Goal: Task Accomplishment & Management: Manage account settings

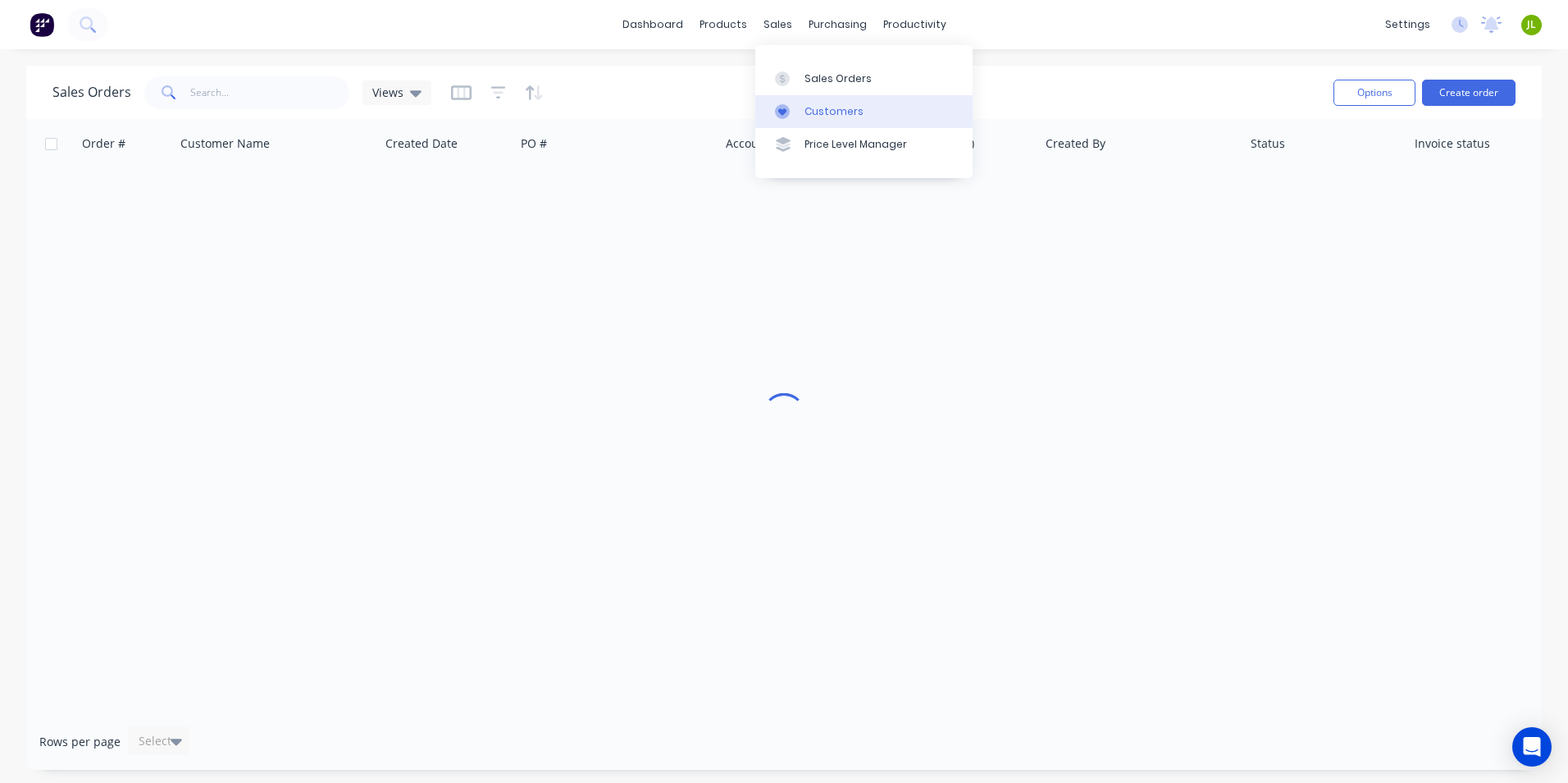
click at [818, 110] on div "Customers" at bounding box center [834, 112] width 59 height 15
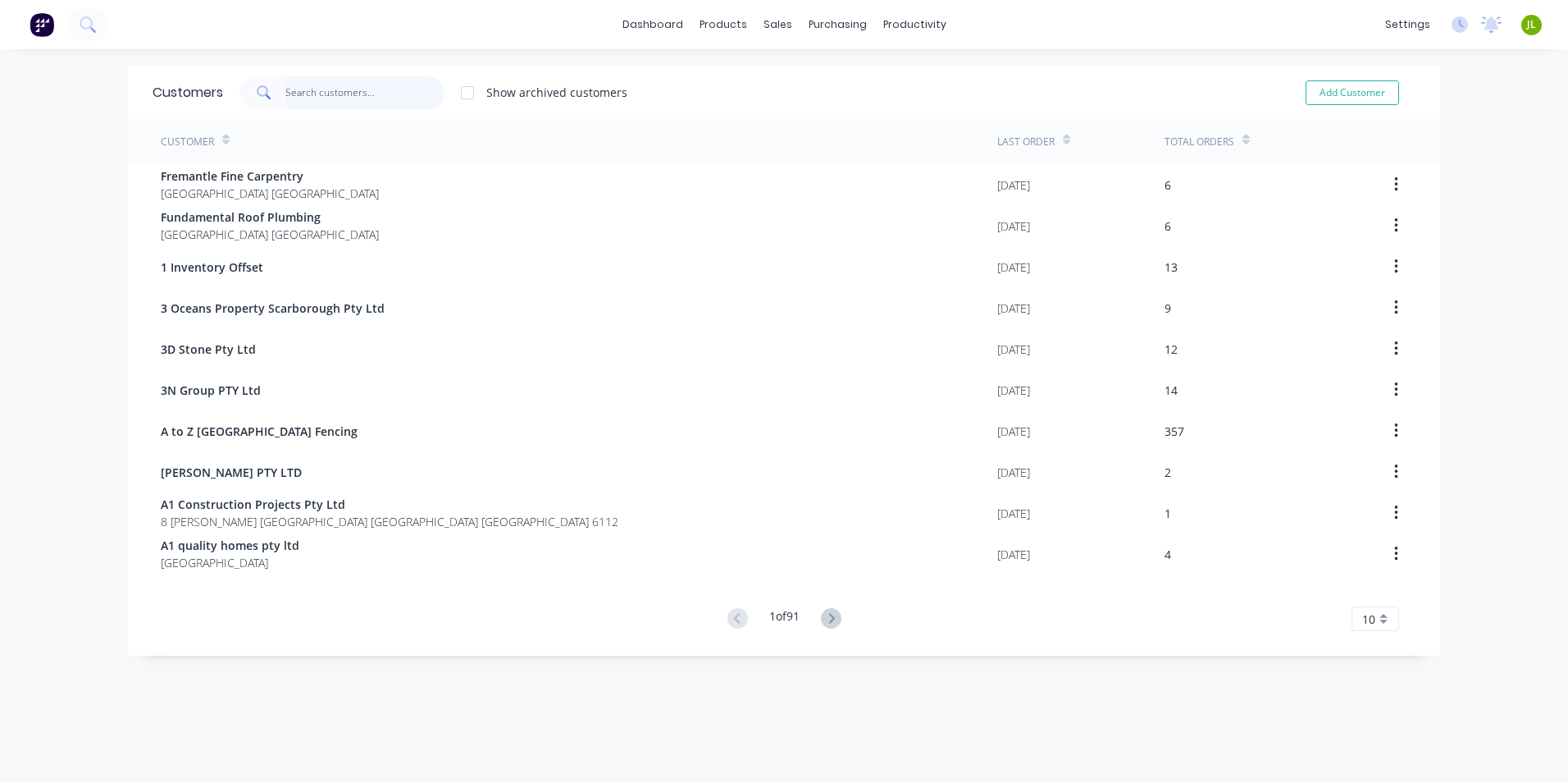
click at [331, 94] on input "text" at bounding box center [365, 92] width 160 height 33
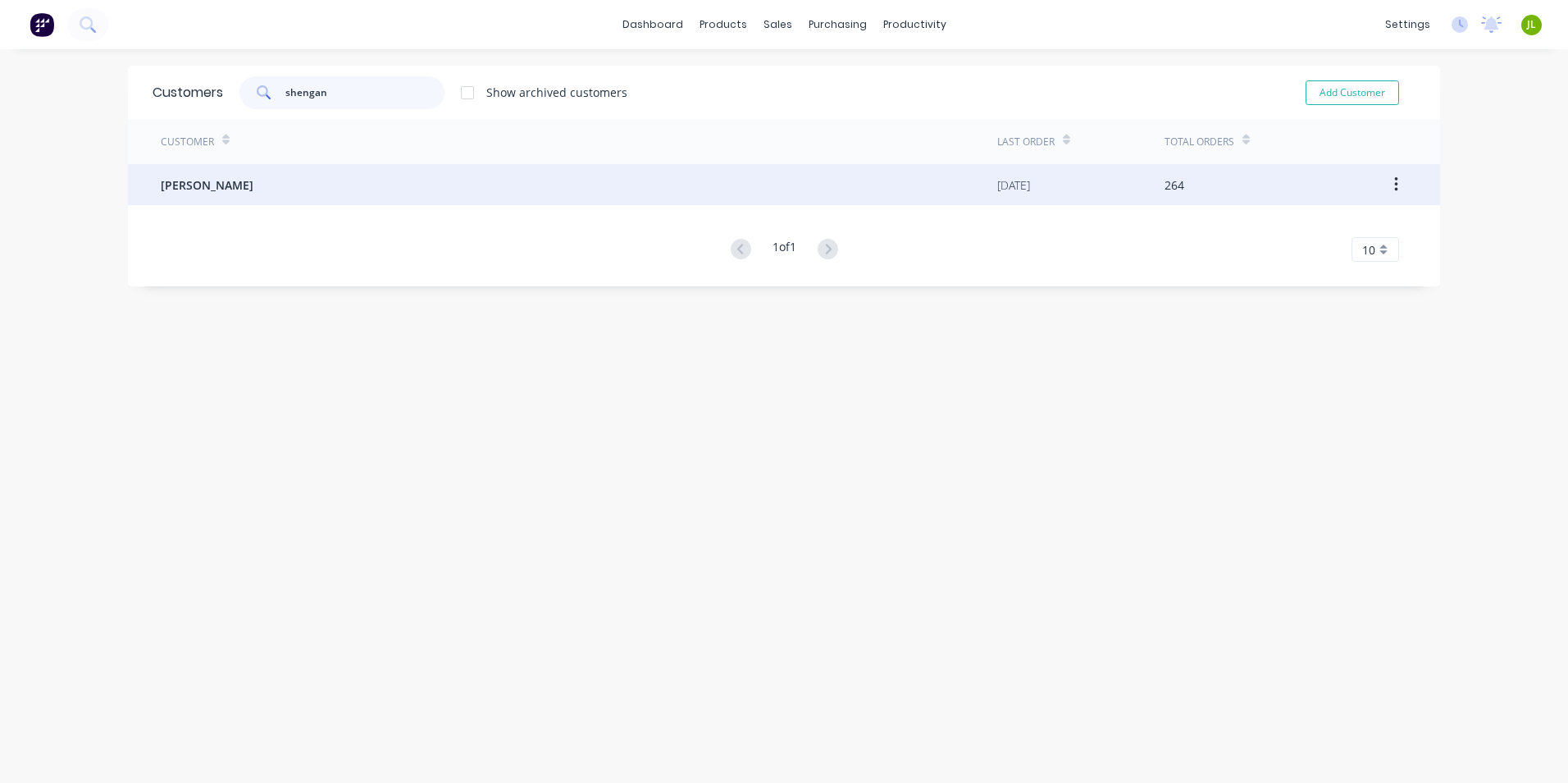
type input "shengan"
click at [294, 186] on div "[PERSON_NAME]" at bounding box center [579, 185] width 836 height 41
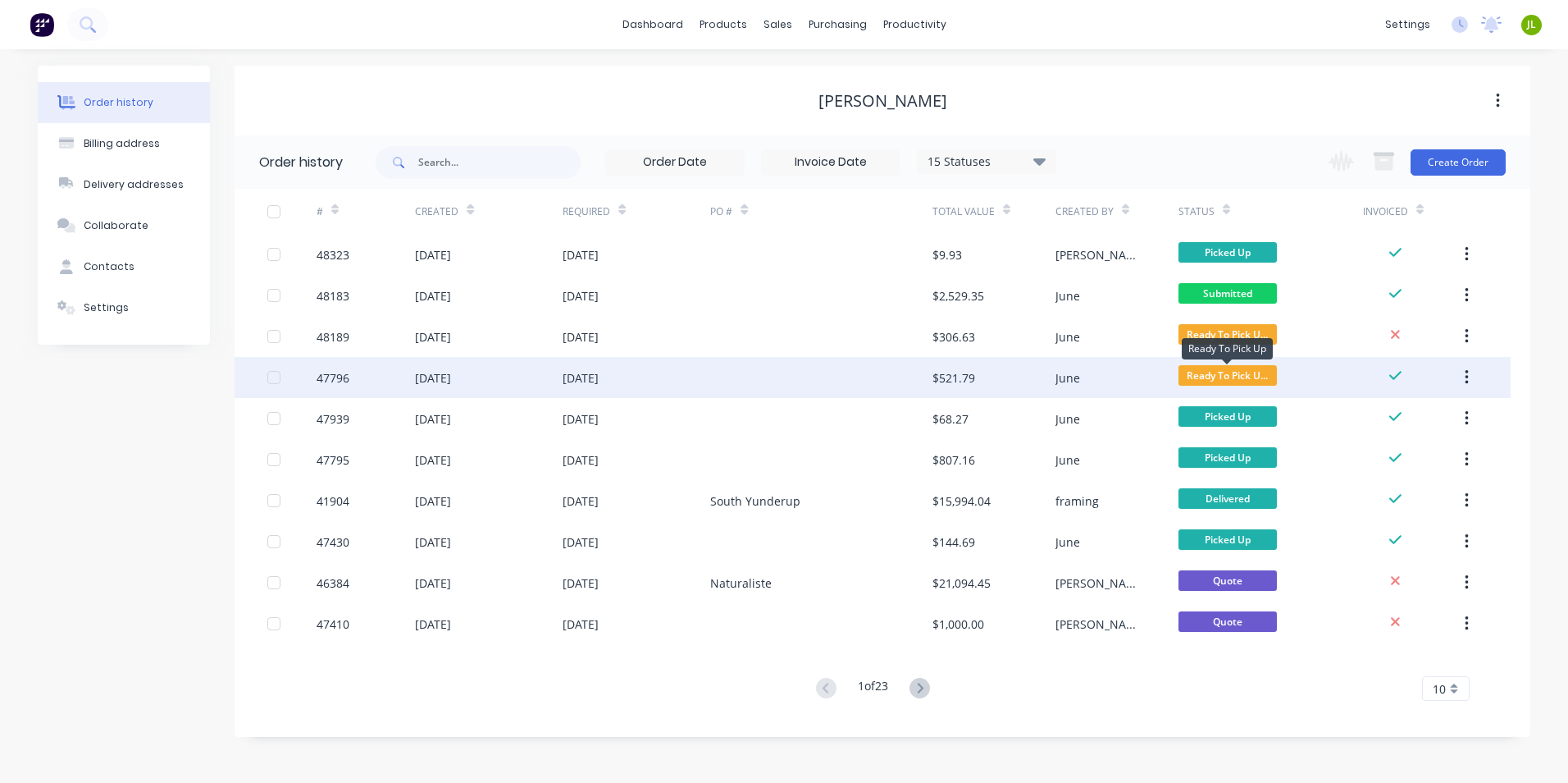
click at [1189, 369] on span "Ready To Pick U..." at bounding box center [1228, 375] width 98 height 21
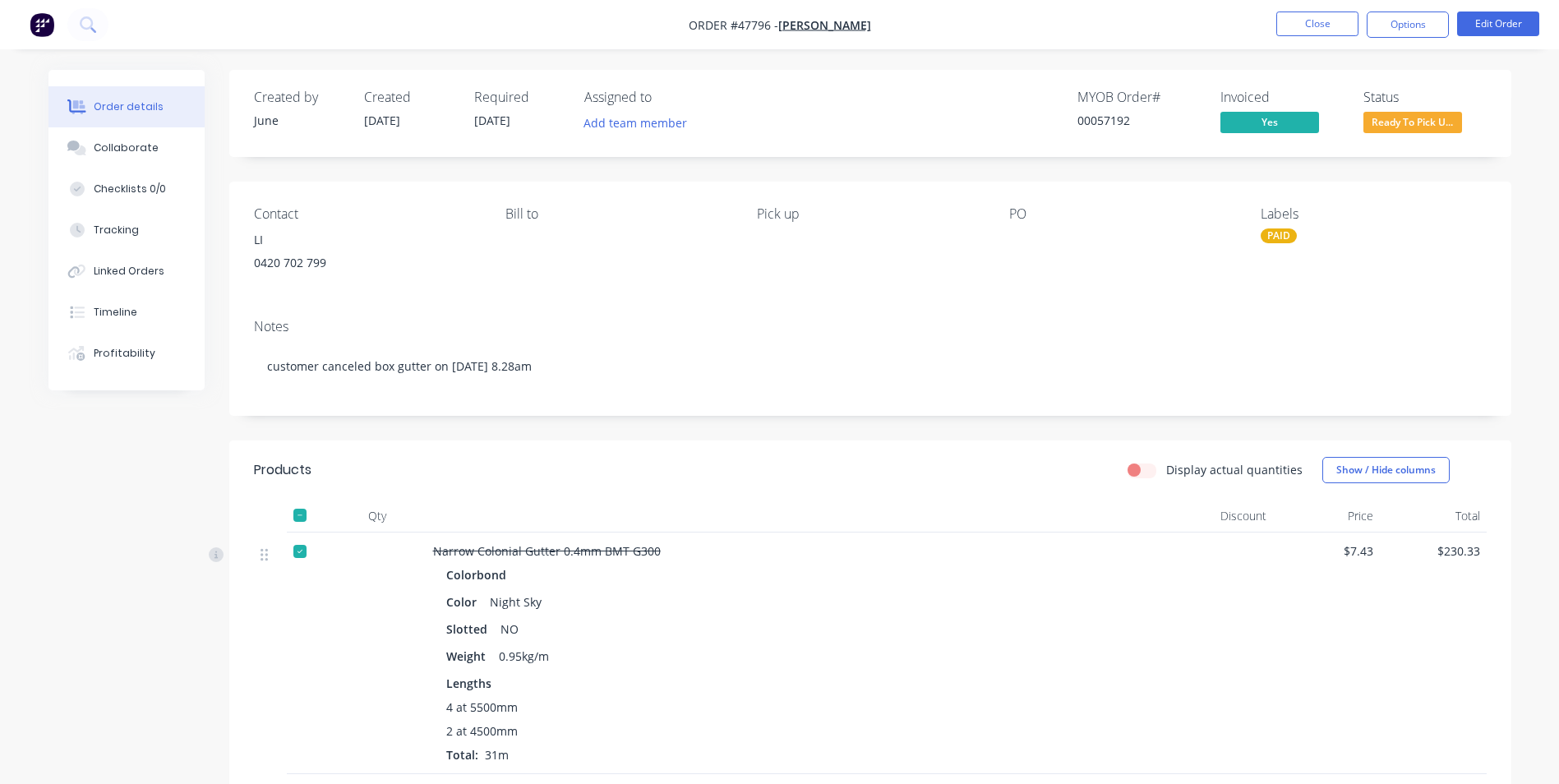
click at [1447, 128] on span "Ready To Pick U..." at bounding box center [1413, 122] width 99 height 21
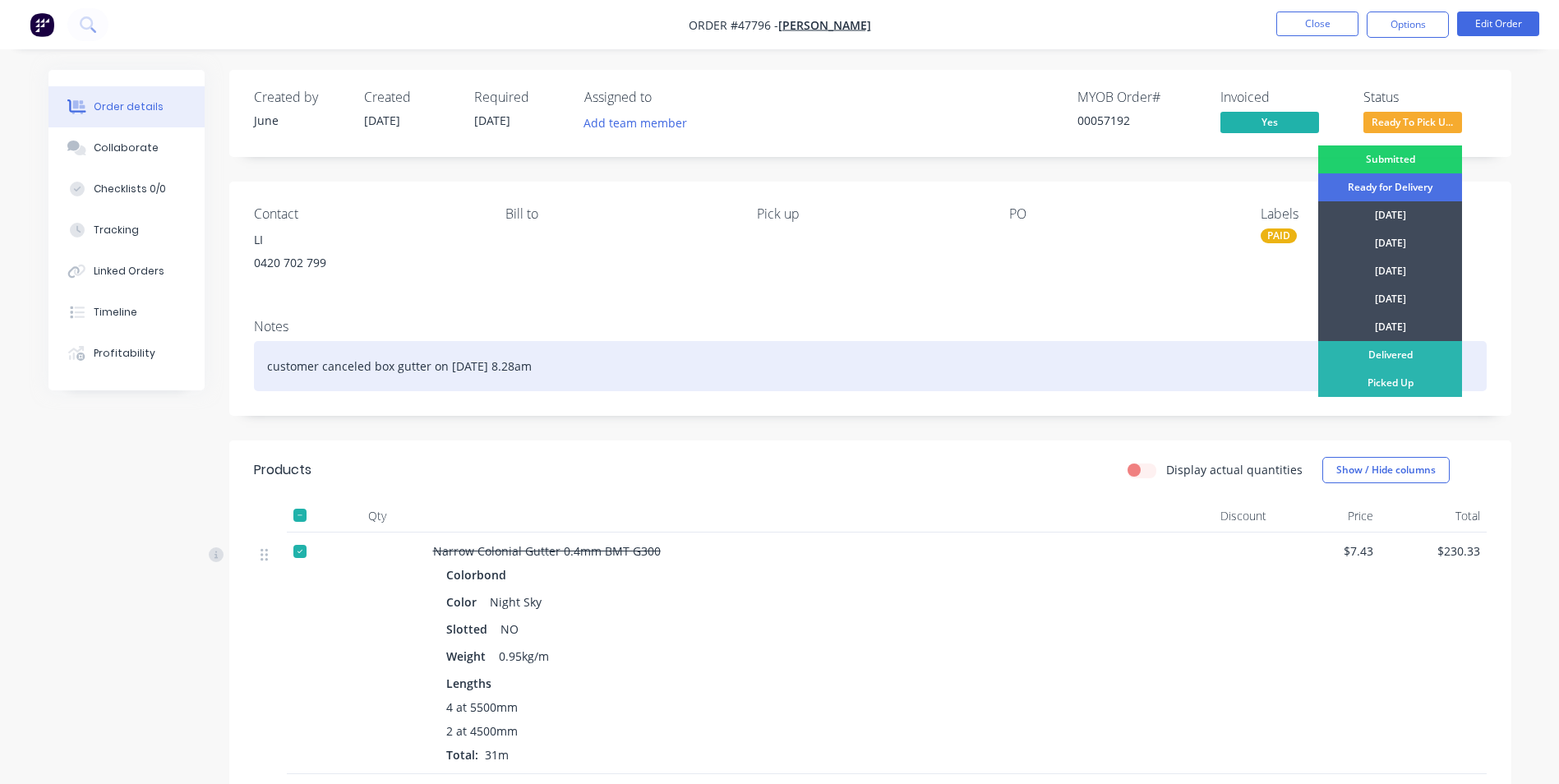
click at [1386, 384] on div "Picked Up" at bounding box center [1390, 382] width 144 height 28
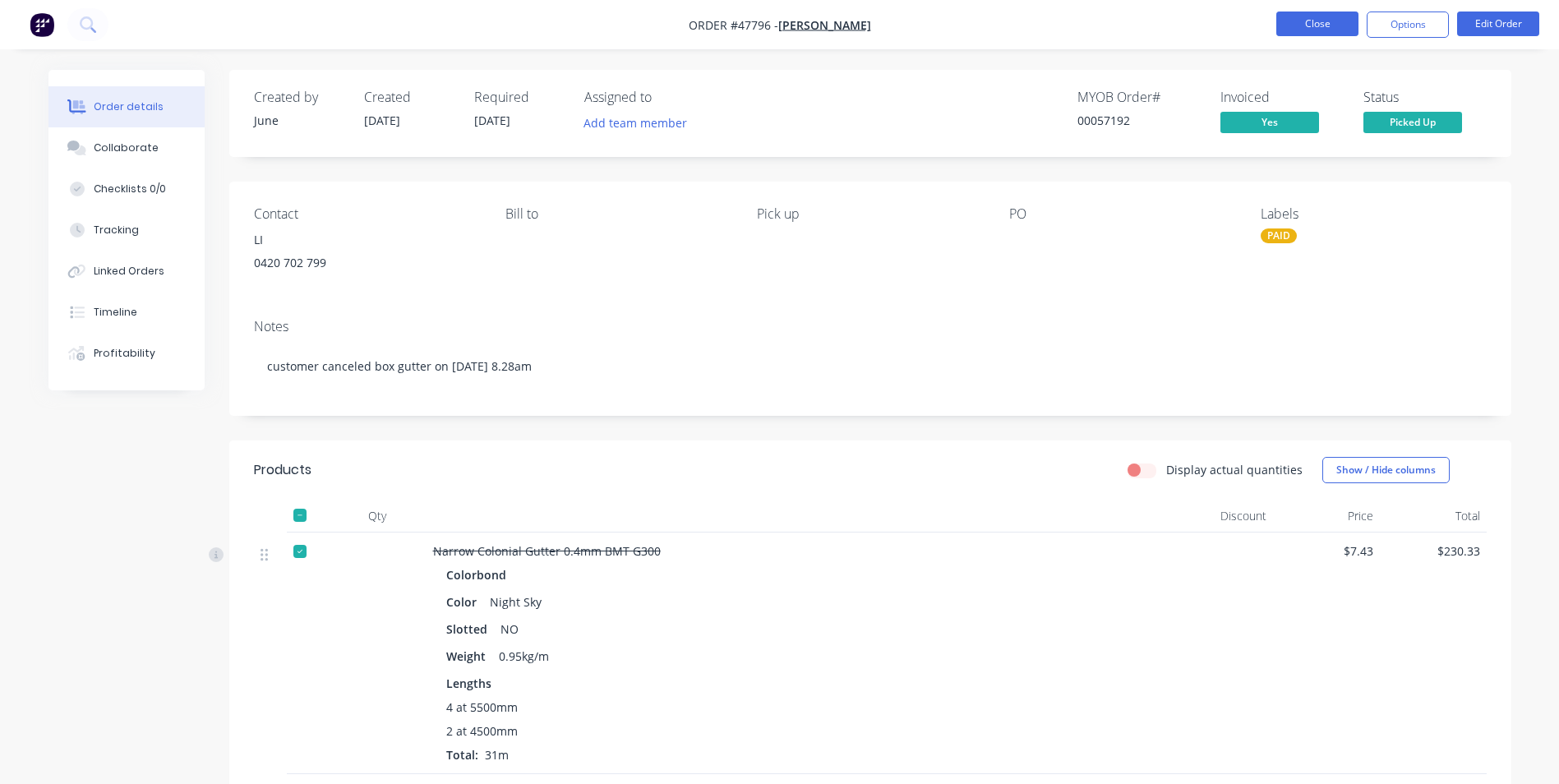
click at [1311, 21] on button "Close" at bounding box center [1318, 24] width 82 height 25
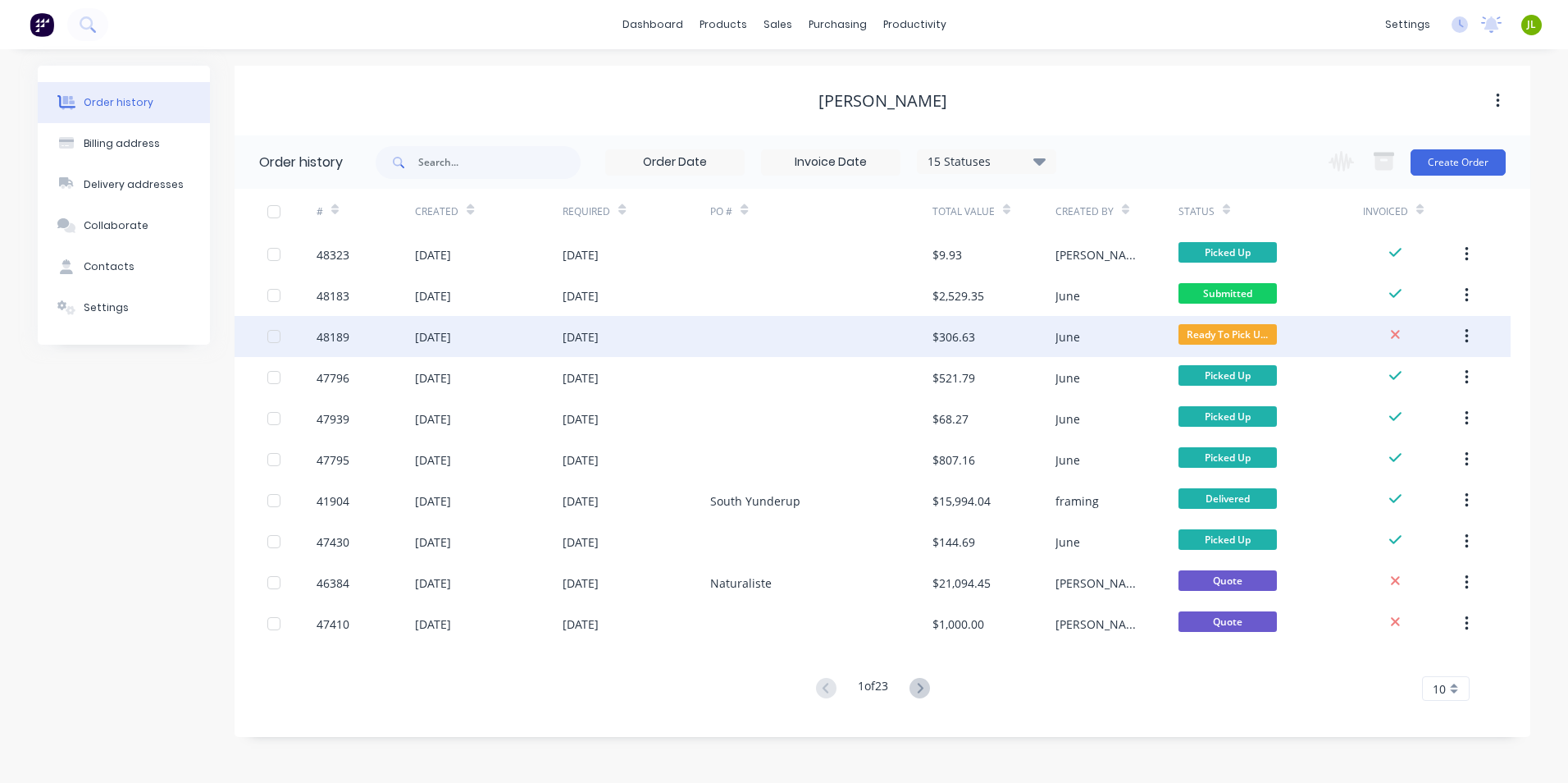
click at [713, 341] on div at bounding box center [821, 336] width 222 height 41
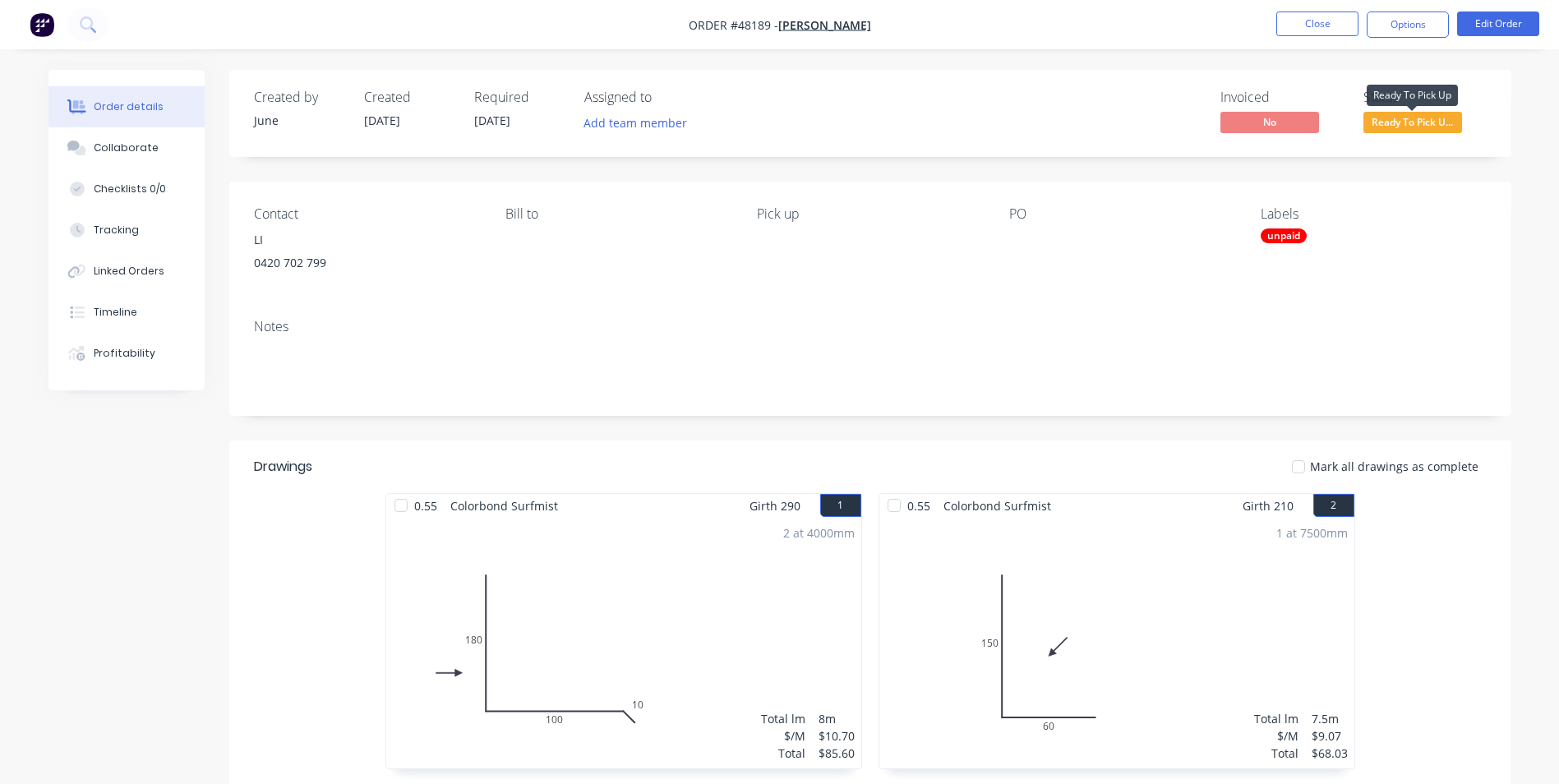
click at [1435, 128] on span "Ready To Pick U..." at bounding box center [1413, 122] width 99 height 21
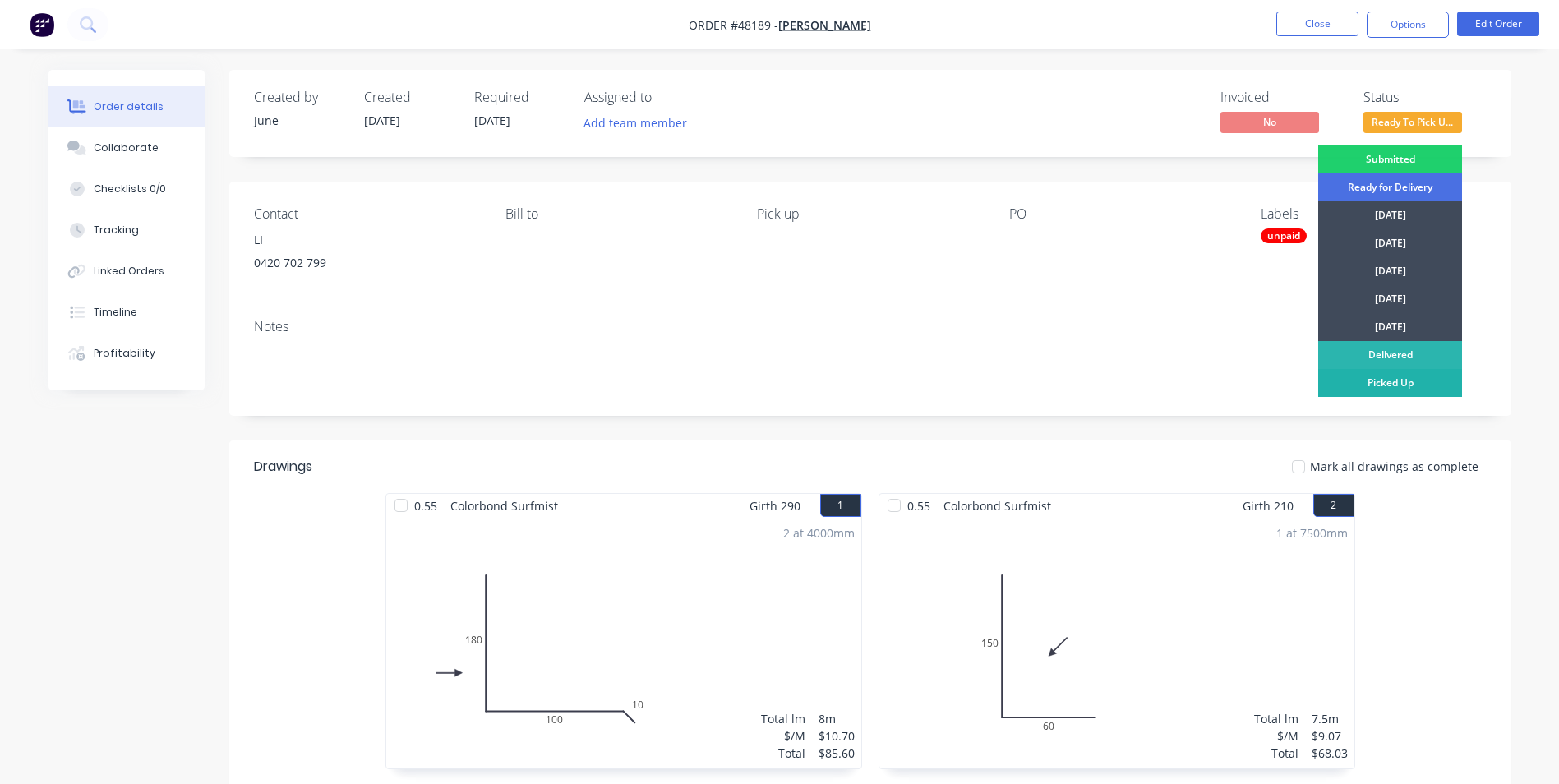
click at [1348, 377] on div "Picked Up" at bounding box center [1390, 382] width 144 height 28
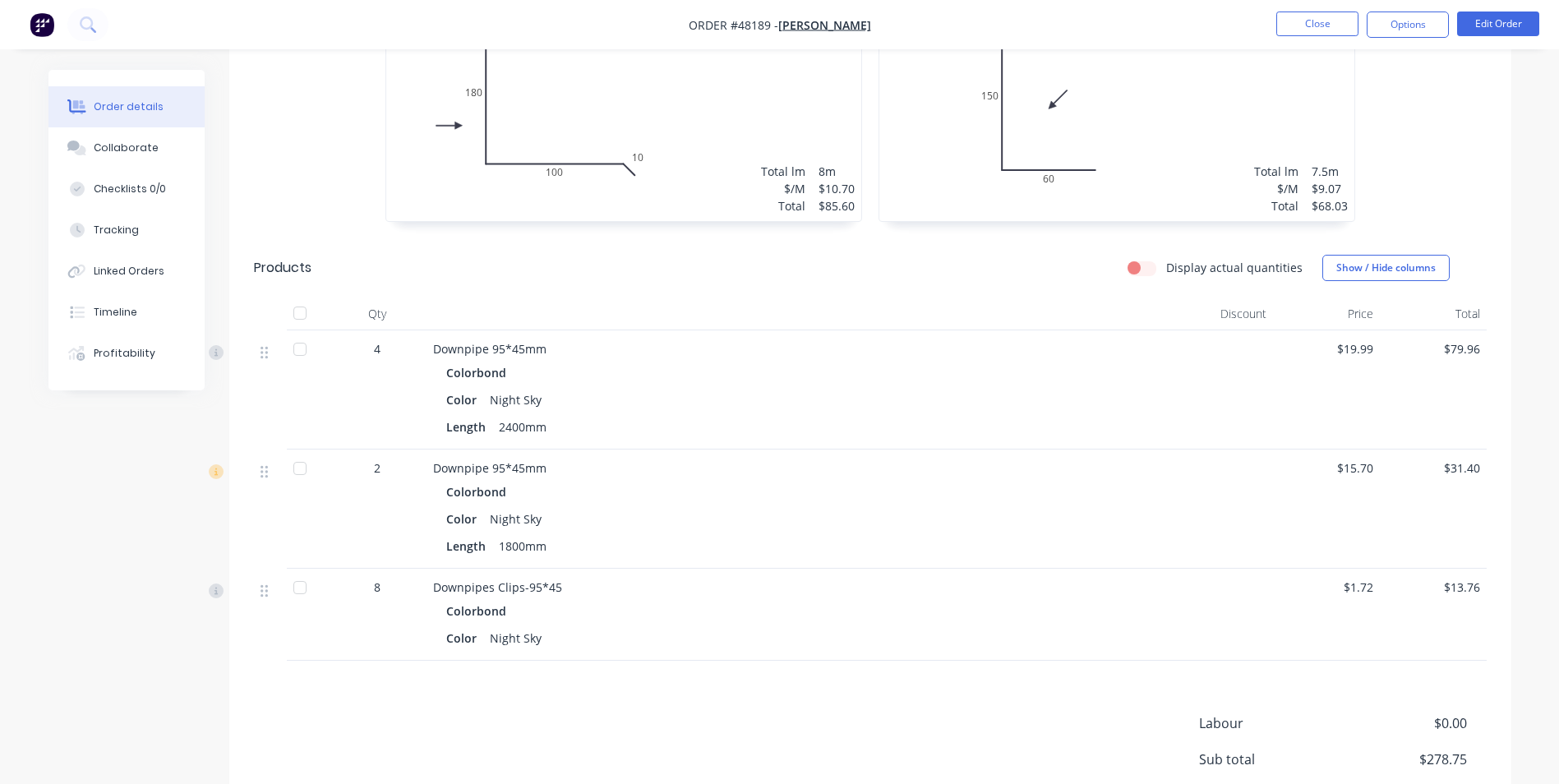
scroll to position [680, 0]
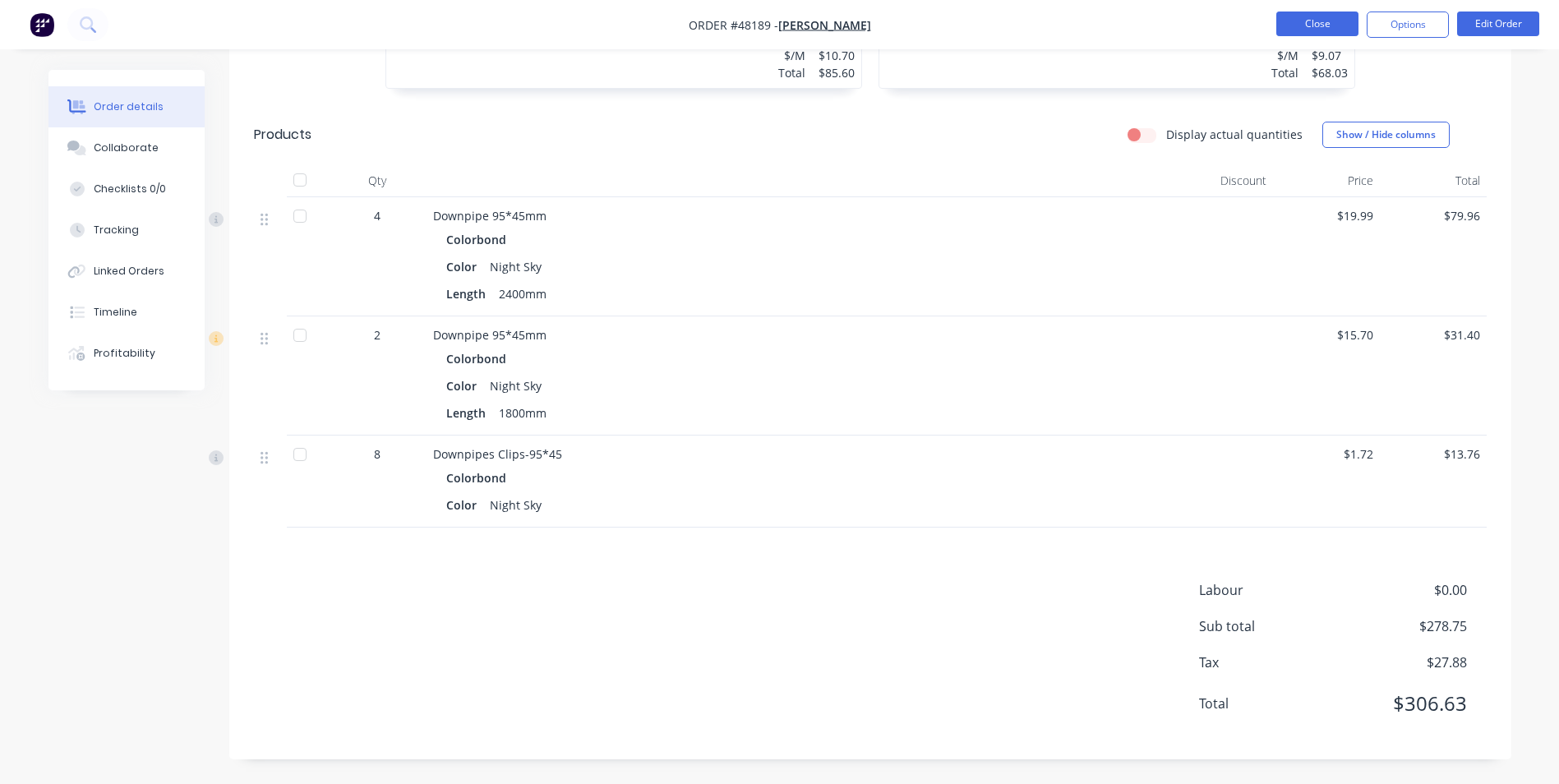
click at [1309, 32] on button "Close" at bounding box center [1318, 24] width 82 height 25
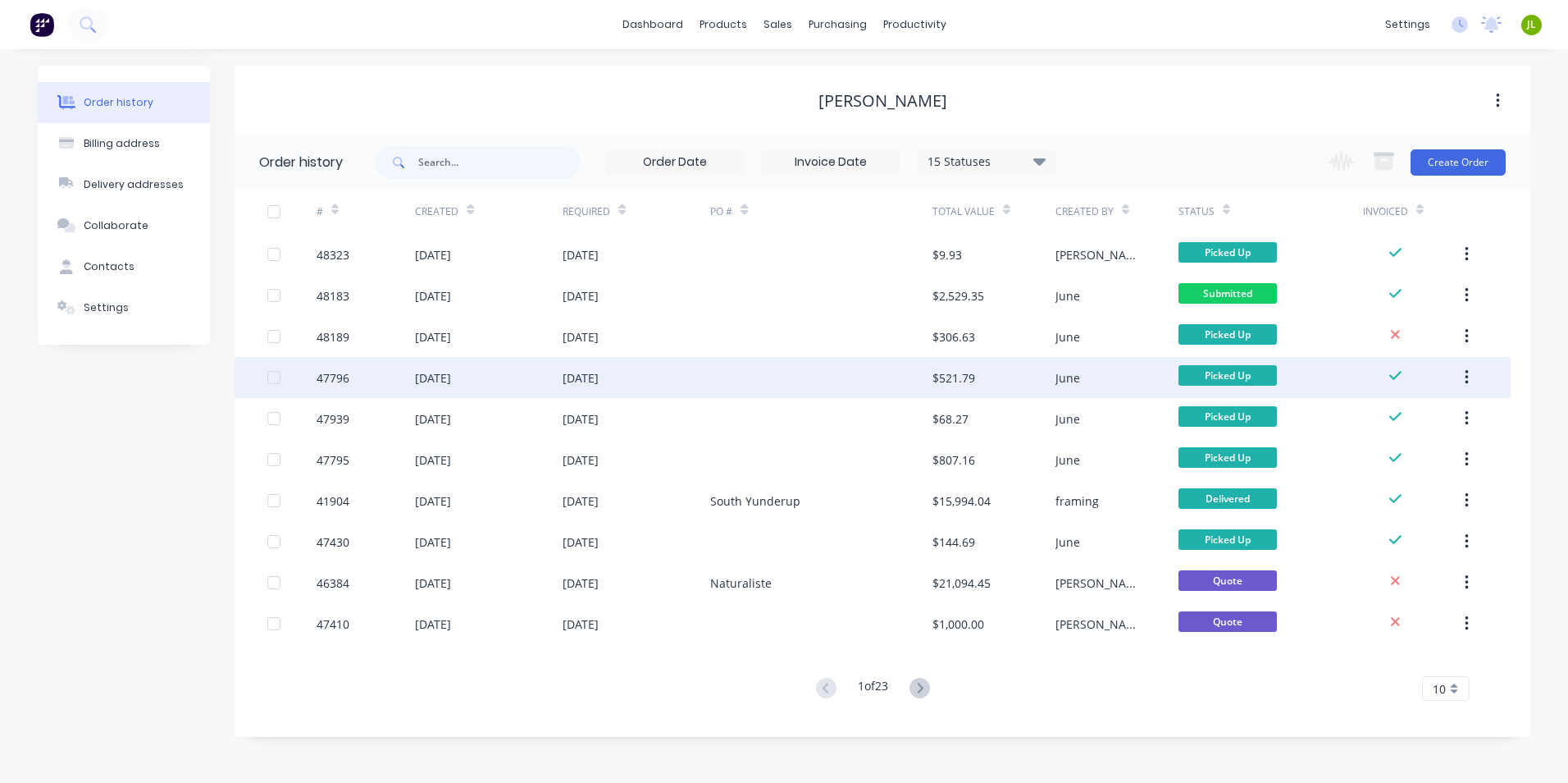
click at [725, 380] on div at bounding box center [821, 377] width 222 height 41
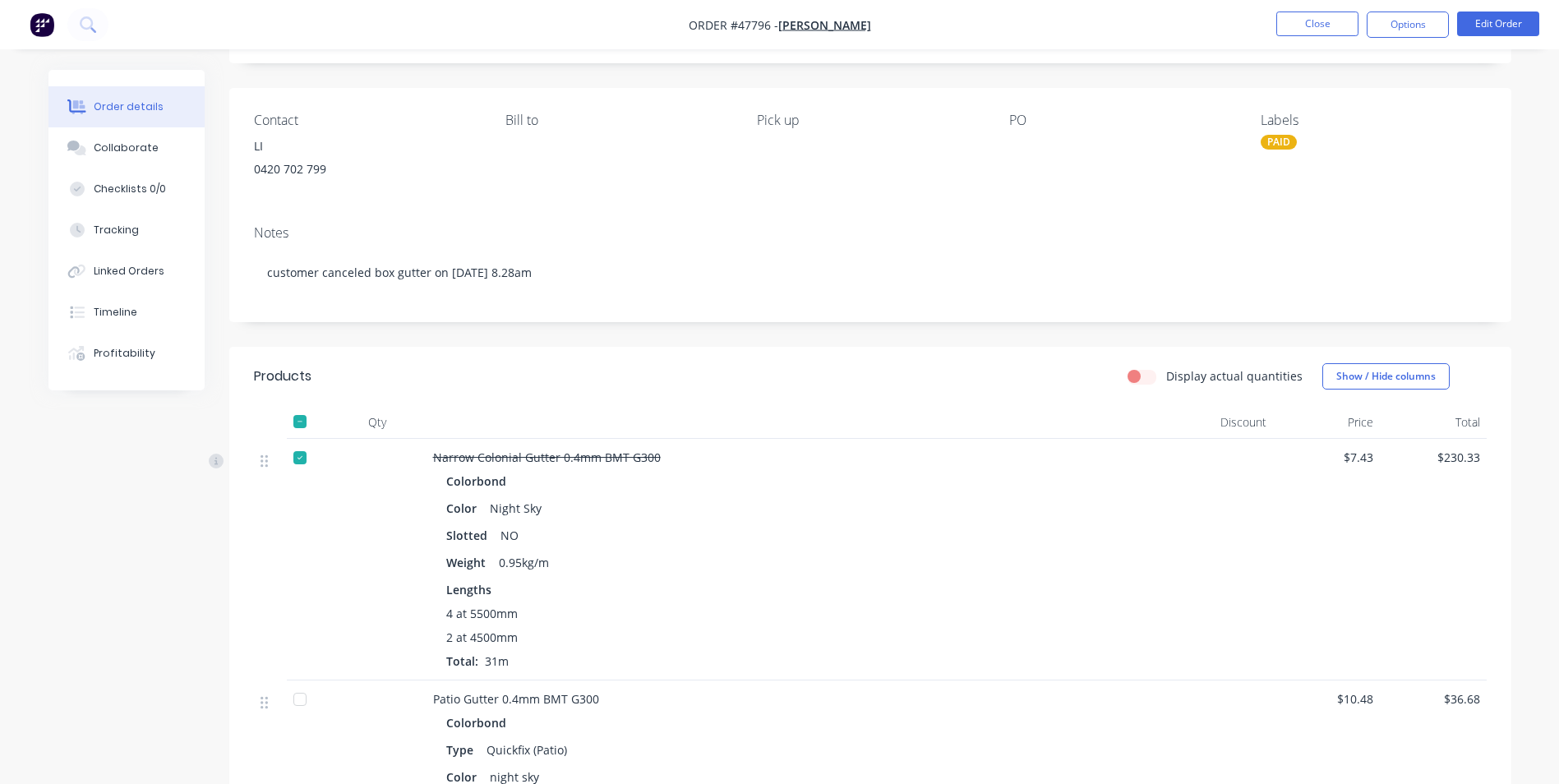
scroll to position [246, 0]
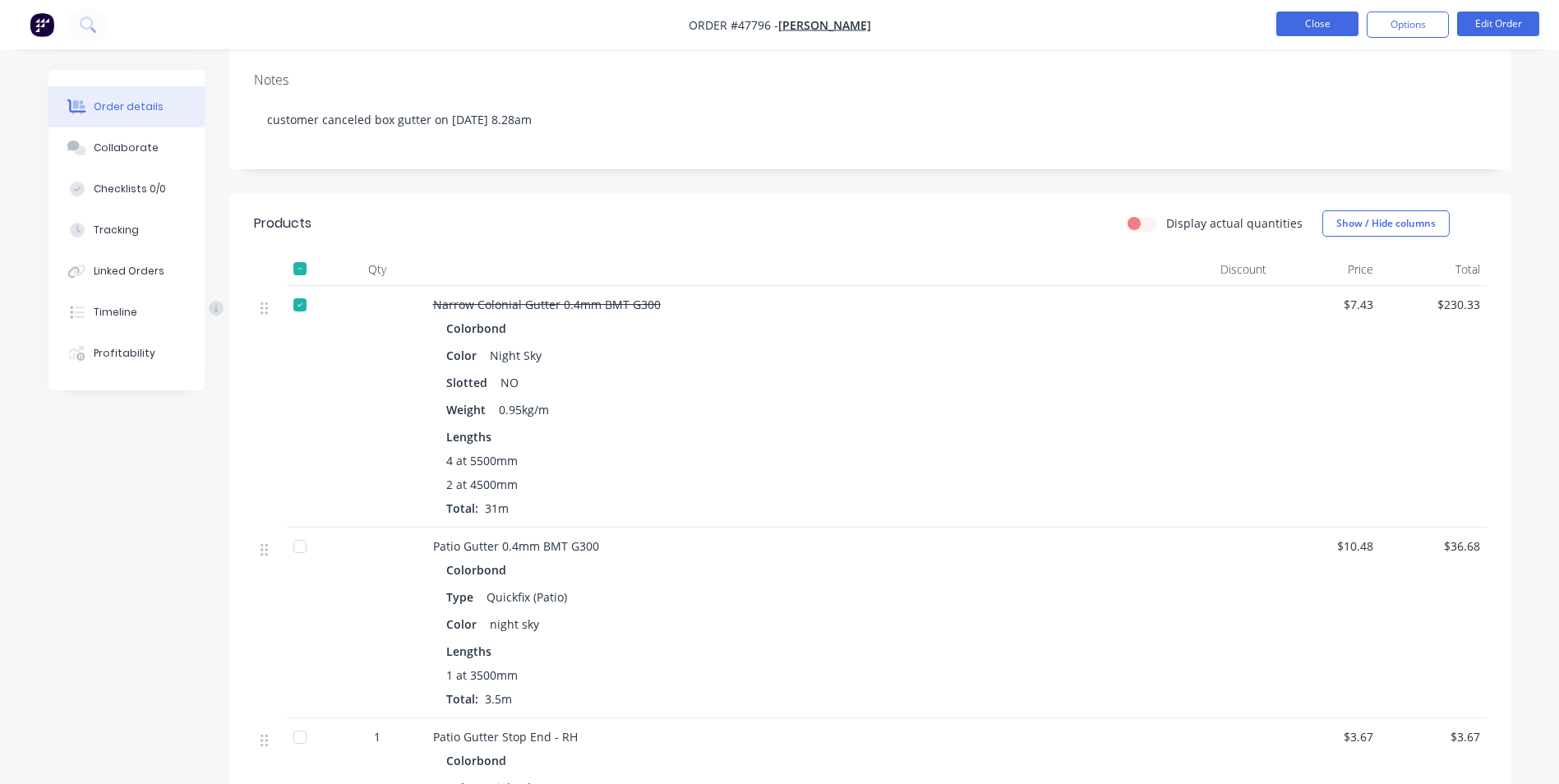
click at [1306, 21] on button "Close" at bounding box center [1318, 24] width 82 height 25
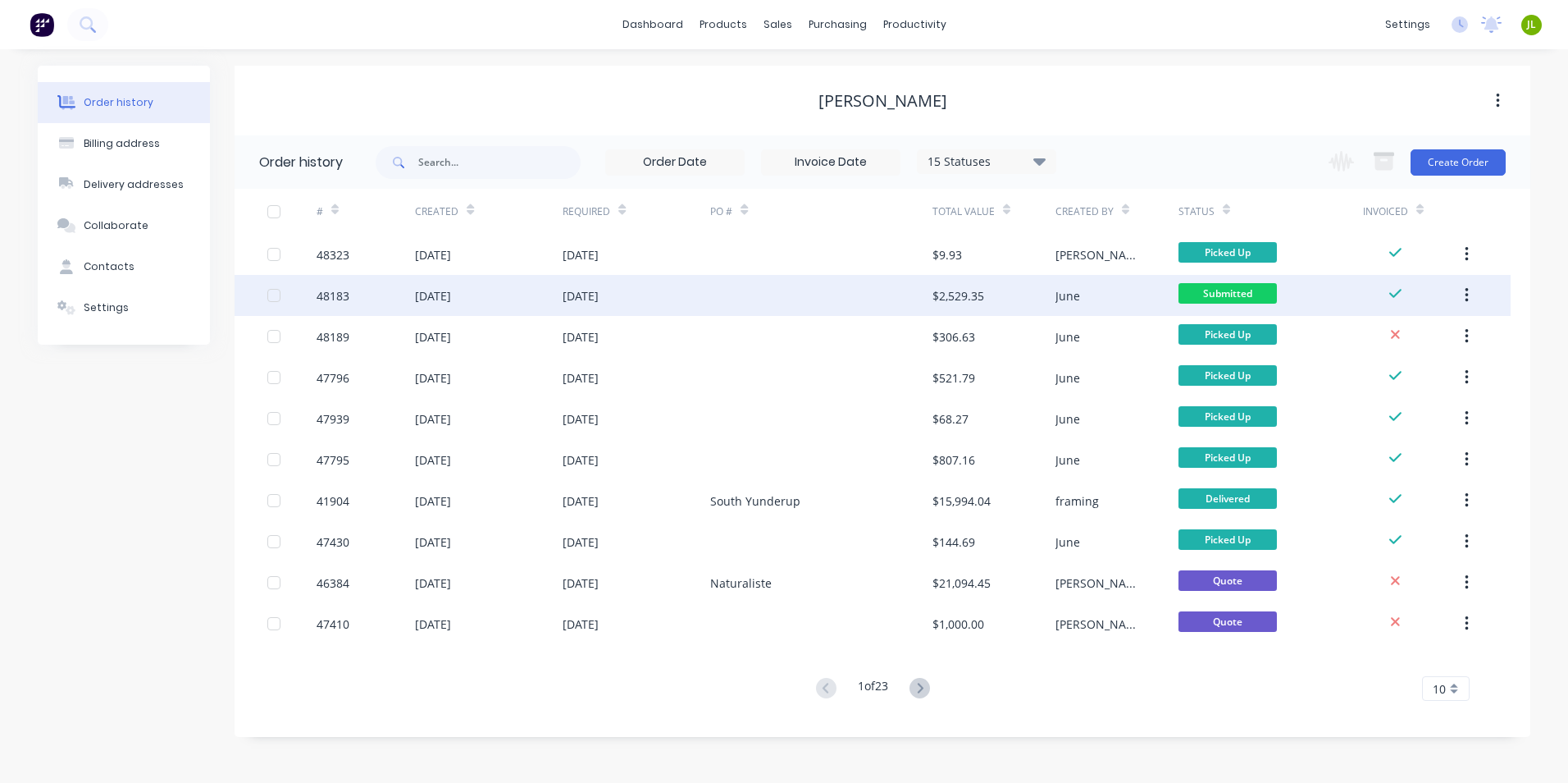
click at [343, 302] on div "48183" at bounding box center [332, 295] width 33 height 17
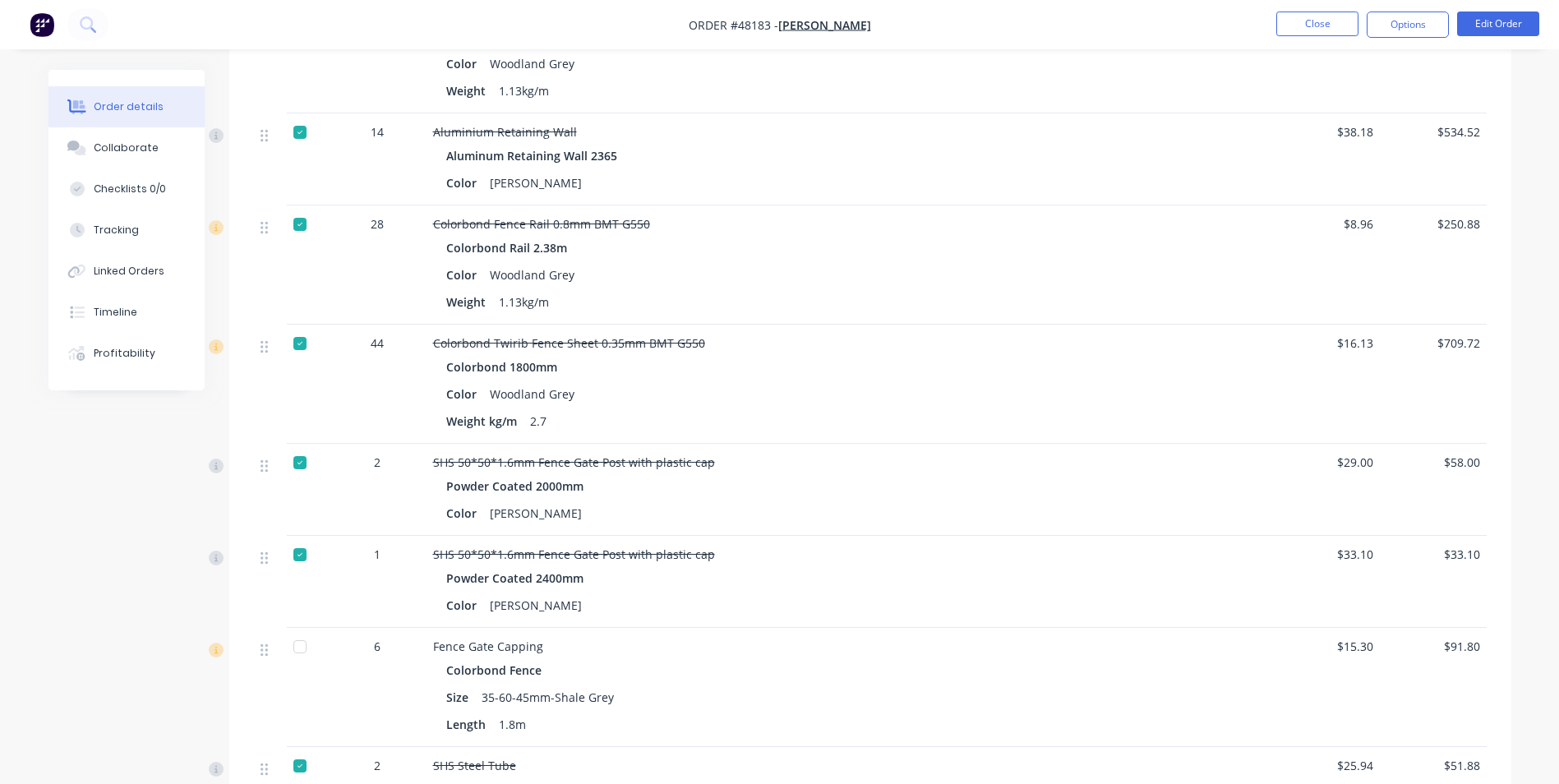
scroll to position [739, 0]
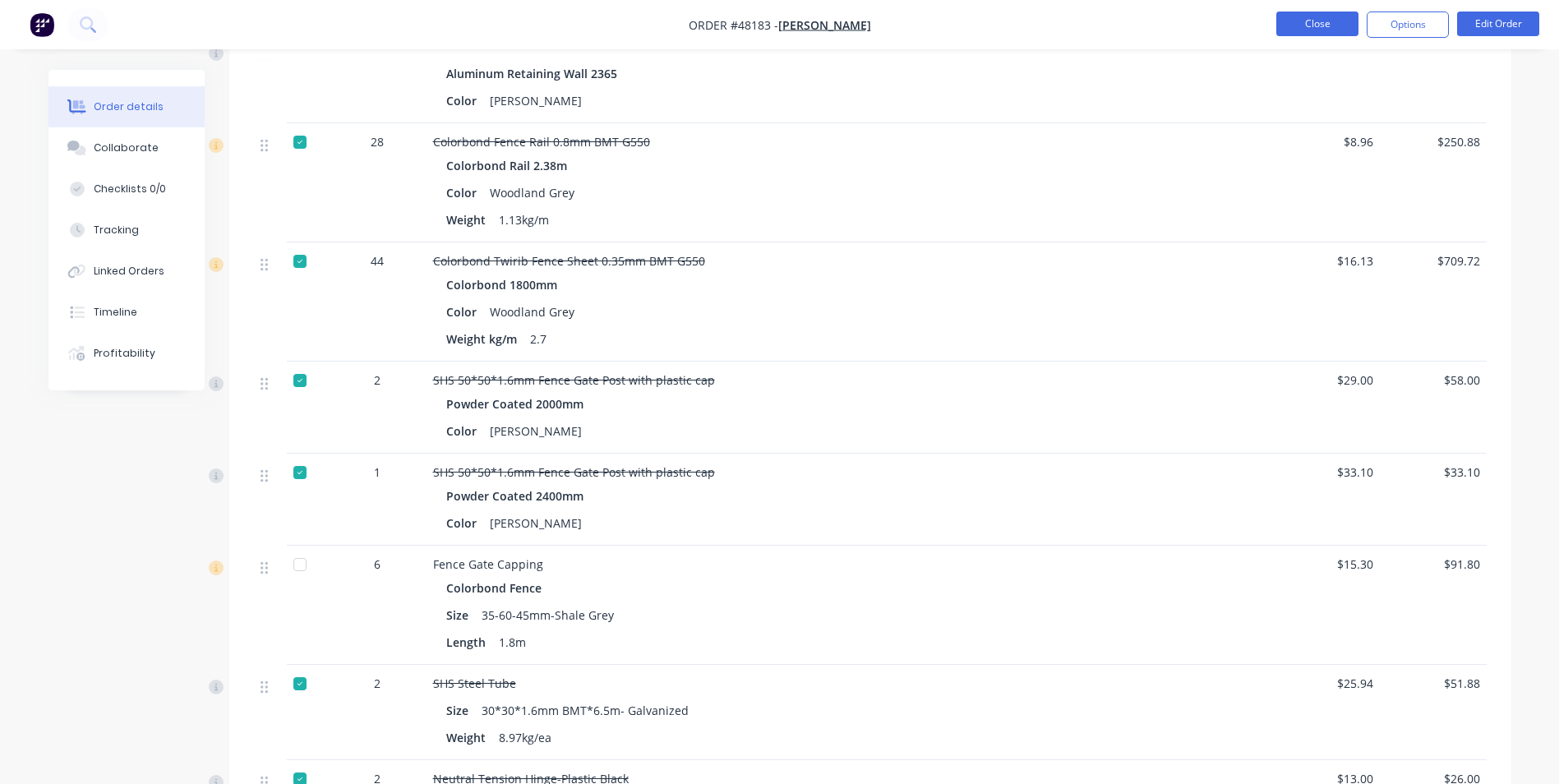
click at [1307, 26] on button "Close" at bounding box center [1318, 24] width 82 height 25
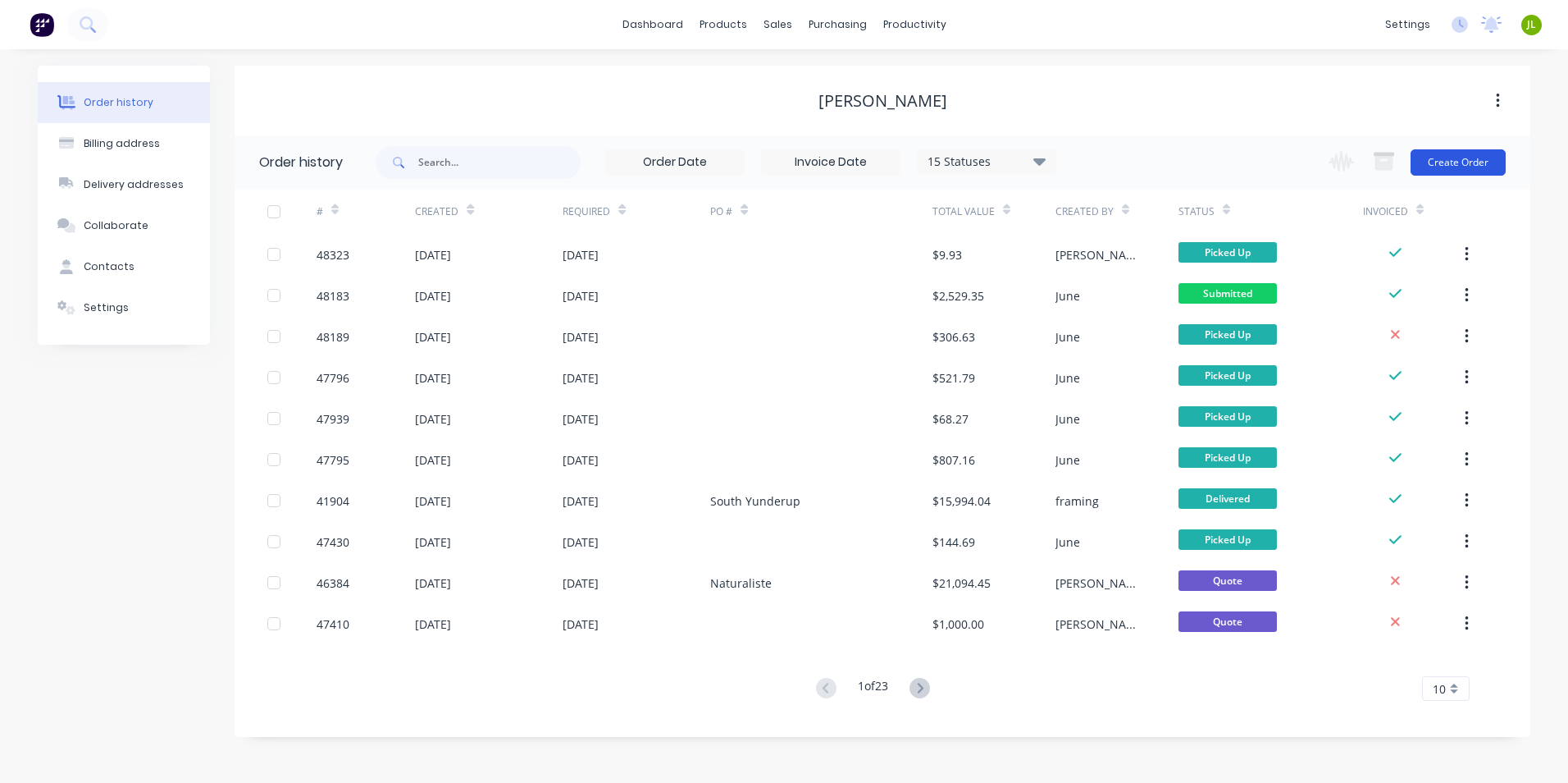
click at [1448, 169] on button "Create Order" at bounding box center [1458, 162] width 95 height 26
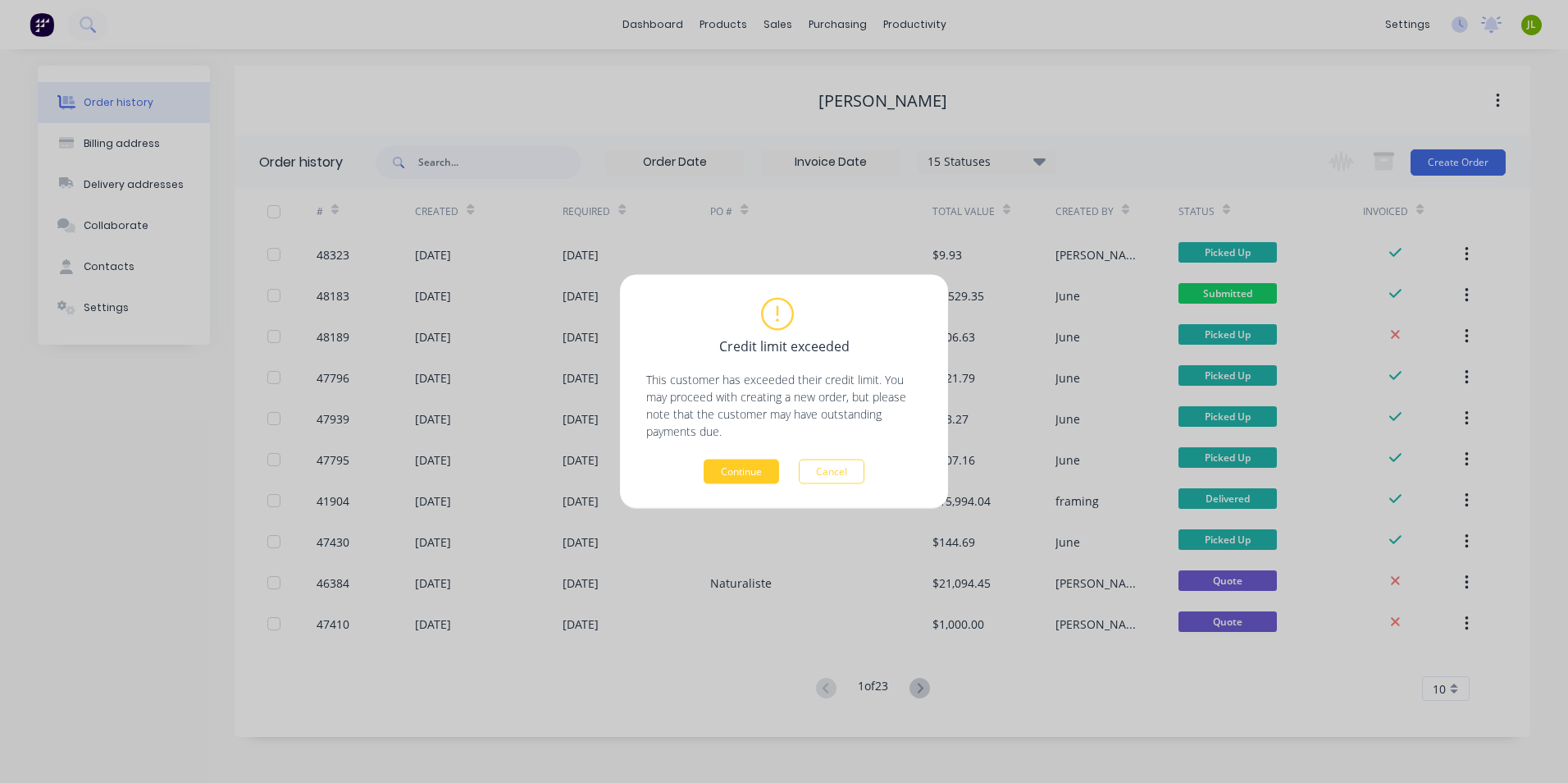
click at [752, 468] on button "Continue" at bounding box center [742, 472] width 75 height 25
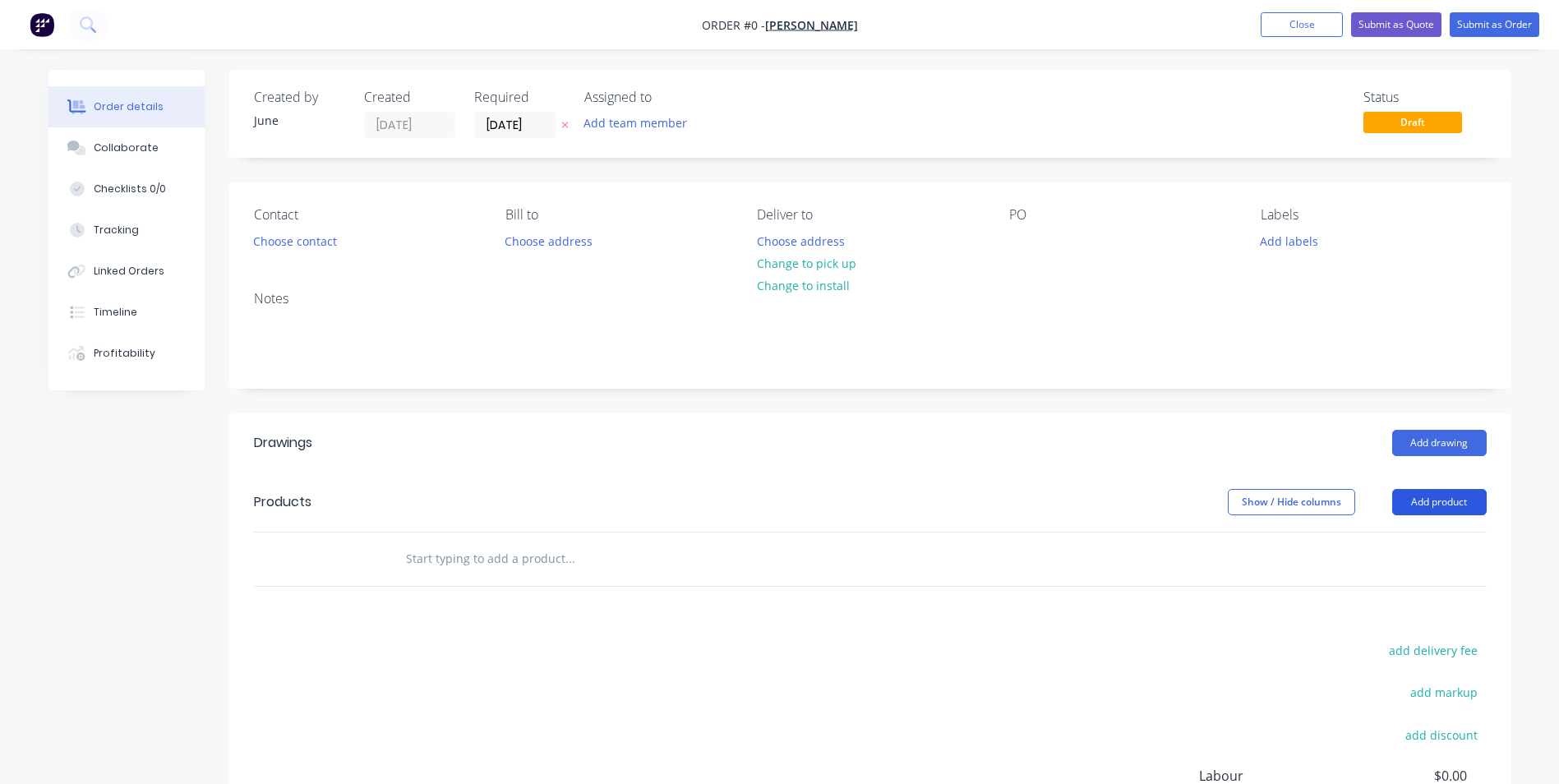
click at [1478, 496] on button "Add product" at bounding box center [1440, 501] width 95 height 26
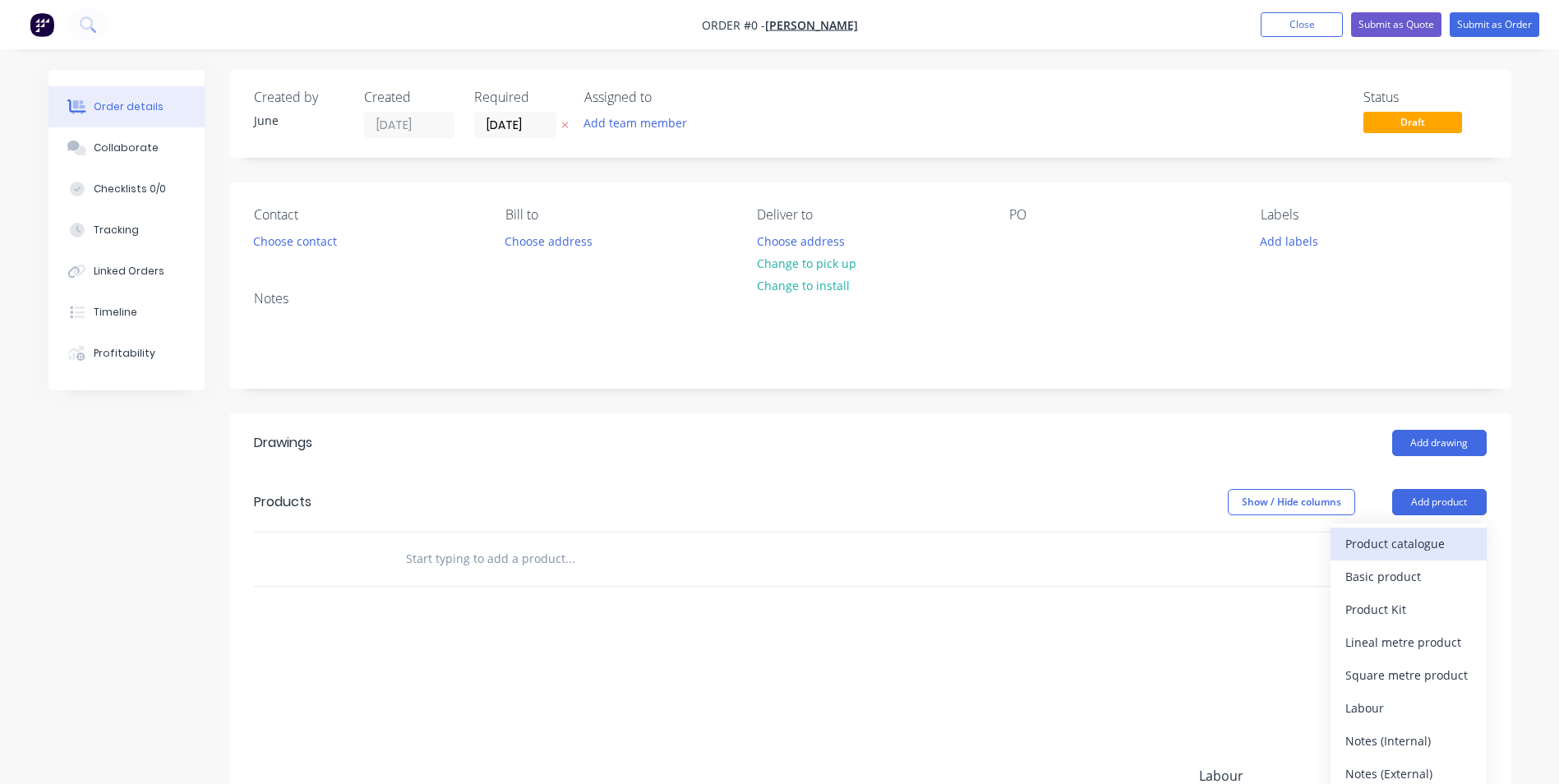
click at [1391, 546] on div "Product catalogue" at bounding box center [1409, 543] width 126 height 24
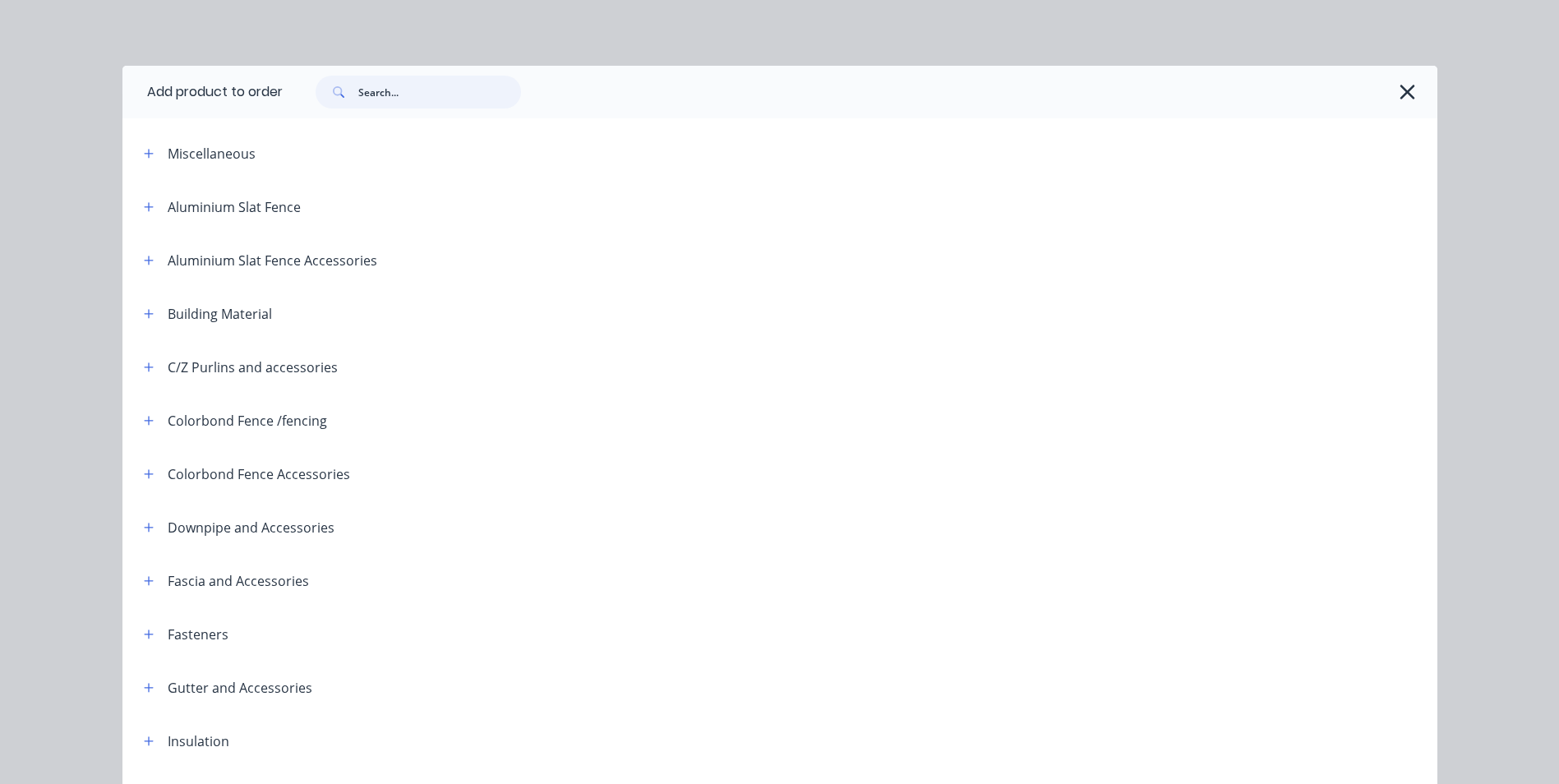
click at [450, 89] on input "text" at bounding box center [440, 91] width 163 height 33
type input "95"
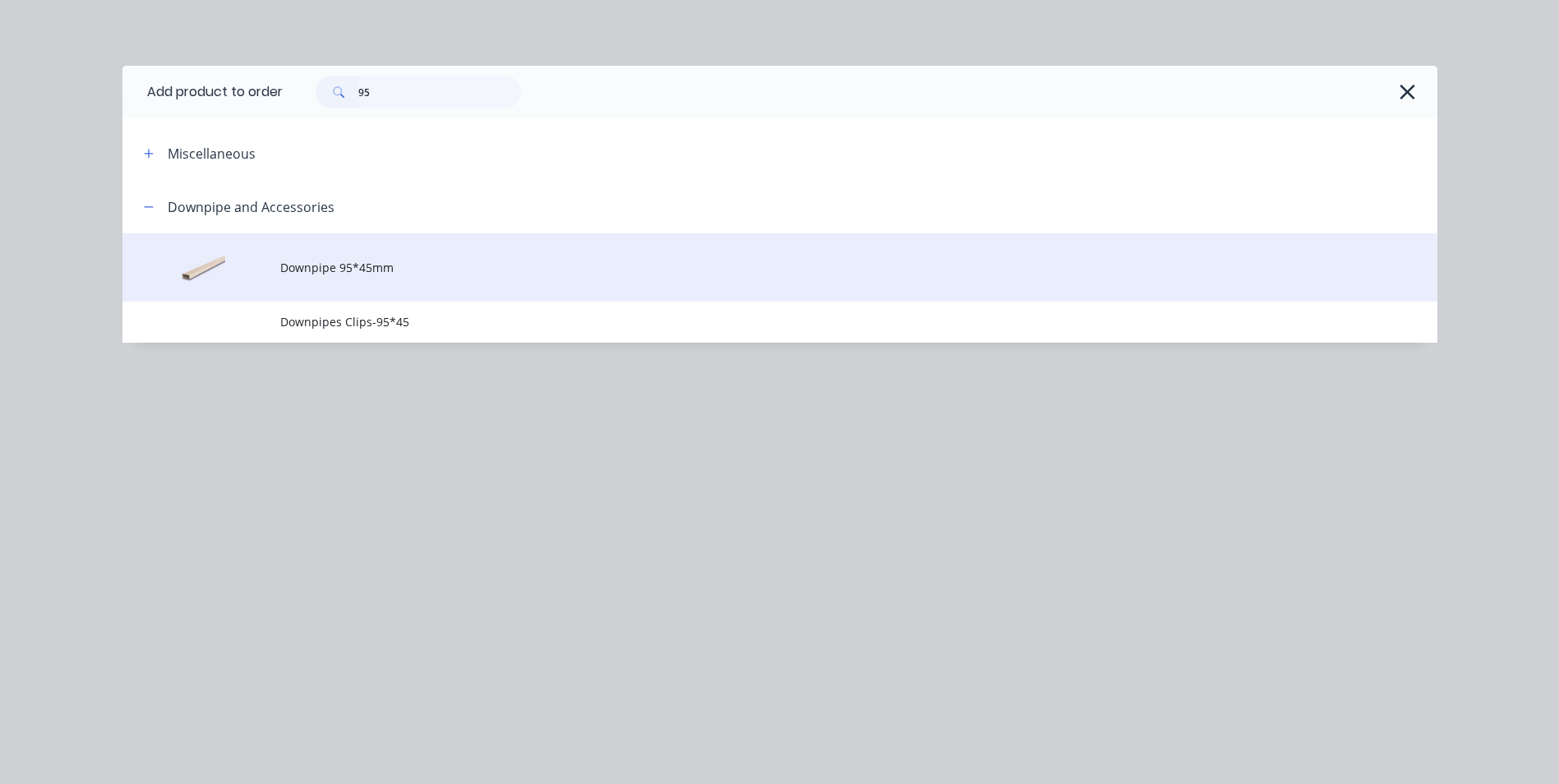
click at [361, 265] on span "Downpipe 95*45mm" at bounding box center [743, 267] width 926 height 17
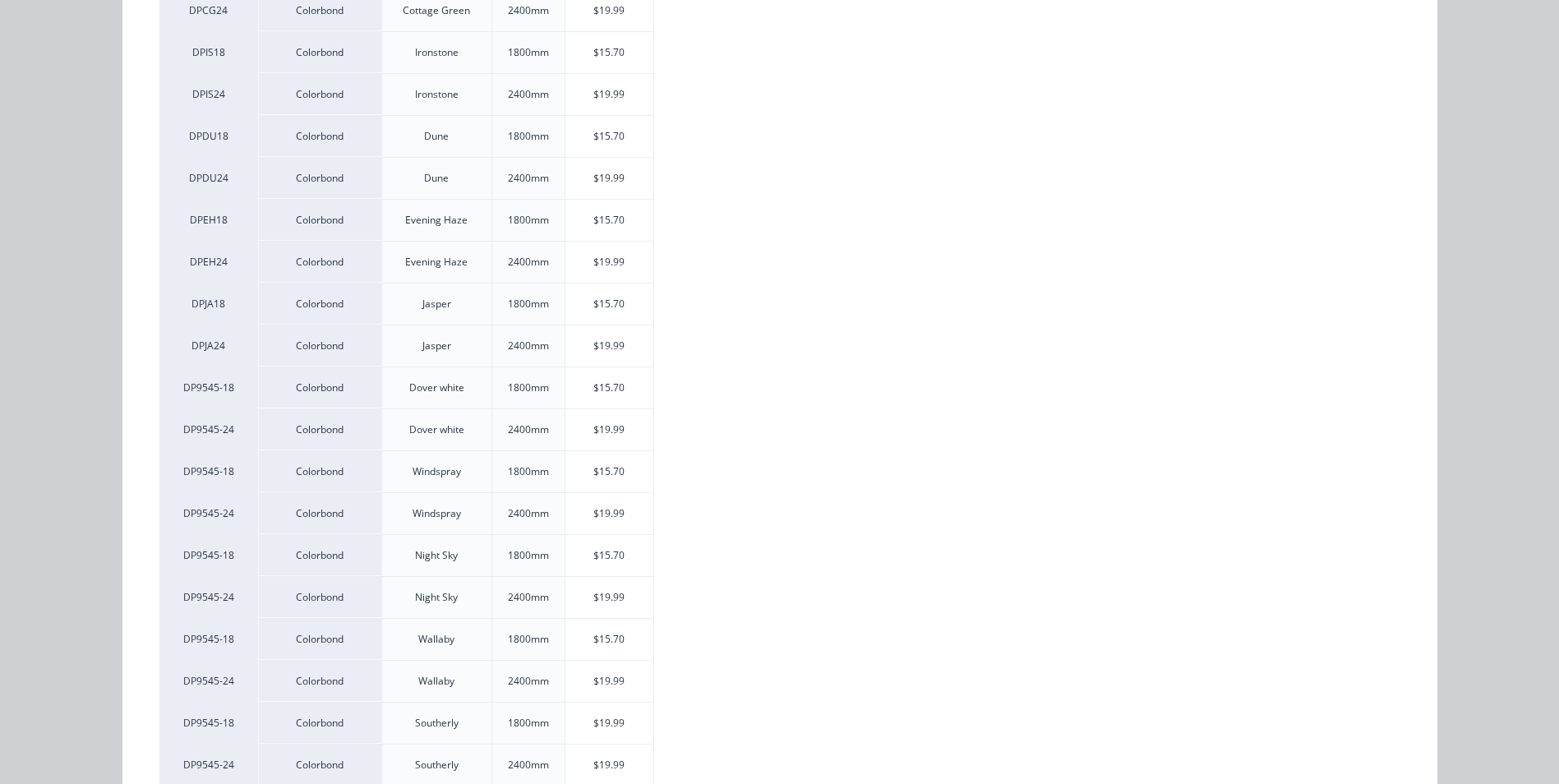
scroll to position [1391, 0]
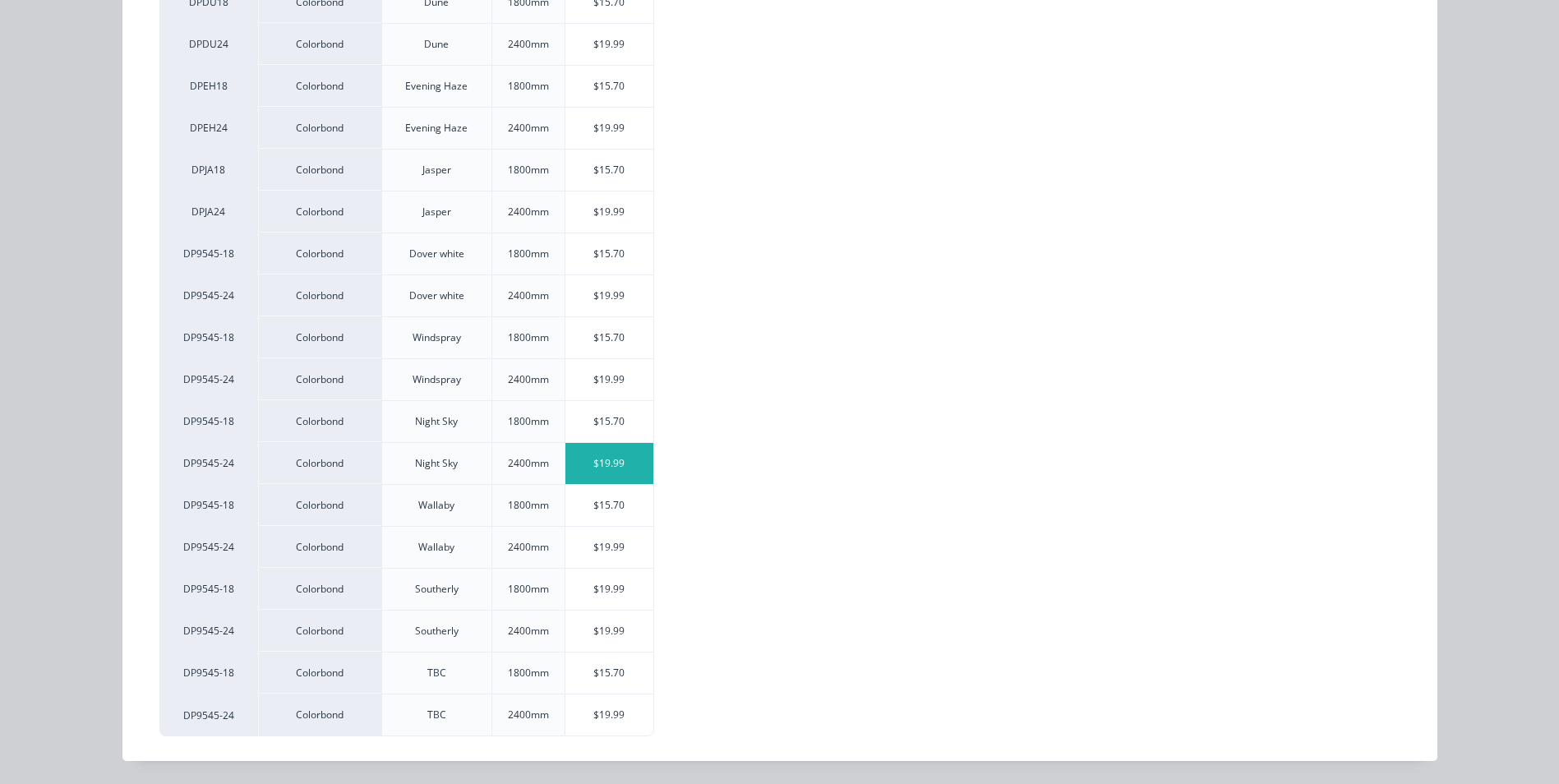
click at [584, 472] on div "$19.99" at bounding box center [610, 464] width 88 height 41
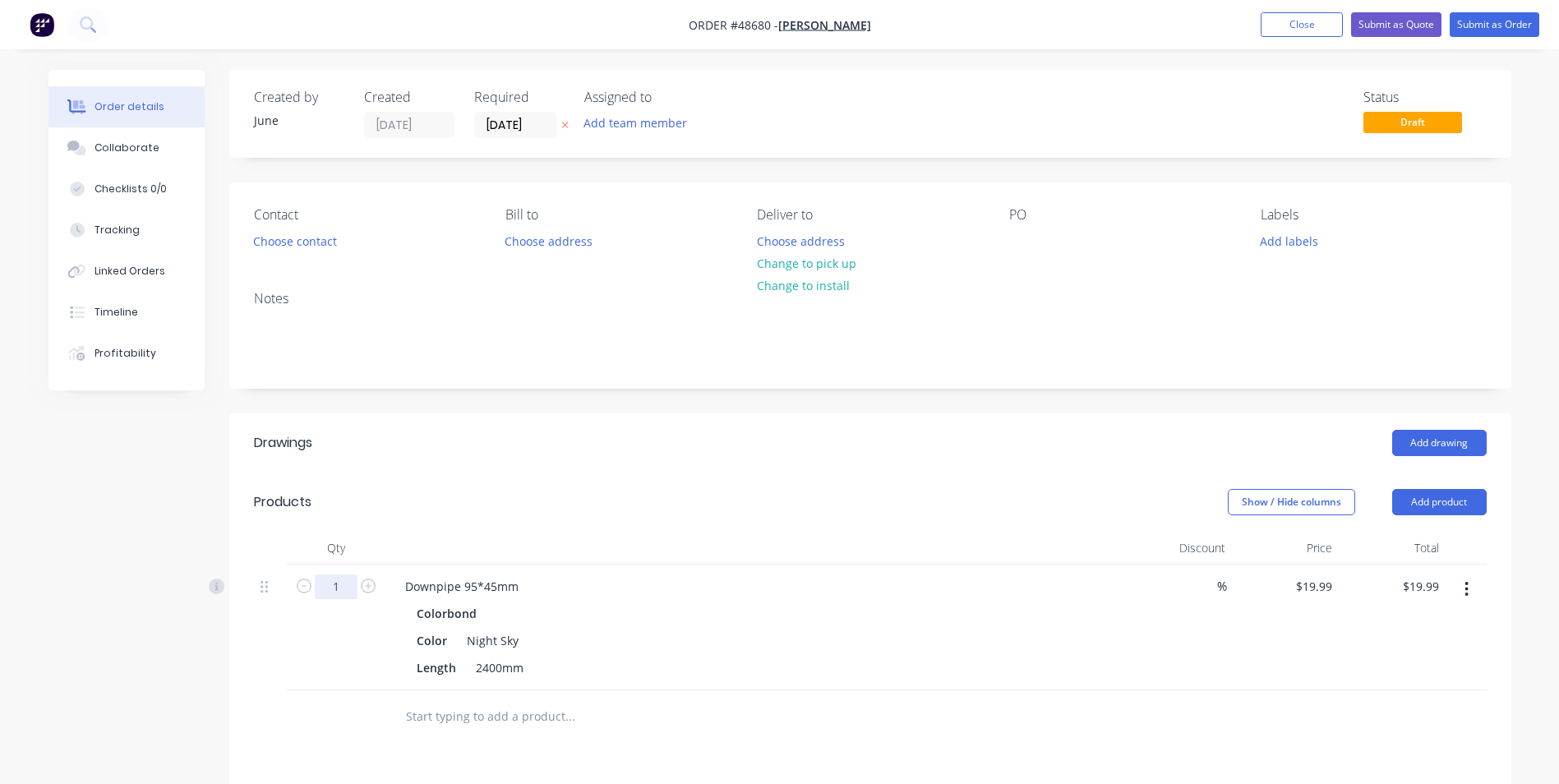
click at [356, 587] on input "1" at bounding box center [337, 587] width 43 height 25
type input "6"
type input "$119.94"
click at [833, 588] on div "Downpipe 95*45mm" at bounding box center [755, 586] width 726 height 24
click at [1478, 509] on button "Add product" at bounding box center [1440, 501] width 95 height 26
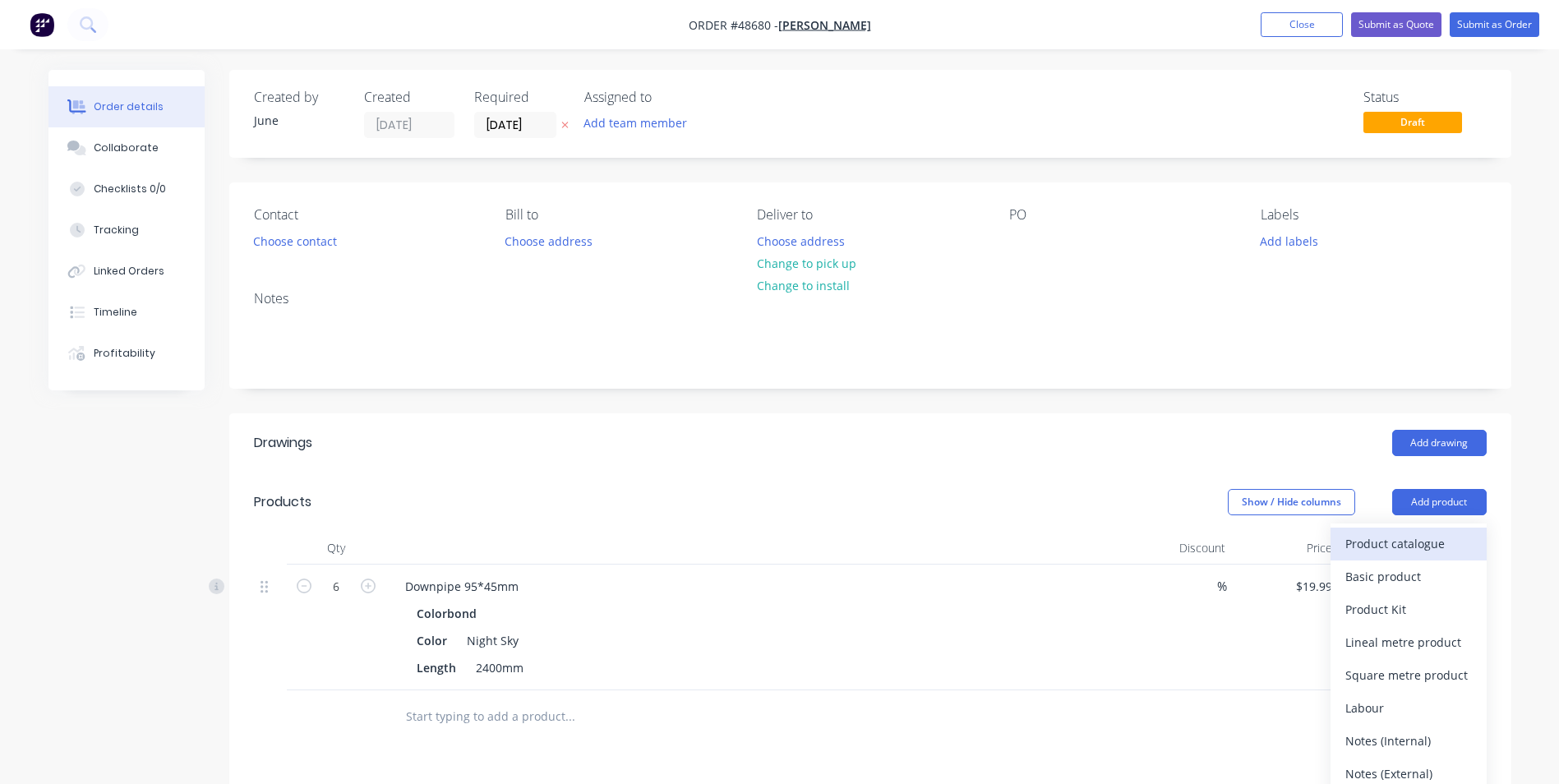
click at [1443, 550] on div "Product catalogue" at bounding box center [1409, 543] width 126 height 24
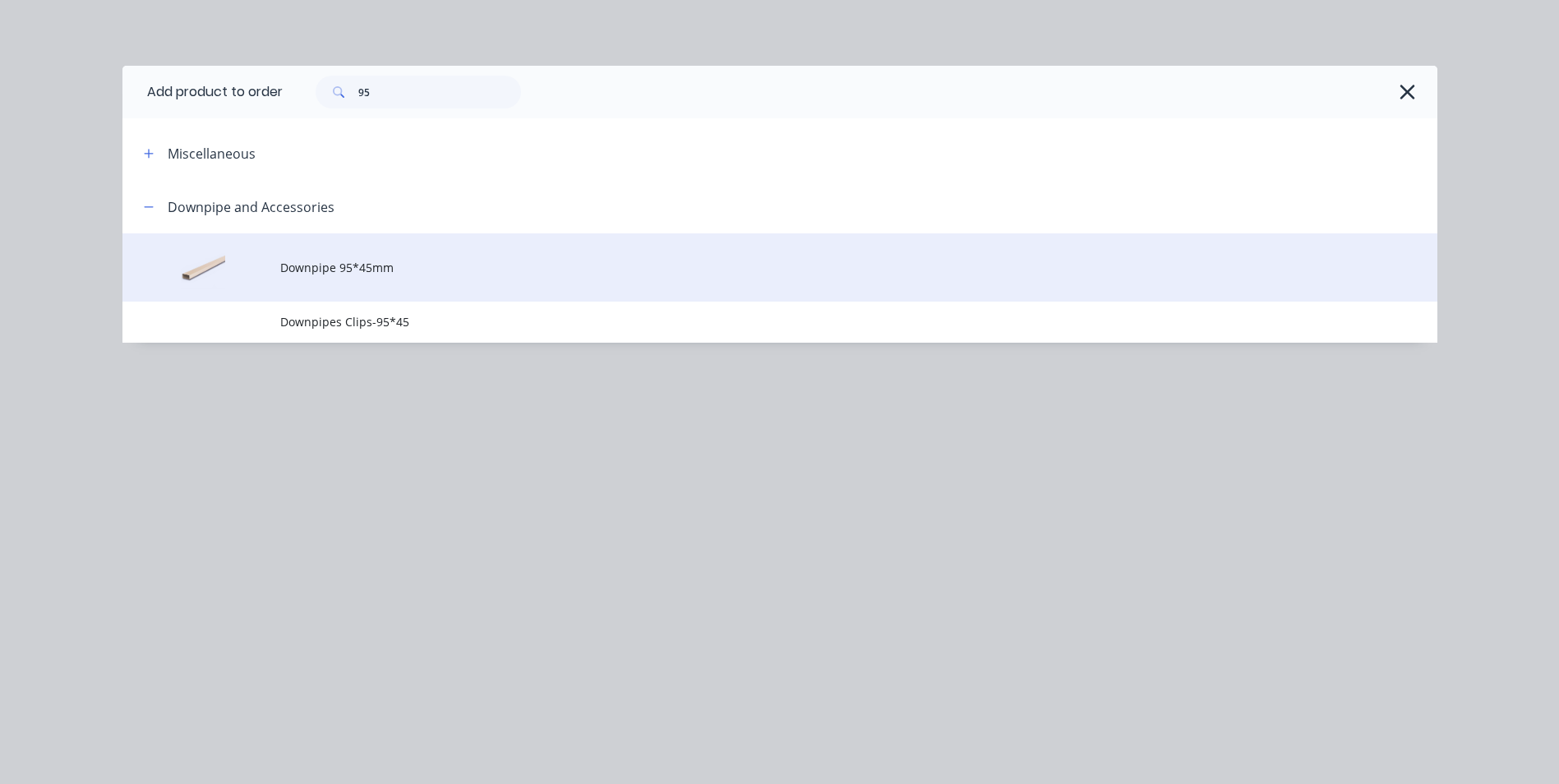
click at [397, 275] on span "Downpipe 95*45mm" at bounding box center [743, 267] width 926 height 17
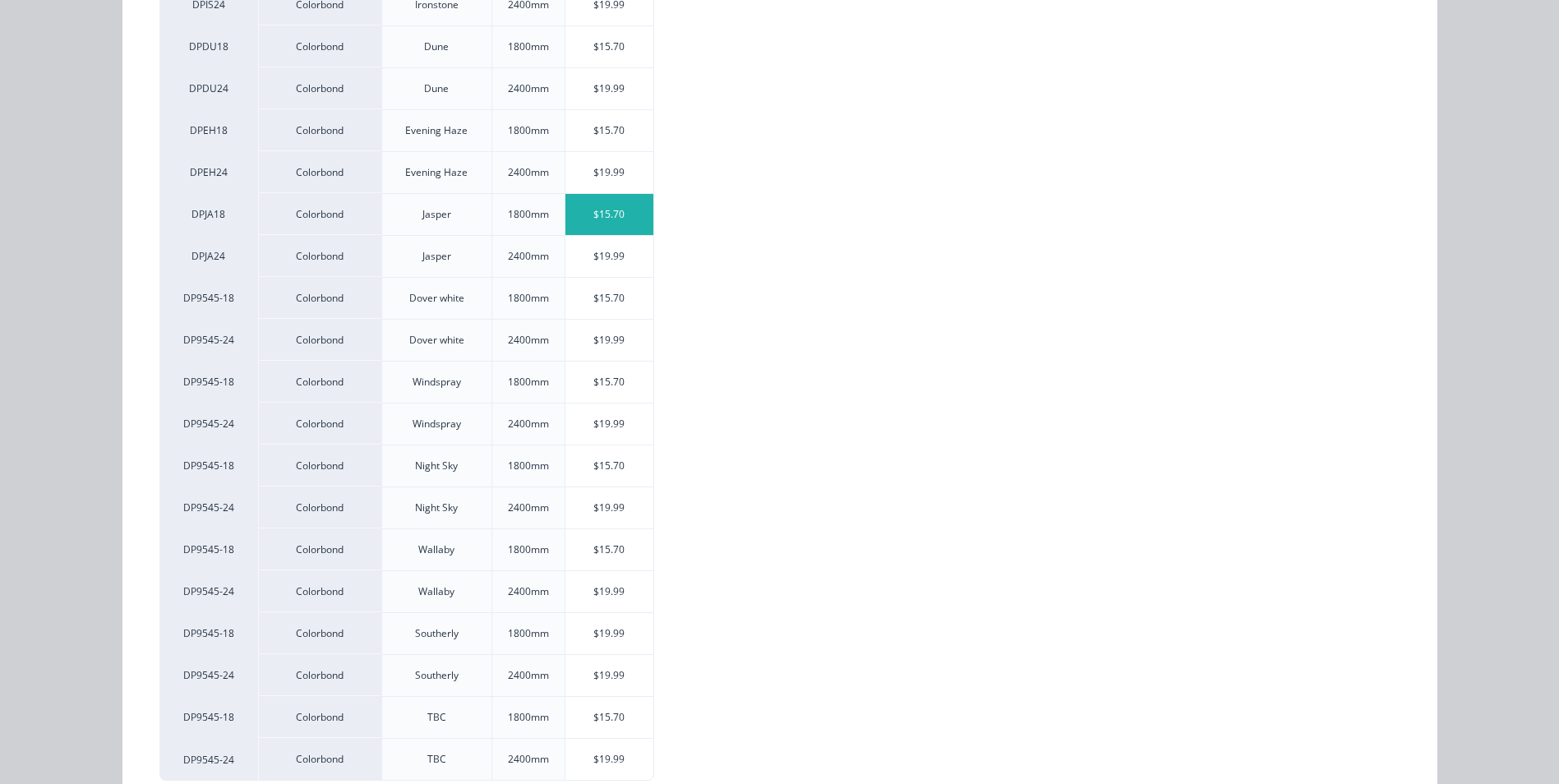
scroll to position [1391, 0]
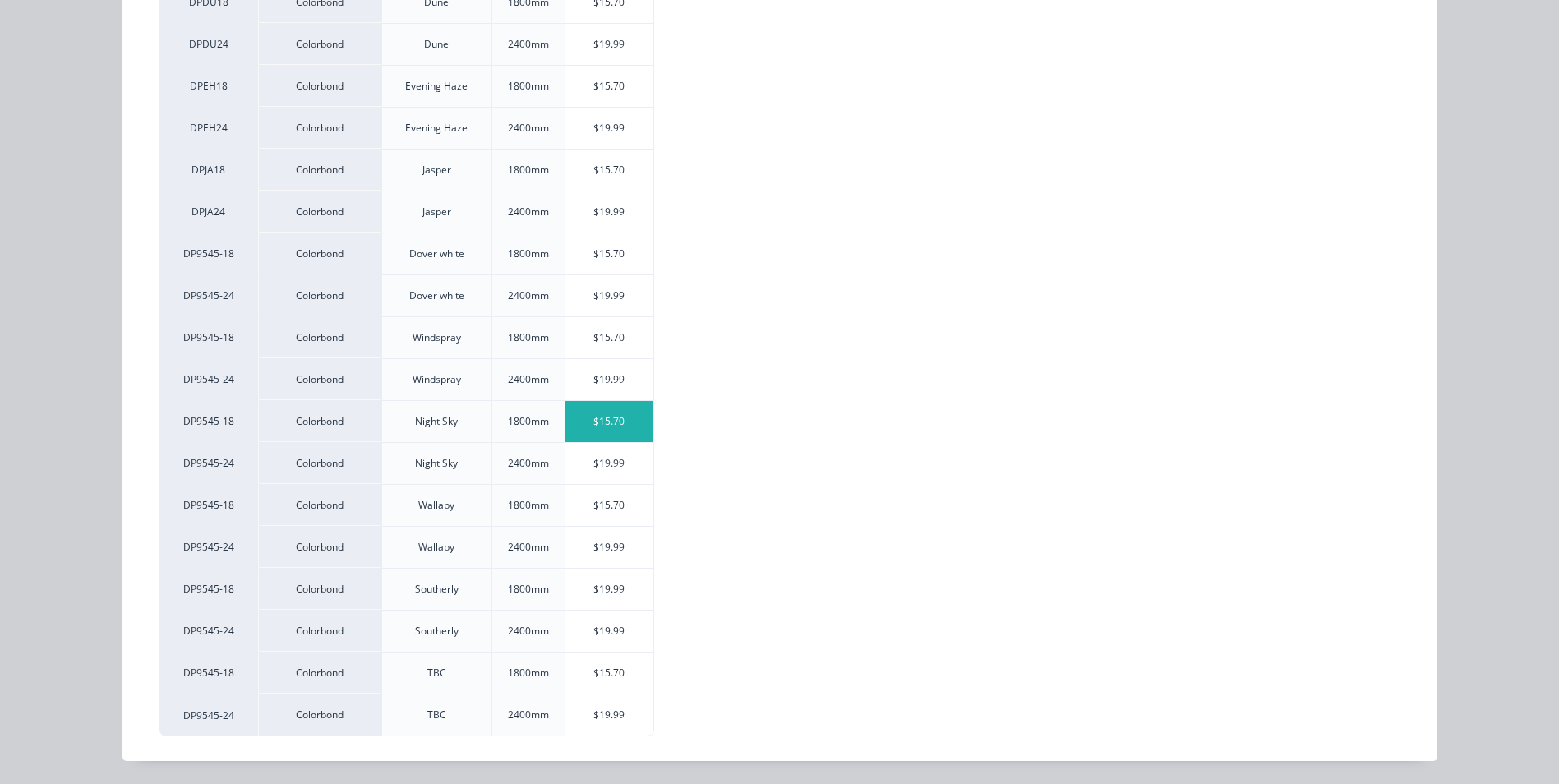
click at [602, 421] on div "$15.70" at bounding box center [610, 422] width 88 height 41
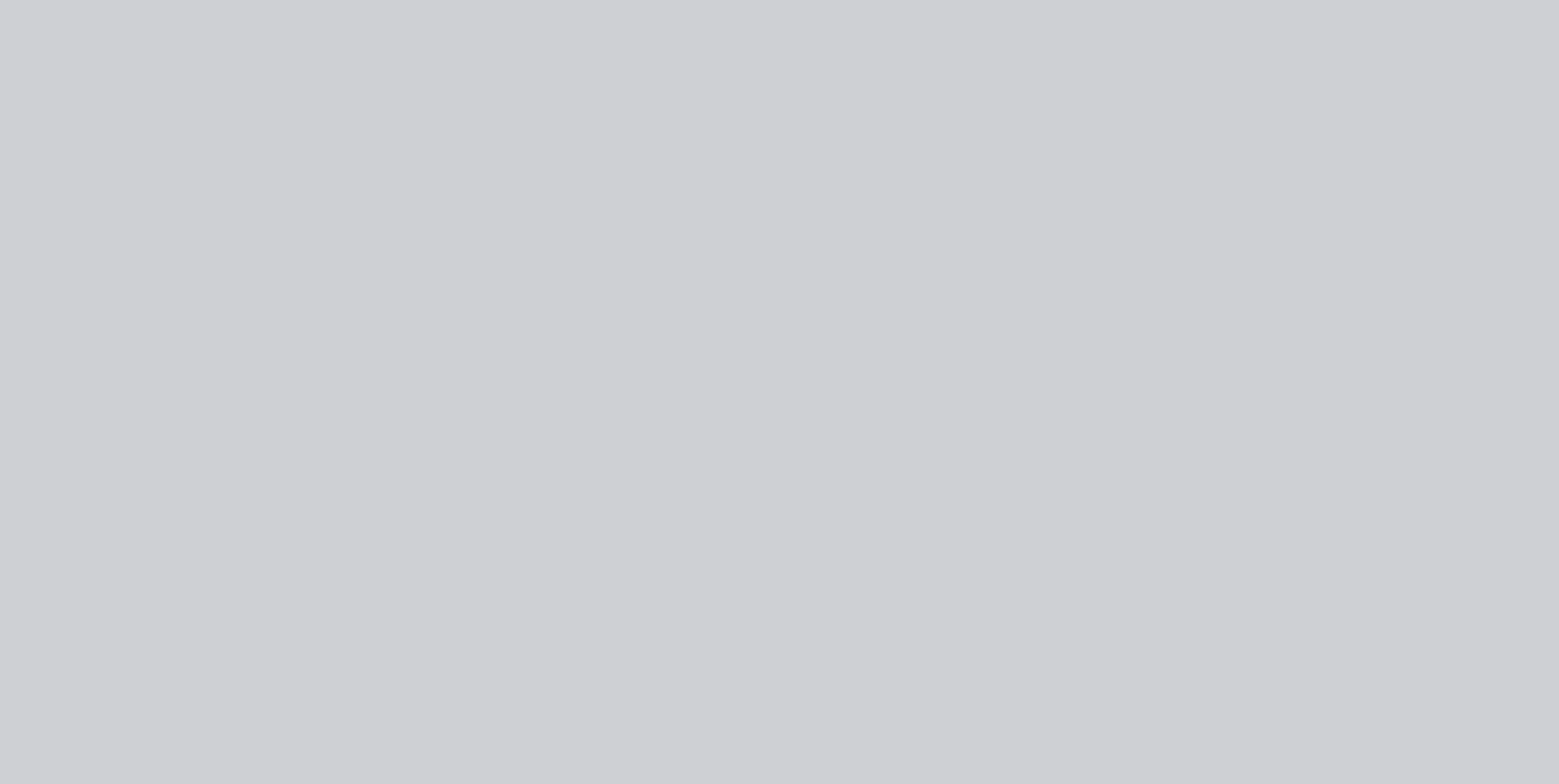
scroll to position [0, 0]
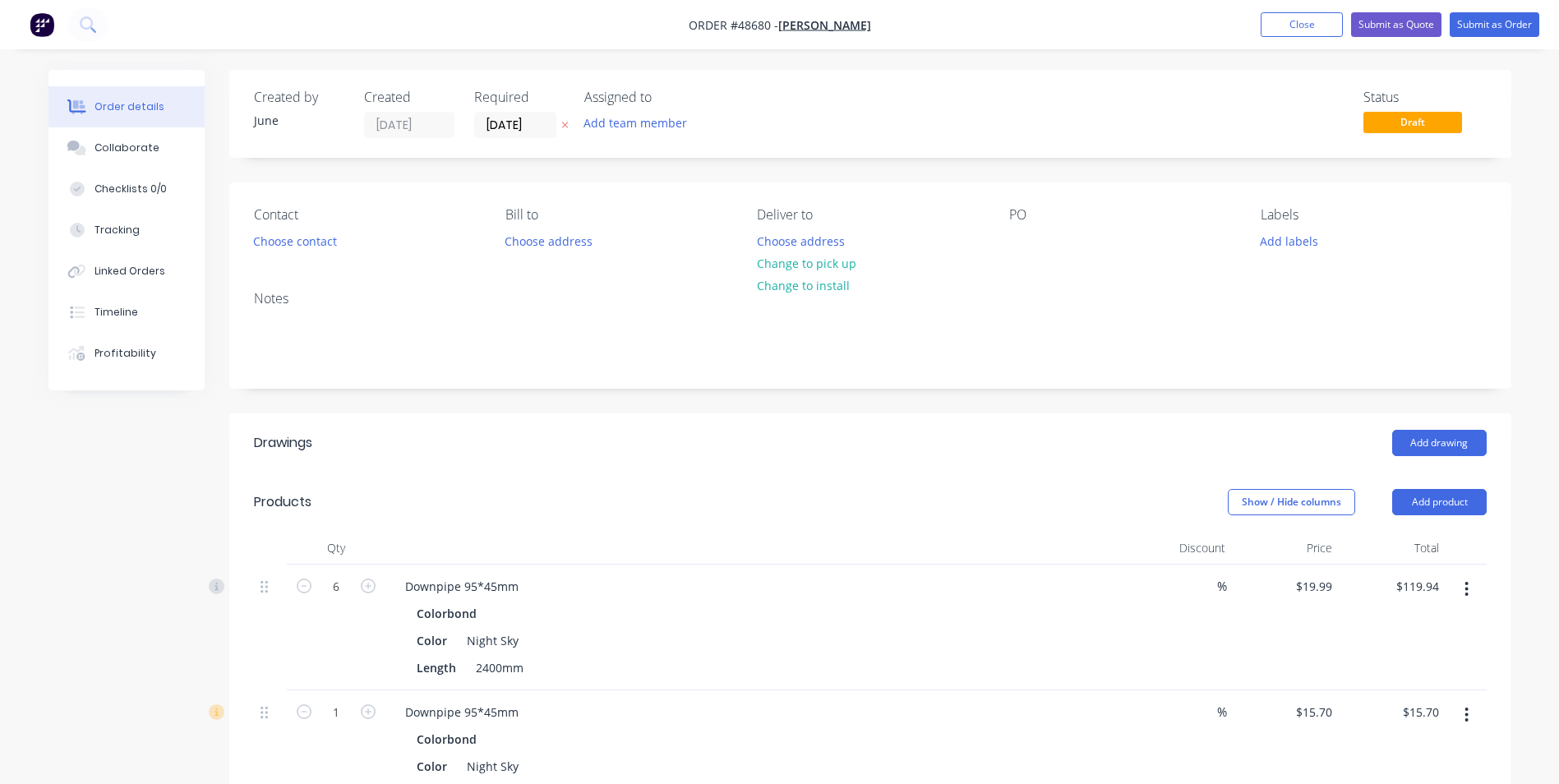
click at [378, 709] on button "button" at bounding box center [368, 710] width 21 height 17
type input "2"
type input "$31.40"
click at [678, 664] on div "Length 2400mm" at bounding box center [752, 668] width 684 height 24
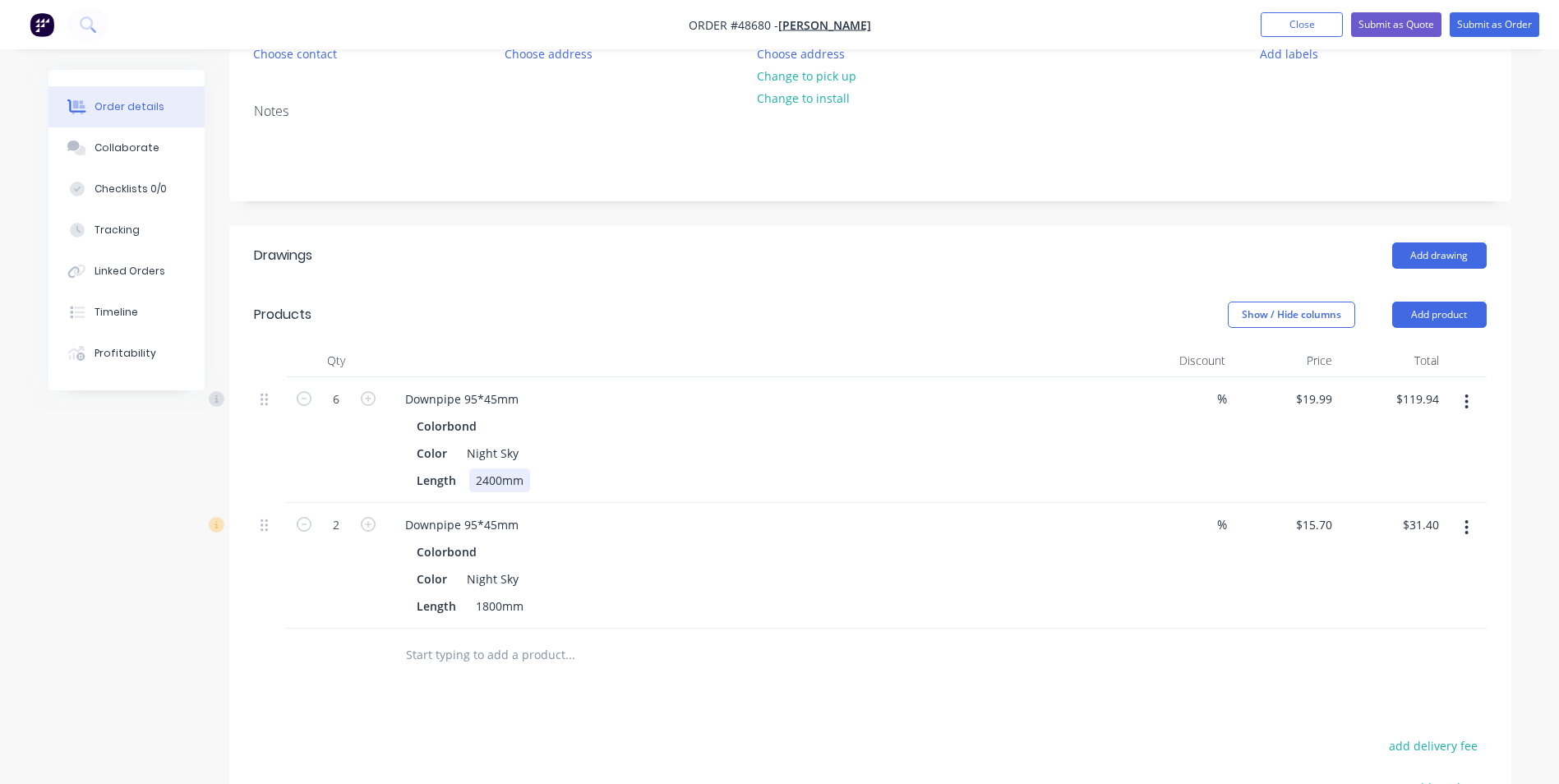
scroll to position [246, 0]
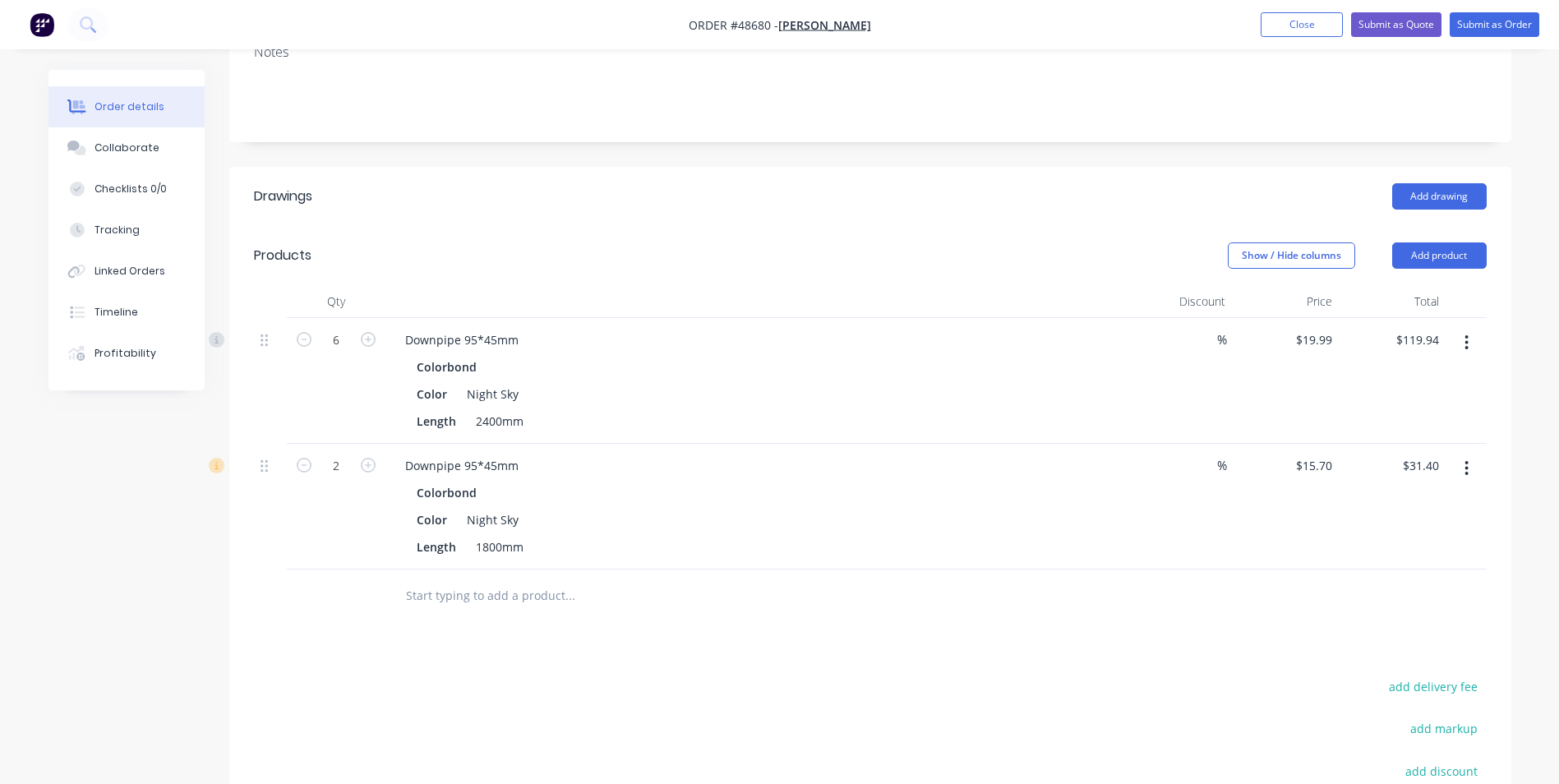
click at [832, 570] on div at bounding box center [681, 596] width 592 height 54
click at [1433, 248] on button "Add product" at bounding box center [1440, 255] width 95 height 26
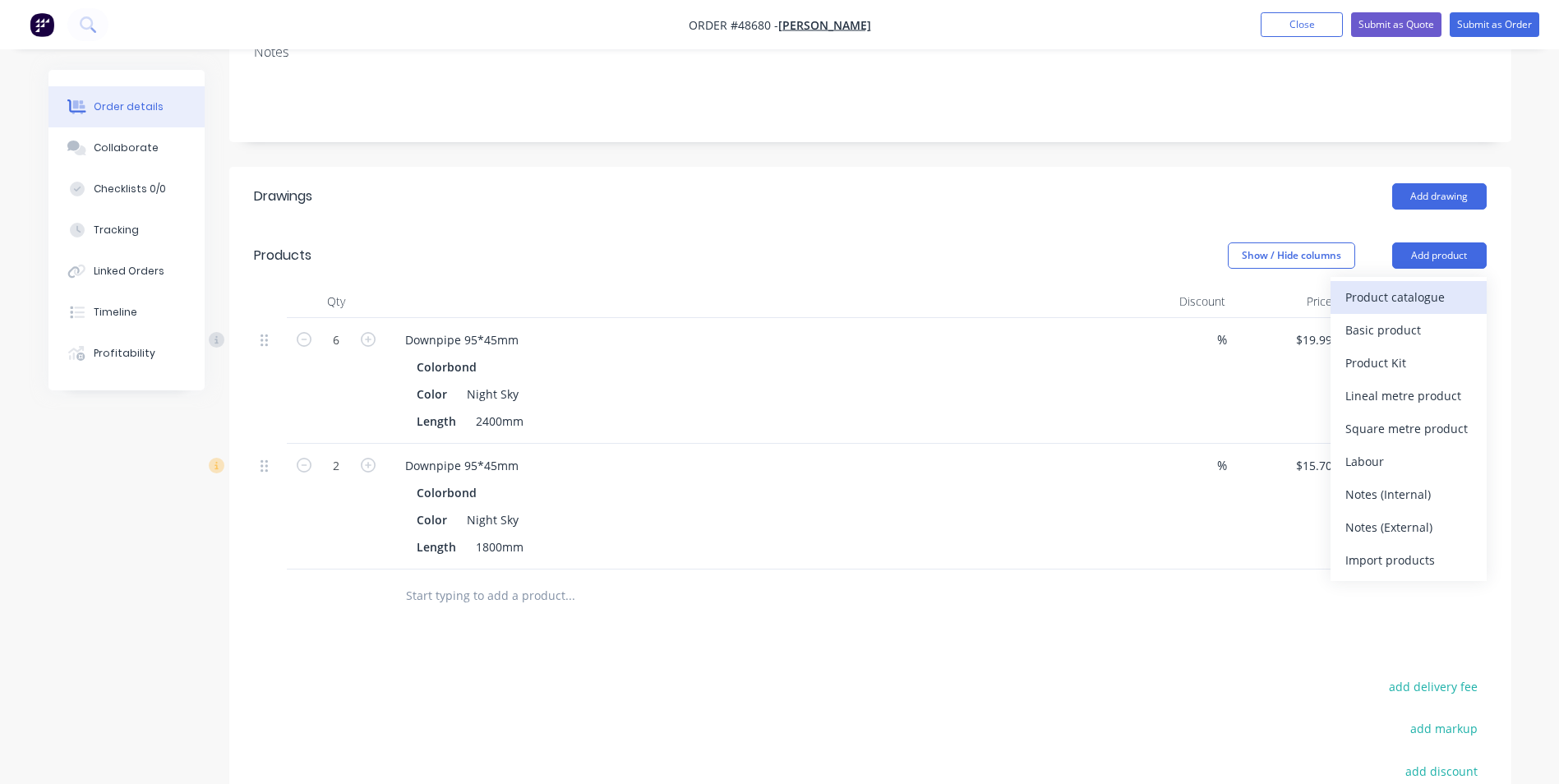
click at [1399, 286] on div "Product catalogue" at bounding box center [1409, 297] width 126 height 24
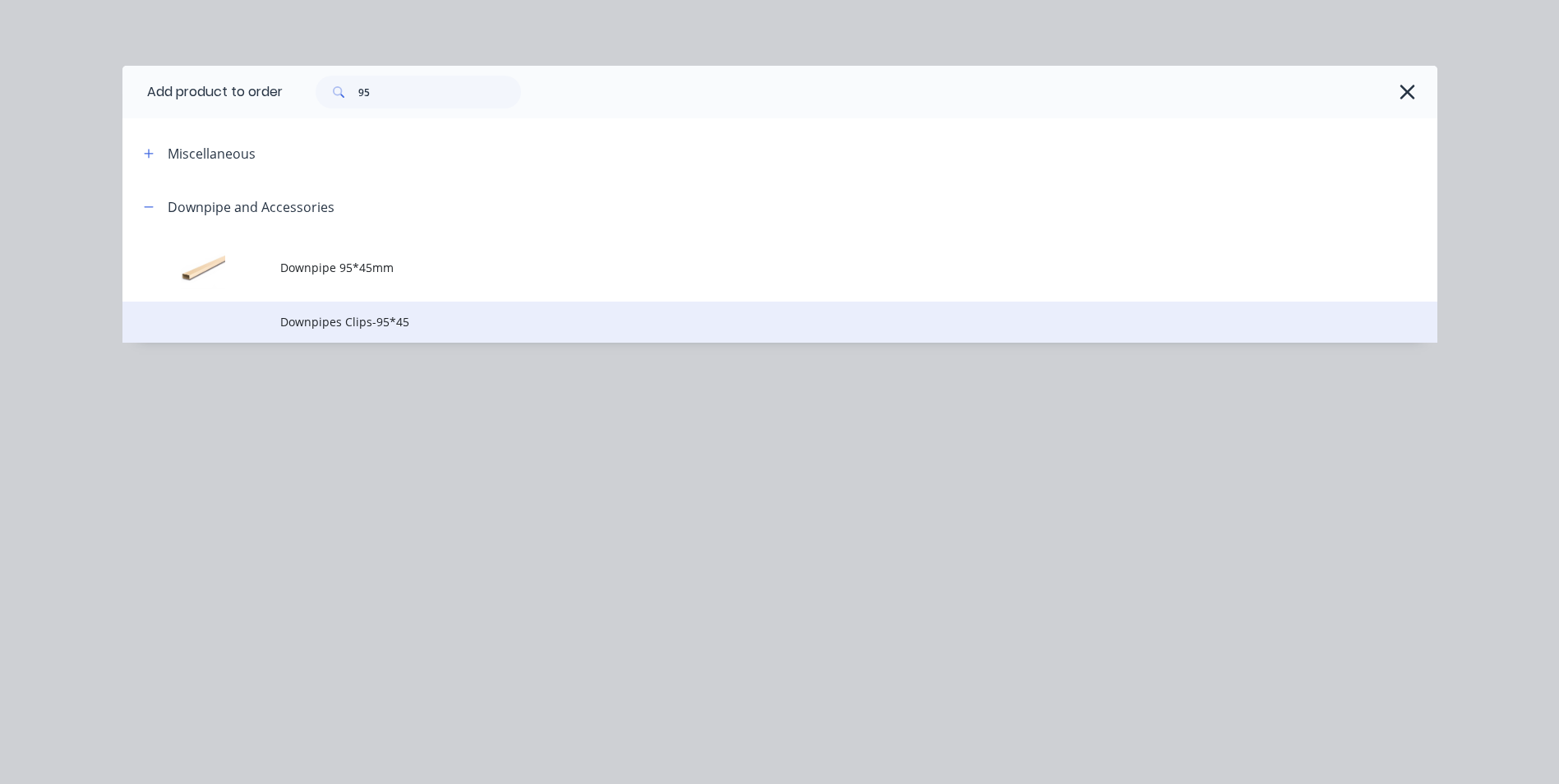
click at [291, 324] on span "Downpipes Clips-95*45" at bounding box center [743, 321] width 926 height 17
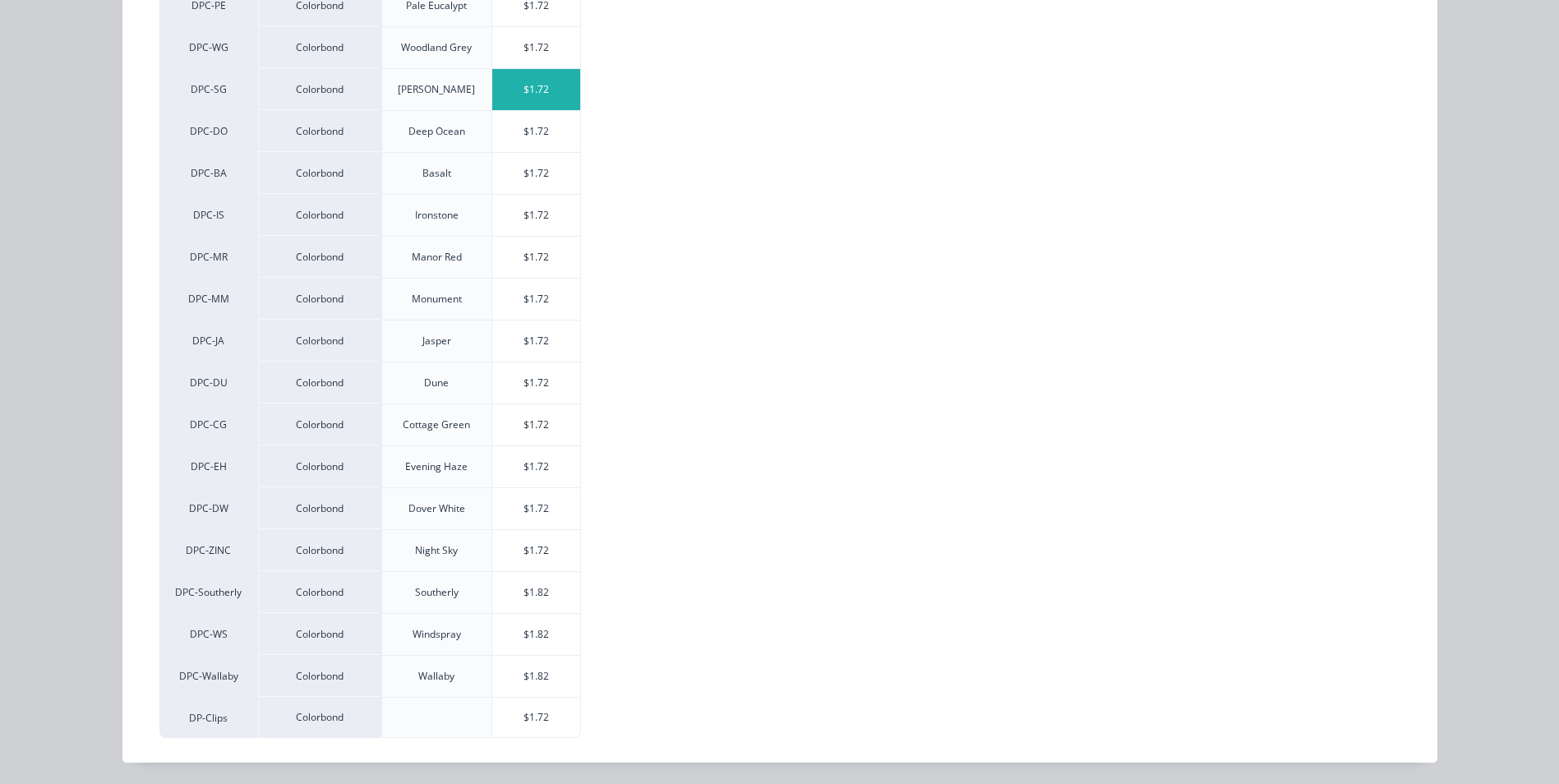
scroll to position [458, 0]
click at [510, 556] on div "$1.72" at bounding box center [536, 549] width 88 height 41
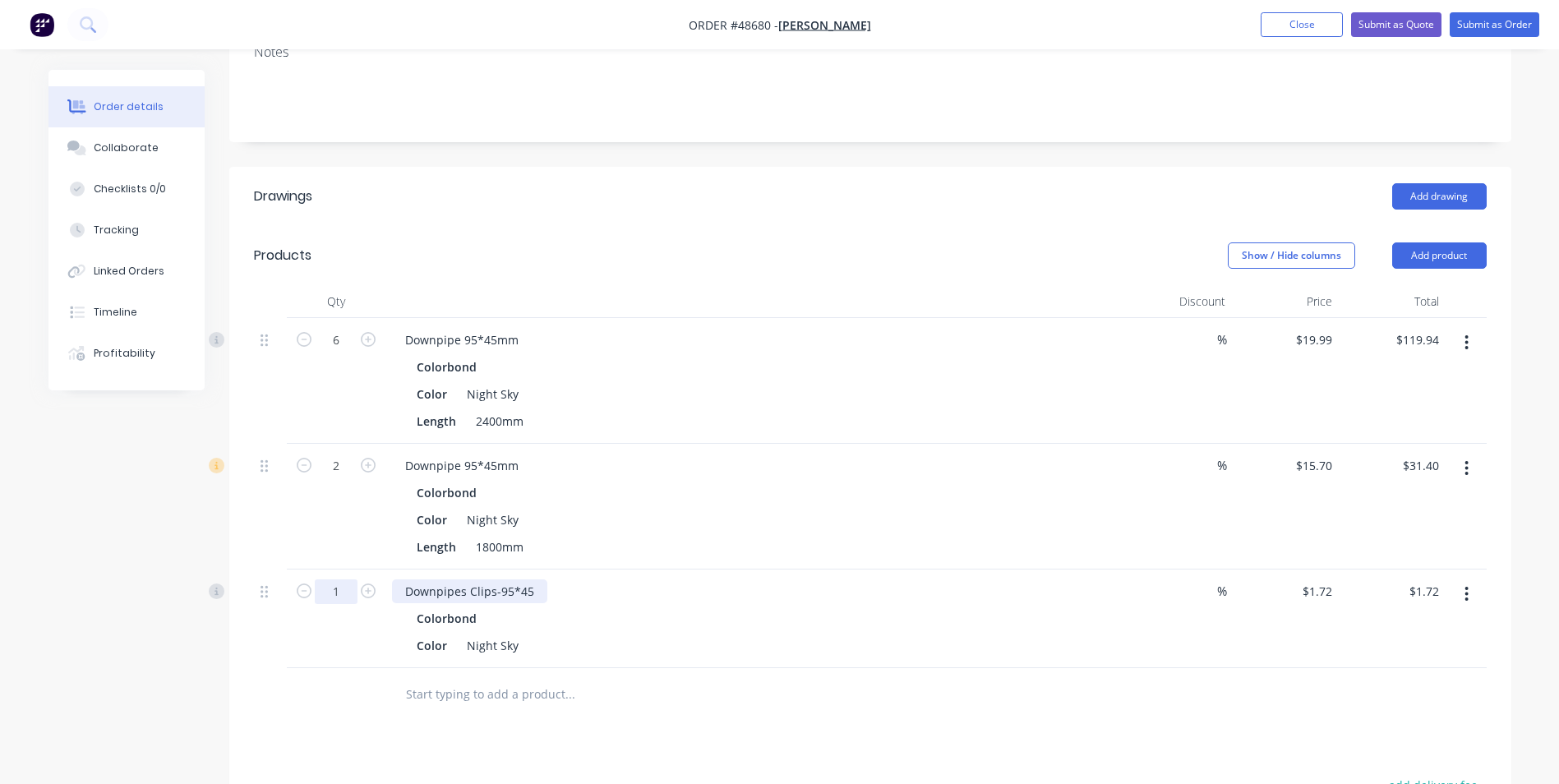
drag, startPoint x: 347, startPoint y: 590, endPoint x: 475, endPoint y: 591, distance: 128.0
click at [347, 590] on input "1" at bounding box center [337, 592] width 43 height 25
type input "11"
type input "$18.92"
click at [708, 605] on div "Downpipes Clips-95*45 Colorbond Color Night Sky" at bounding box center [756, 618] width 740 height 98
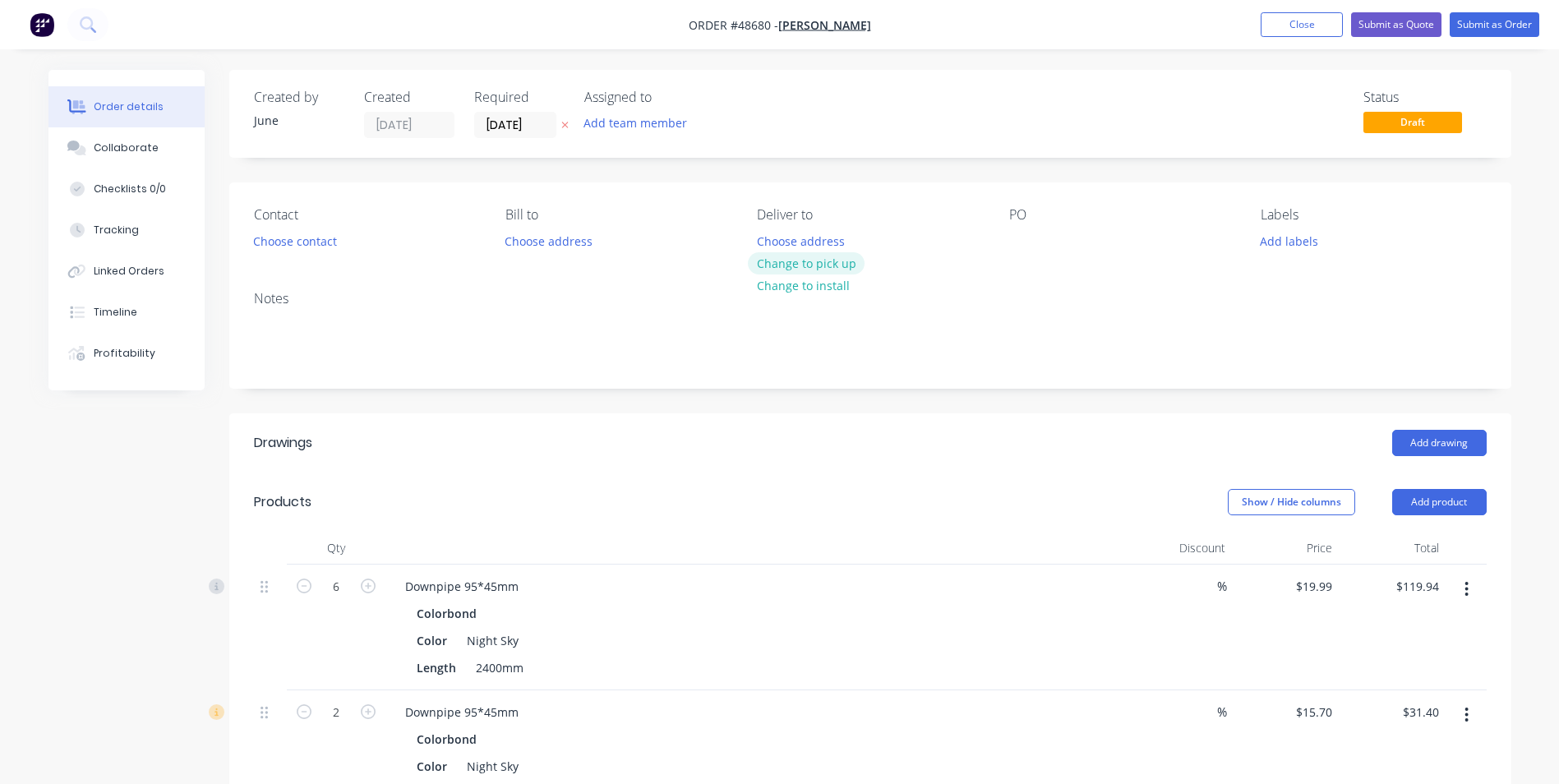
click at [842, 262] on button "Change to pick up" at bounding box center [806, 263] width 116 height 22
click at [1494, 22] on button "Submit as Order" at bounding box center [1495, 25] width 90 height 25
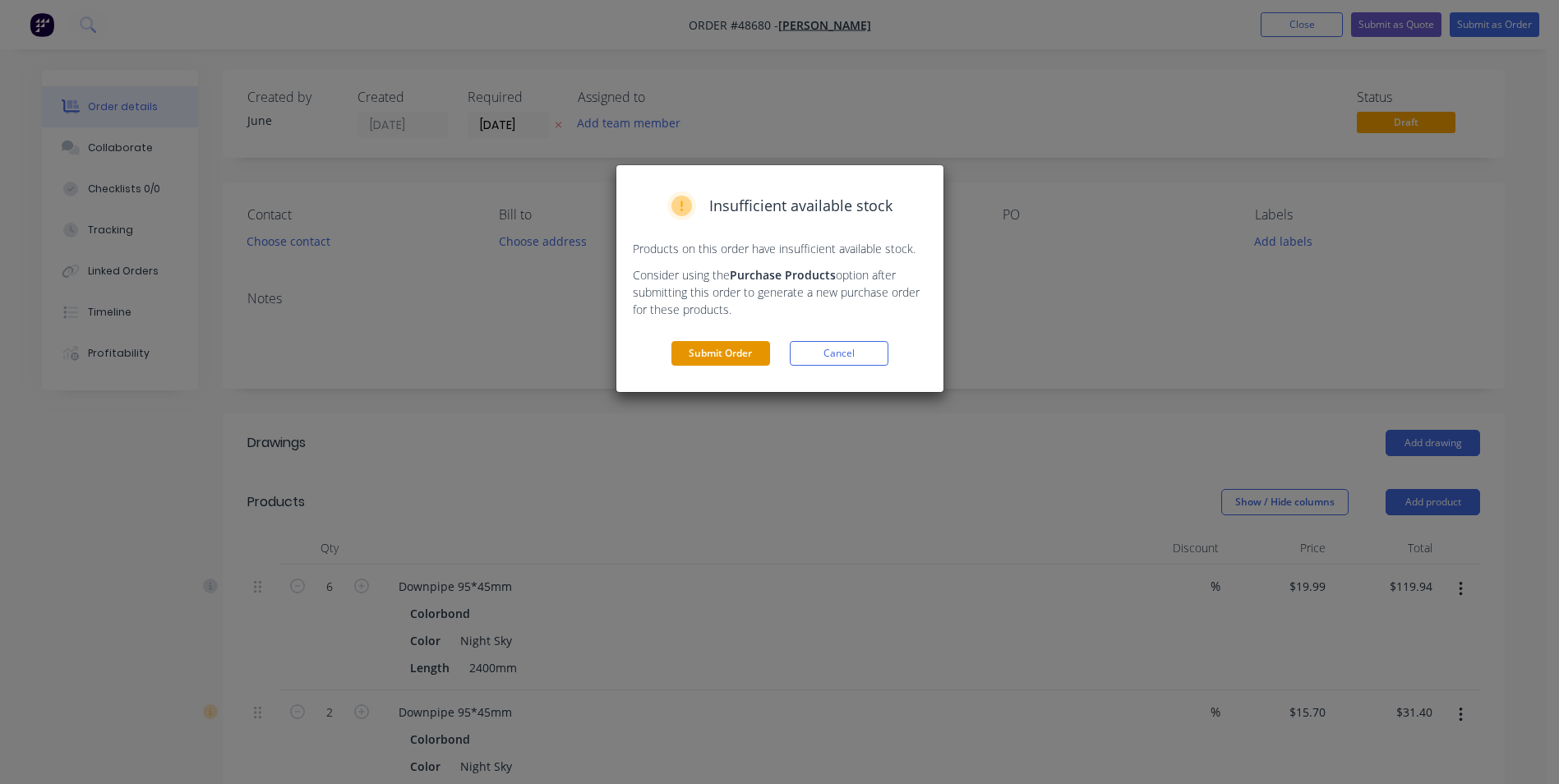
click at [698, 351] on button "Submit Order" at bounding box center [721, 354] width 99 height 25
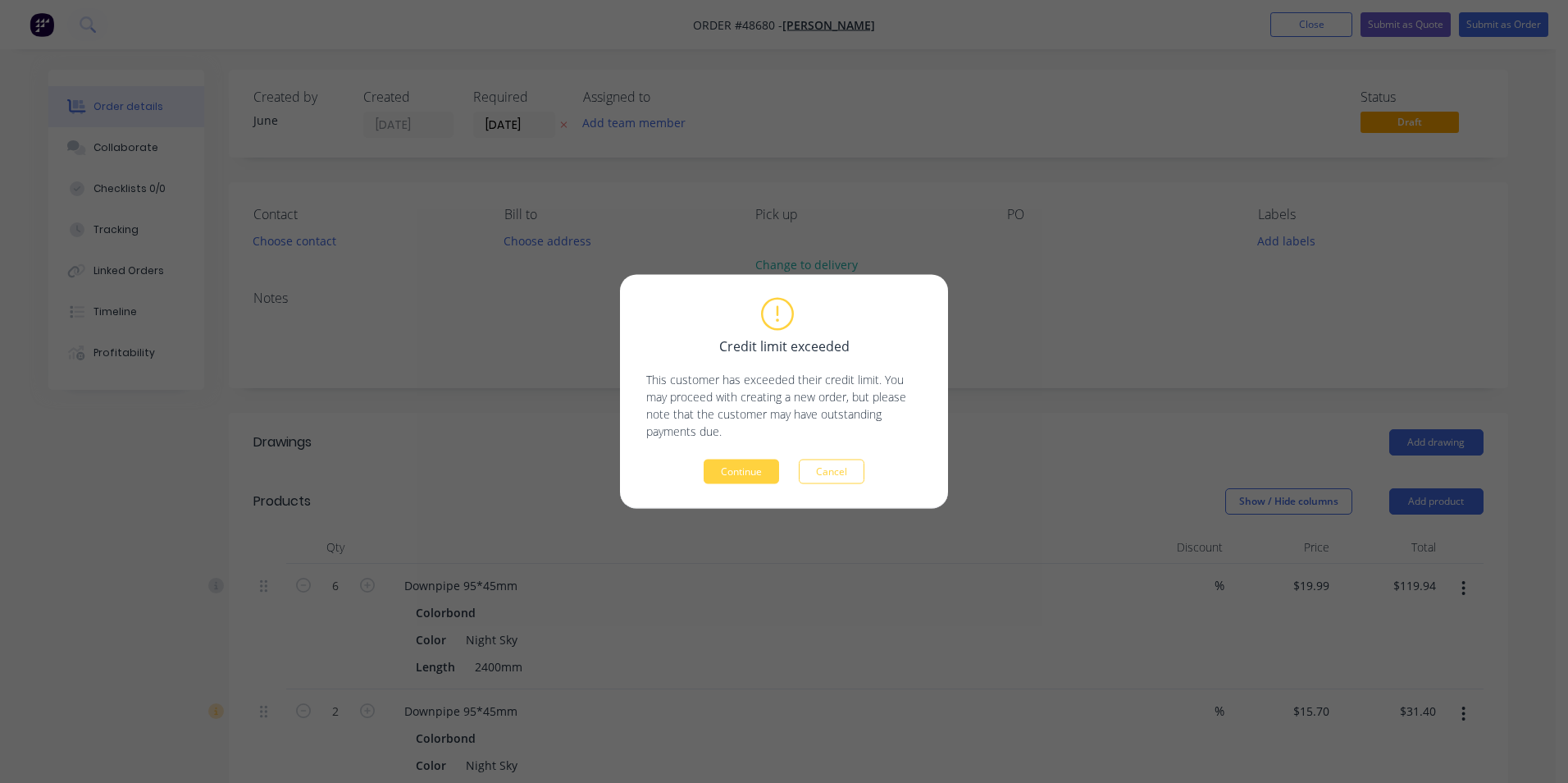
click at [785, 445] on div "Credit limit exceeded This customer has exceeded their credit limit. You may pr…" at bounding box center [784, 392] width 275 height 185
drag, startPoint x: 802, startPoint y: 465, endPoint x: 733, endPoint y: 421, distance: 81.8
click at [803, 465] on button "Cancel" at bounding box center [831, 472] width 65 height 25
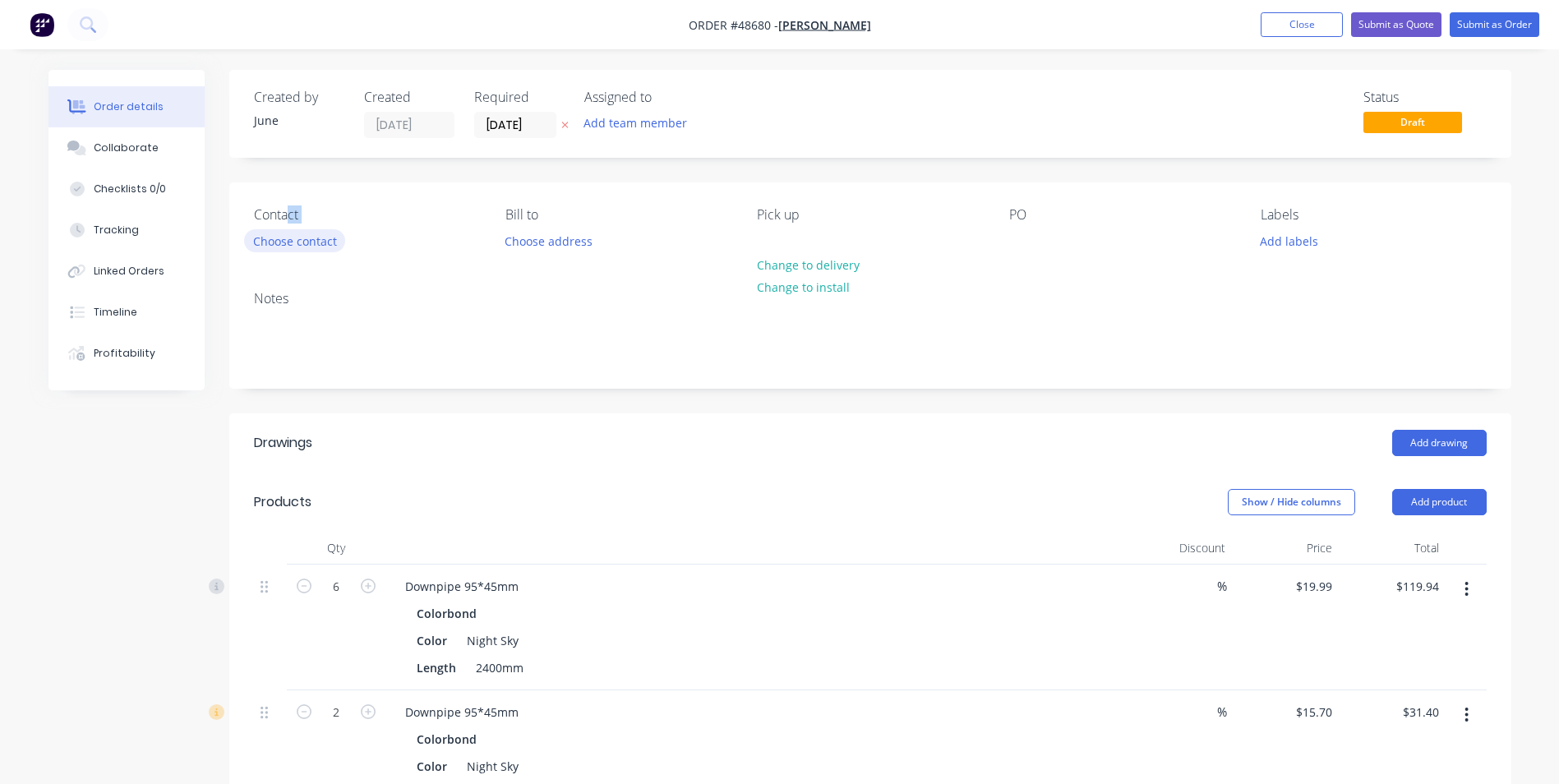
drag, startPoint x: 289, startPoint y: 230, endPoint x: 287, endPoint y: 243, distance: 13.2
click at [288, 243] on div "Contact Choose contact" at bounding box center [367, 229] width 226 height 46
click at [287, 243] on button "Choose contact" at bounding box center [295, 240] width 101 height 22
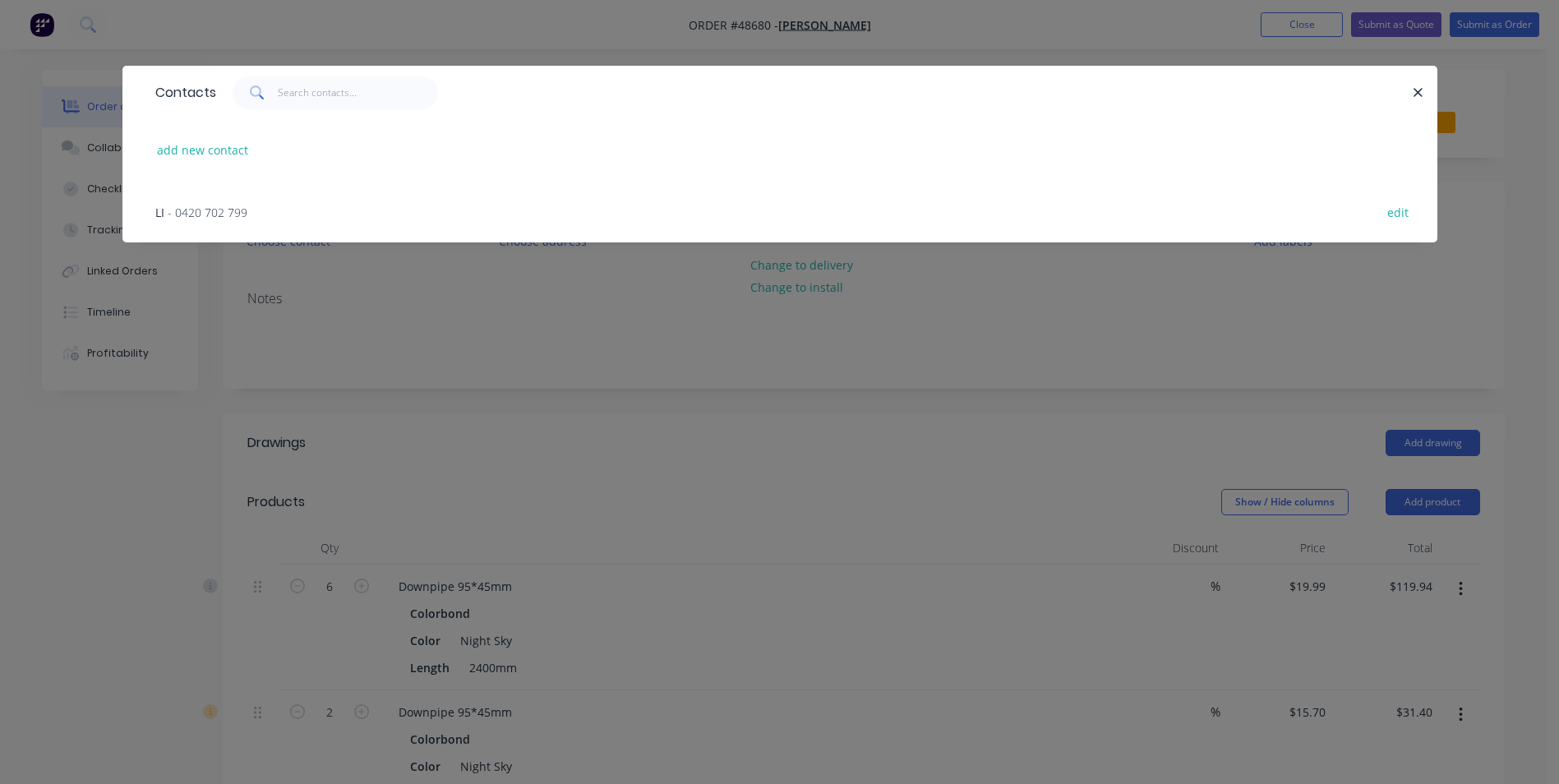
click at [275, 213] on div "LI - 0420 702 799 edit" at bounding box center [780, 211] width 1266 height 62
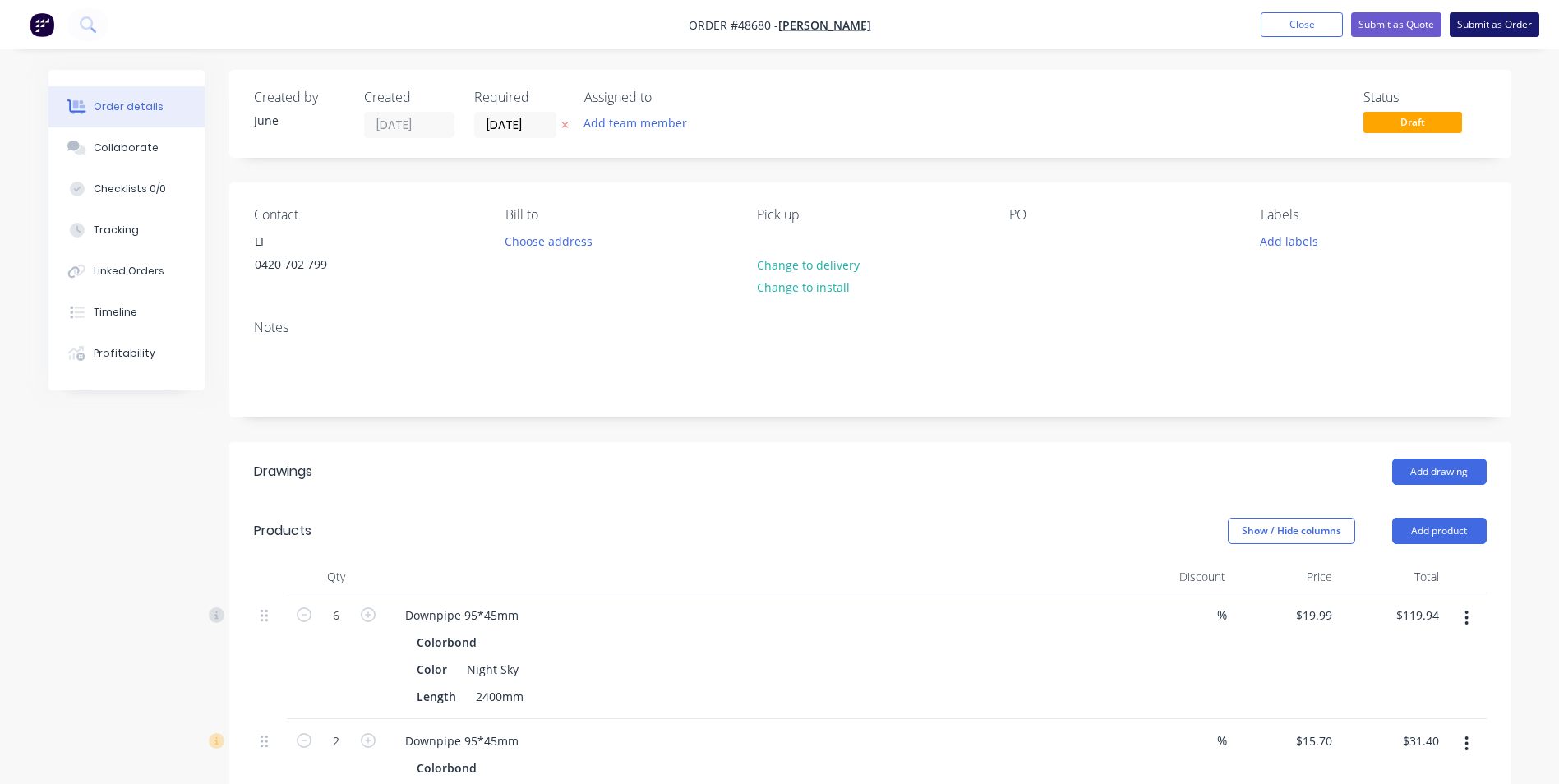
click at [1502, 23] on button "Submit as Order" at bounding box center [1495, 25] width 90 height 25
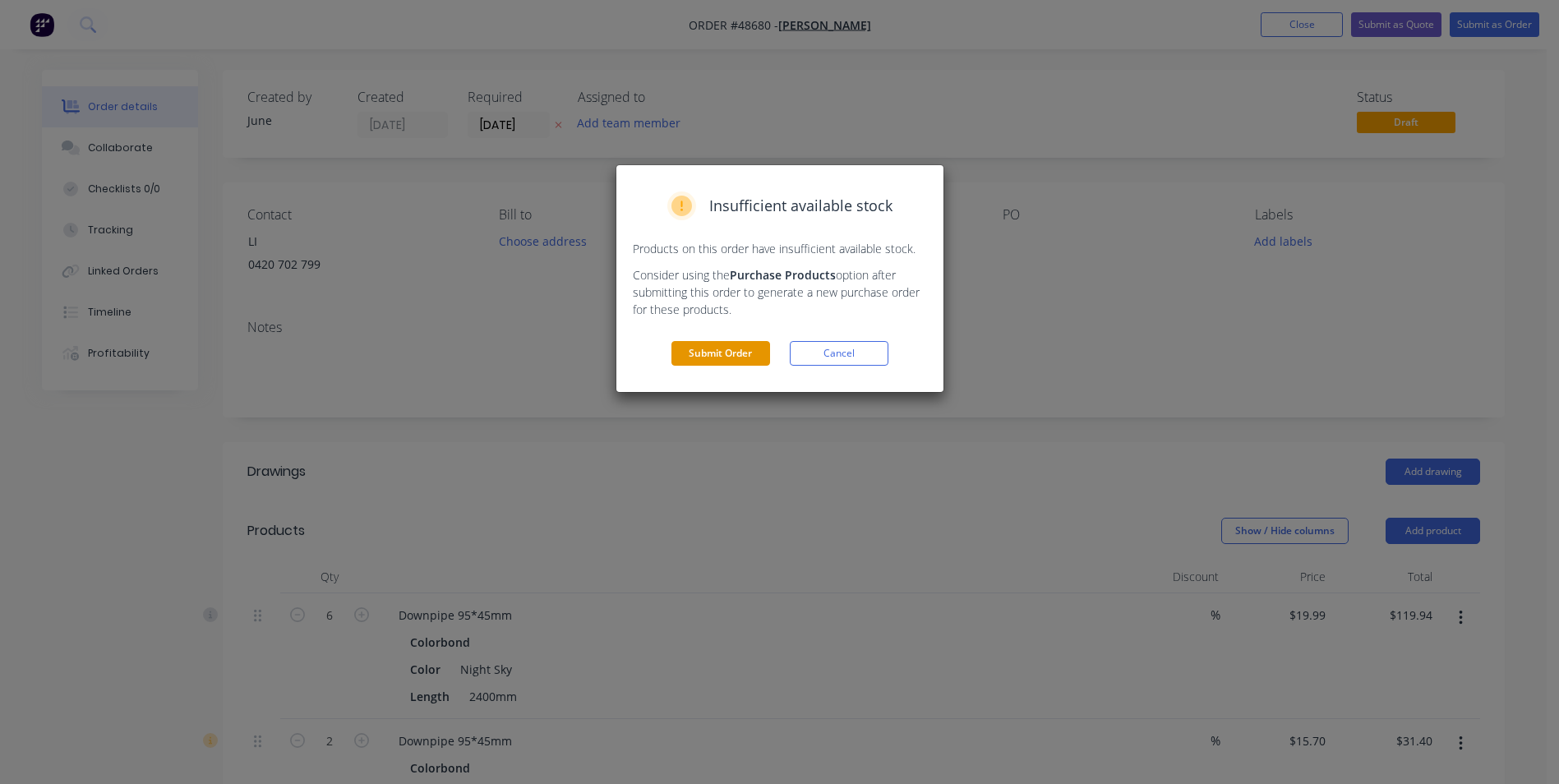
click at [740, 355] on button "Submit Order" at bounding box center [721, 354] width 99 height 25
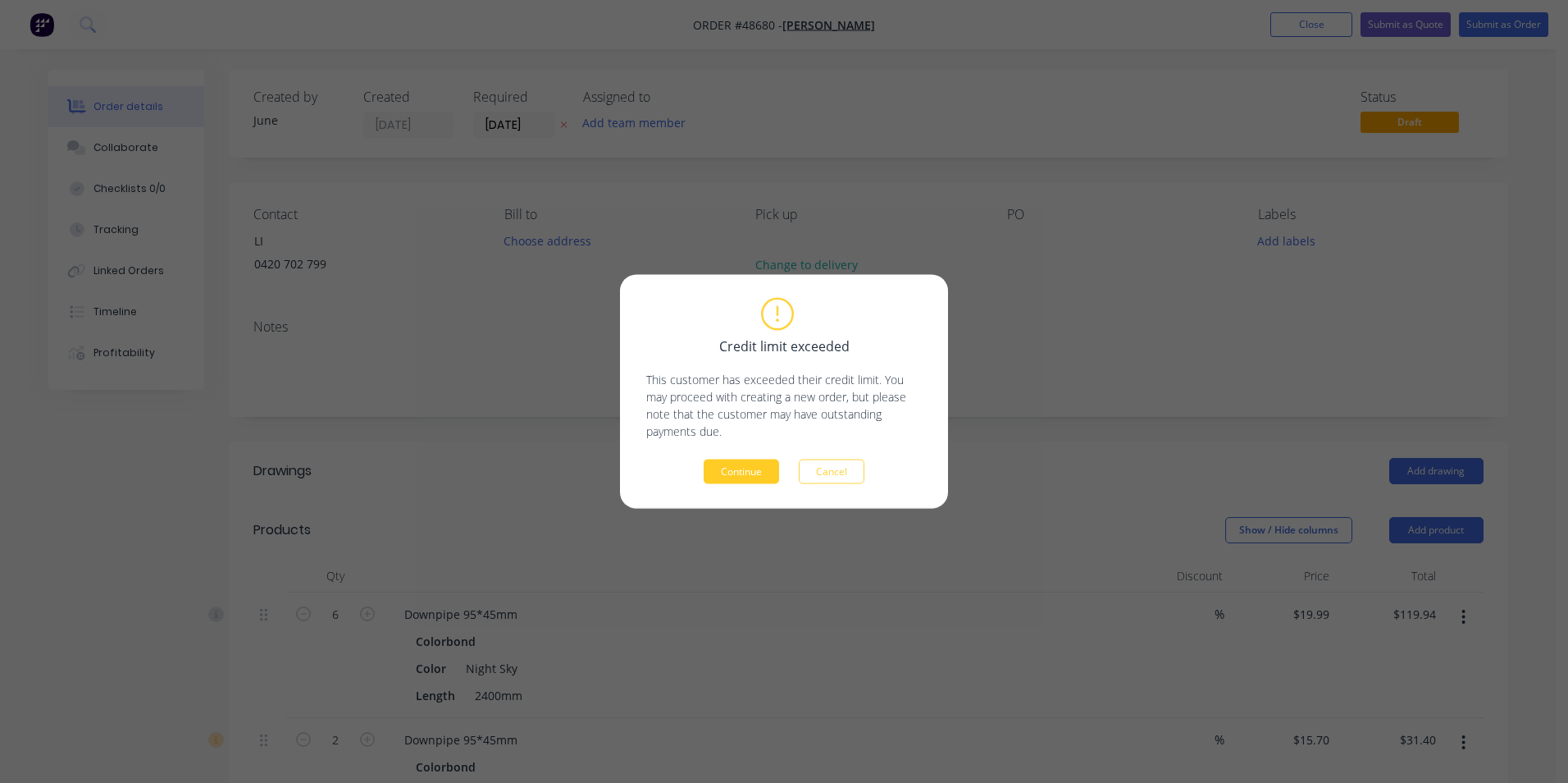
click at [755, 466] on button "Continue" at bounding box center [742, 472] width 75 height 25
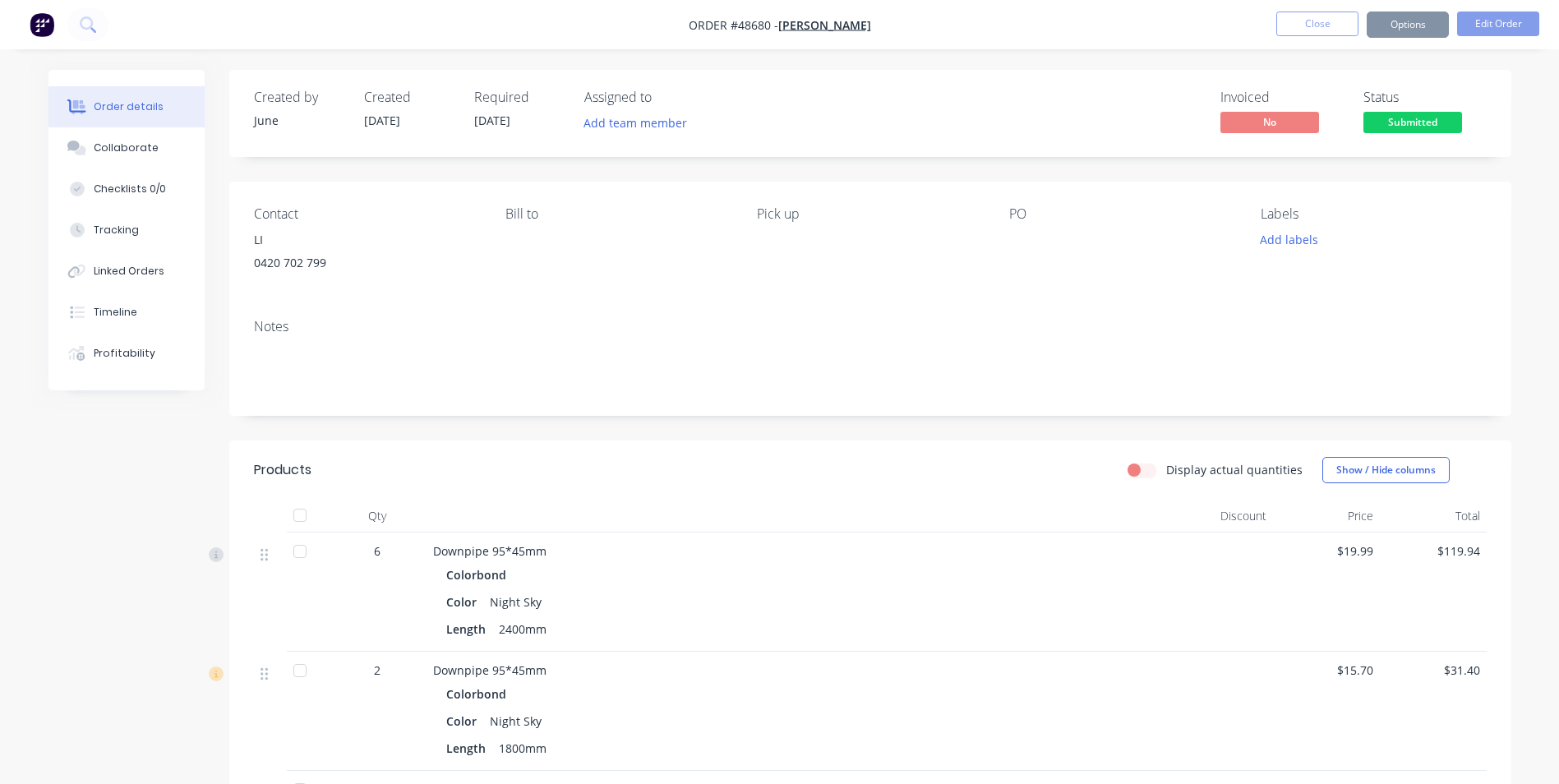
click at [1414, 24] on button "Options" at bounding box center [1409, 24] width 82 height 26
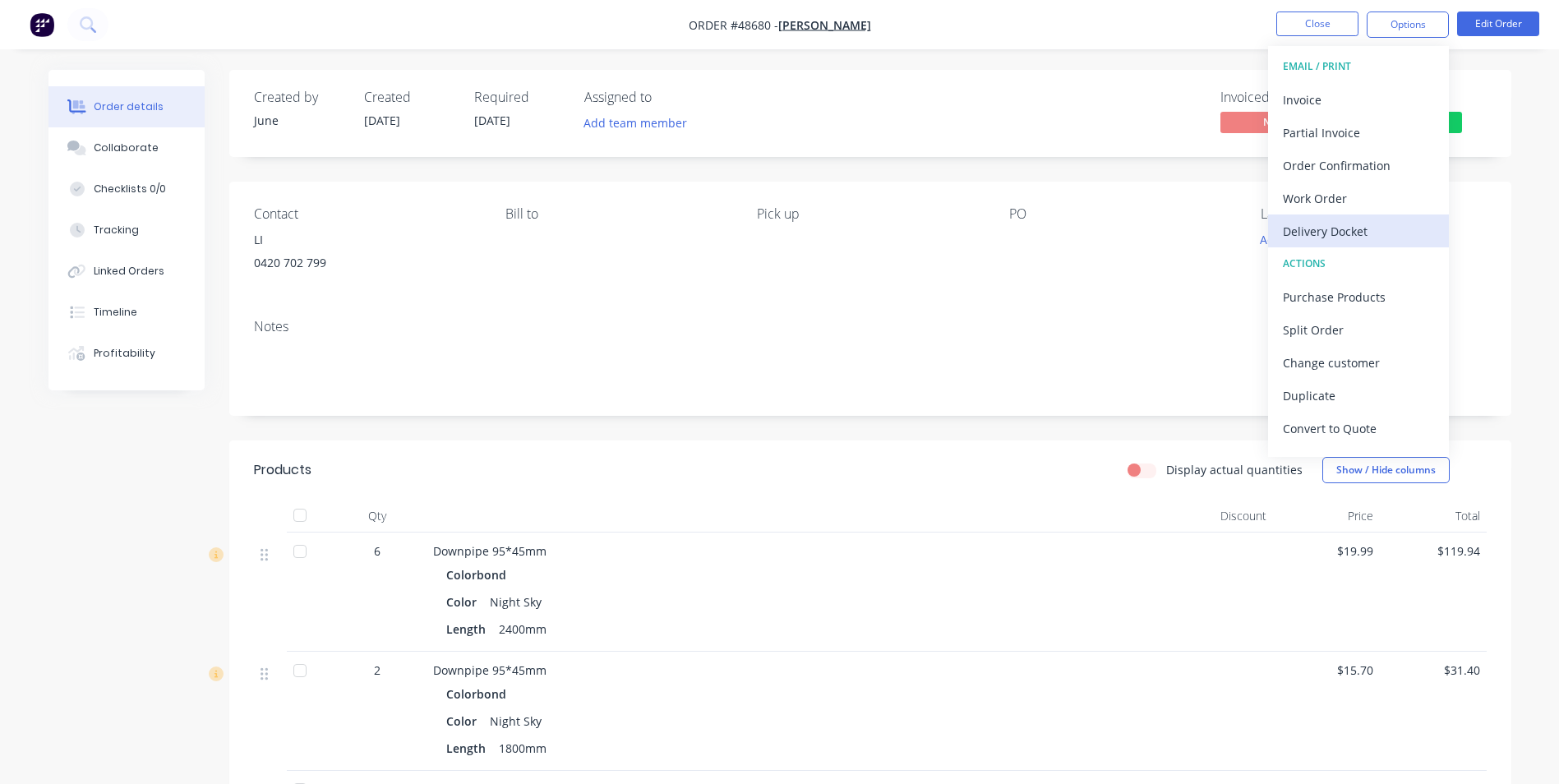
click at [1327, 235] on div "Delivery Docket" at bounding box center [1358, 231] width 151 height 24
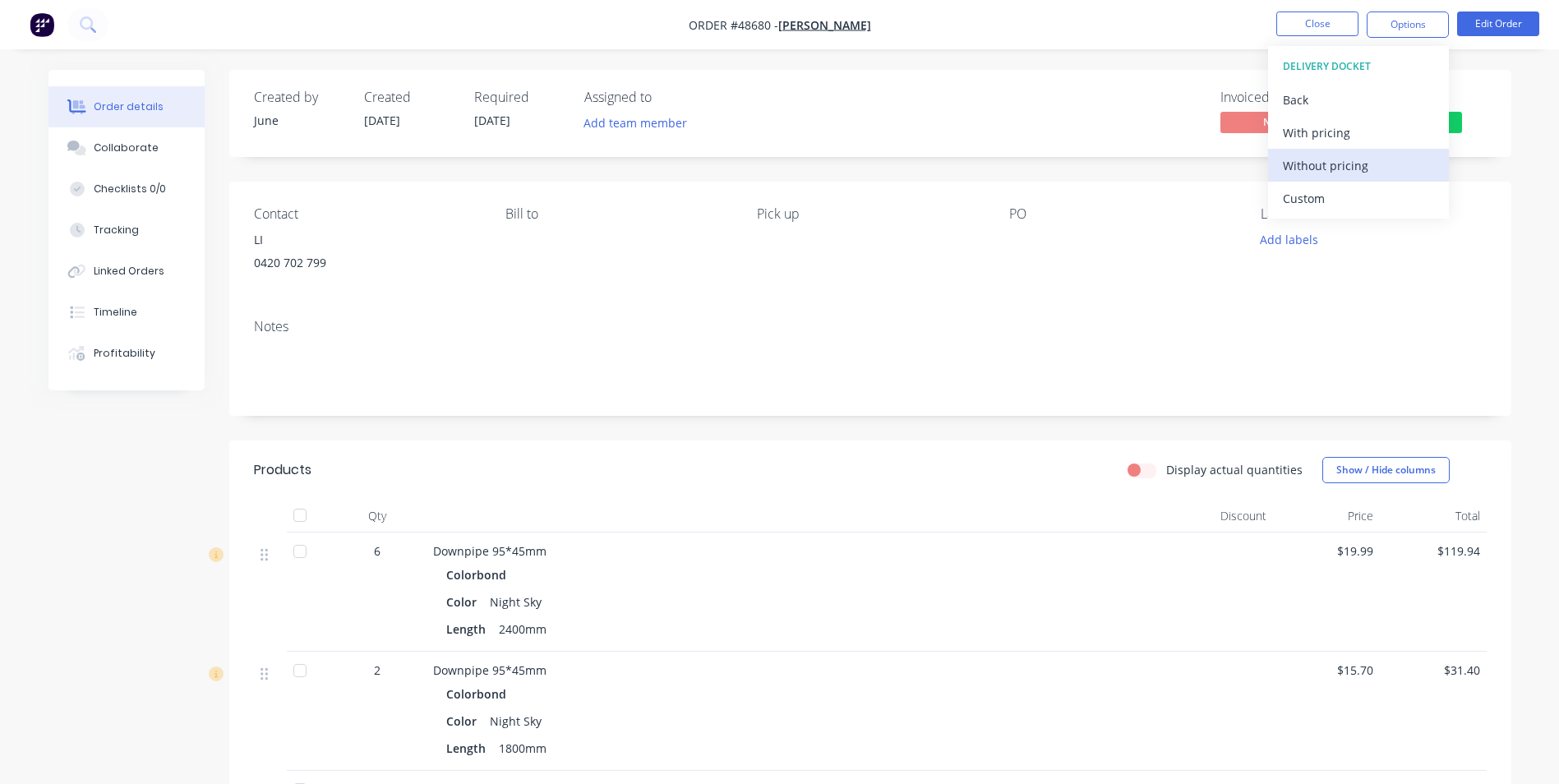
click at [1350, 158] on div "Without pricing" at bounding box center [1358, 166] width 151 height 24
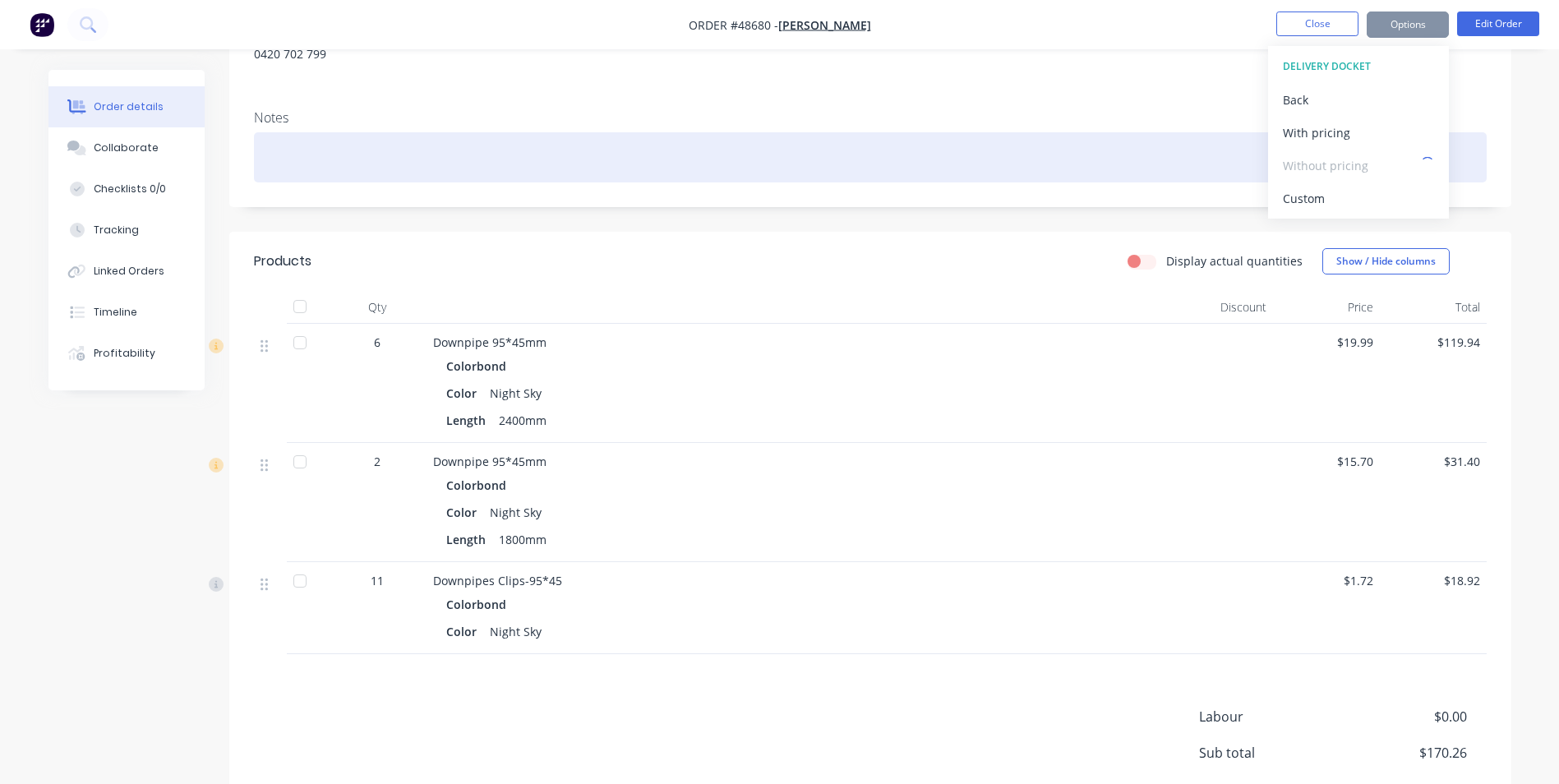
scroll to position [336, 0]
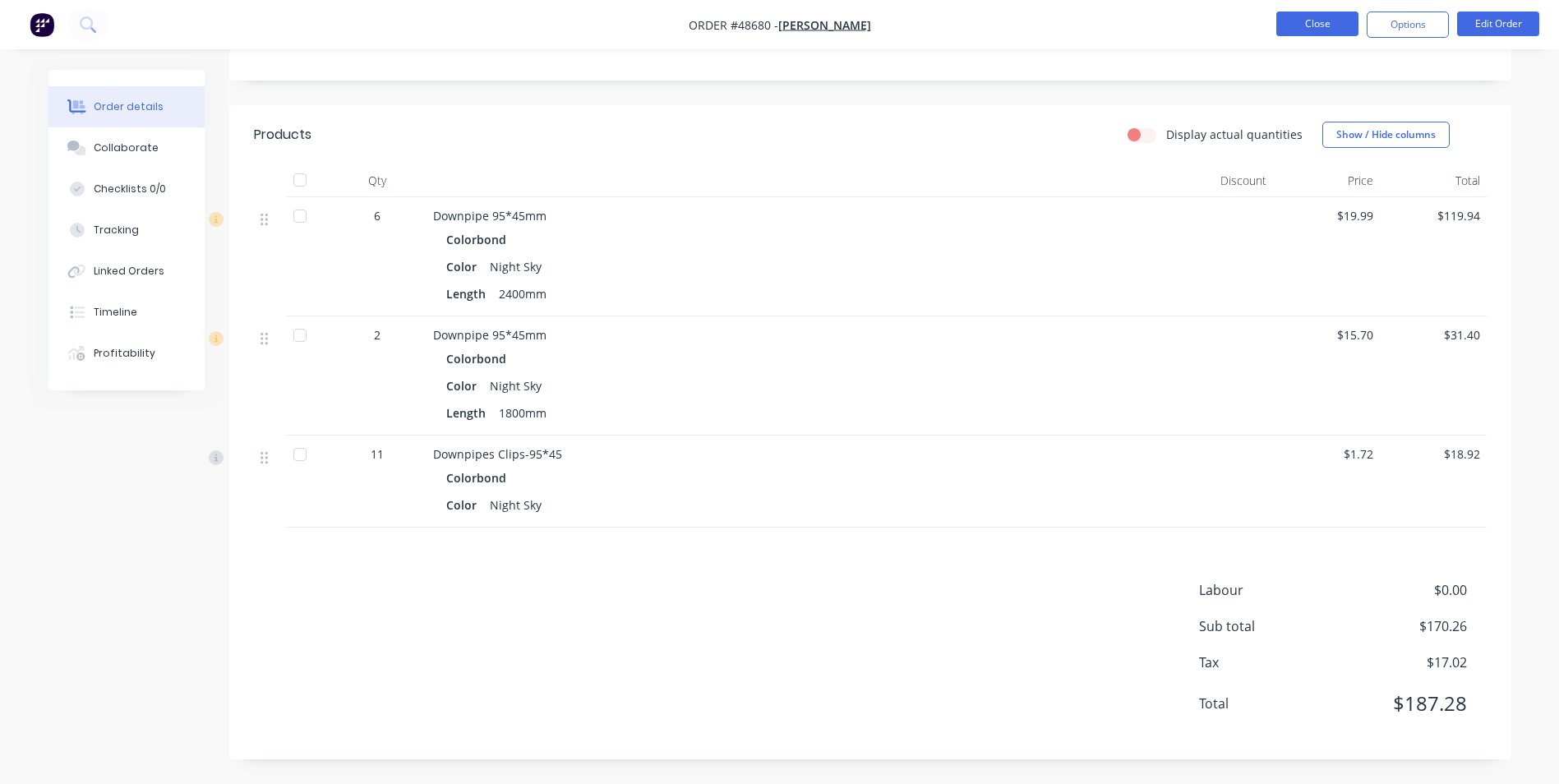
click at [1334, 35] on button "Close" at bounding box center [1318, 24] width 82 height 25
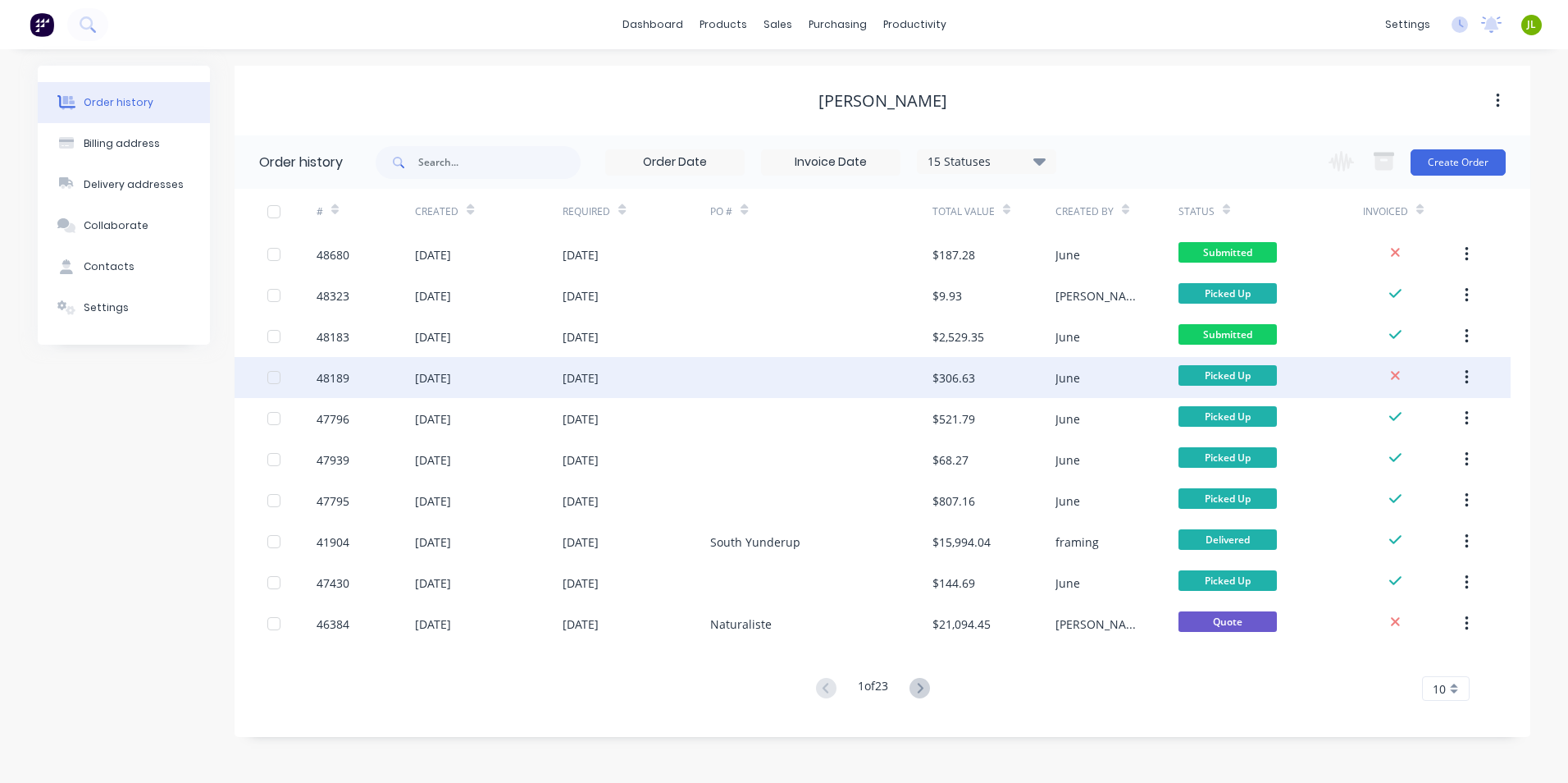
click at [966, 390] on div "$306.63" at bounding box center [994, 377] width 123 height 41
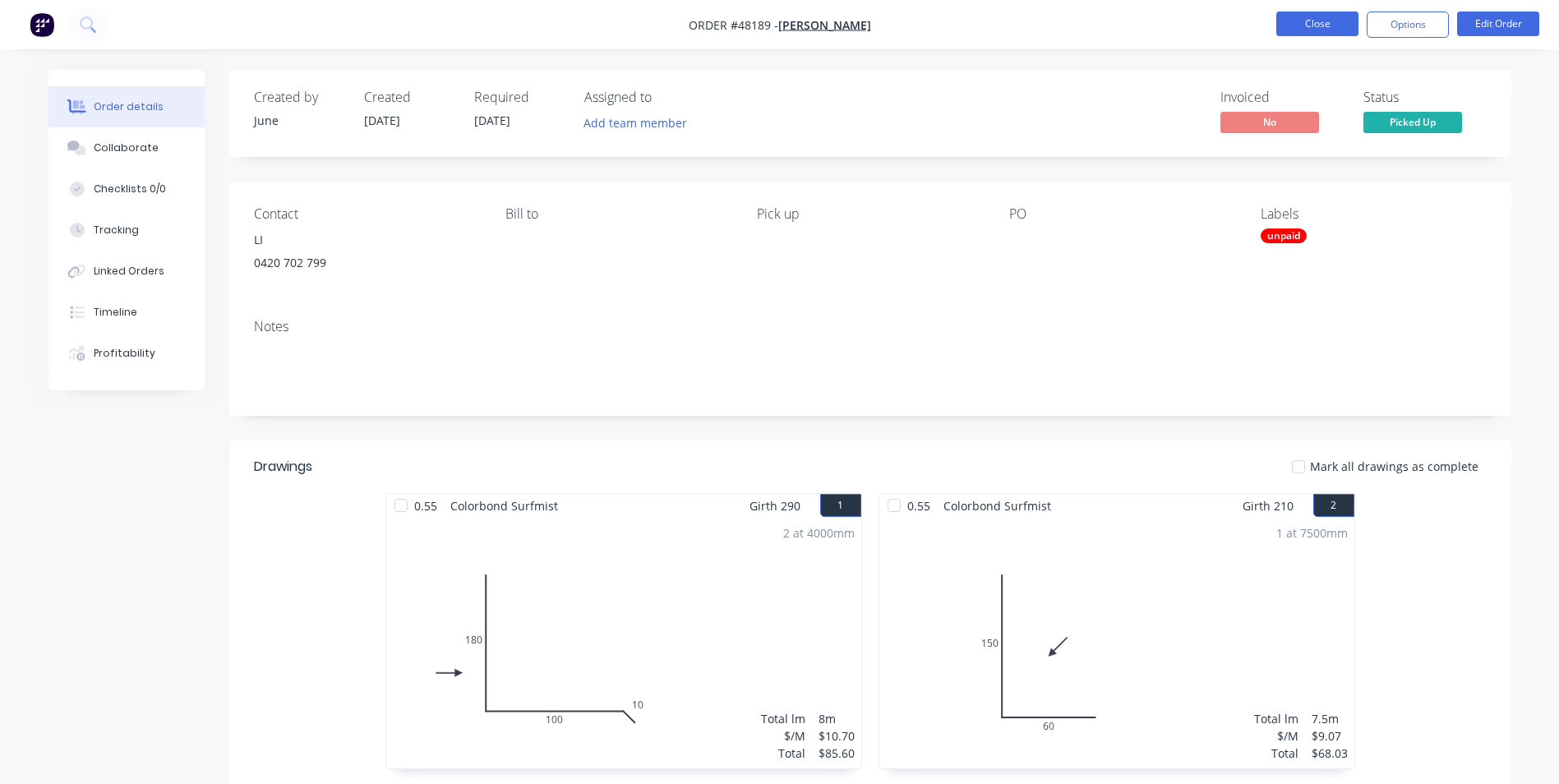
click at [1331, 30] on button "Close" at bounding box center [1318, 24] width 82 height 25
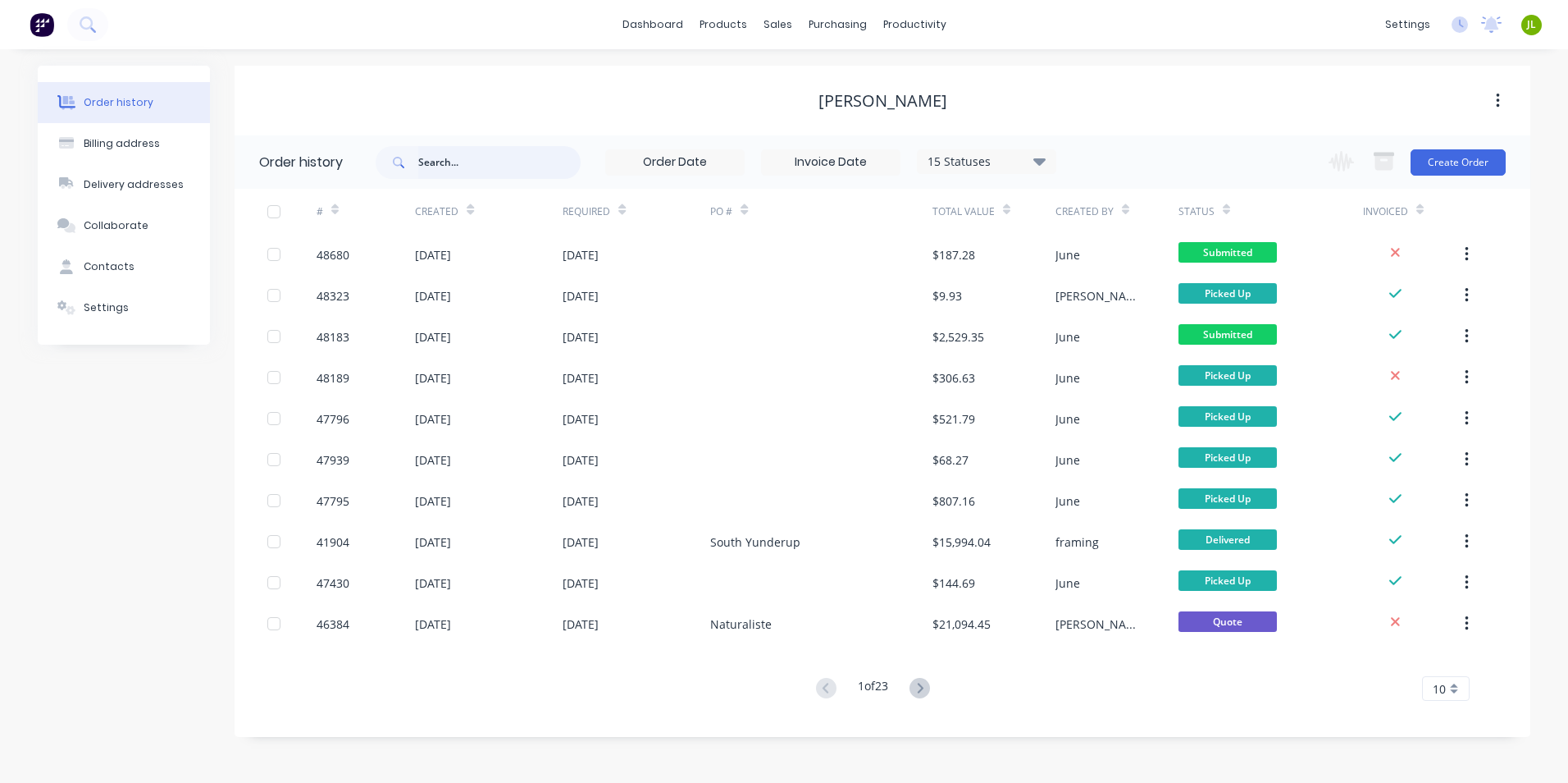
click at [441, 168] on input "text" at bounding box center [499, 162] width 163 height 33
type input "41904"
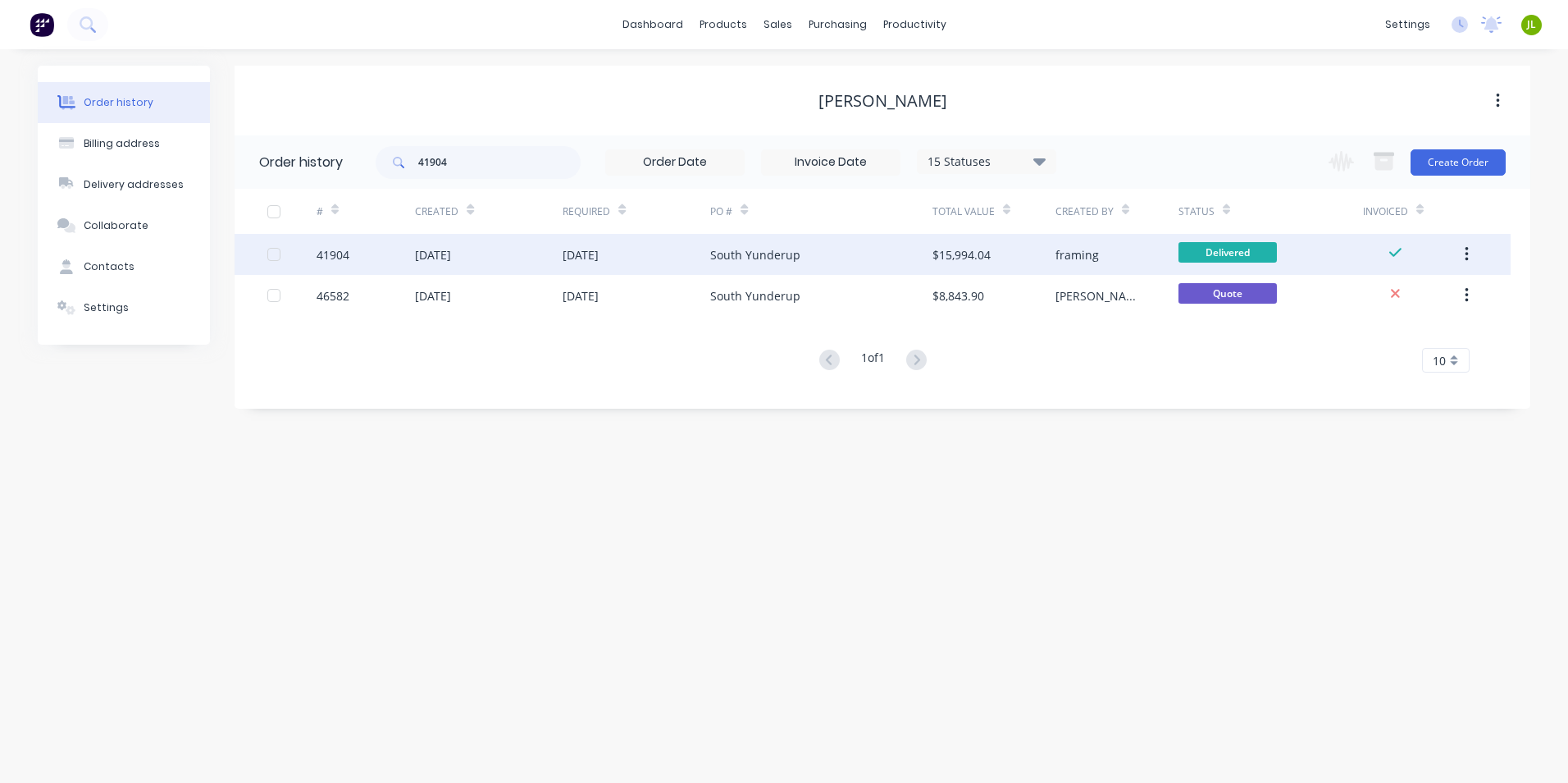
click at [447, 251] on div "[DATE]" at bounding box center [432, 254] width 36 height 17
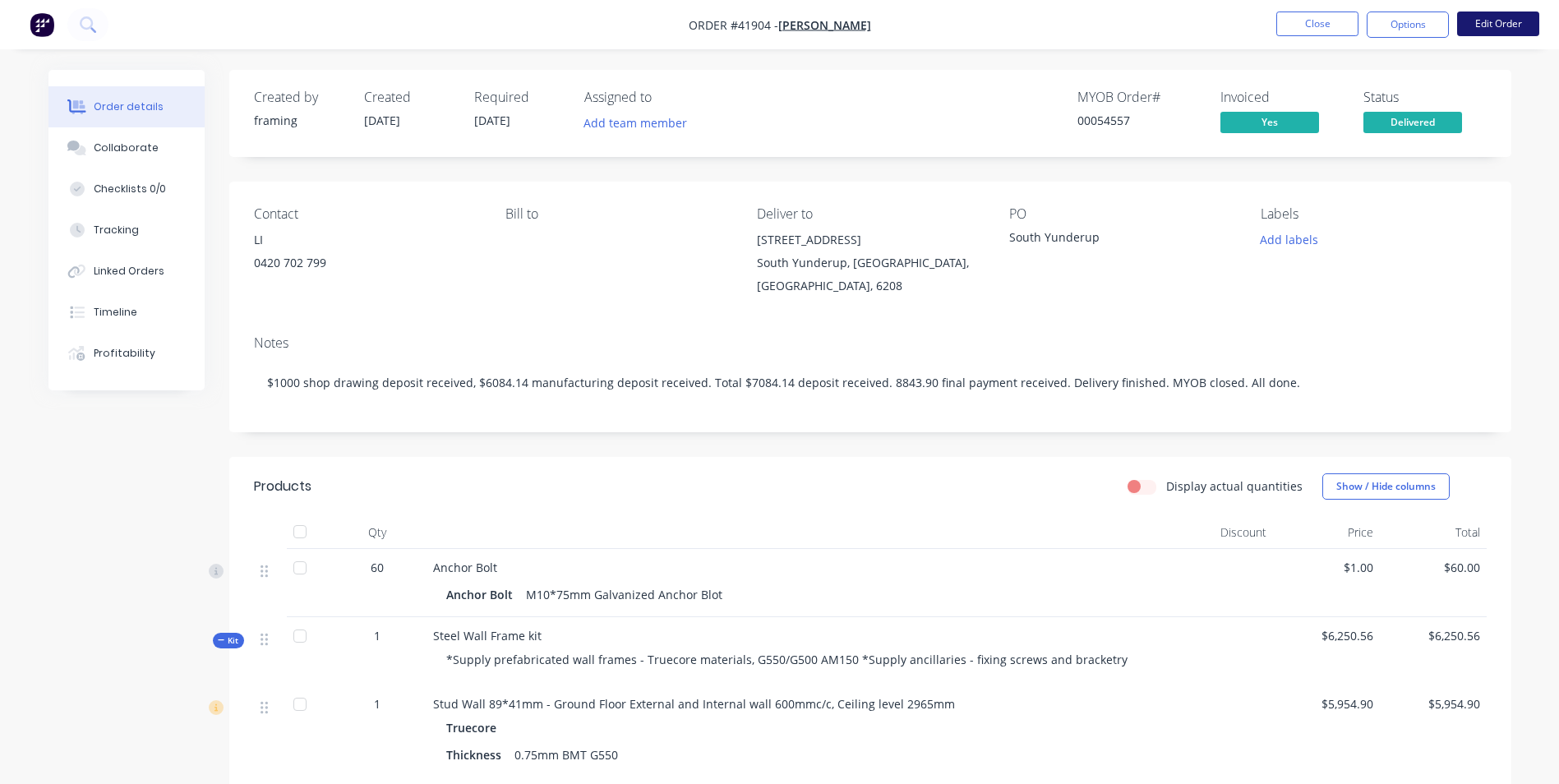
click at [1497, 26] on button "Edit Order" at bounding box center [1498, 24] width 82 height 25
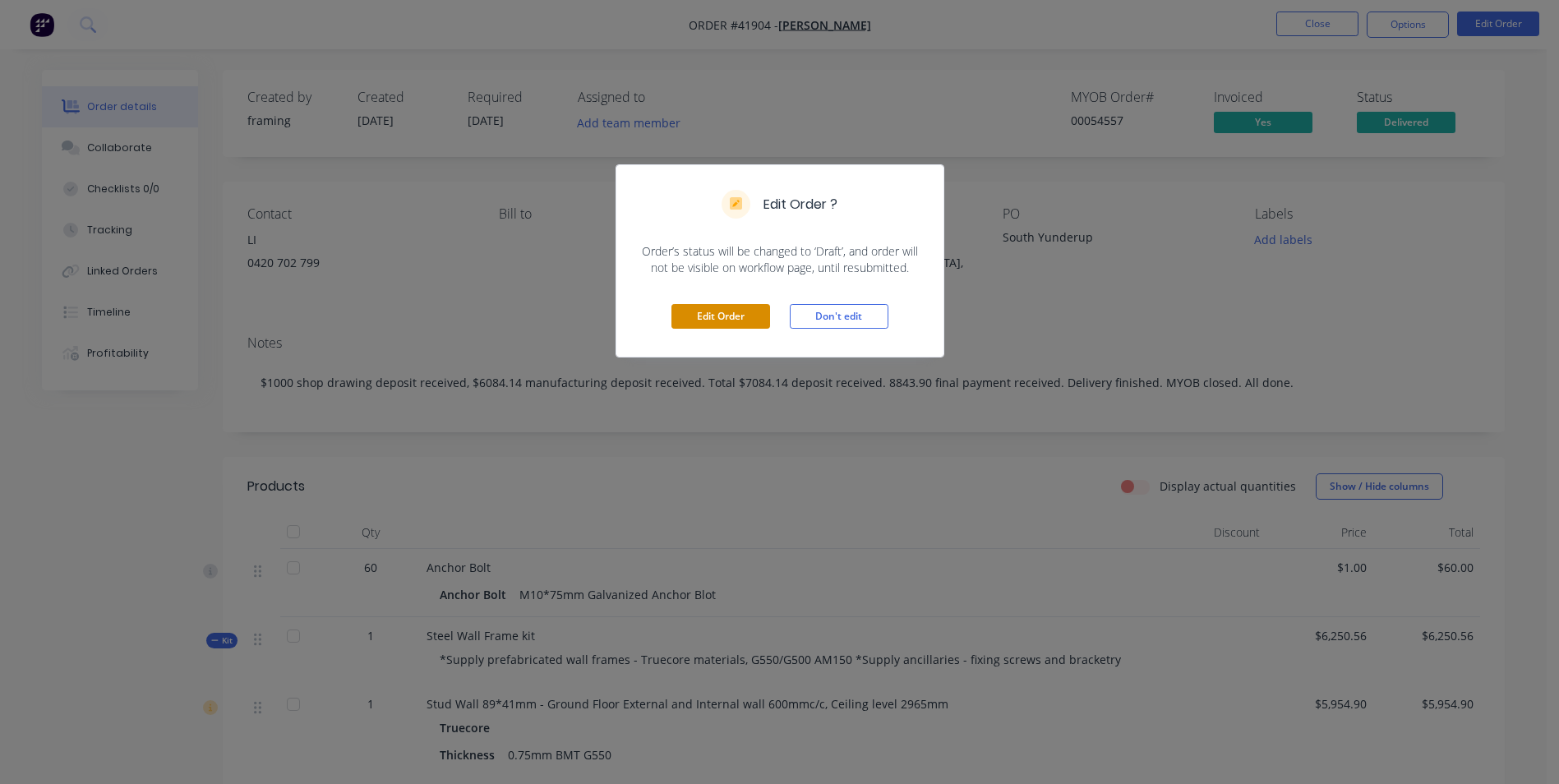
click at [702, 328] on button "Edit Order" at bounding box center [721, 317] width 99 height 25
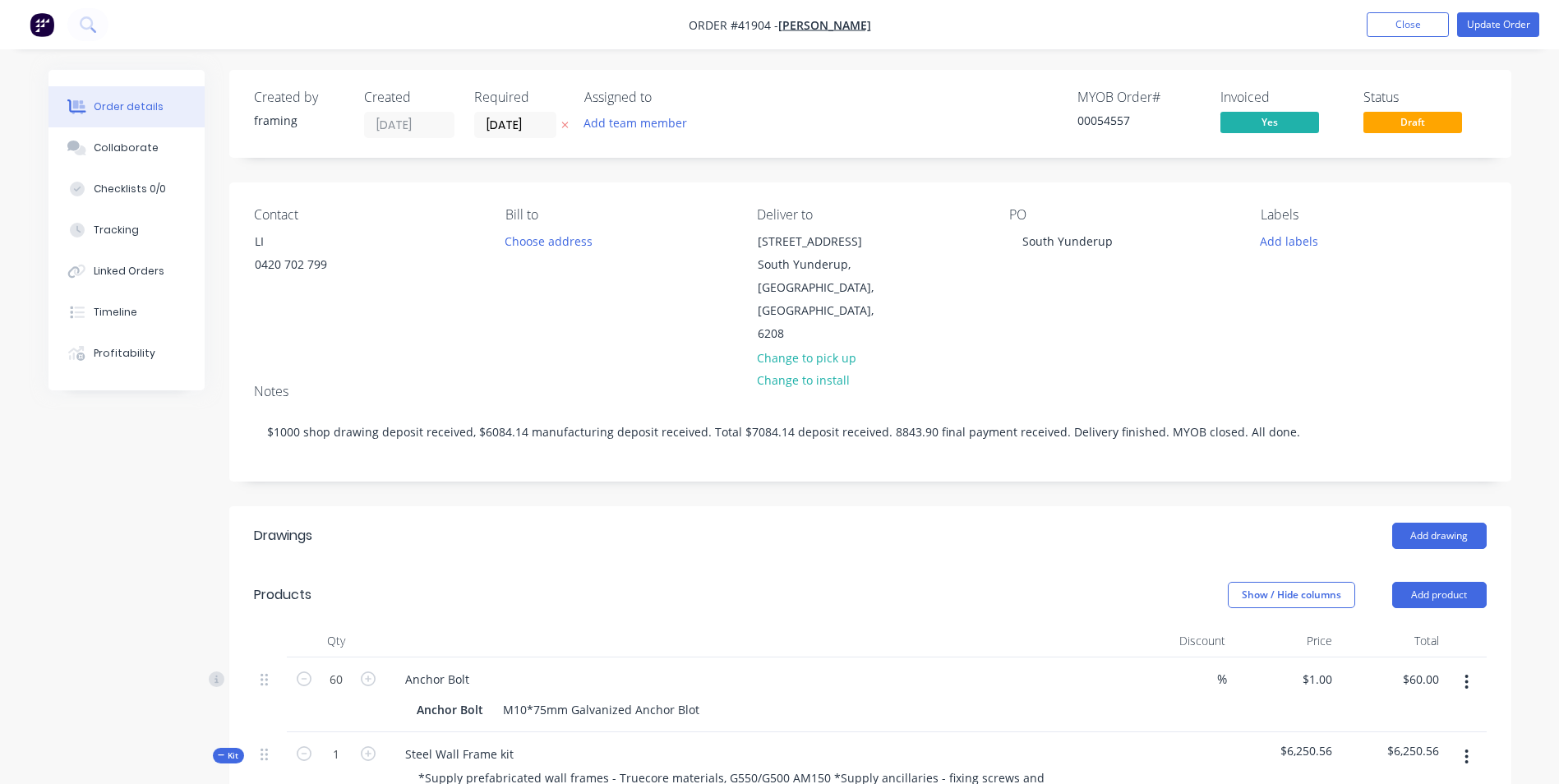
click at [1409, 263] on div "Labels Add labels" at bounding box center [1374, 276] width 226 height 139
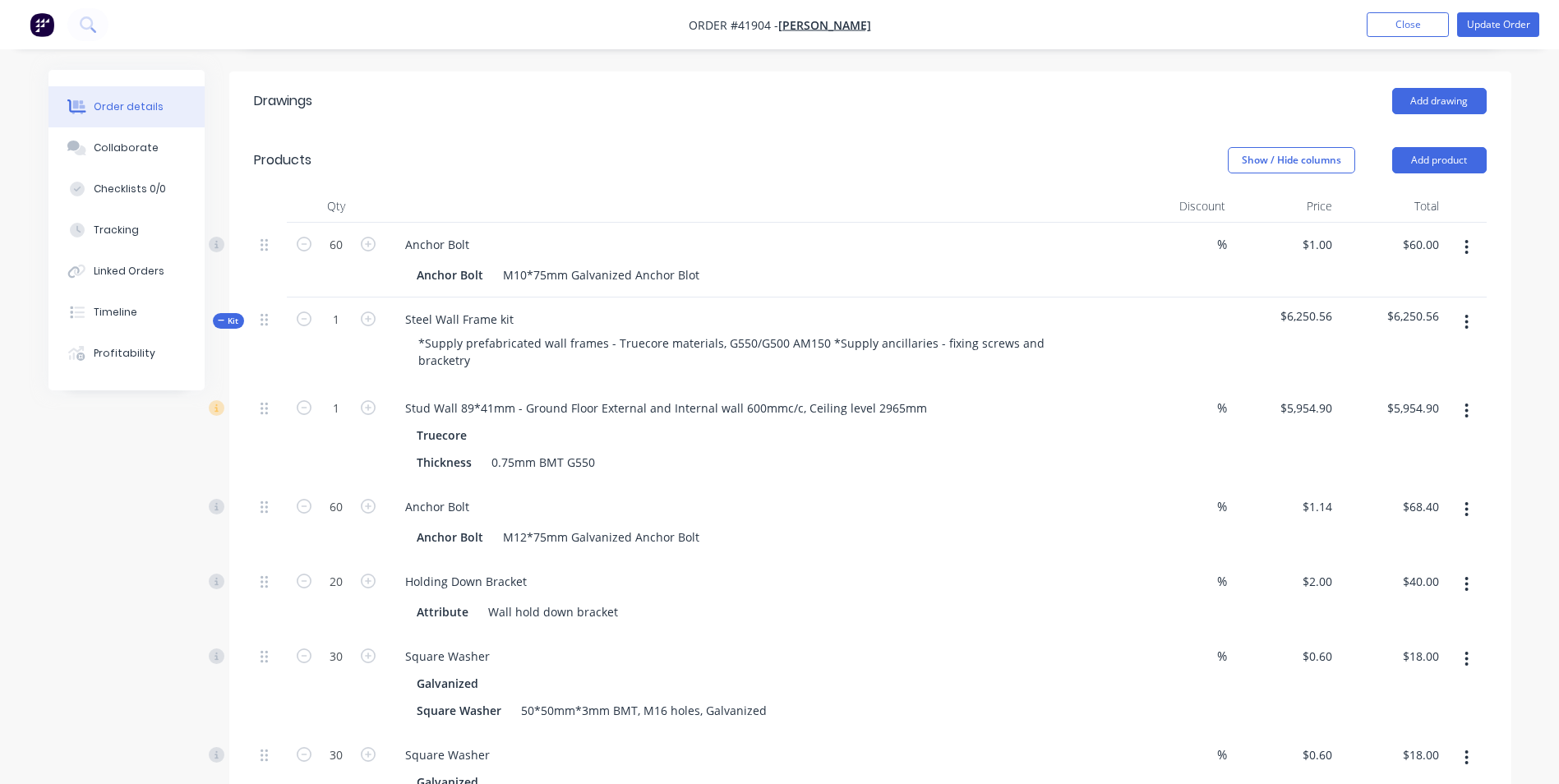
scroll to position [411, 0]
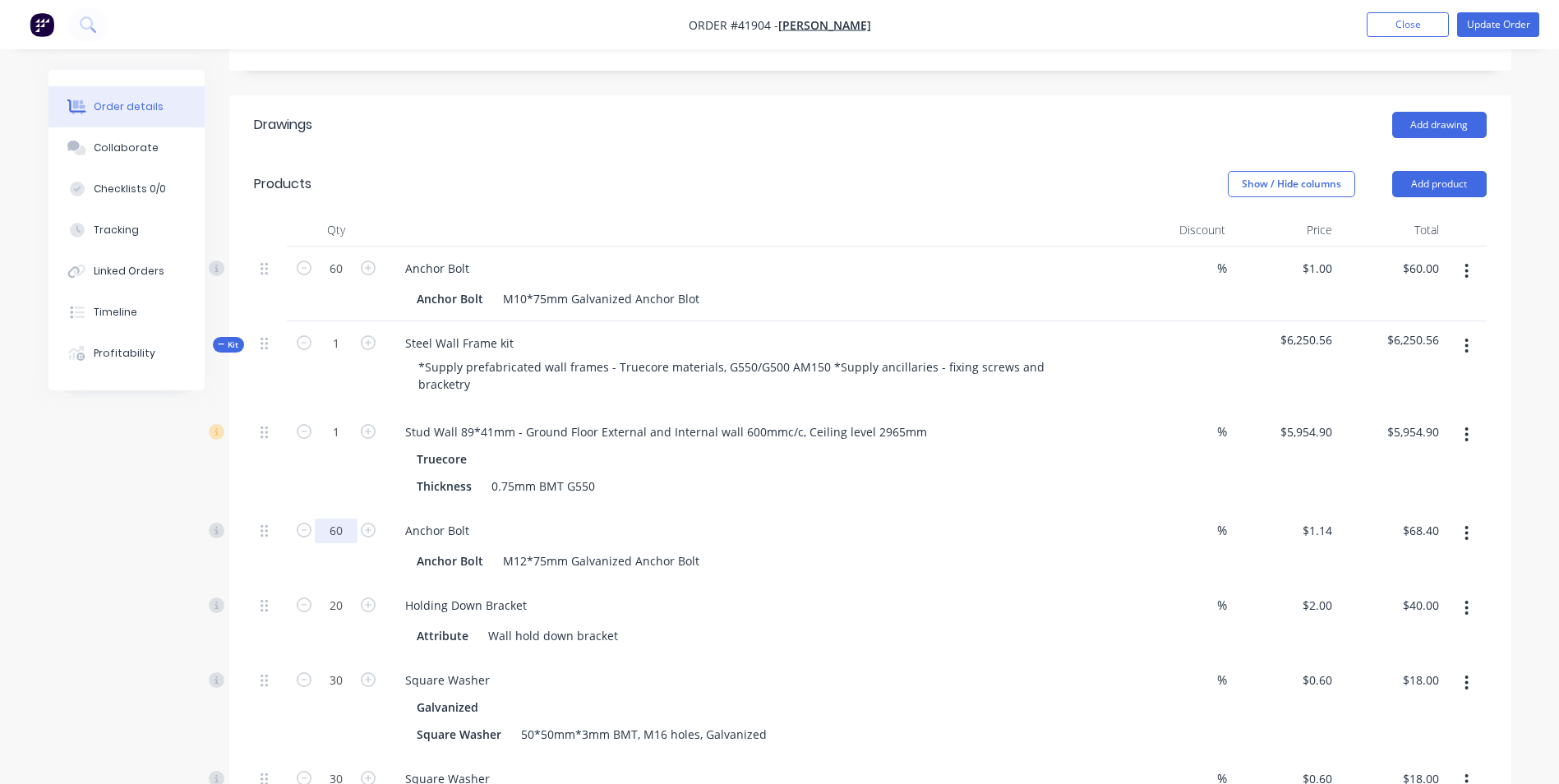
click at [343, 518] on input "60" at bounding box center [337, 531] width 43 height 25
type input "31"
type input "$35.34"
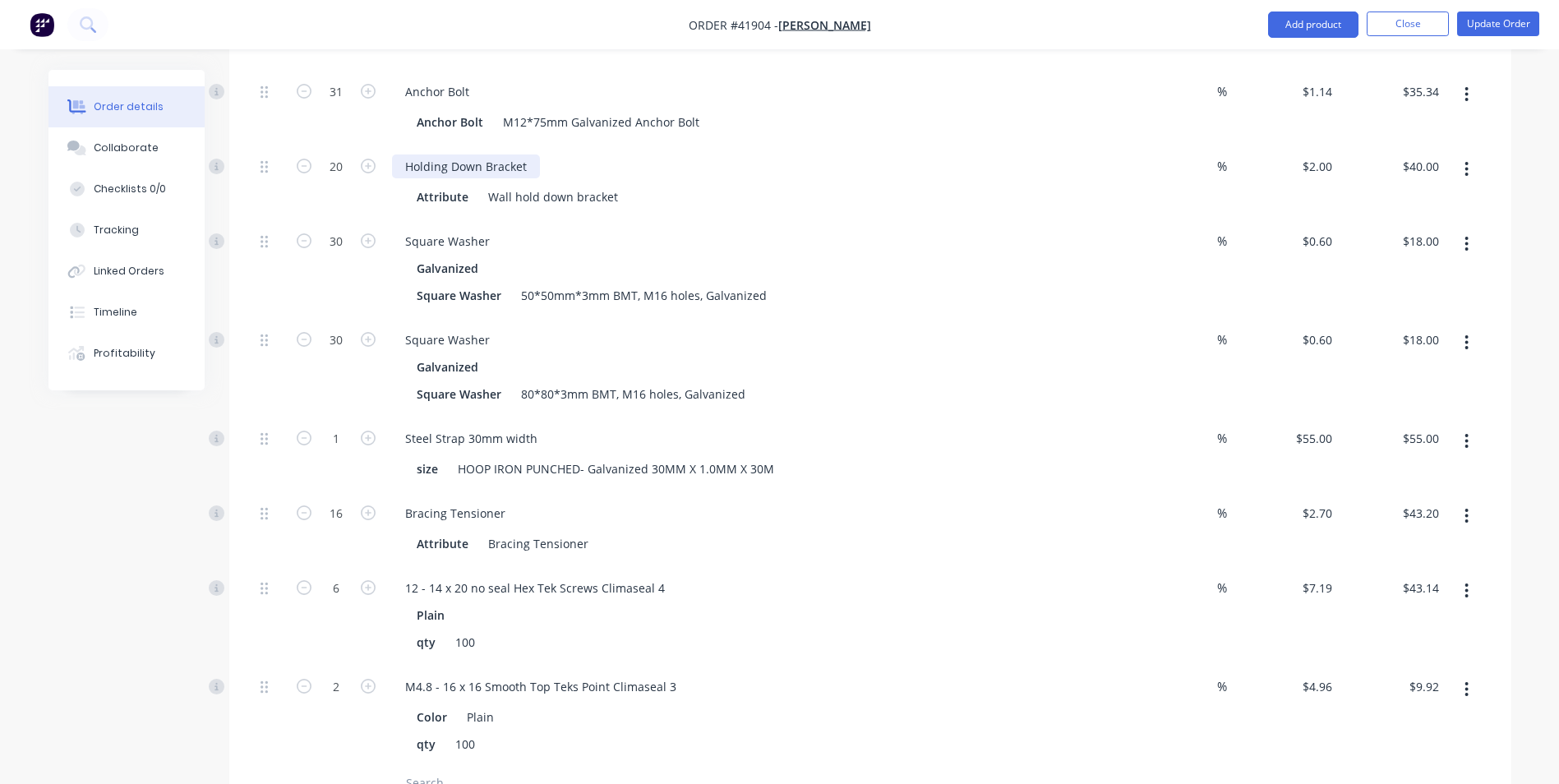
scroll to position [822, 0]
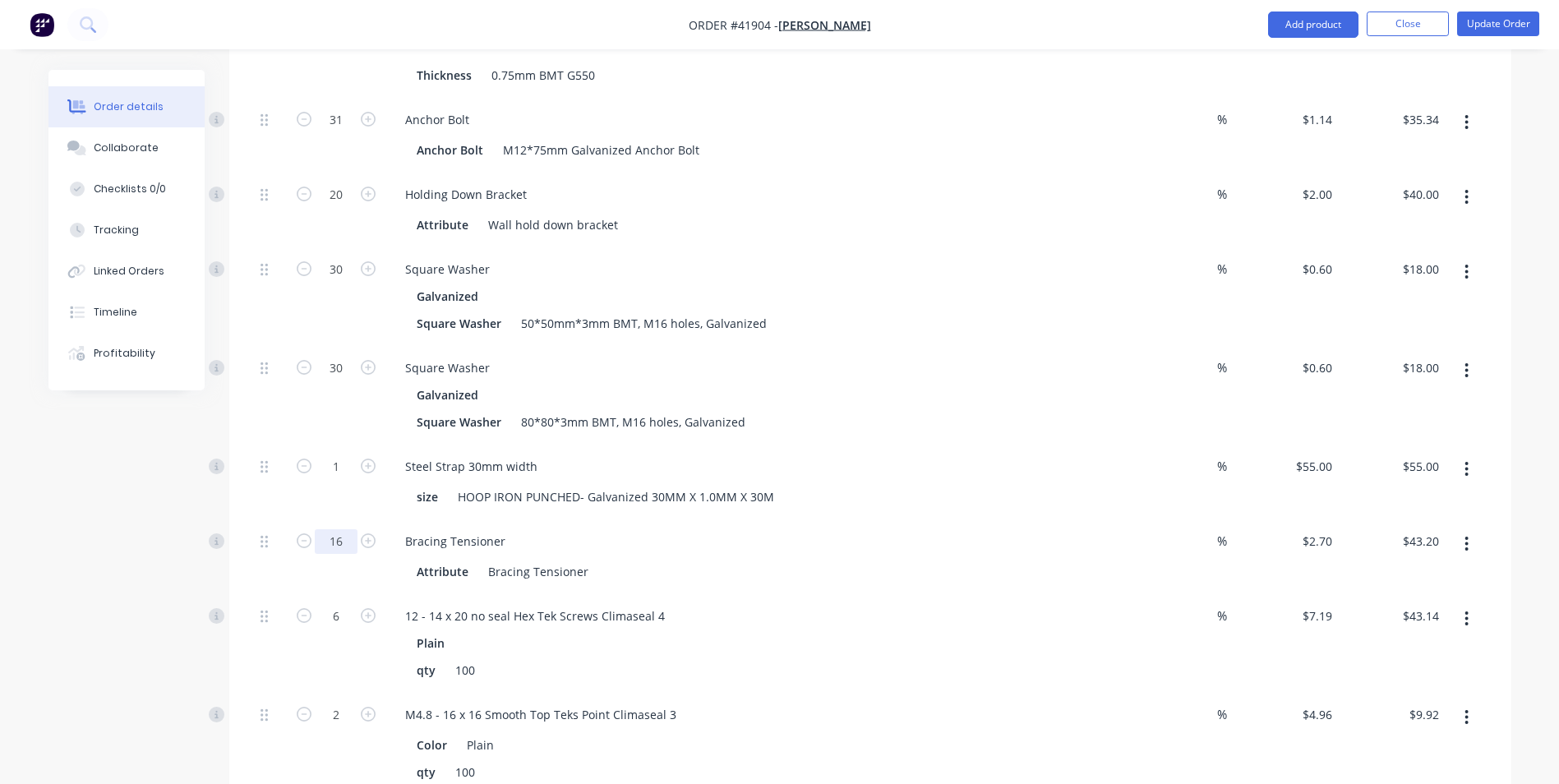
click at [341, 529] on input "16" at bounding box center [337, 541] width 43 height 25
type input "6"
type input "$16.20"
click at [338, 183] on input "20" at bounding box center [337, 195] width 43 height 25
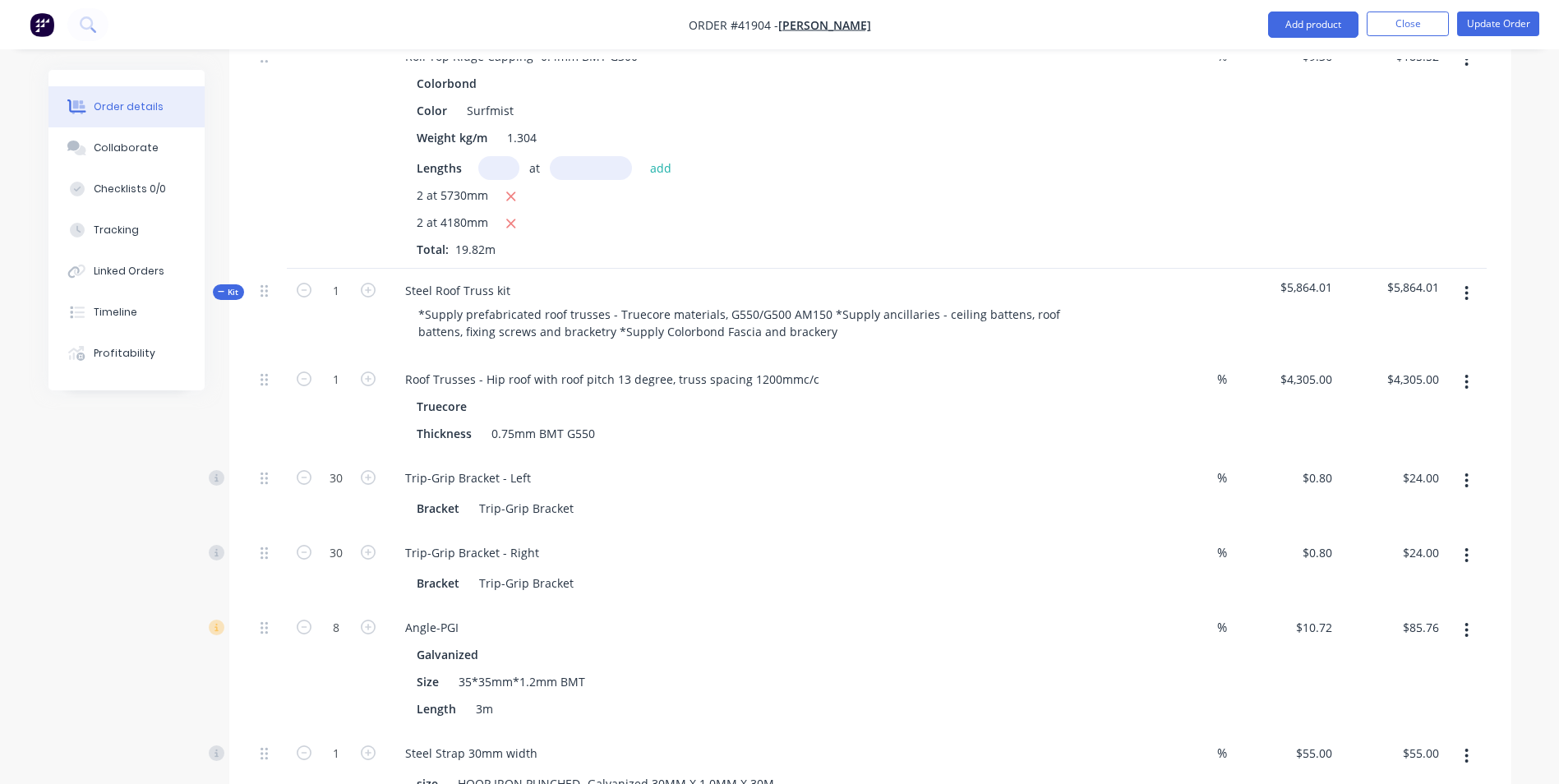
scroll to position [1972, 0]
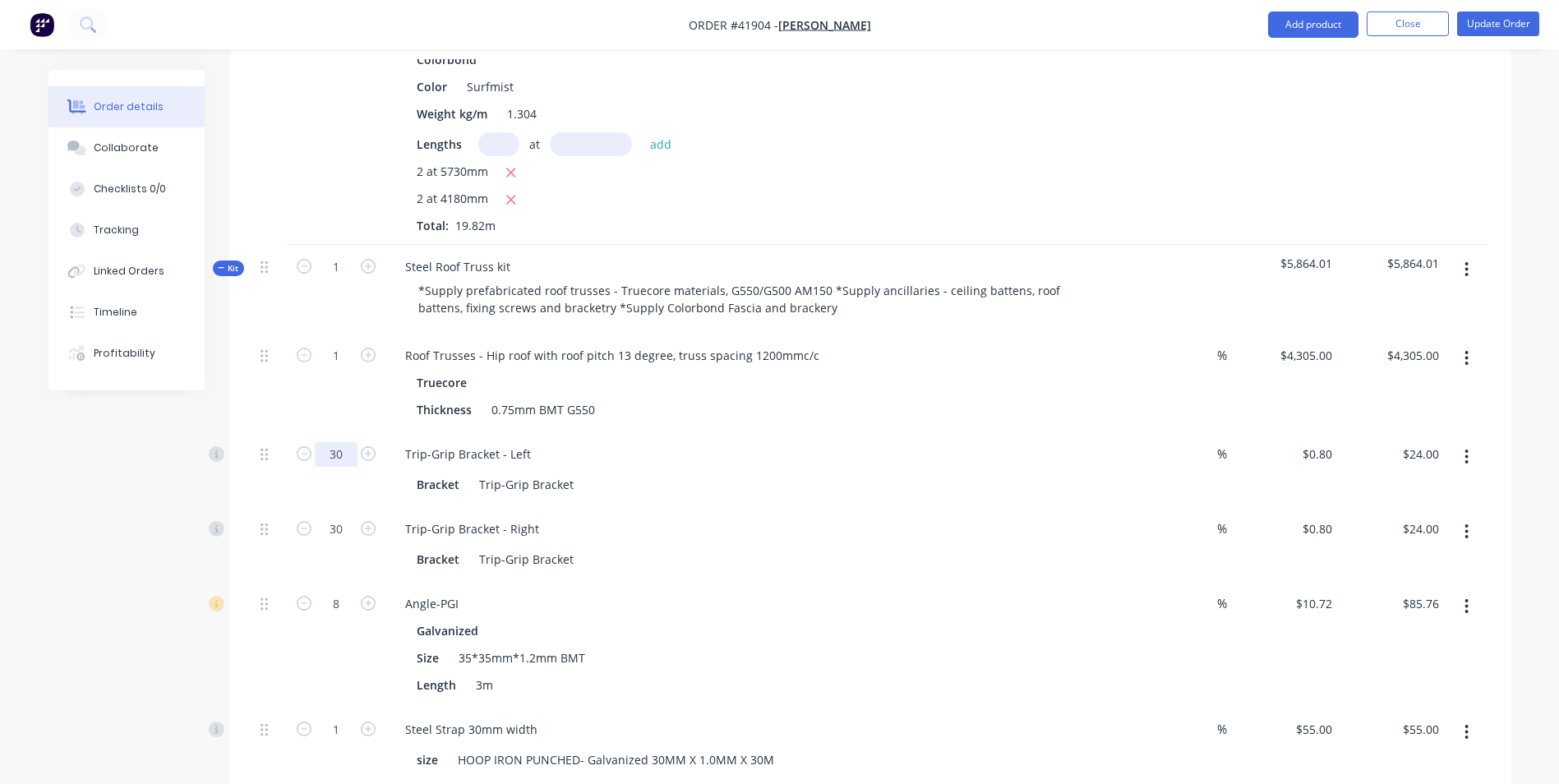
type input "19"
type input "$38.00"
click at [345, 442] on input "30" at bounding box center [337, 455] width 43 height 25
type input "27"
type input "$21.60"
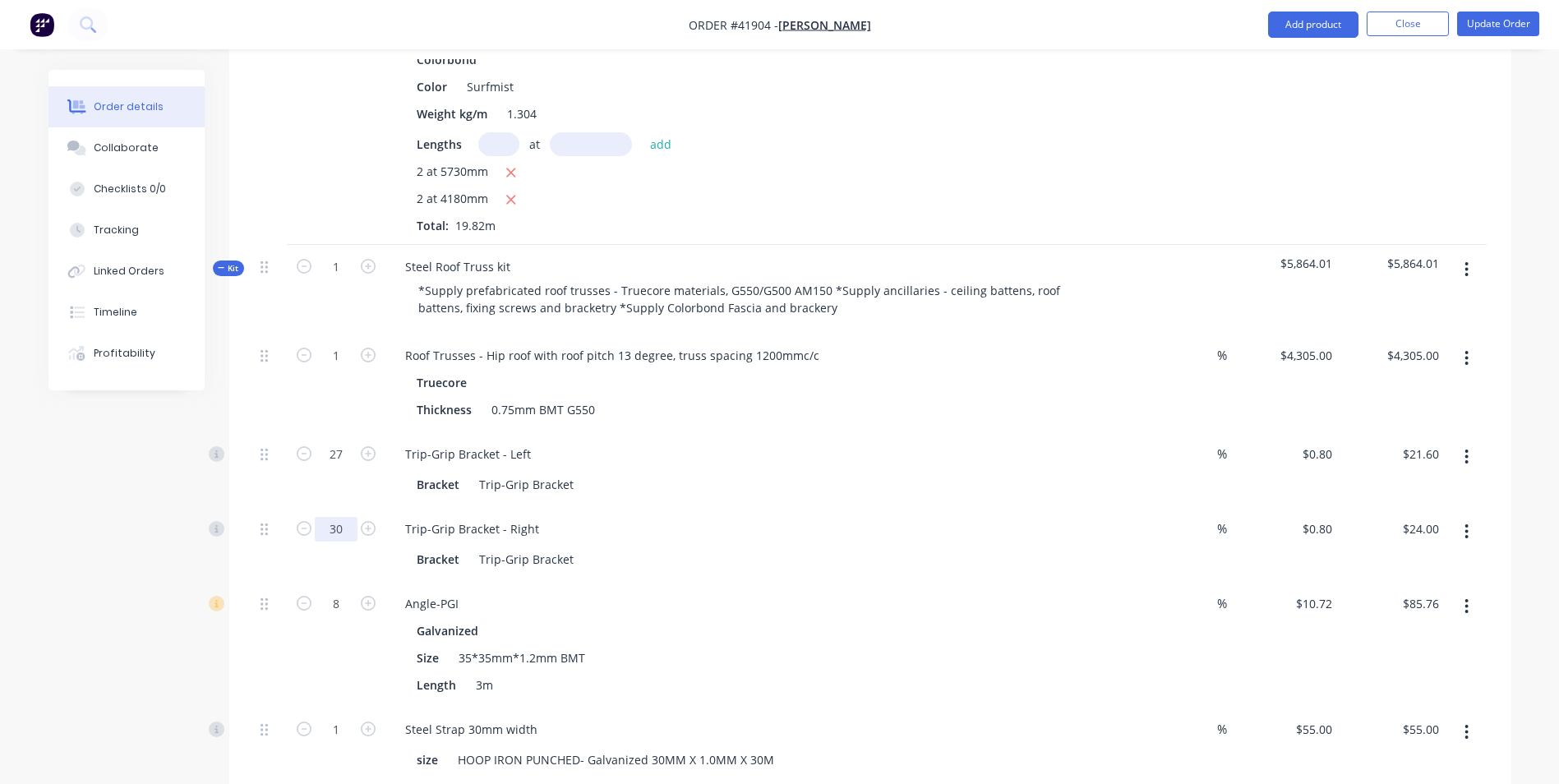
click at [337, 516] on input "30" at bounding box center [337, 529] width 43 height 25
type input "21"
type input "$16.80"
click at [732, 516] on div "Trip-Grip Bracket - Right" at bounding box center [755, 528] width 726 height 24
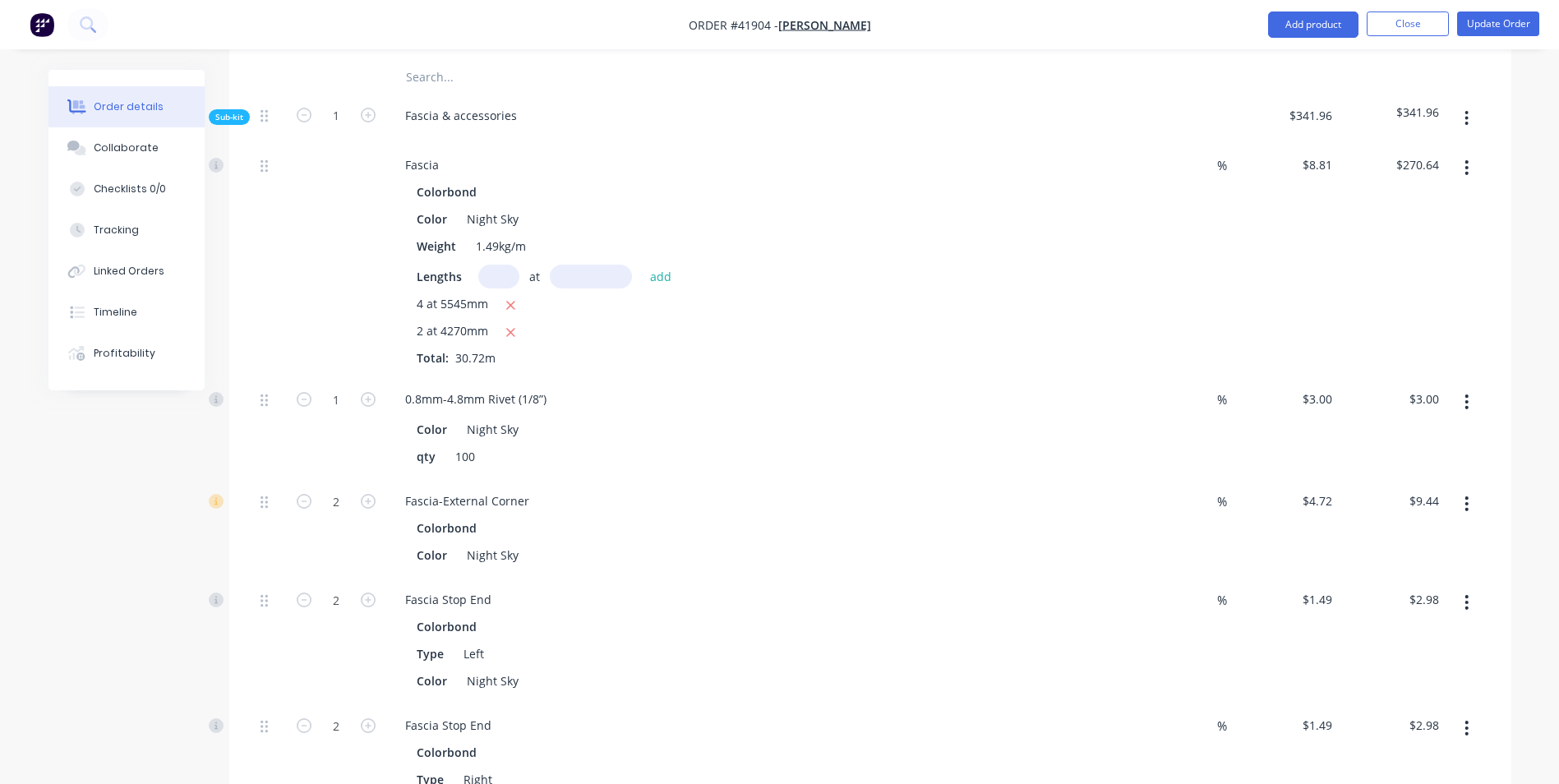
scroll to position [3532, 0]
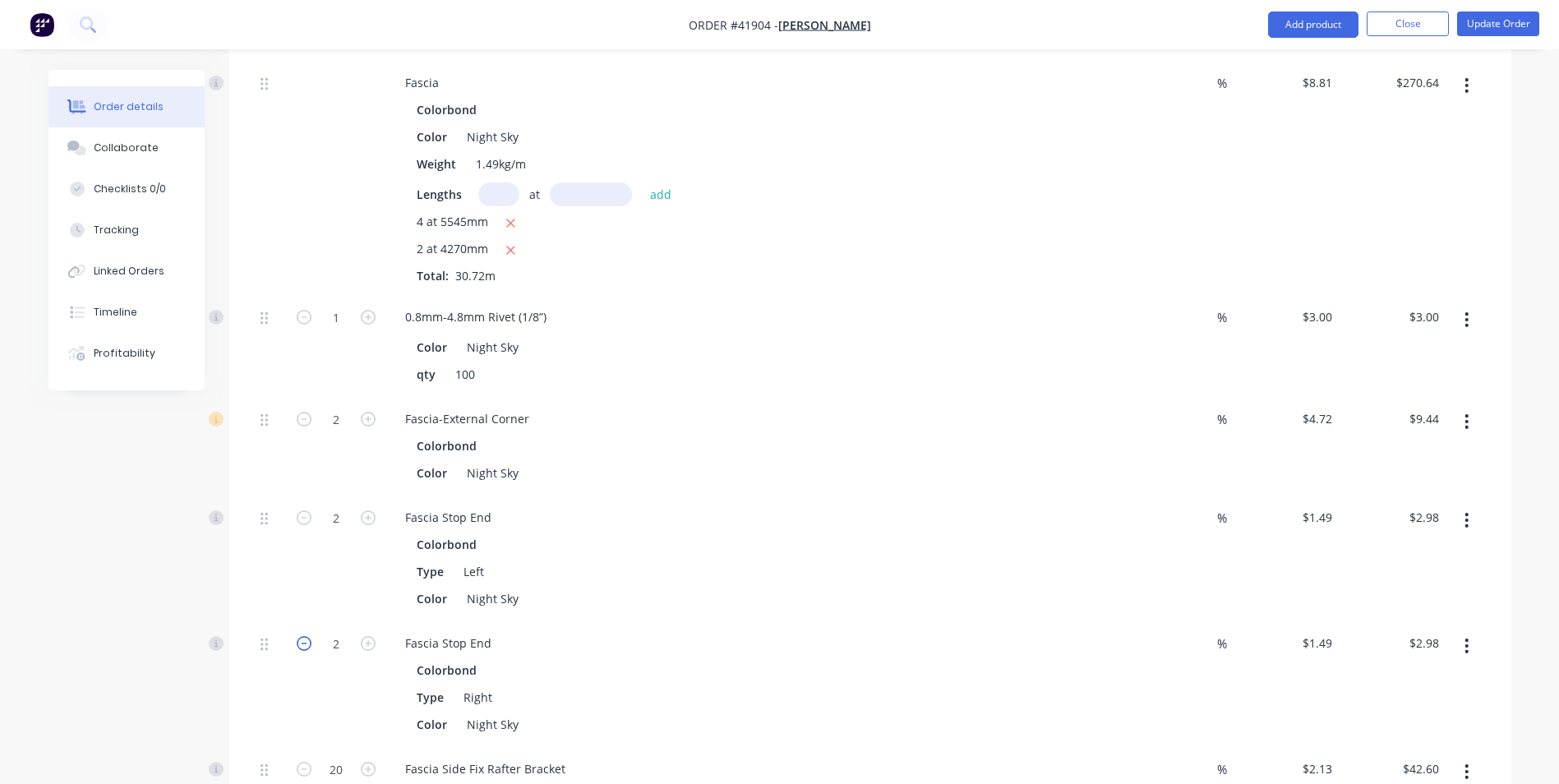
click at [305, 635] on icon "button" at bounding box center [304, 643] width 15 height 15
type input "1"
type input "$1.49"
click at [305, 510] on icon "button" at bounding box center [304, 517] width 15 height 15
type input "1"
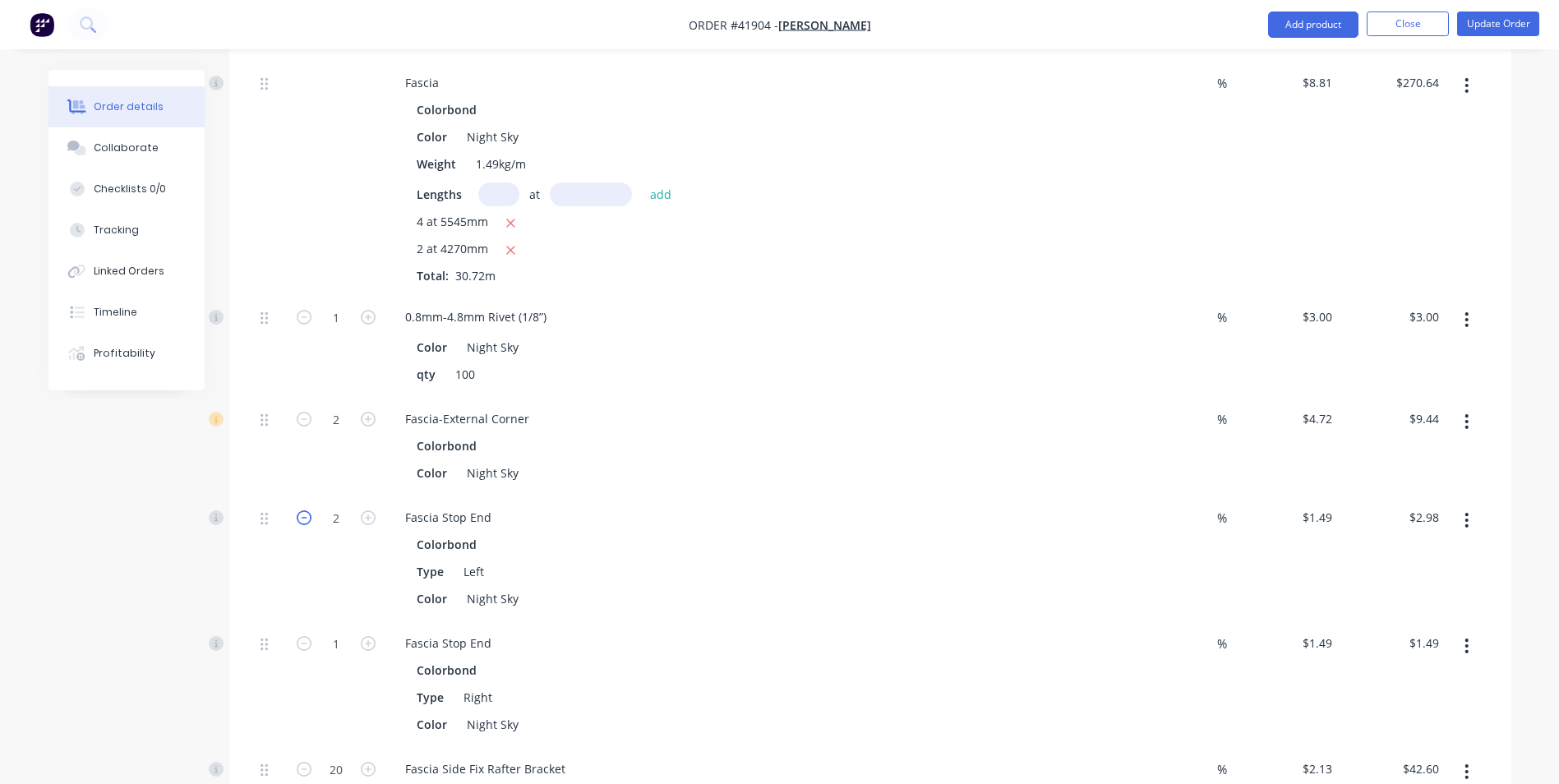
type input "$1.49"
click at [305, 510] on icon "button" at bounding box center [304, 517] width 15 height 15
type input "0"
type input "$0.00"
click at [1481, 506] on button "button" at bounding box center [1466, 520] width 39 height 30
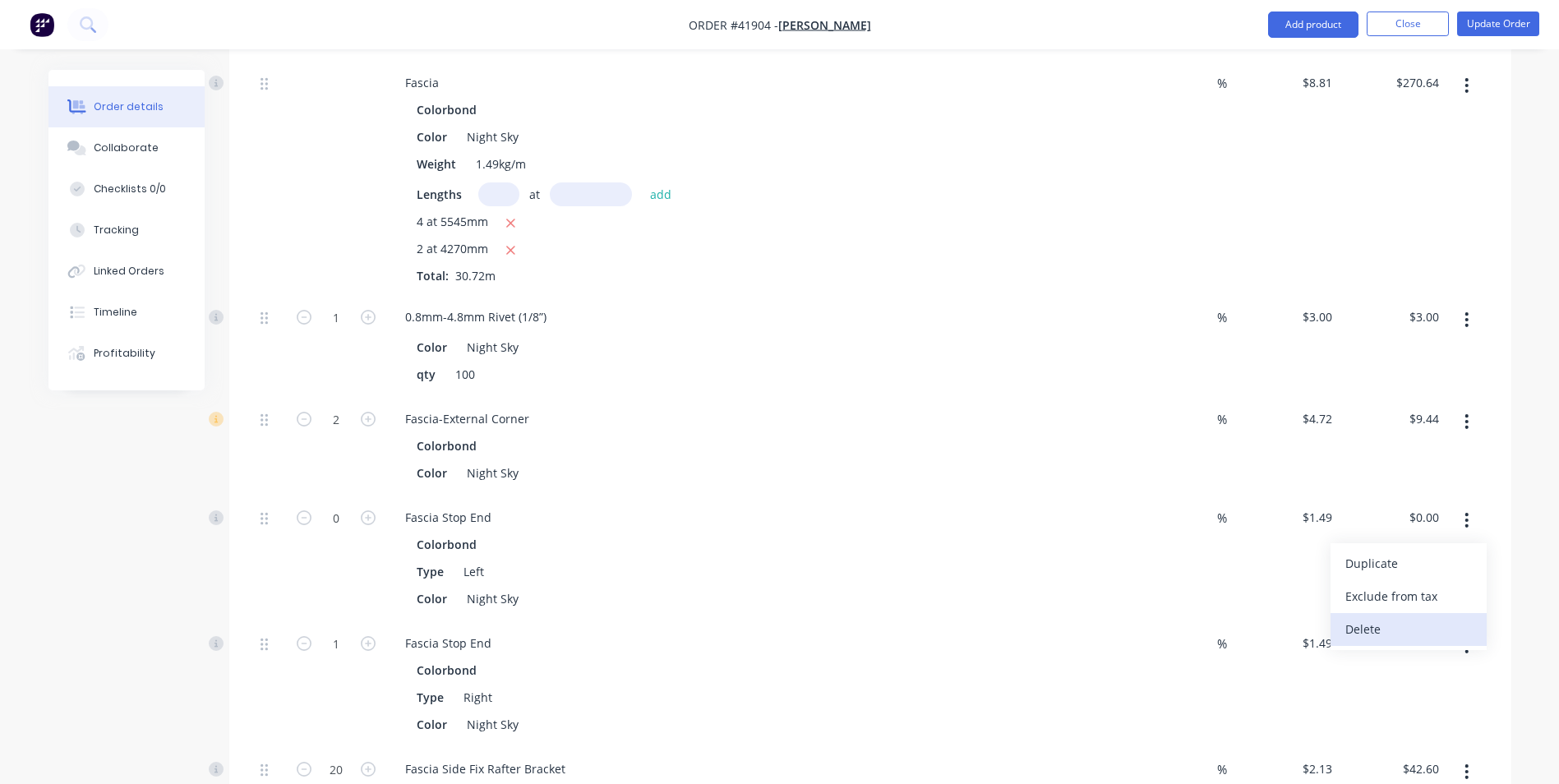
click at [1418, 617] on div "Delete" at bounding box center [1409, 628] width 126 height 24
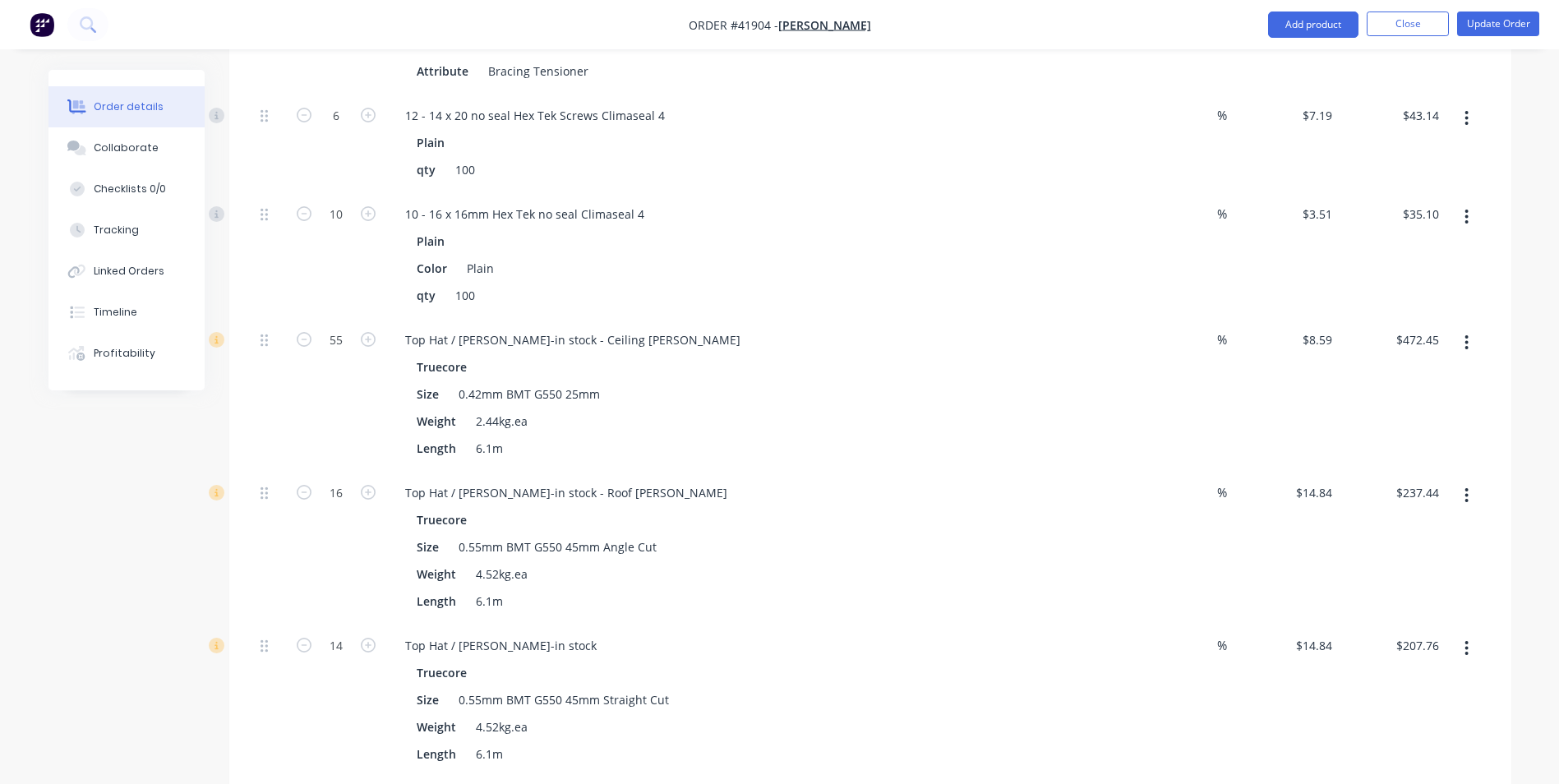
scroll to position [2793, 0]
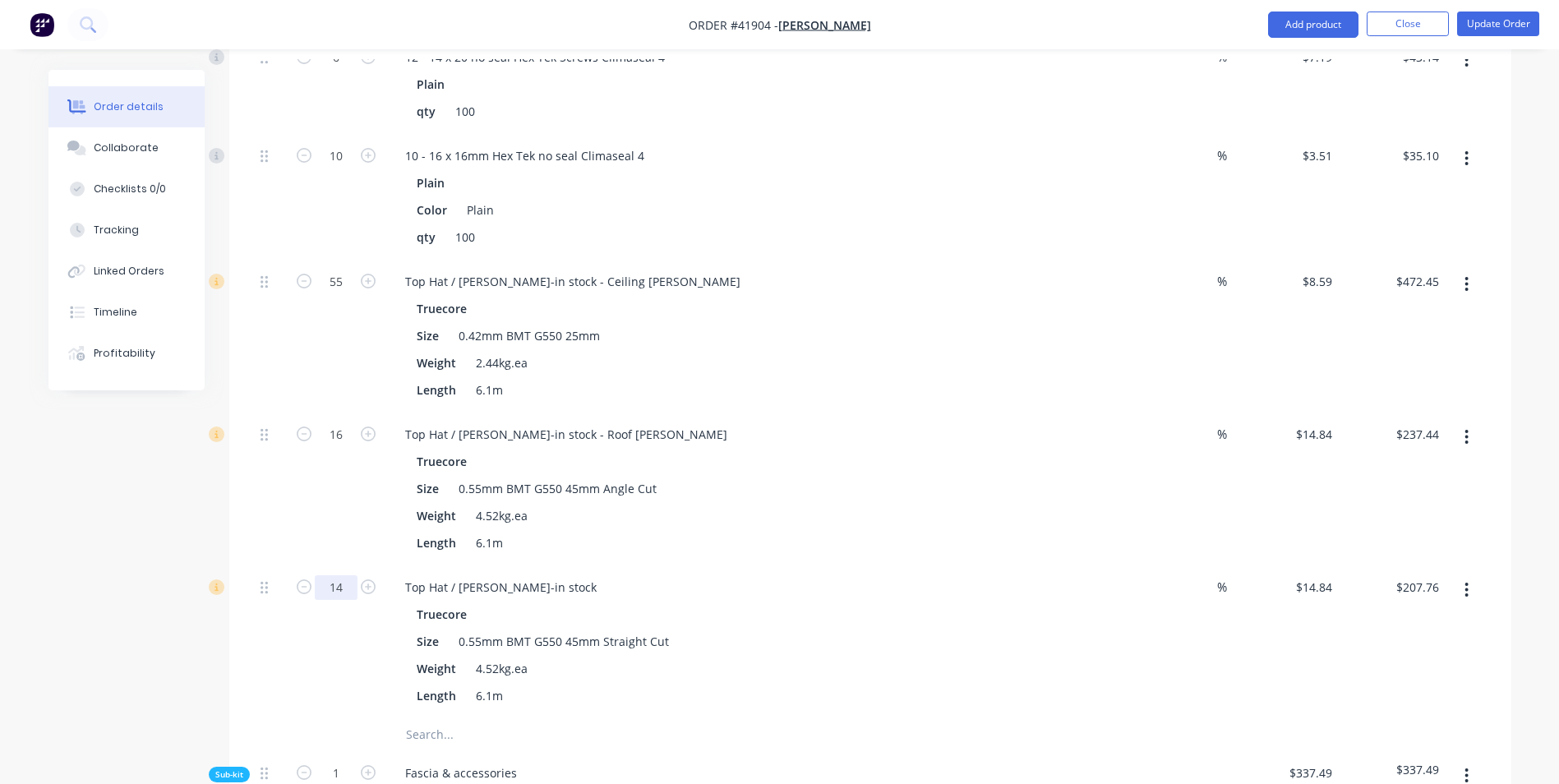
click at [344, 575] on input "14" at bounding box center [337, 588] width 43 height 25
type input "6"
type input "$89.04"
click at [868, 566] on div "Top Hat / [PERSON_NAME]-in stock Truecore Size 0.55mm BMT G550 45mm Straight Cu…" at bounding box center [756, 642] width 740 height 153
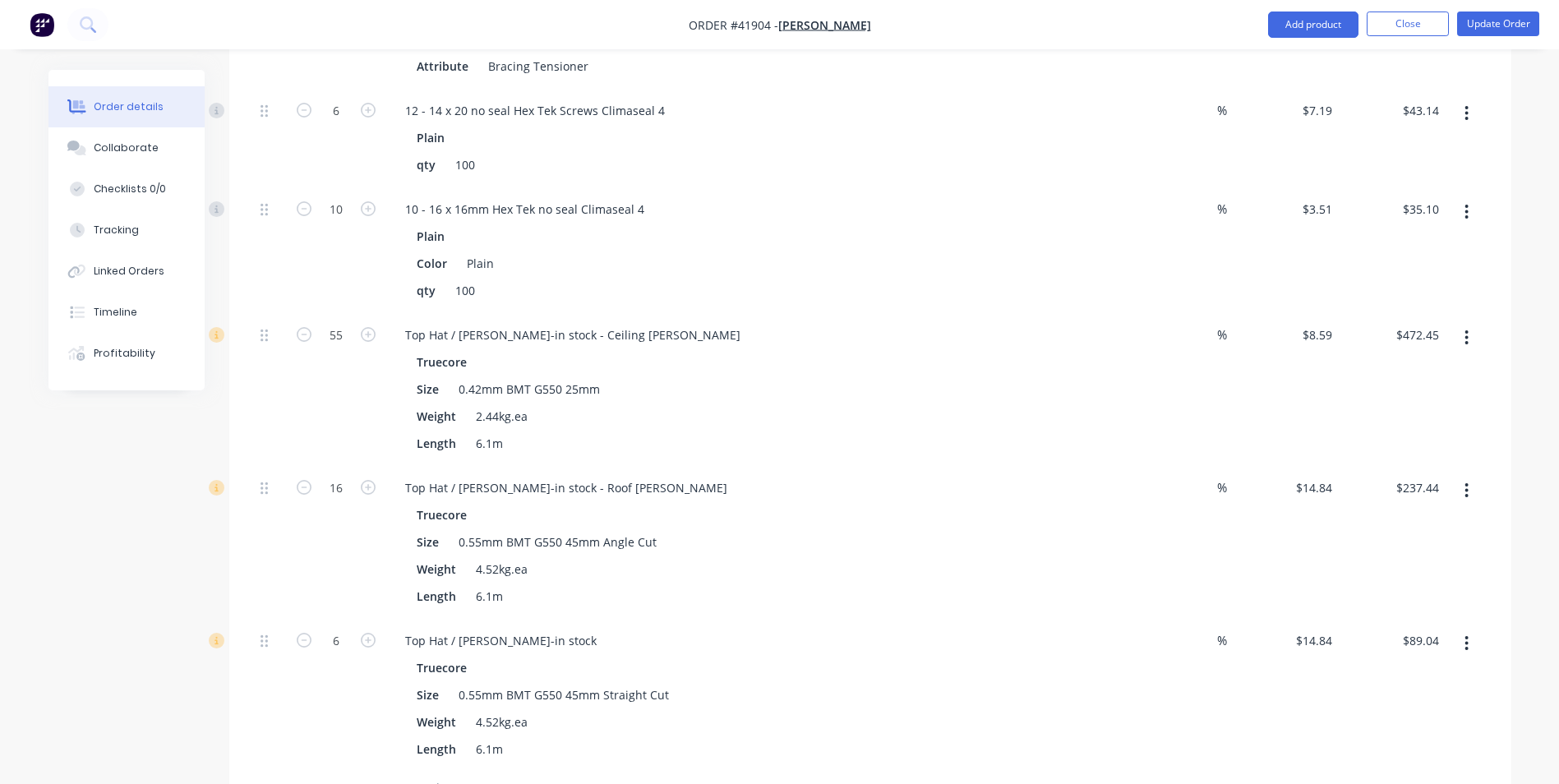
scroll to position [2711, 0]
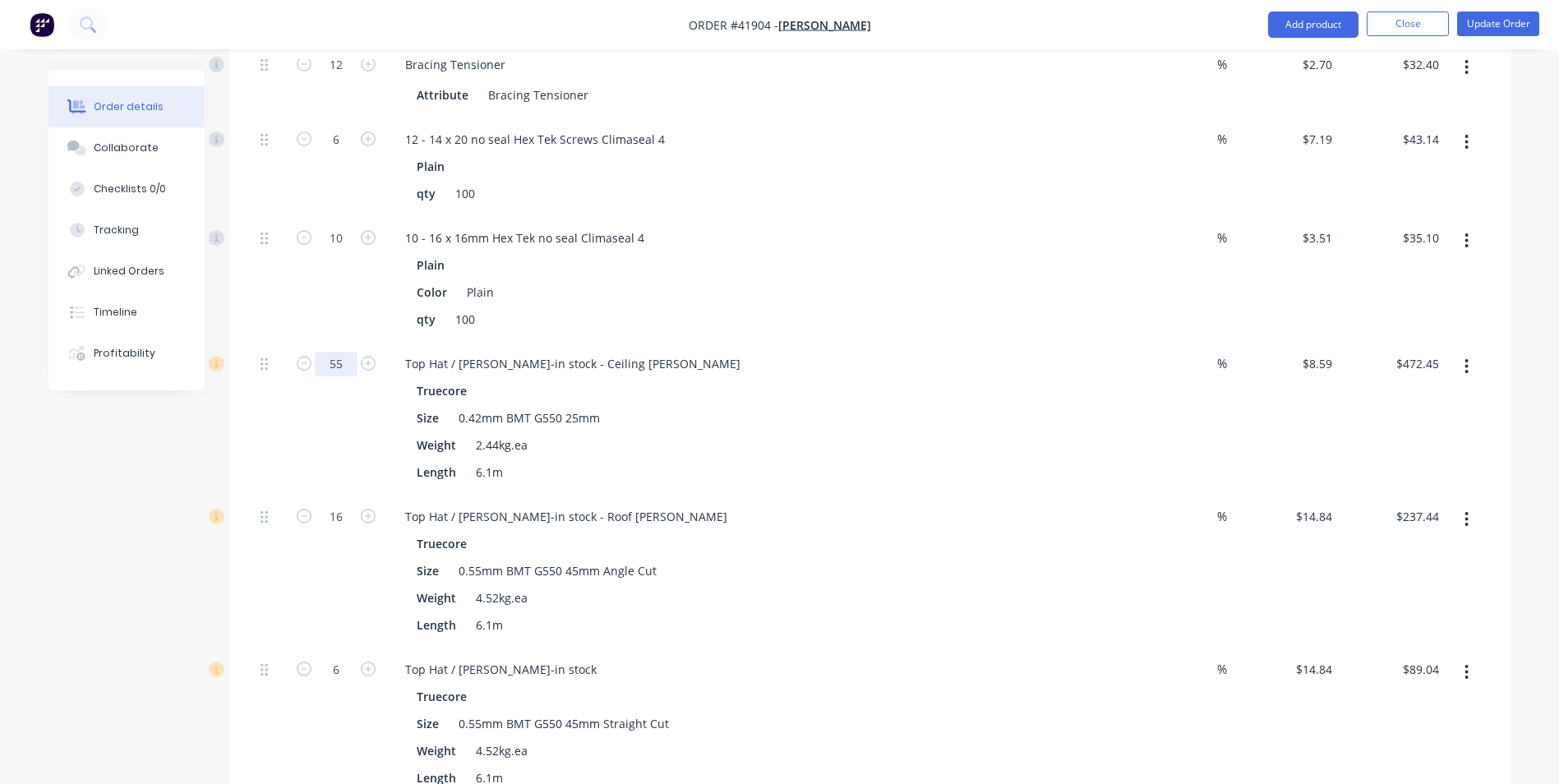
click at [340, 352] on input "55" at bounding box center [337, 364] width 43 height 25
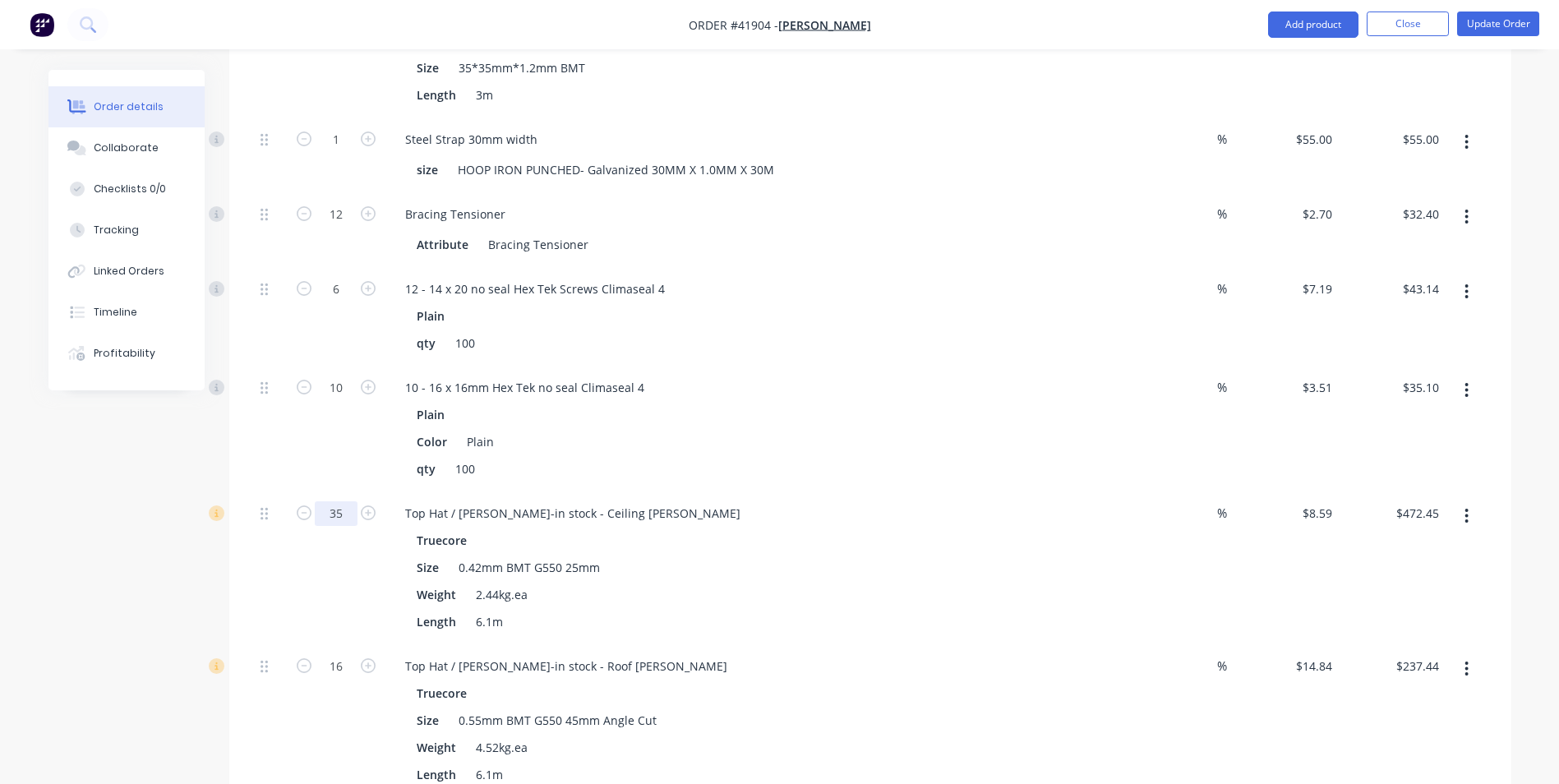
scroll to position [2547, 0]
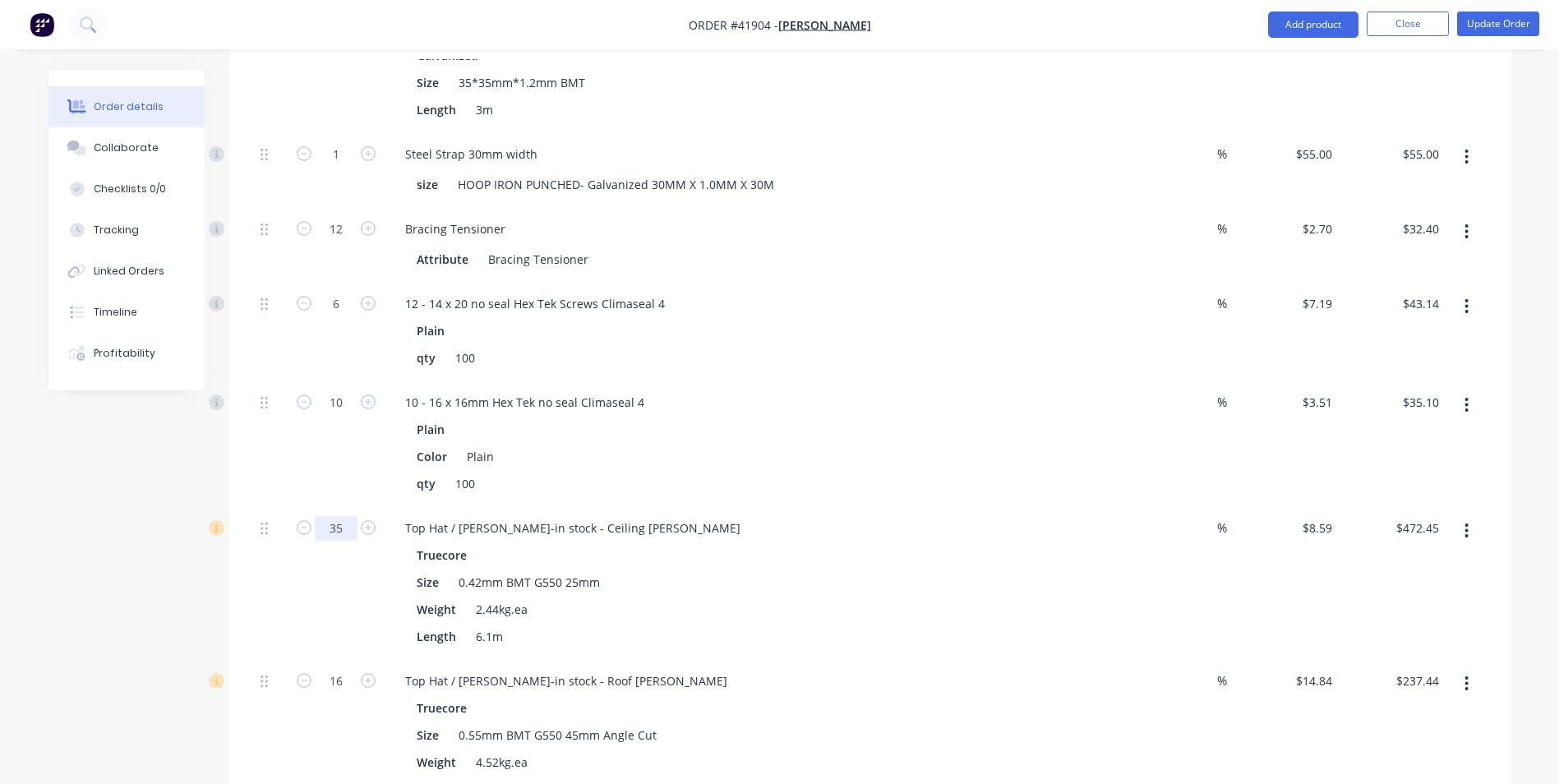
type input "35"
type input "$300.65"
click at [287, 428] on div "10" at bounding box center [336, 443] width 99 height 125
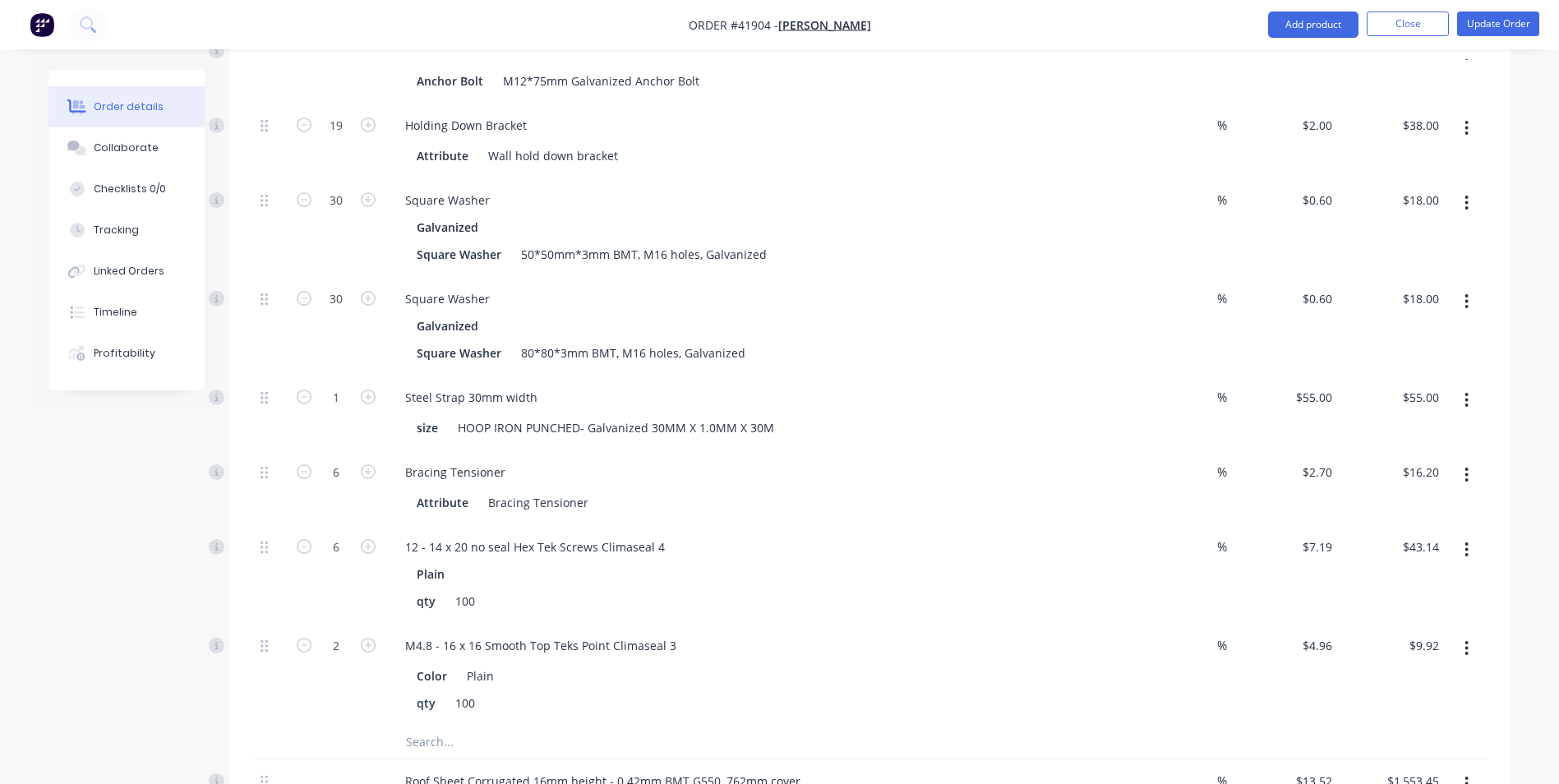
scroll to position [822, 0]
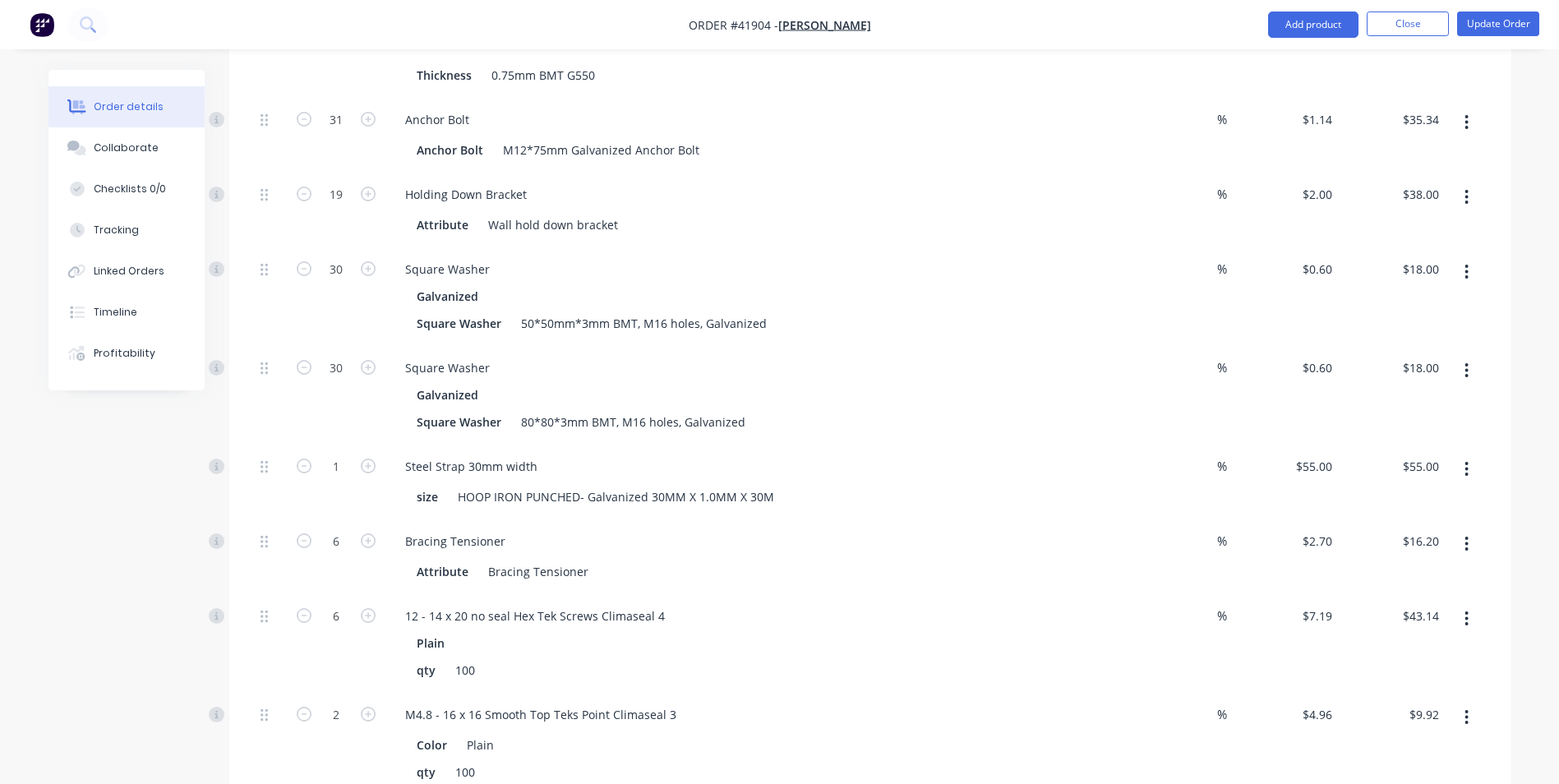
click at [1476, 355] on button "button" at bounding box center [1466, 370] width 39 height 30
click at [1421, 463] on button "Delete" at bounding box center [1409, 479] width 156 height 33
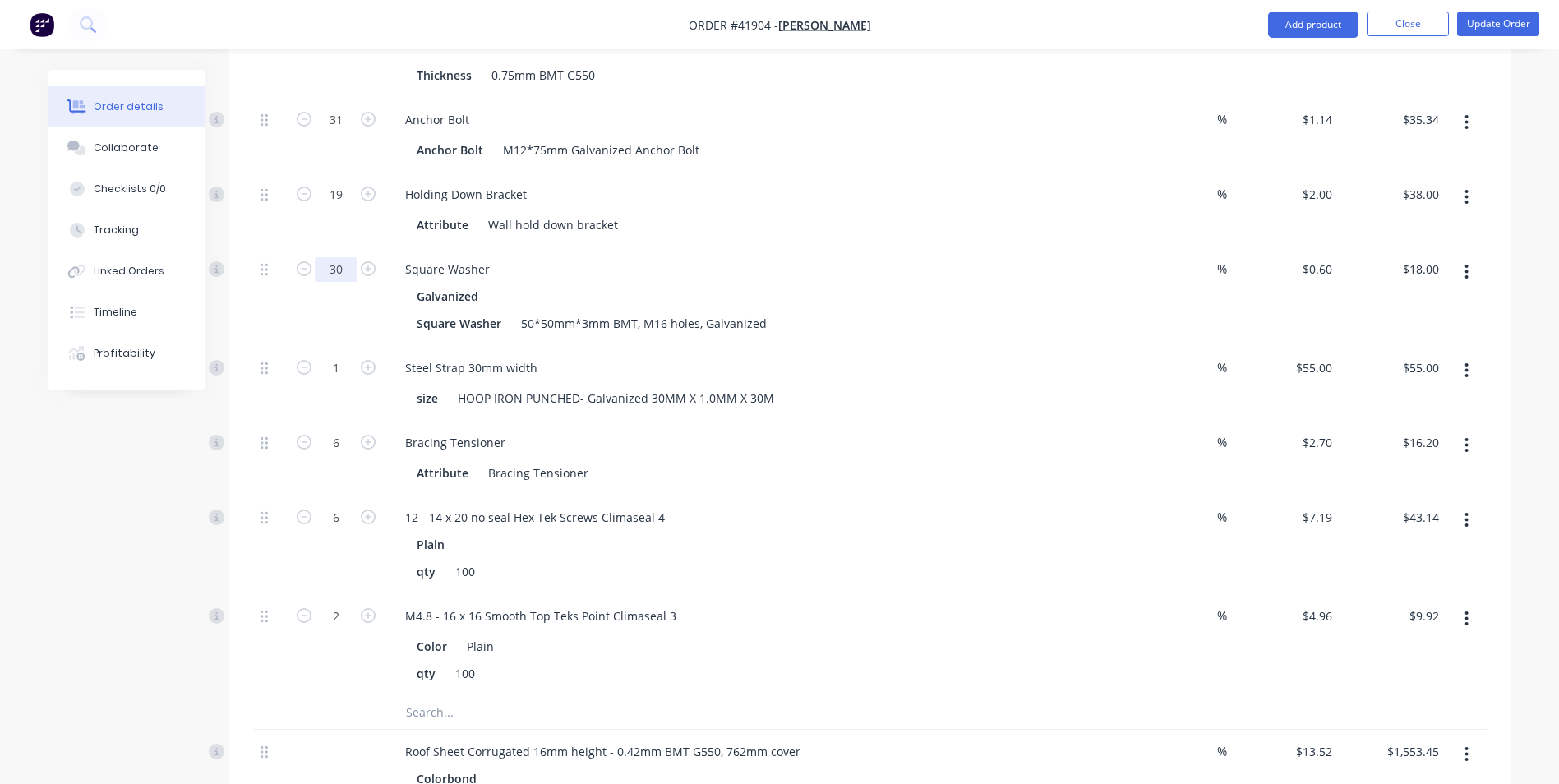
click at [339, 257] on input "30" at bounding box center [337, 269] width 43 height 25
type input "12"
type input "$7.20"
click at [314, 277] on div "12" at bounding box center [336, 296] width 99 height 98
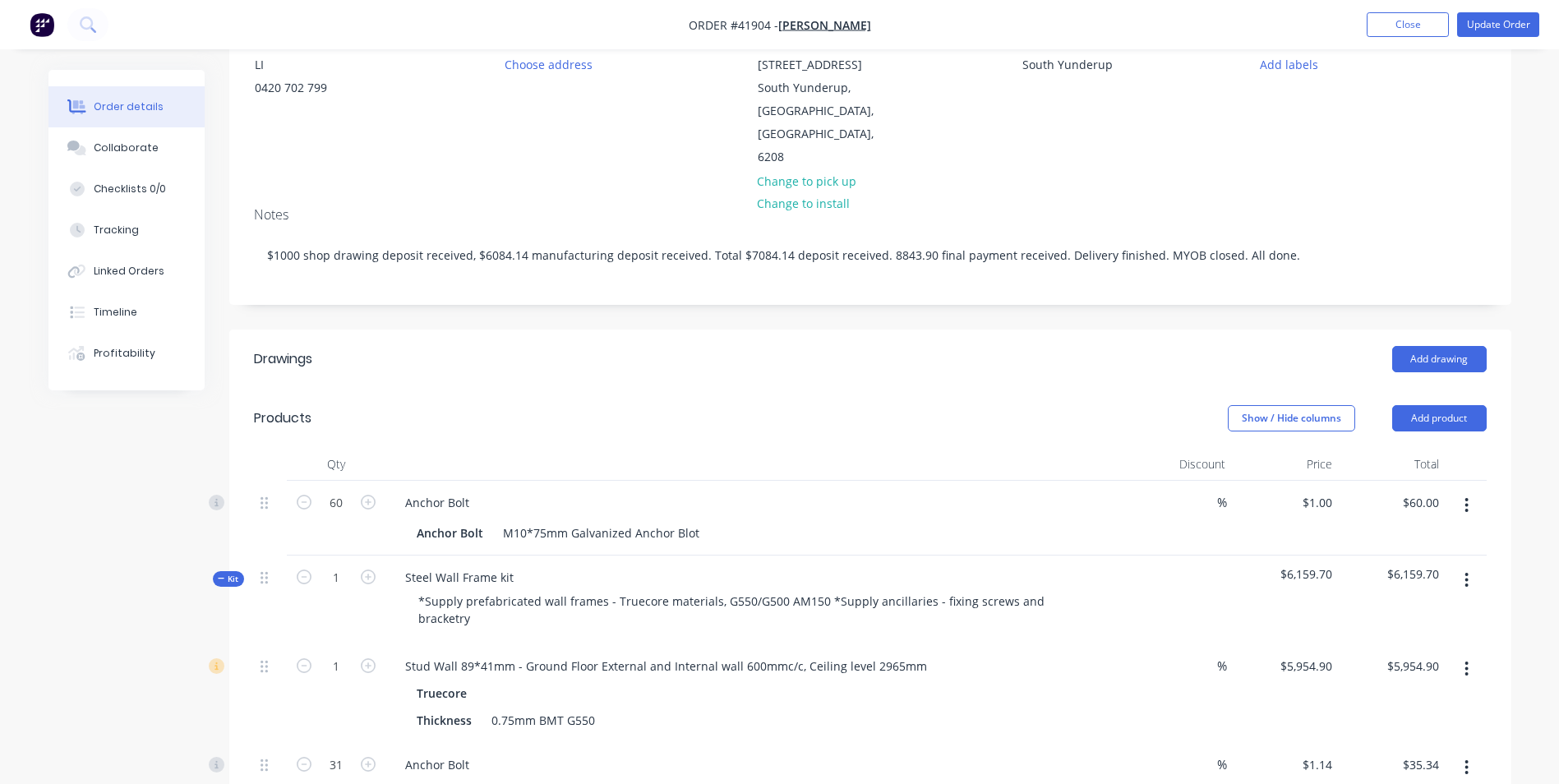
scroll to position [0, 0]
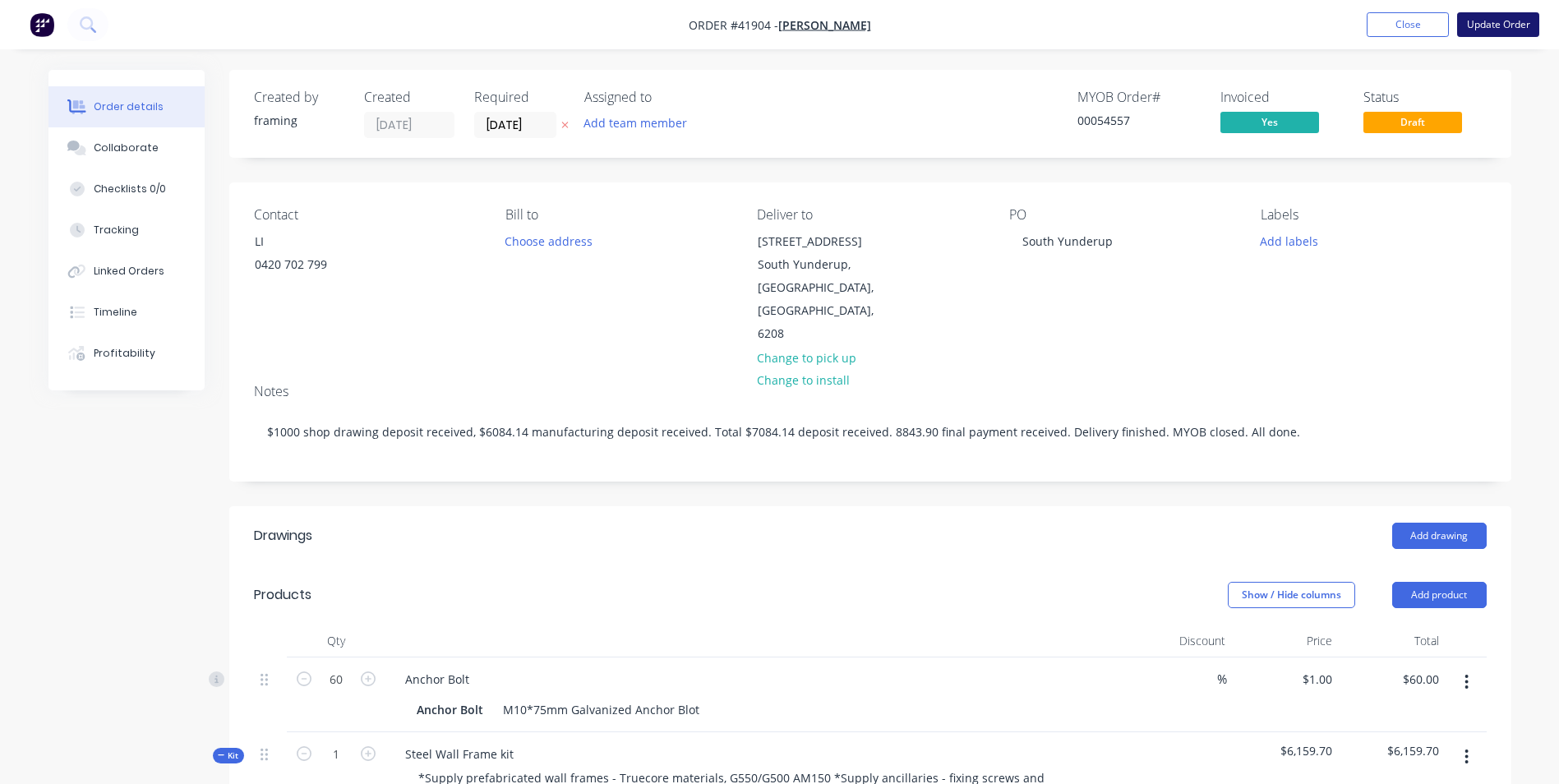
click at [1497, 23] on button "Update Order" at bounding box center [1498, 25] width 82 height 25
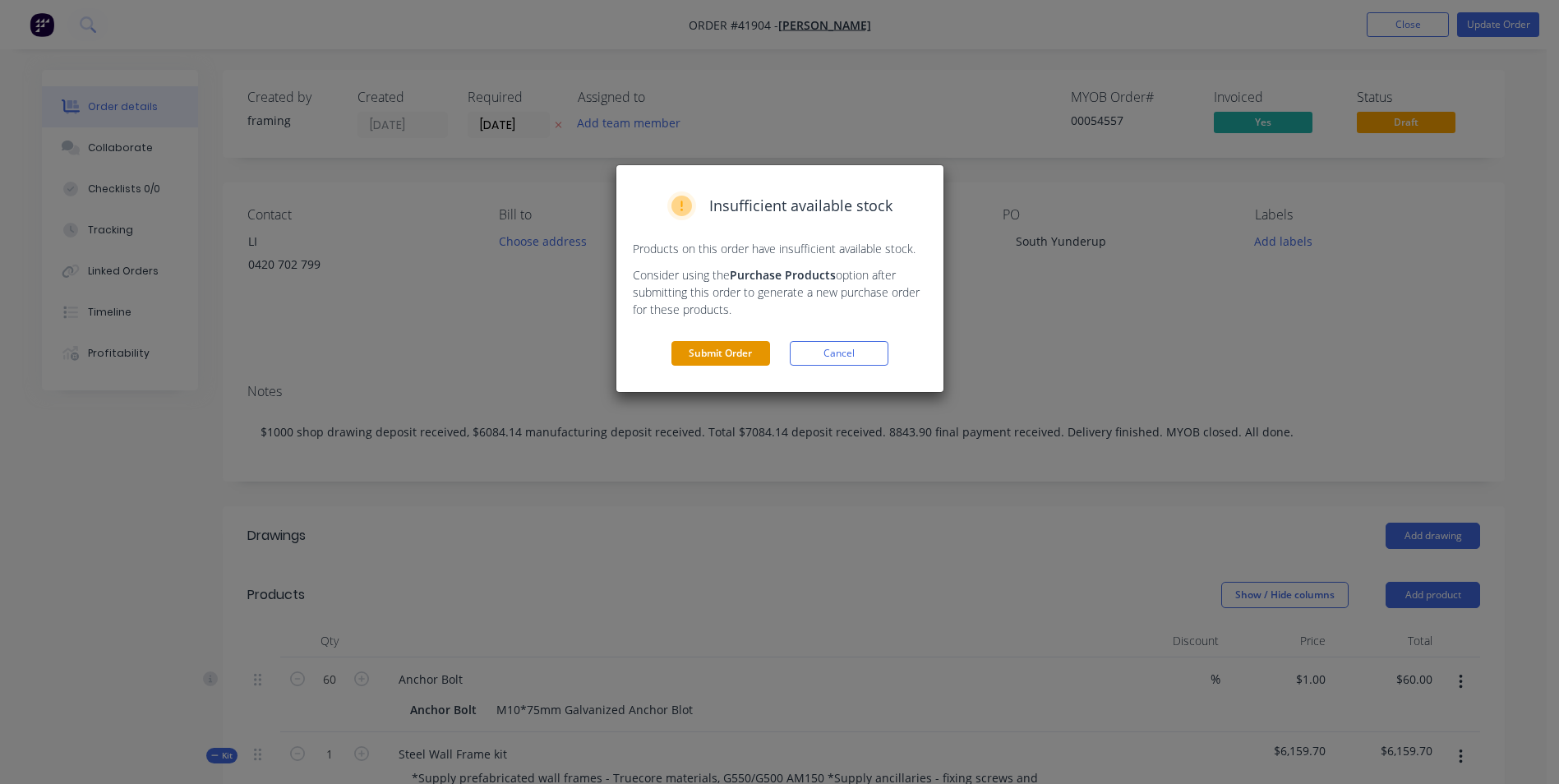
click at [744, 354] on button "Submit Order" at bounding box center [721, 354] width 99 height 25
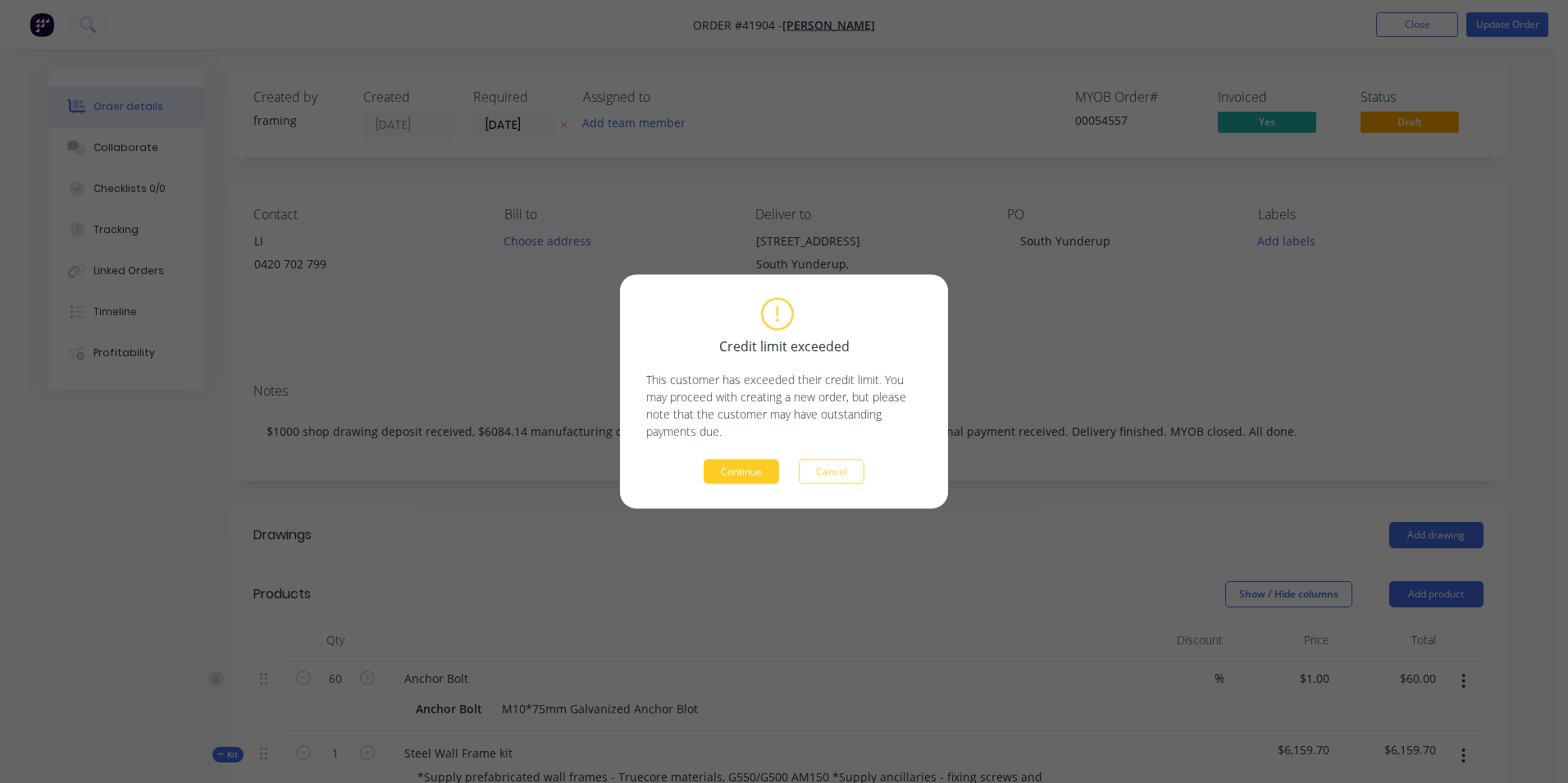
click at [752, 473] on button "Continue" at bounding box center [742, 472] width 75 height 25
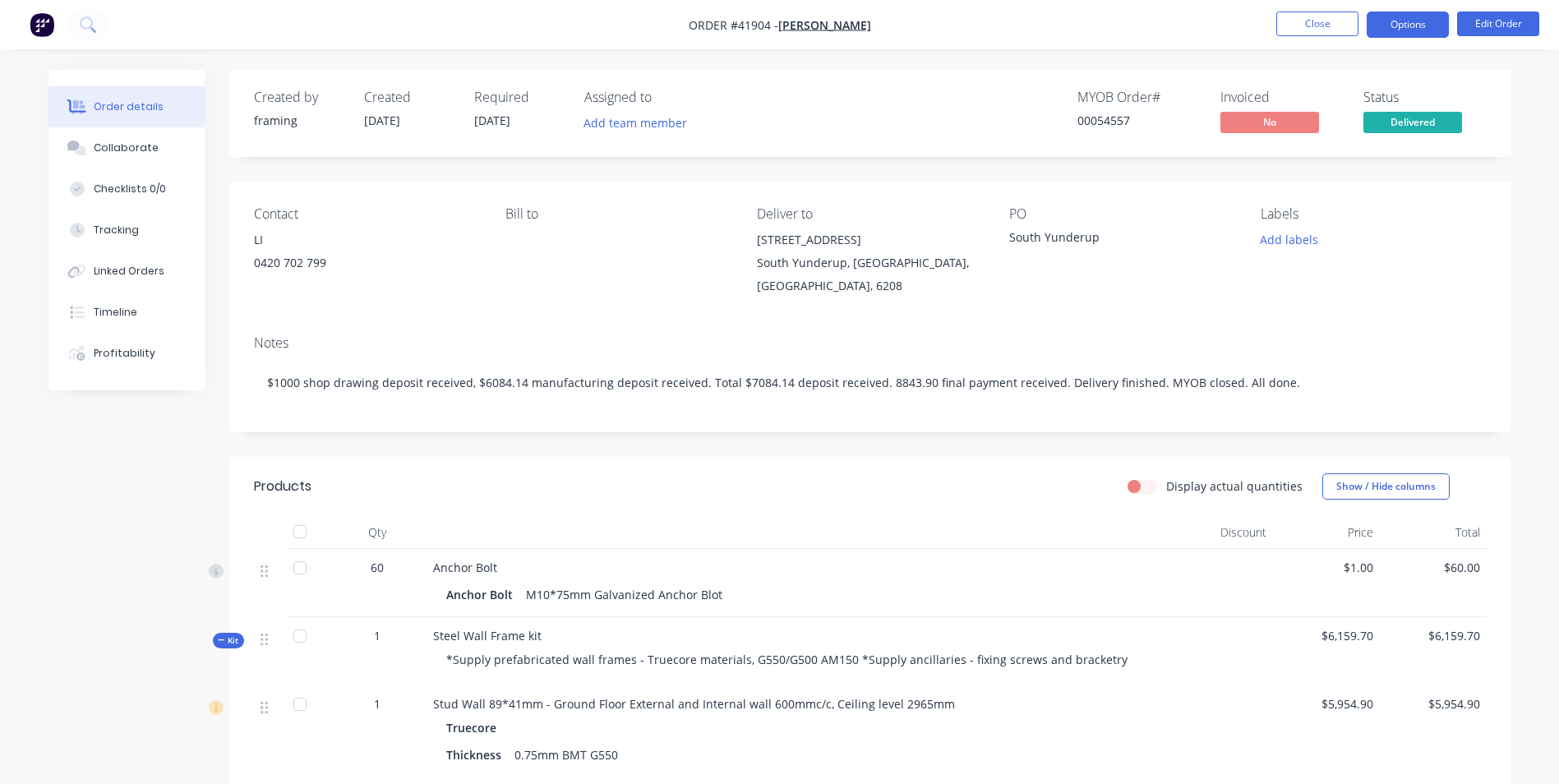
click at [1413, 29] on button "Options" at bounding box center [1409, 24] width 82 height 26
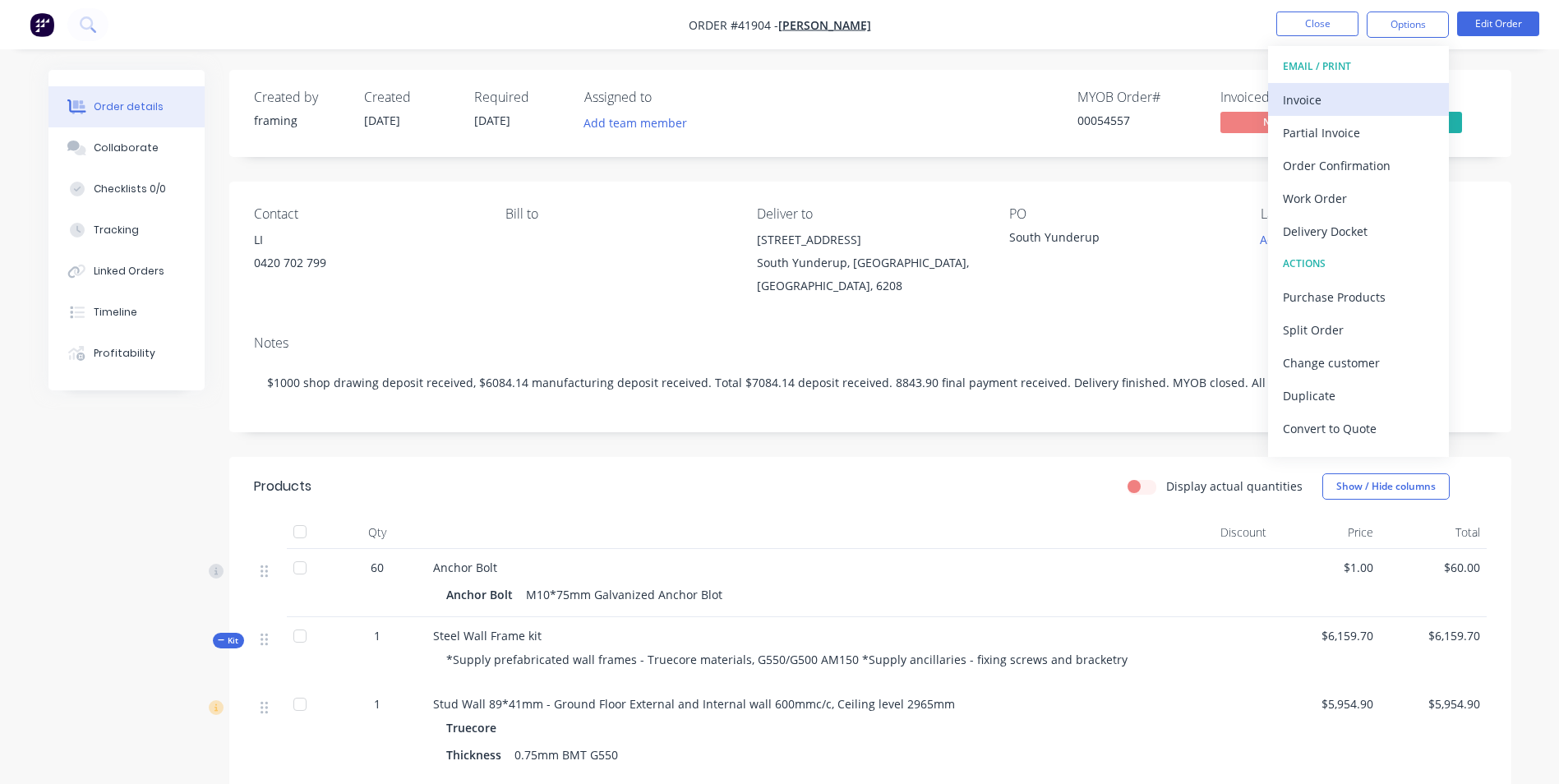
click at [1387, 98] on div "Invoice" at bounding box center [1358, 99] width 151 height 24
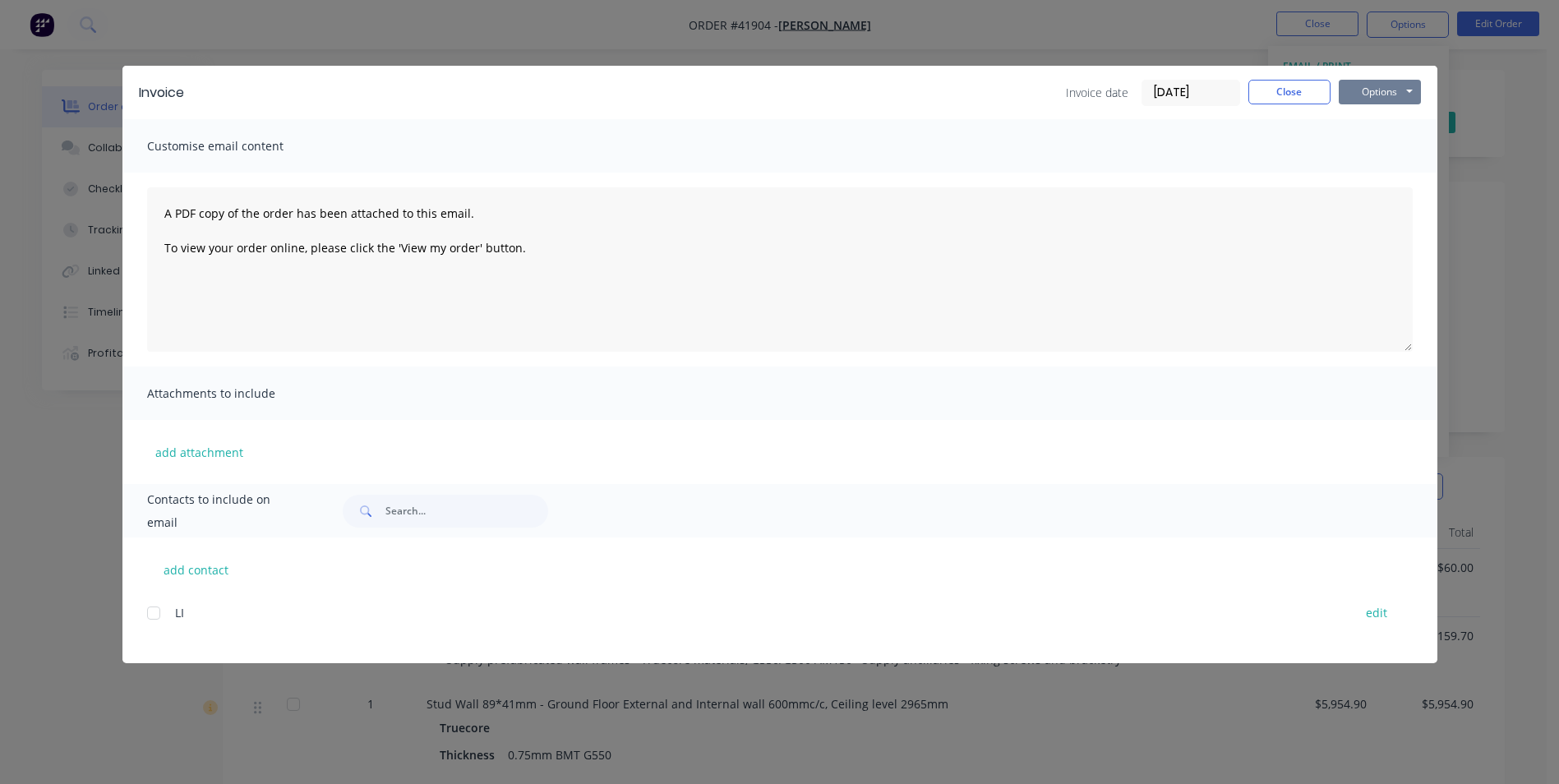
click at [1383, 97] on button "Options" at bounding box center [1380, 92] width 82 height 25
click at [1380, 138] on button "Print" at bounding box center [1391, 149] width 105 height 27
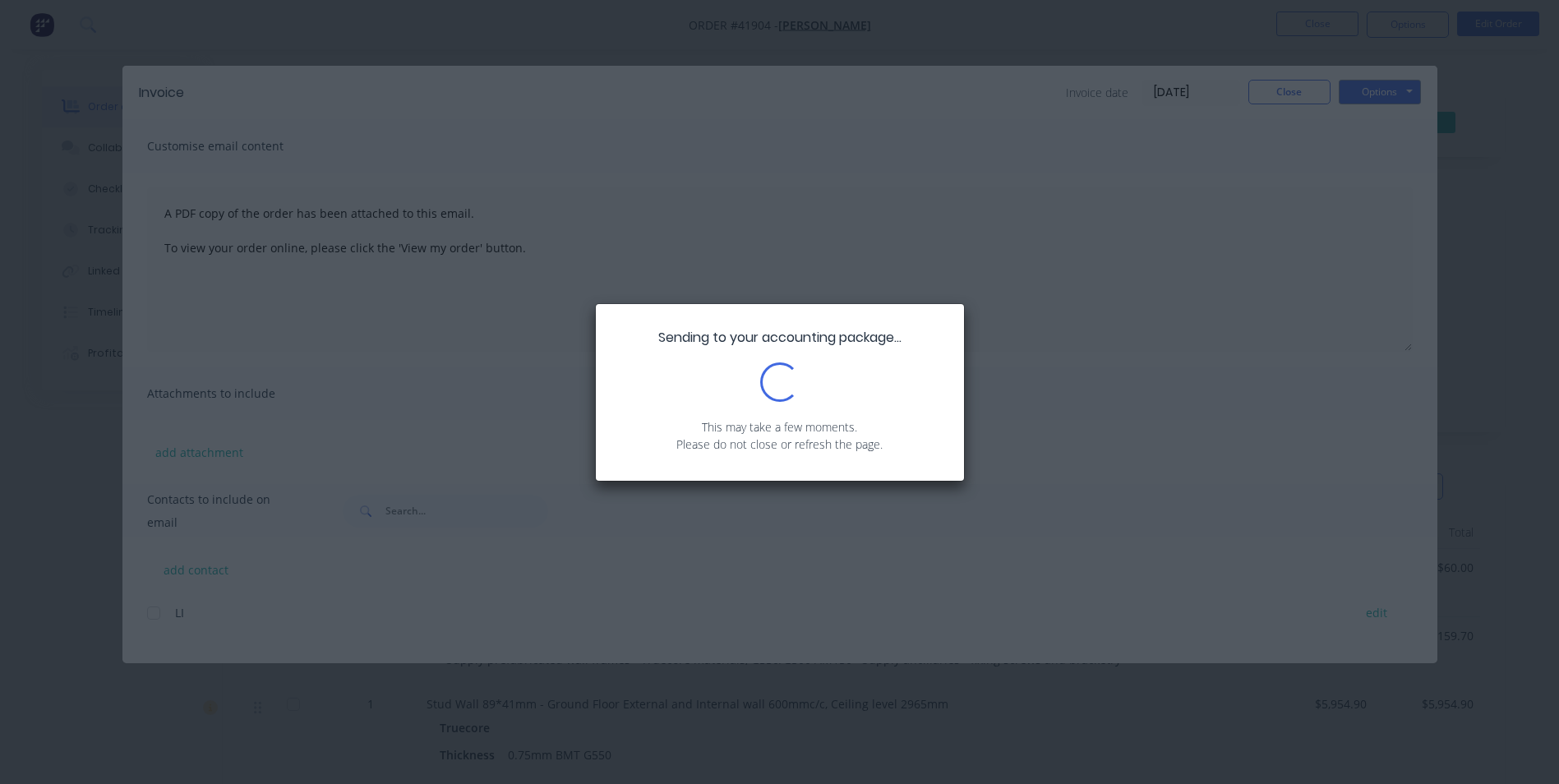
click at [1029, 561] on div "Sending to your accounting package... Loading... This may take a few moments. P…" at bounding box center [779, 392] width 1559 height 784
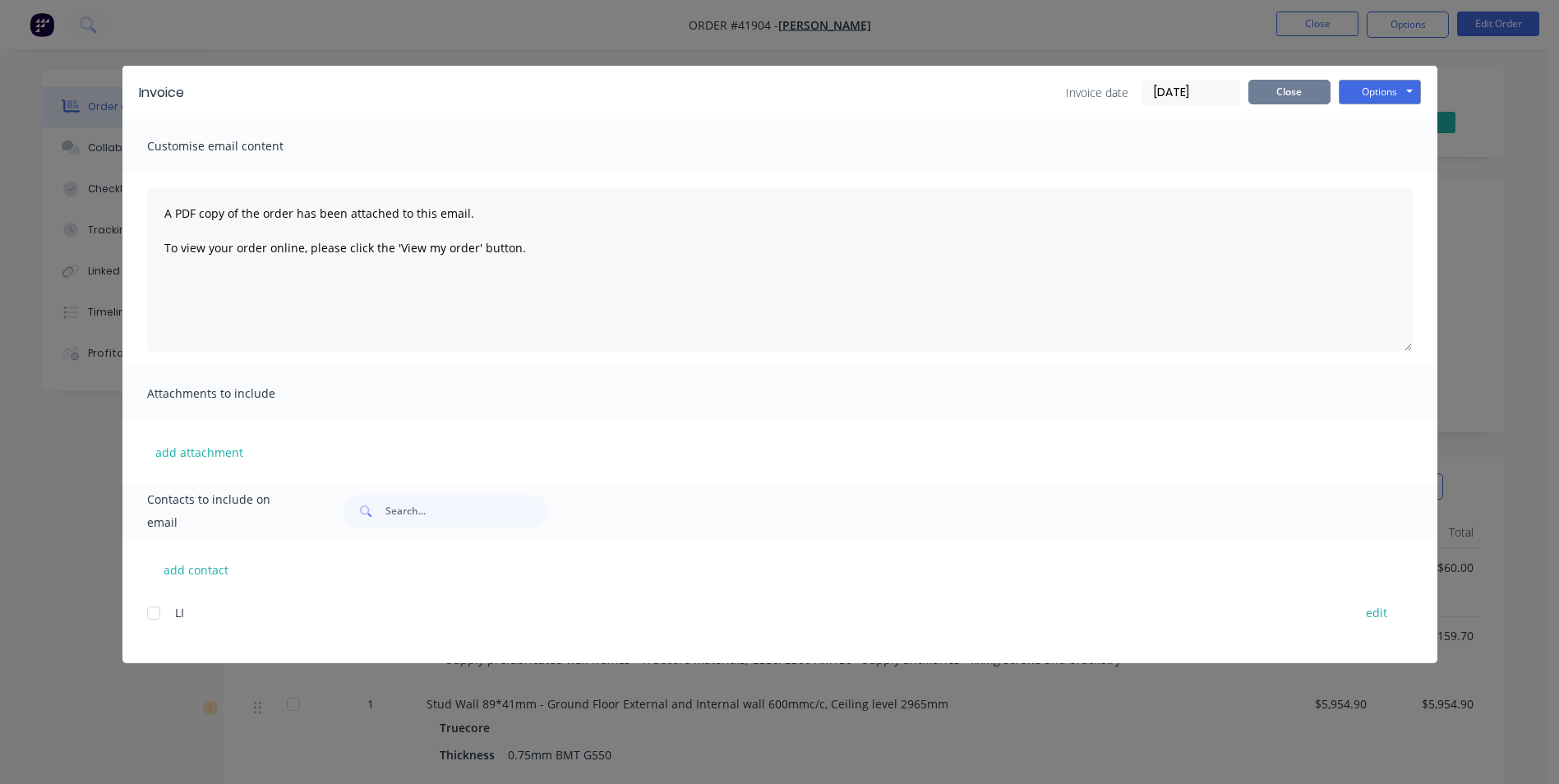
click at [1272, 94] on button "Close" at bounding box center [1289, 92] width 82 height 25
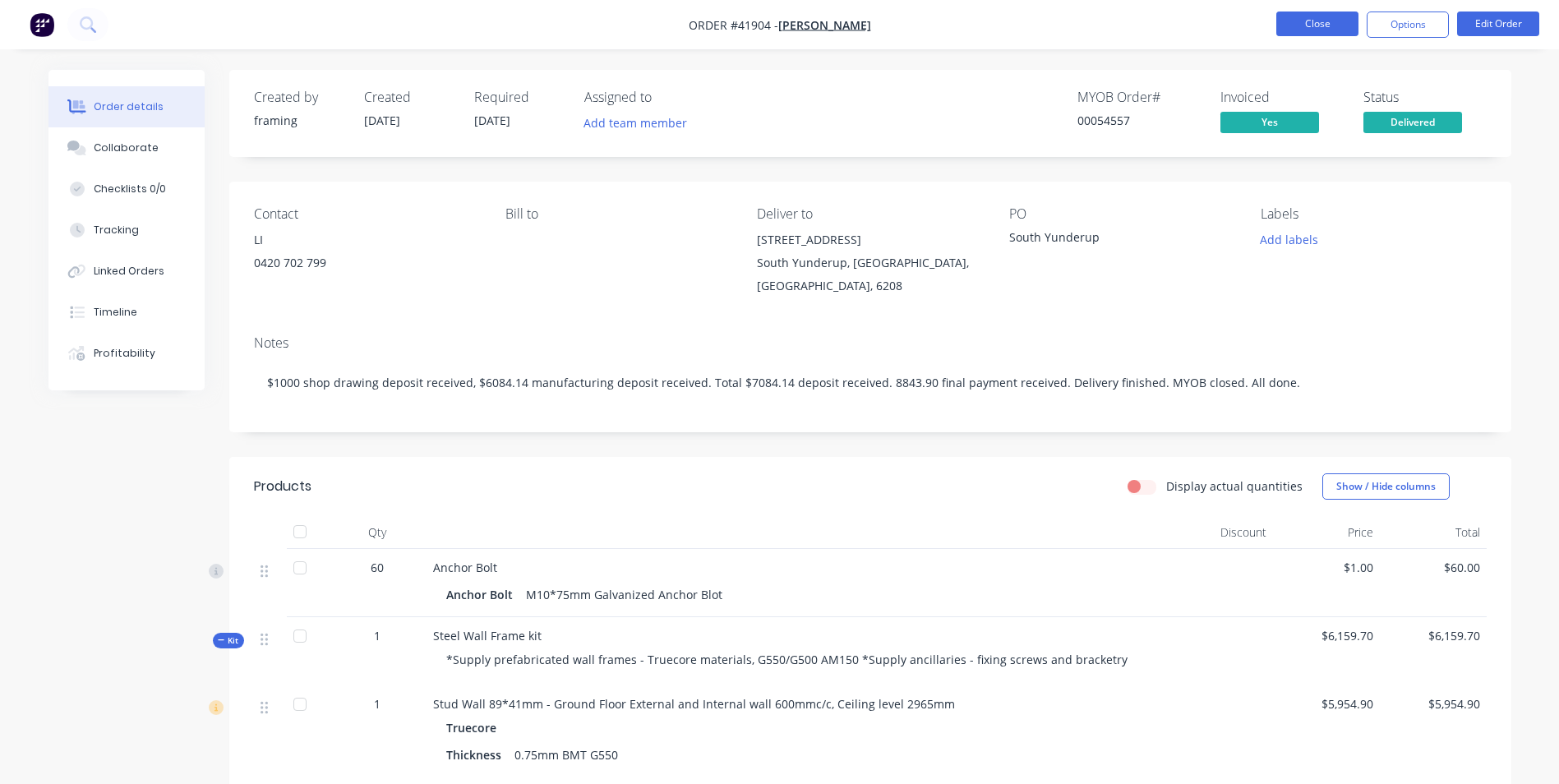
click at [1306, 21] on button "Close" at bounding box center [1318, 24] width 82 height 25
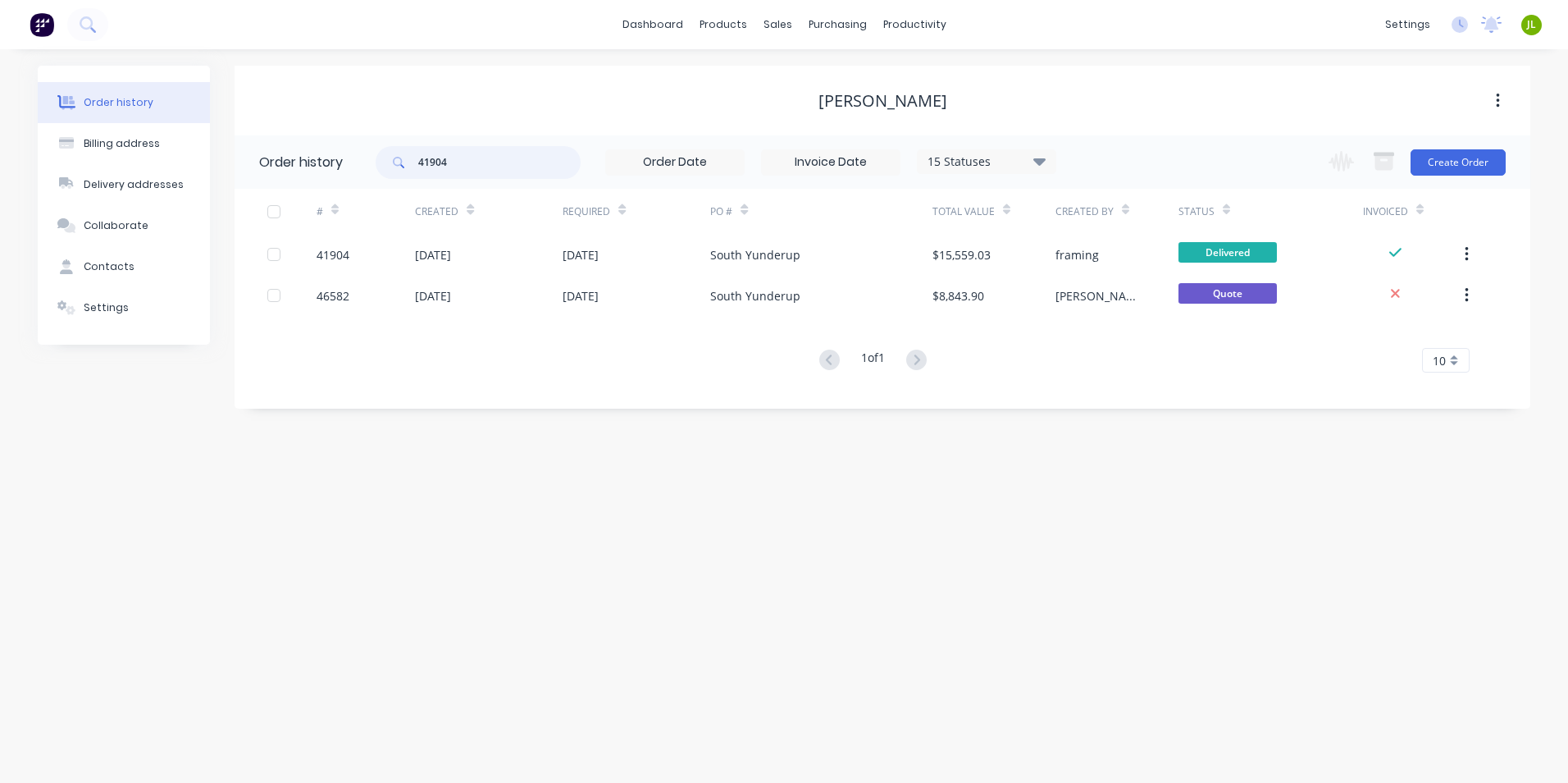
drag, startPoint x: 474, startPoint y: 167, endPoint x: 247, endPoint y: 166, distance: 227.0
click at [247, 166] on header "Order history 41904 15 Statuses Invoice Status Invoiced Not Invoiced Partial Or…" at bounding box center [883, 162] width 1295 height 54
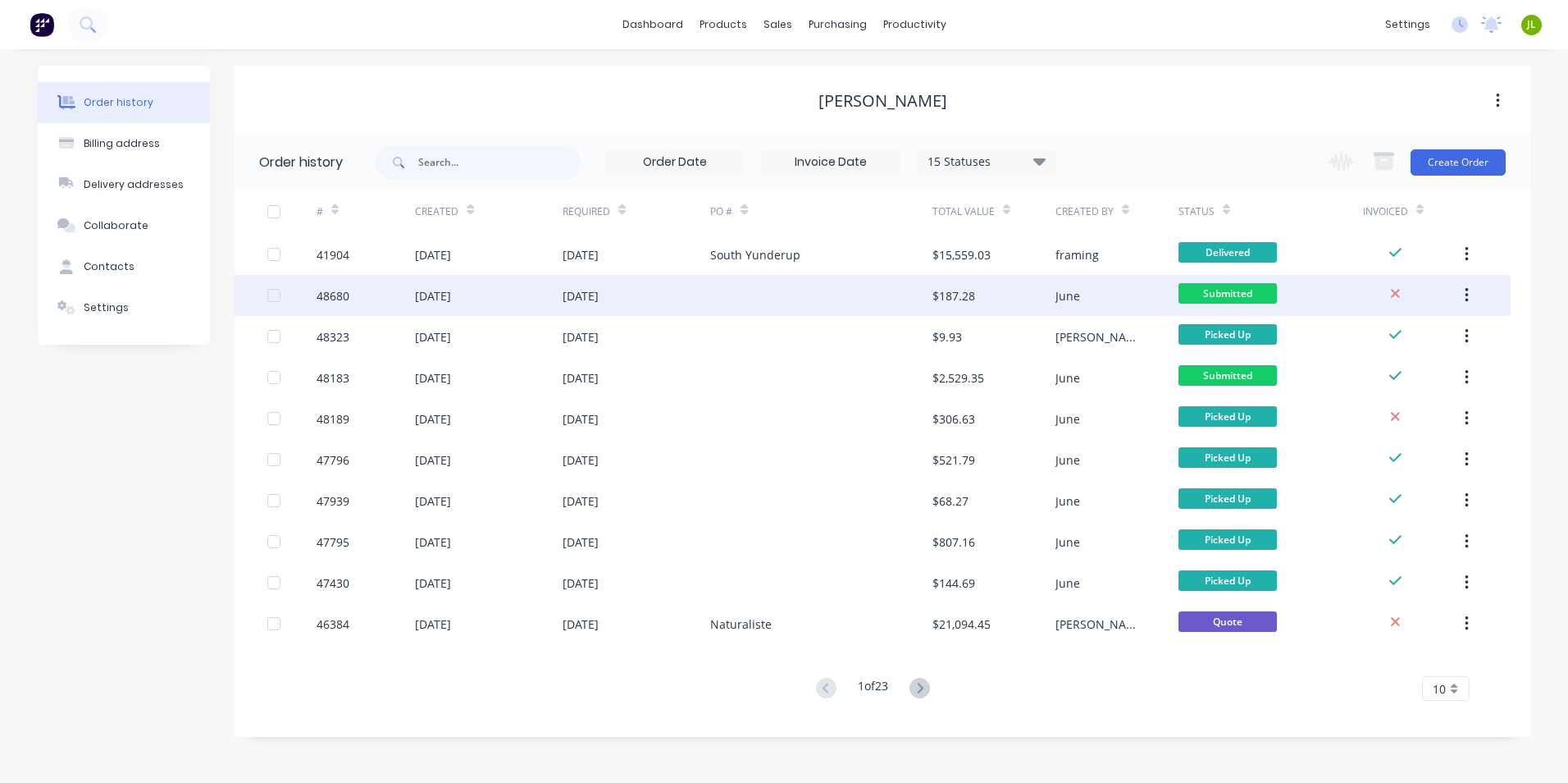
click at [848, 300] on div at bounding box center [821, 296] width 222 height 41
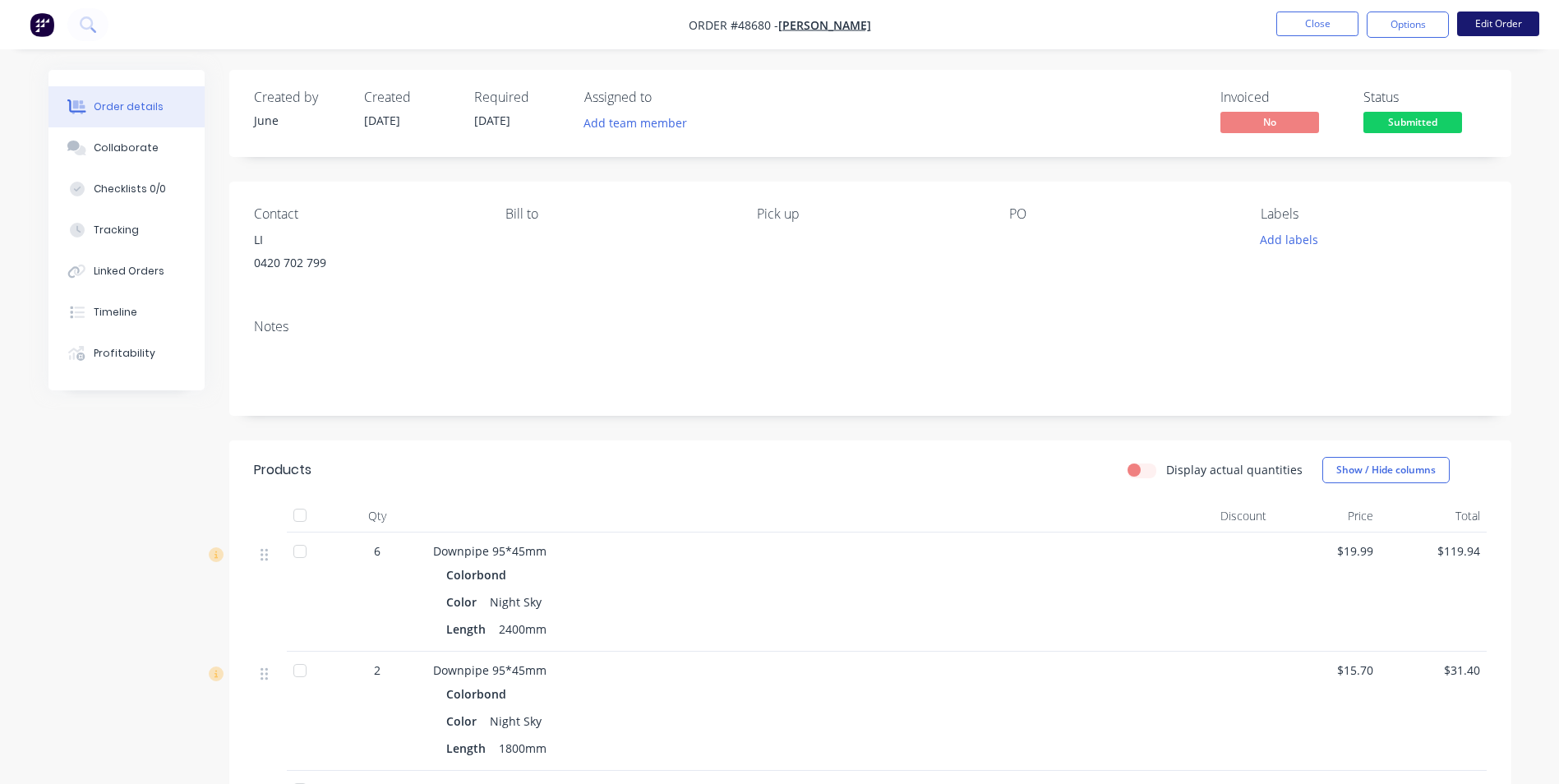
click at [1479, 16] on button "Edit Order" at bounding box center [1498, 24] width 82 height 25
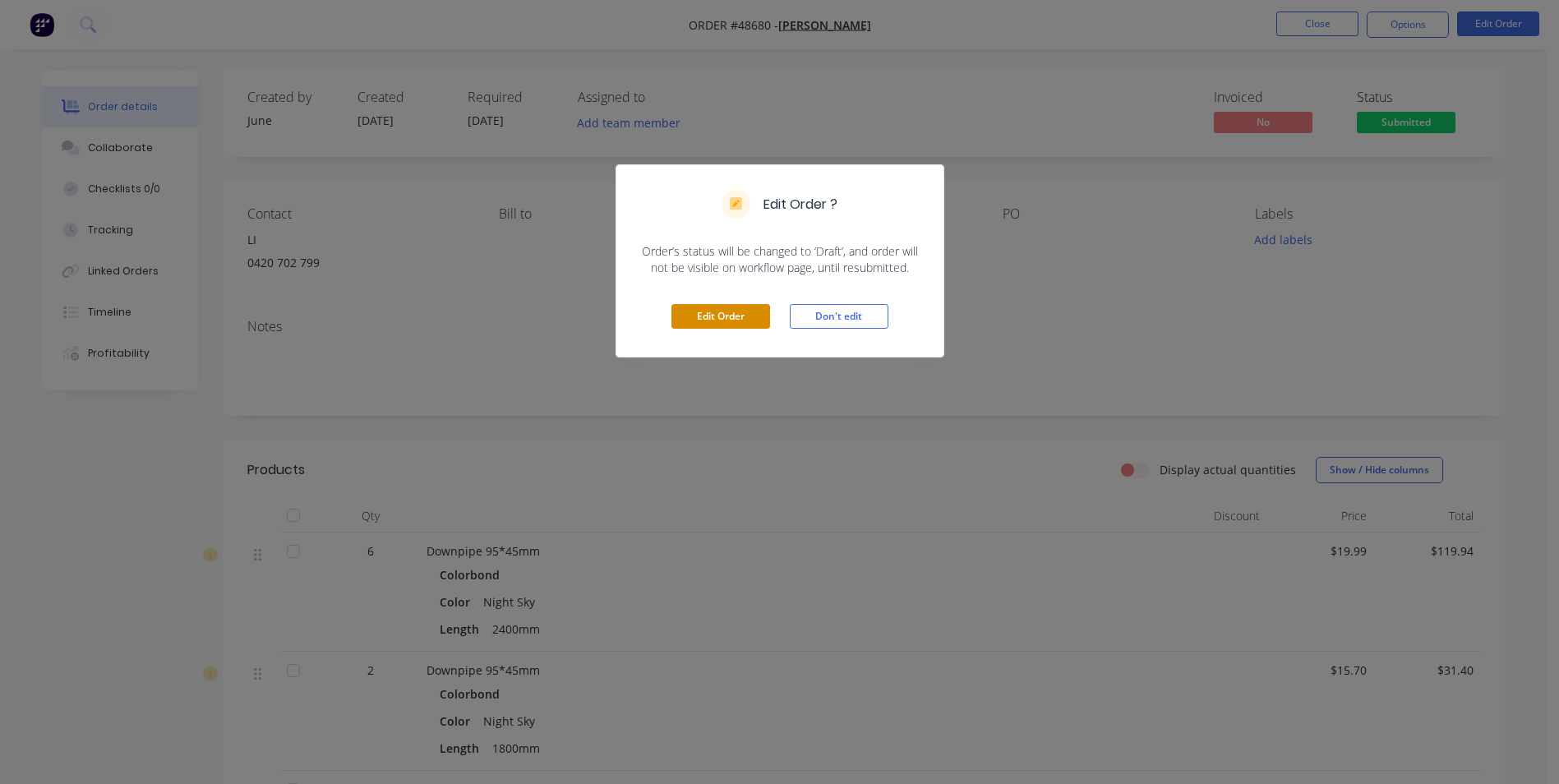
click at [698, 326] on button "Edit Order" at bounding box center [721, 317] width 99 height 25
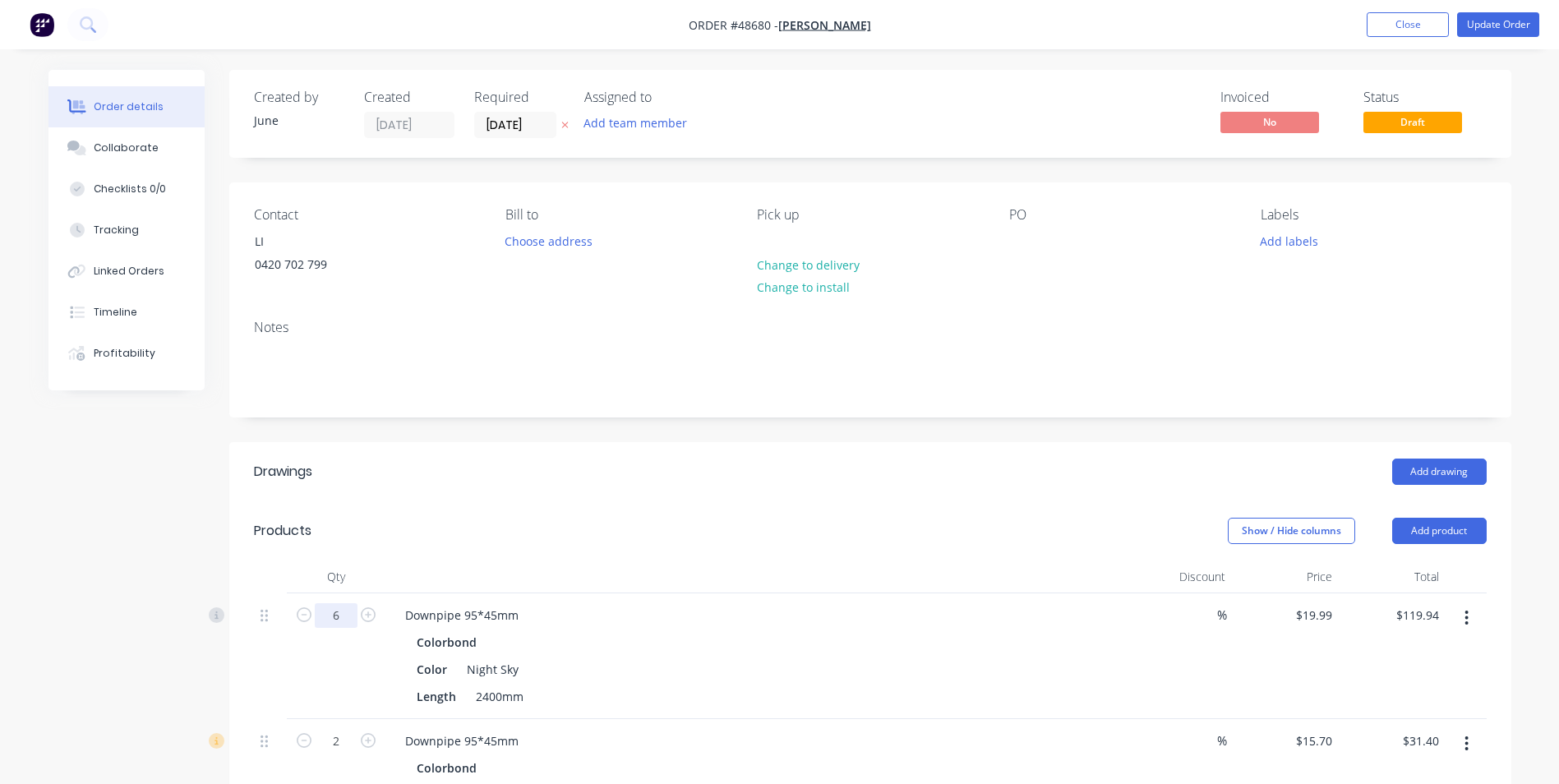
click at [332, 619] on input "6" at bounding box center [337, 616] width 43 height 25
type input "2"
type input "$39.98"
click at [864, 546] on header "Products Show / Hide columns Add product" at bounding box center [870, 531] width 1282 height 59
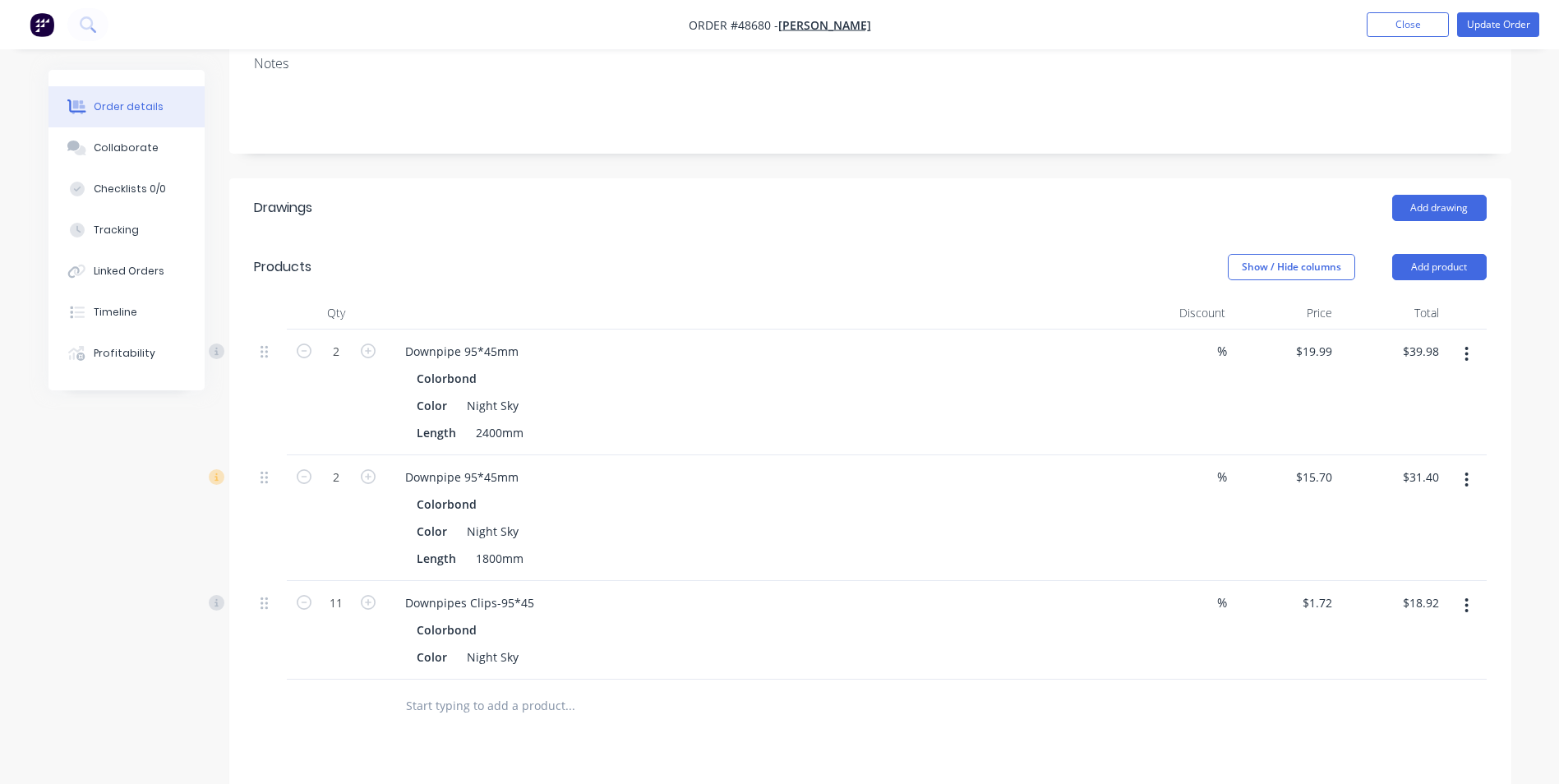
scroll to position [328, 0]
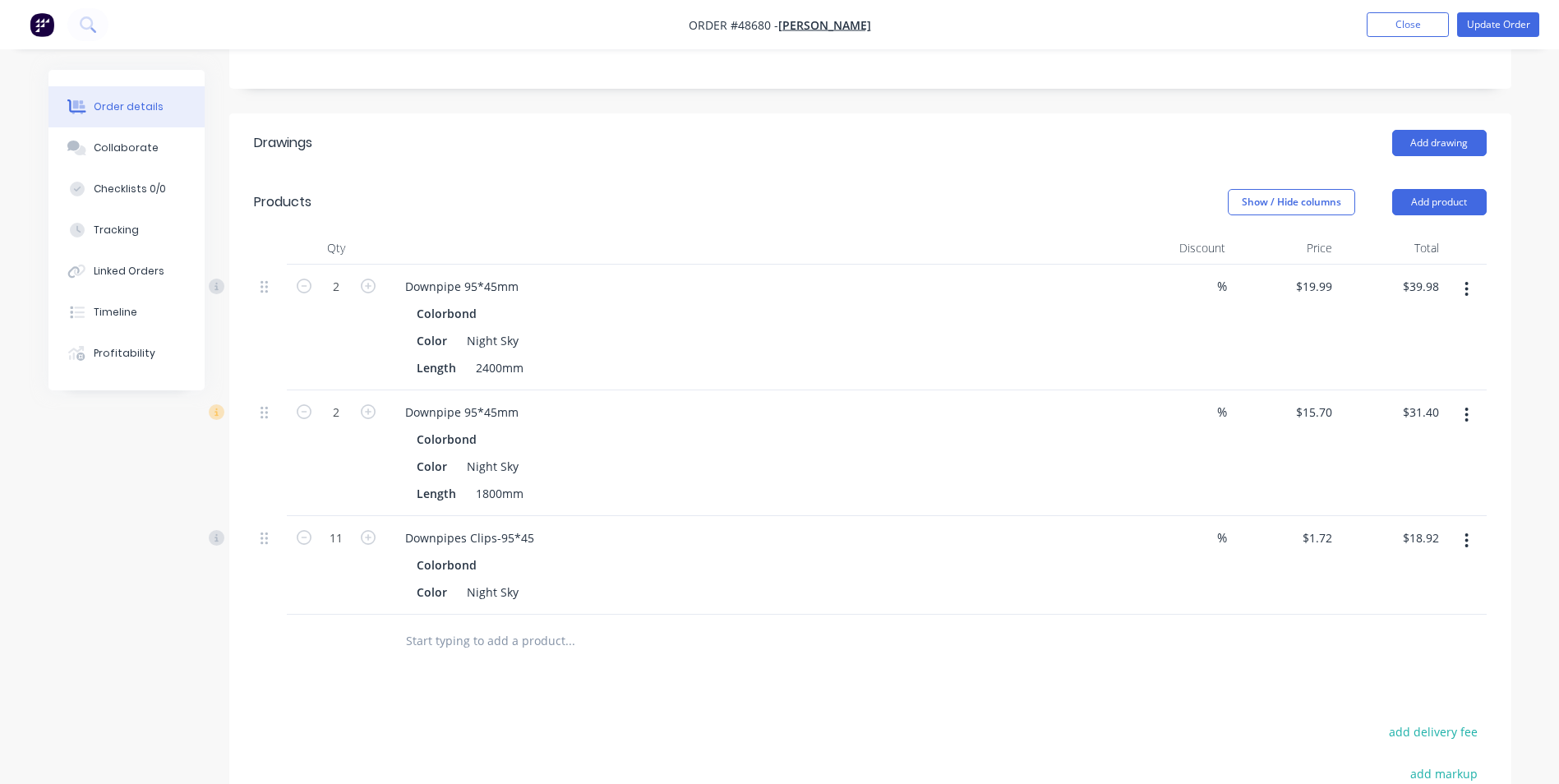
click at [1460, 410] on button "button" at bounding box center [1466, 414] width 39 height 30
click at [1404, 553] on div "Delete" at bounding box center [1409, 557] width 126 height 24
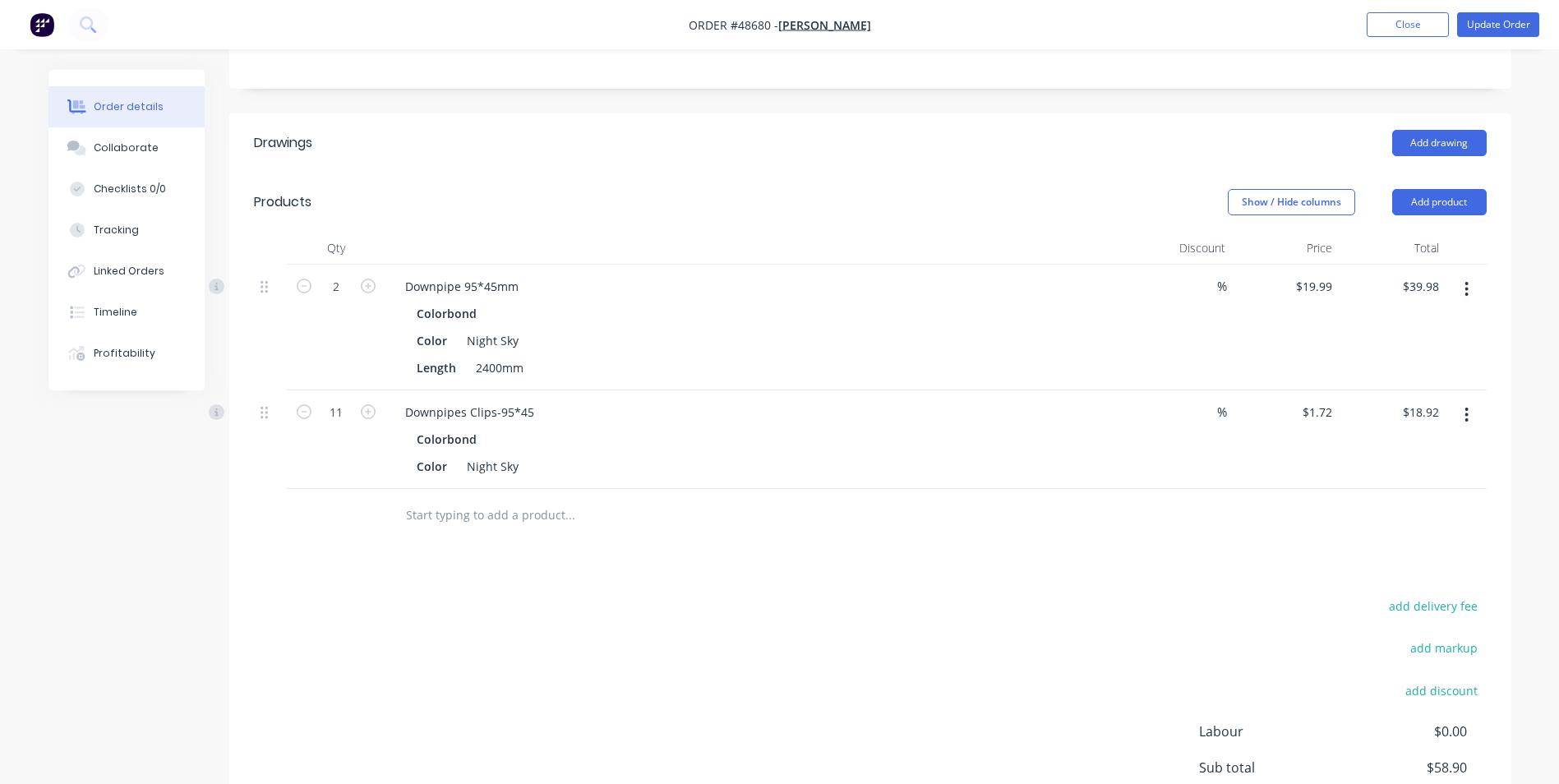
click at [798, 501] on div at bounding box center [638, 515] width 493 height 33
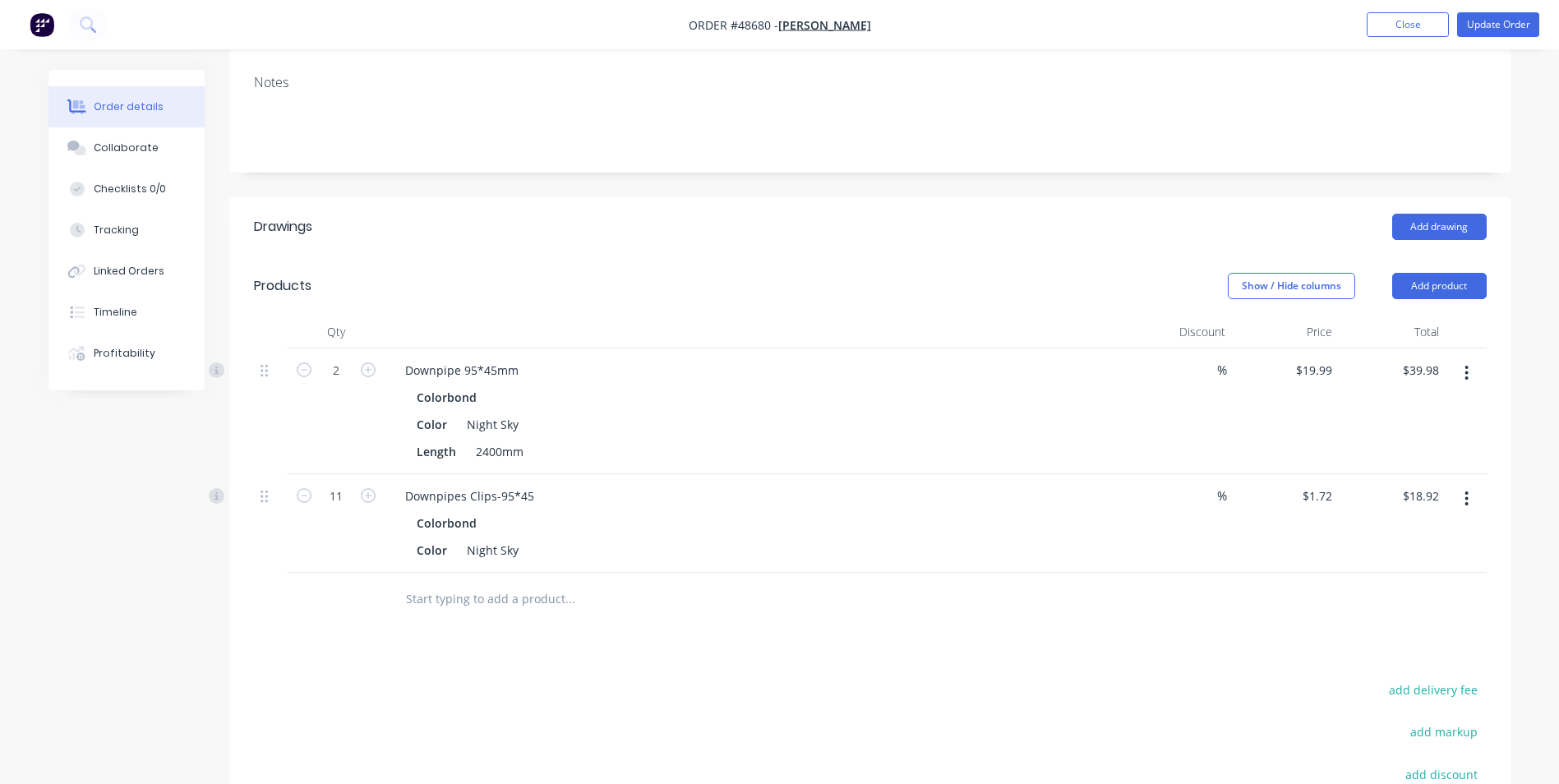
scroll to position [0, 0]
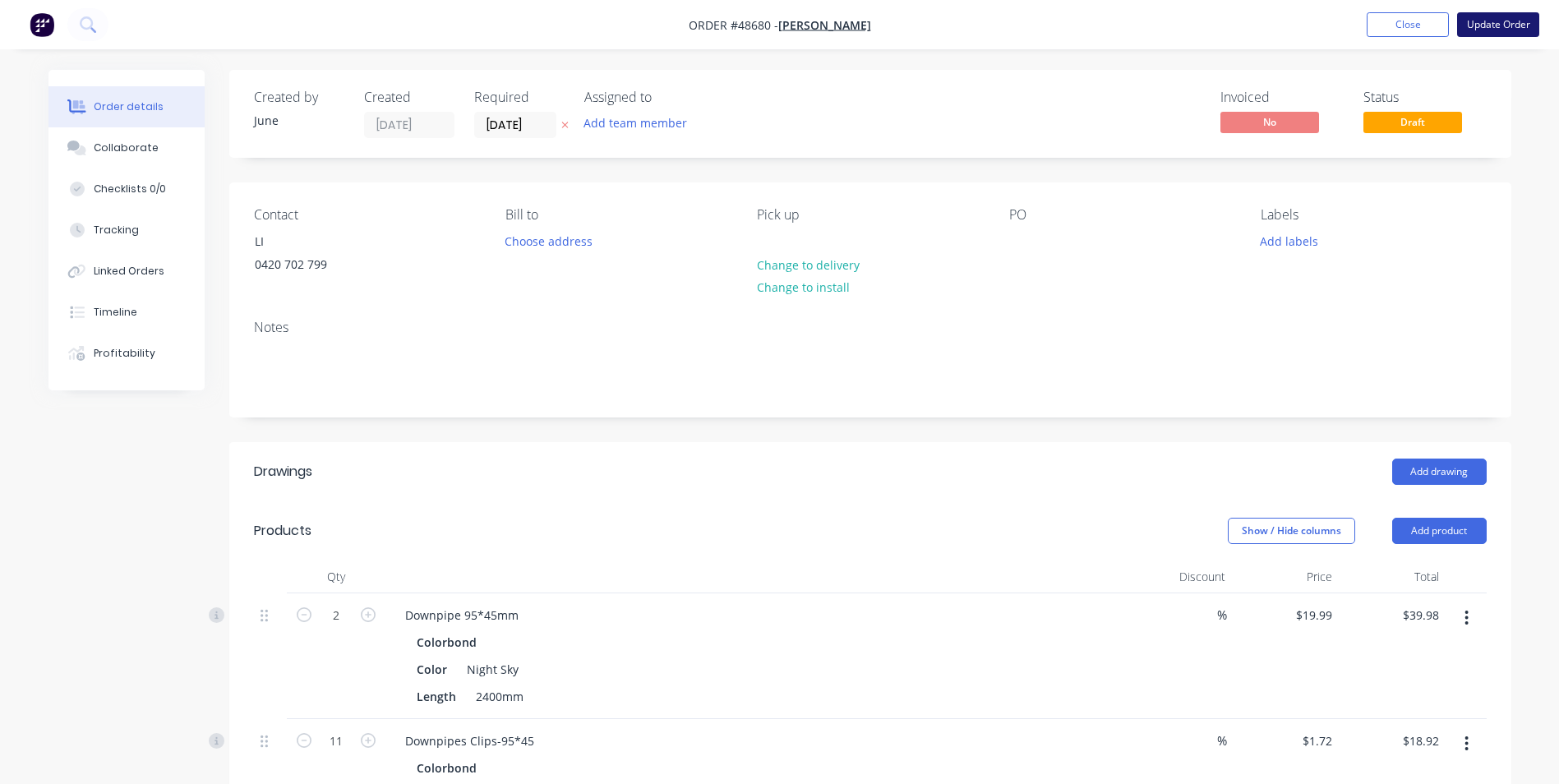
click at [1524, 25] on button "Update Order" at bounding box center [1498, 25] width 82 height 25
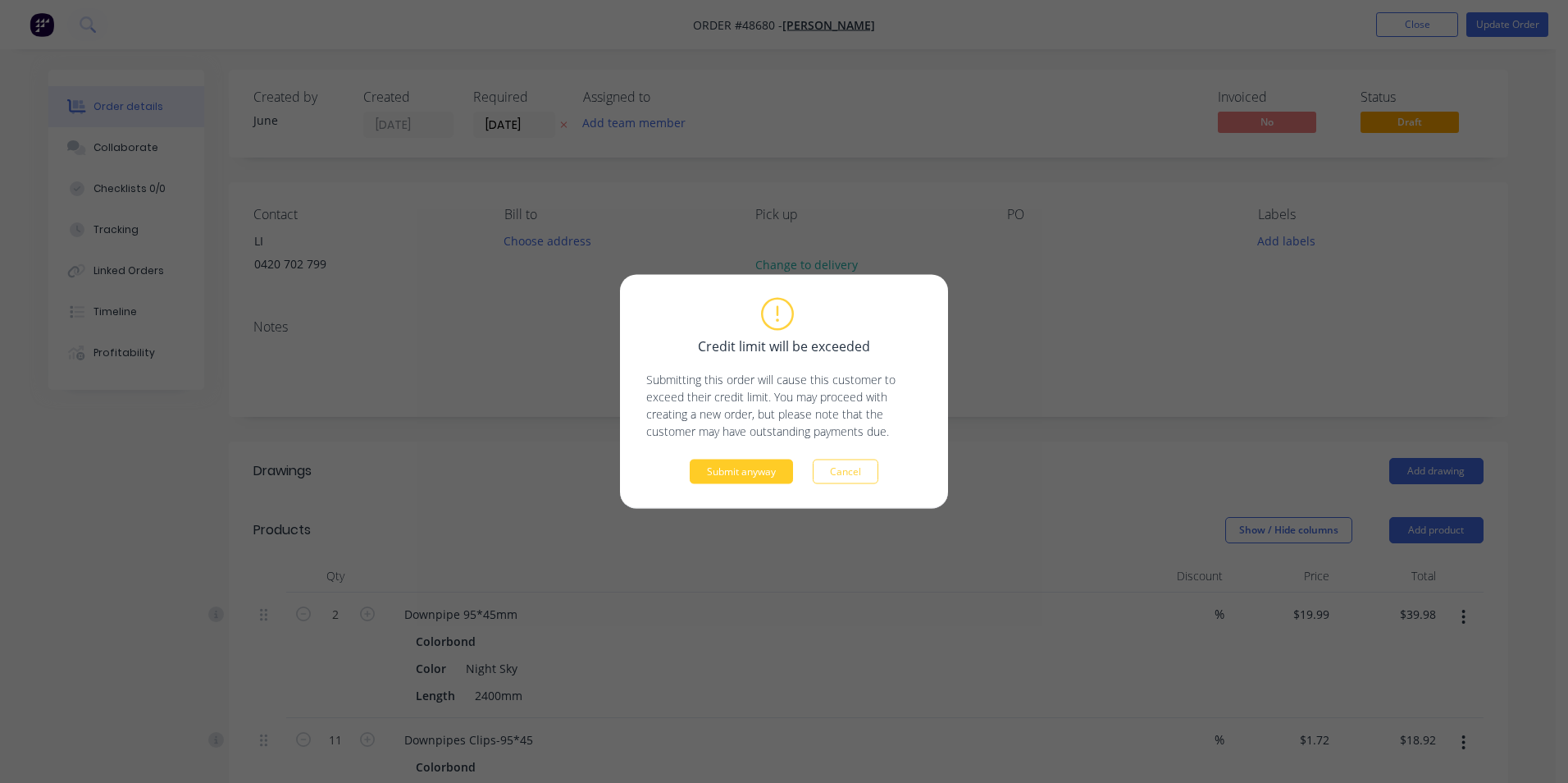
click at [743, 464] on button "Submit anyway" at bounding box center [742, 472] width 104 height 25
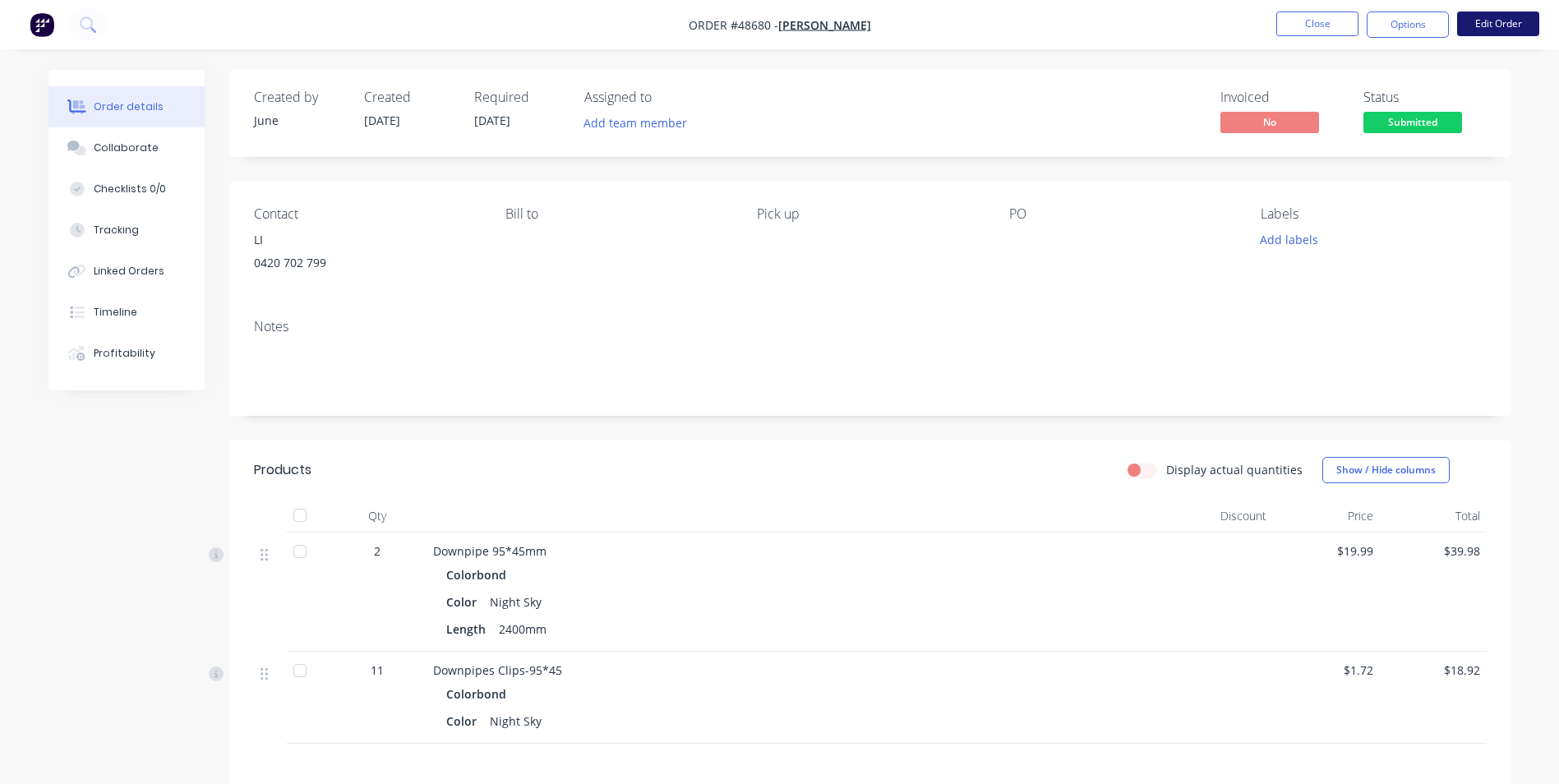
click at [1487, 19] on button "Edit Order" at bounding box center [1498, 24] width 82 height 25
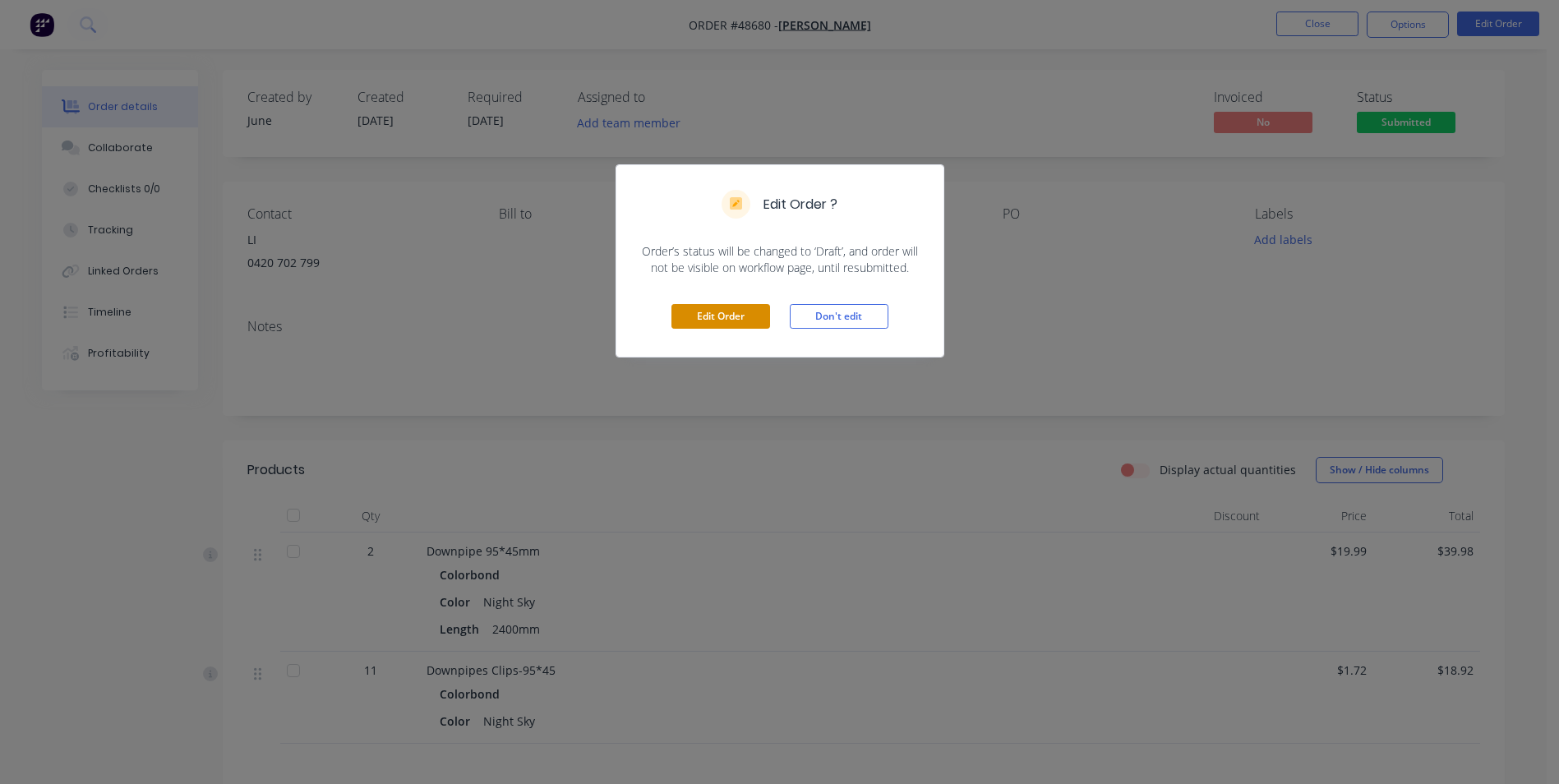
click at [722, 311] on button "Edit Order" at bounding box center [721, 317] width 99 height 25
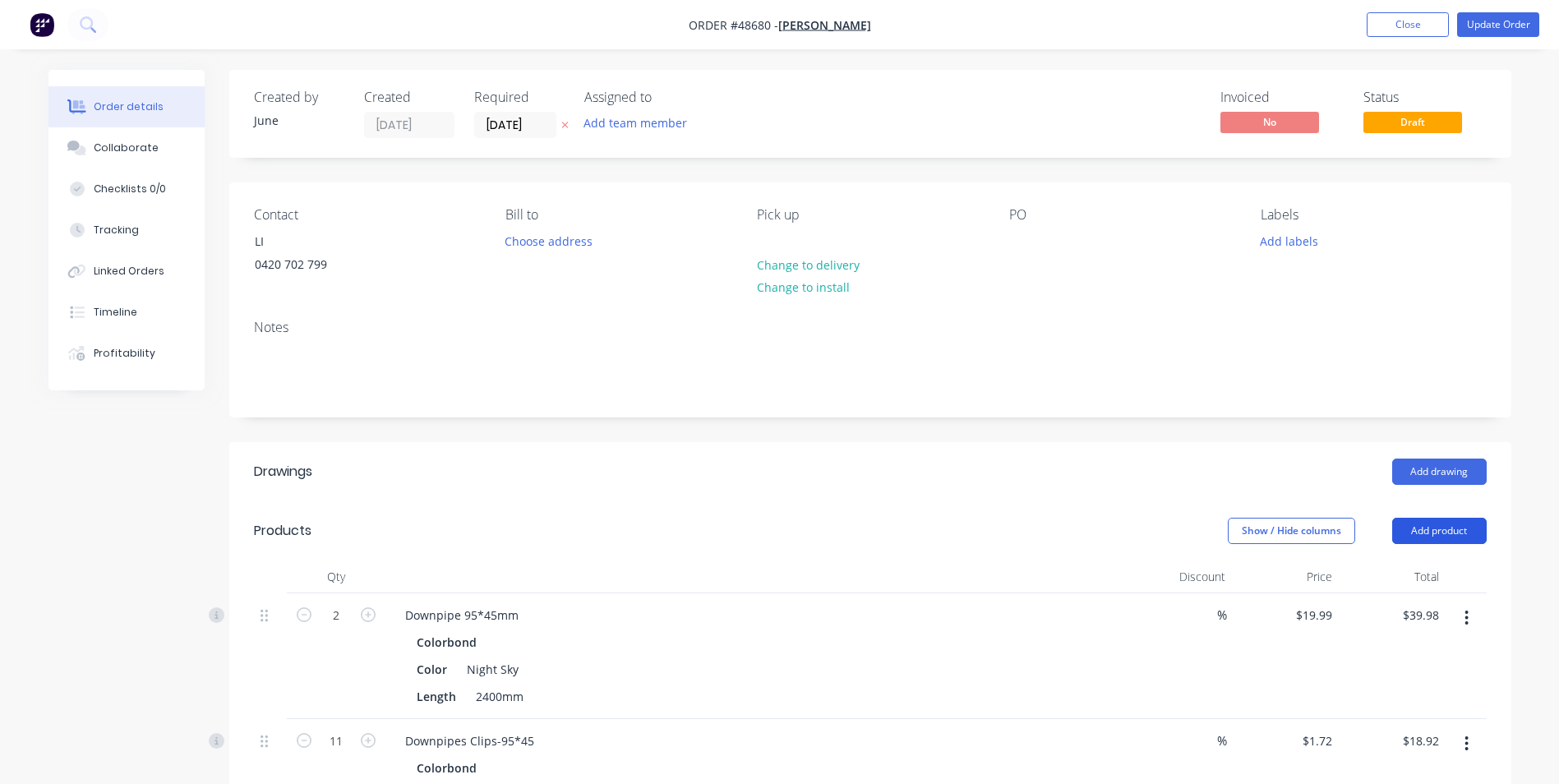
click at [1431, 533] on button "Add product" at bounding box center [1440, 530] width 95 height 26
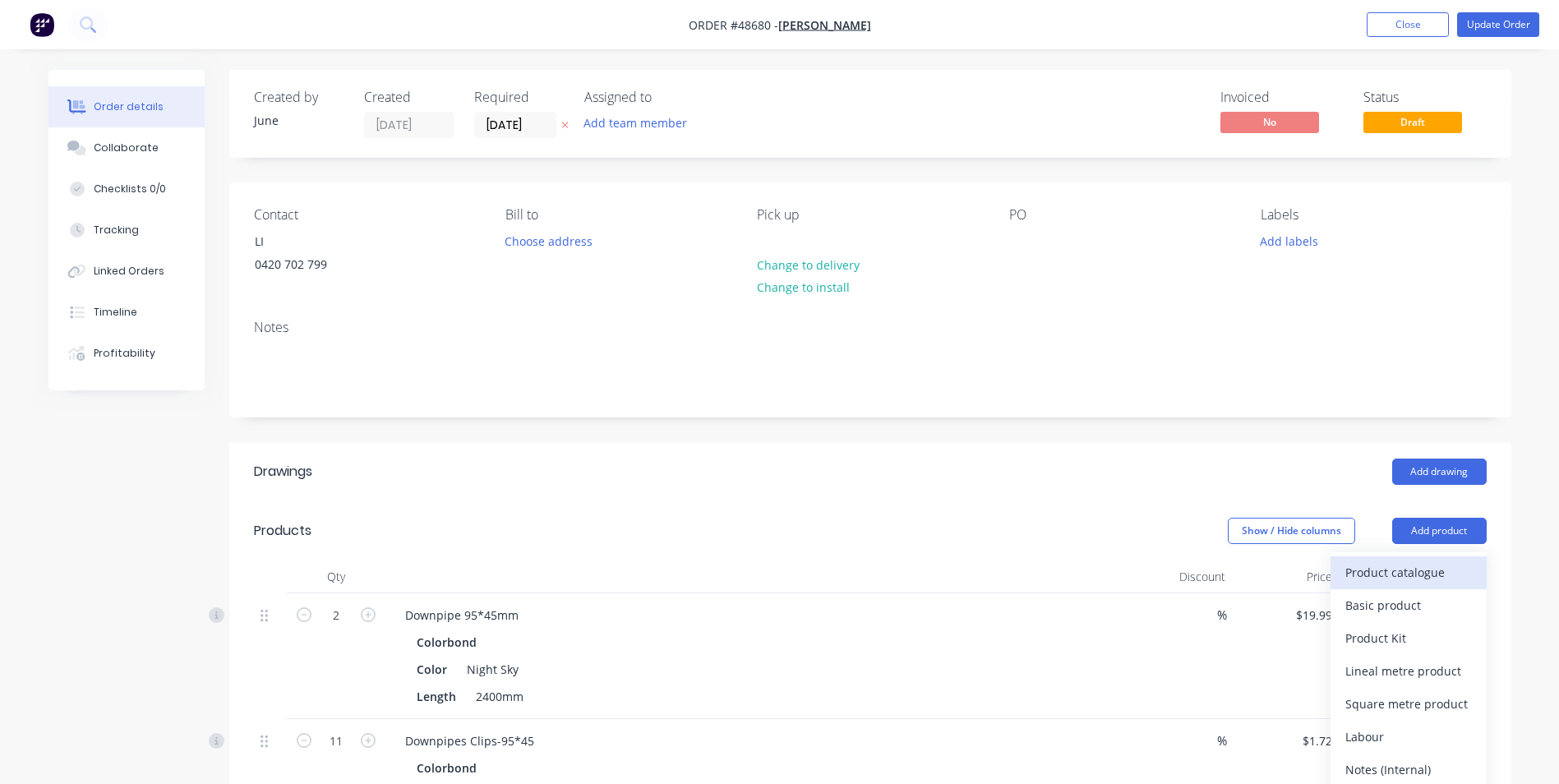
click at [1357, 565] on div "Product catalogue" at bounding box center [1409, 572] width 126 height 24
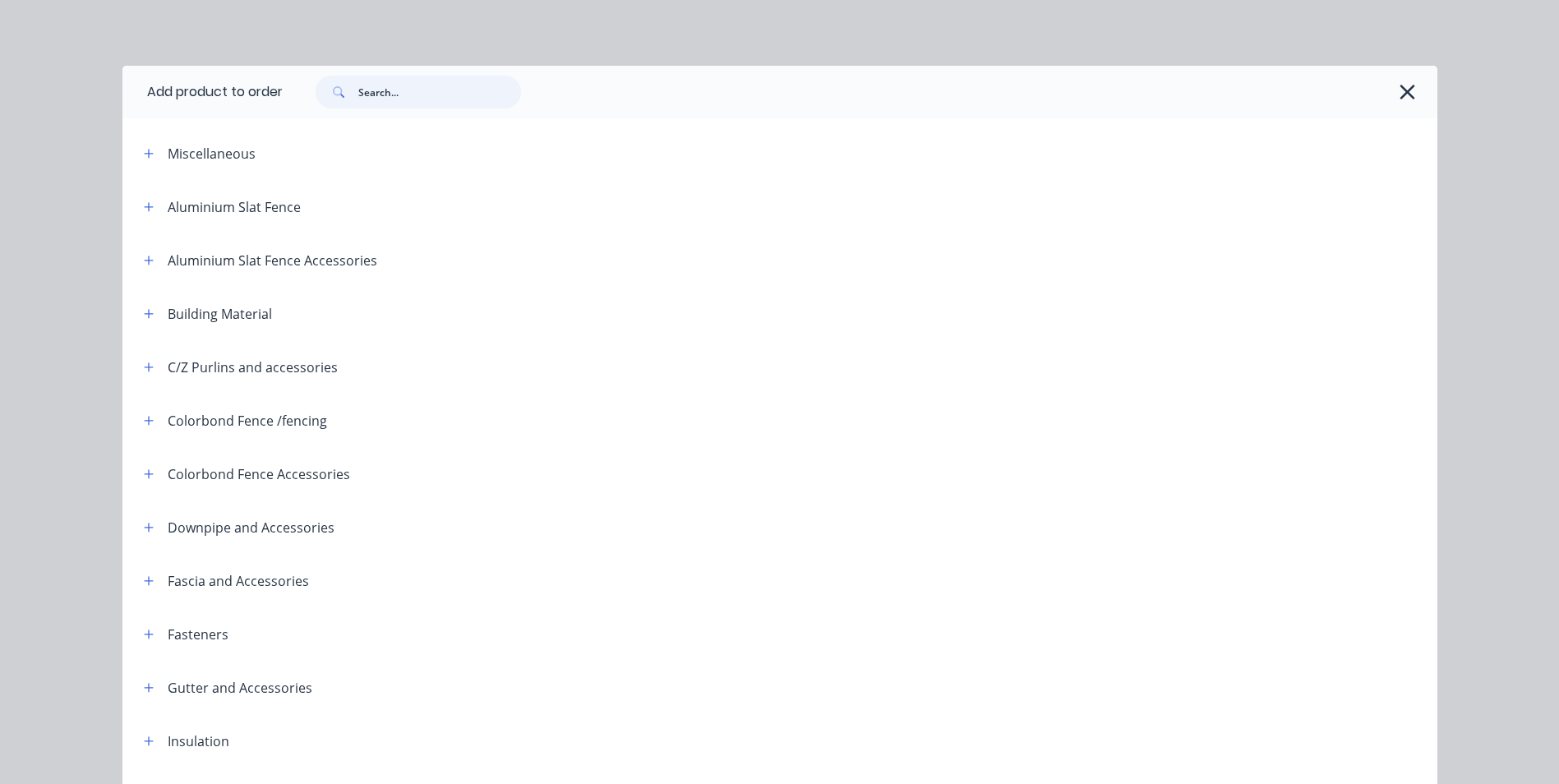
click at [419, 92] on input "text" at bounding box center [440, 91] width 163 height 33
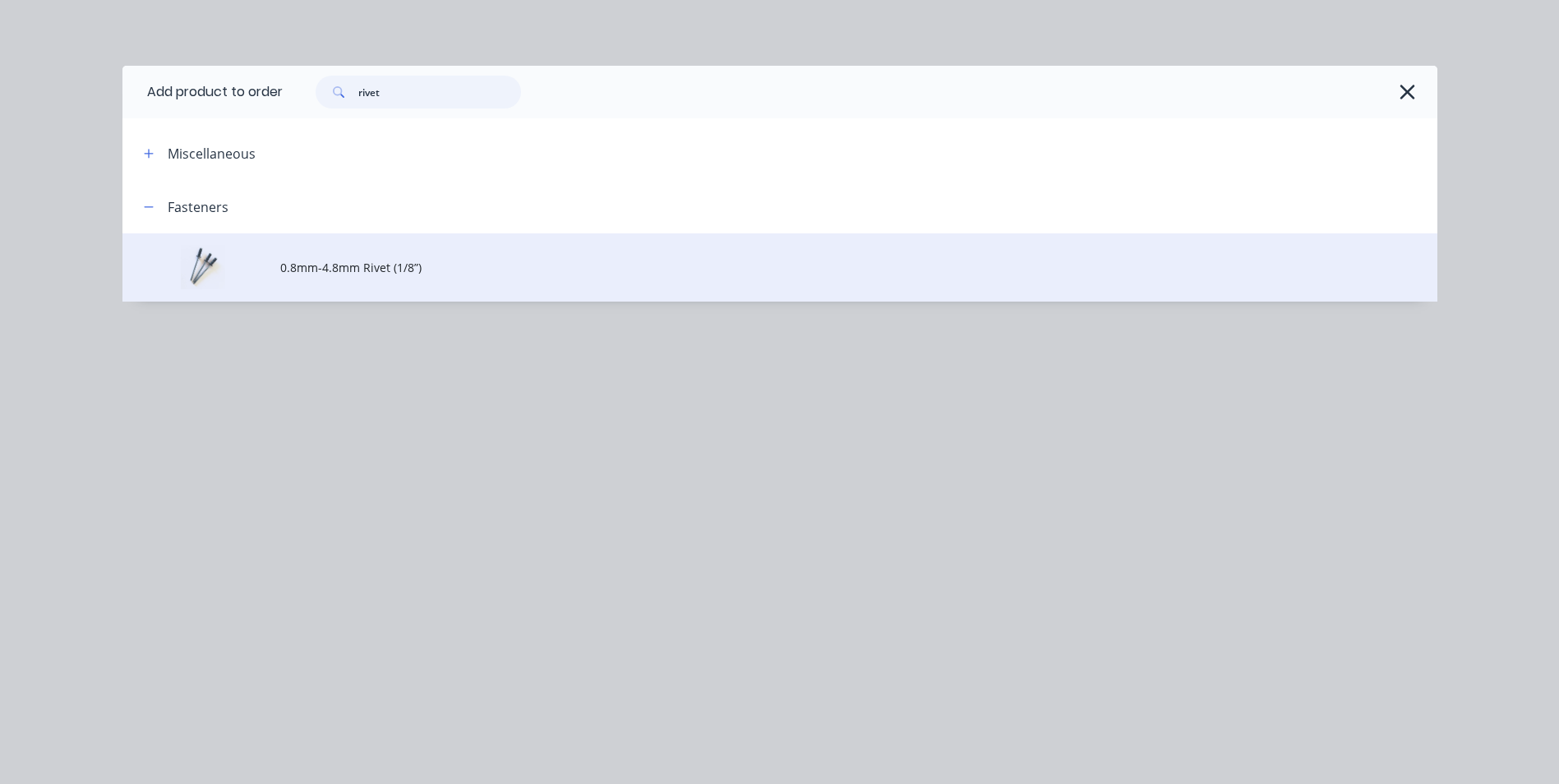
type input "rivet"
click at [390, 268] on span "0.8mm-4.8mm Rivet (1/8”)" at bounding box center [743, 267] width 926 height 17
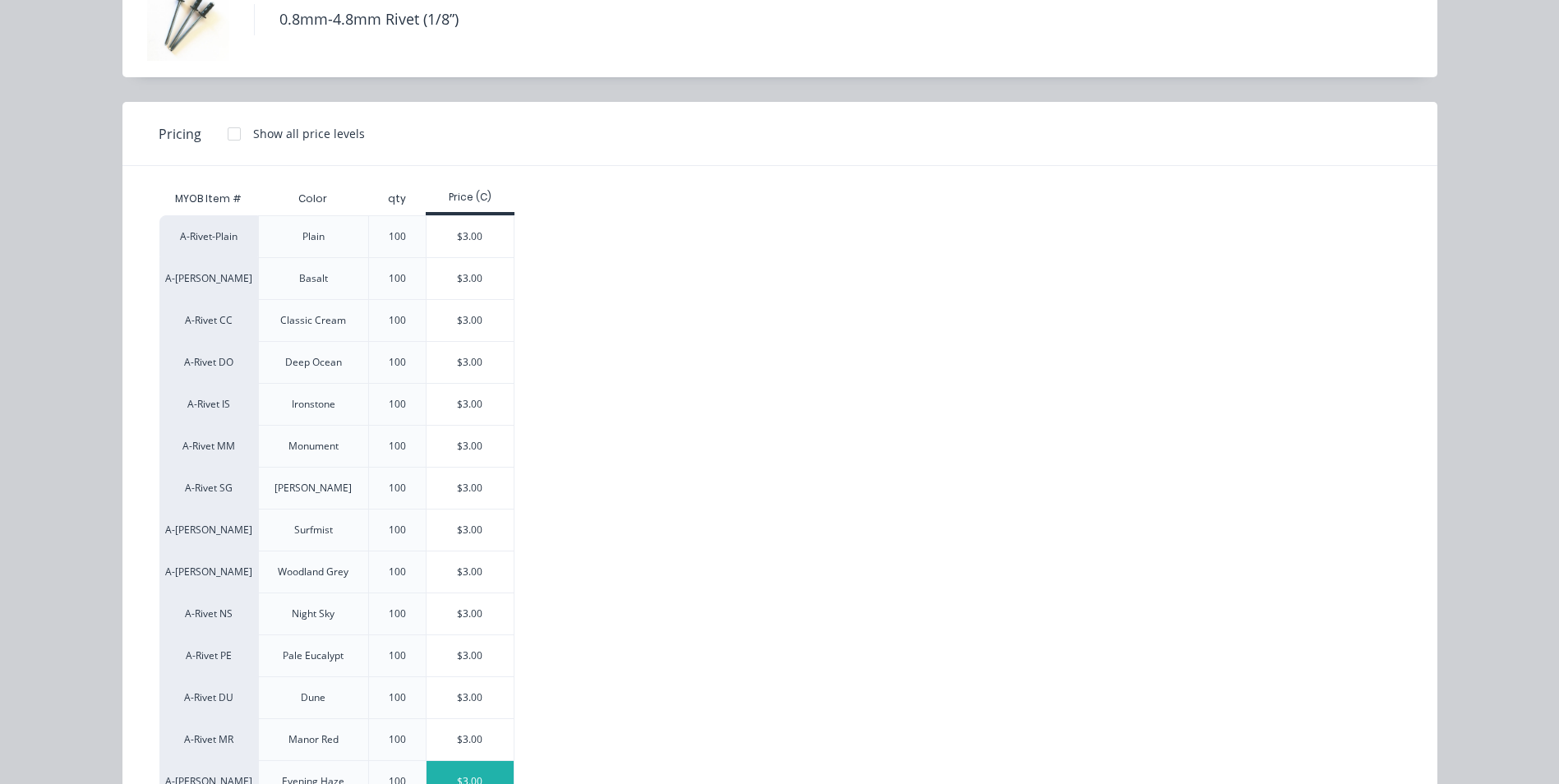
scroll to position [246, 0]
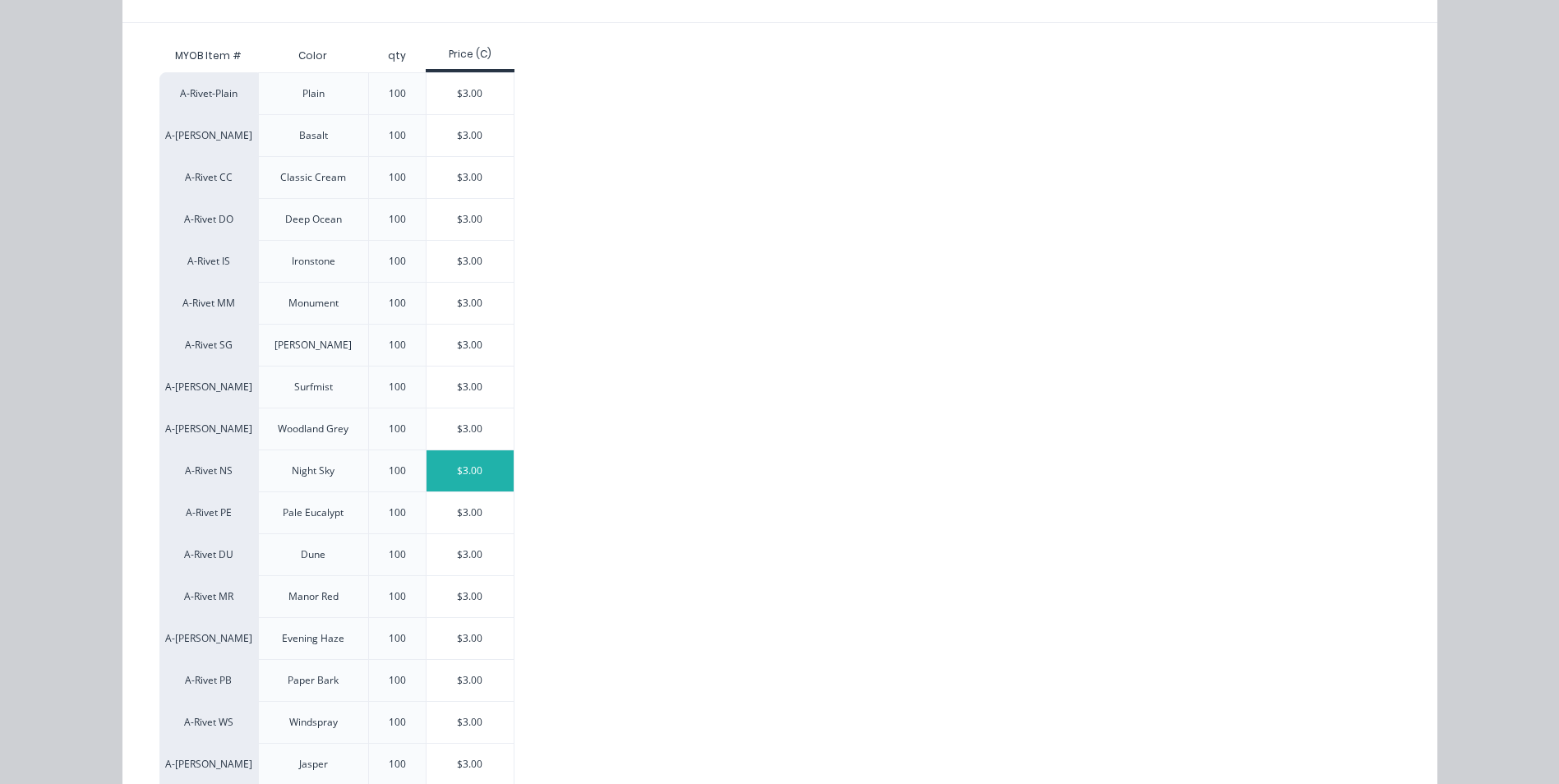
click at [449, 462] on div "$3.00" at bounding box center [470, 471] width 88 height 41
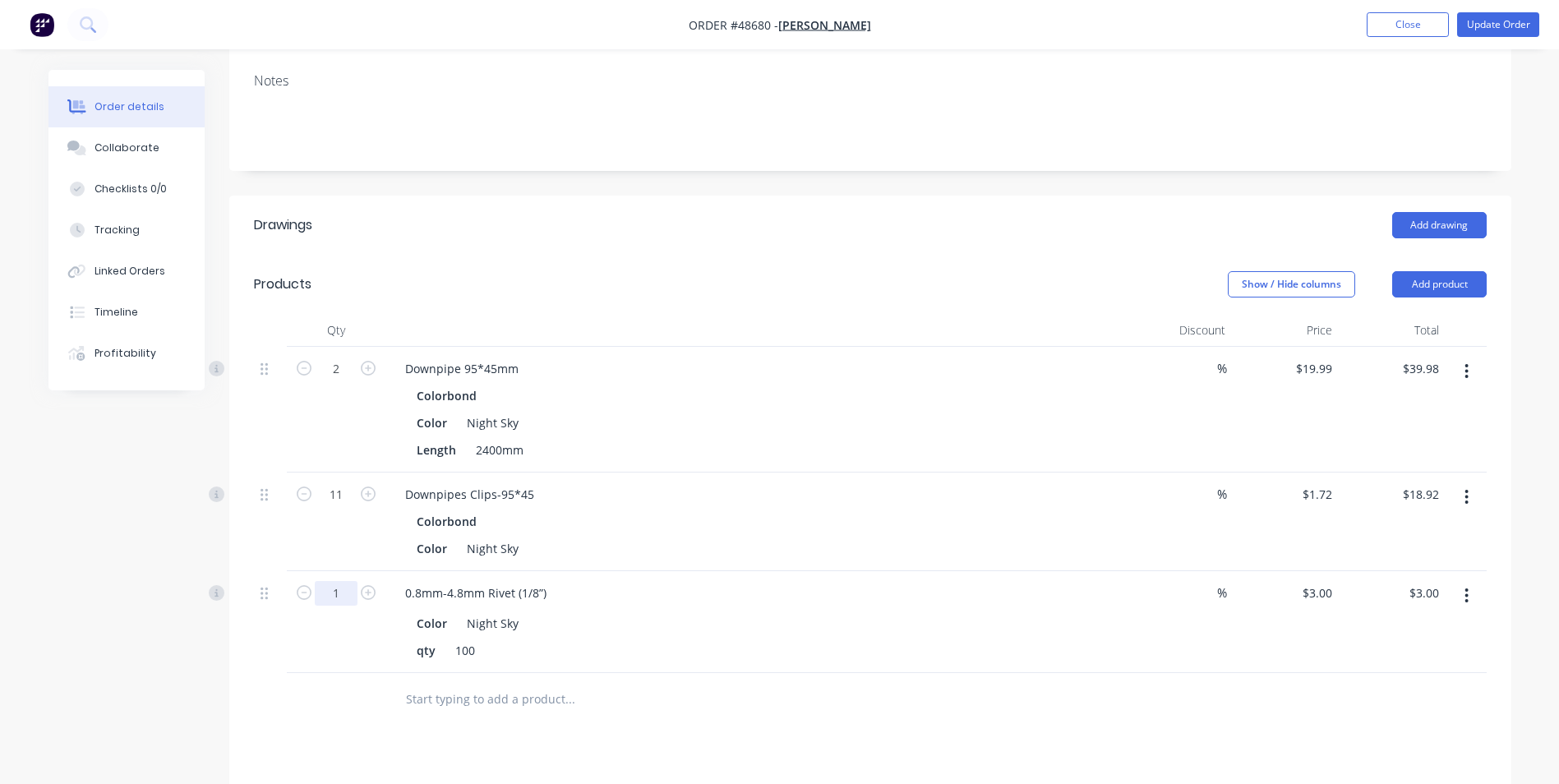
click at [343, 592] on input "1" at bounding box center [337, 593] width 43 height 25
type input "0.5"
type input "$1.50"
drag, startPoint x: 1082, startPoint y: 572, endPoint x: 1017, endPoint y: 585, distance: 66.3
click at [1082, 572] on div "0.8mm-4.8mm Rivet (1/8”) Color Night Sky qty 100" at bounding box center [756, 622] width 740 height 102
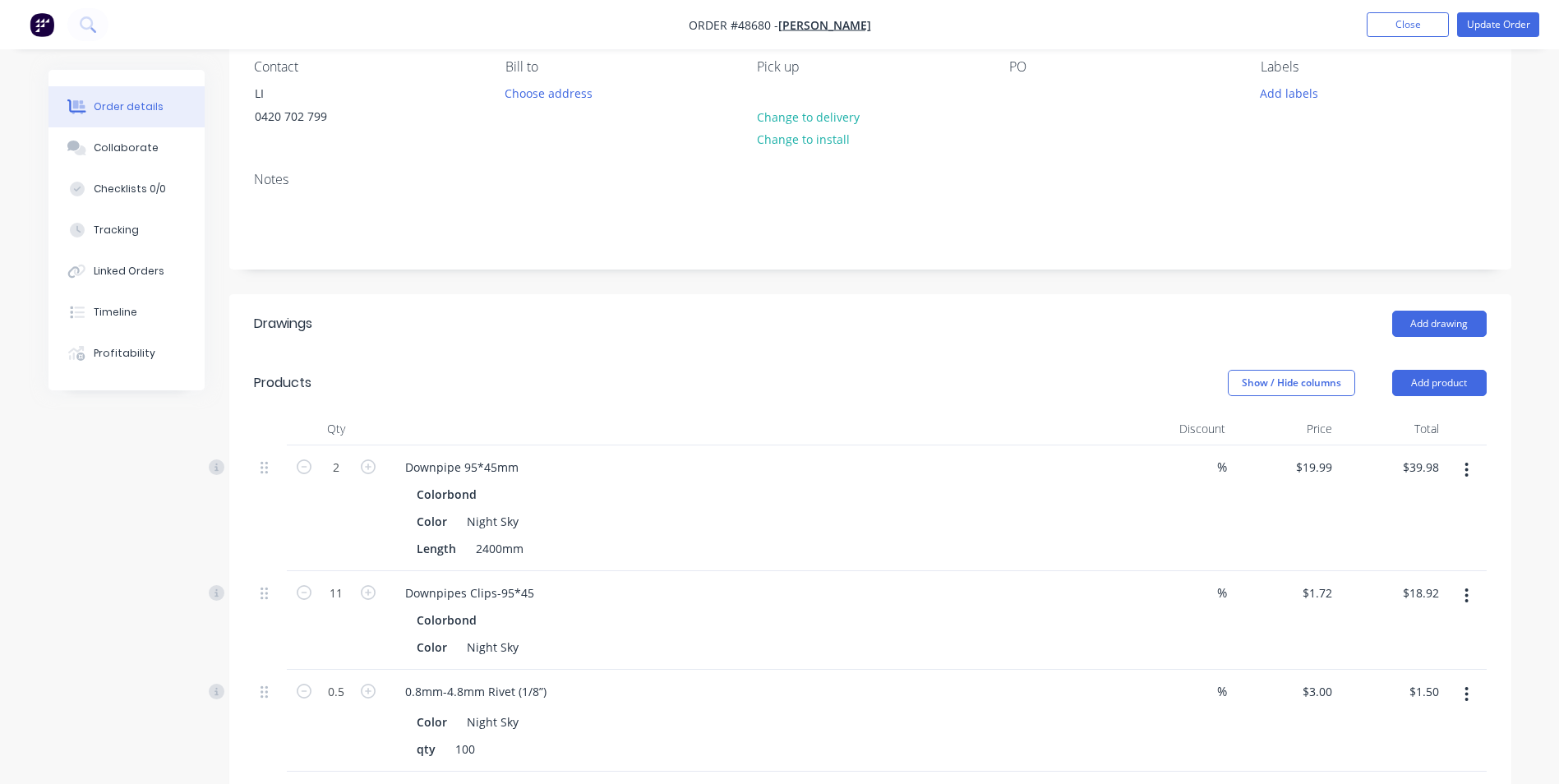
scroll to position [328, 0]
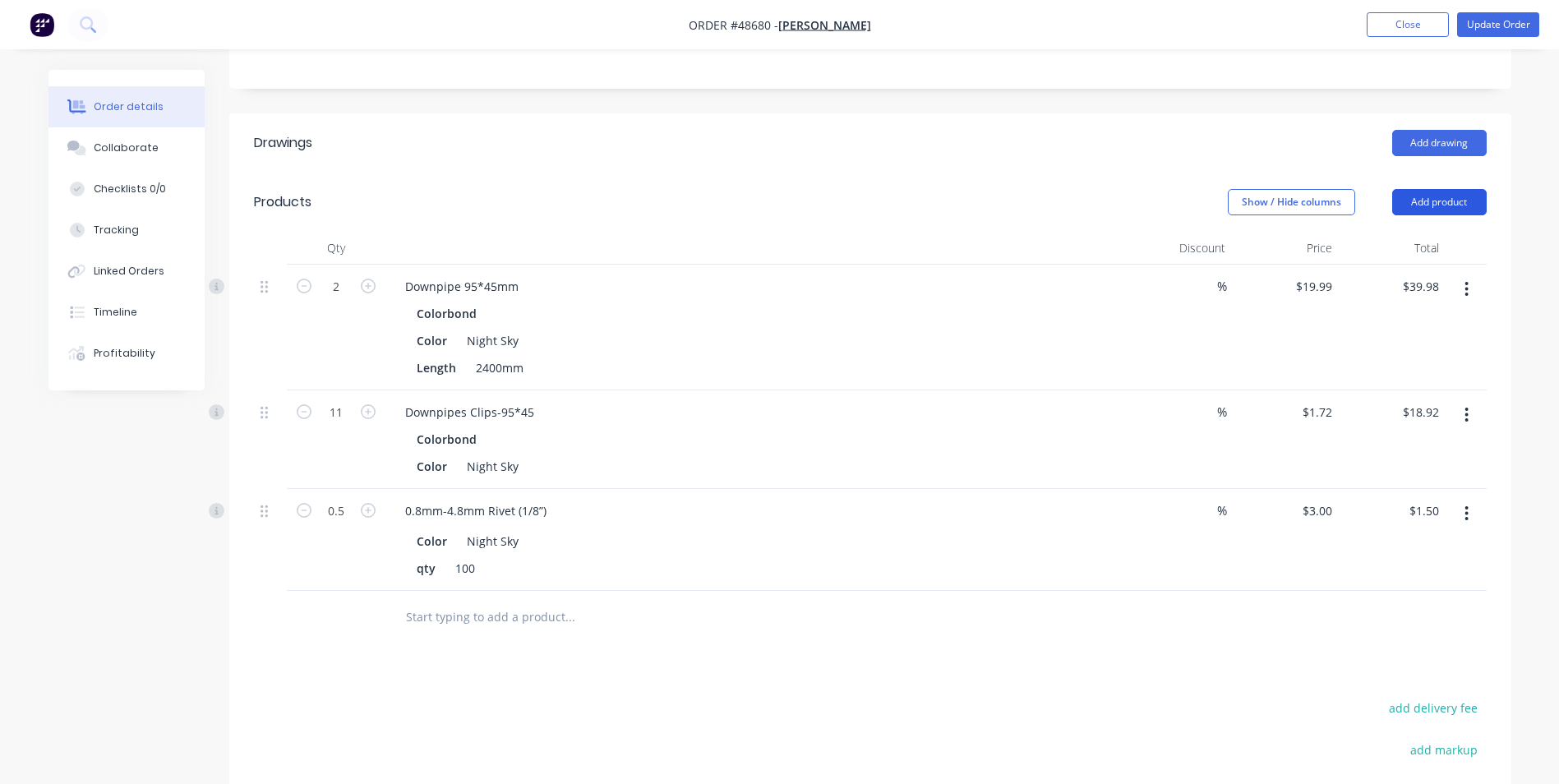
click at [1470, 197] on button "Add product" at bounding box center [1440, 201] width 95 height 26
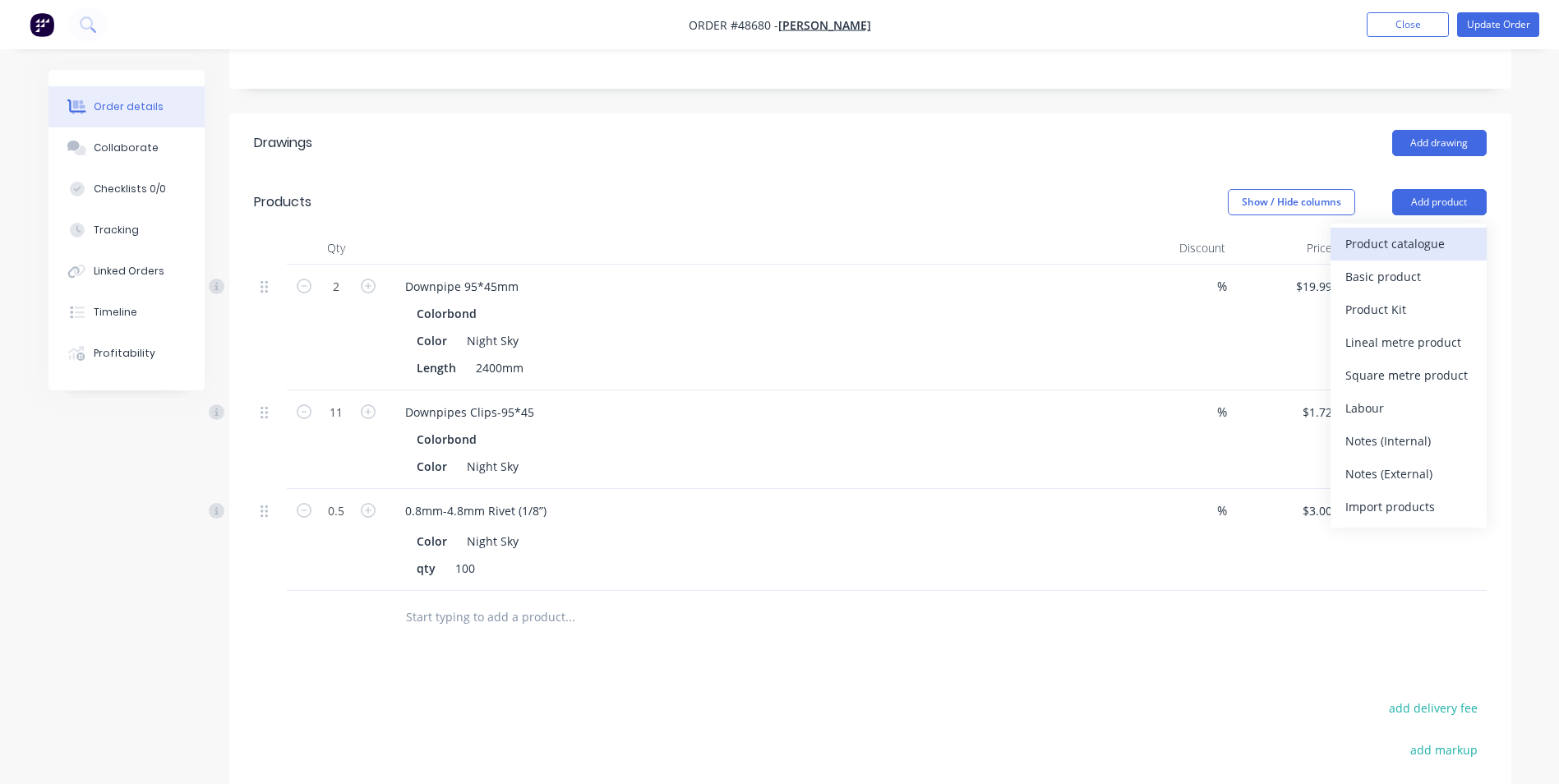
click at [1408, 243] on div "Product catalogue" at bounding box center [1409, 243] width 126 height 24
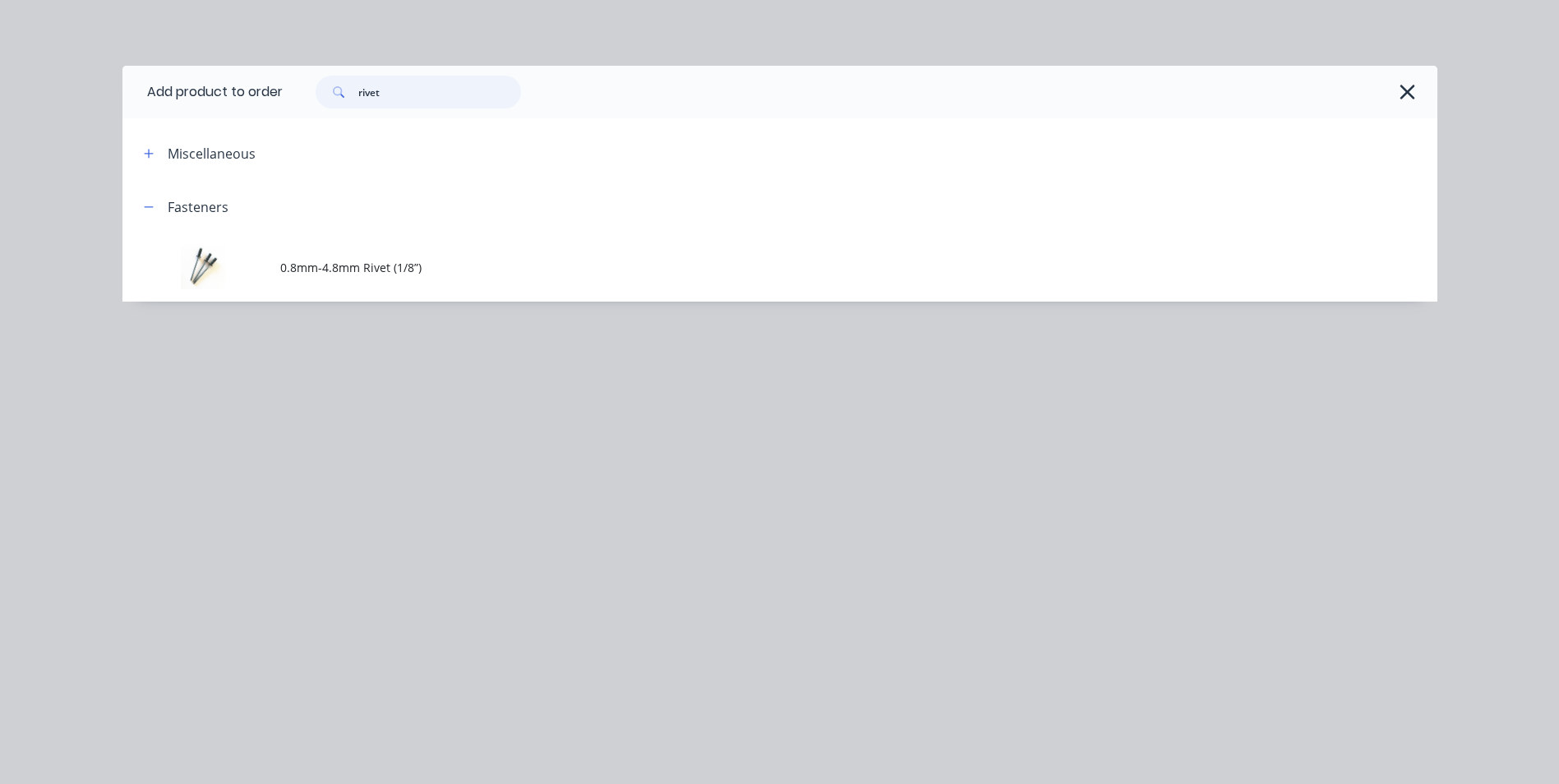
drag, startPoint x: 417, startPoint y: 91, endPoint x: 326, endPoint y: 89, distance: 91.0
click at [326, 89] on div "rivet" at bounding box center [417, 91] width 205 height 33
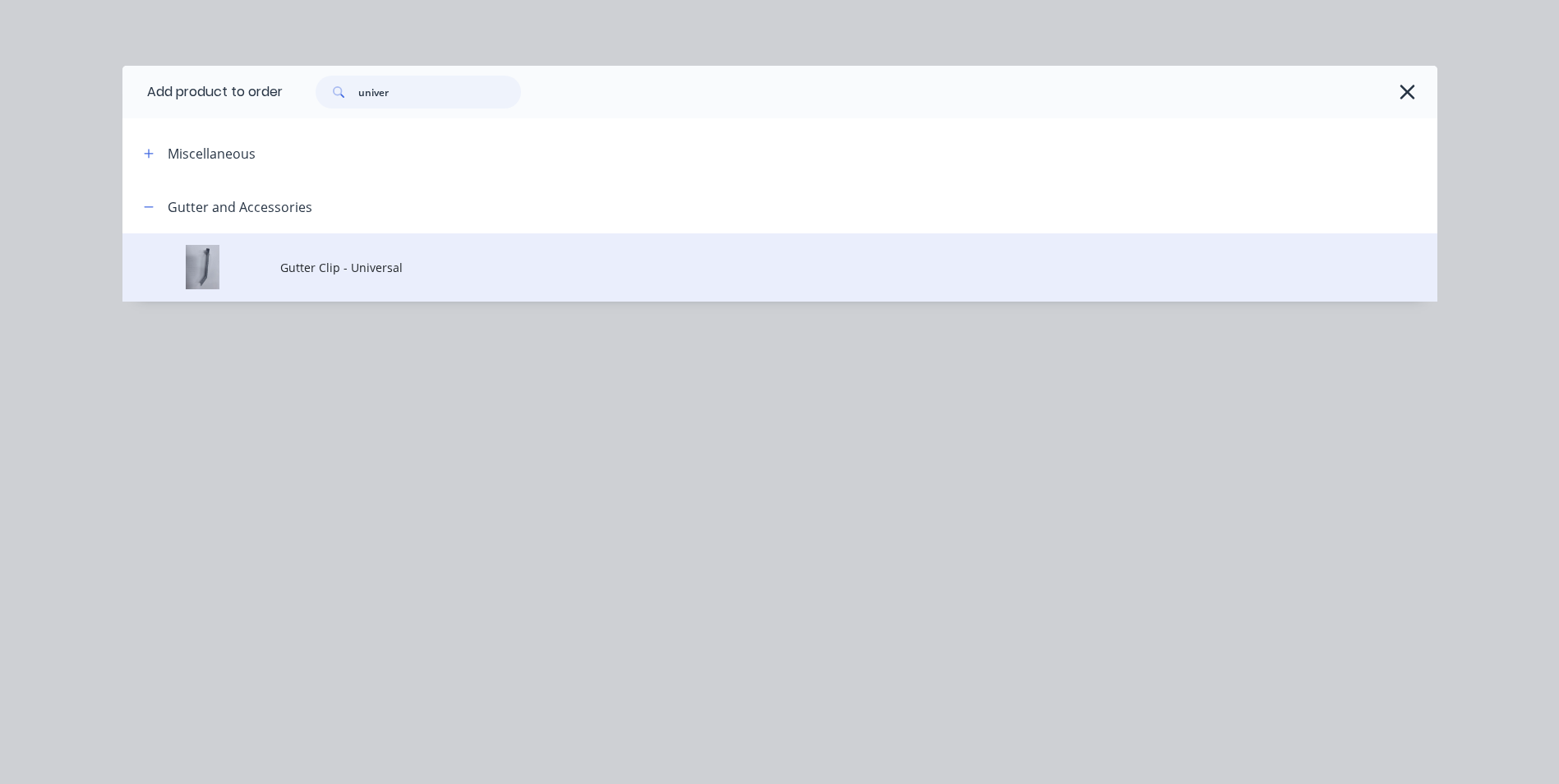
type input "univer"
click at [492, 281] on td "Gutter Clip - Universal" at bounding box center [859, 268] width 1157 height 68
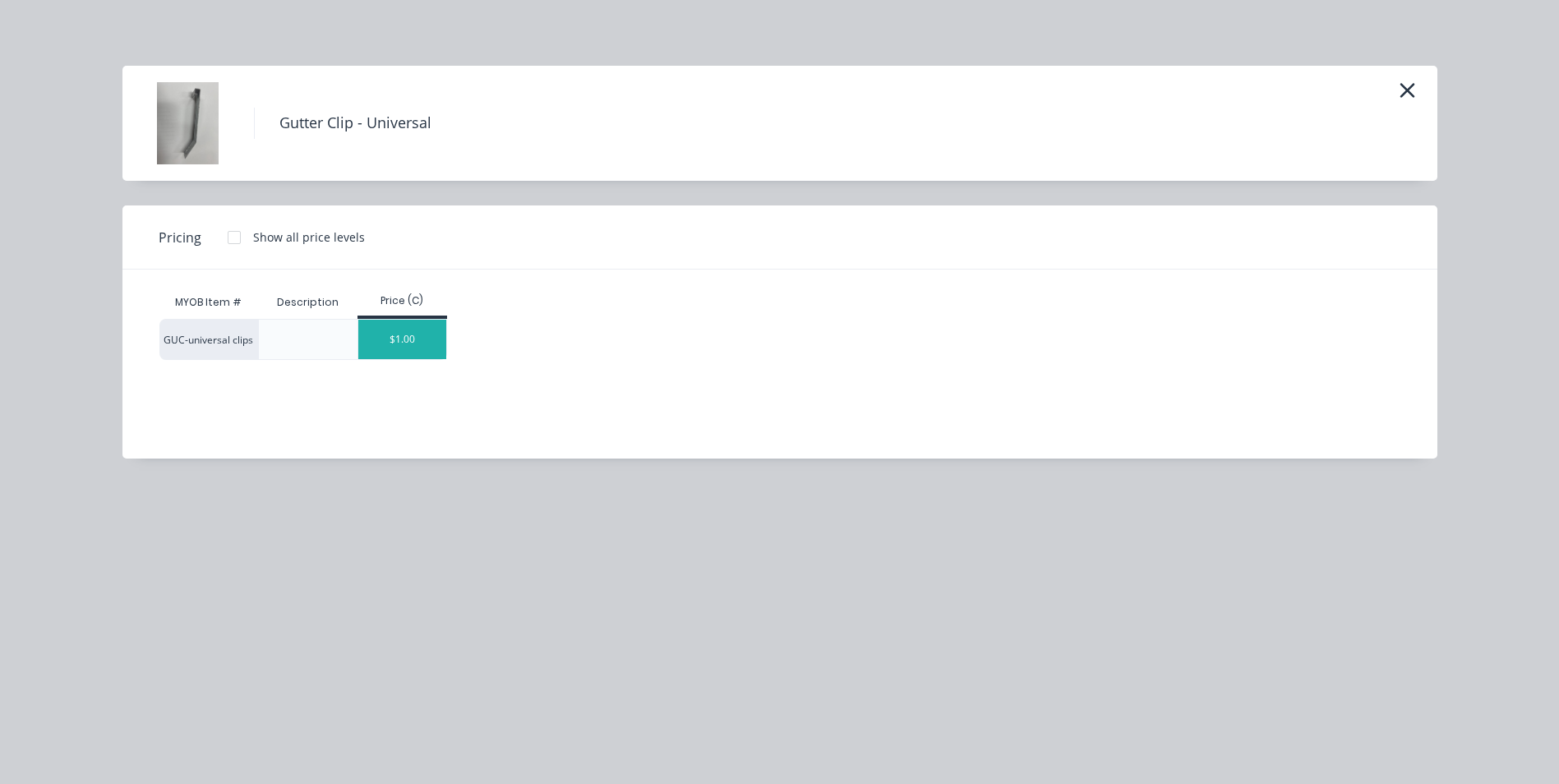
click at [419, 340] on div "$1.00" at bounding box center [402, 339] width 88 height 39
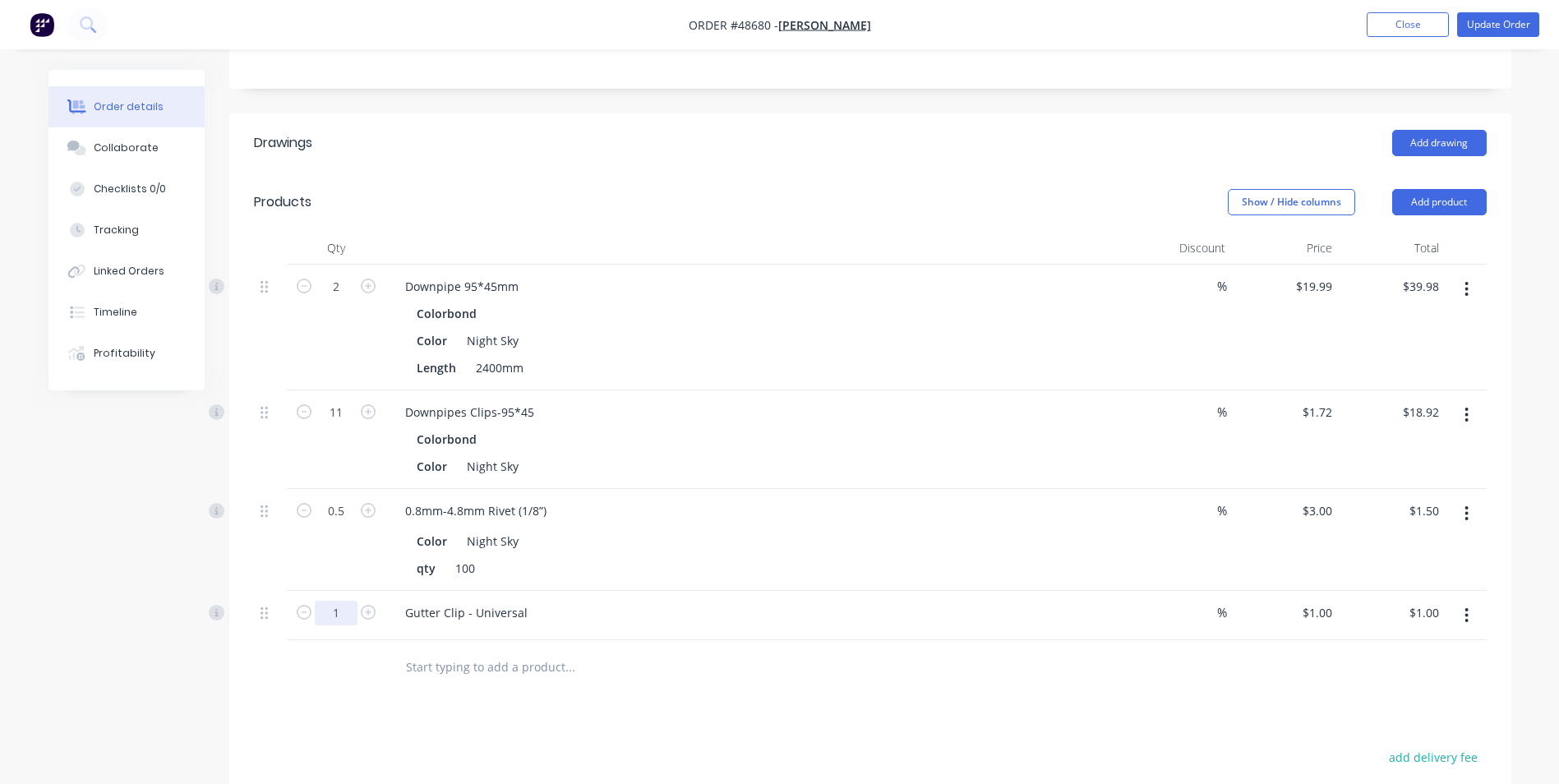
click at [355, 616] on input "1" at bounding box center [337, 613] width 43 height 25
type input "4"
type input "$4.00"
click at [664, 641] on div at bounding box center [681, 667] width 592 height 54
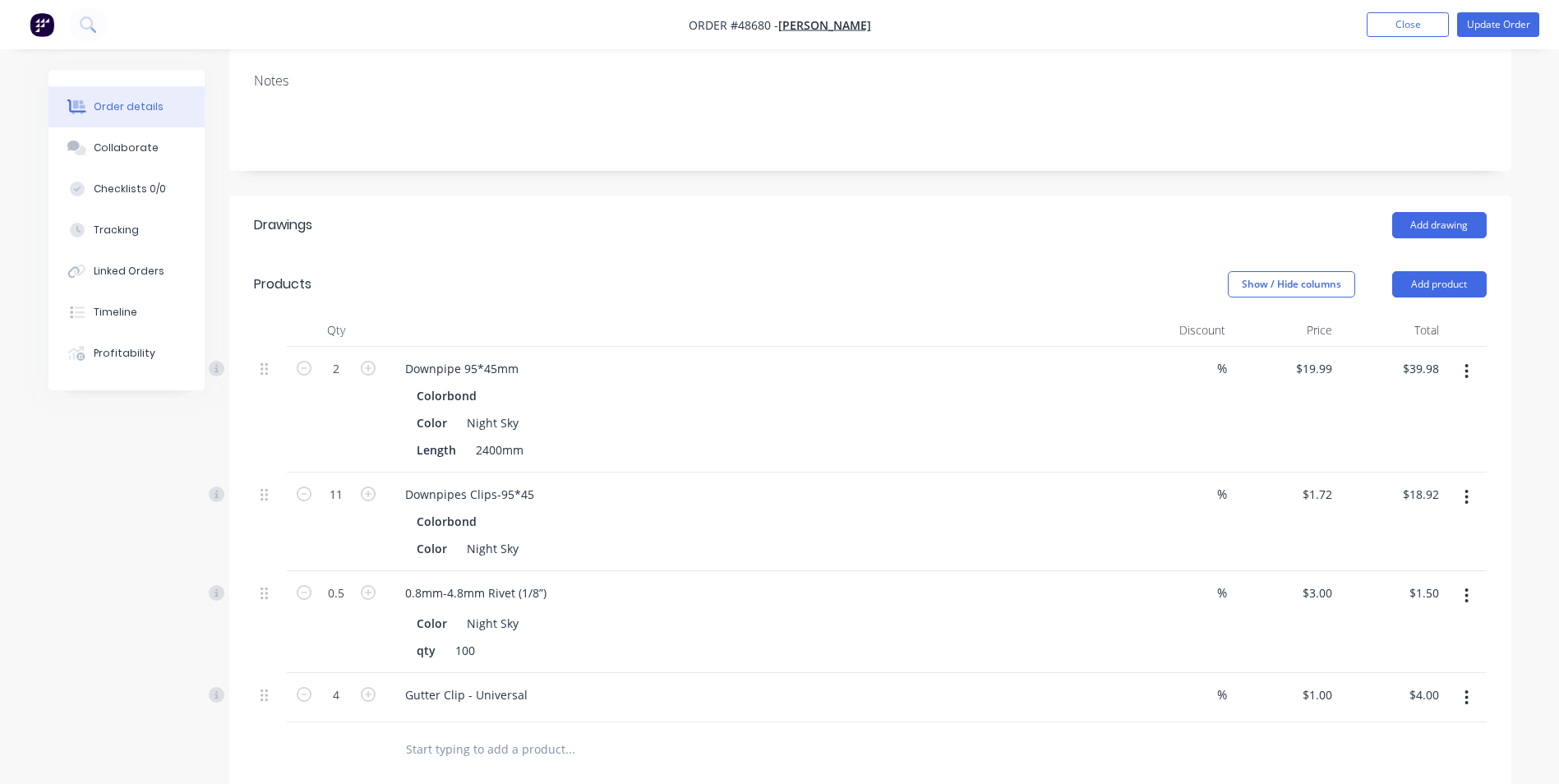
scroll to position [0, 0]
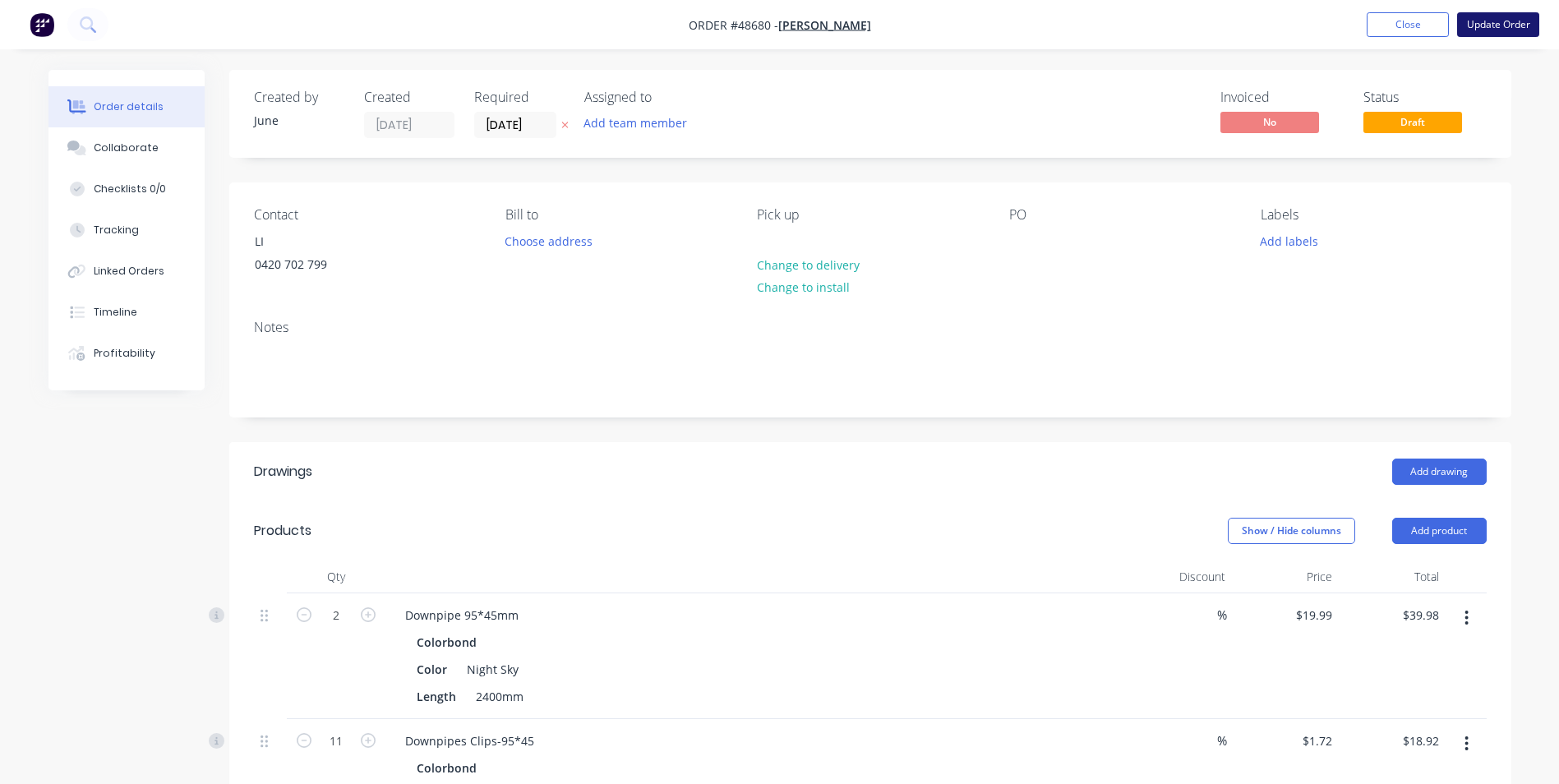
click at [1491, 28] on button "Update Order" at bounding box center [1498, 25] width 82 height 25
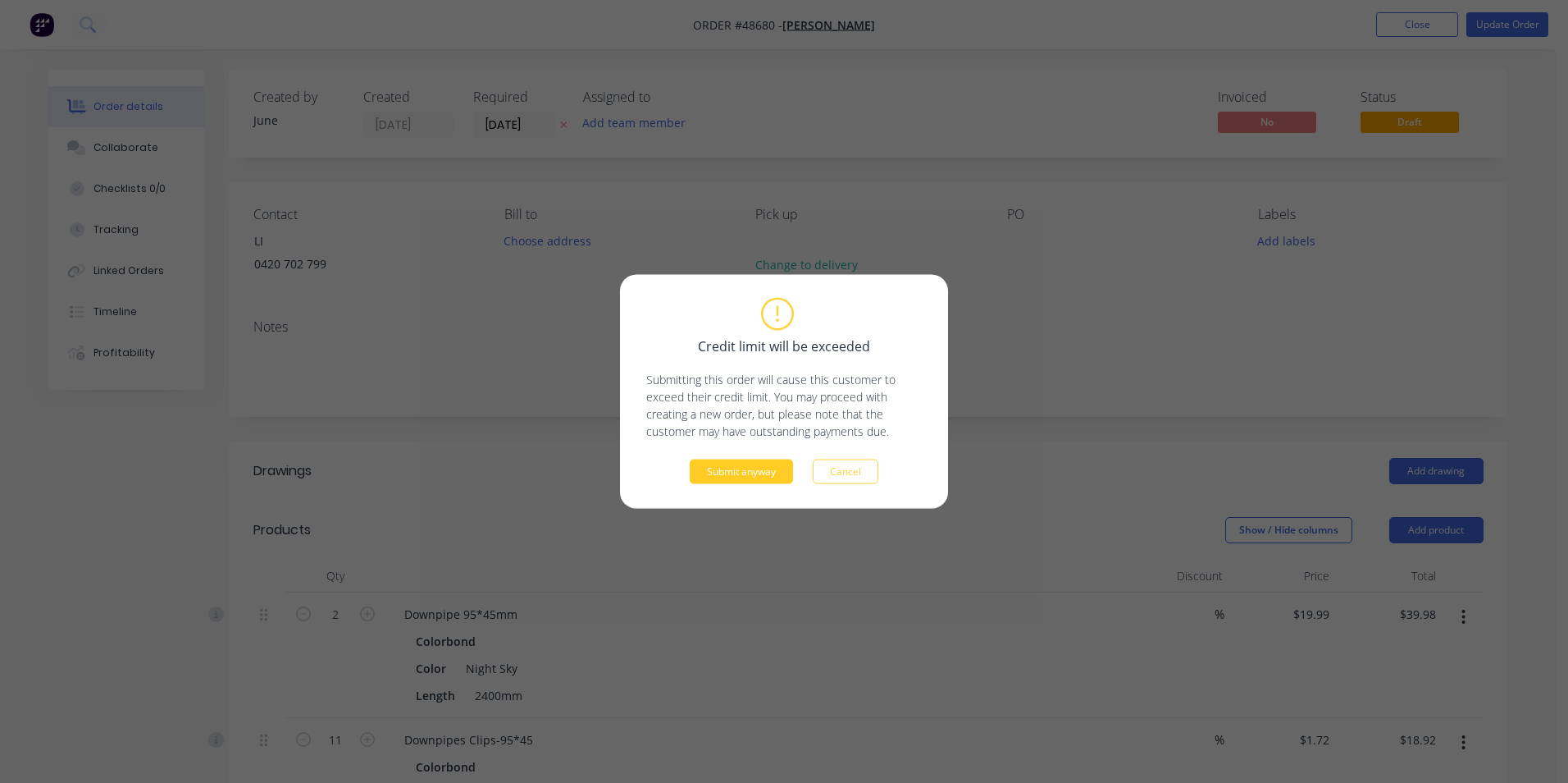
click at [709, 471] on button "Submit anyway" at bounding box center [742, 472] width 104 height 25
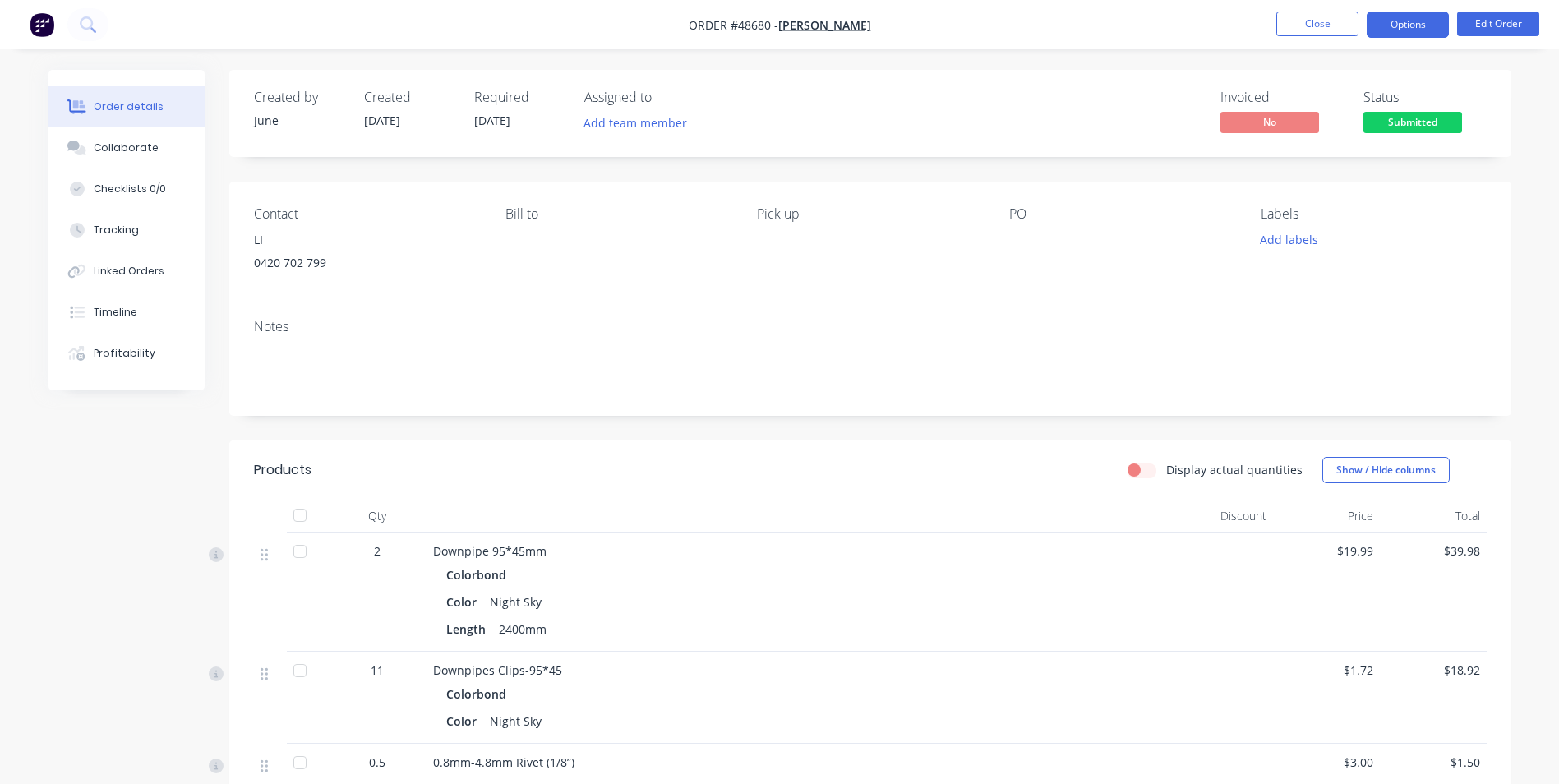
click at [1410, 33] on button "Options" at bounding box center [1409, 24] width 82 height 26
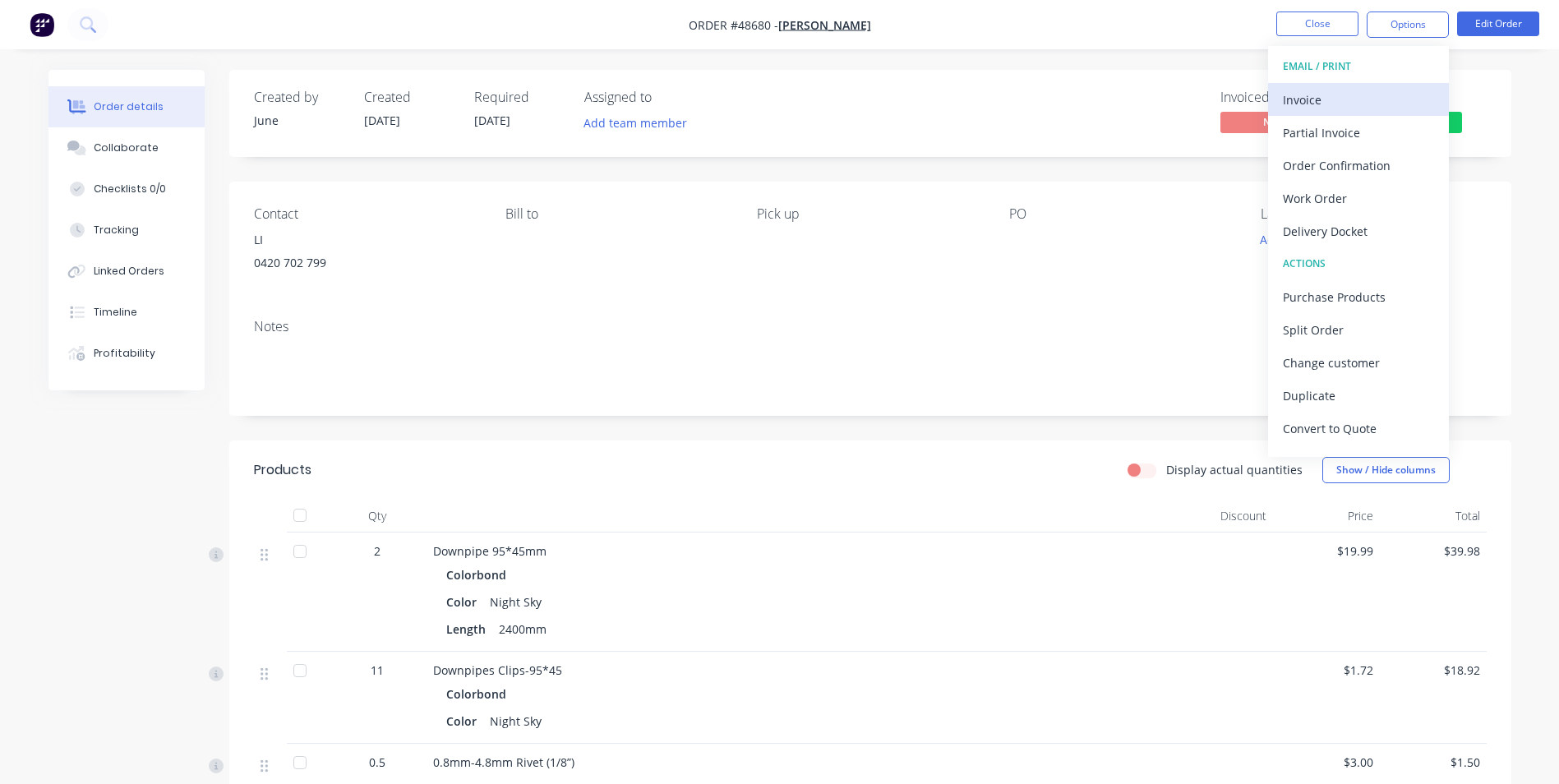
click at [1329, 115] on button "Invoice" at bounding box center [1358, 99] width 181 height 33
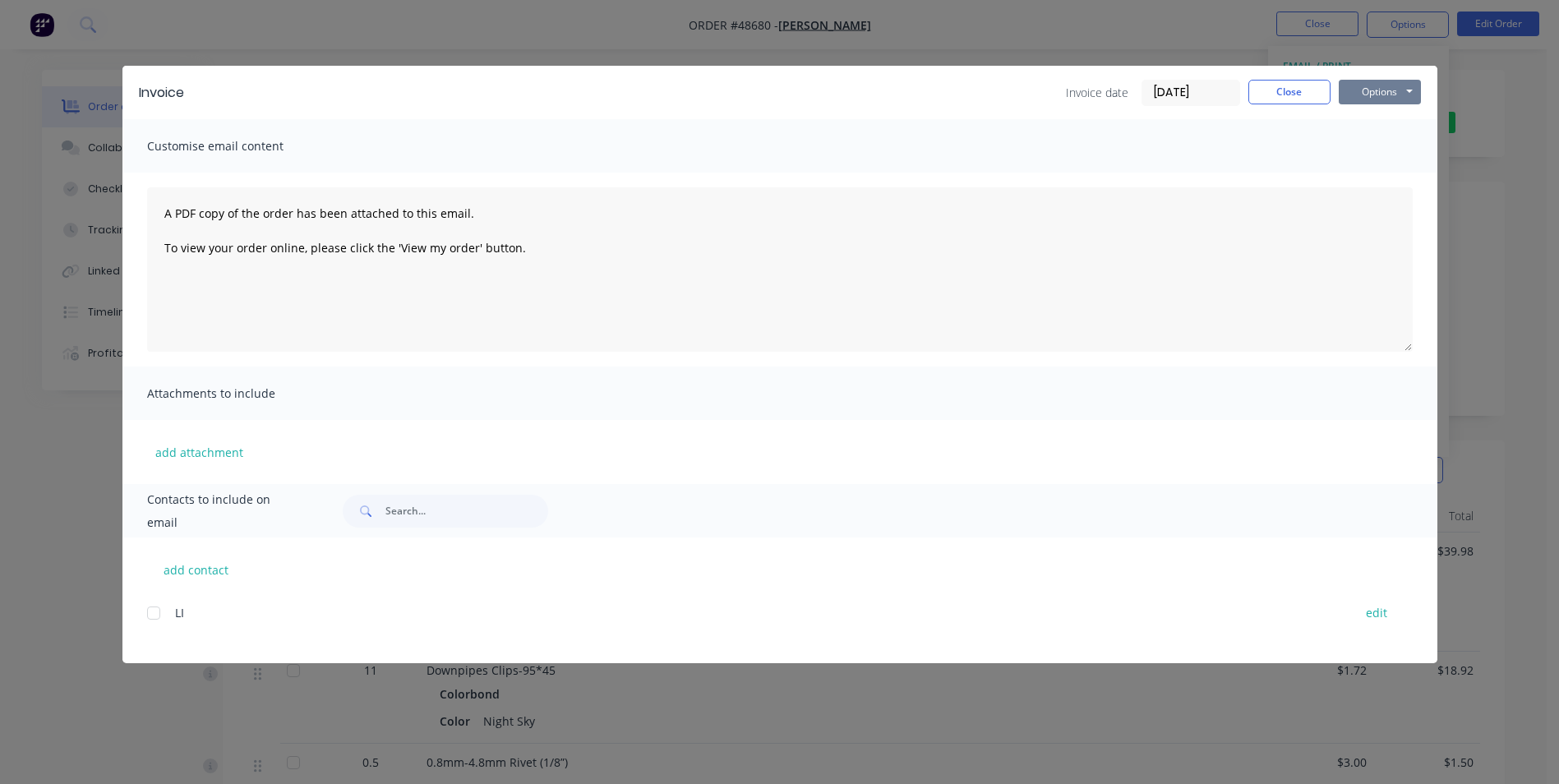
click at [1377, 87] on button "Options" at bounding box center [1380, 92] width 82 height 25
click at [1392, 156] on button "Print" at bounding box center [1391, 149] width 105 height 27
click at [1277, 91] on button "Close" at bounding box center [1289, 92] width 82 height 25
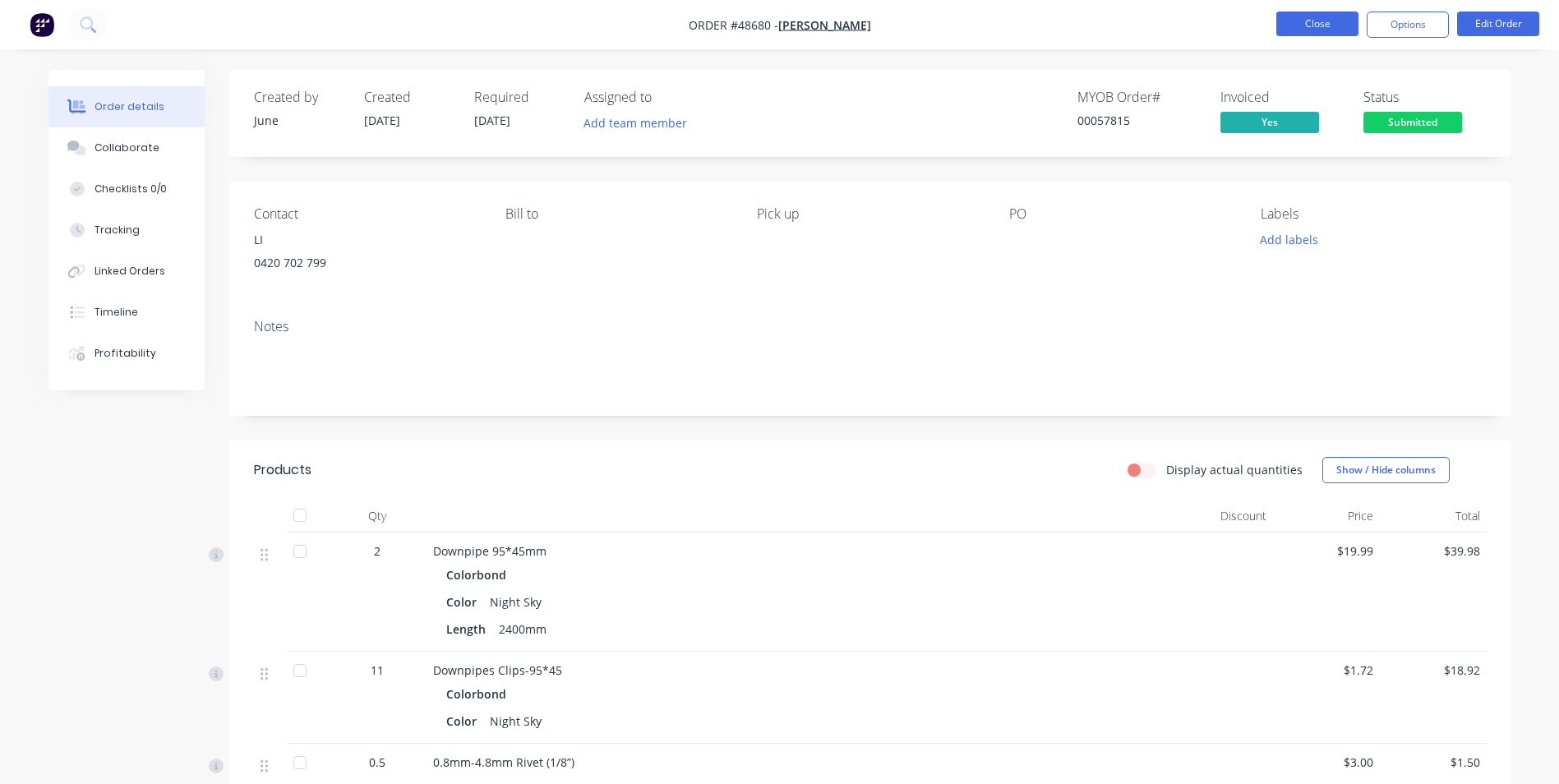
click at [1304, 28] on button "Close" at bounding box center [1318, 24] width 82 height 25
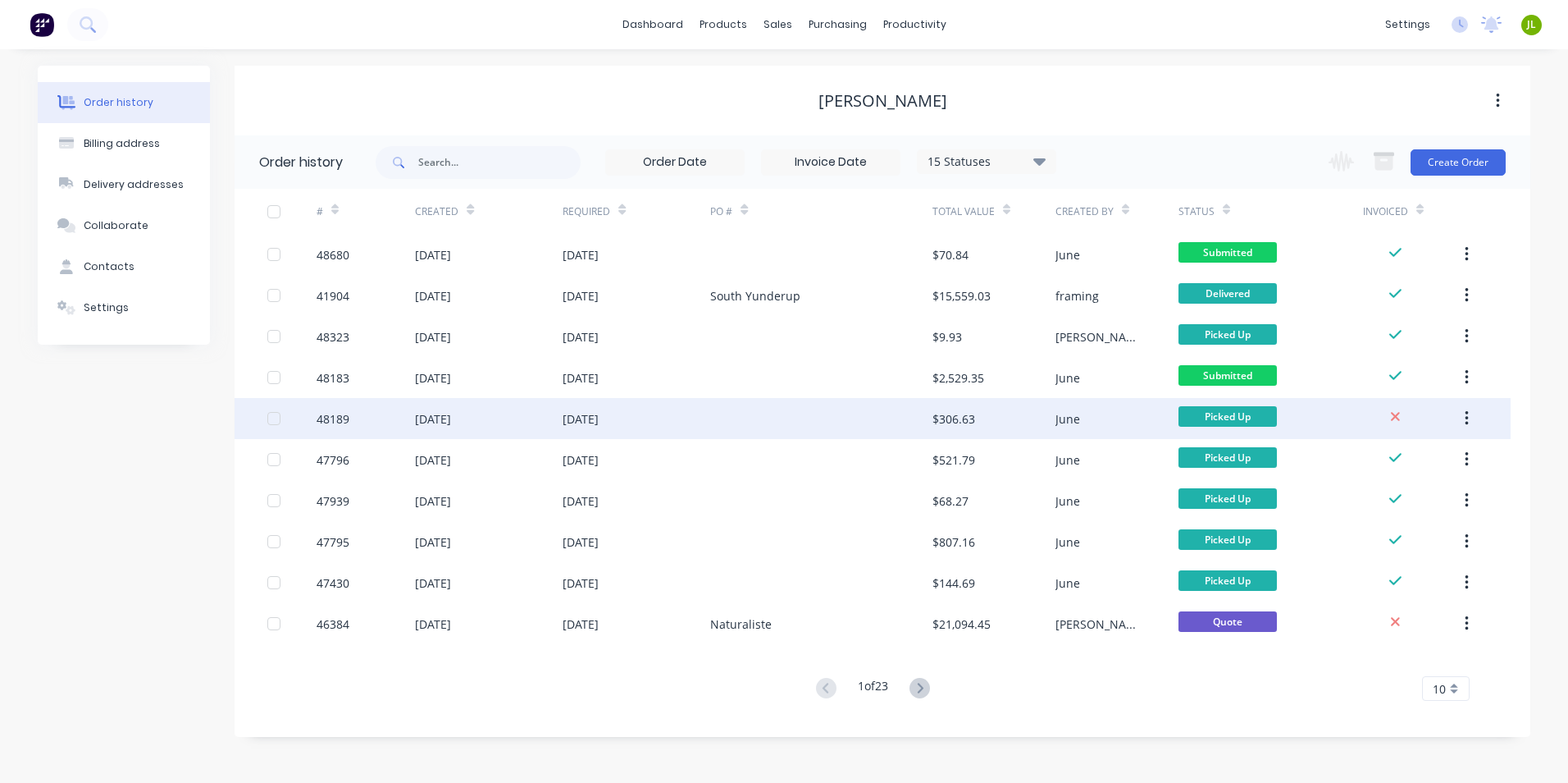
click at [523, 419] on div "[DATE]" at bounding box center [488, 418] width 147 height 41
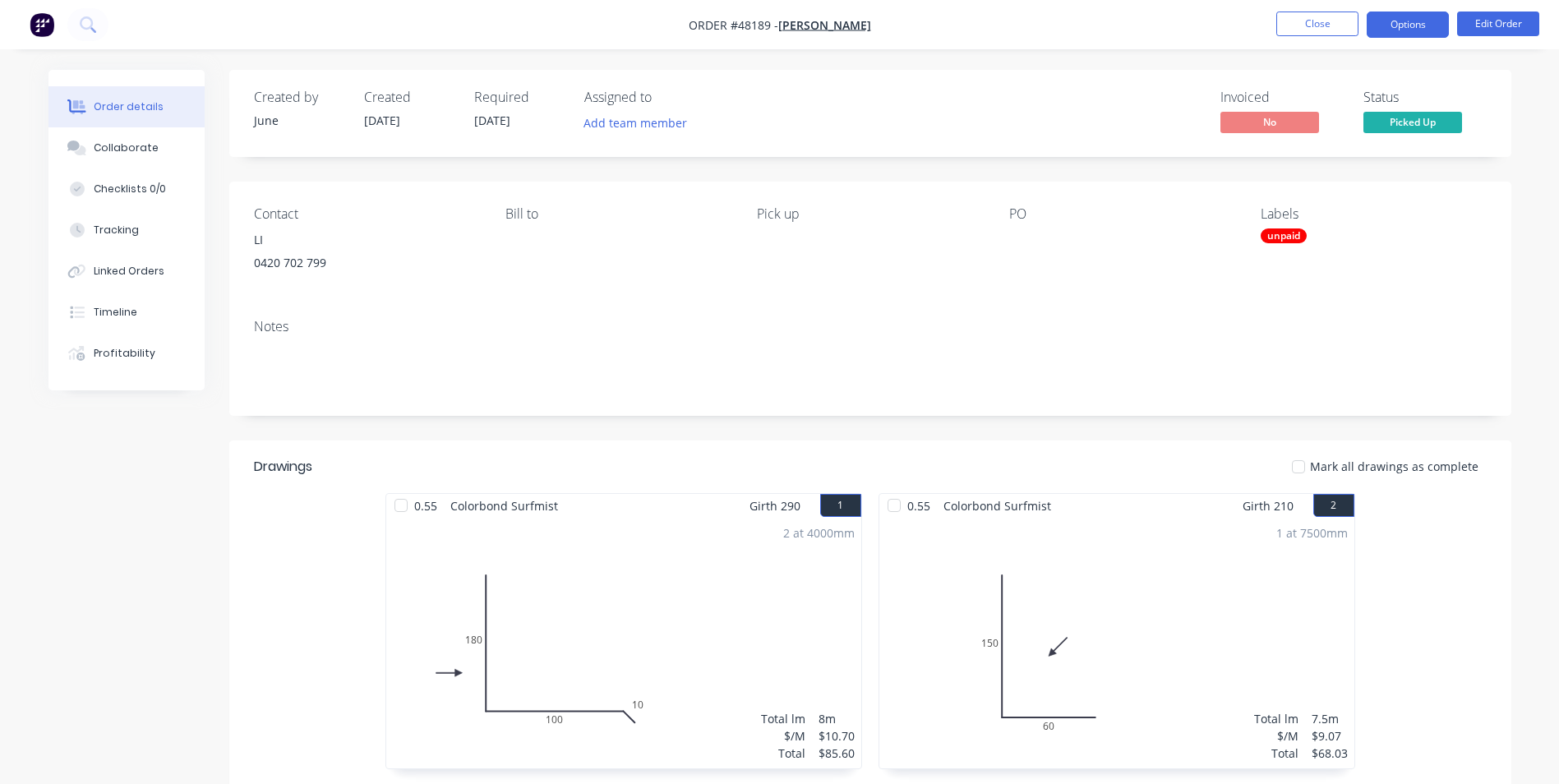
click at [1417, 26] on button "Options" at bounding box center [1409, 24] width 82 height 26
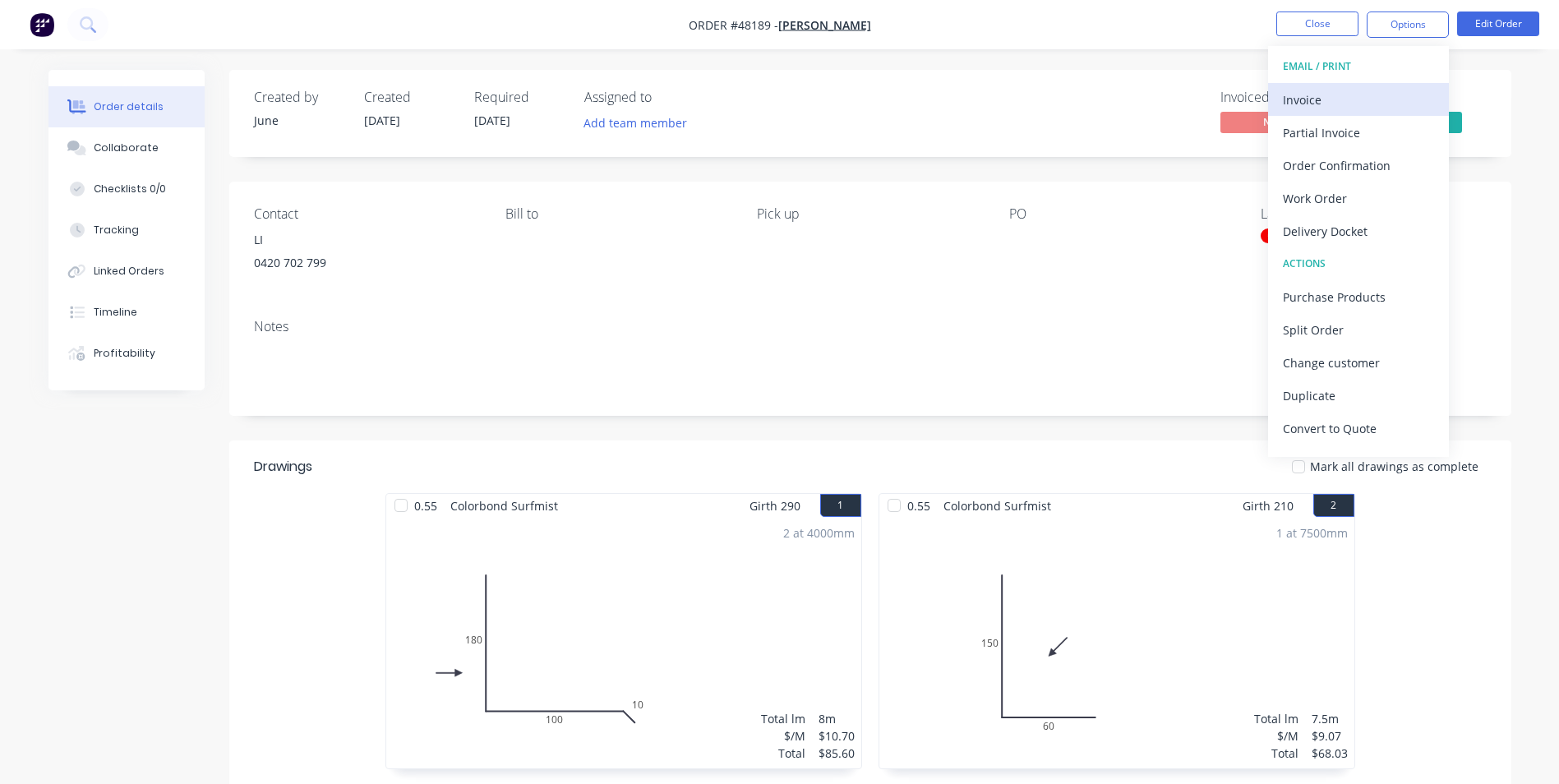
click at [1397, 91] on div "Invoice" at bounding box center [1358, 99] width 151 height 24
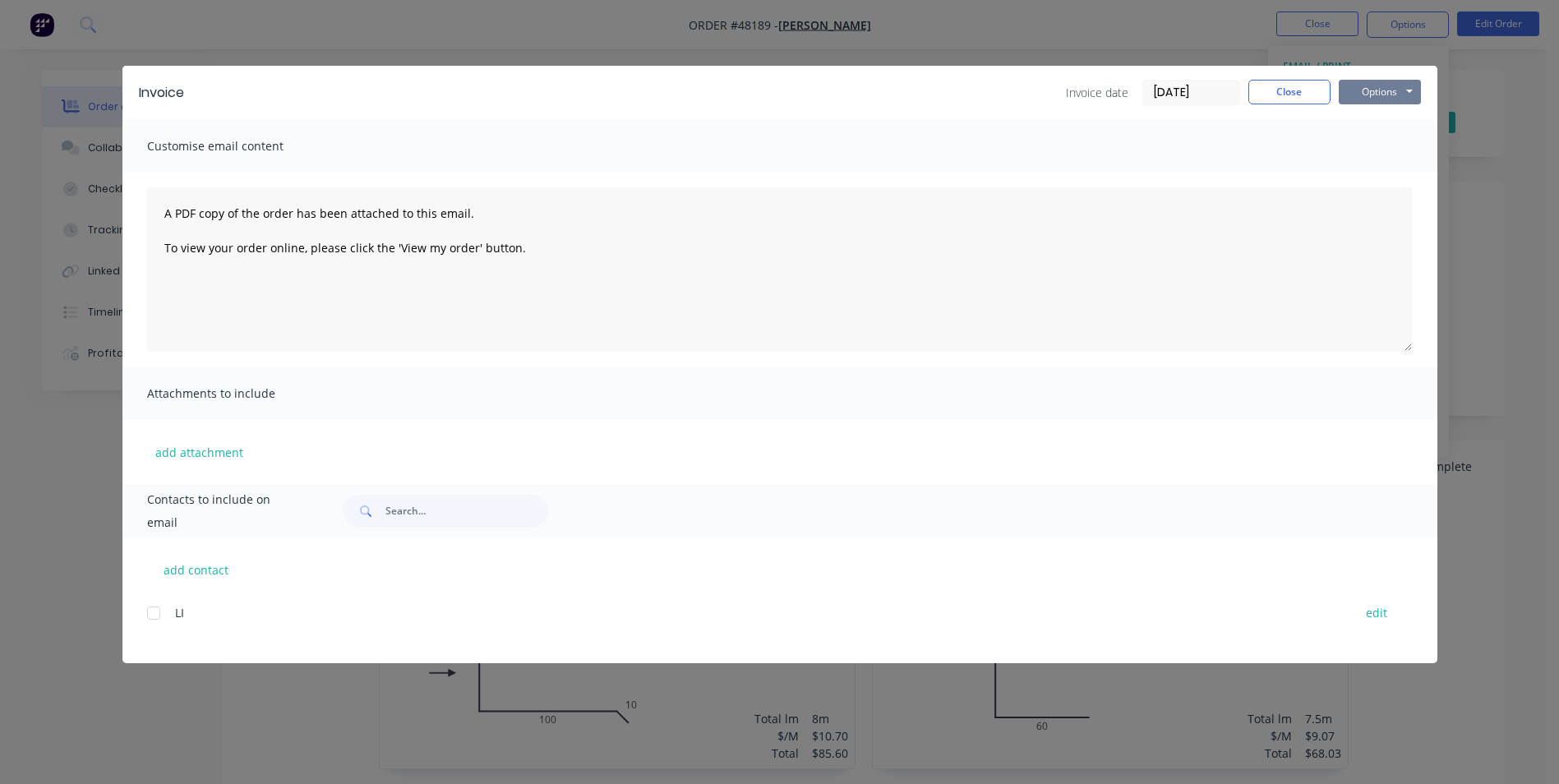
click at [1366, 96] on button "Options" at bounding box center [1380, 92] width 82 height 25
click at [1388, 145] on button "Print" at bounding box center [1391, 149] width 105 height 27
click at [1264, 92] on button "Close" at bounding box center [1289, 92] width 82 height 25
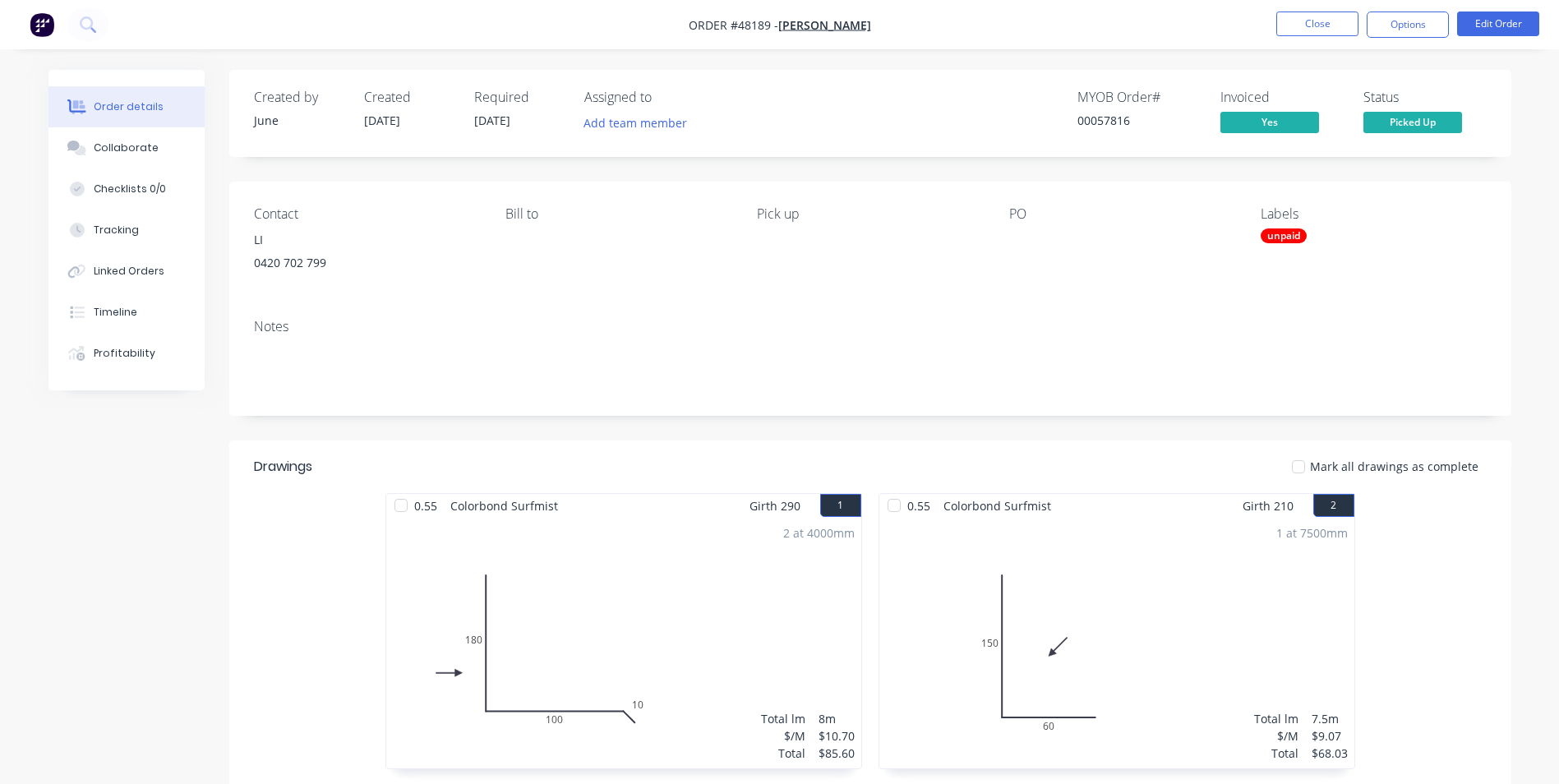
click at [1287, 226] on div "Labels unpaid" at bounding box center [1374, 243] width 226 height 75
click at [1284, 233] on div "unpaid" at bounding box center [1283, 235] width 46 height 15
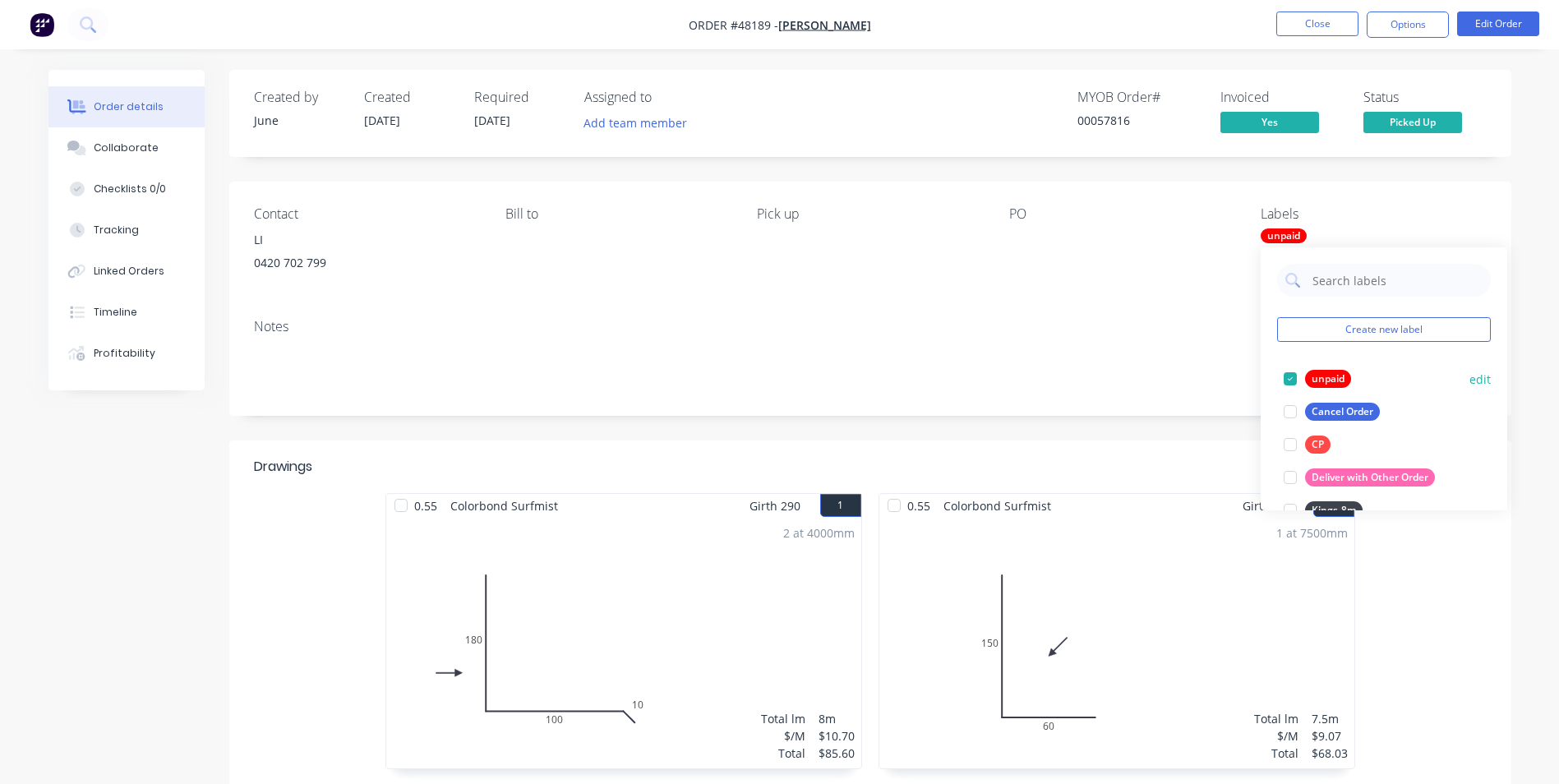
click at [1298, 379] on div at bounding box center [1290, 379] width 33 height 33
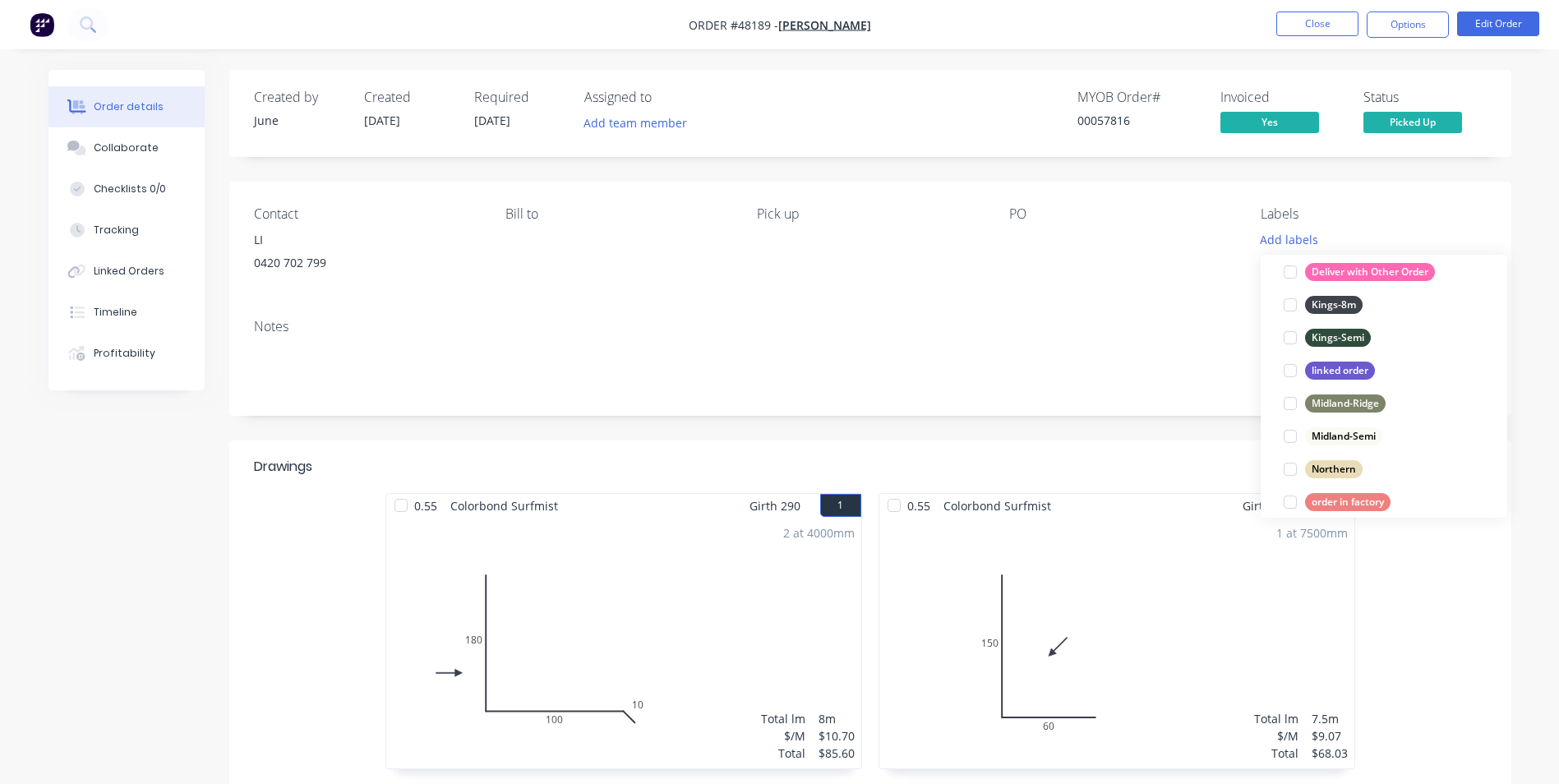
scroll to position [411, 0]
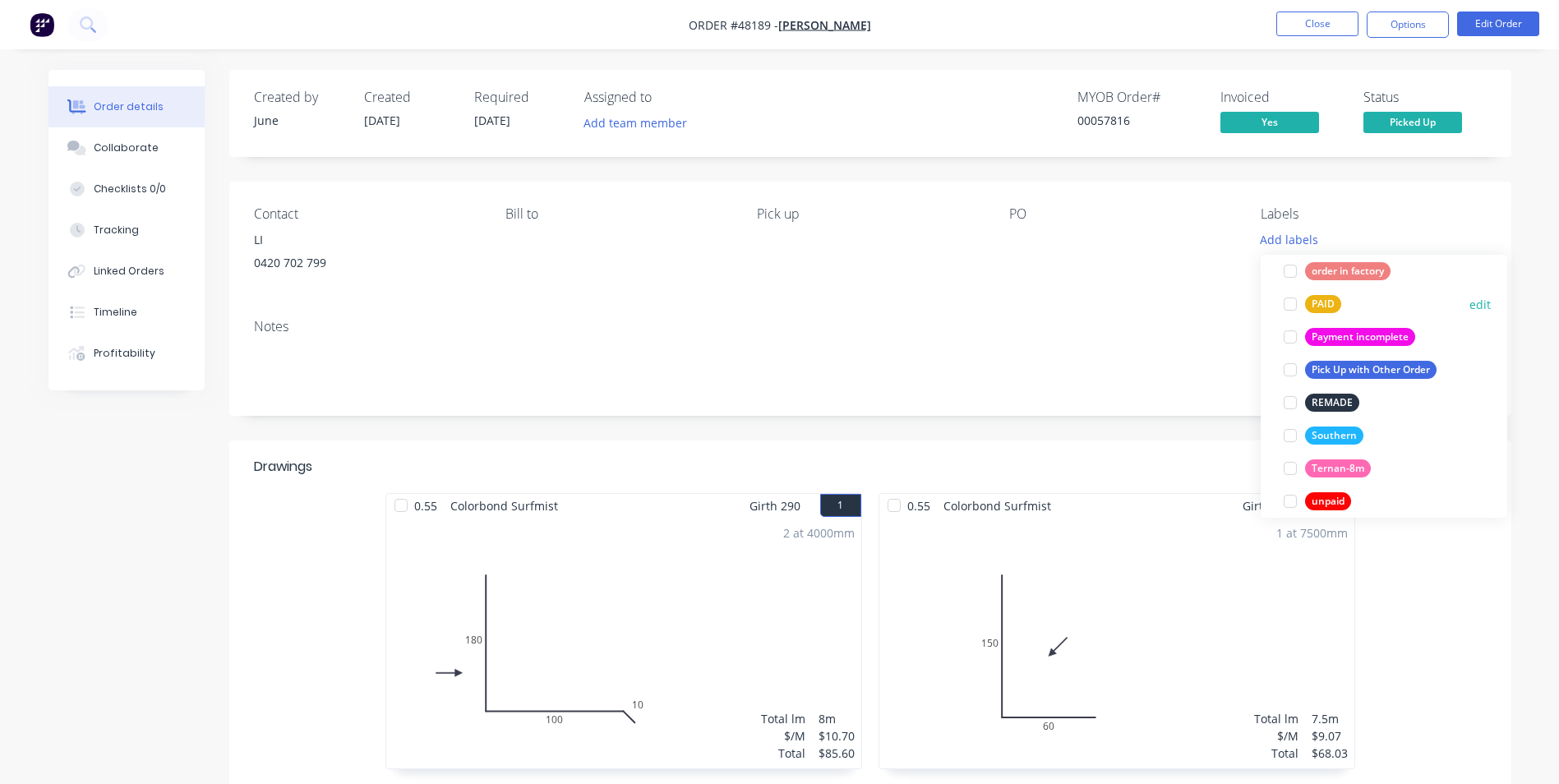
click at [1298, 308] on div at bounding box center [1290, 303] width 33 height 33
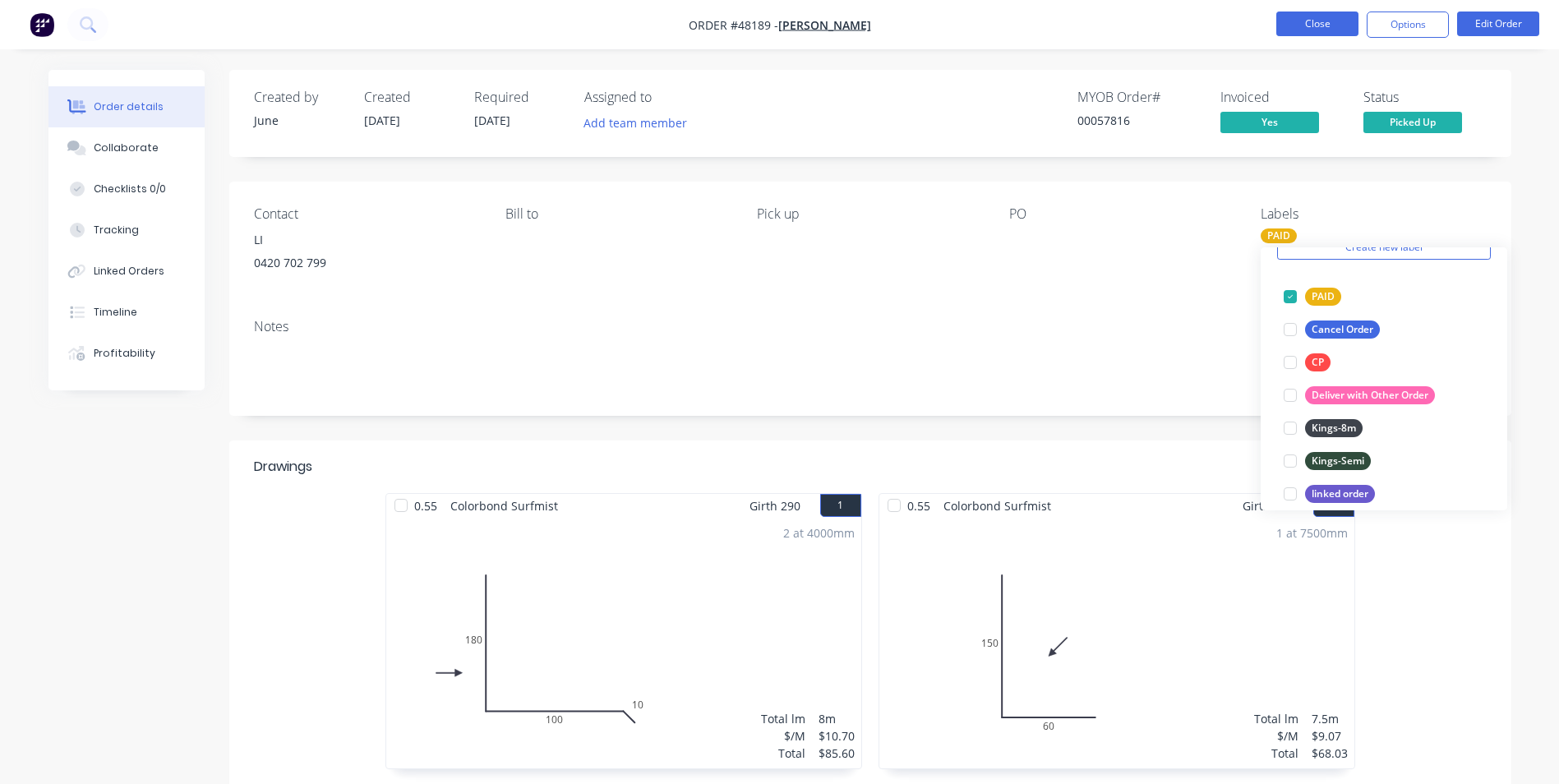
click at [1298, 35] on button "Close" at bounding box center [1318, 24] width 82 height 25
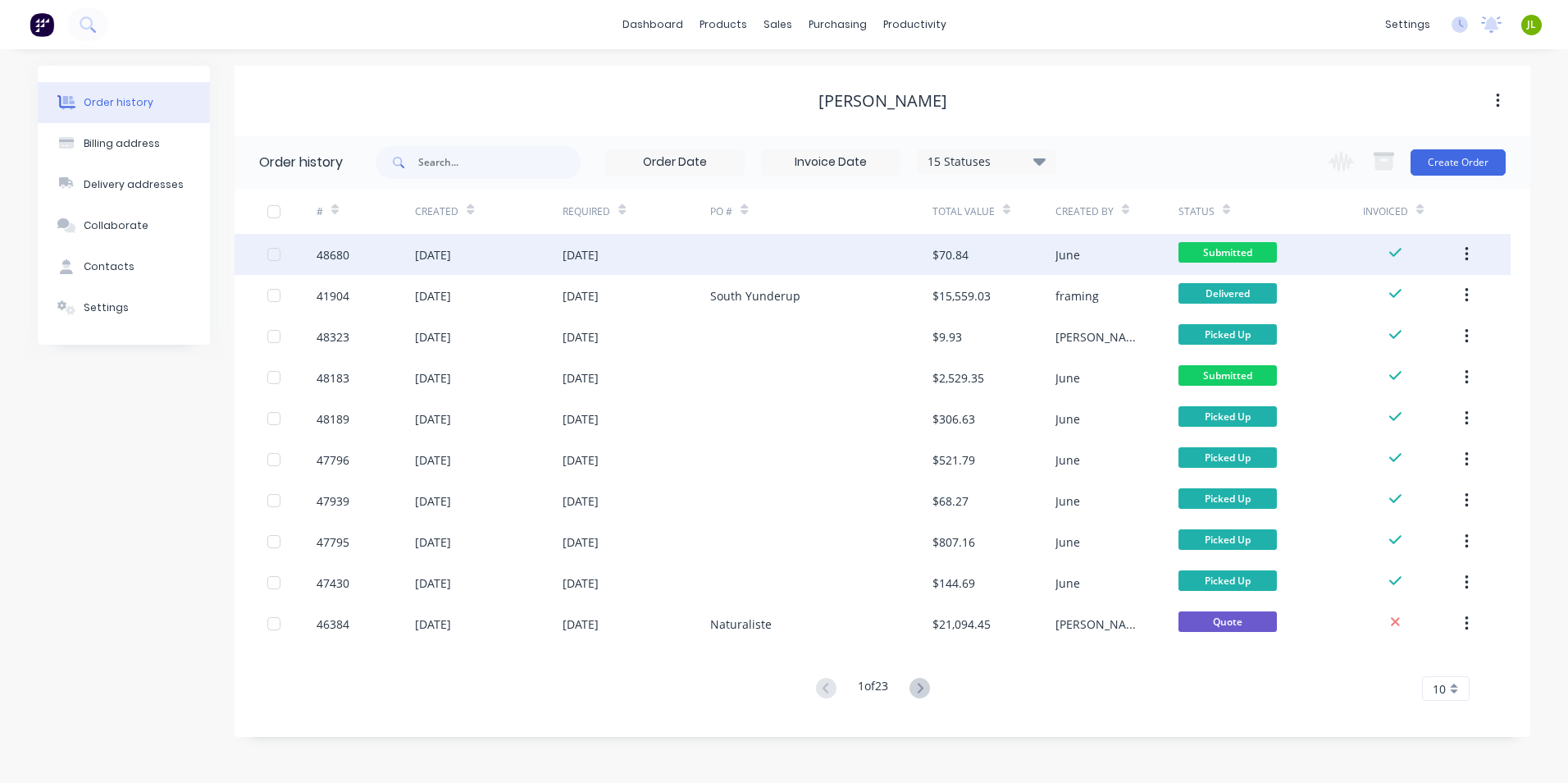
click at [675, 266] on div "[DATE]" at bounding box center [636, 255] width 147 height 41
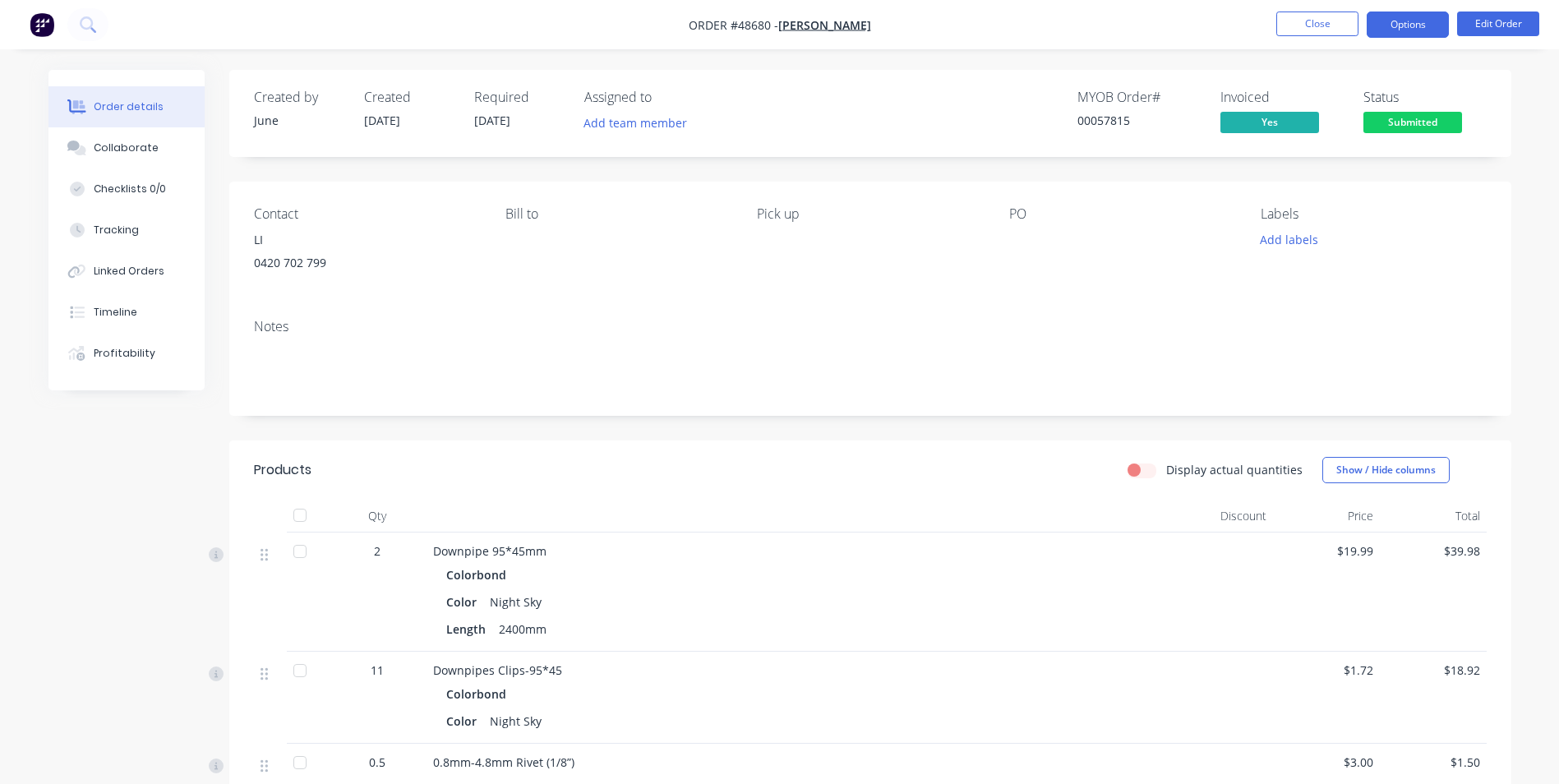
click at [1389, 23] on button "Options" at bounding box center [1409, 24] width 82 height 26
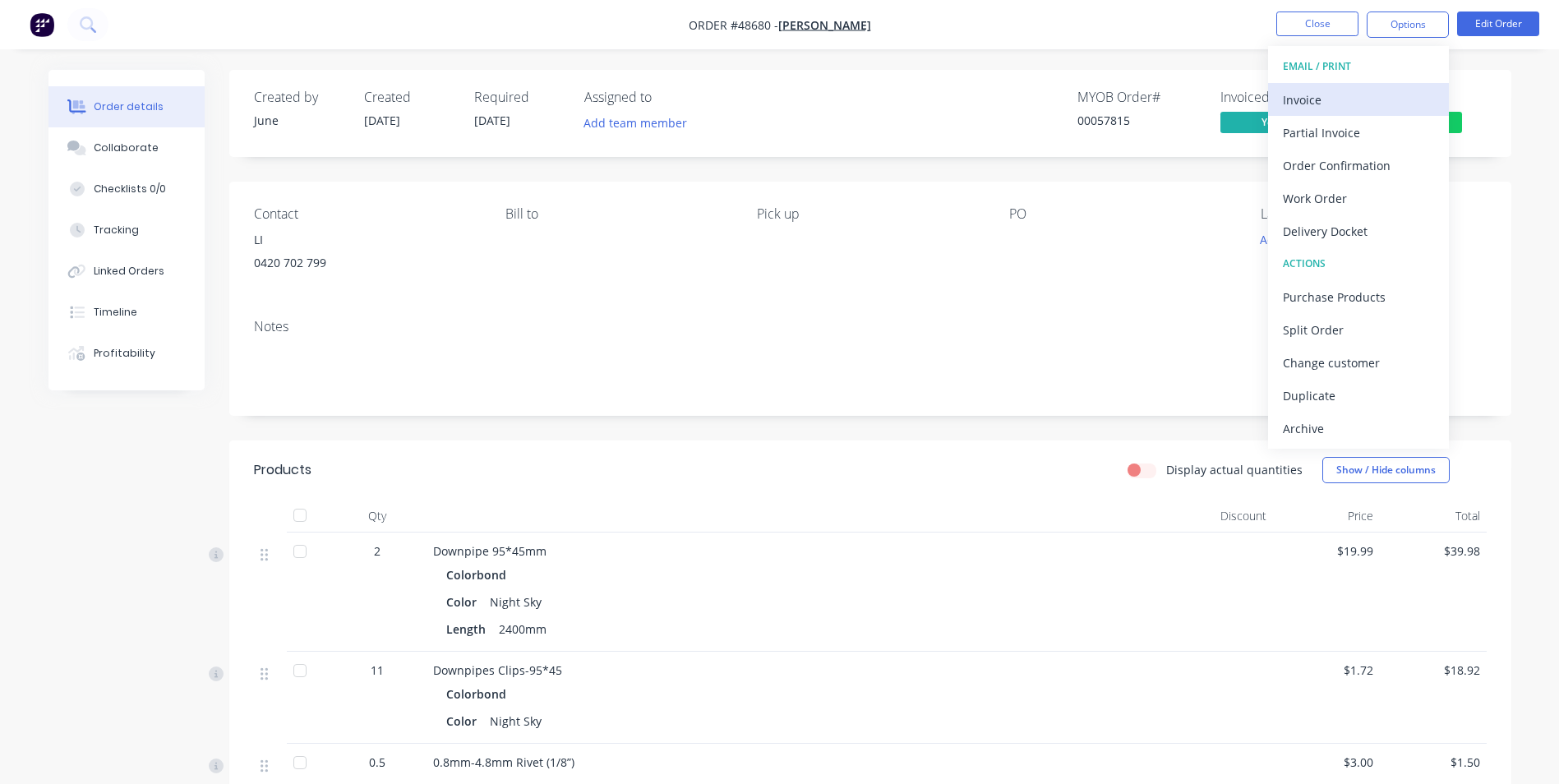
click at [1328, 95] on div "Invoice" at bounding box center [1358, 99] width 151 height 24
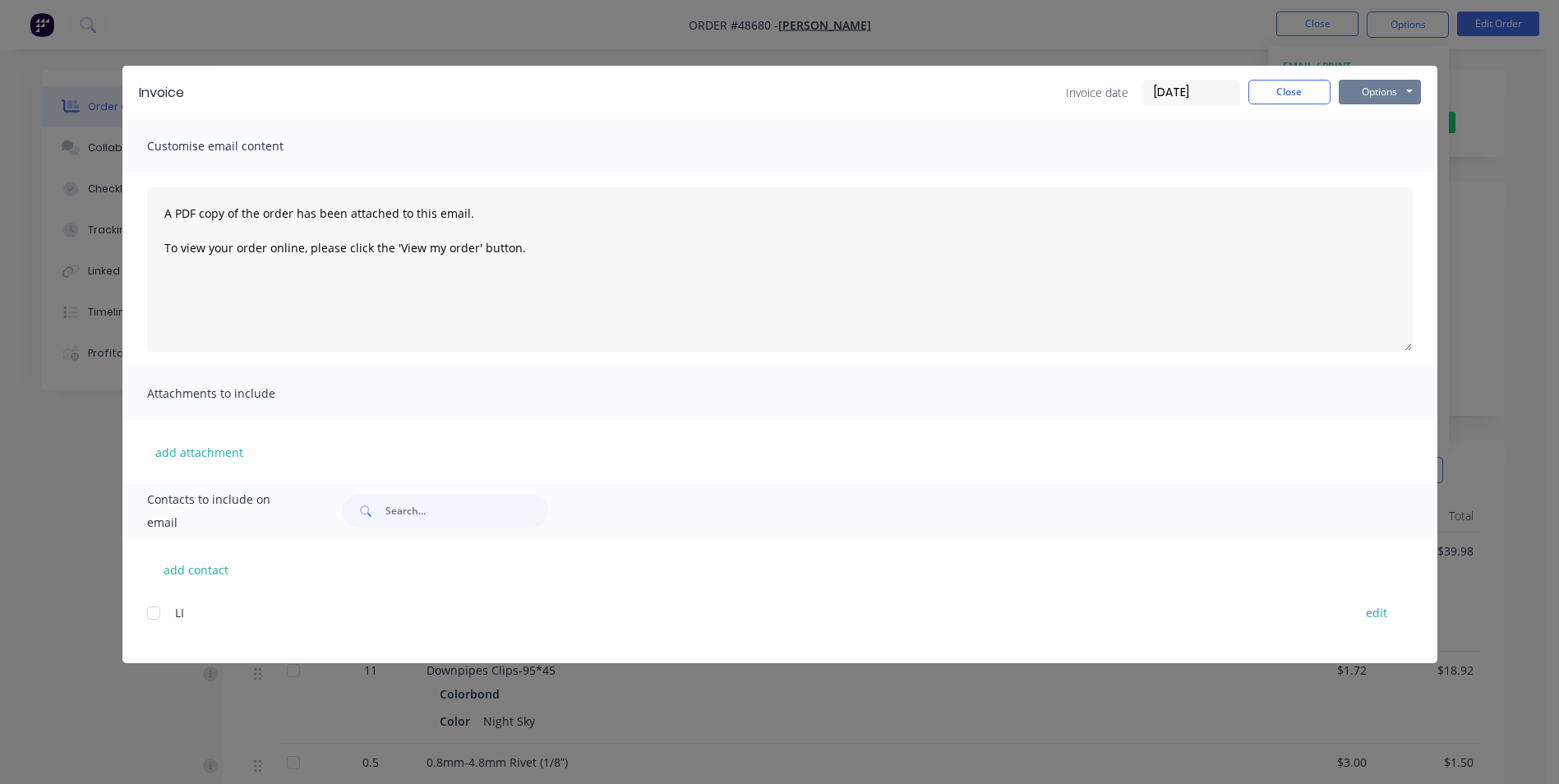
click at [1383, 95] on button "Options" at bounding box center [1380, 92] width 82 height 25
click at [1389, 137] on button "Print" at bounding box center [1391, 149] width 105 height 27
click at [1273, 90] on button "Close" at bounding box center [1289, 92] width 82 height 25
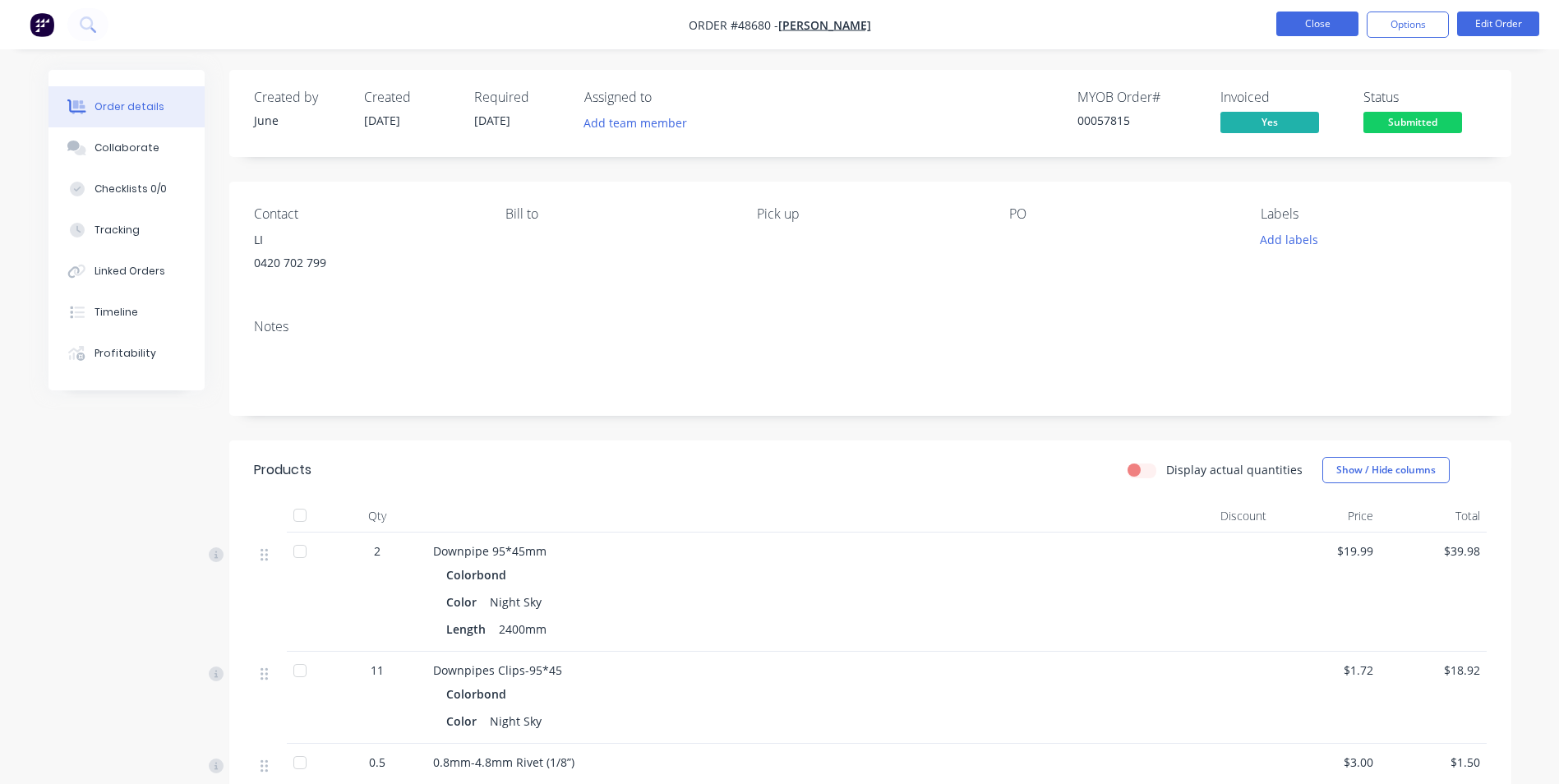
click at [1326, 20] on button "Close" at bounding box center [1318, 24] width 82 height 25
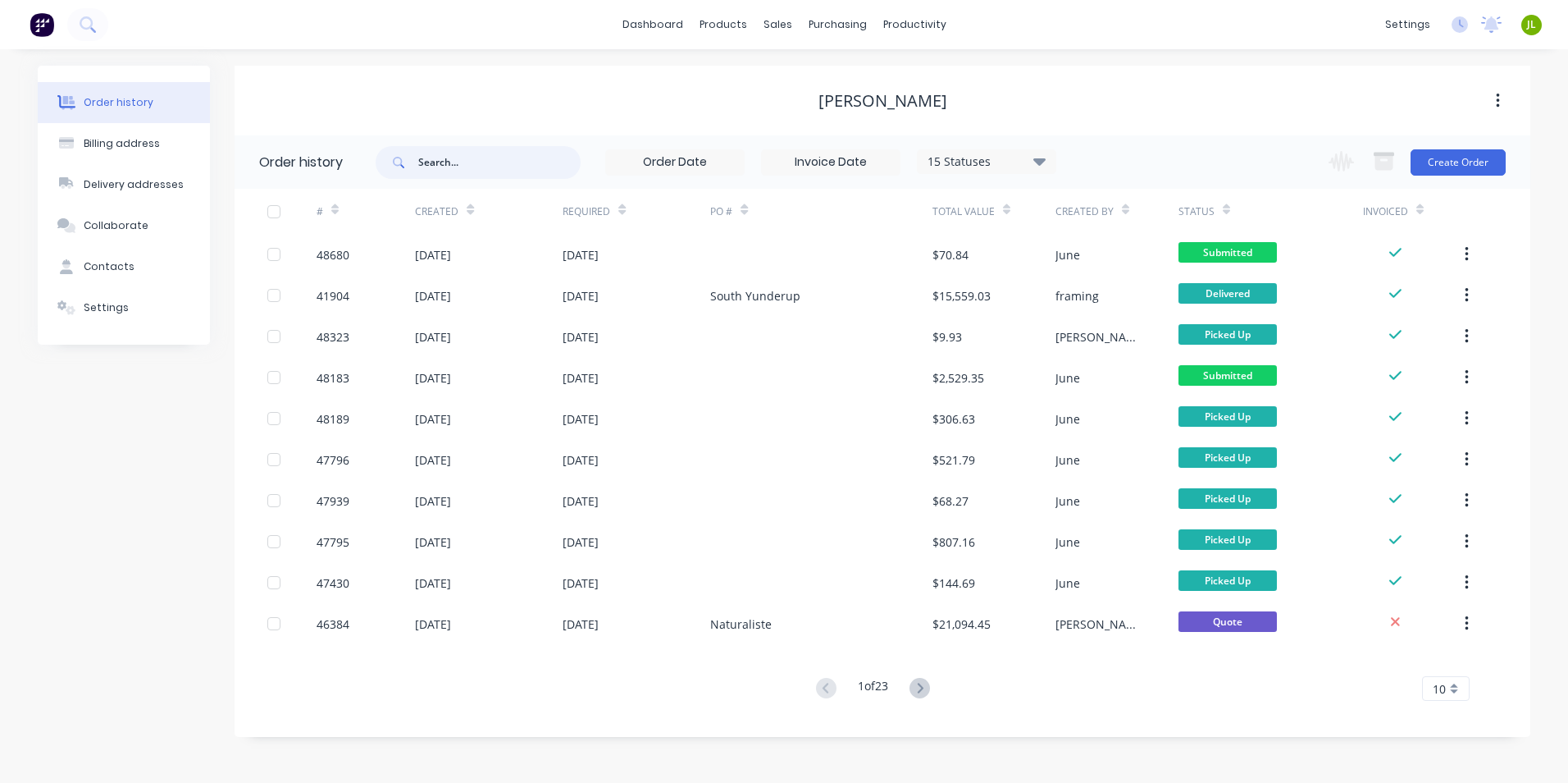
click at [527, 155] on input "text" at bounding box center [499, 162] width 163 height 33
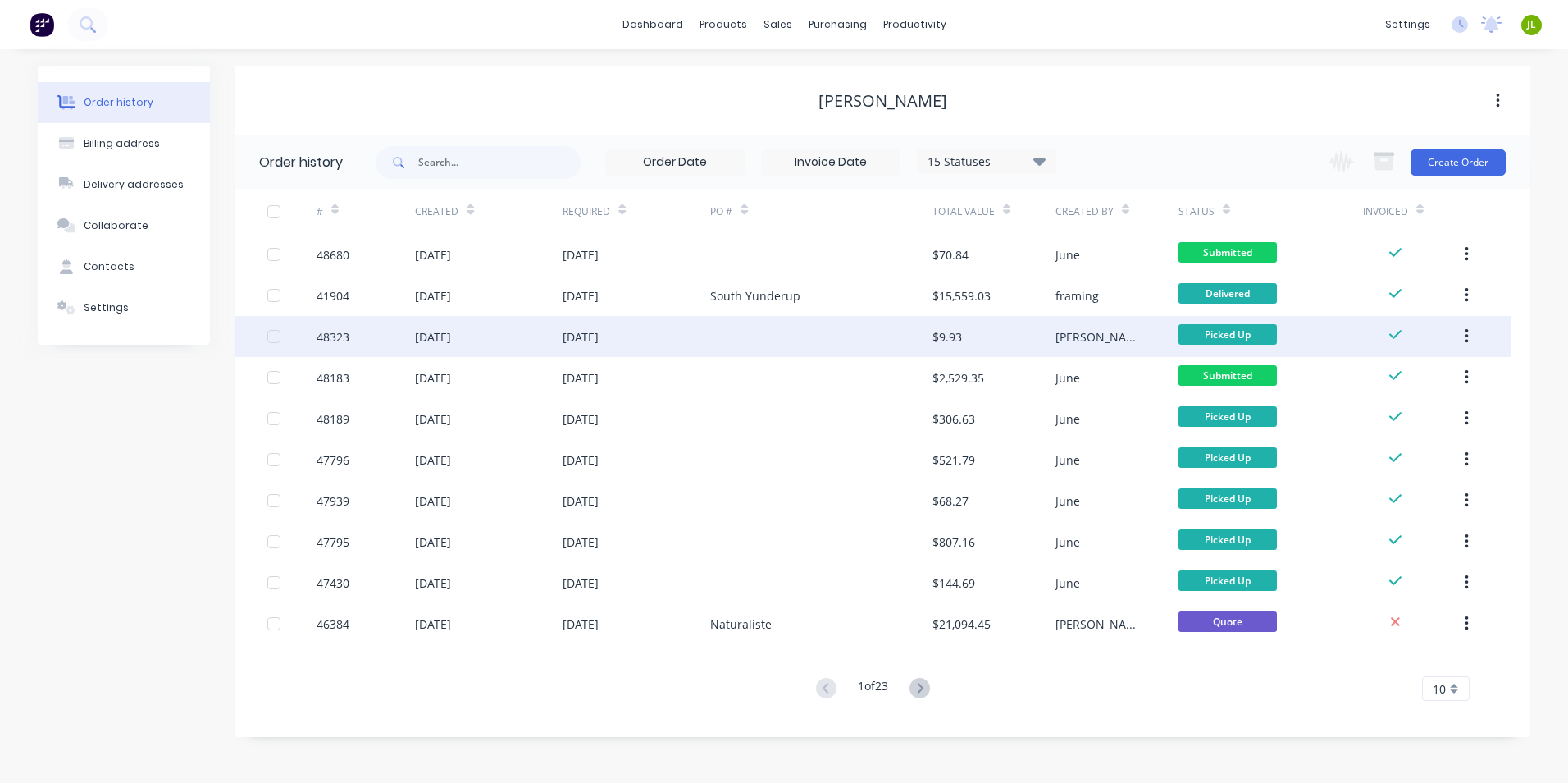
click at [717, 341] on div at bounding box center [821, 336] width 222 height 41
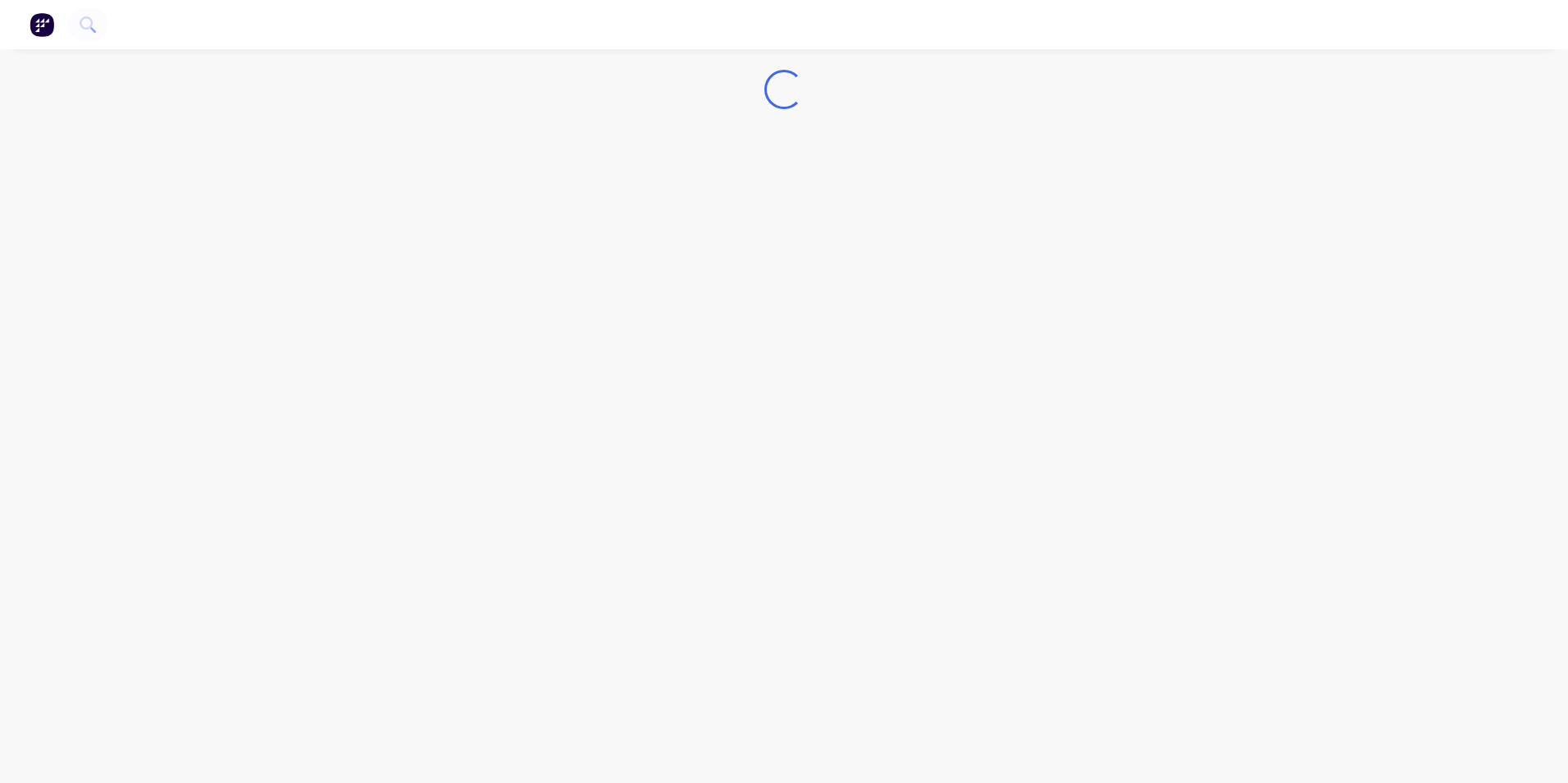
click at [717, 341] on div "Loading..." at bounding box center [784, 392] width 1568 height 783
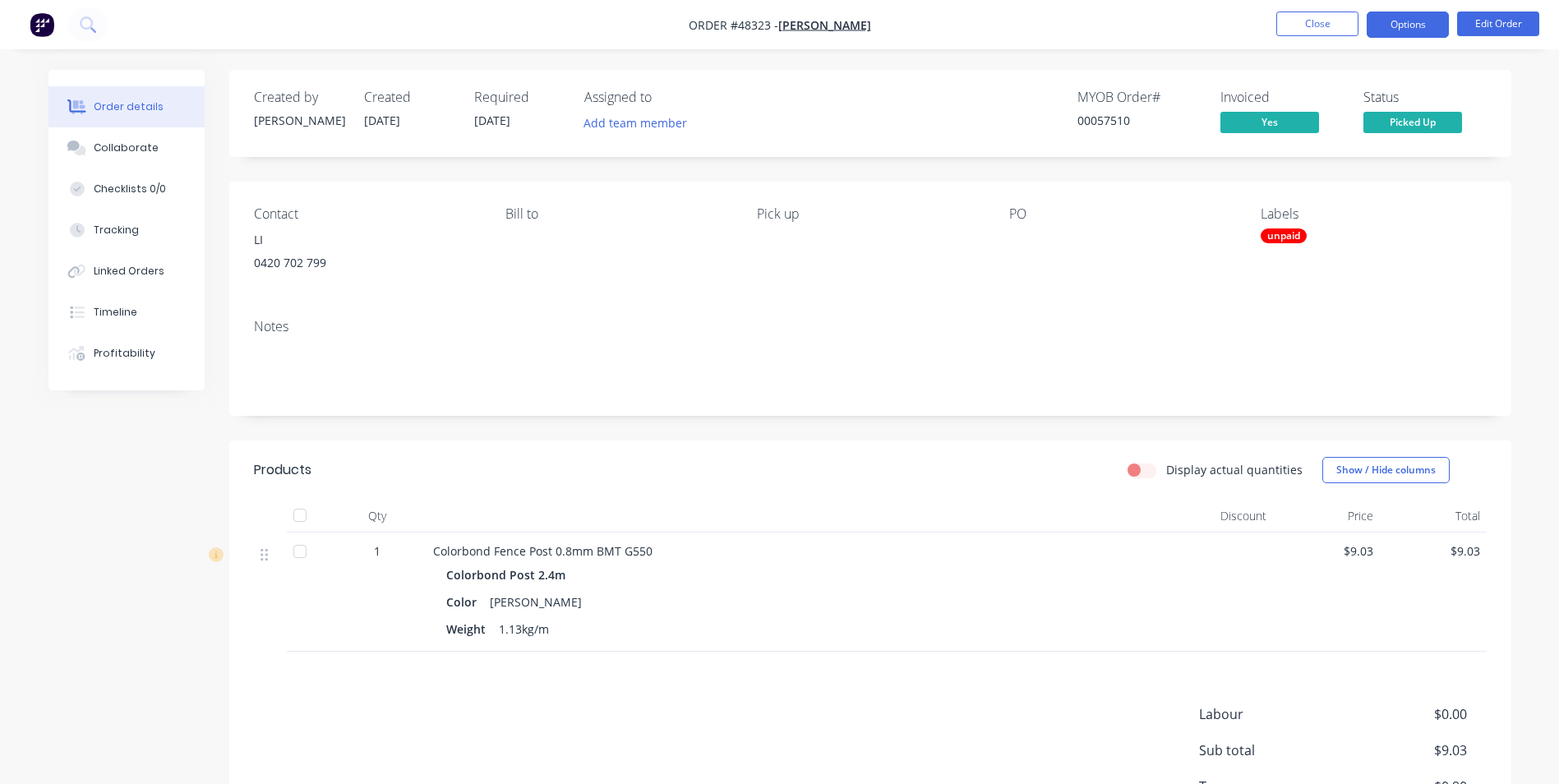
click at [1399, 21] on button "Options" at bounding box center [1409, 24] width 82 height 26
click at [1121, 198] on div "Contact LI [PHONE_NUMBER] Bill to Pick up PO Labels unpaid" at bounding box center [870, 243] width 1282 height 124
click at [1426, 21] on button "Options" at bounding box center [1409, 24] width 82 height 26
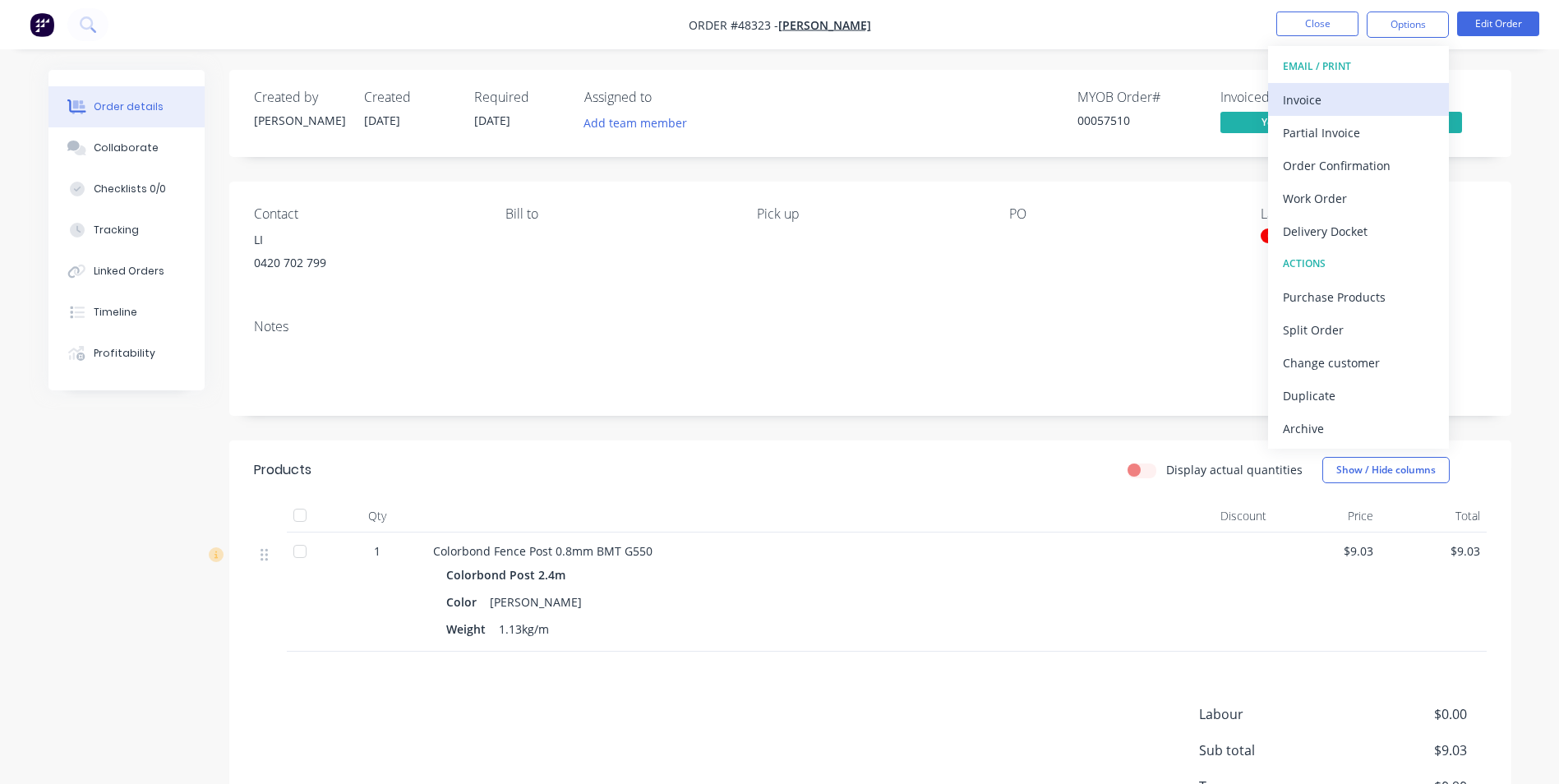
click at [1341, 89] on div "Invoice" at bounding box center [1358, 99] width 151 height 24
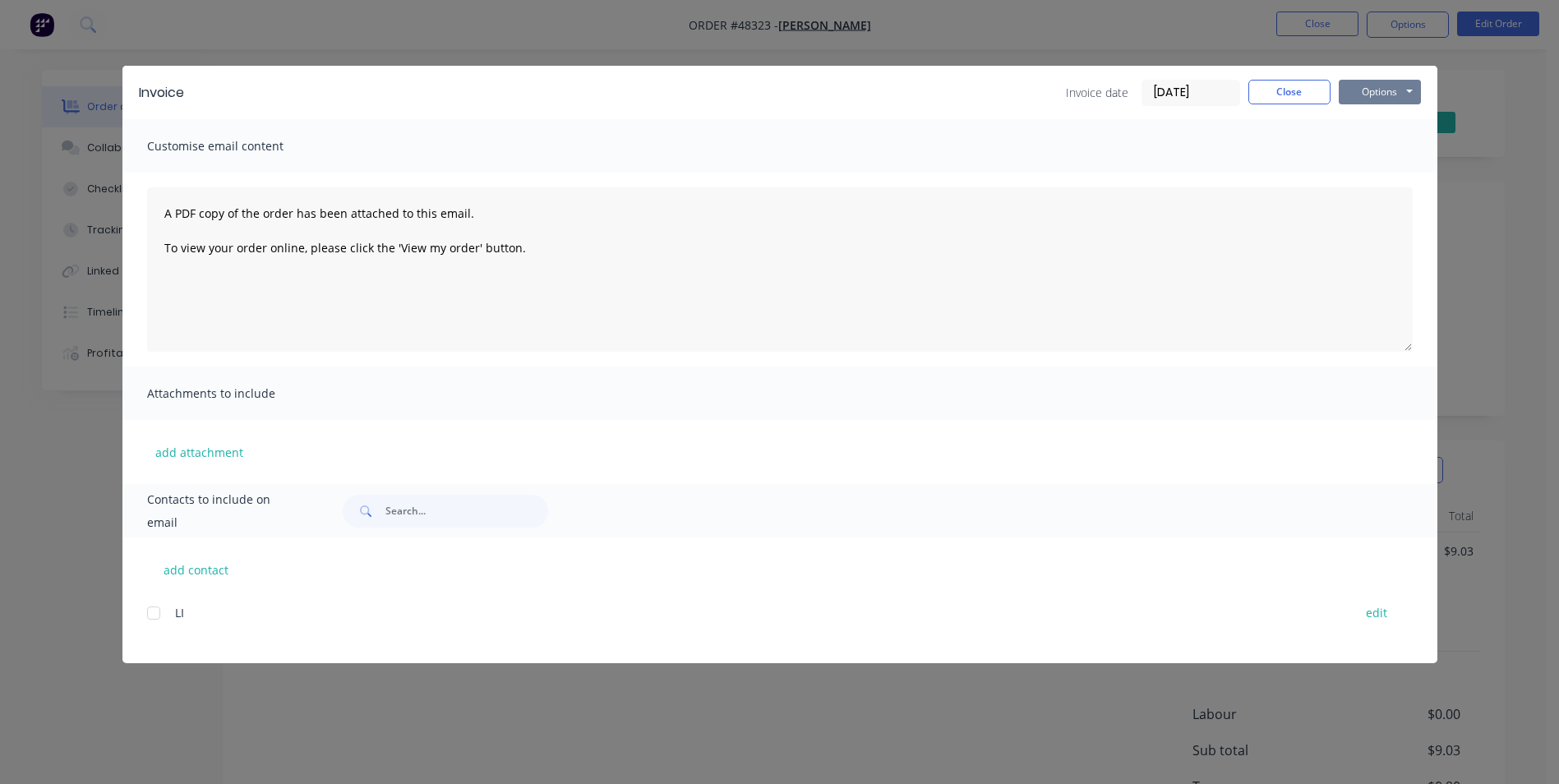
click at [1371, 93] on button "Options" at bounding box center [1380, 92] width 82 height 25
click at [1368, 149] on button "Print" at bounding box center [1391, 149] width 105 height 27
click at [1294, 106] on div "Invoice Invoice date [DATE] Close Options Preview Print Email" at bounding box center [780, 92] width 1315 height 54
click at [1289, 96] on button "Close" at bounding box center [1289, 92] width 82 height 25
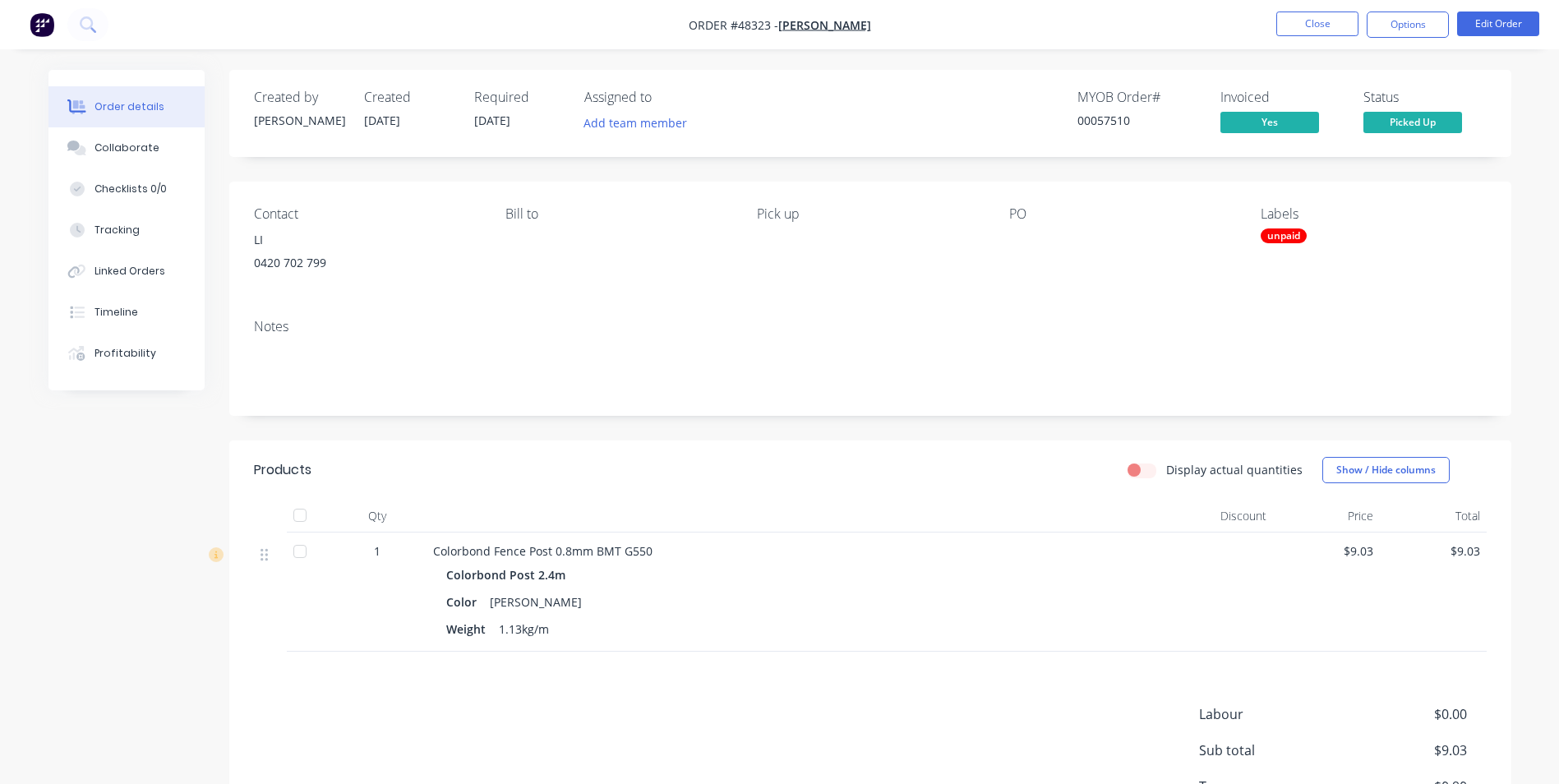
click at [1278, 235] on div "unpaid" at bounding box center [1283, 235] width 46 height 15
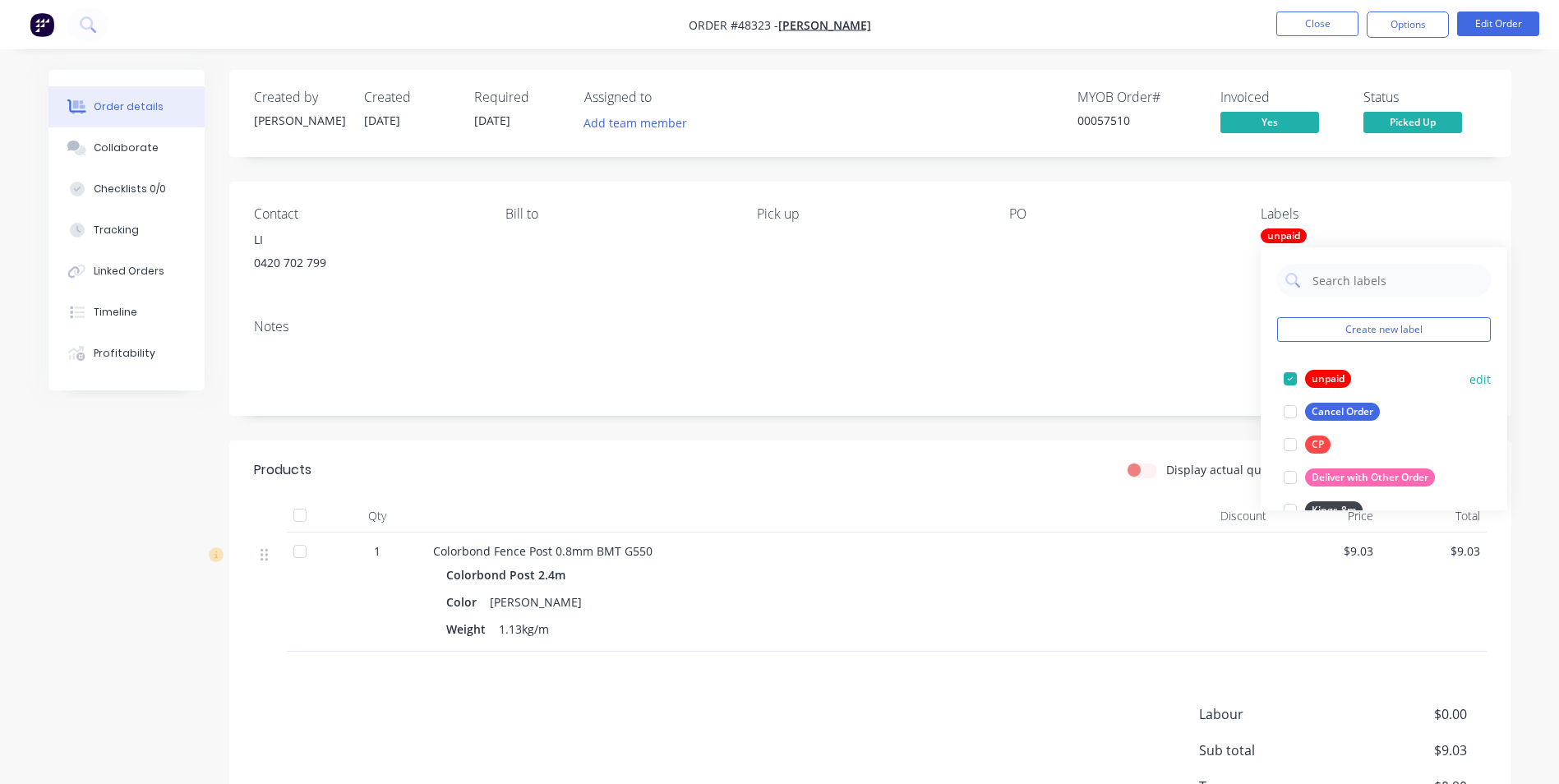
click at [1289, 386] on div at bounding box center [1290, 379] width 33 height 33
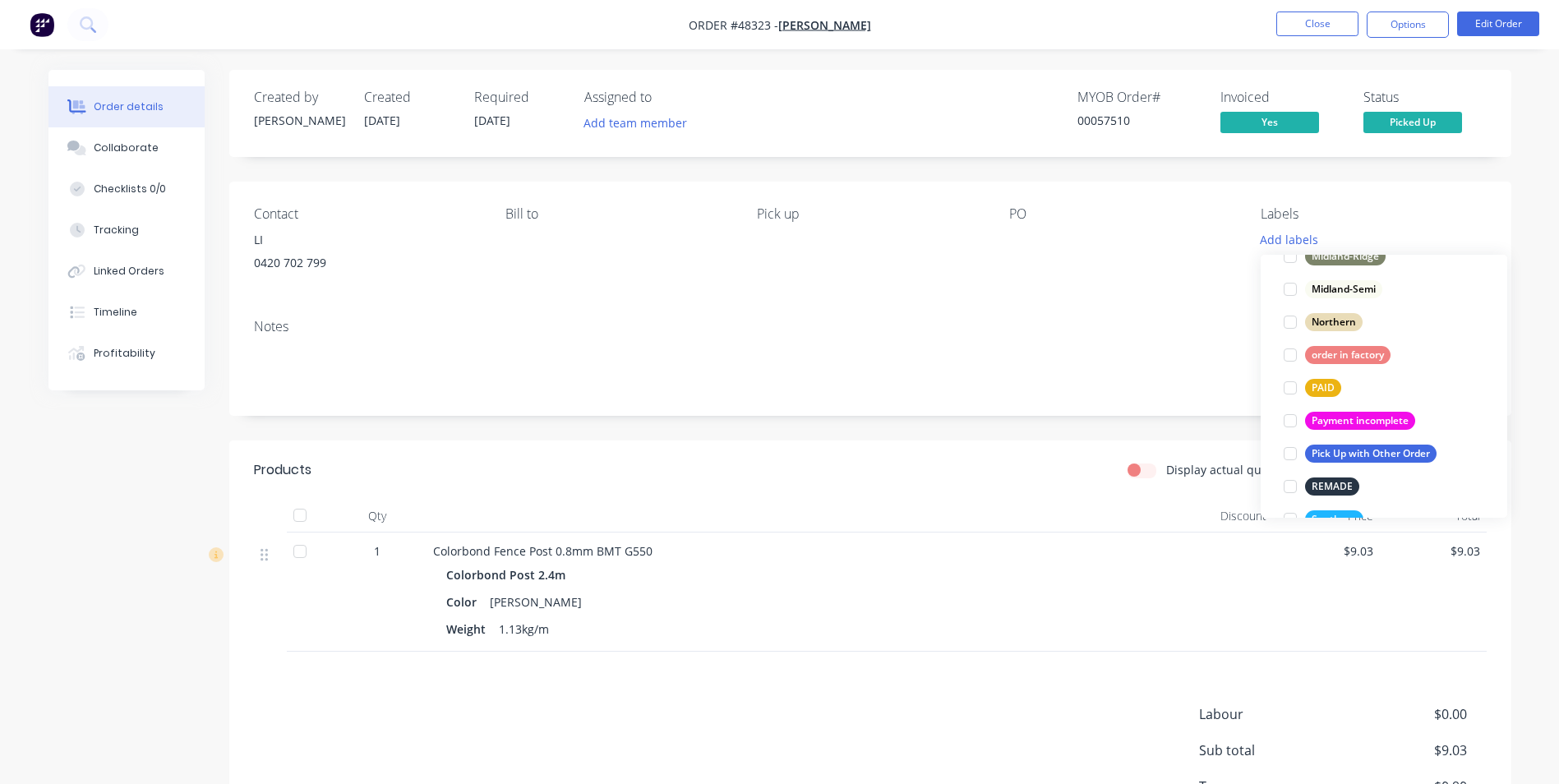
scroll to position [328, 0]
click at [1290, 386] on div at bounding box center [1290, 386] width 33 height 33
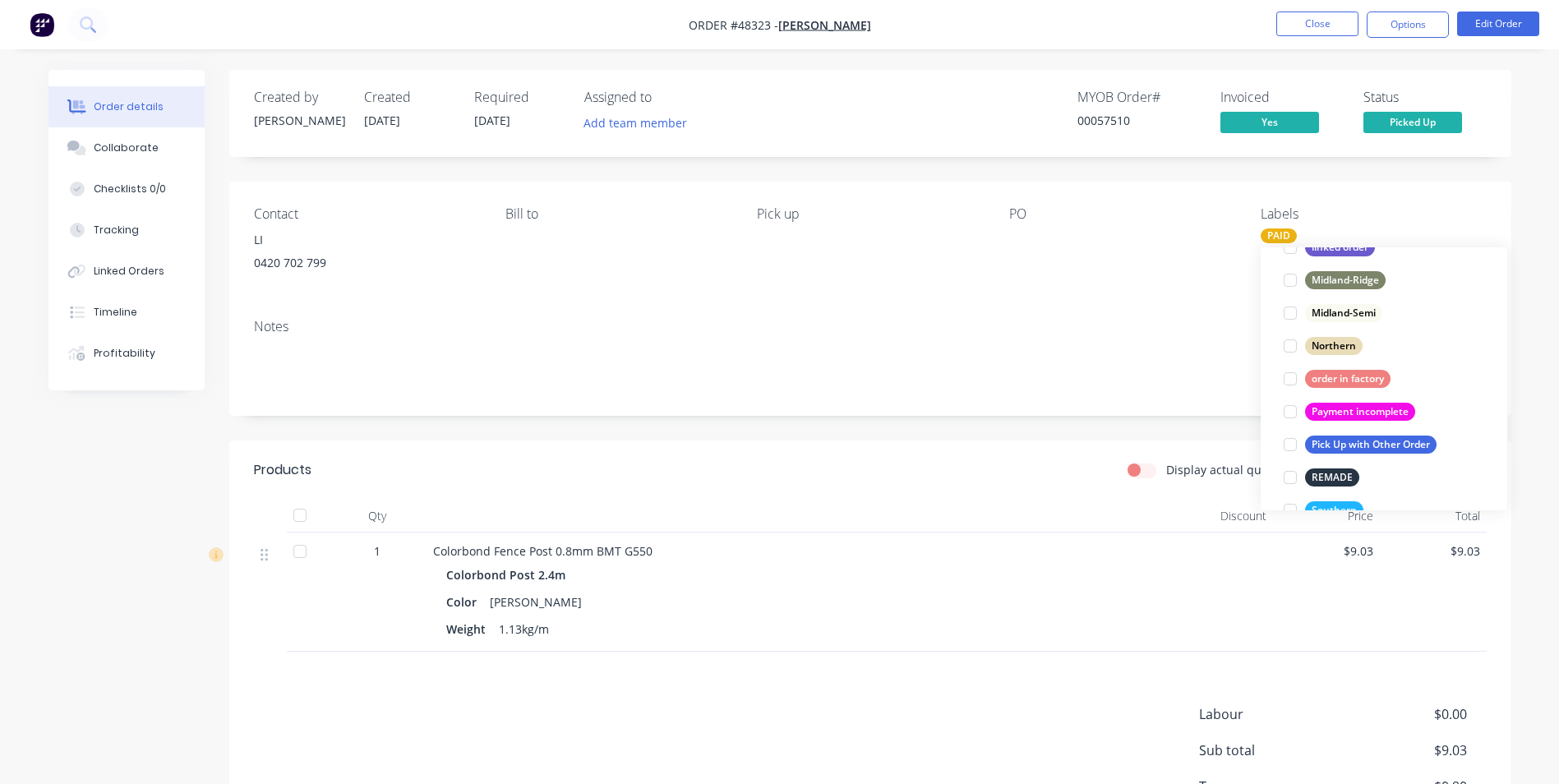
scroll to position [0, 0]
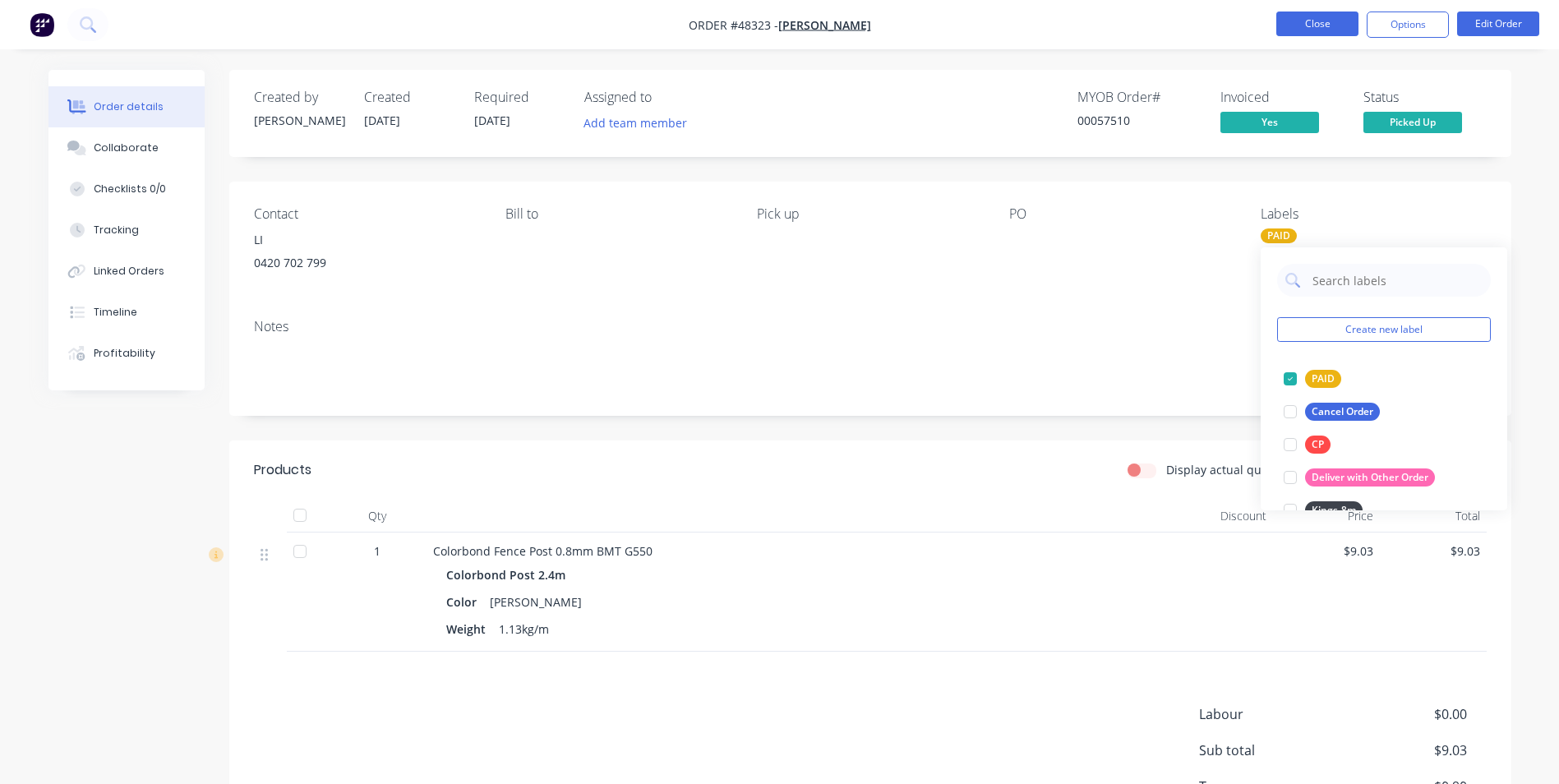
click at [1332, 31] on button "Close" at bounding box center [1318, 24] width 82 height 25
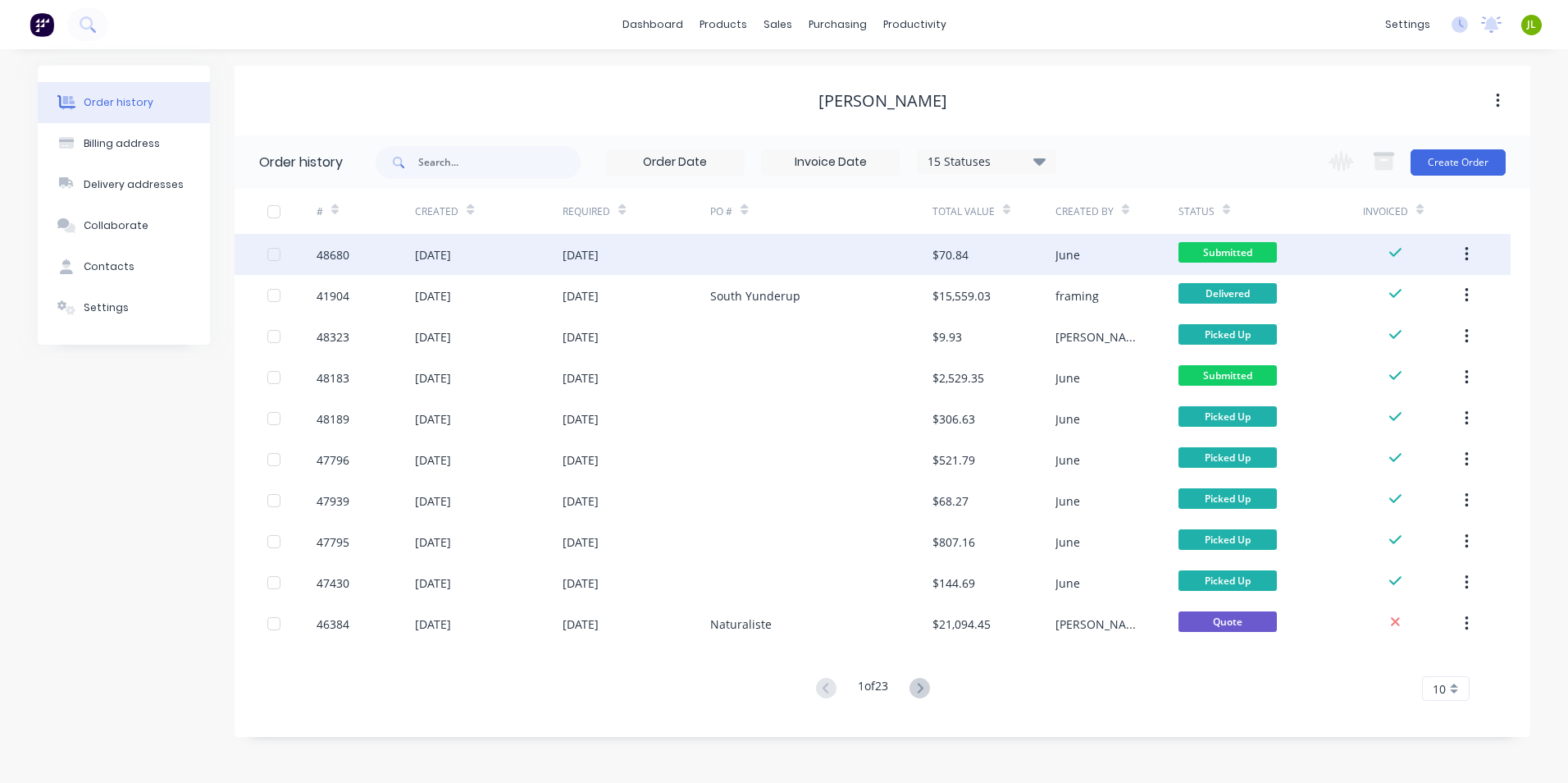
click at [783, 240] on div at bounding box center [821, 255] width 222 height 41
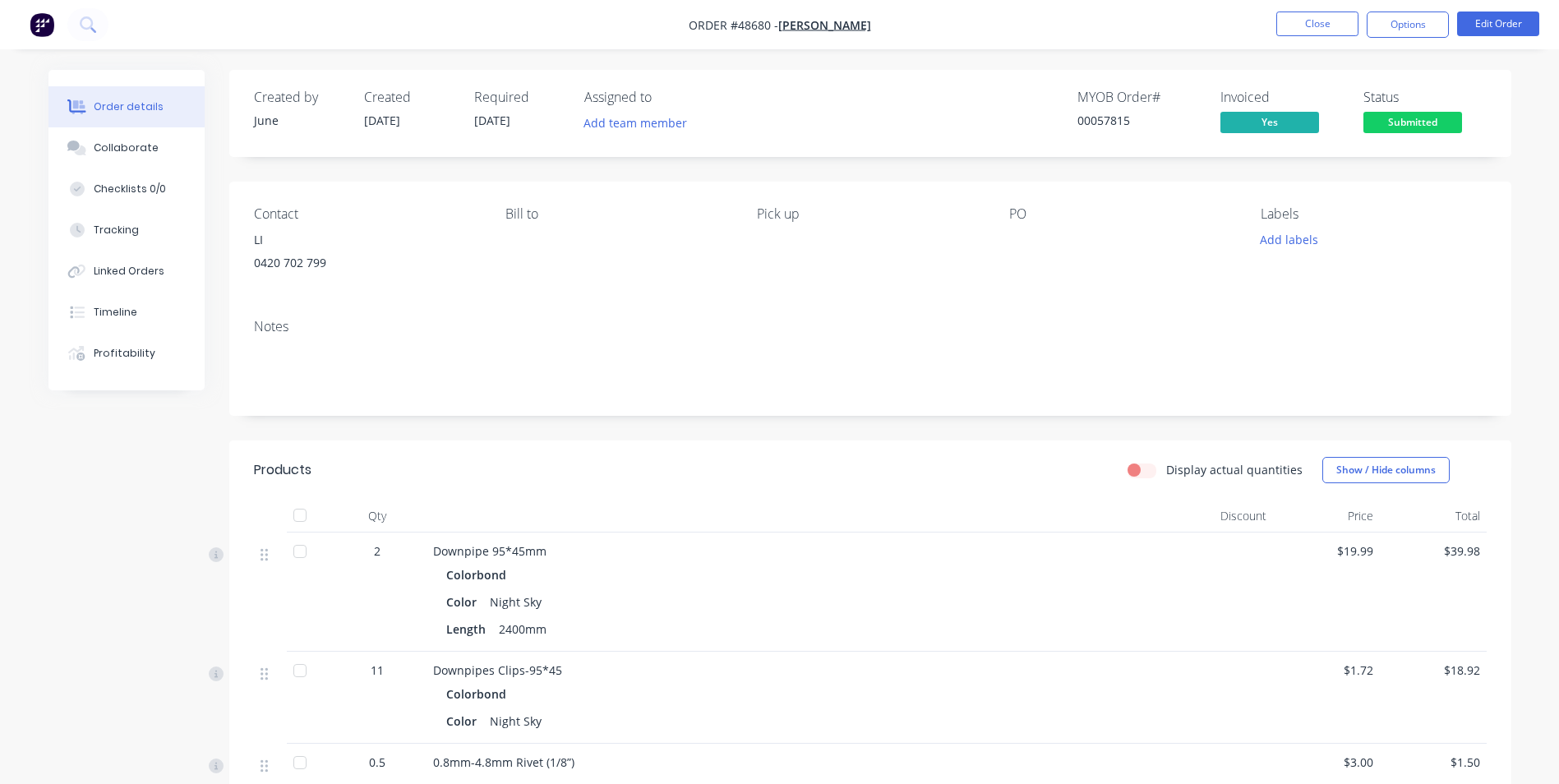
click at [1406, 119] on span "Submitted" at bounding box center [1413, 122] width 99 height 21
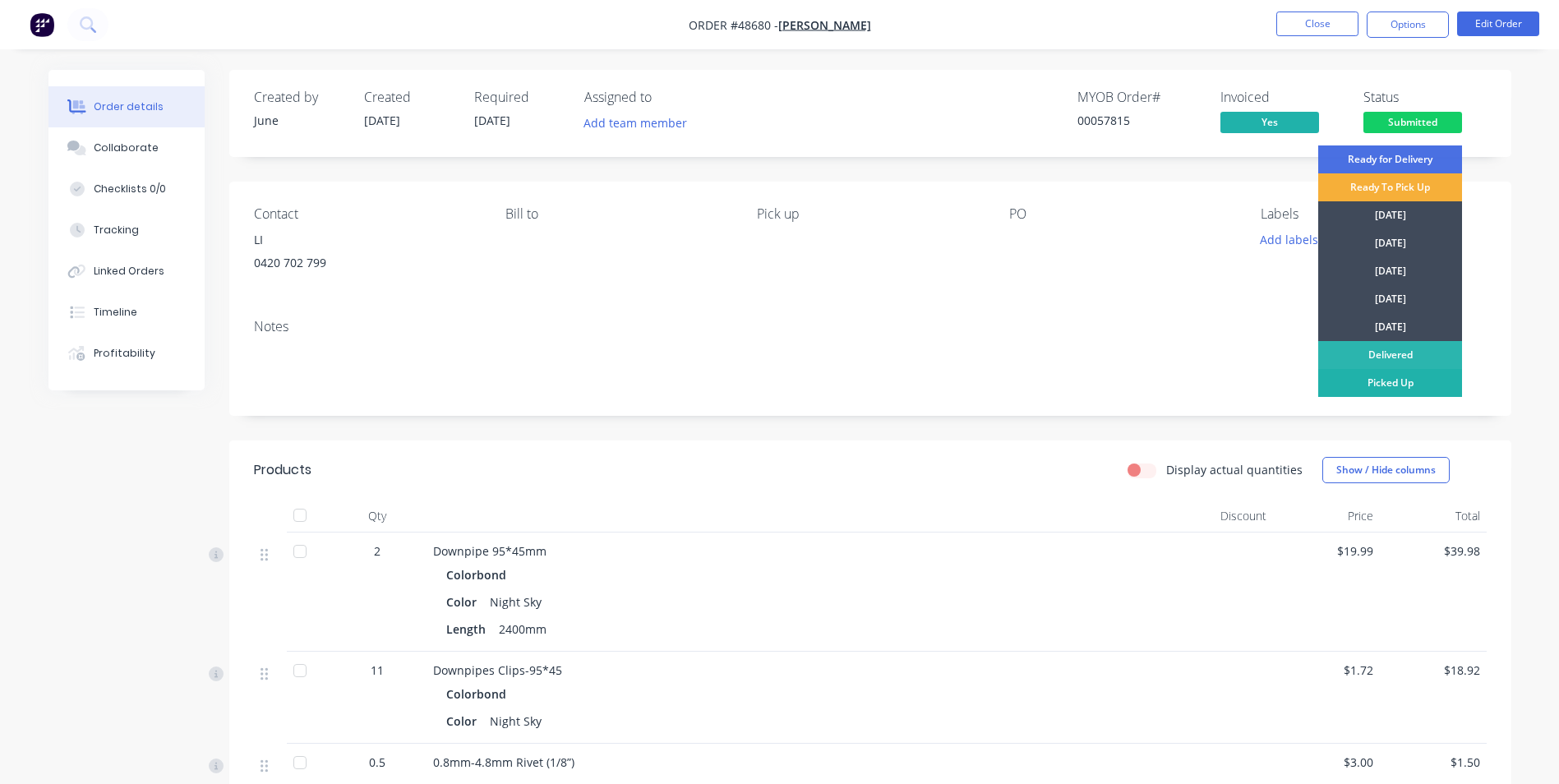
click at [1385, 379] on div "Picked Up" at bounding box center [1390, 382] width 144 height 28
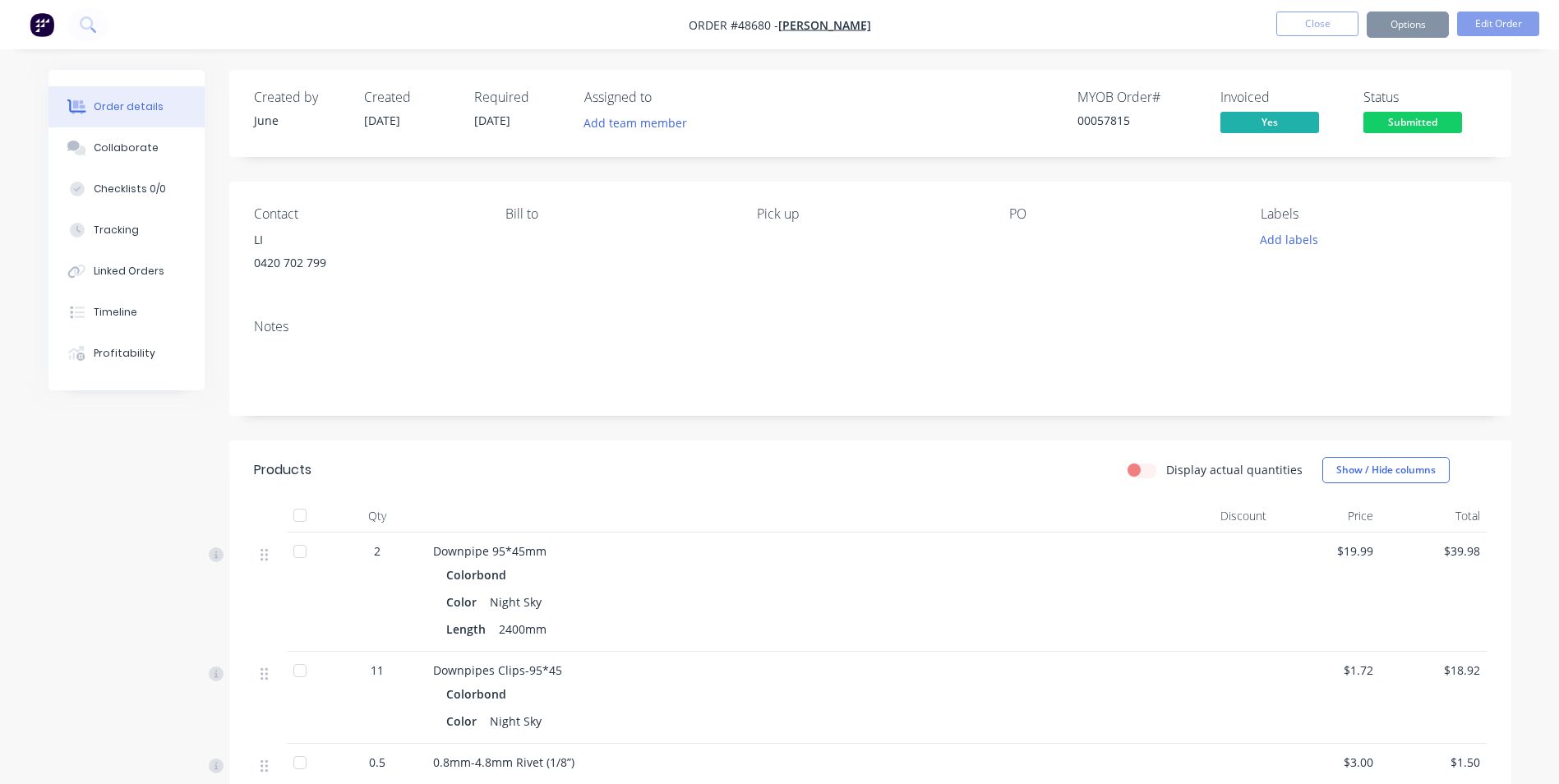
drag, startPoint x: 1245, startPoint y: 246, endPoint x: 1255, endPoint y: 253, distance: 12.2
click at [1245, 250] on div "Contact LI [PHONE_NUMBER] Bill to Pick up PO Labels Add labels" at bounding box center [870, 243] width 1282 height 124
click at [1321, 19] on button "Close" at bounding box center [1318, 24] width 82 height 25
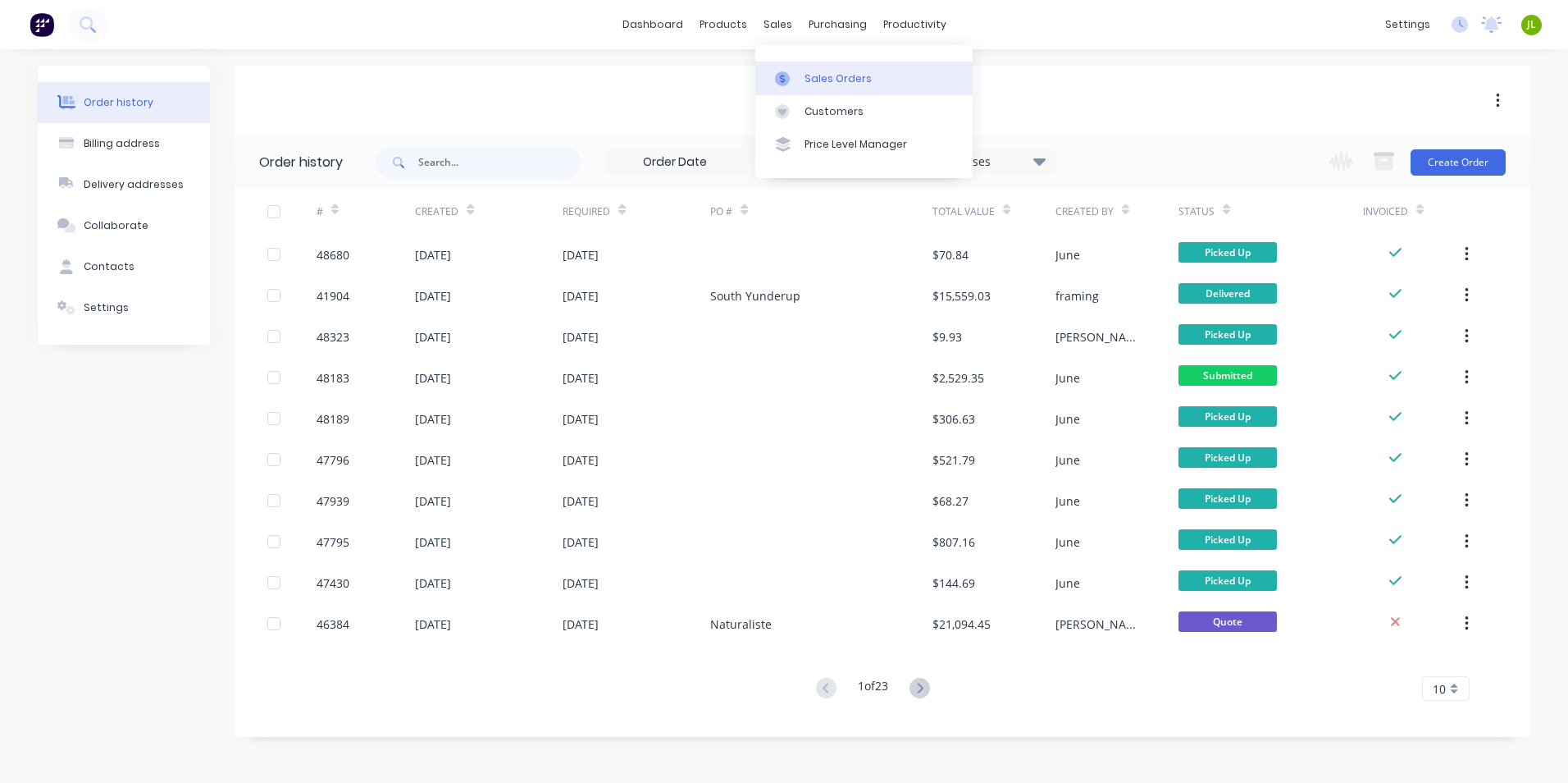
click at [800, 78] on link "Sales Orders" at bounding box center [863, 78] width 217 height 33
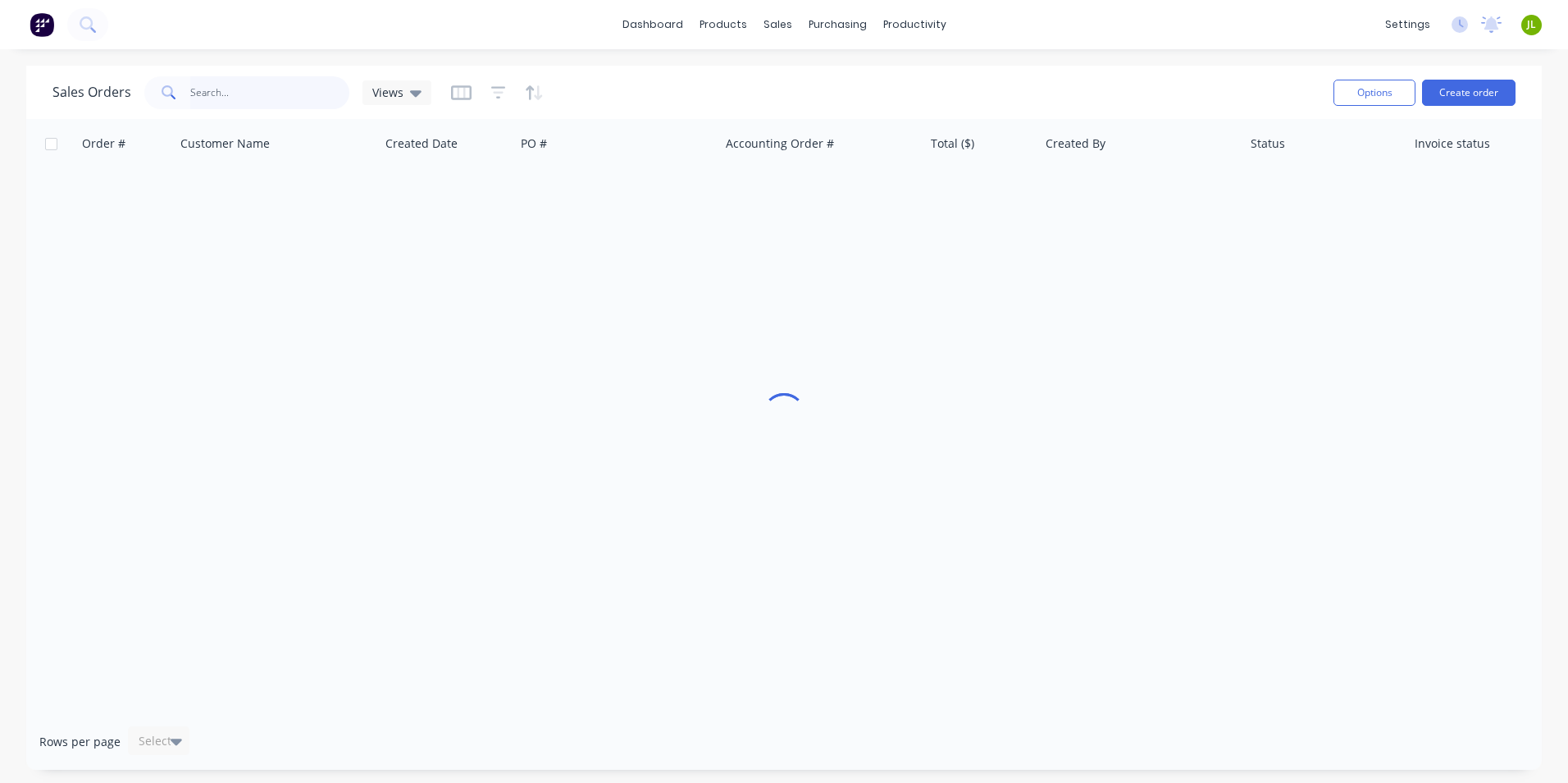
click at [270, 99] on input "text" at bounding box center [270, 92] width 160 height 33
type input "0456376121"
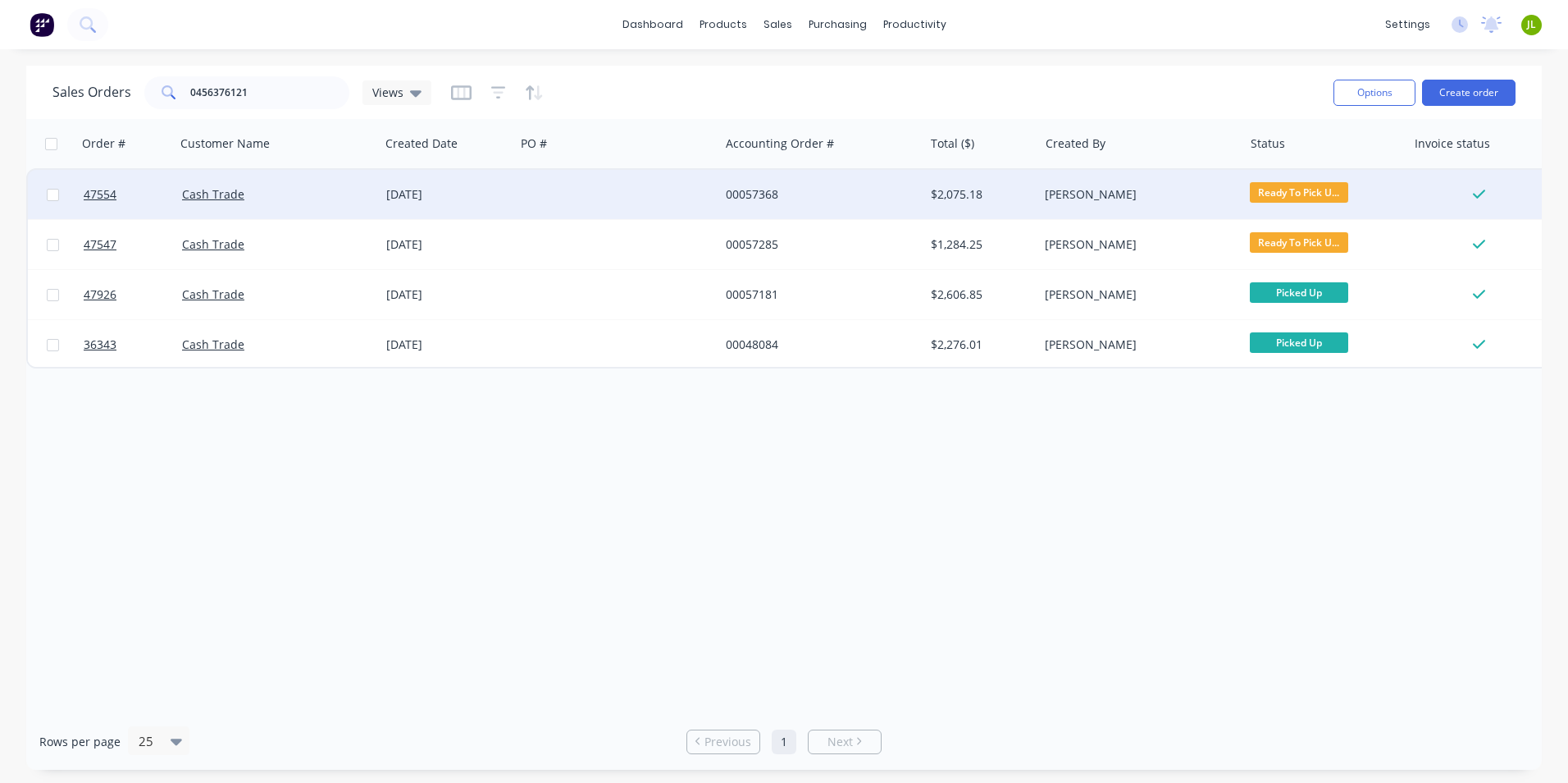
click at [630, 215] on div at bounding box center [616, 194] width 205 height 49
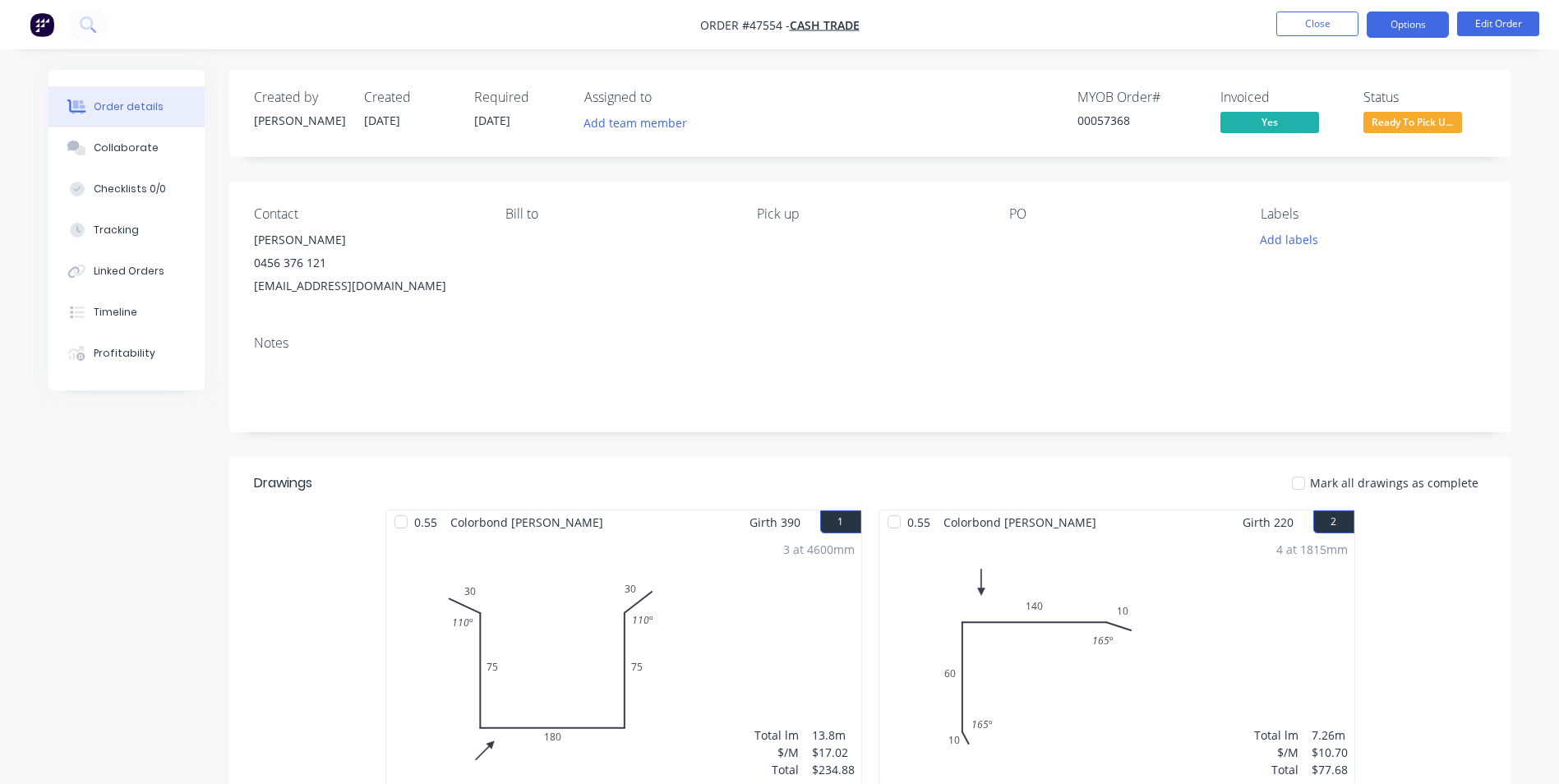
click at [1422, 19] on button "Options" at bounding box center [1409, 24] width 82 height 26
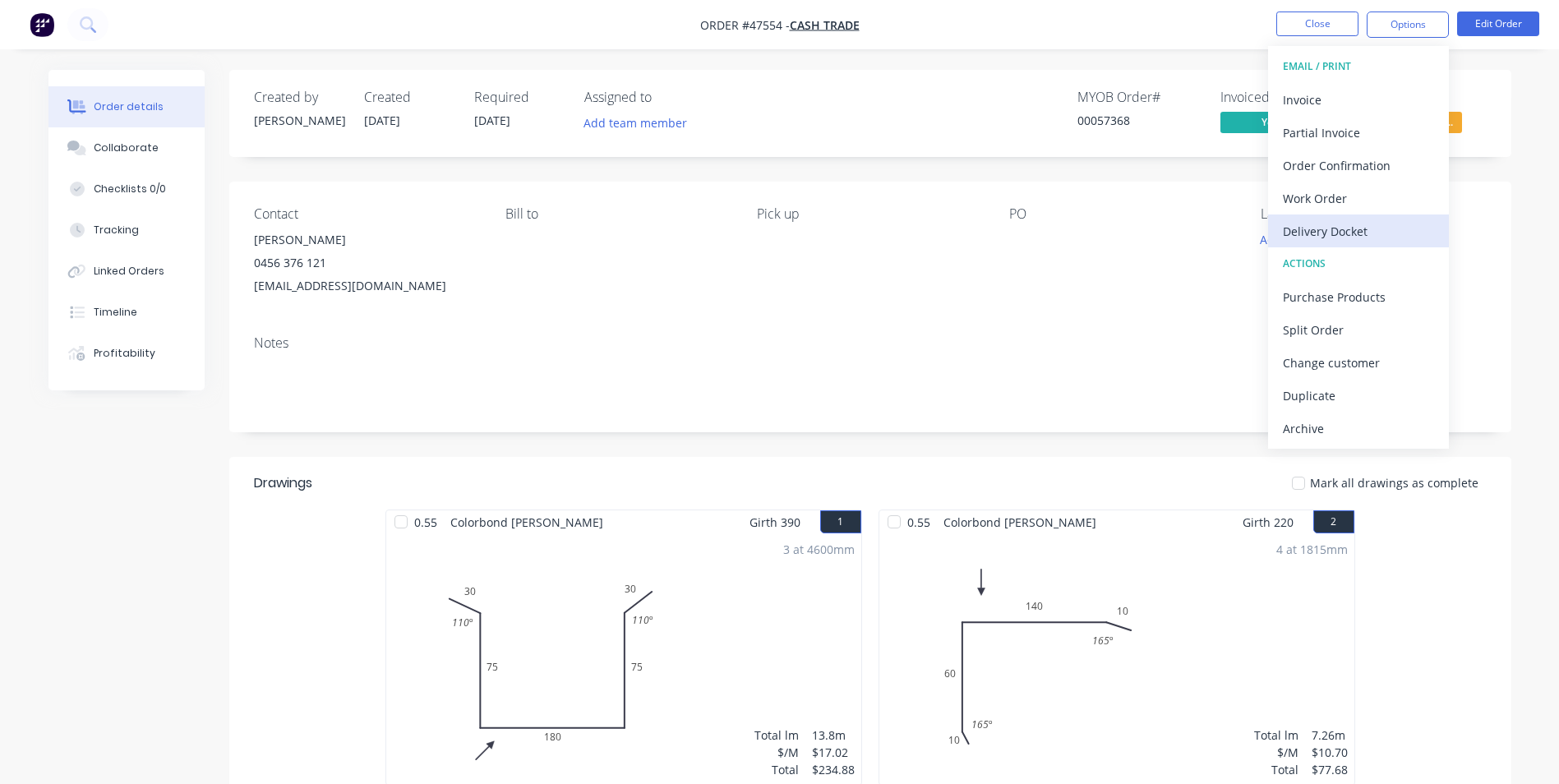
click at [1321, 241] on div "Delivery Docket" at bounding box center [1358, 231] width 151 height 24
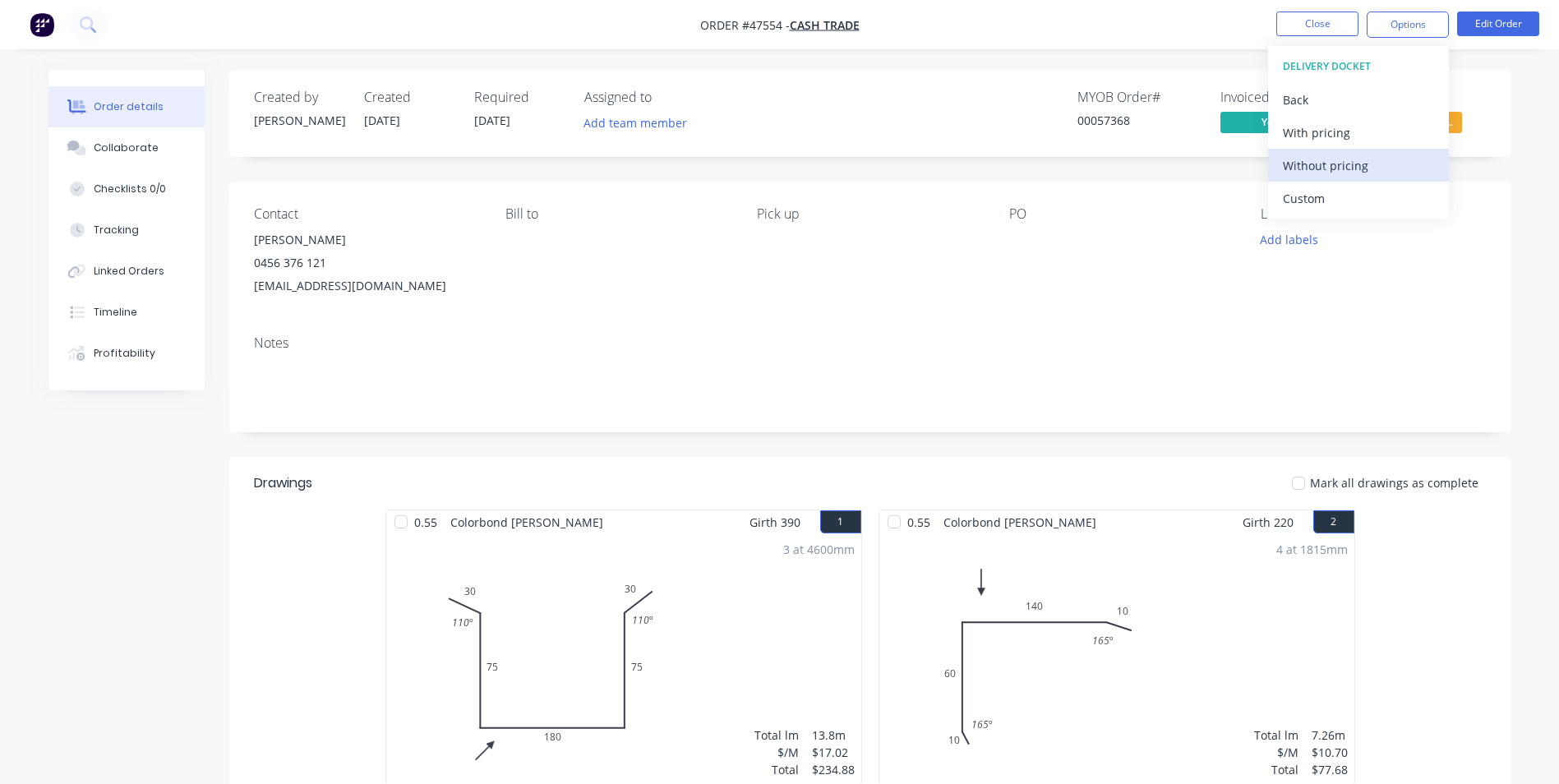
click at [1342, 167] on div "Without pricing" at bounding box center [1358, 166] width 151 height 24
click at [607, 324] on div "Notes" at bounding box center [870, 377] width 1282 height 110
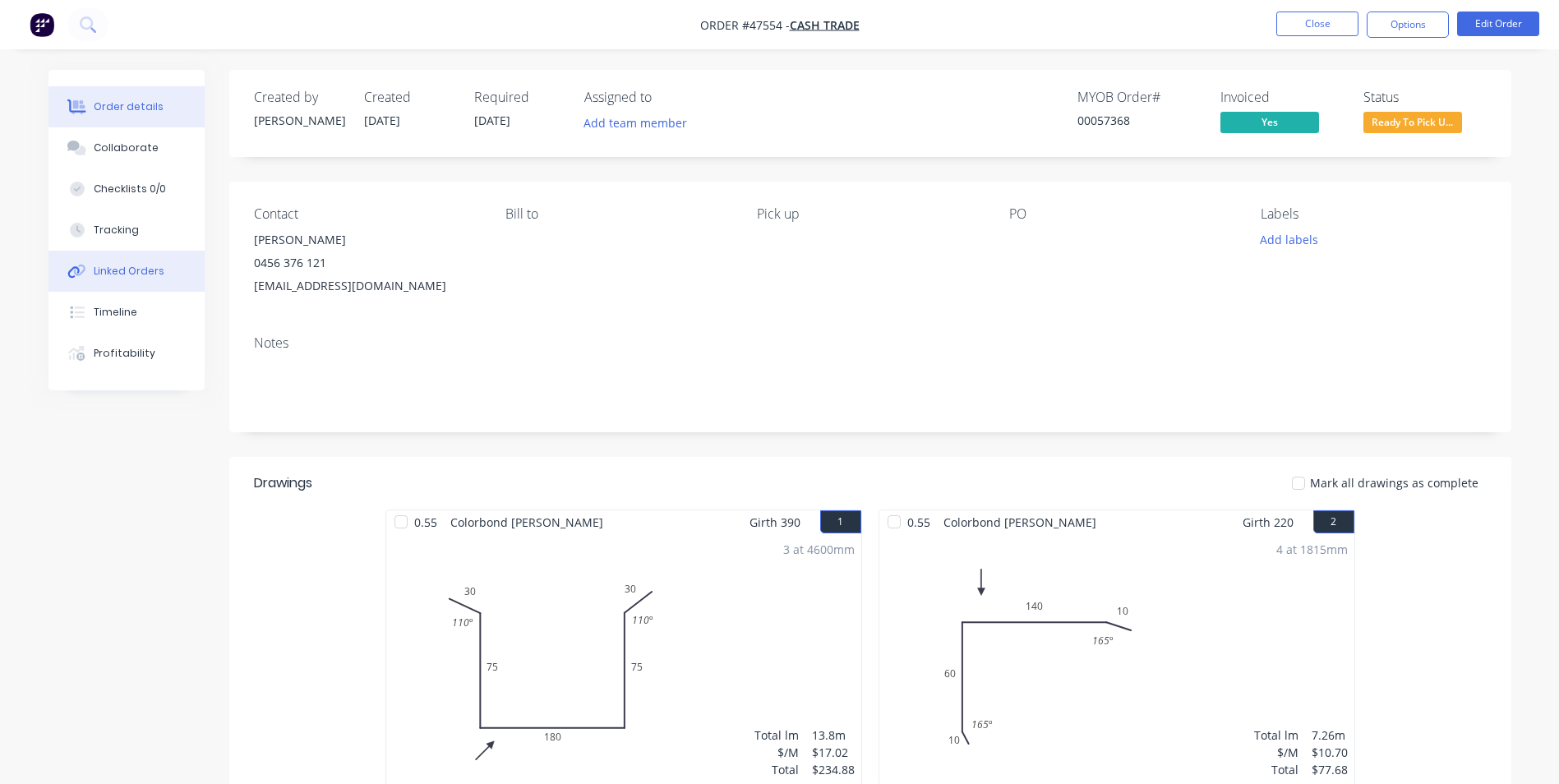
click at [150, 282] on button "Linked Orders" at bounding box center [126, 271] width 156 height 41
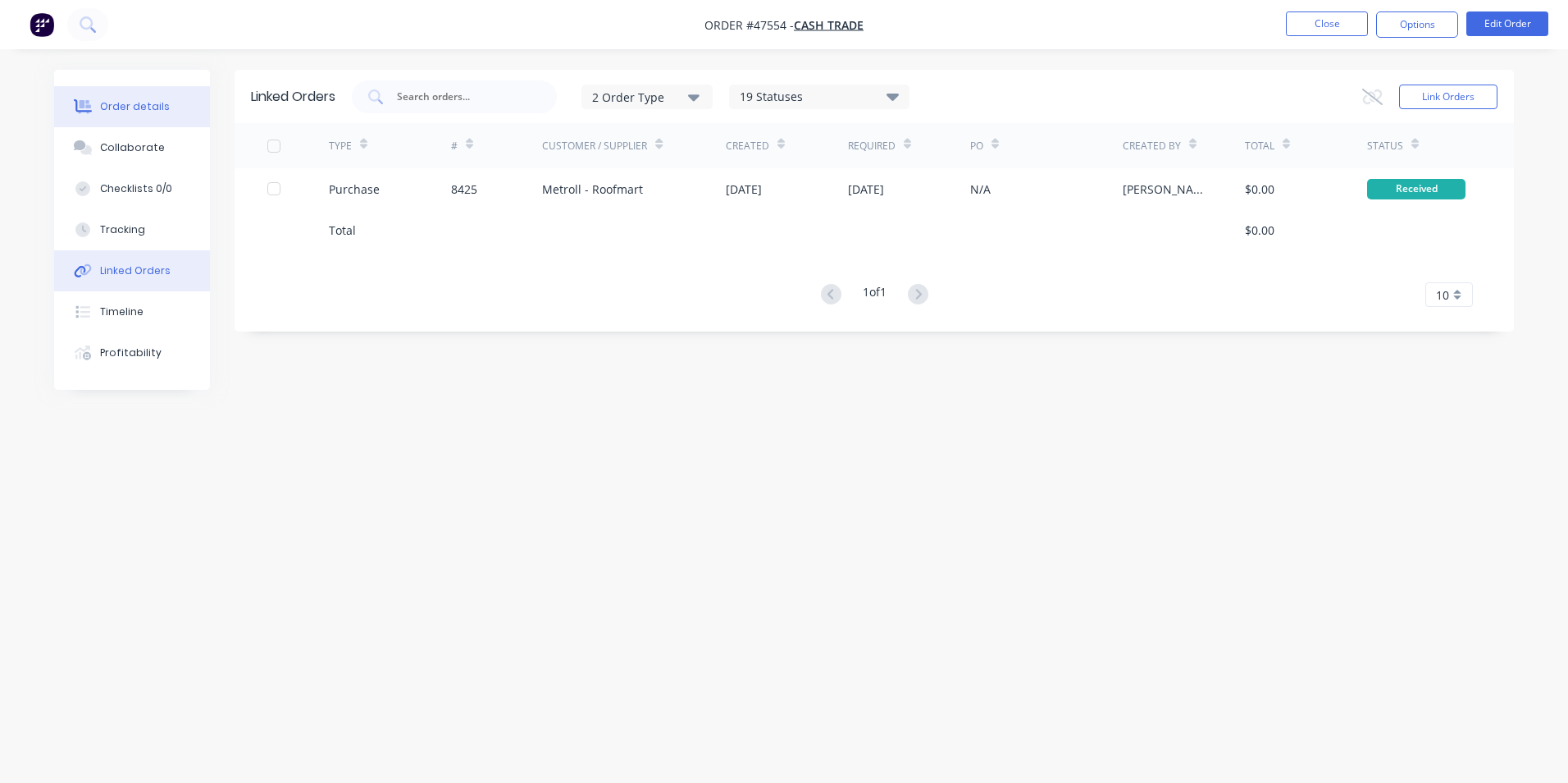
click at [71, 105] on div at bounding box center [83, 106] width 25 height 15
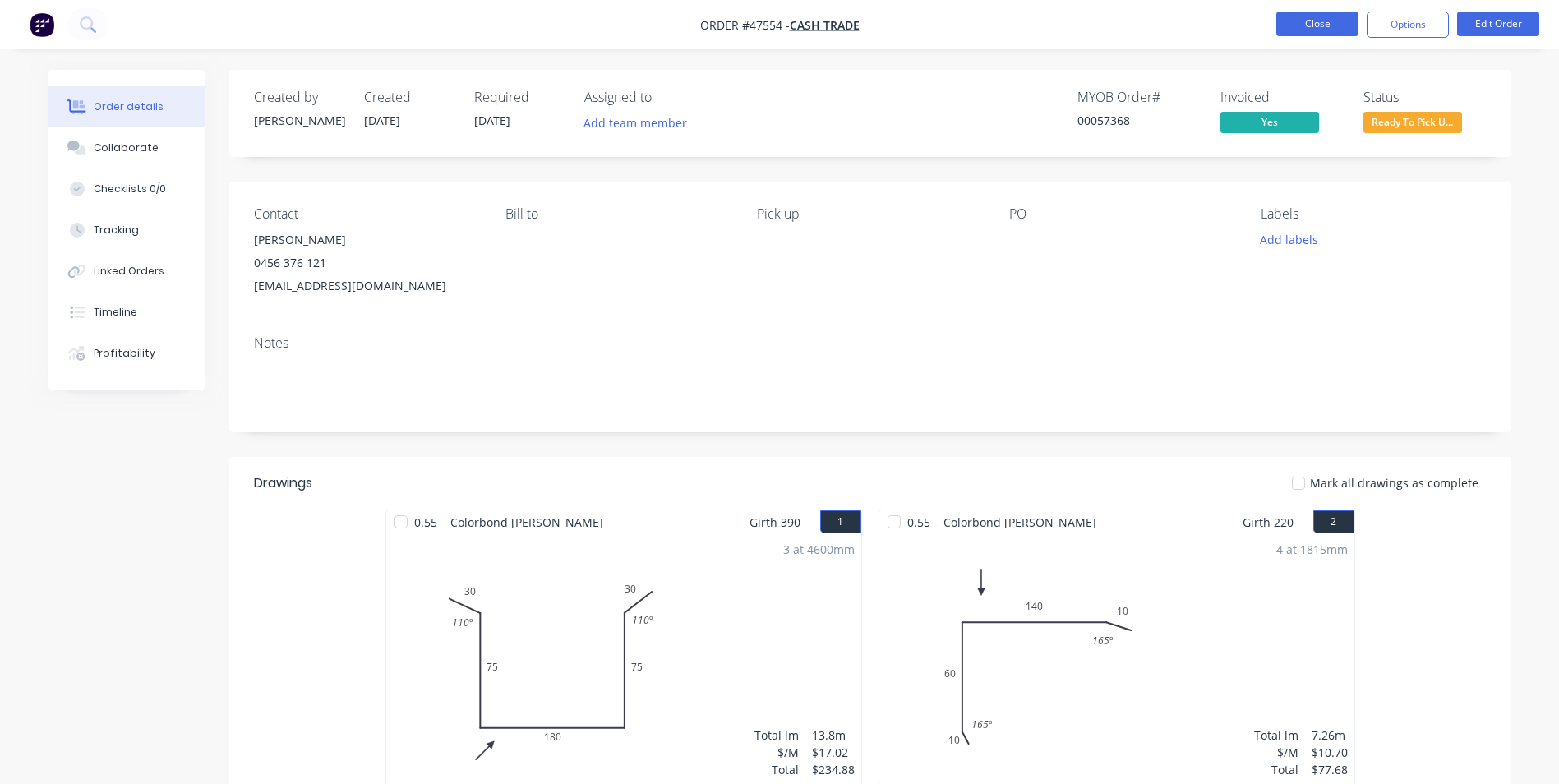
click at [1309, 27] on button "Close" at bounding box center [1318, 24] width 82 height 25
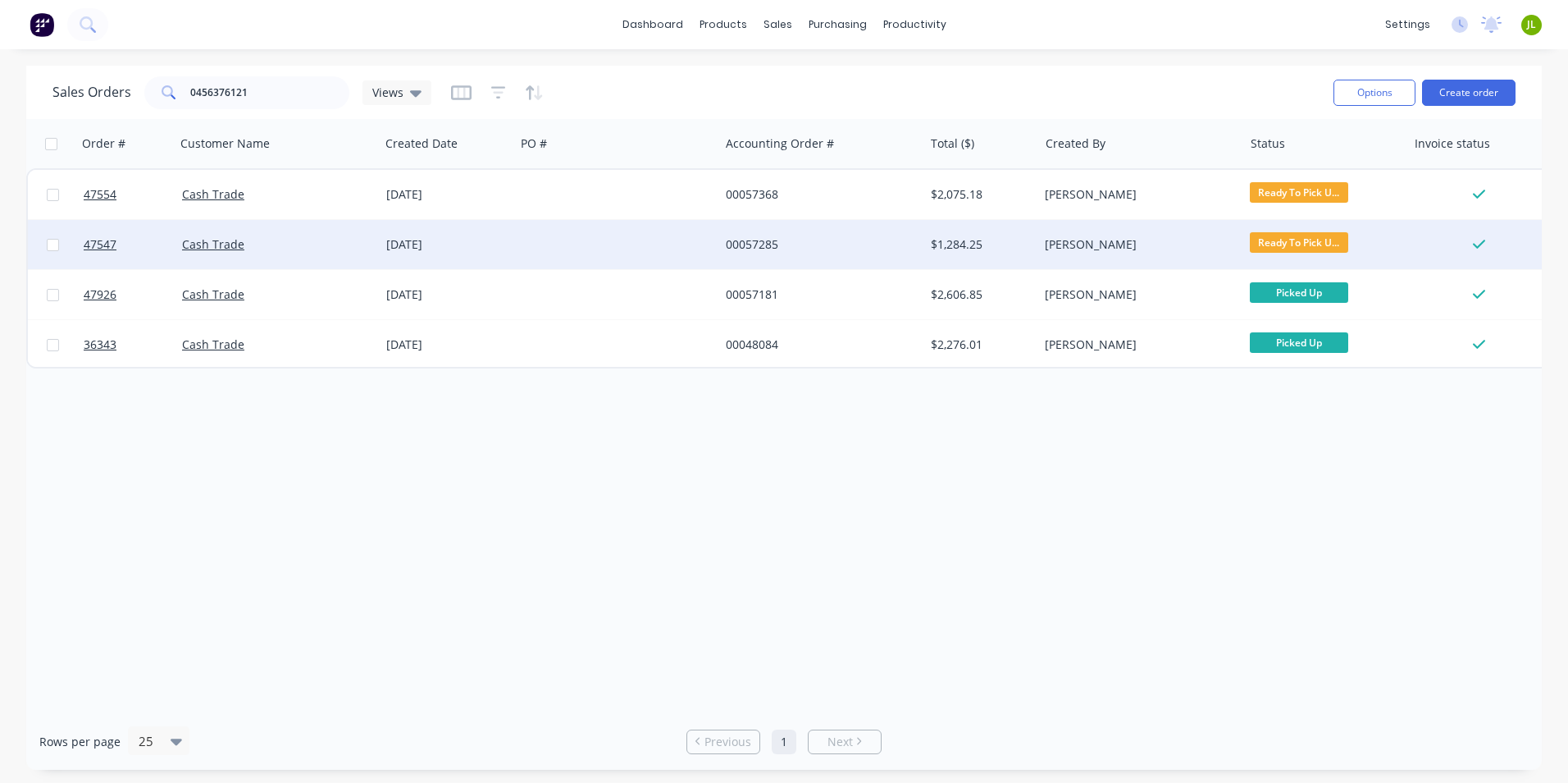
click at [476, 252] on div "[DATE]" at bounding box center [447, 244] width 122 height 16
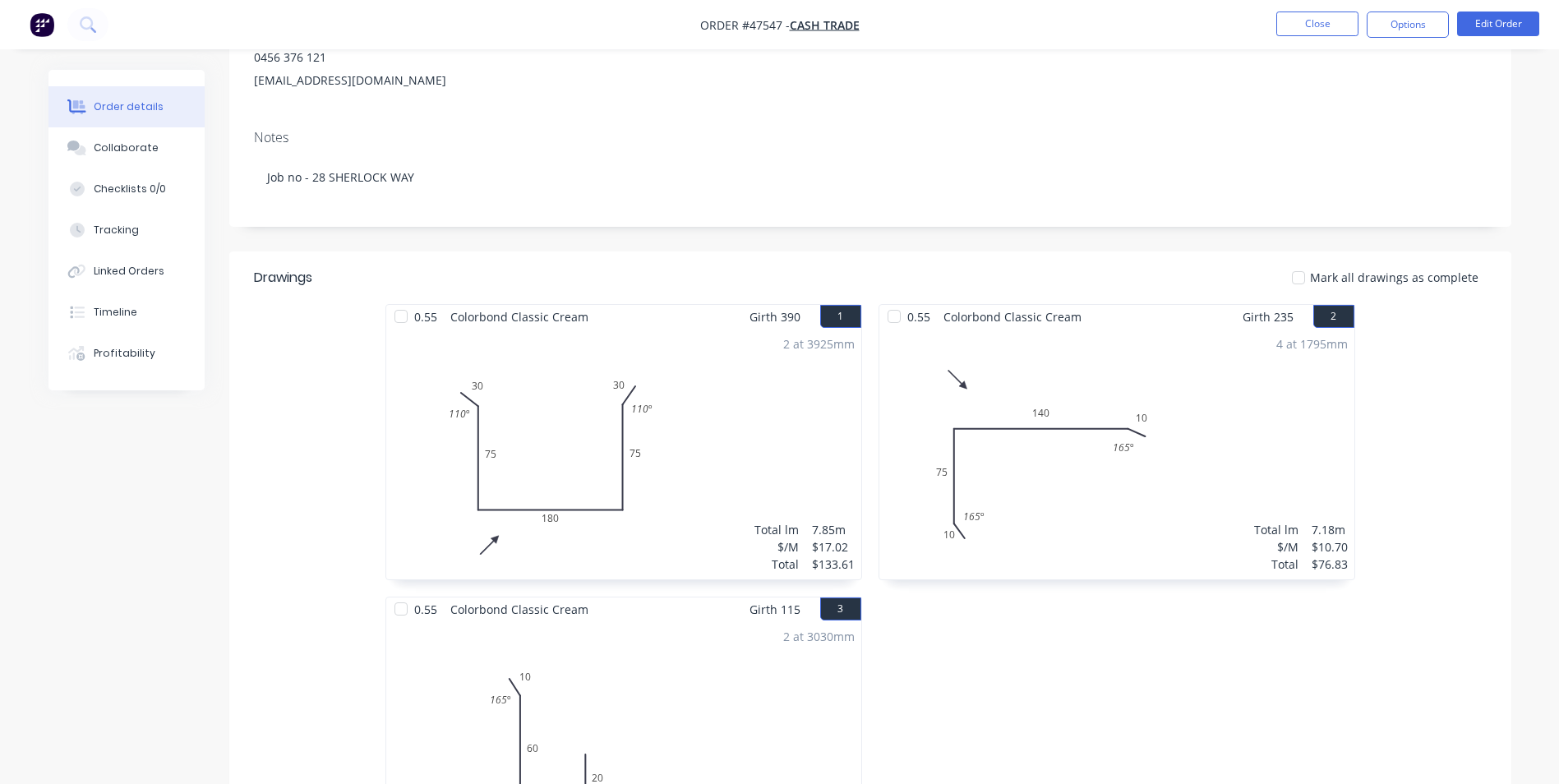
scroll to position [328, 0]
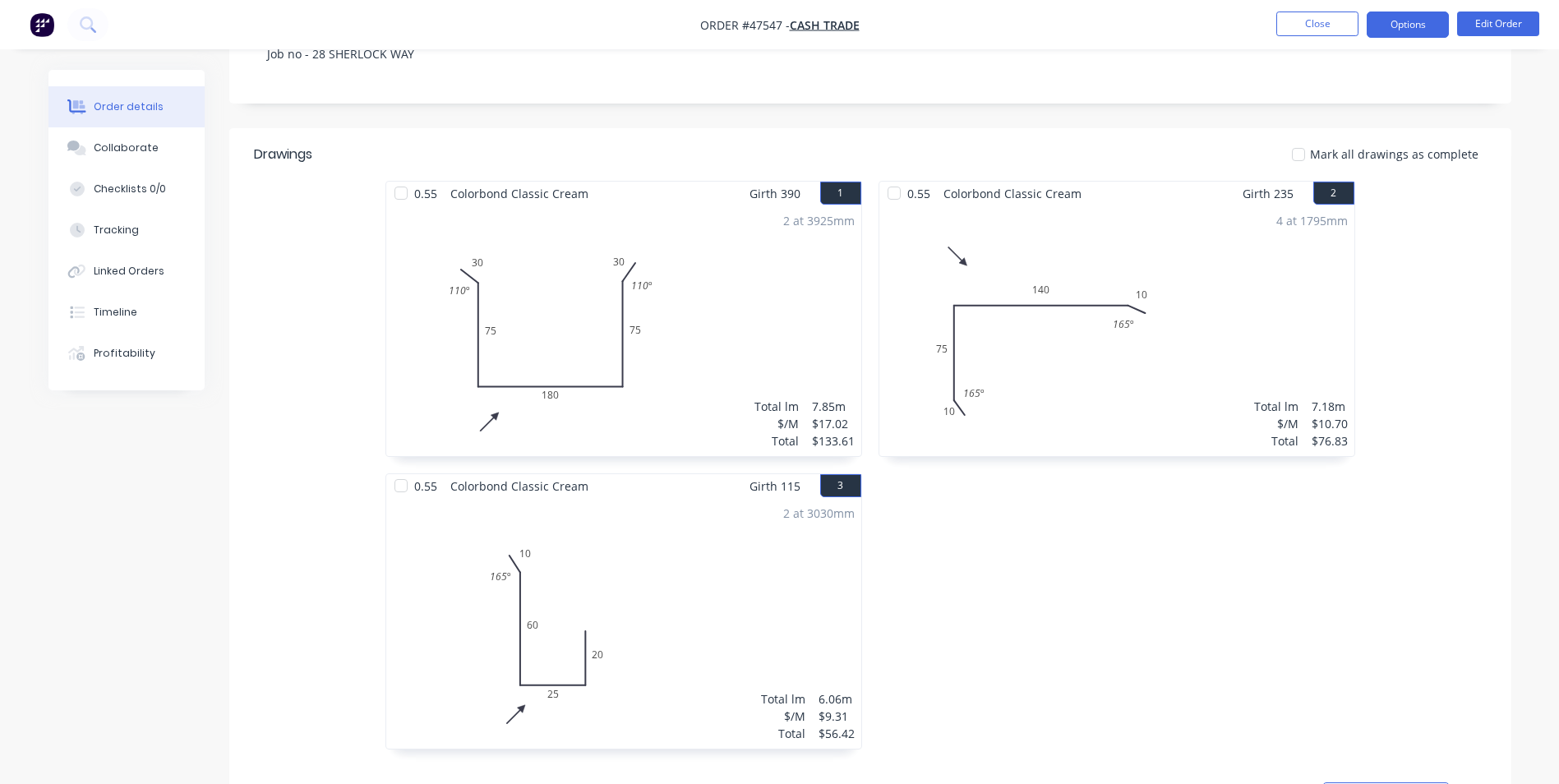
click at [1408, 36] on button "Options" at bounding box center [1409, 24] width 82 height 26
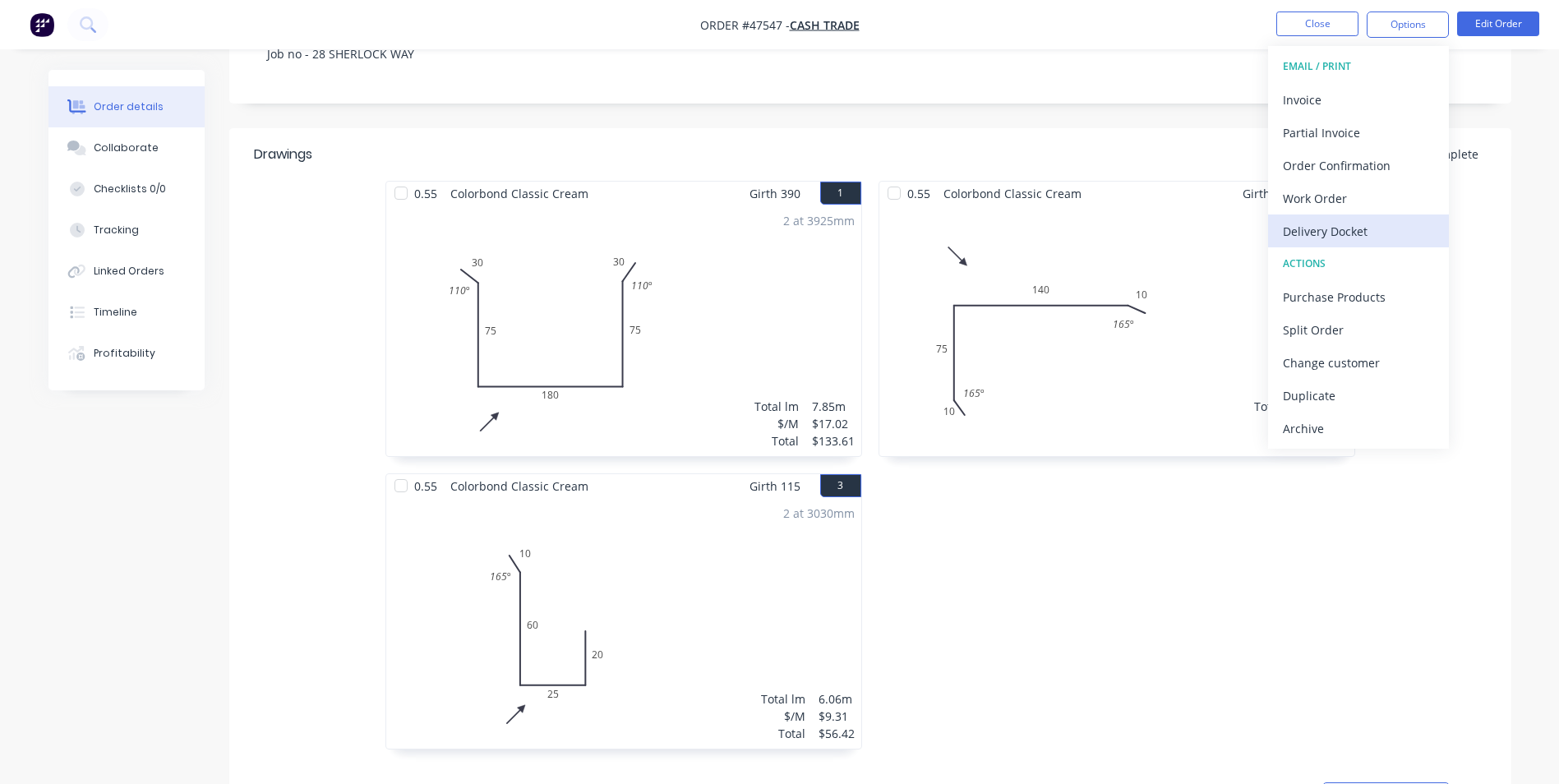
click at [1321, 234] on div "Delivery Docket" at bounding box center [1358, 231] width 151 height 24
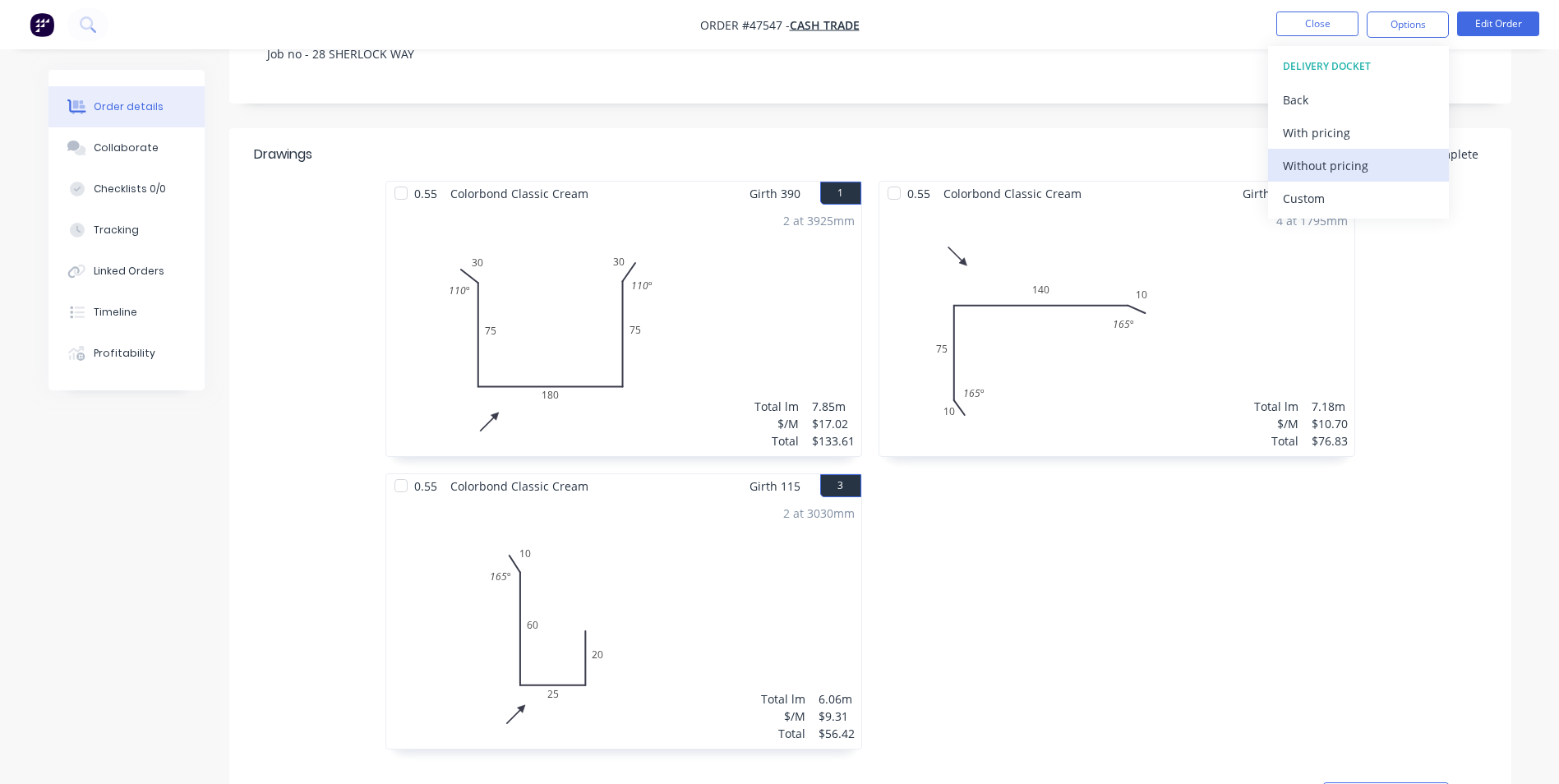
click at [1350, 172] on div "Without pricing" at bounding box center [1358, 166] width 151 height 24
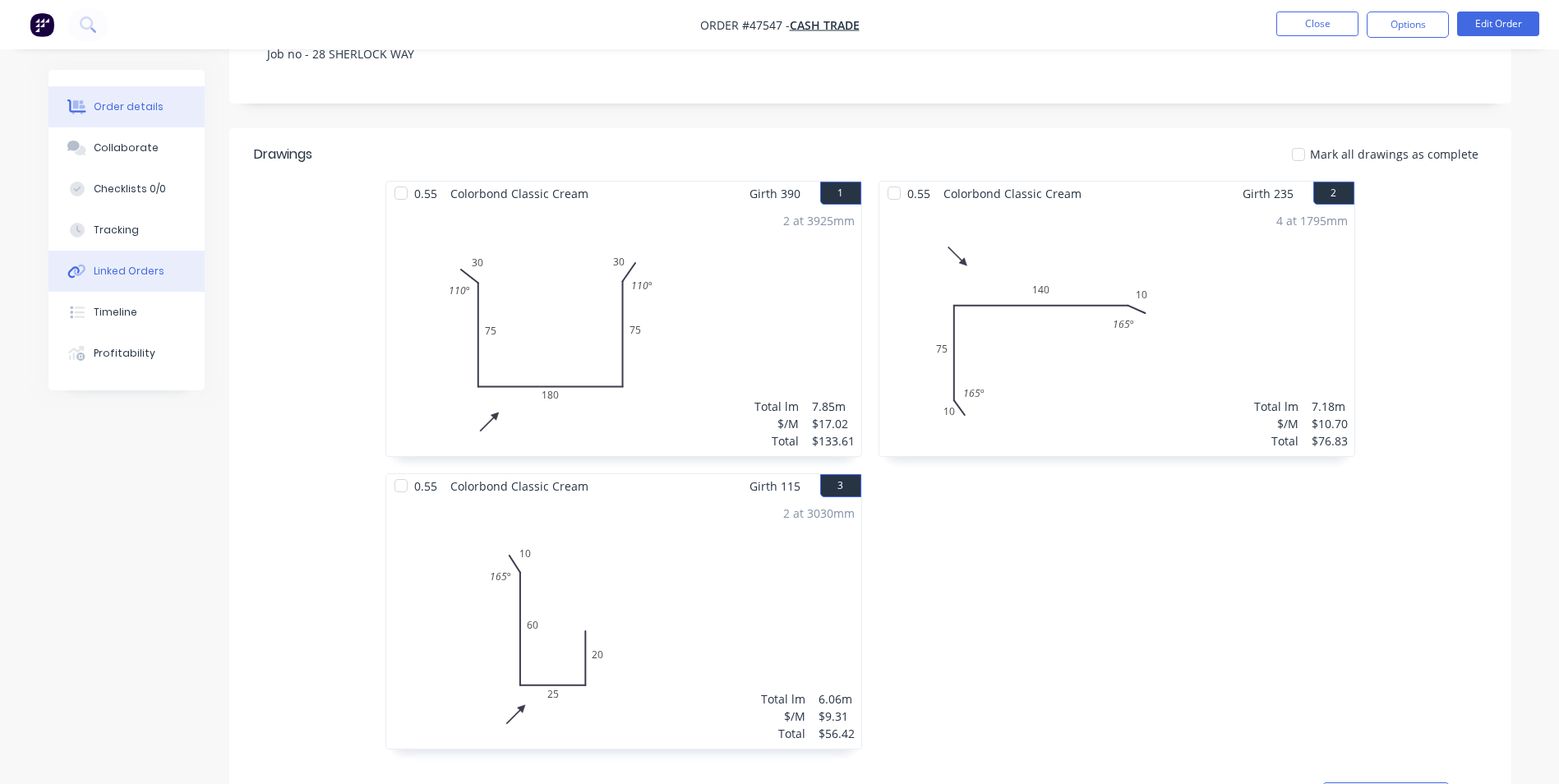
click at [95, 260] on button "Linked Orders" at bounding box center [126, 271] width 156 height 41
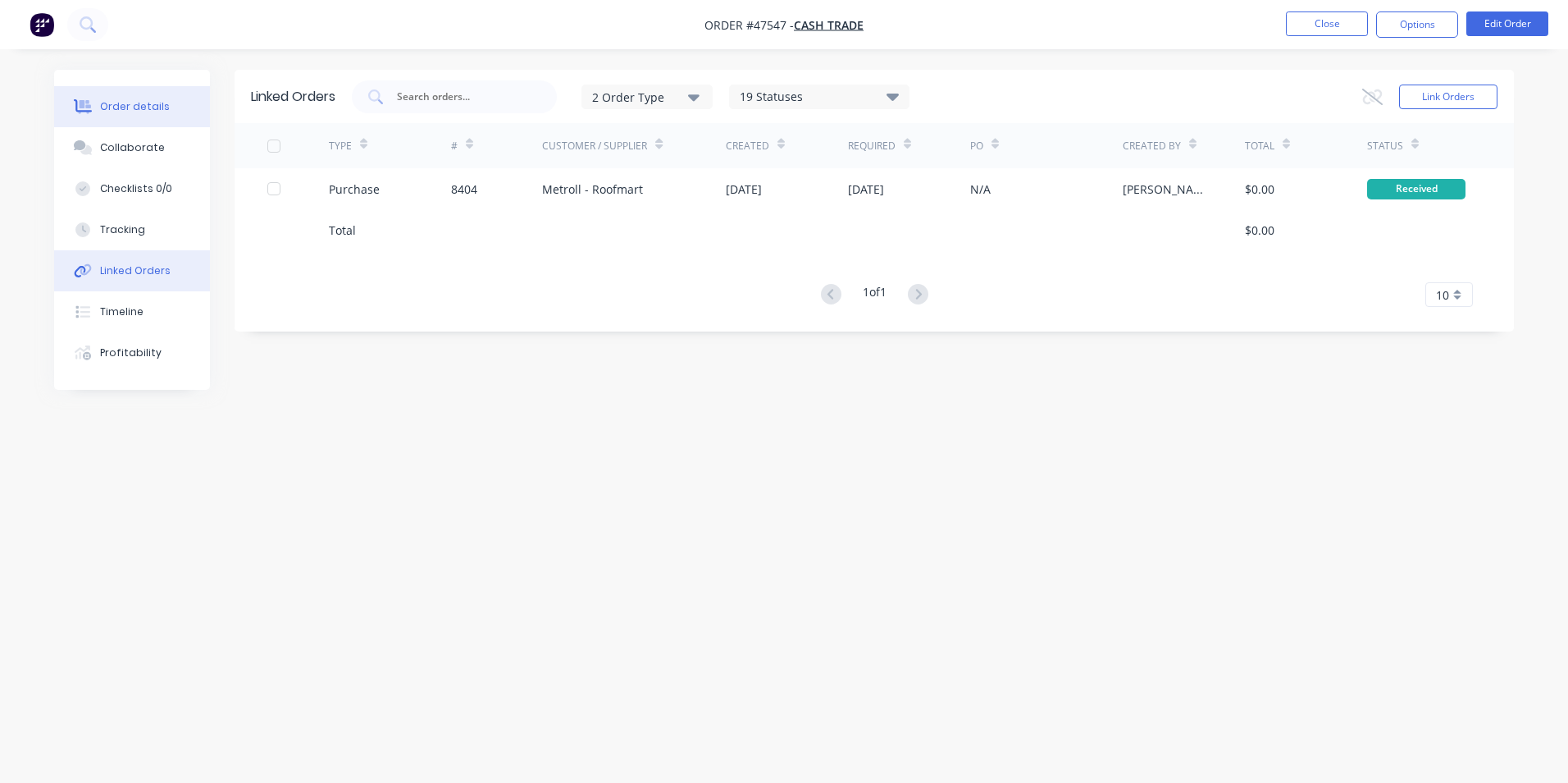
click at [138, 115] on button "Order details" at bounding box center [132, 106] width 155 height 41
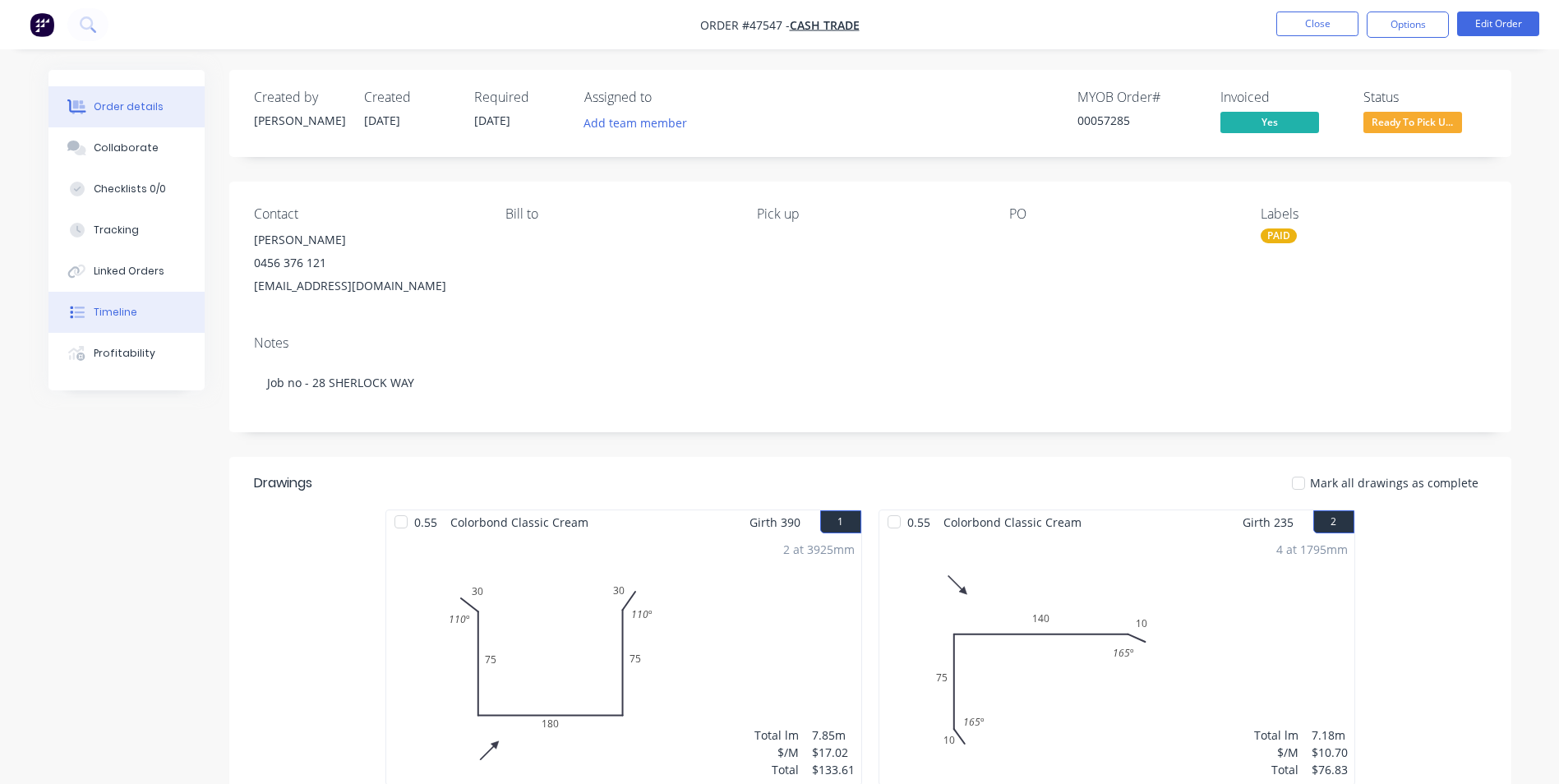
click at [102, 310] on div "Timeline" at bounding box center [116, 312] width 44 height 15
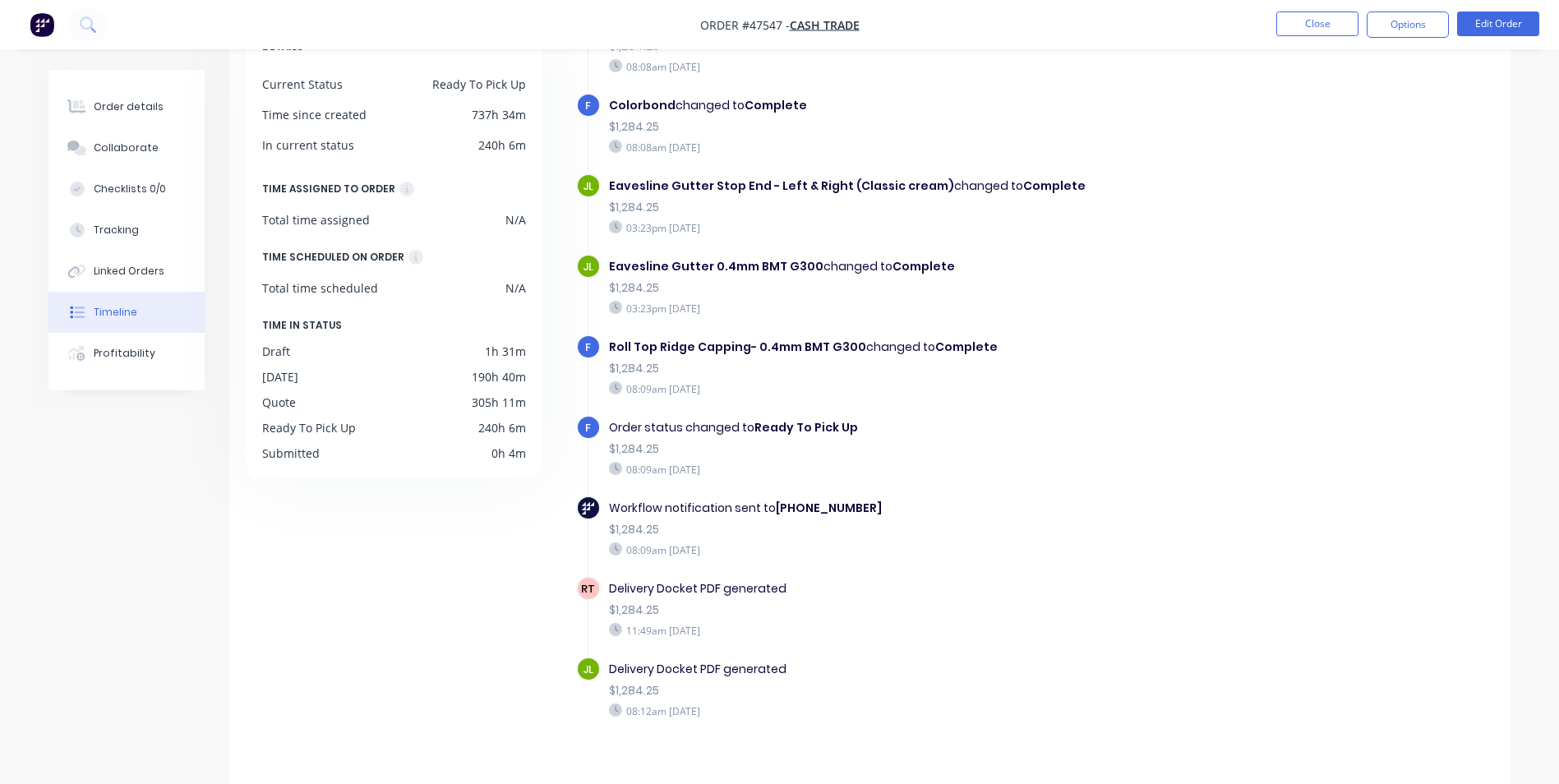
scroll to position [125, 0]
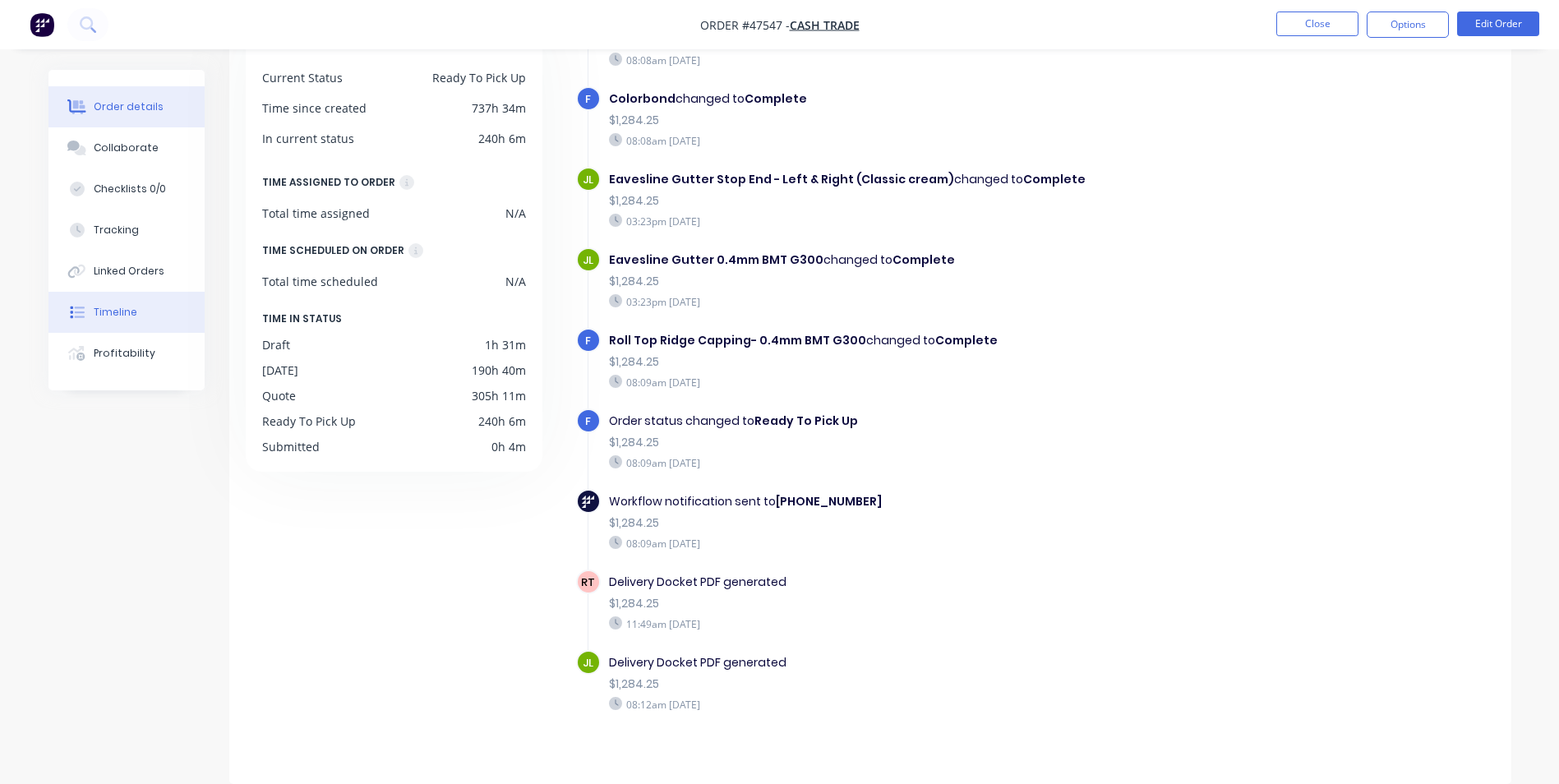
click at [88, 93] on button "Order details" at bounding box center [126, 107] width 156 height 41
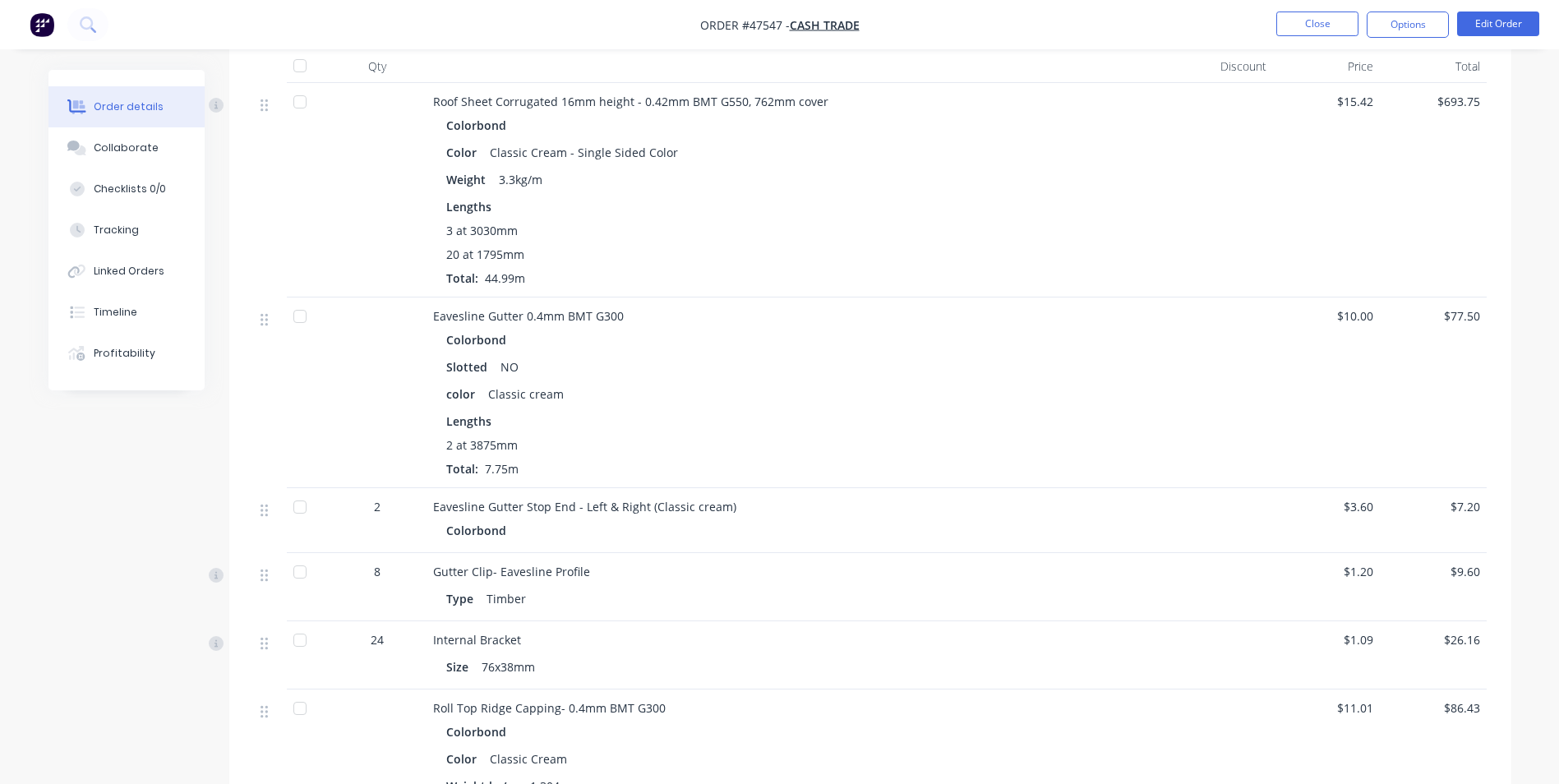
scroll to position [1275, 0]
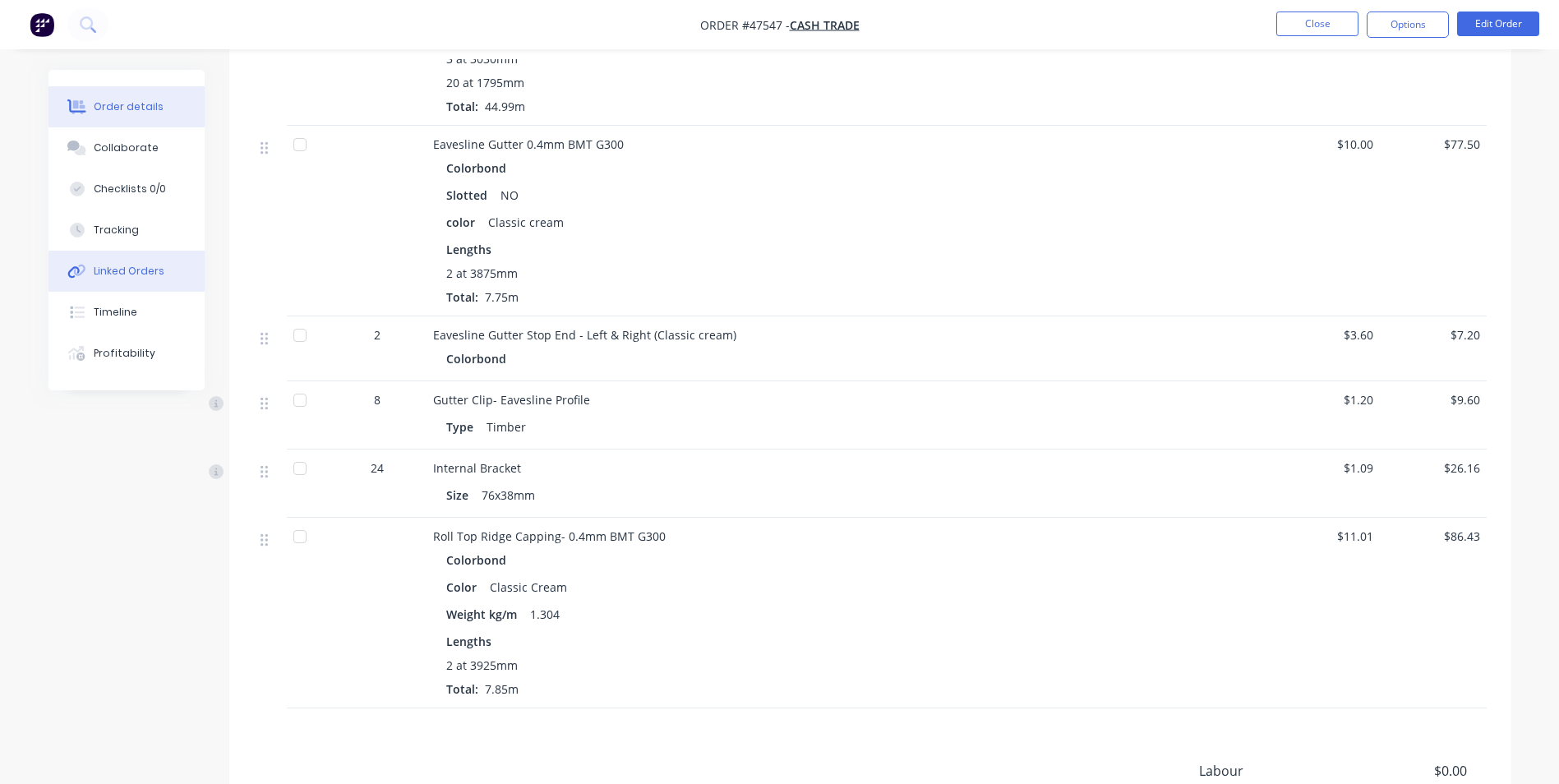
click at [101, 271] on div "Linked Orders" at bounding box center [129, 271] width 71 height 15
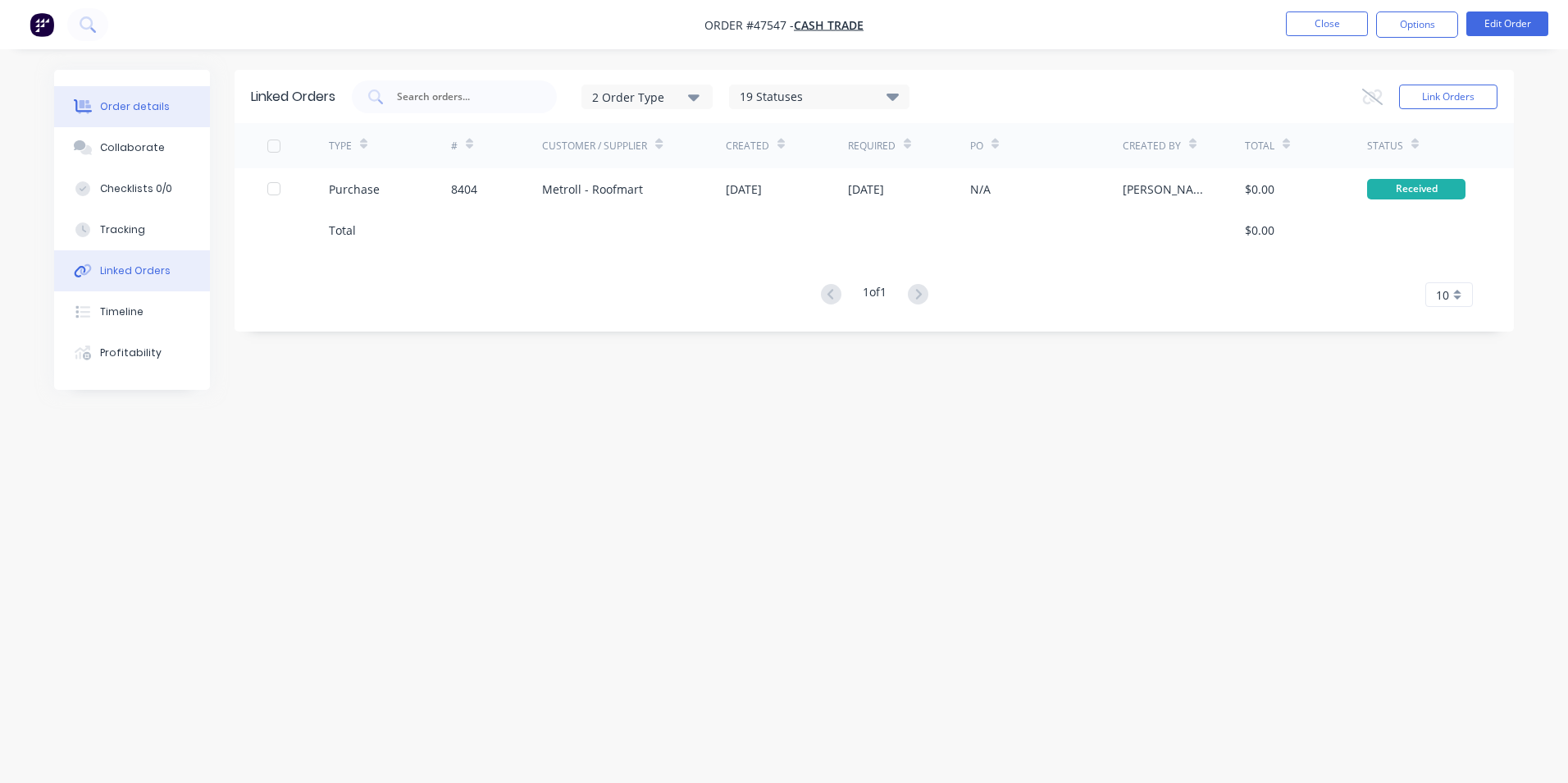
click at [167, 109] on button "Order details" at bounding box center [132, 106] width 155 height 41
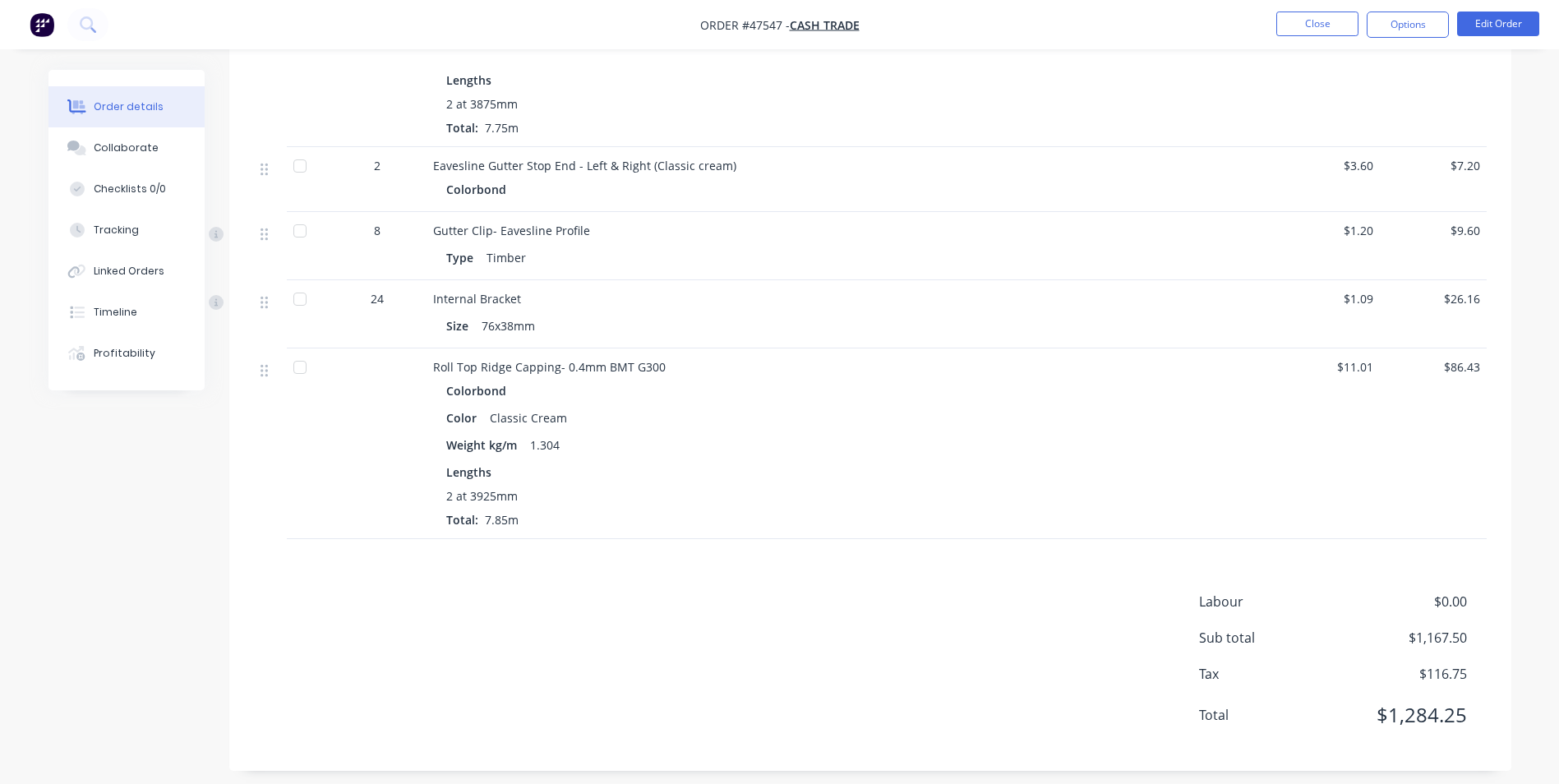
scroll to position [1456, 0]
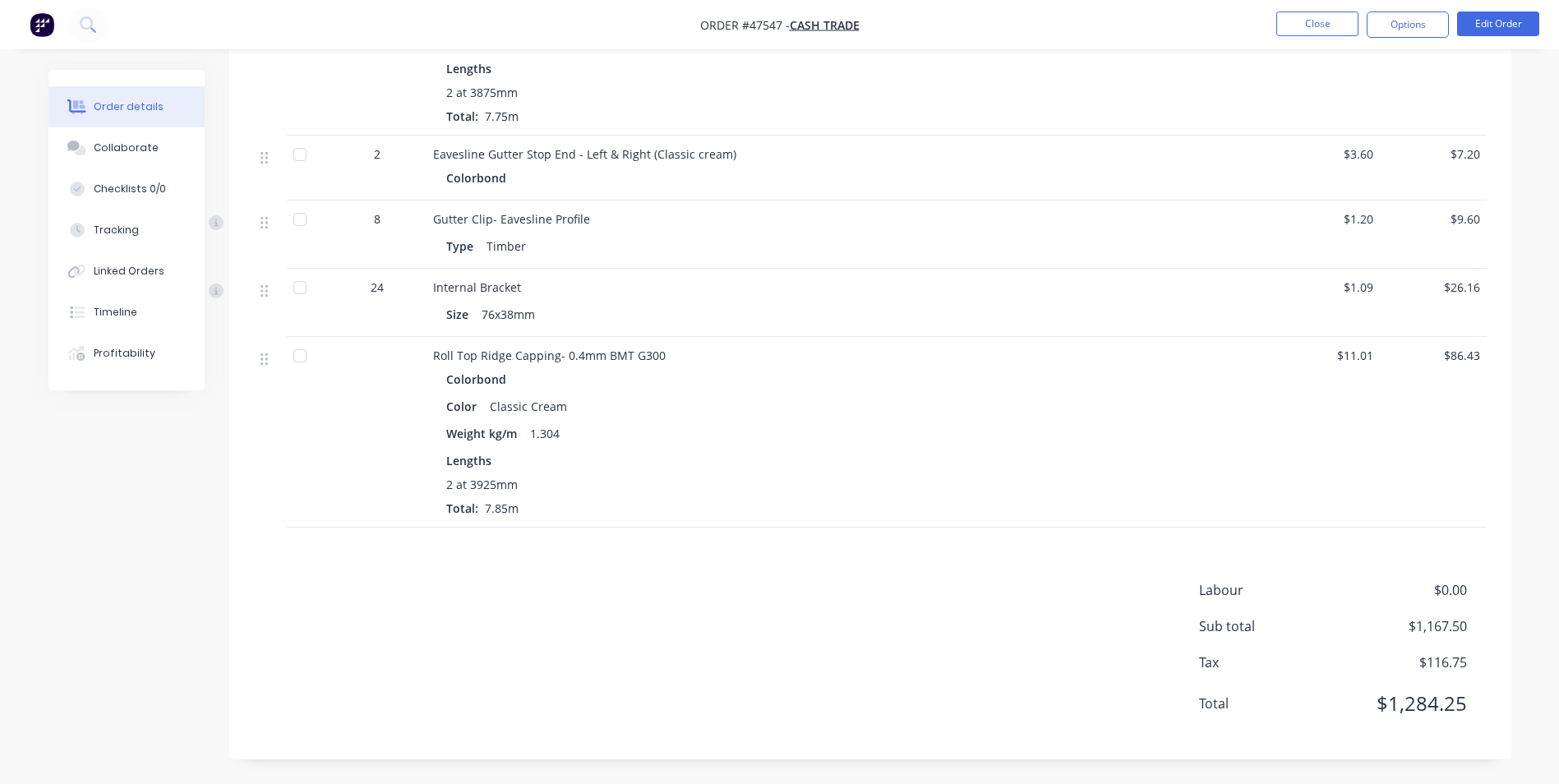
click at [707, 487] on div "2 at 3925mm" at bounding box center [796, 483] width 700 height 17
click at [610, 408] on div "Color Classic Cream" at bounding box center [796, 406] width 700 height 24
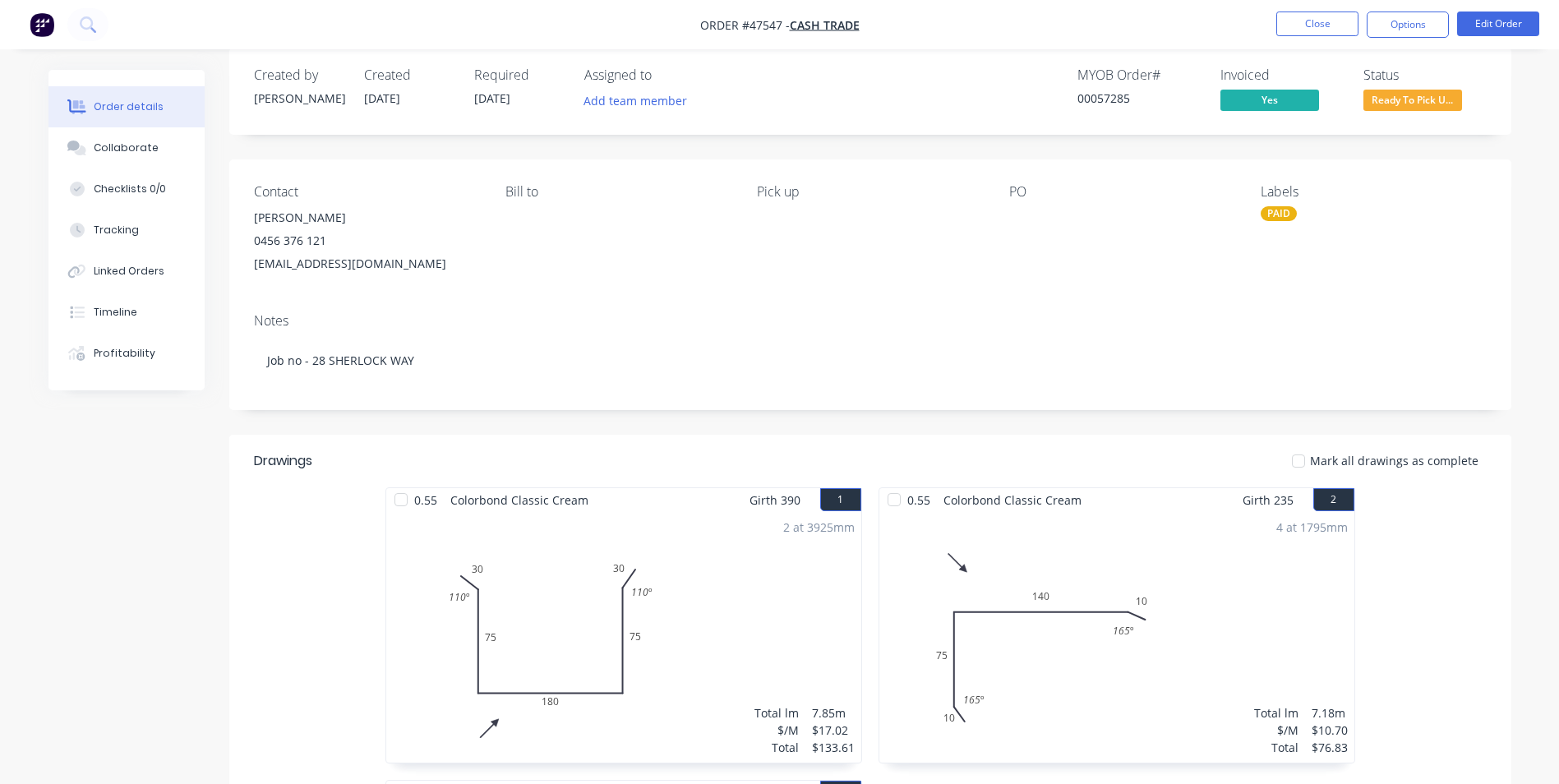
scroll to position [0, 0]
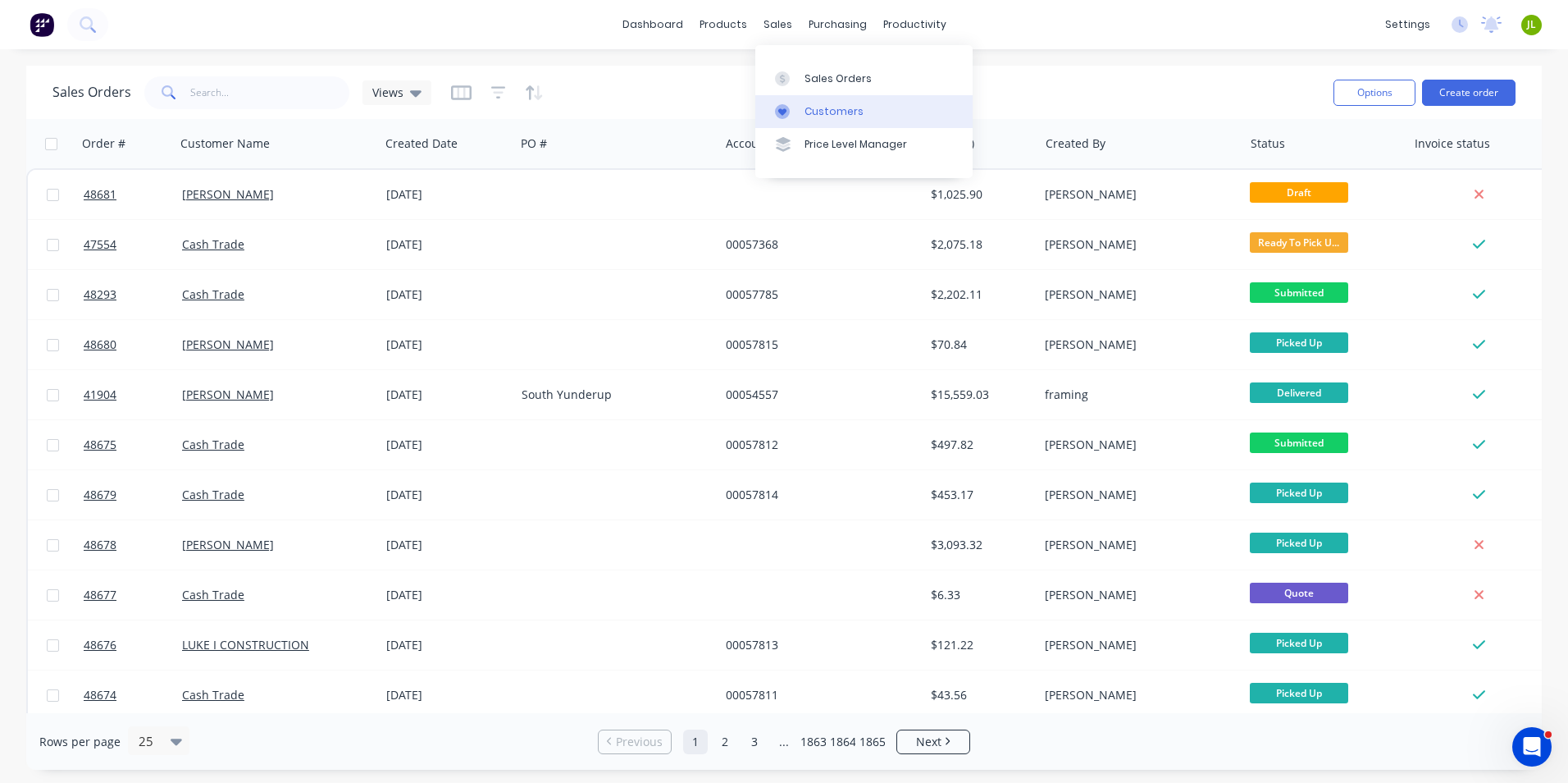
click at [787, 107] on icon at bounding box center [782, 112] width 15 height 15
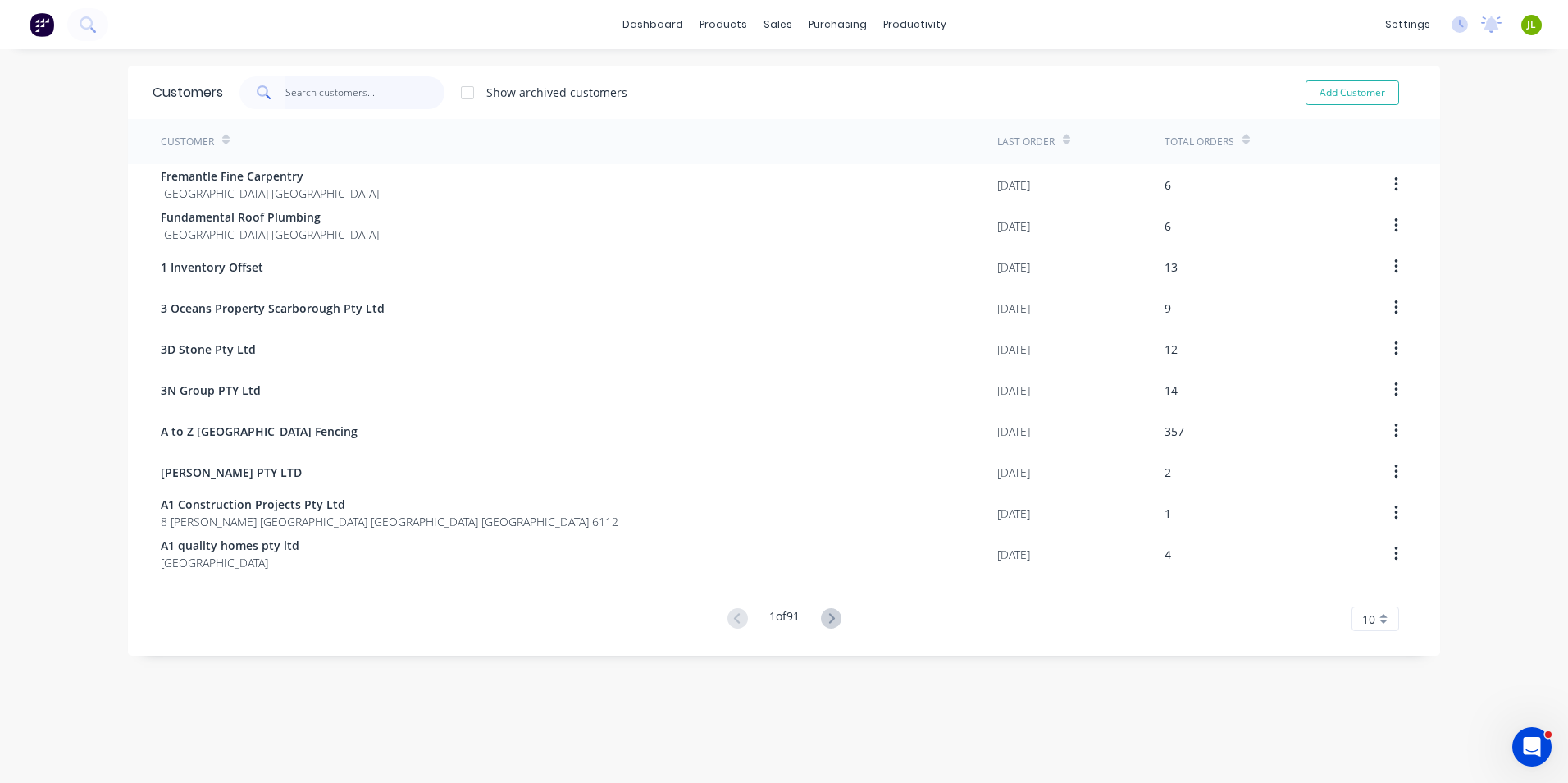
click at [371, 99] on input "text" at bounding box center [365, 92] width 160 height 33
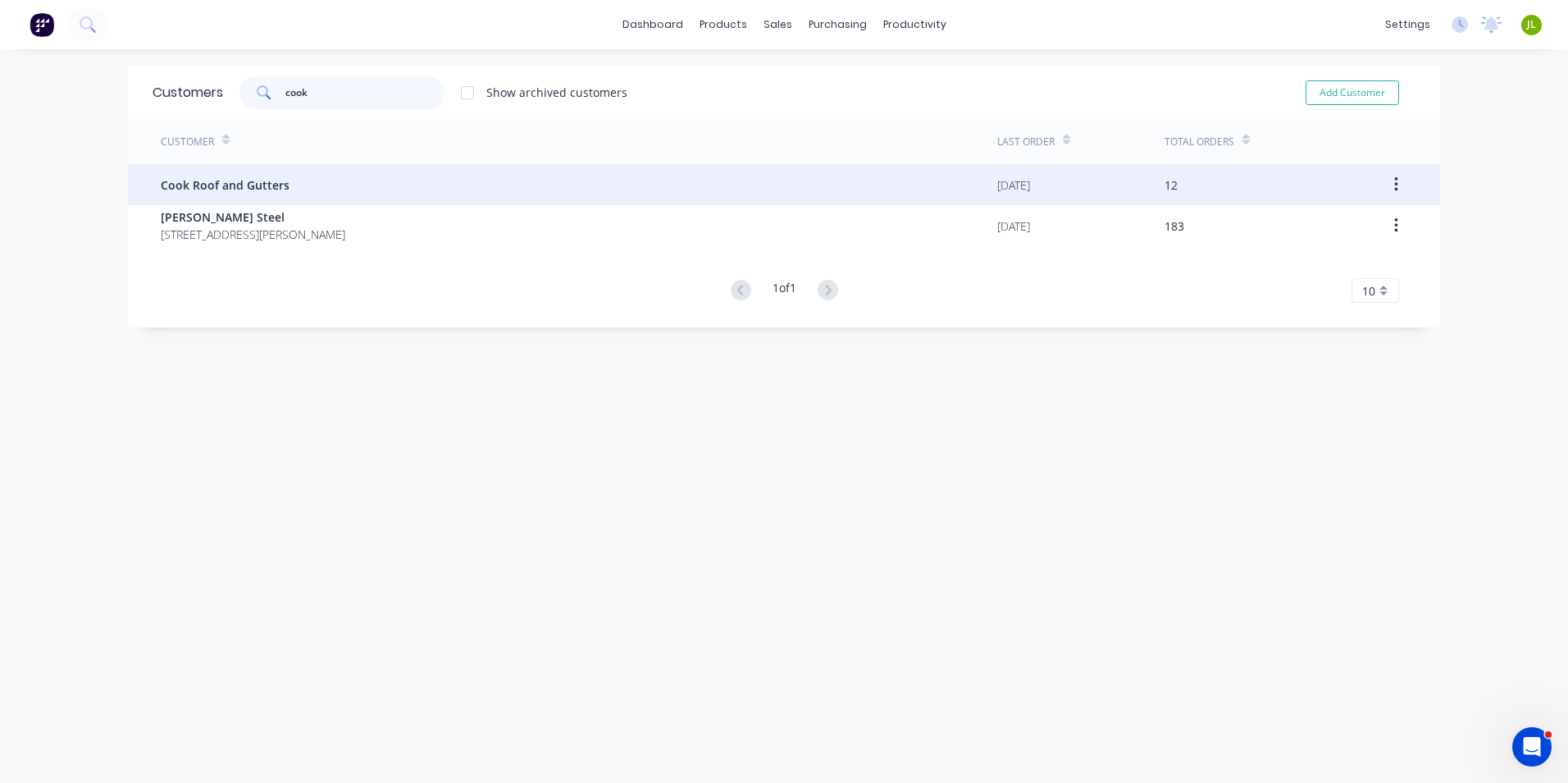
type input "cook"
click at [337, 174] on div "Cook Roof and Gutters" at bounding box center [579, 185] width 836 height 41
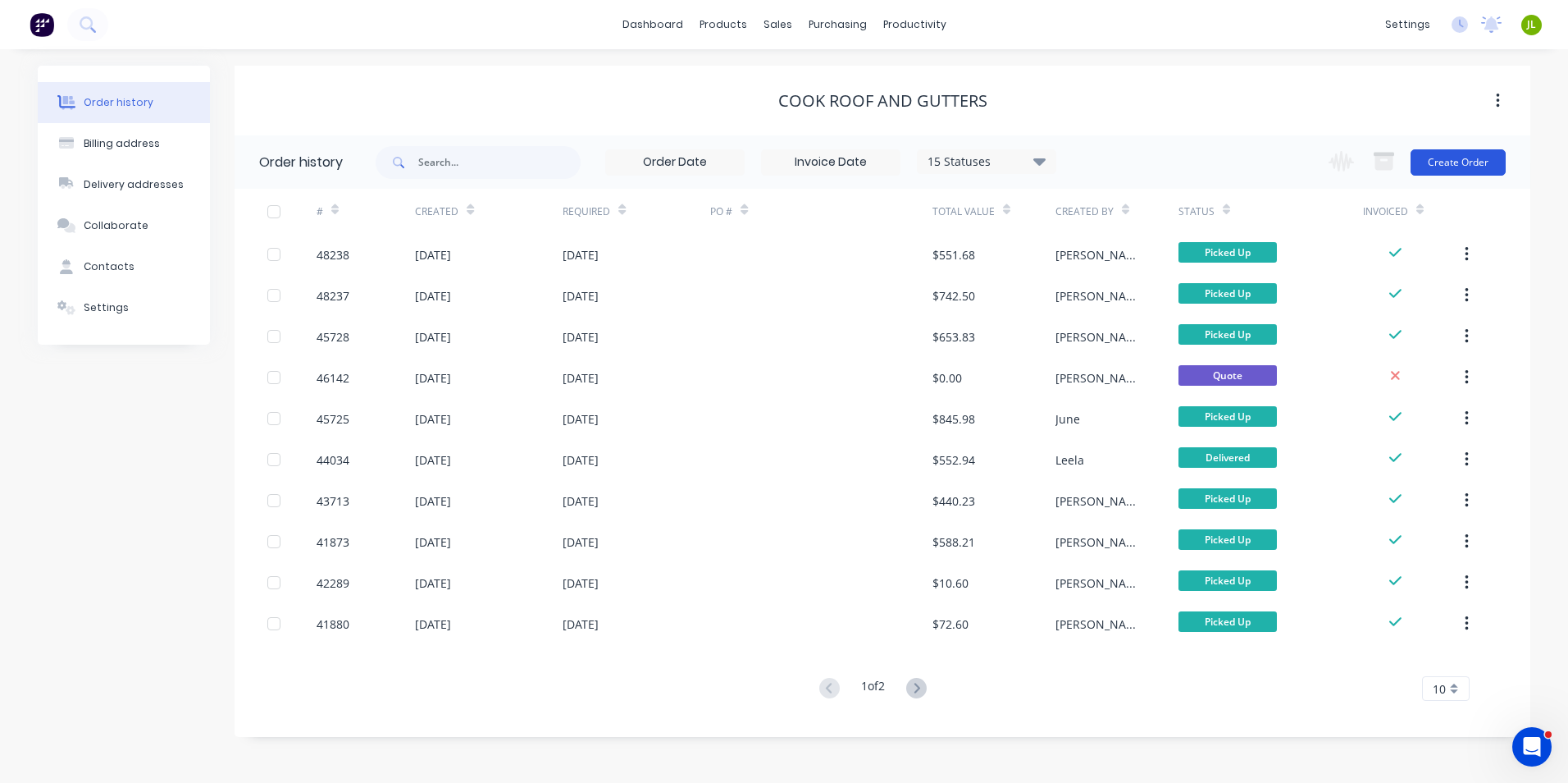
click at [1450, 153] on button "Create Order" at bounding box center [1458, 162] width 95 height 26
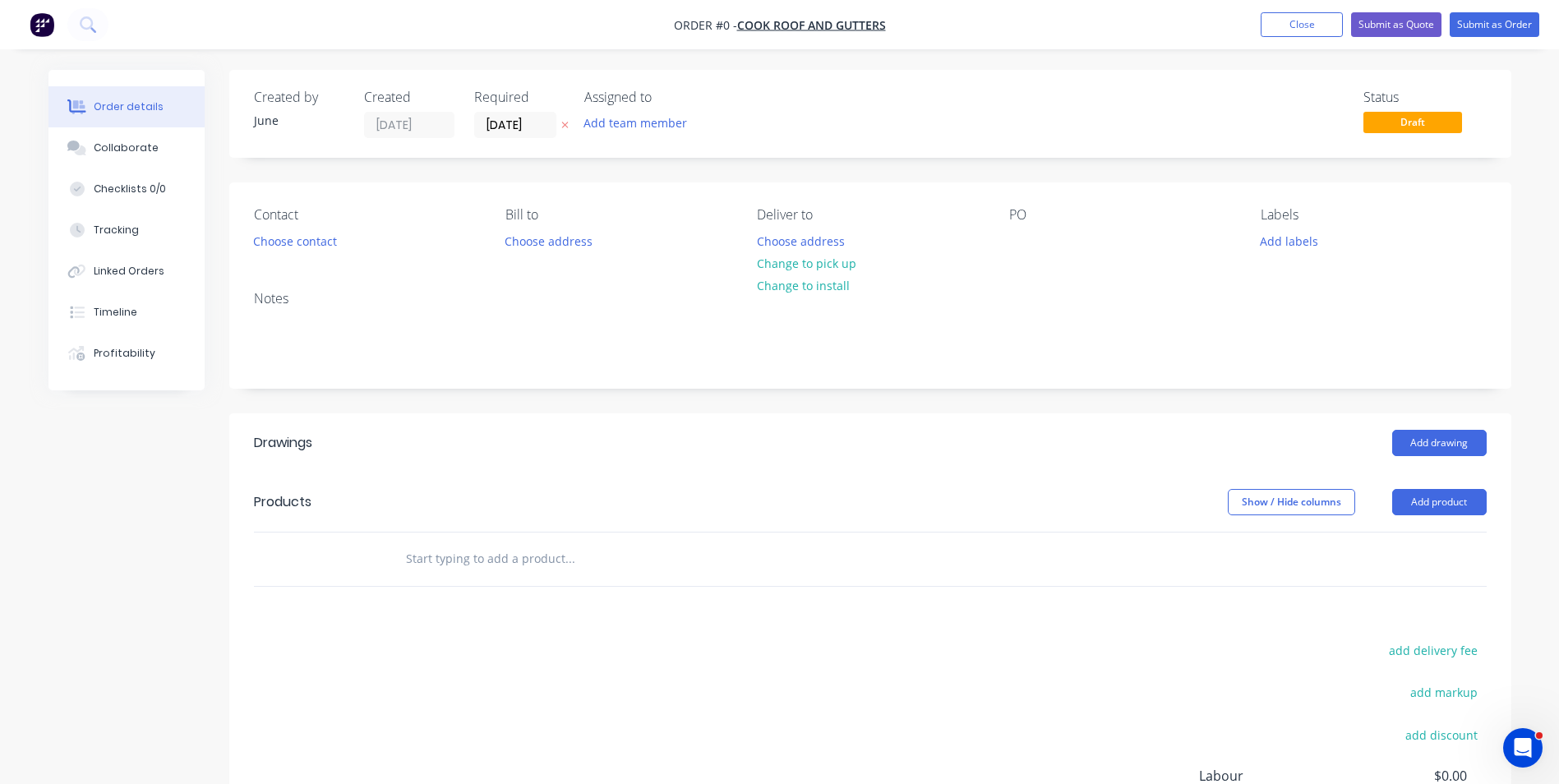
click at [1451, 520] on header "Products Show / Hide columns Add product" at bounding box center [870, 502] width 1282 height 59
click at [1443, 507] on button "Add product" at bounding box center [1440, 501] width 95 height 26
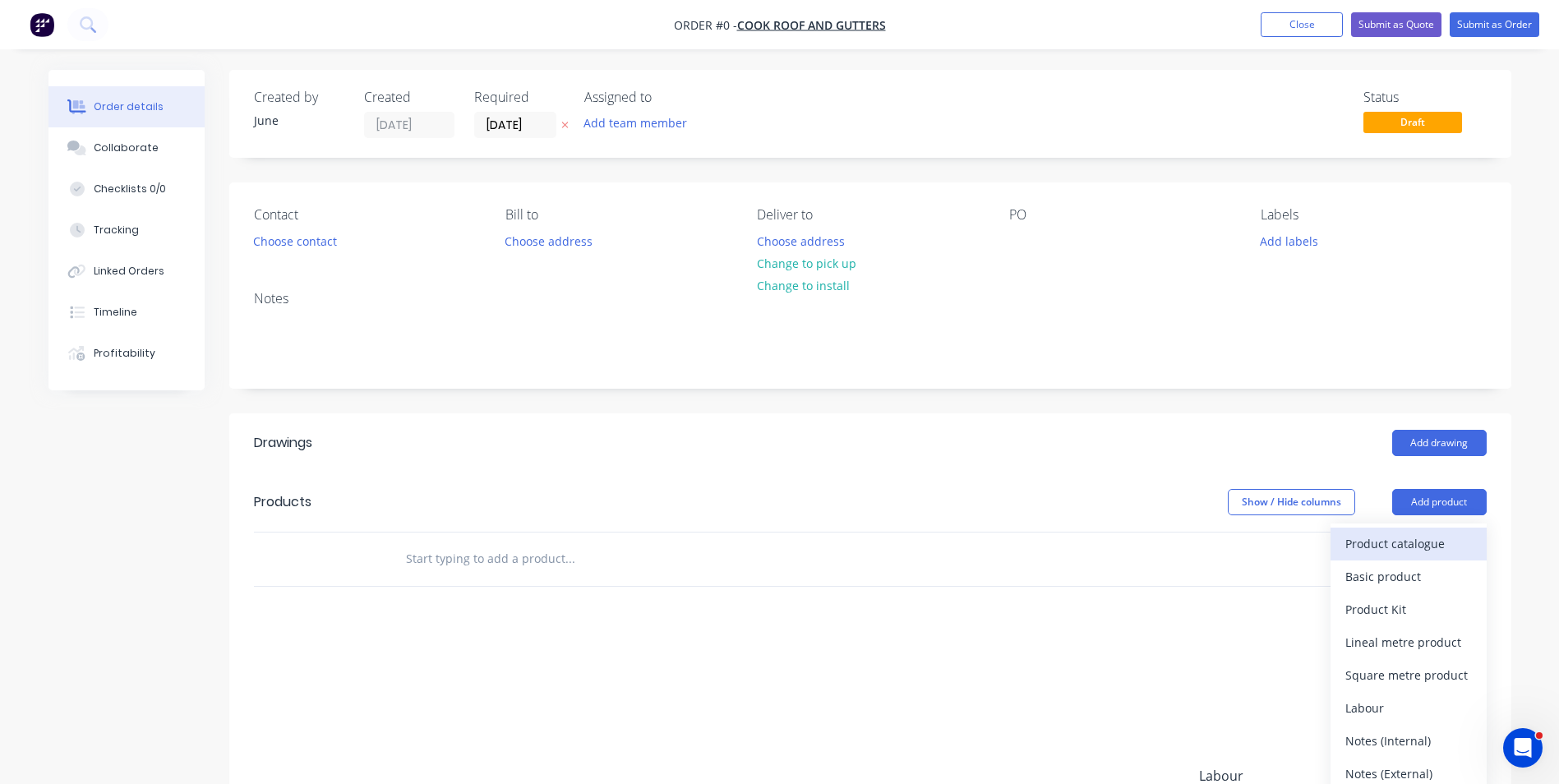
click at [1429, 541] on div "Product catalogue" at bounding box center [1409, 543] width 126 height 24
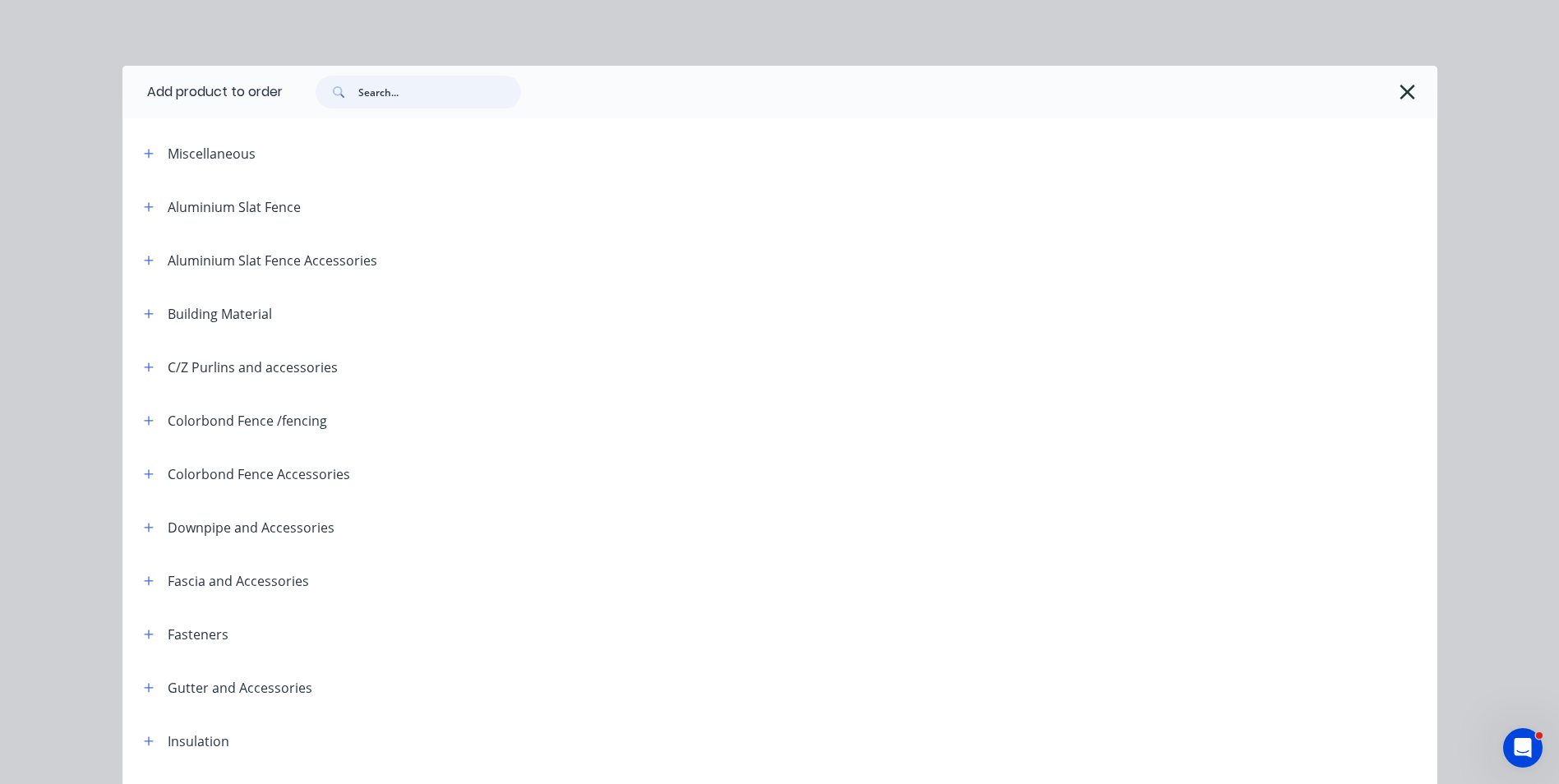
click at [390, 104] on input "text" at bounding box center [440, 91] width 163 height 33
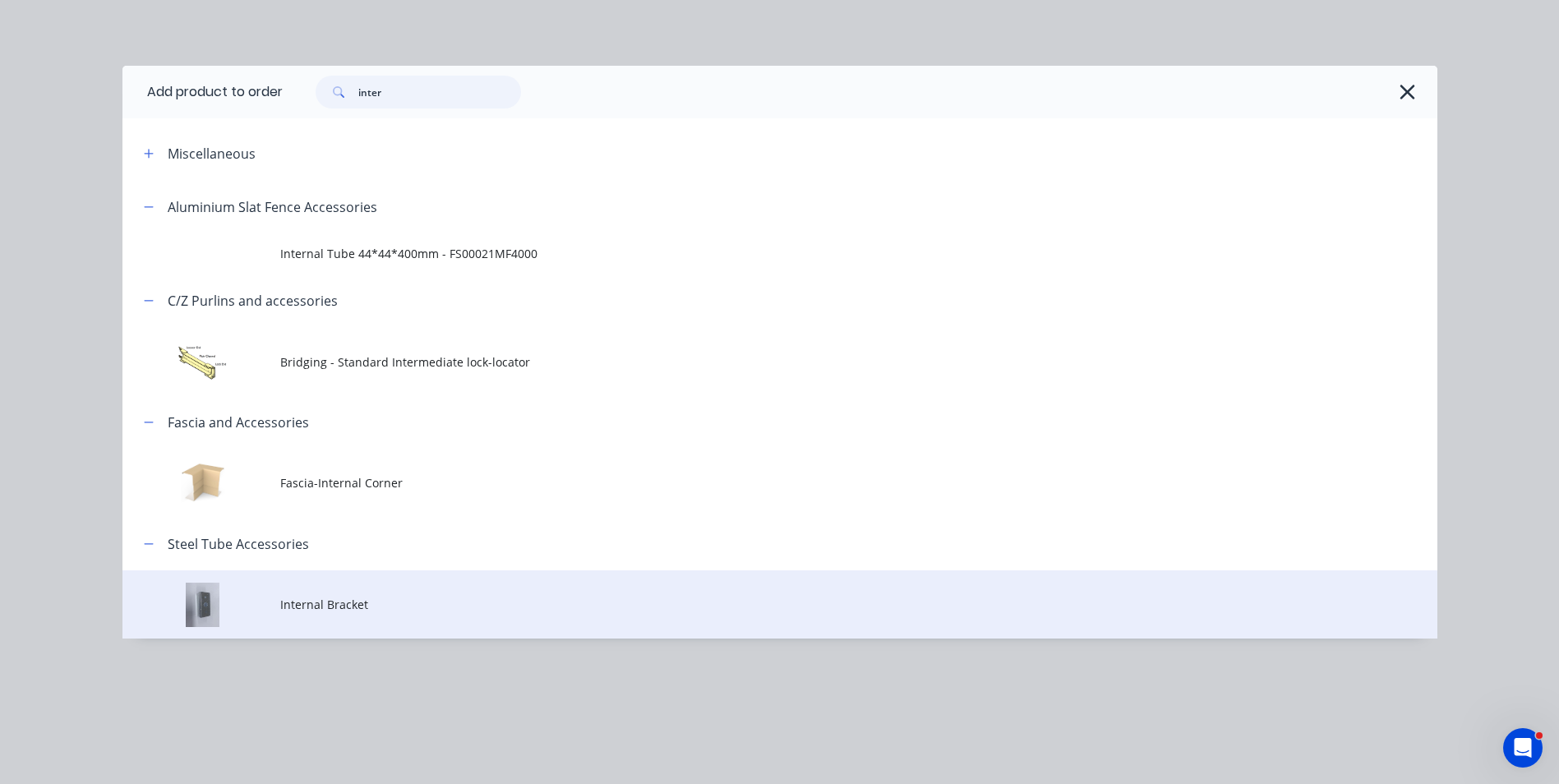
type input "inter"
click at [412, 584] on td "Internal Bracket" at bounding box center [859, 604] width 1157 height 68
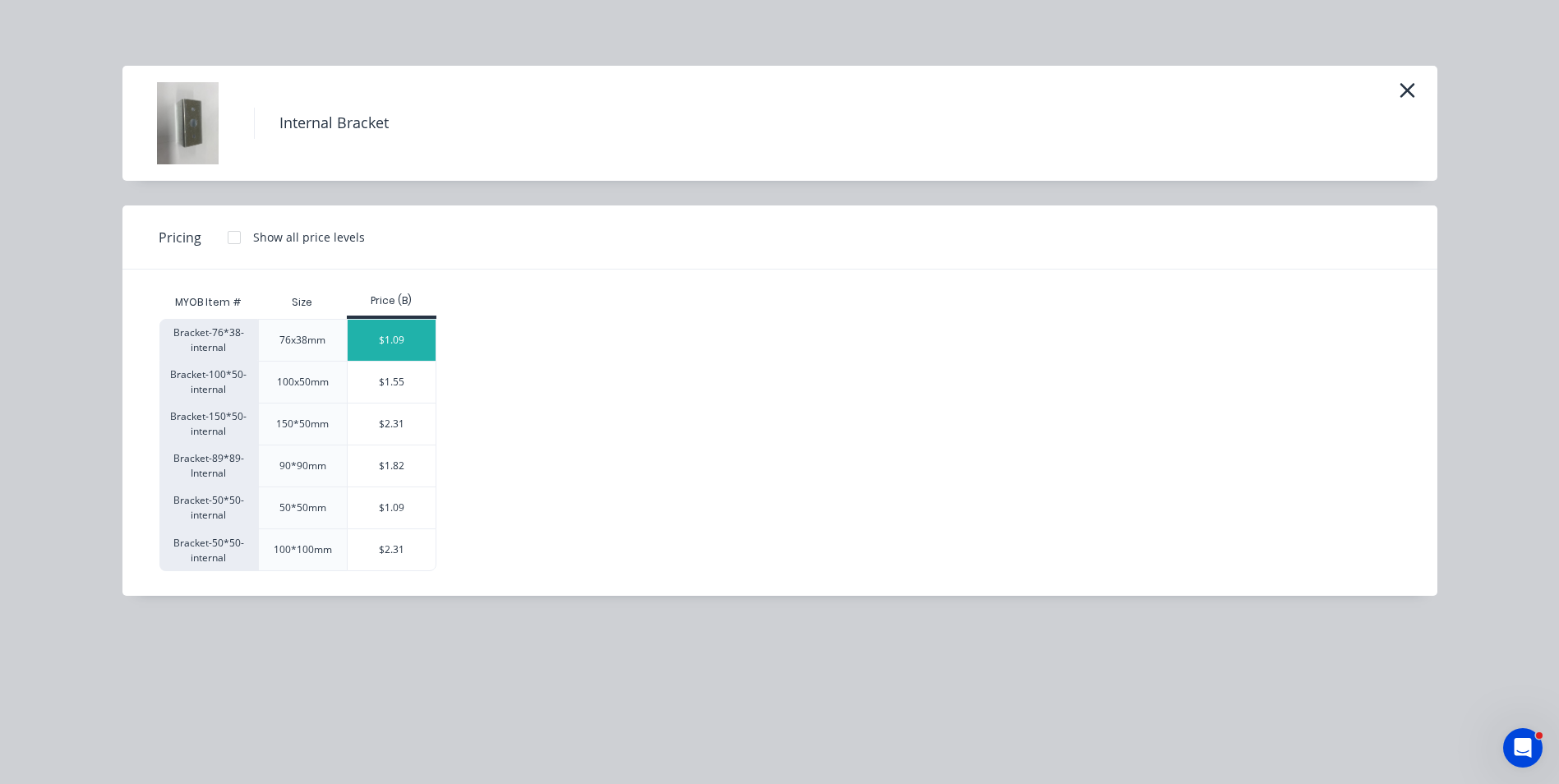
click at [373, 328] on div "$1.09" at bounding box center [391, 340] width 88 height 41
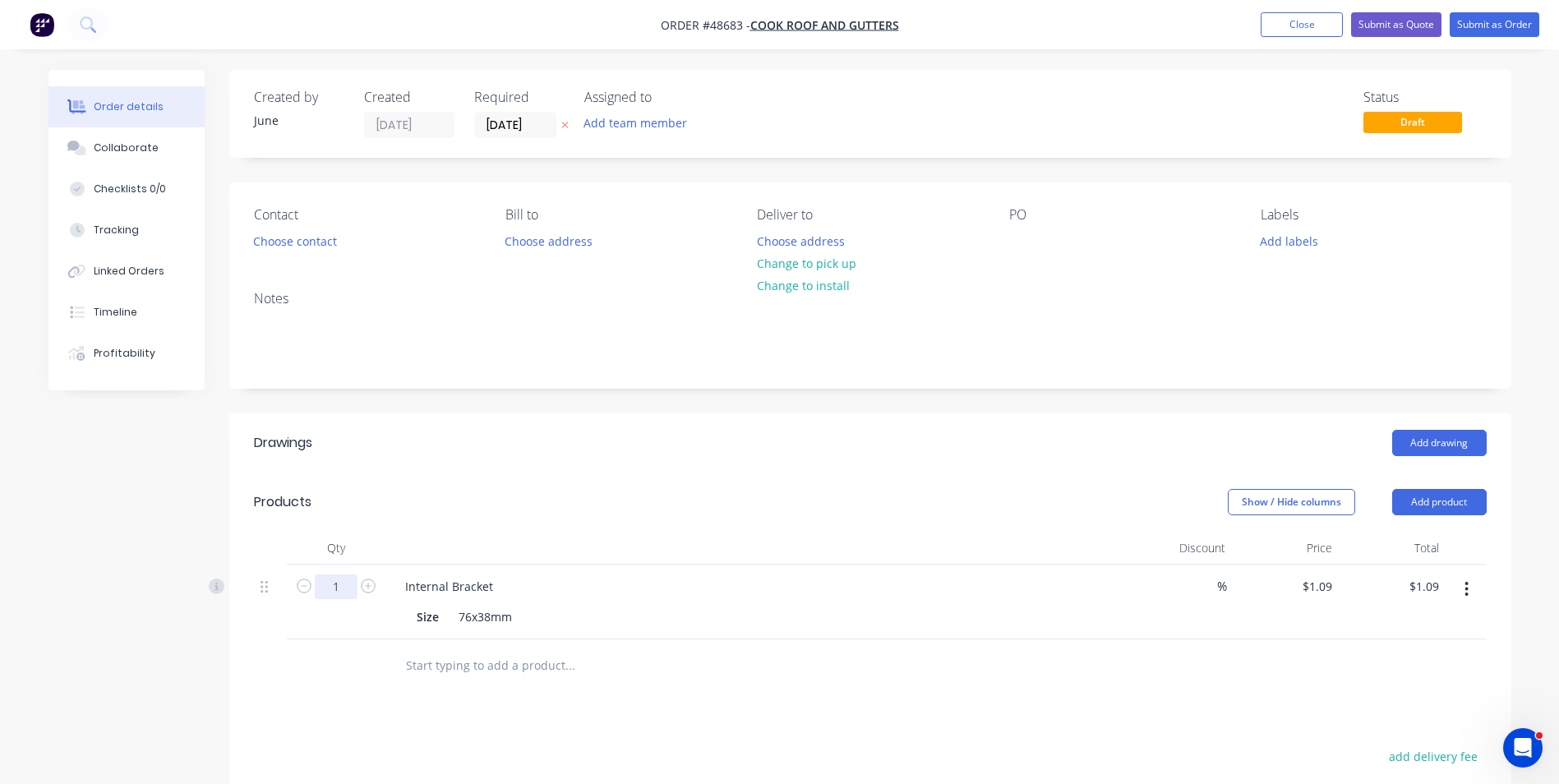
click at [355, 590] on input "1" at bounding box center [337, 587] width 43 height 25
type input "10"
type input "$10.90"
click at [553, 612] on div "Size 76x38mm" at bounding box center [752, 617] width 684 height 24
click at [1466, 496] on button "Add product" at bounding box center [1440, 501] width 95 height 26
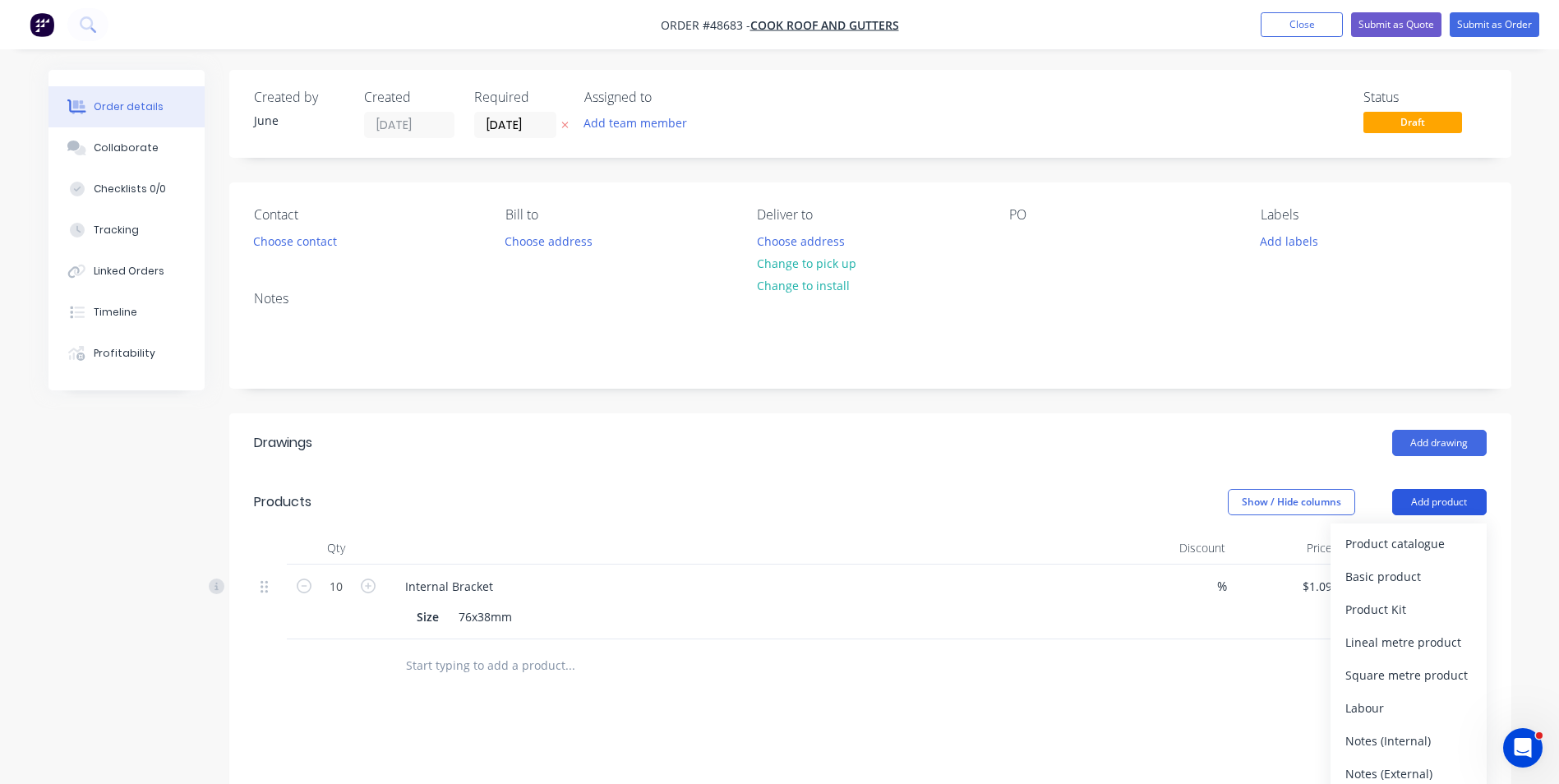
click at [1391, 554] on div "Product catalogue" at bounding box center [1409, 543] width 126 height 24
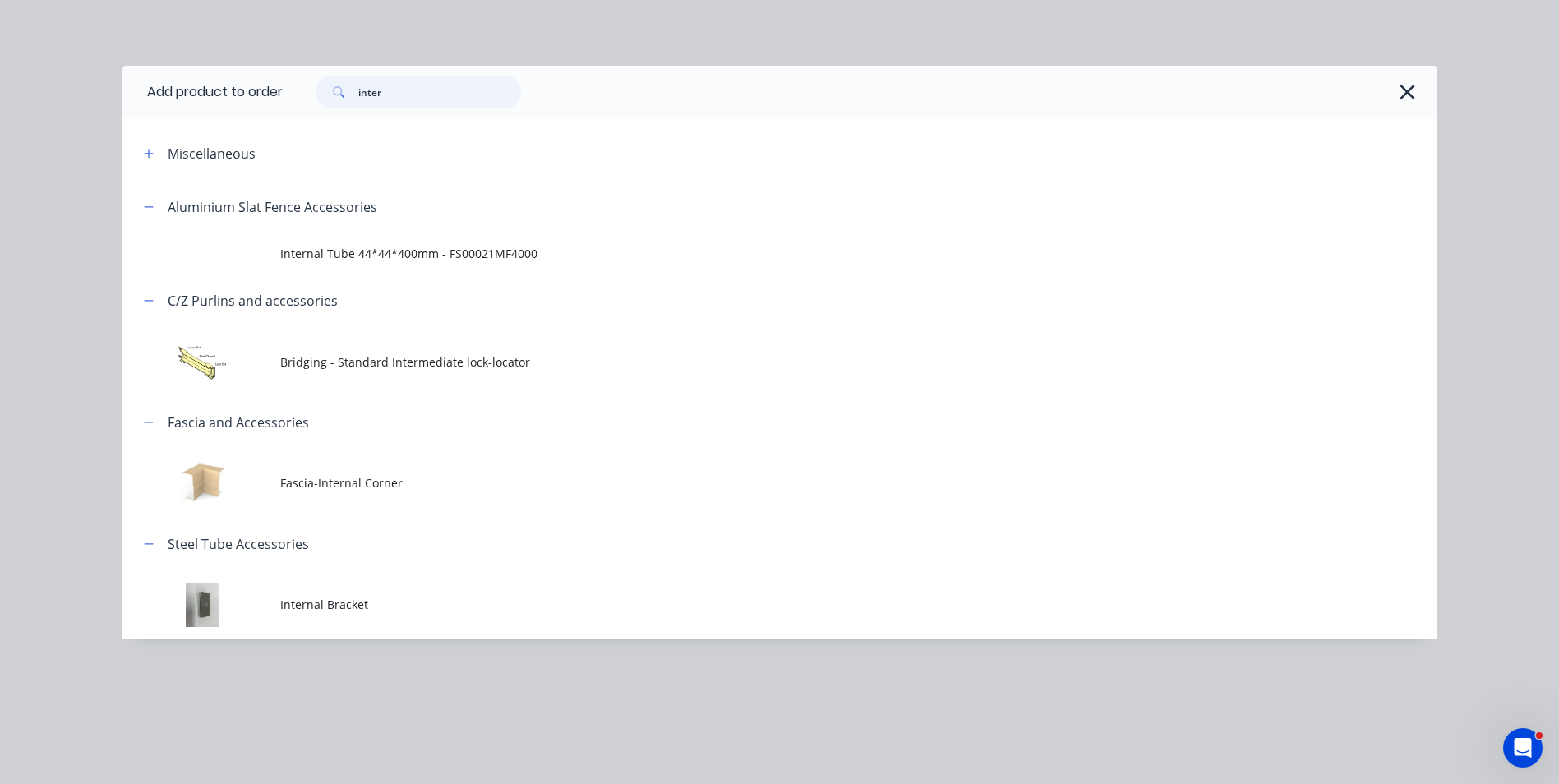
drag, startPoint x: 409, startPoint y: 92, endPoint x: 337, endPoint y: 107, distance: 73.5
click at [343, 112] on div "inter" at bounding box center [861, 91] width 1155 height 53
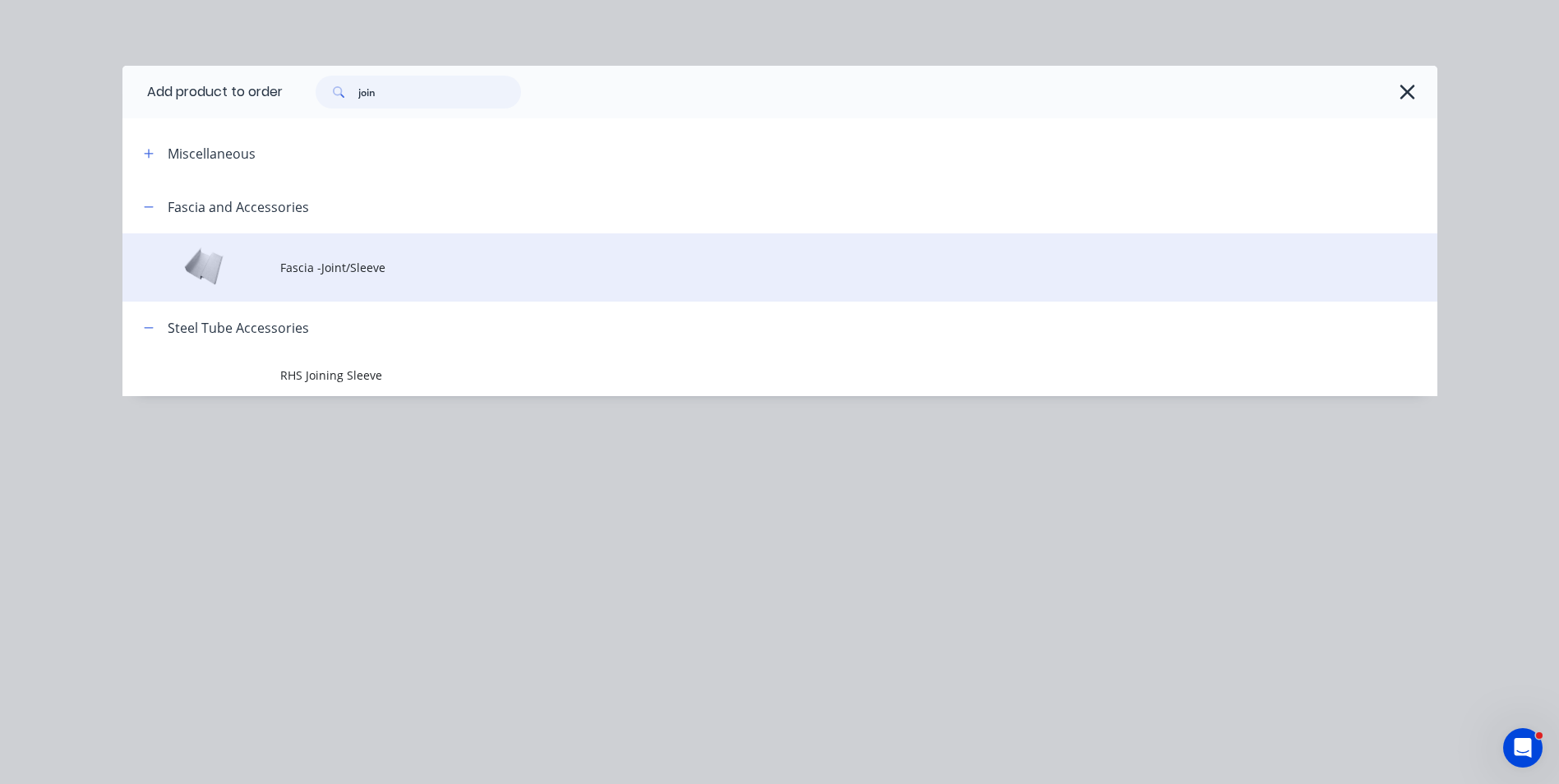
type input "join"
click at [358, 264] on span "Fascia -Joint/Sleeve" at bounding box center [743, 267] width 926 height 17
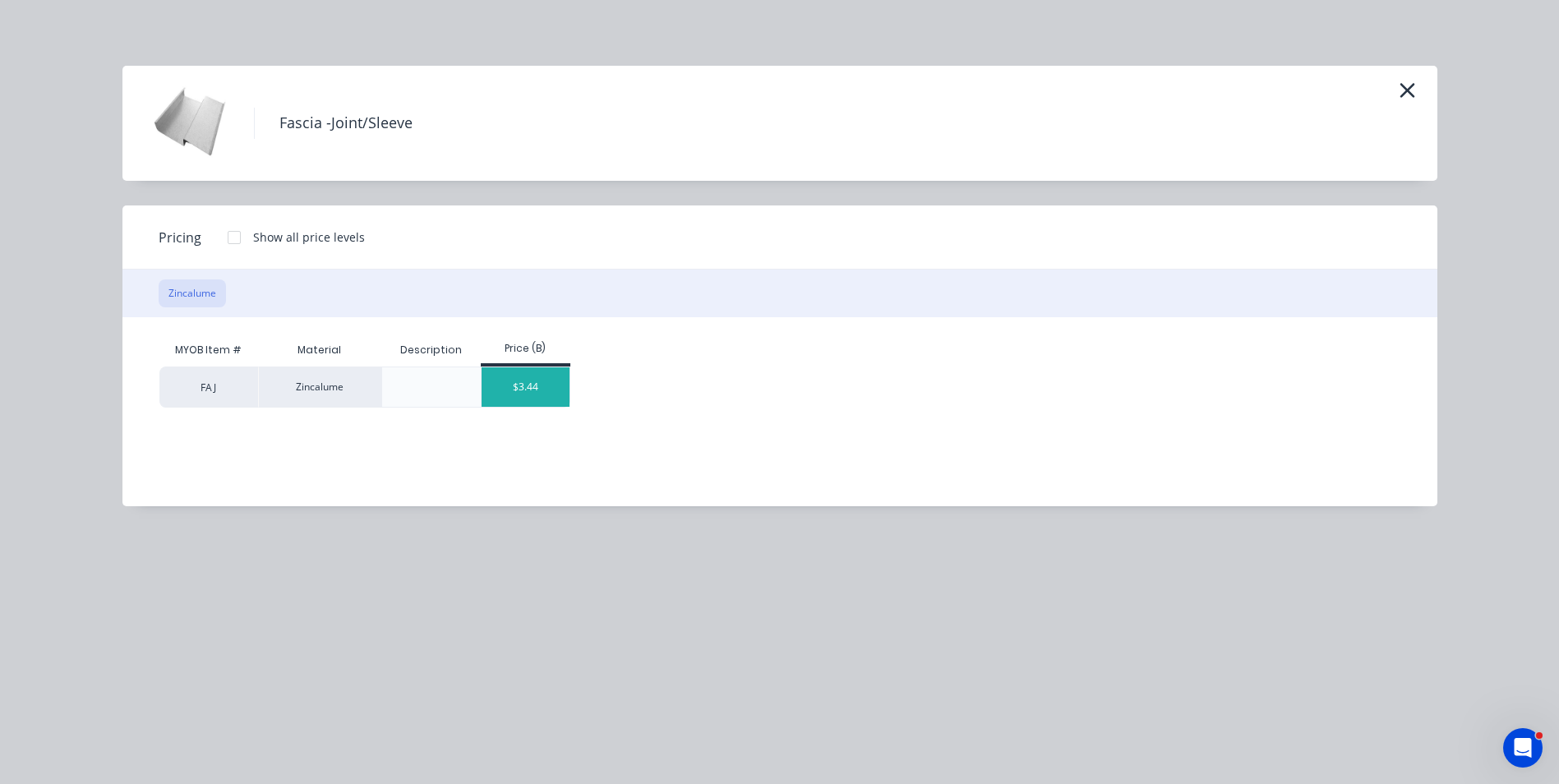
click at [516, 391] on div "$3.44" at bounding box center [526, 387] width 88 height 39
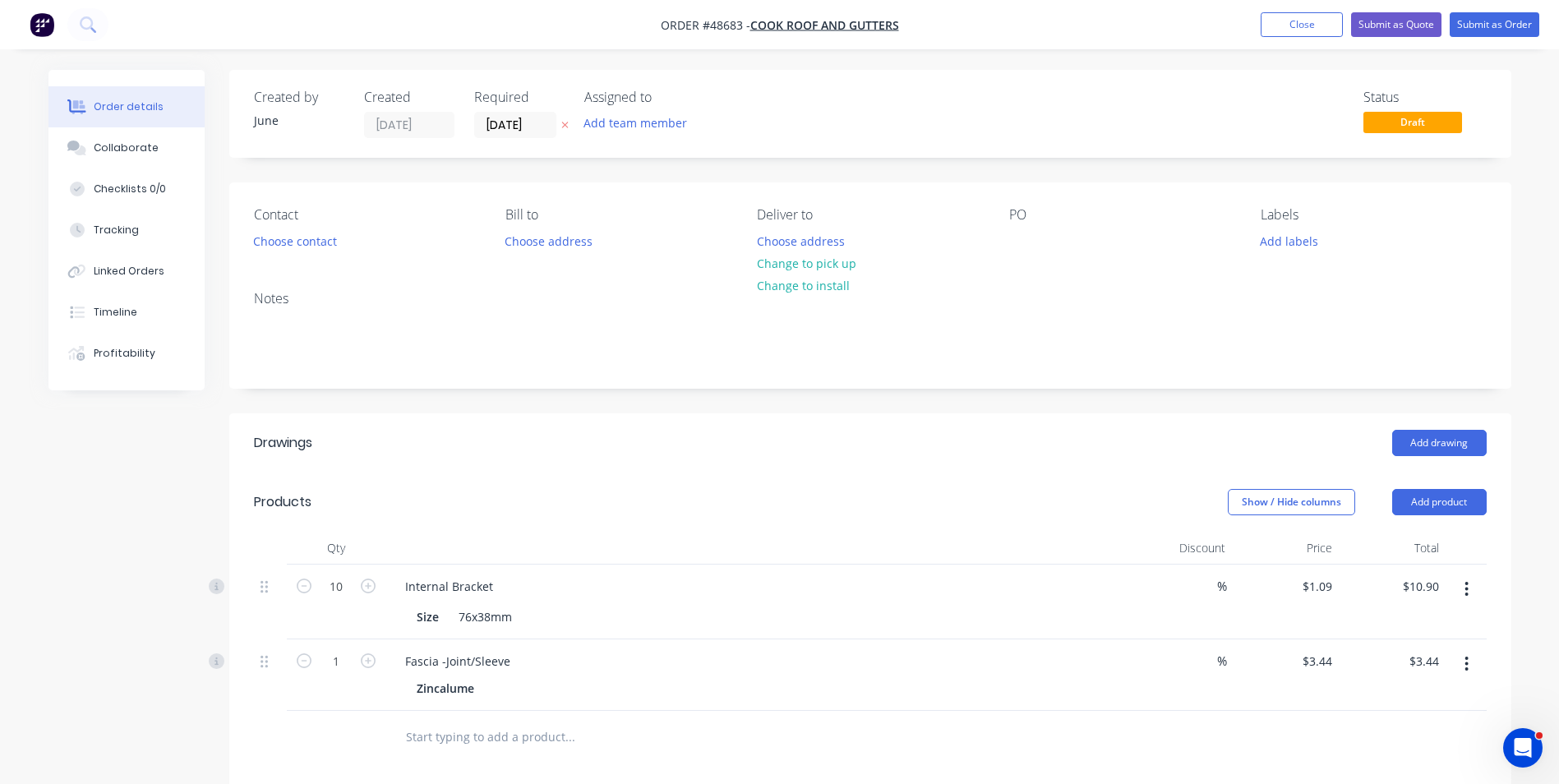
click at [375, 660] on button "button" at bounding box center [368, 659] width 21 height 17
type input "2"
type input "$6.88"
click at [375, 660] on button "button" at bounding box center [368, 659] width 21 height 17
type input "3"
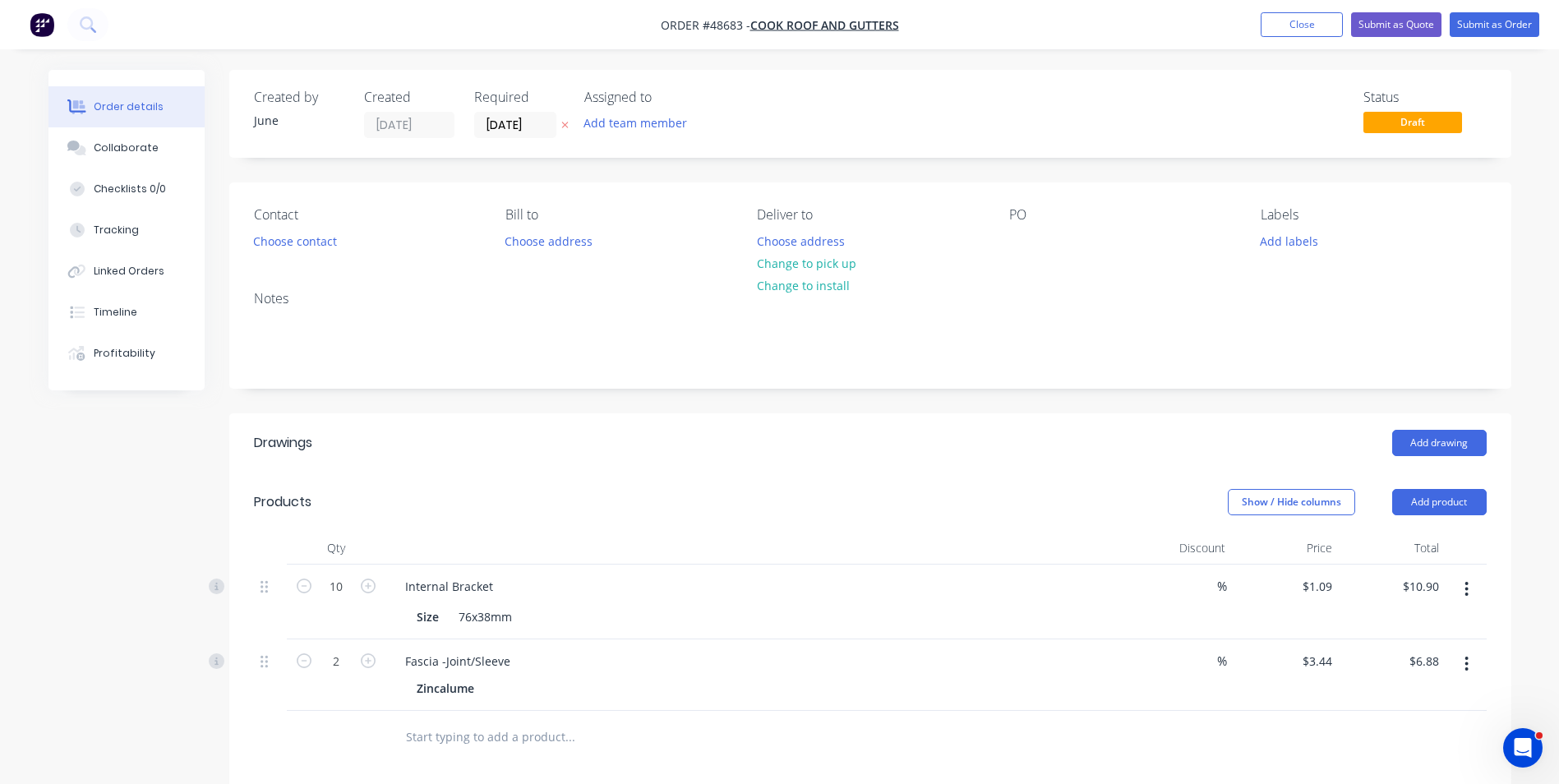
type input "$10.32"
drag, startPoint x: 921, startPoint y: 656, endPoint x: 938, endPoint y: 656, distance: 17.0
click at [922, 656] on div "Fascia -Joint/Sleeve" at bounding box center [755, 660] width 726 height 24
click at [1438, 507] on button "Add product" at bounding box center [1440, 501] width 95 height 26
click at [1366, 541] on div "Product catalogue" at bounding box center [1409, 543] width 126 height 24
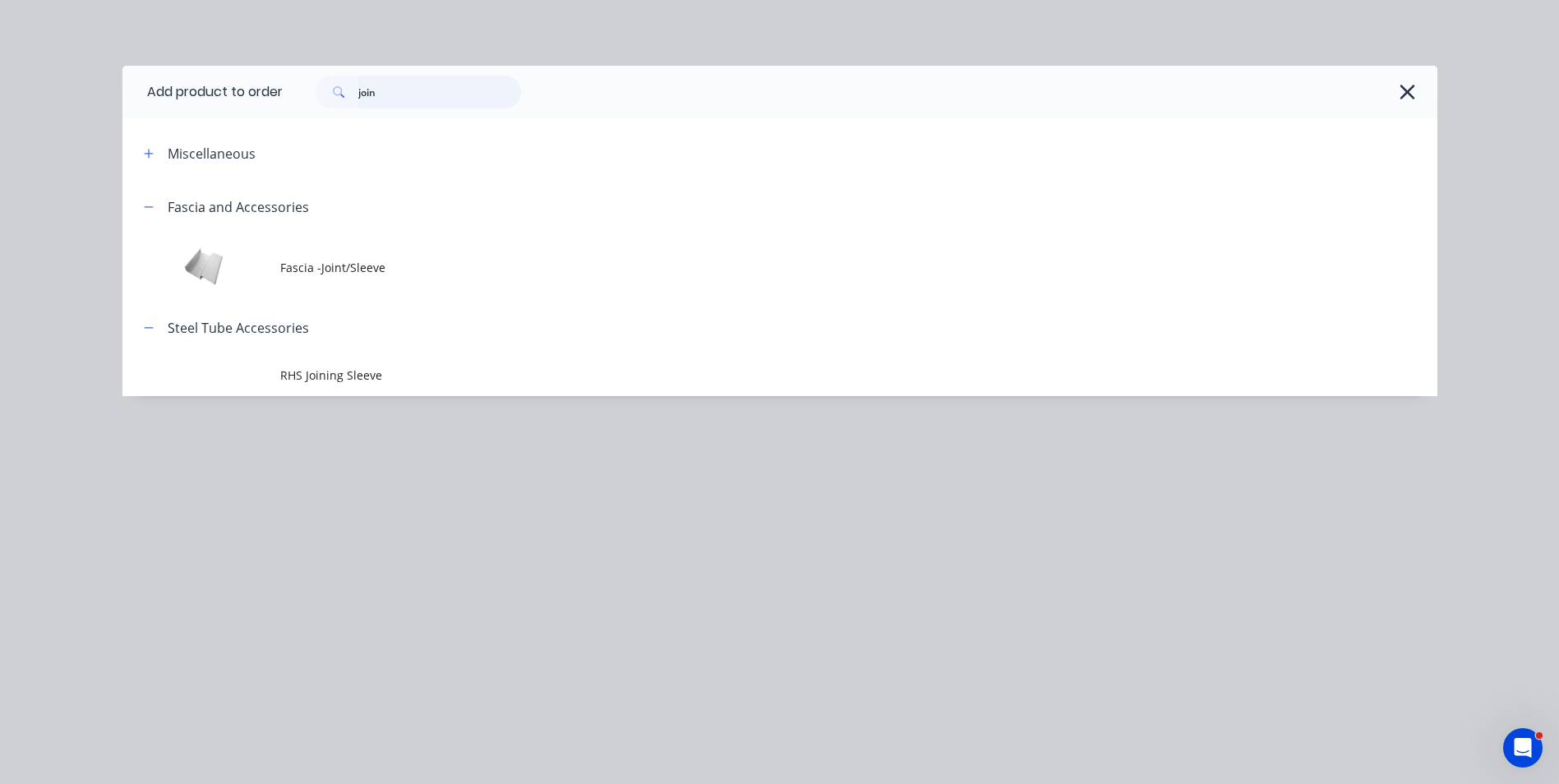
drag, startPoint x: 387, startPoint y: 92, endPoint x: 319, endPoint y: 88, distance: 68.1
click at [319, 88] on div "join" at bounding box center [417, 91] width 205 height 33
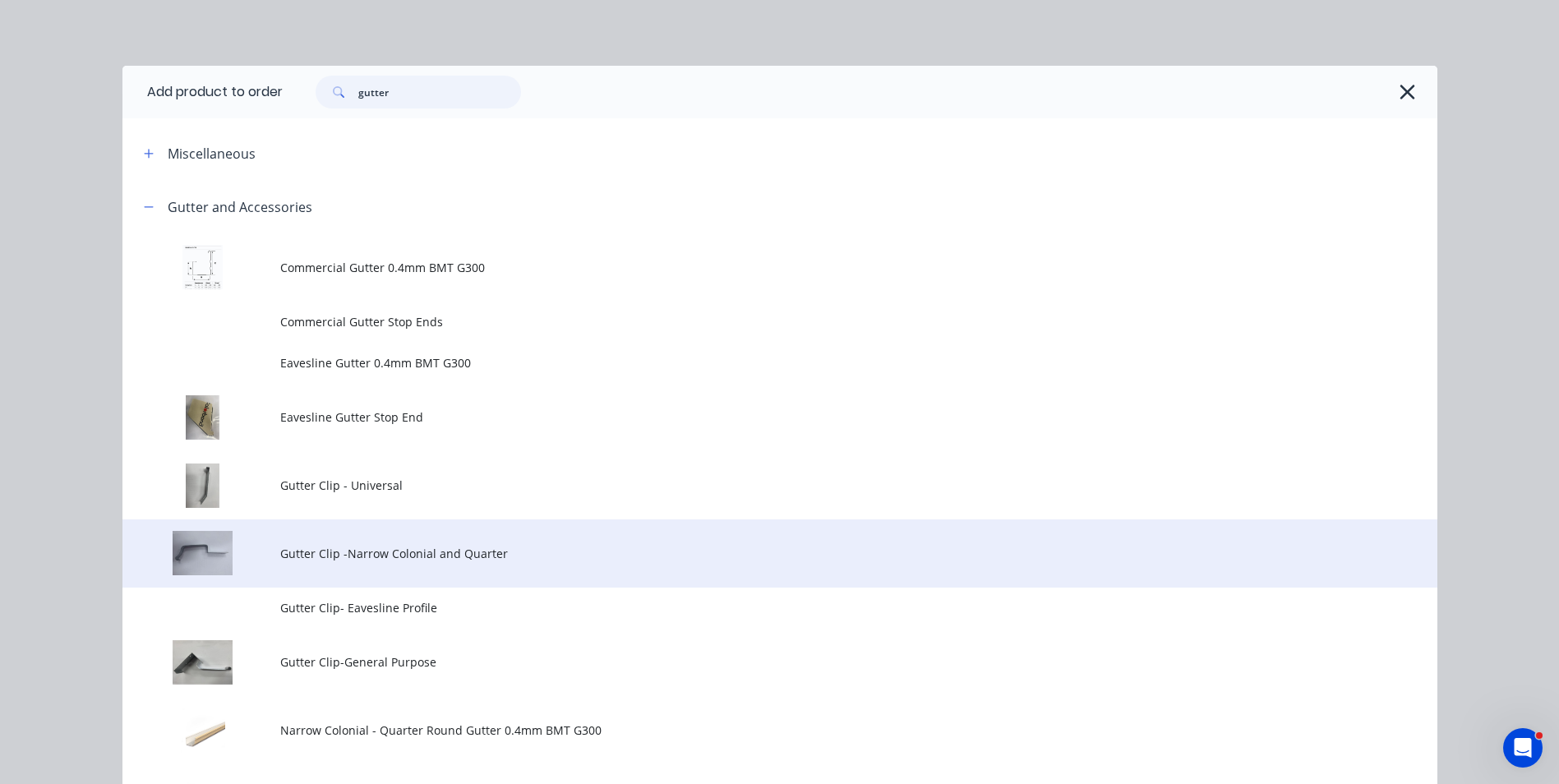
type input "gutter"
click at [414, 550] on span "Gutter Clip -Narrow Colonial and Quarter" at bounding box center [743, 553] width 926 height 17
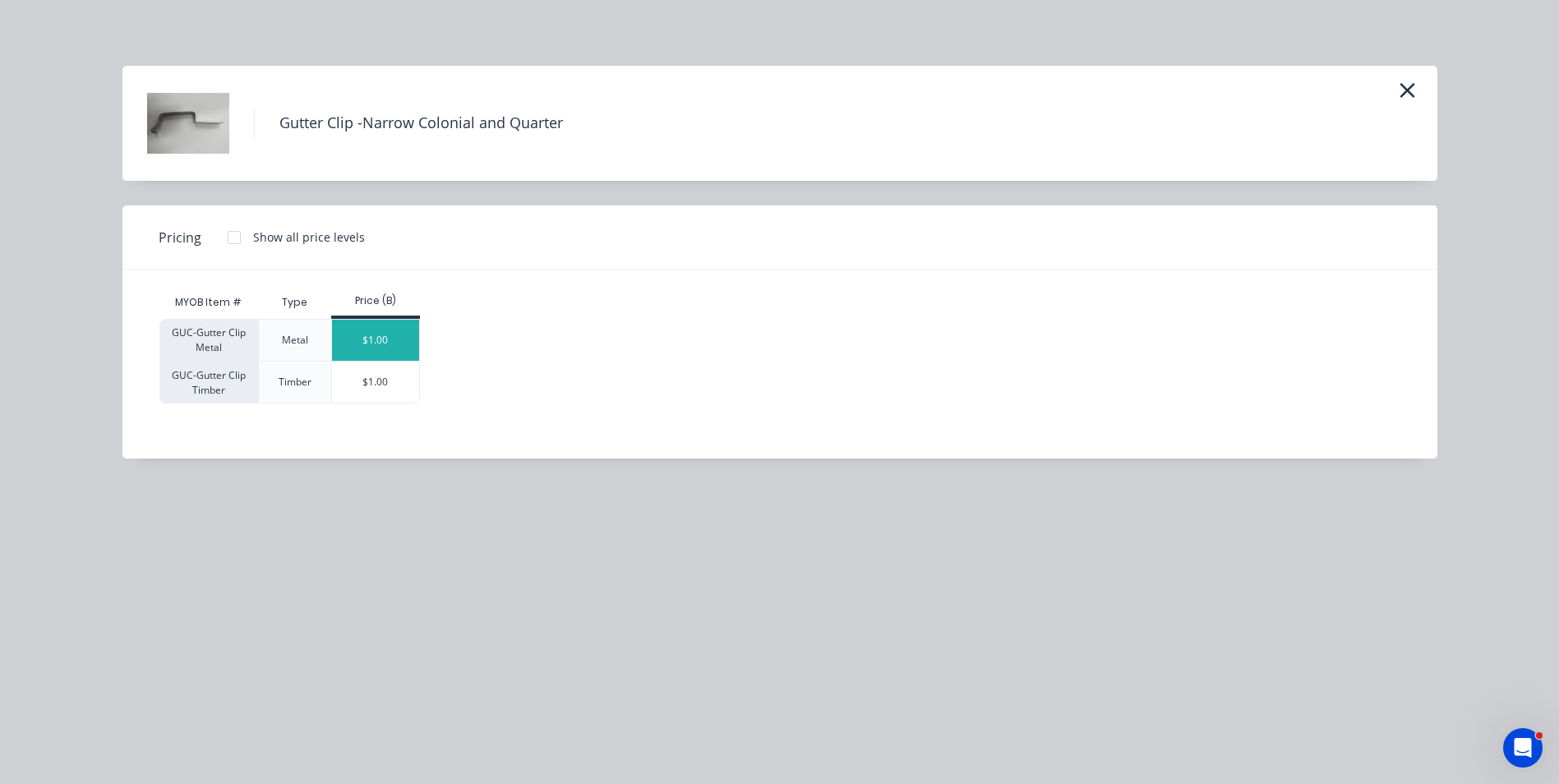
click at [371, 338] on div "$1.00" at bounding box center [376, 340] width 88 height 41
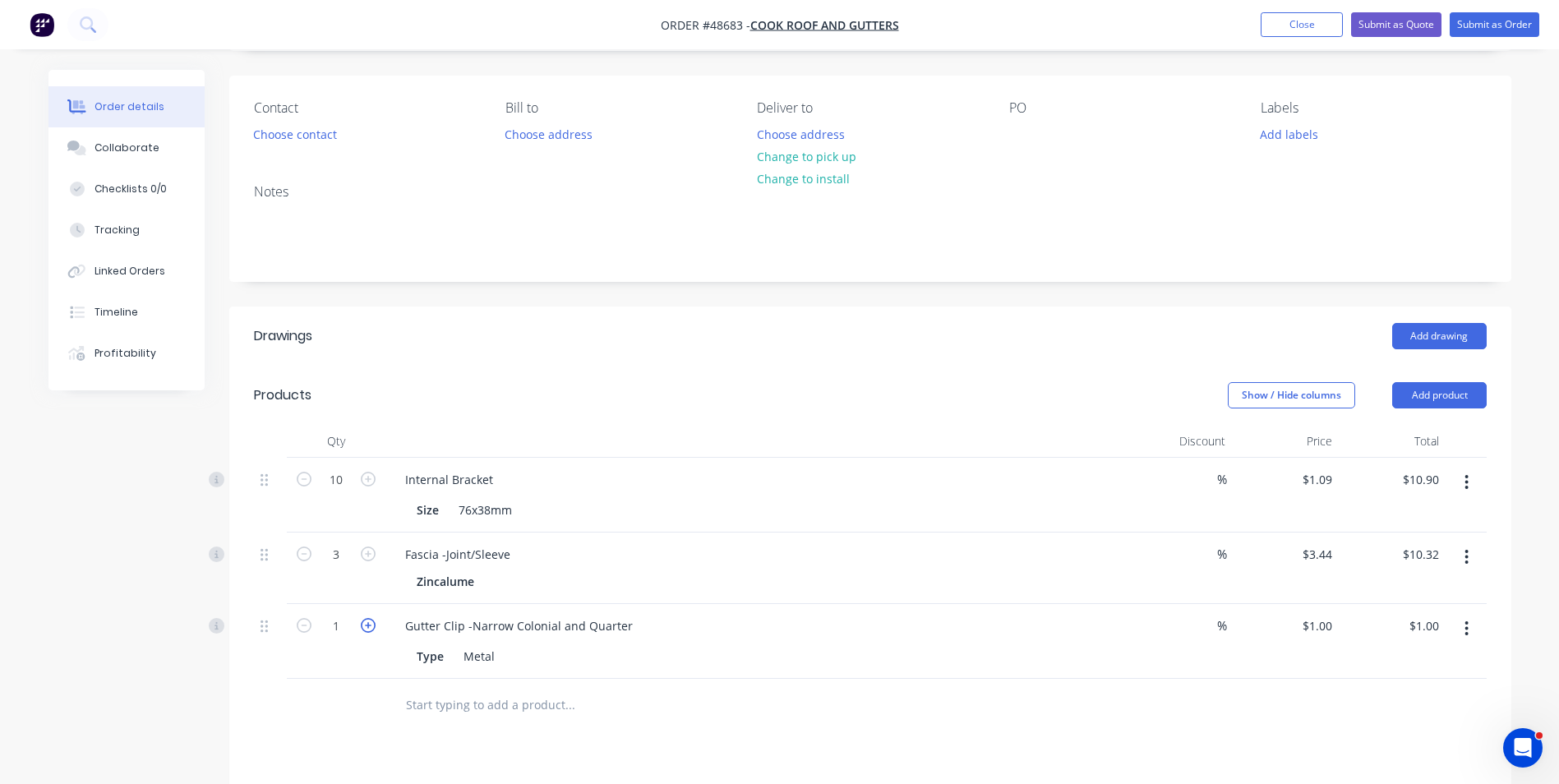
scroll to position [246, 0]
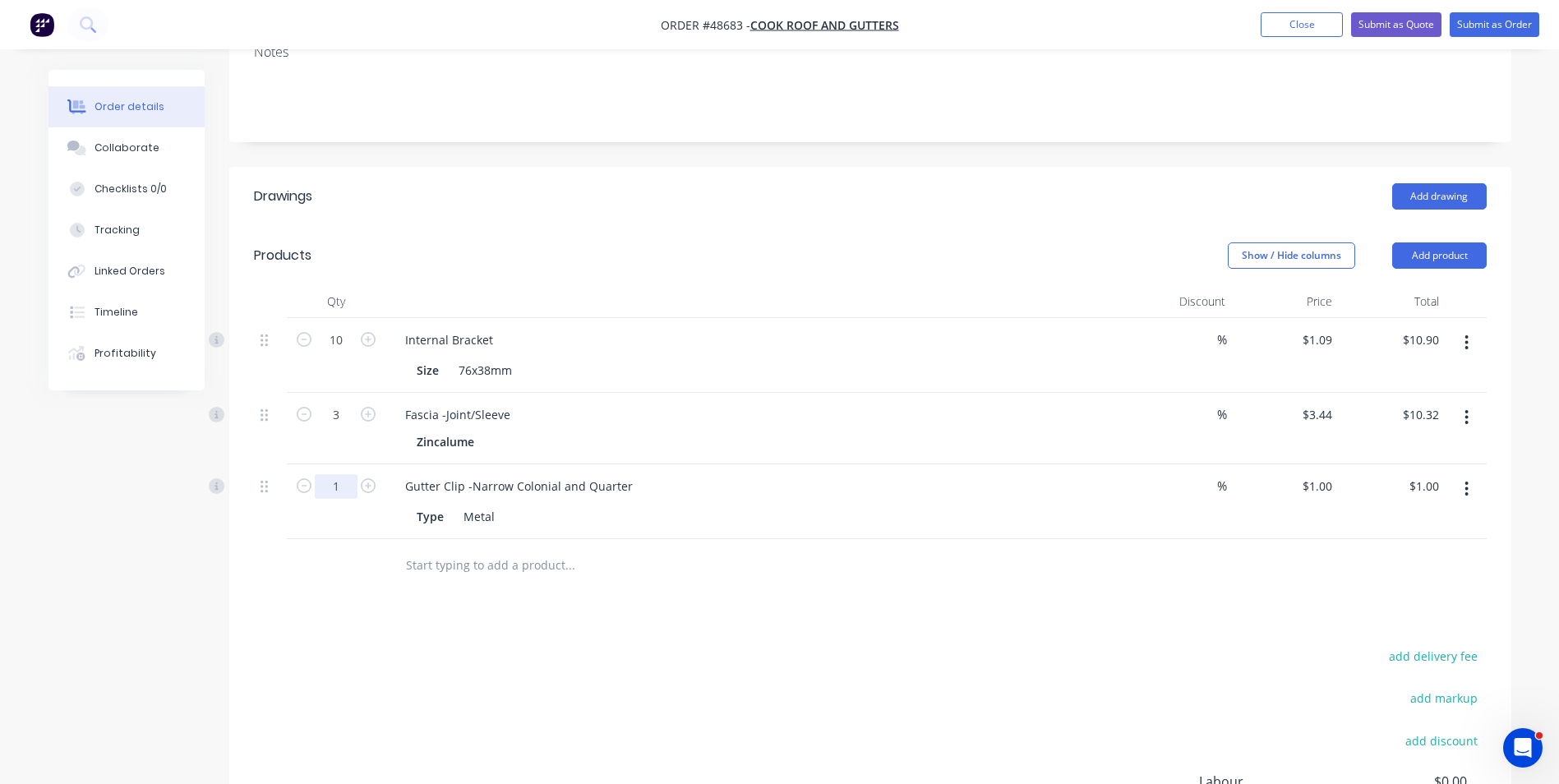
click at [347, 477] on input "1" at bounding box center [337, 487] width 43 height 25
type input "60"
type input "$60.00"
drag, startPoint x: 800, startPoint y: 632, endPoint x: 1002, endPoint y: 570, distance: 211.3
click at [822, 624] on div "Drawings Add drawing Products Show / Hide columns Add product Qty Discount Pric…" at bounding box center [870, 558] width 1282 height 784
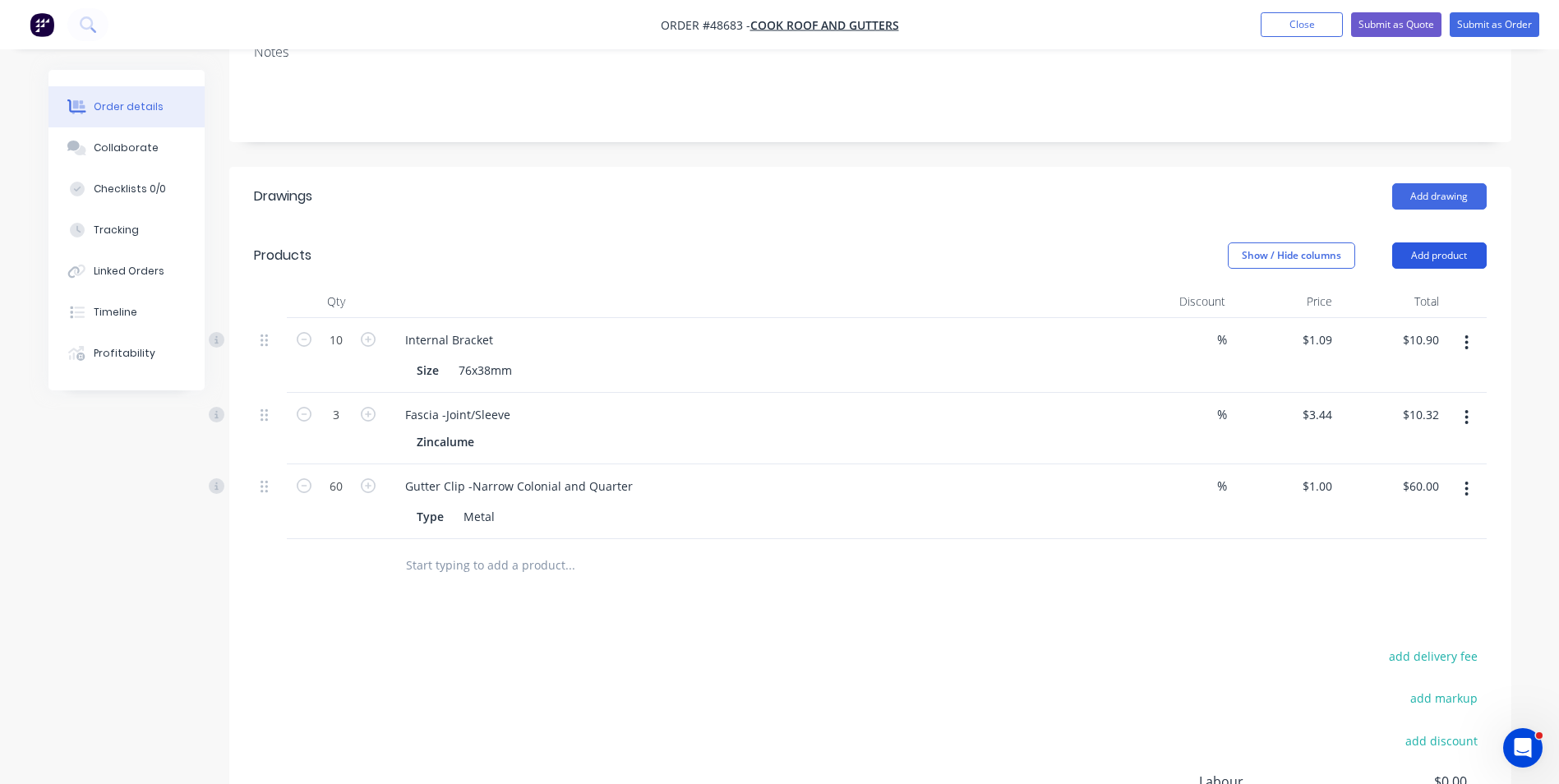
click at [1409, 257] on button "Add product" at bounding box center [1440, 255] width 95 height 26
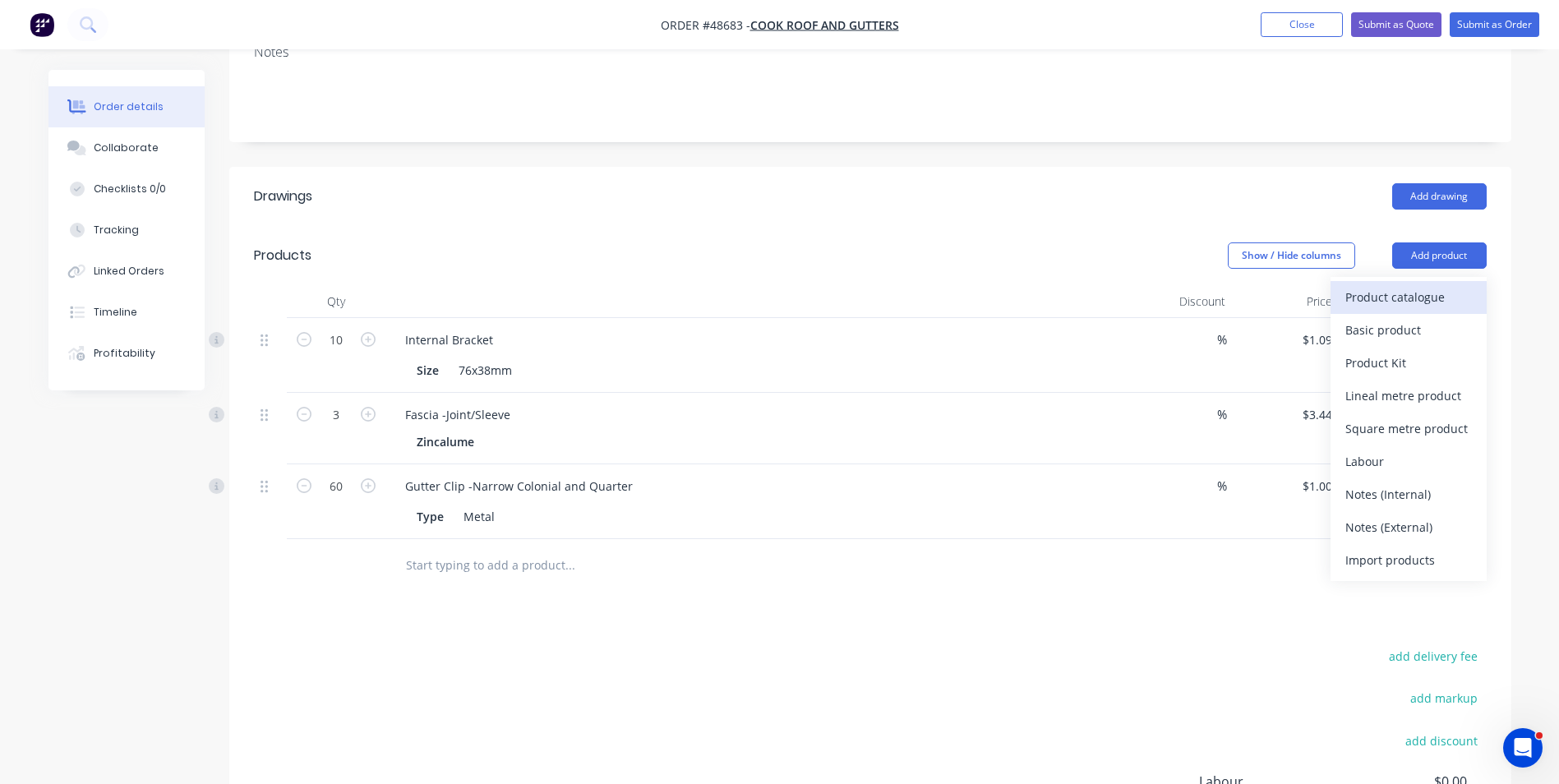
click at [1377, 290] on div "Product catalogue" at bounding box center [1409, 297] width 126 height 24
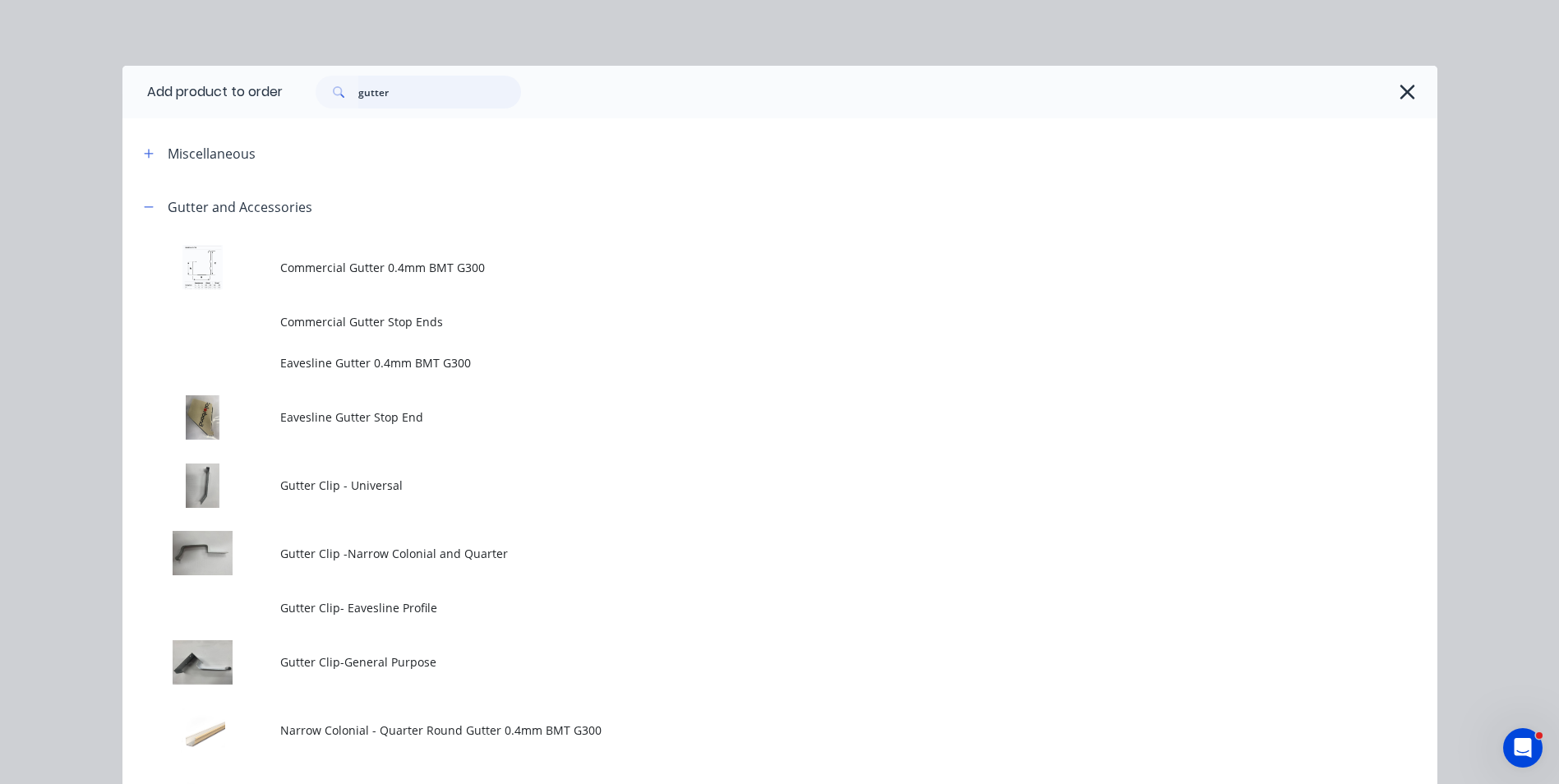
drag, startPoint x: 450, startPoint y: 94, endPoint x: 270, endPoint y: 97, distance: 180.0
click at [270, 97] on header "Add product to order gutter" at bounding box center [780, 91] width 1315 height 53
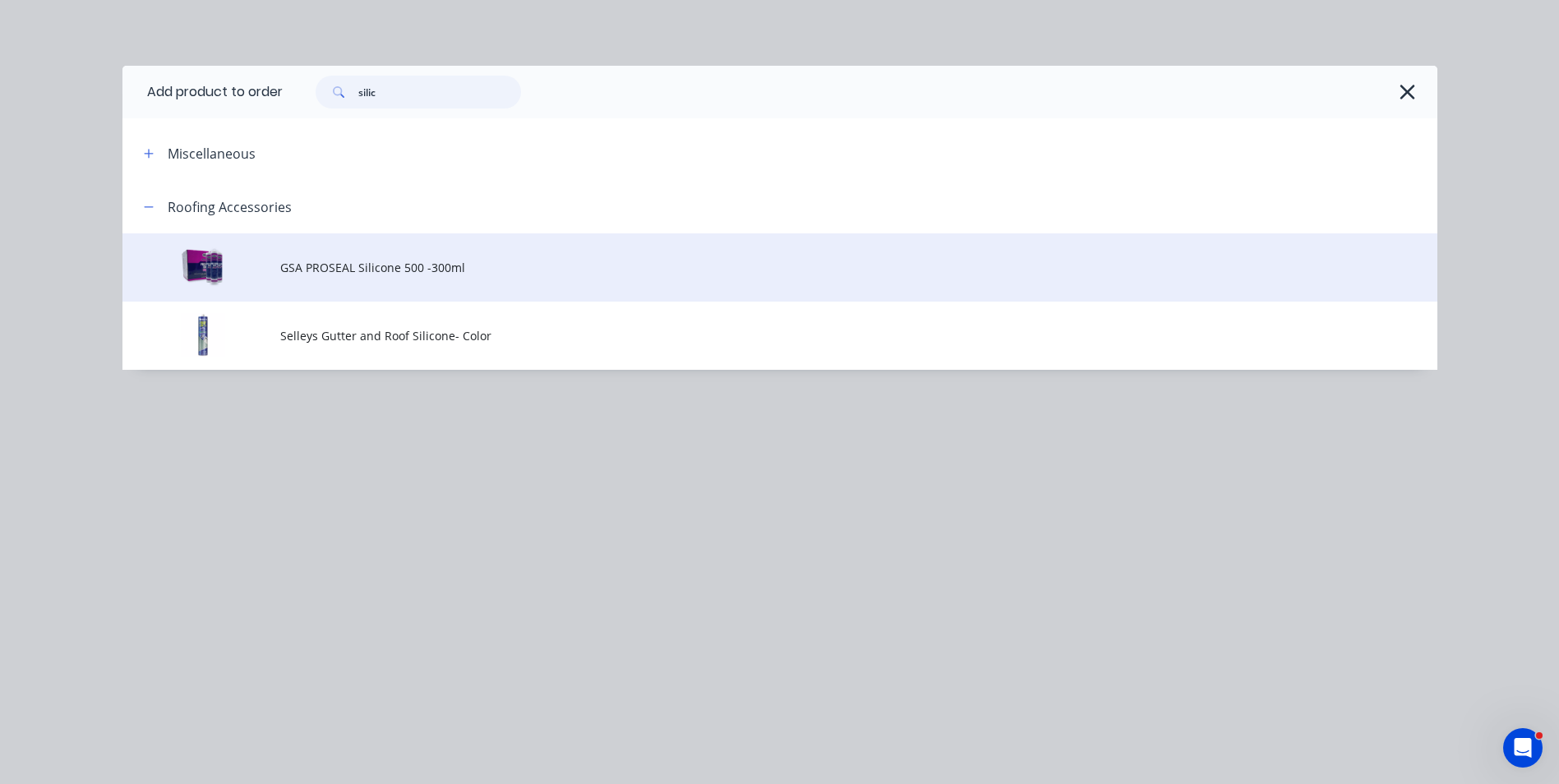
type input "silic"
click at [331, 260] on span "GSA PROSEAL Silicone 500 -300ml" at bounding box center [743, 267] width 926 height 17
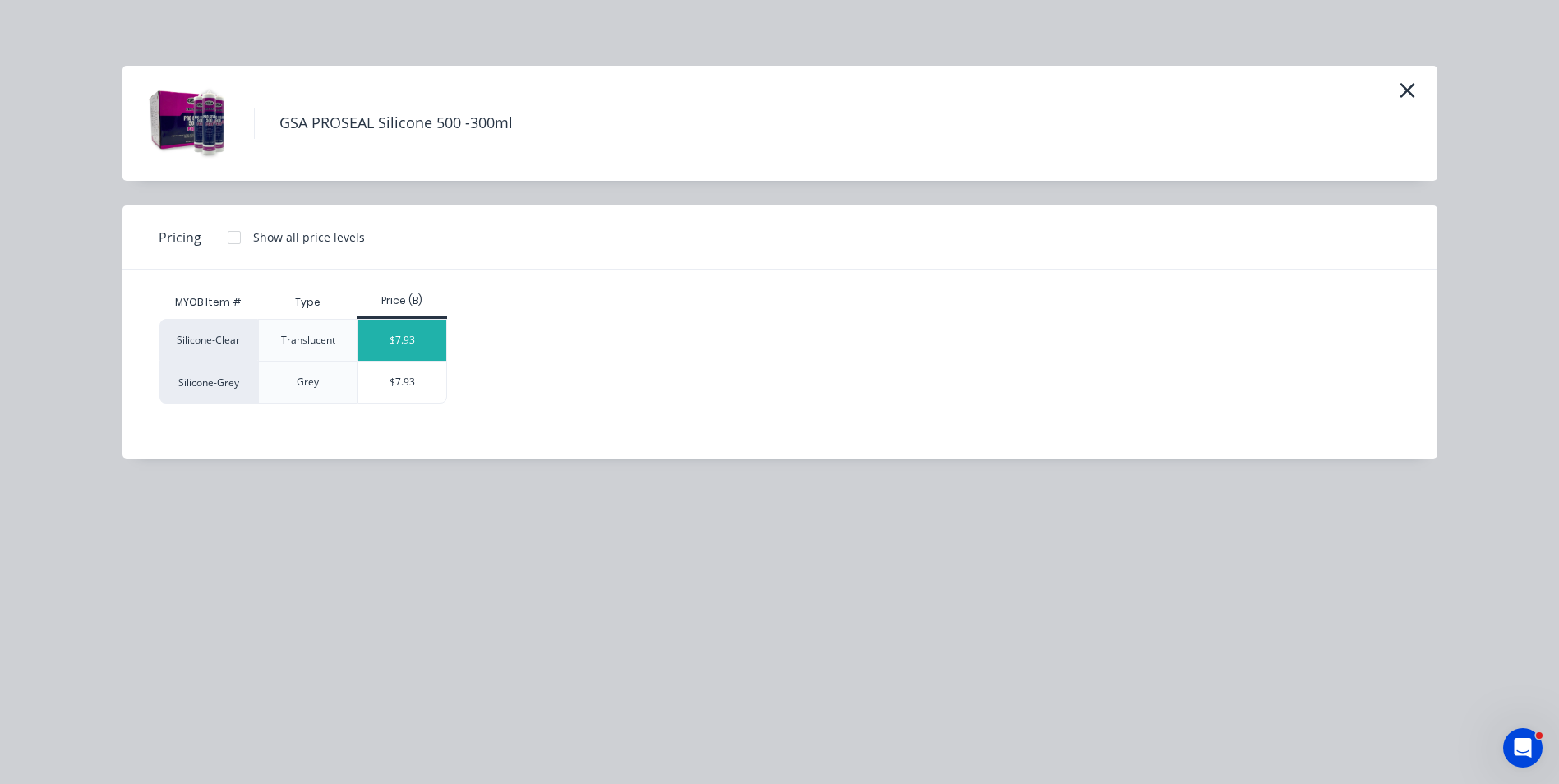
click at [399, 336] on div "$7.93" at bounding box center [402, 340] width 88 height 41
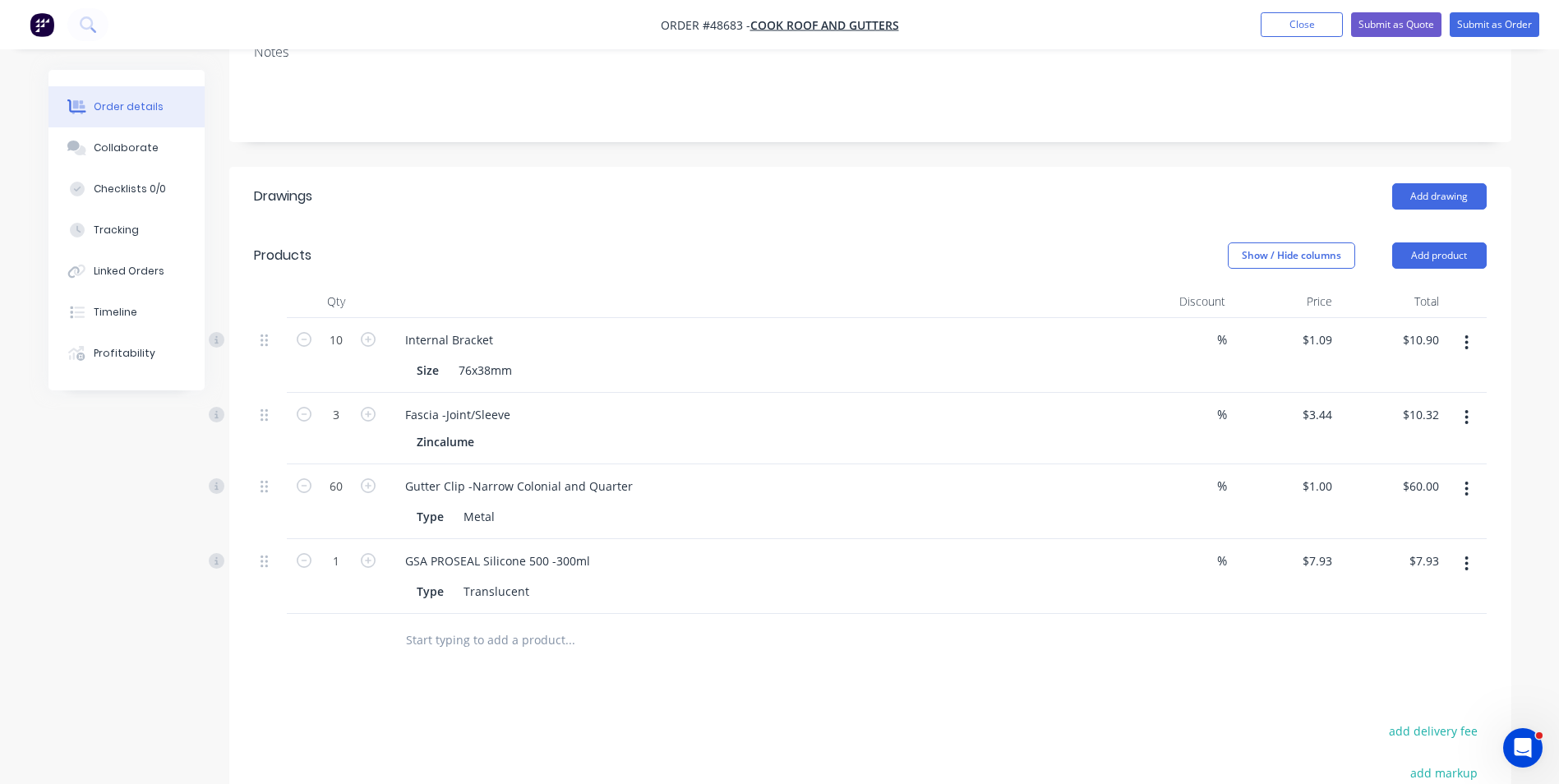
click at [375, 551] on button "button" at bounding box center [368, 558] width 21 height 17
type input "2"
type input "$15.86"
click at [309, 673] on div "Drawings Add drawing Products Show / Hide columns Add product Qty Discount Pric…" at bounding box center [870, 595] width 1282 height 858
click at [1470, 268] on header "Products Show / Hide columns Add product" at bounding box center [870, 255] width 1282 height 59
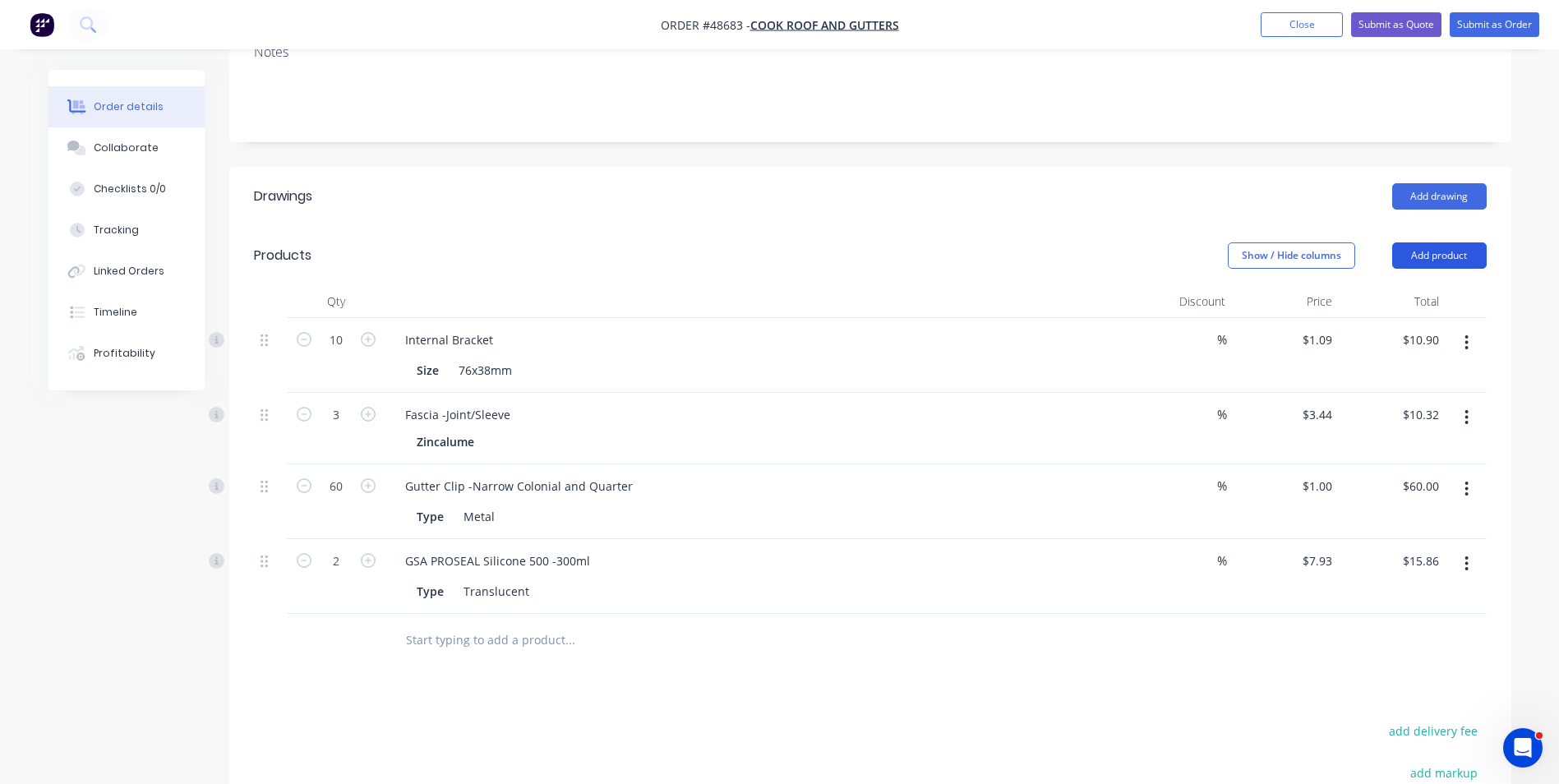
click at [1469, 255] on button "Add product" at bounding box center [1440, 255] width 95 height 26
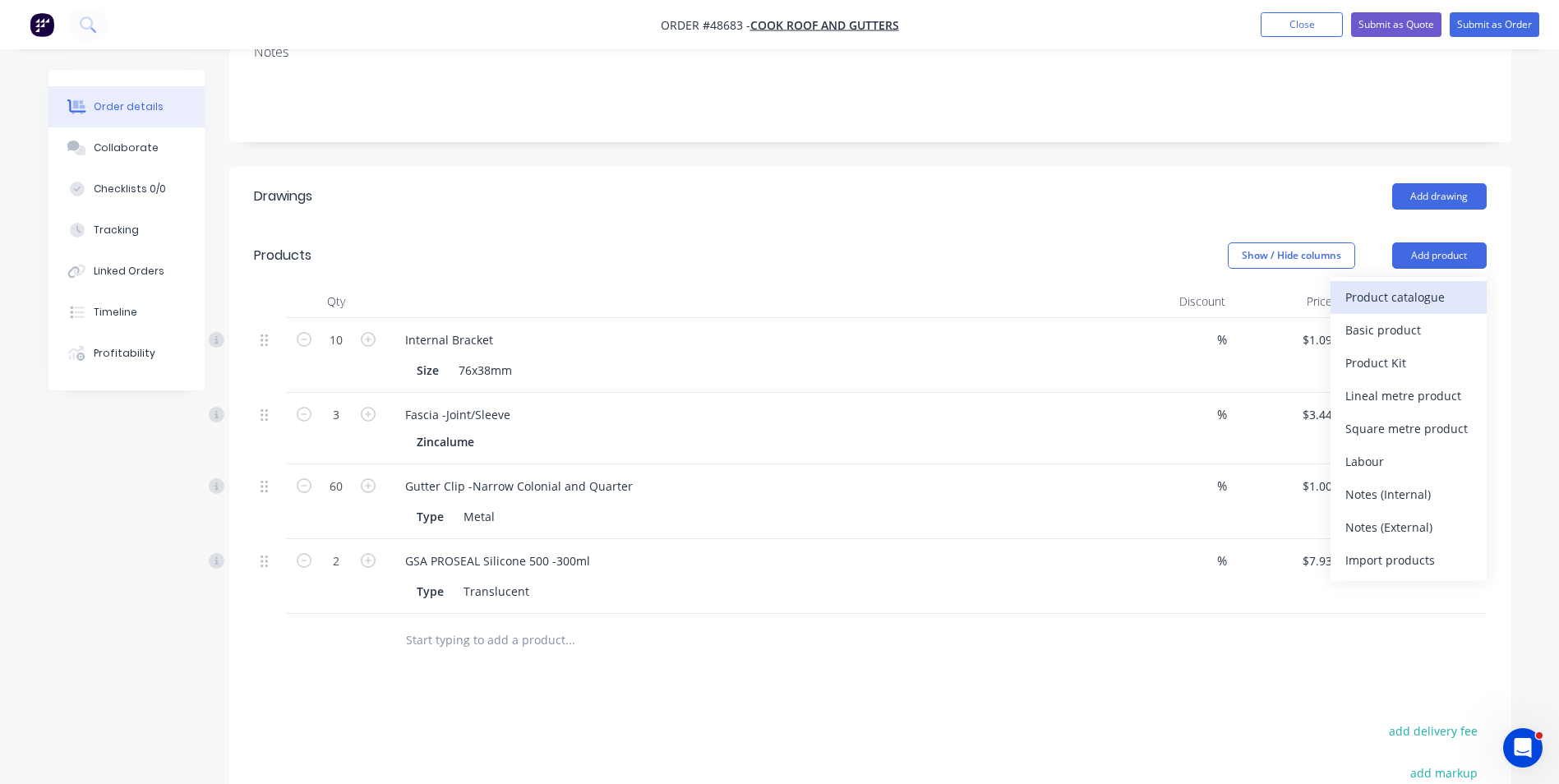
click at [1366, 291] on div "Product catalogue" at bounding box center [1409, 297] width 126 height 24
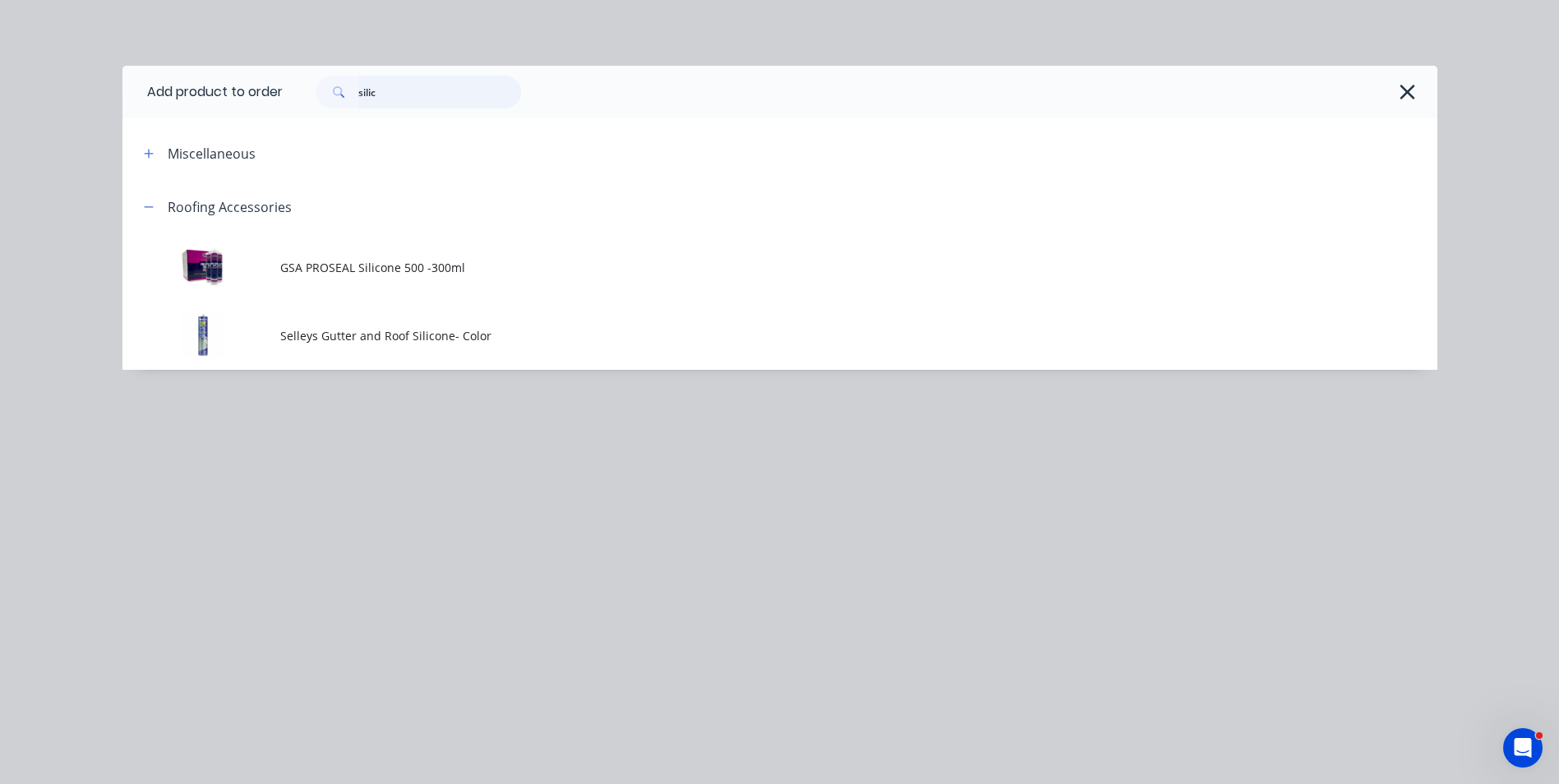
drag, startPoint x: 395, startPoint y: 100, endPoint x: 323, endPoint y: 101, distance: 72.0
click at [323, 101] on div "silic" at bounding box center [417, 91] width 205 height 33
type input "16"
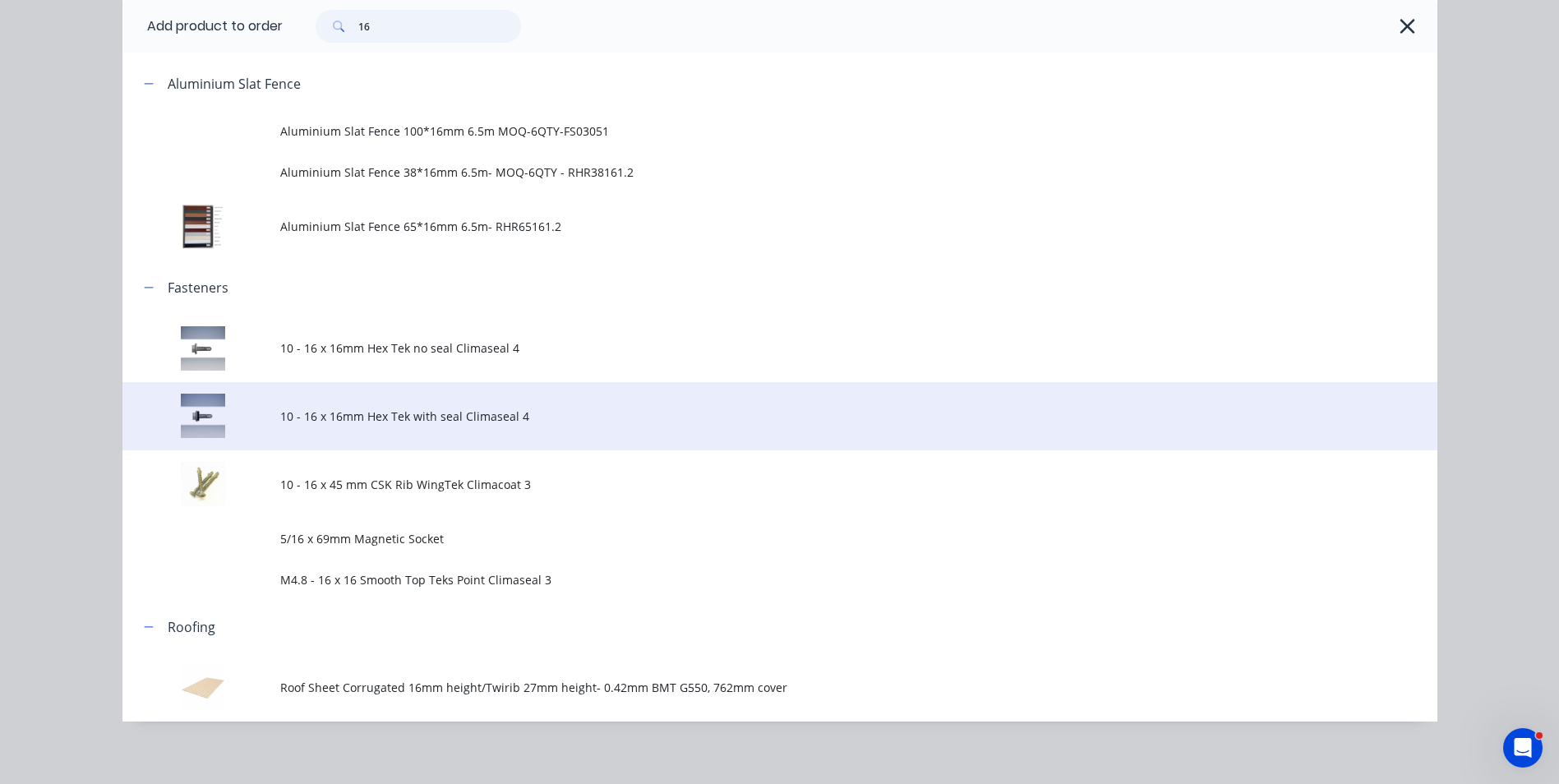
scroll to position [165, 0]
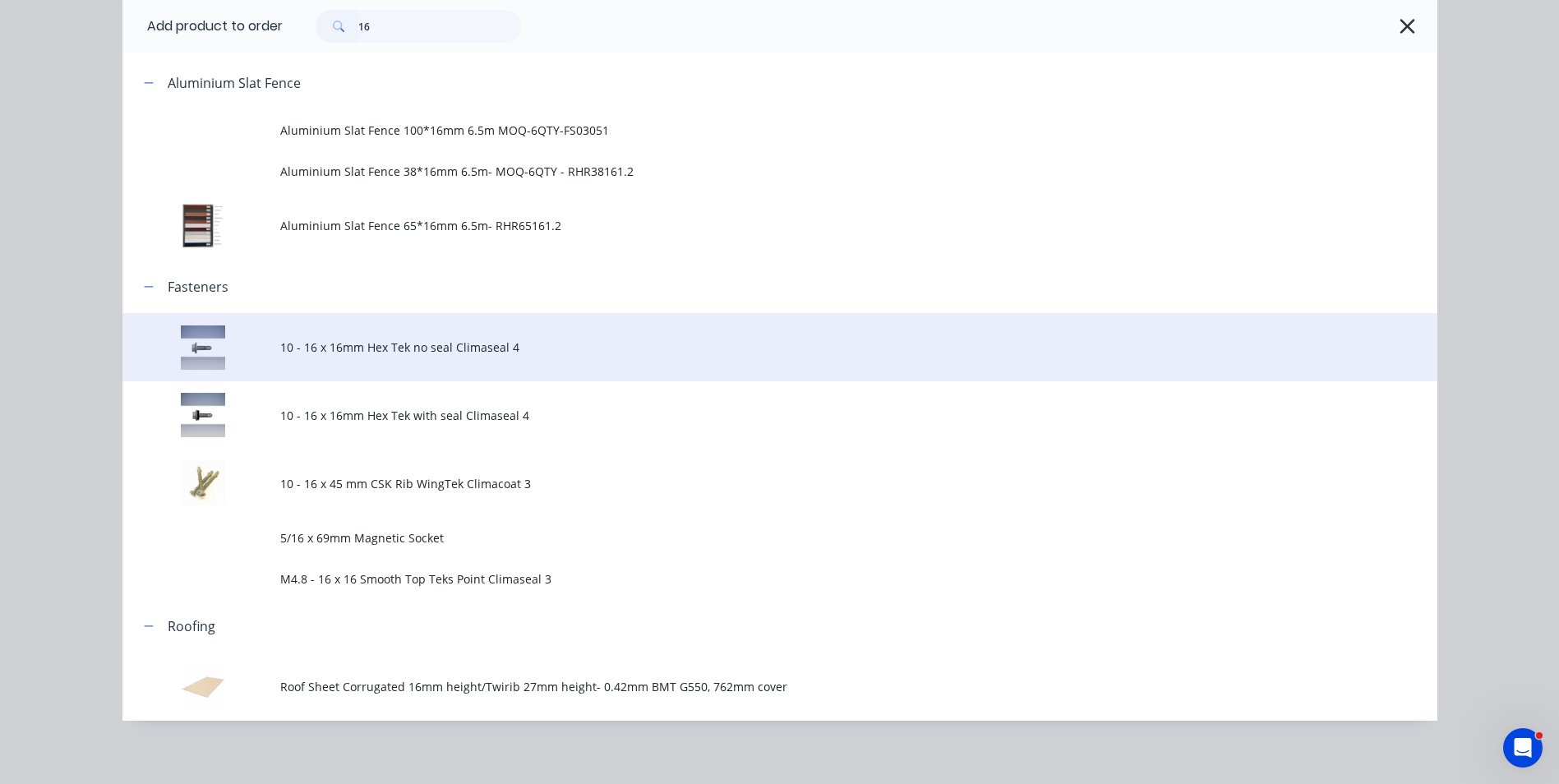
click at [503, 345] on span "10 - 16 x 16mm Hex Tek no seal Climaseal 4" at bounding box center [743, 346] width 926 height 17
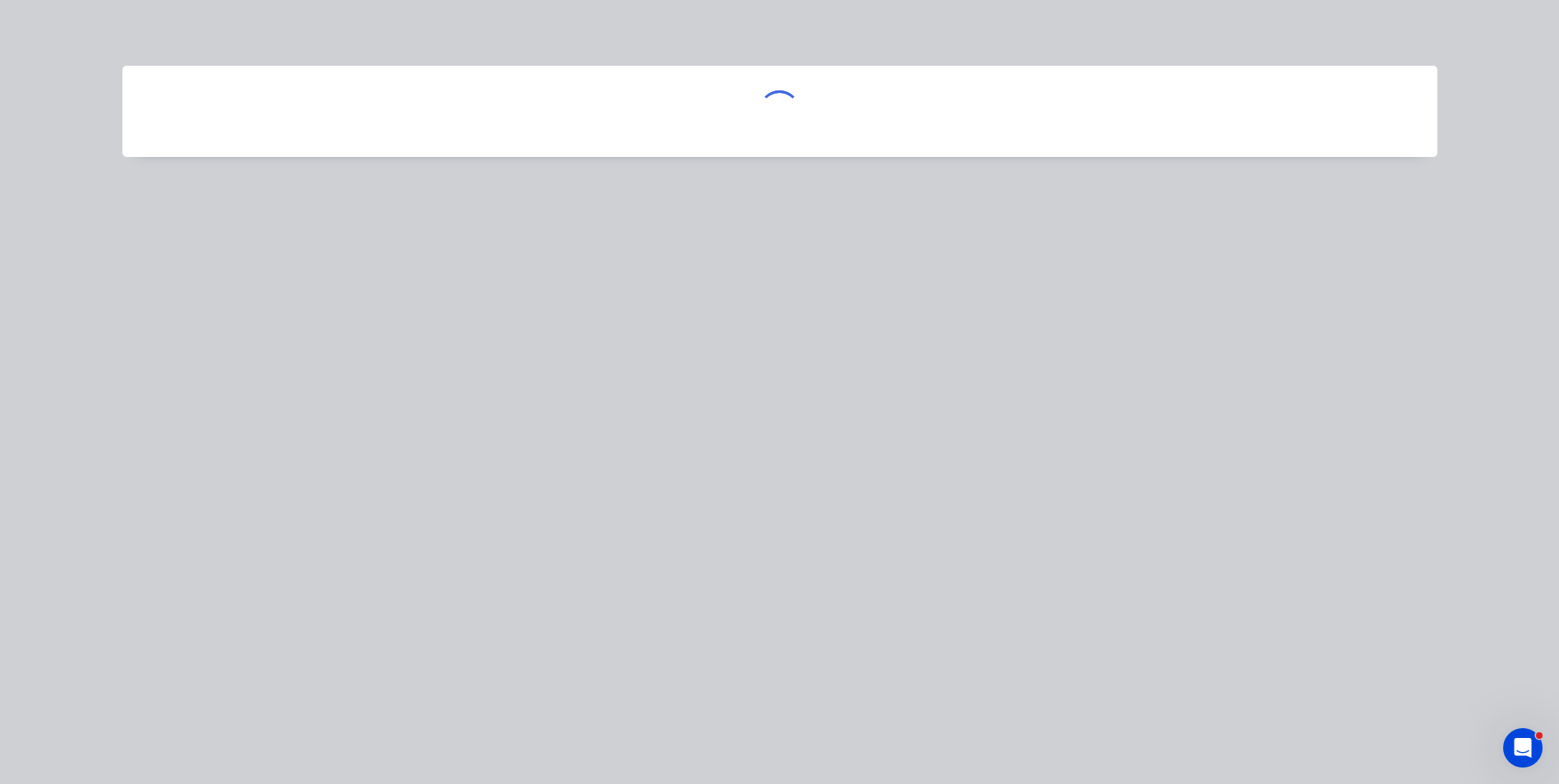
scroll to position [0, 0]
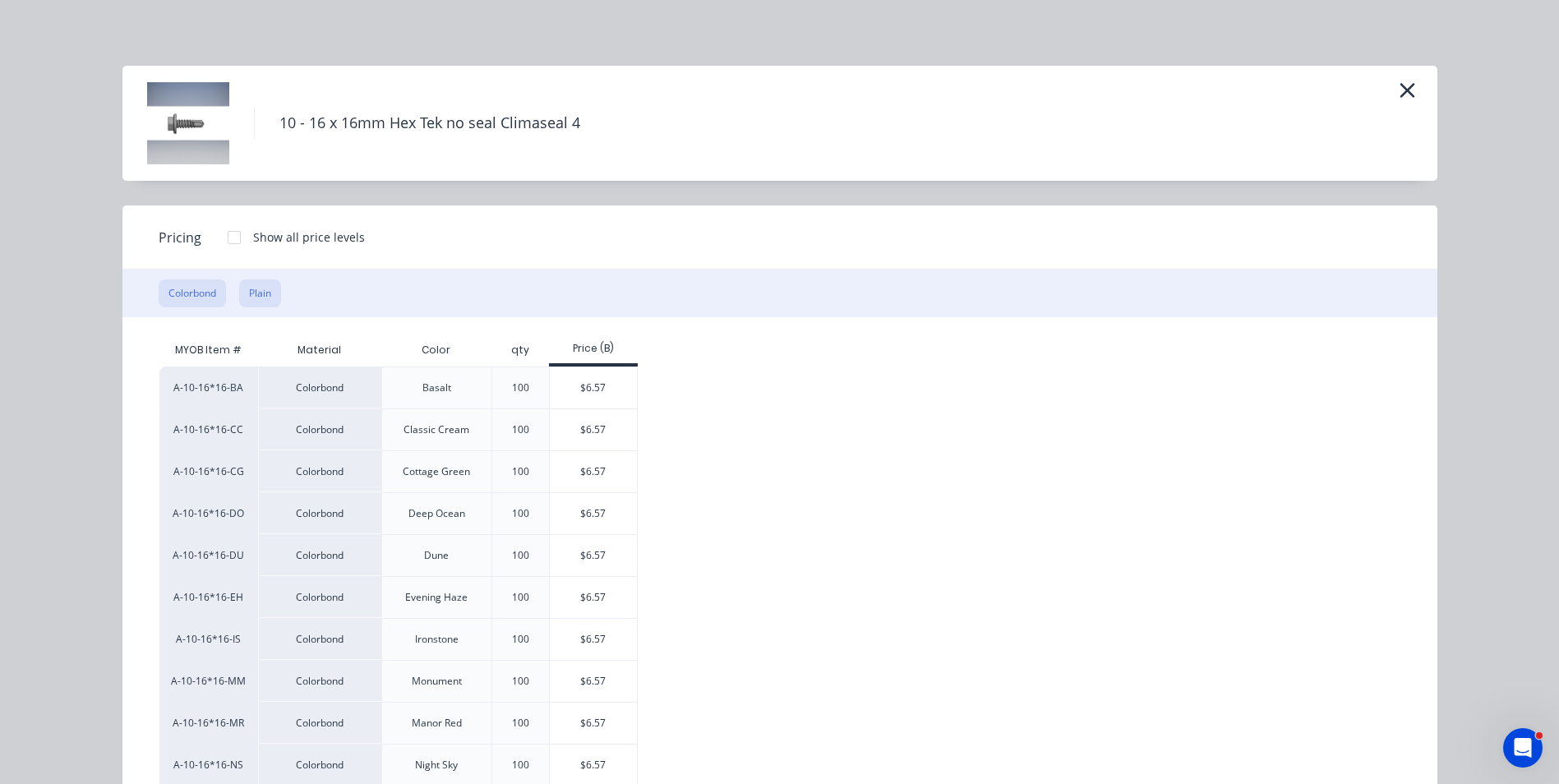
click at [239, 304] on button "Plain" at bounding box center [260, 293] width 42 height 28
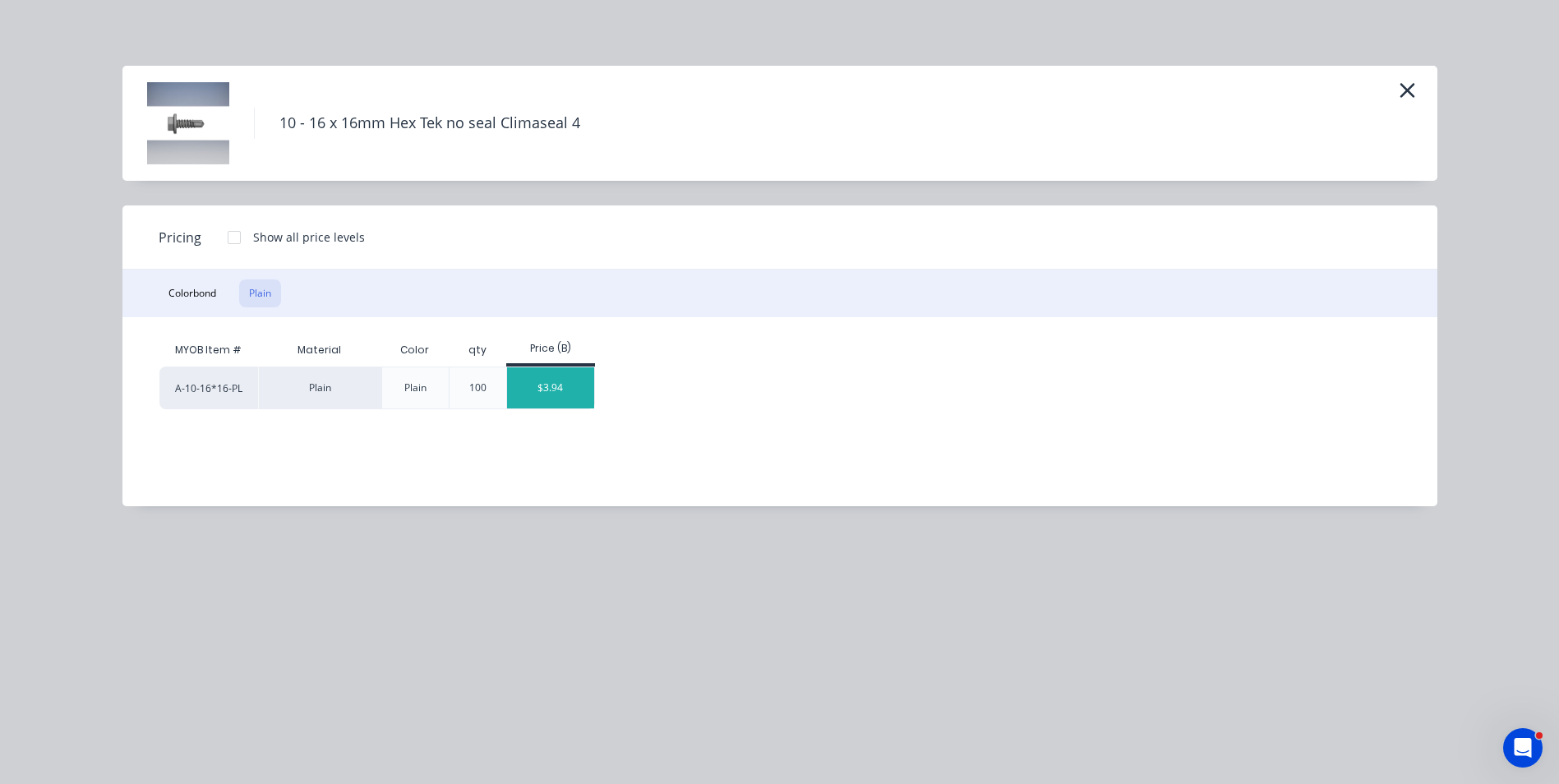
click at [563, 387] on div "$3.94" at bounding box center [551, 388] width 88 height 41
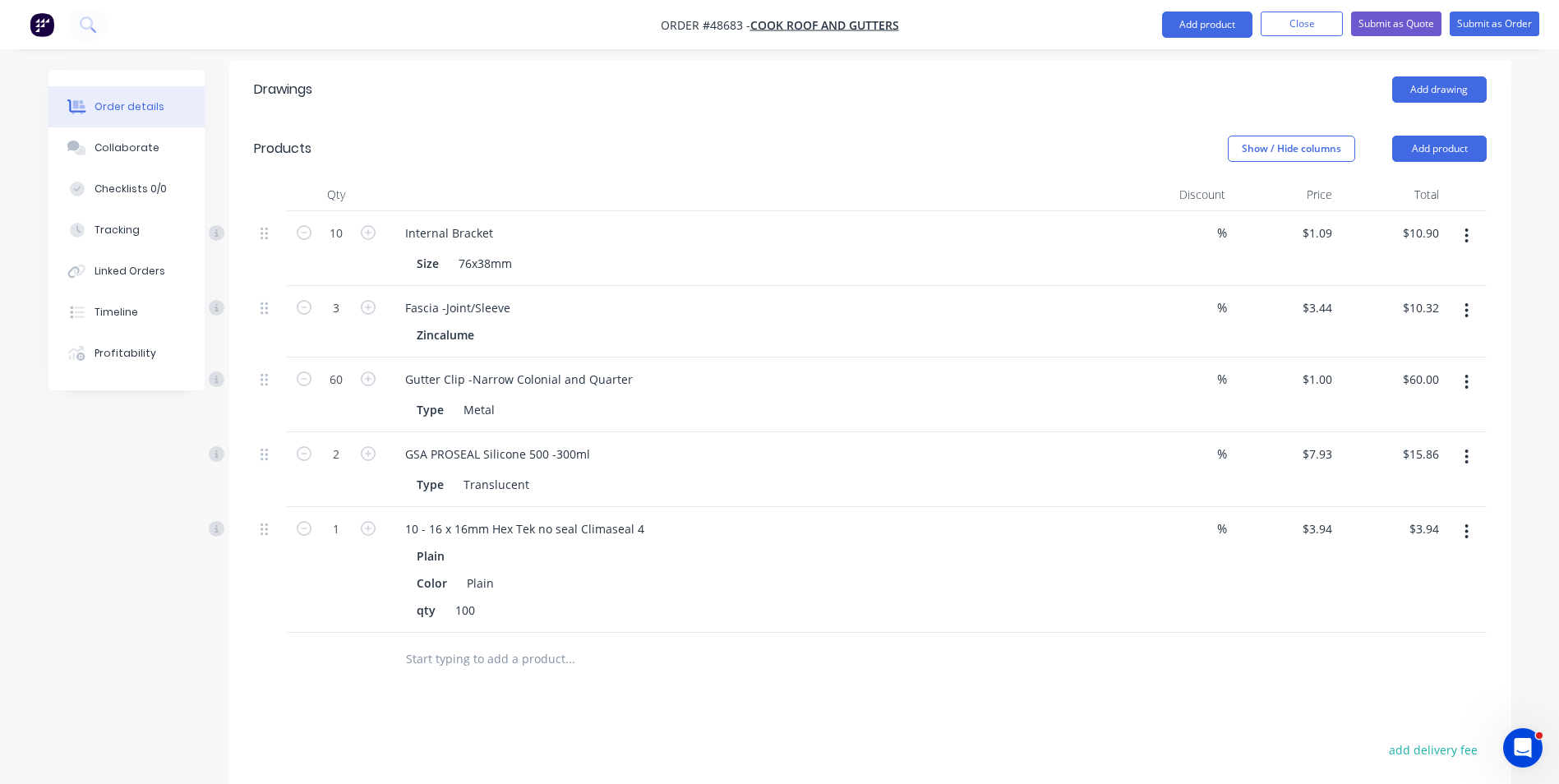
scroll to position [493, 0]
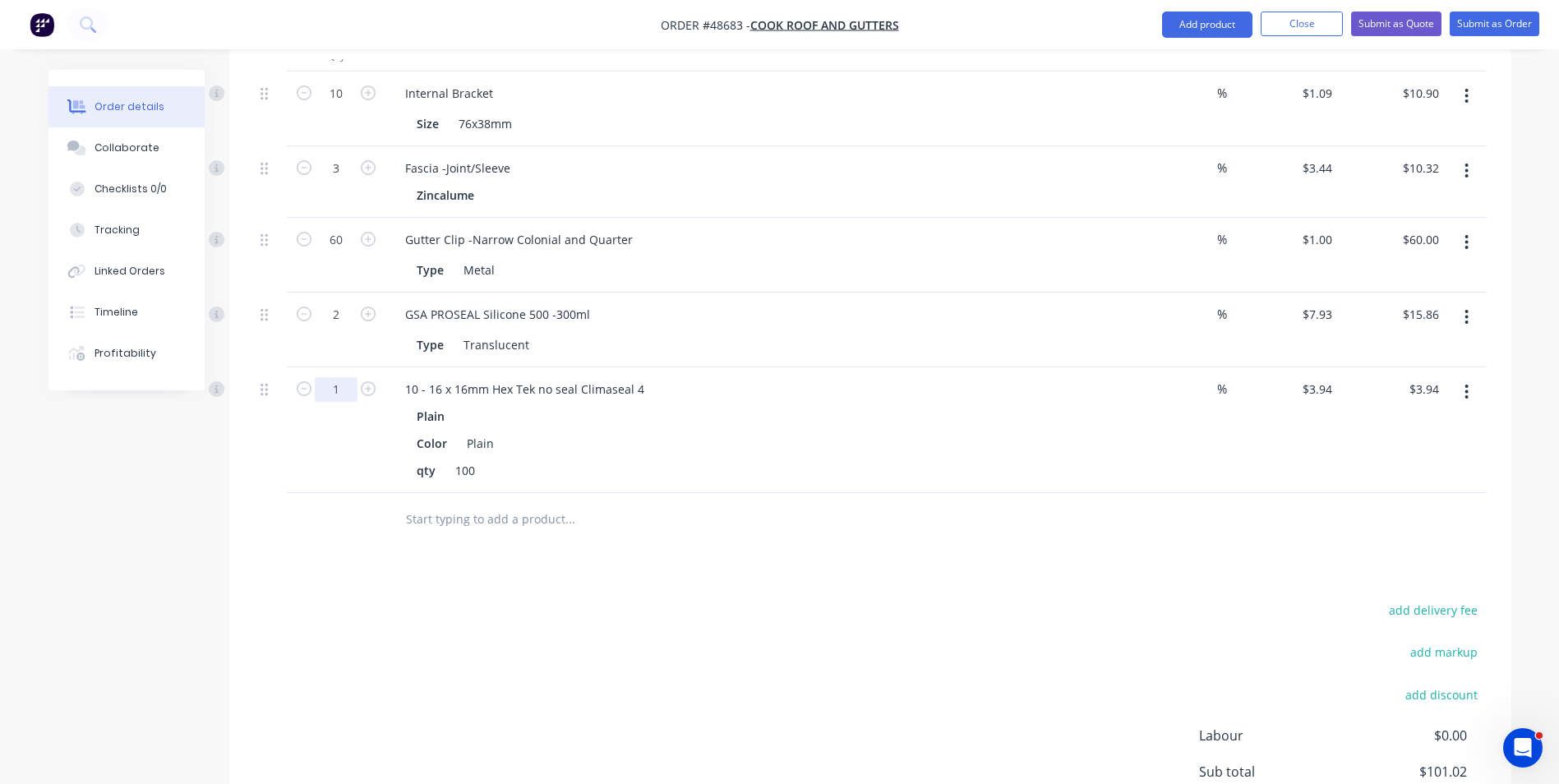
click at [348, 392] on input "1" at bounding box center [337, 389] width 43 height 25
type input "10"
type input "$39.40"
click at [729, 493] on div at bounding box center [681, 520] width 592 height 54
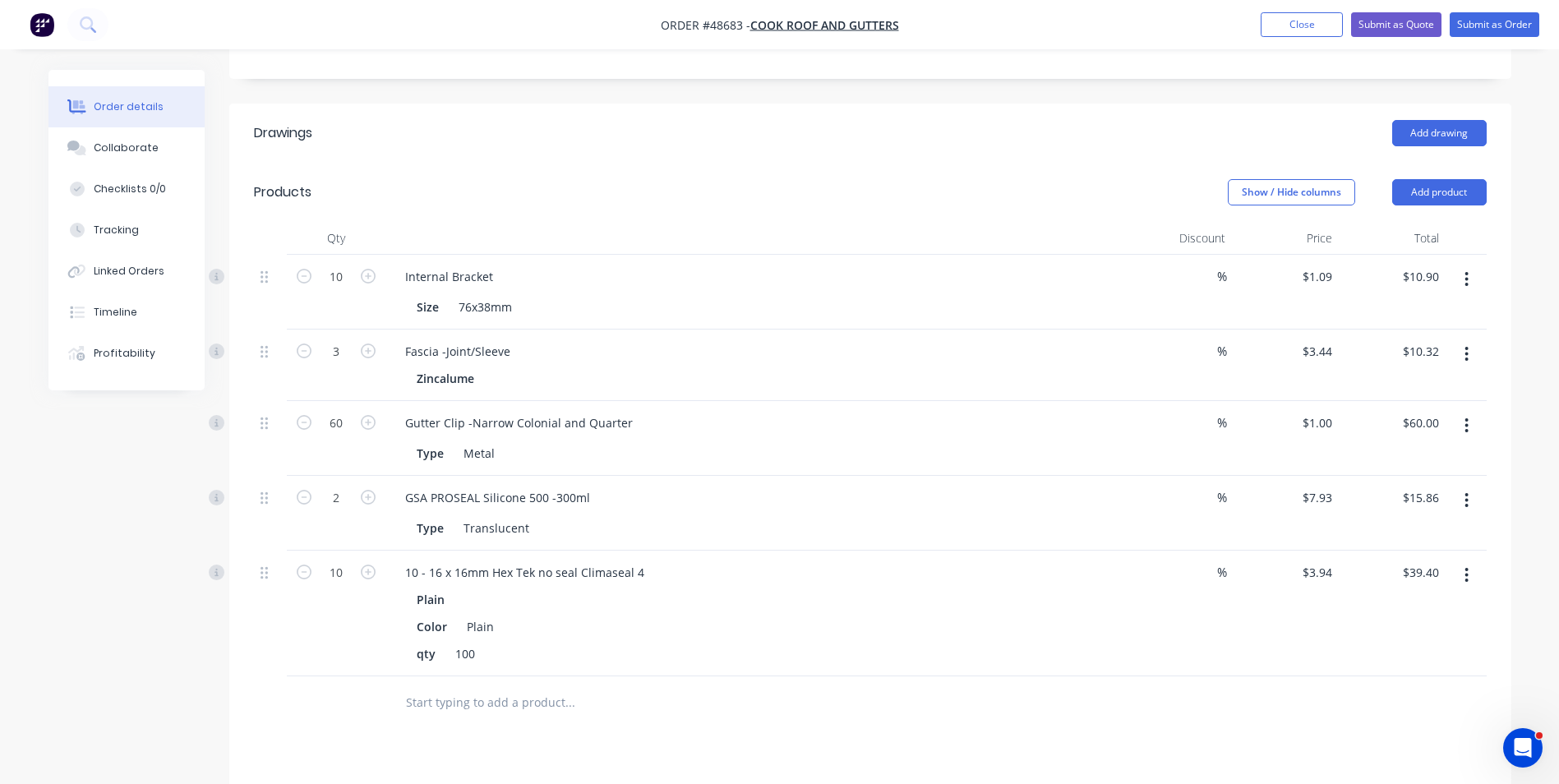
scroll to position [64, 0]
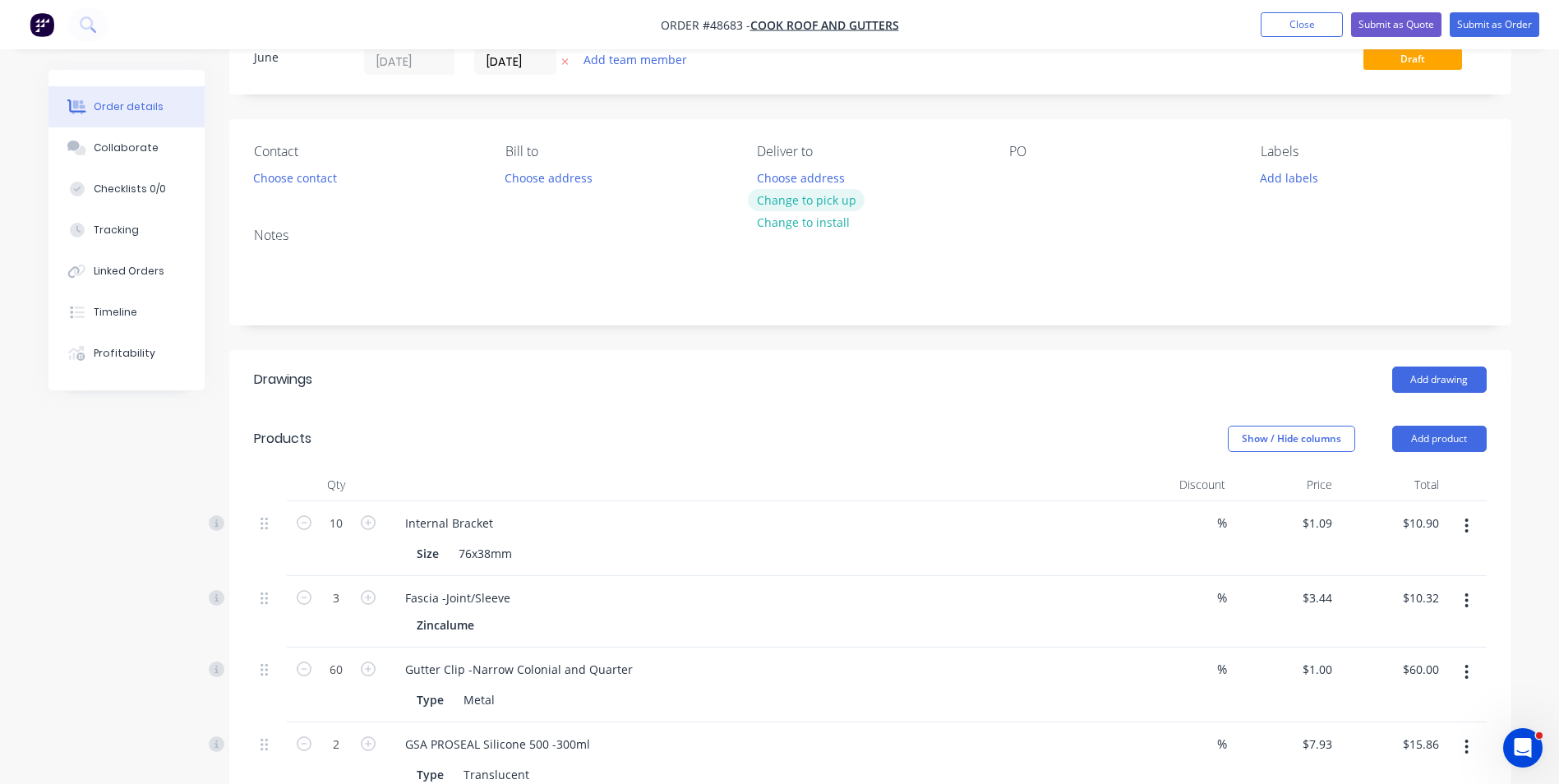
click at [819, 200] on button "Change to pick up" at bounding box center [806, 200] width 116 height 22
click at [295, 178] on button "Choose contact" at bounding box center [295, 176] width 101 height 22
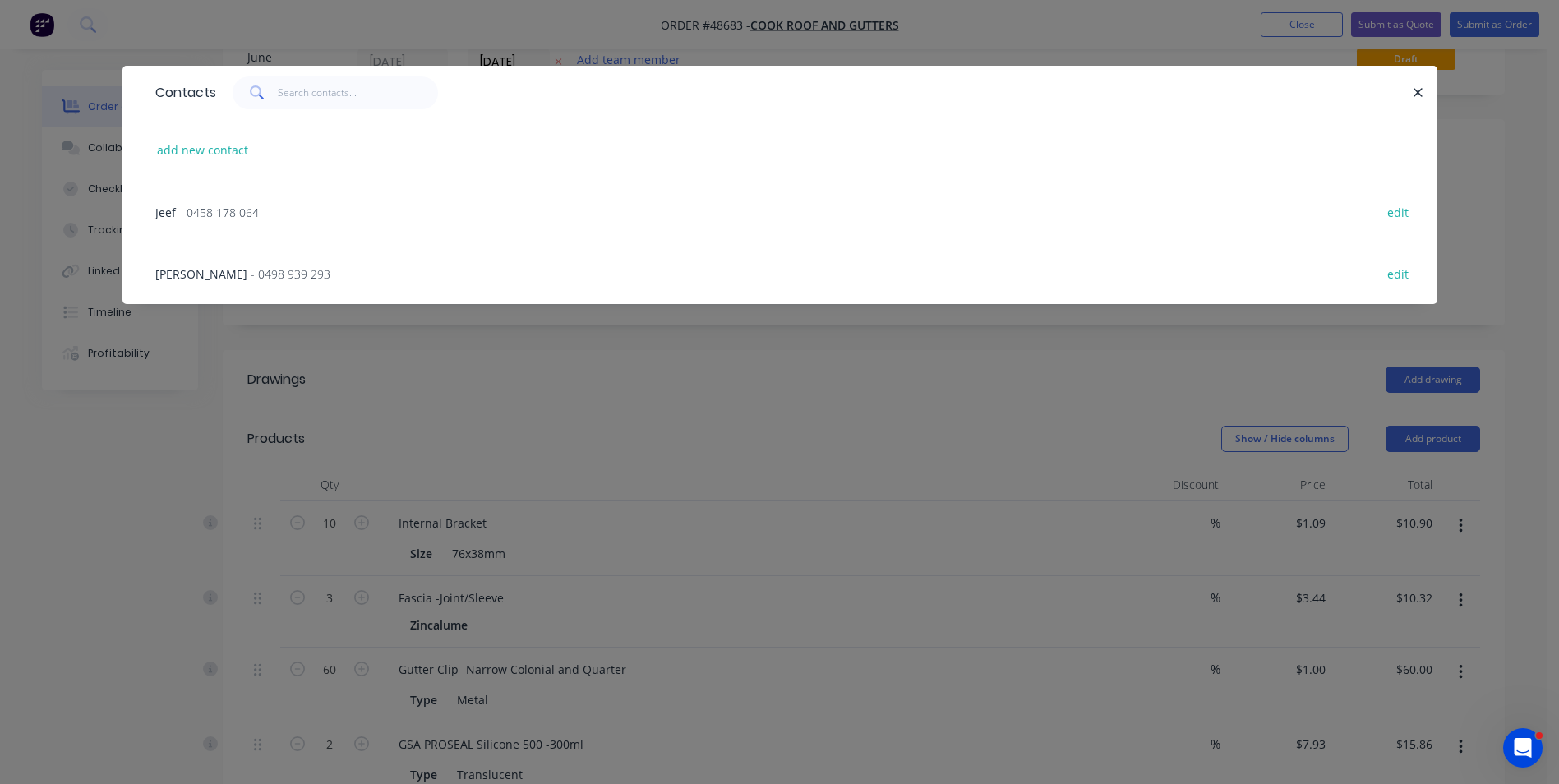
click at [268, 211] on div "Jeef - 0458 178 064 edit" at bounding box center [780, 211] width 1266 height 62
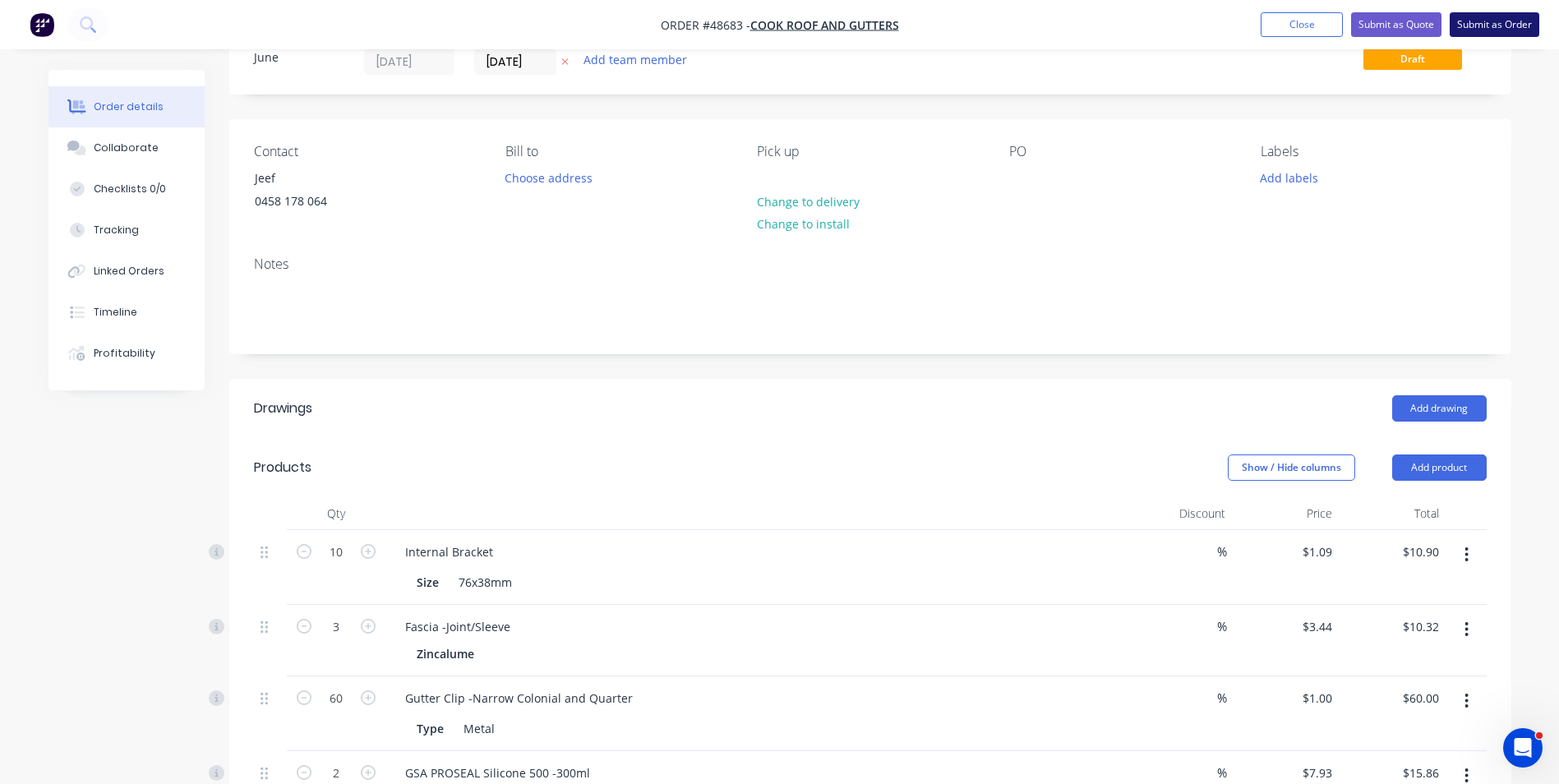
click at [1471, 23] on button "Submit as Order" at bounding box center [1495, 25] width 90 height 25
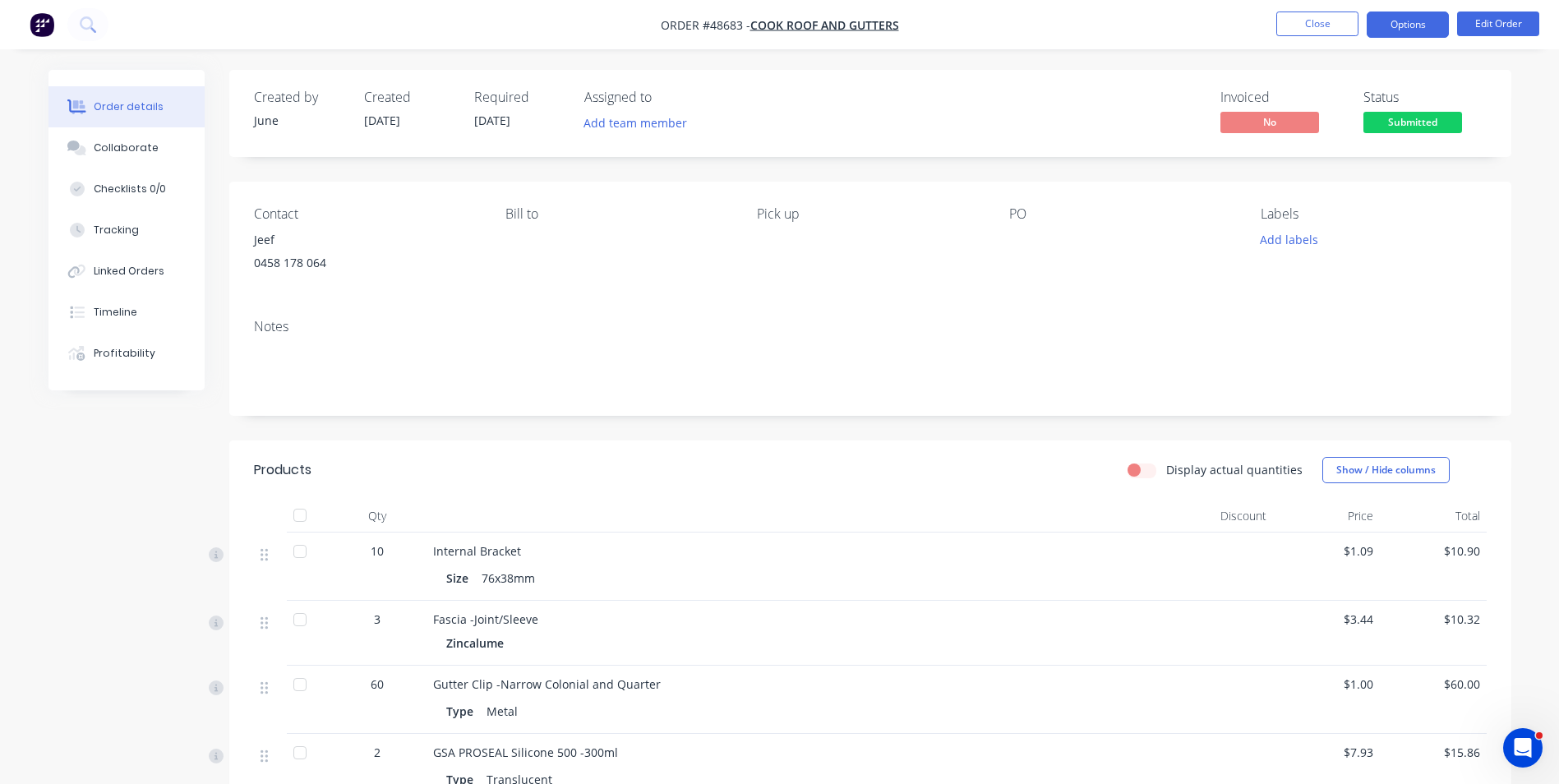
click at [1398, 25] on button "Options" at bounding box center [1409, 24] width 82 height 26
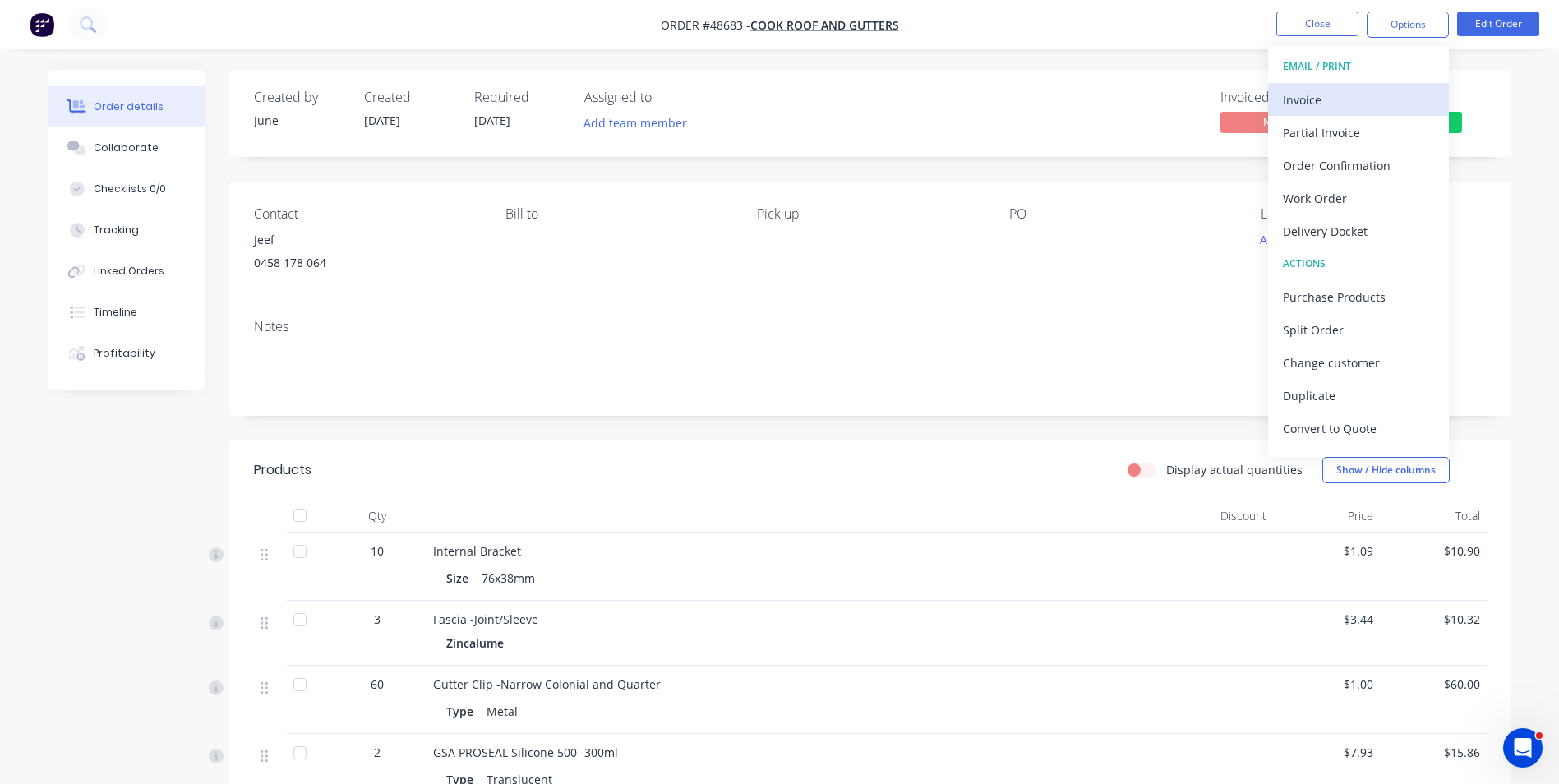
click at [1354, 111] on div "Invoice" at bounding box center [1358, 99] width 151 height 24
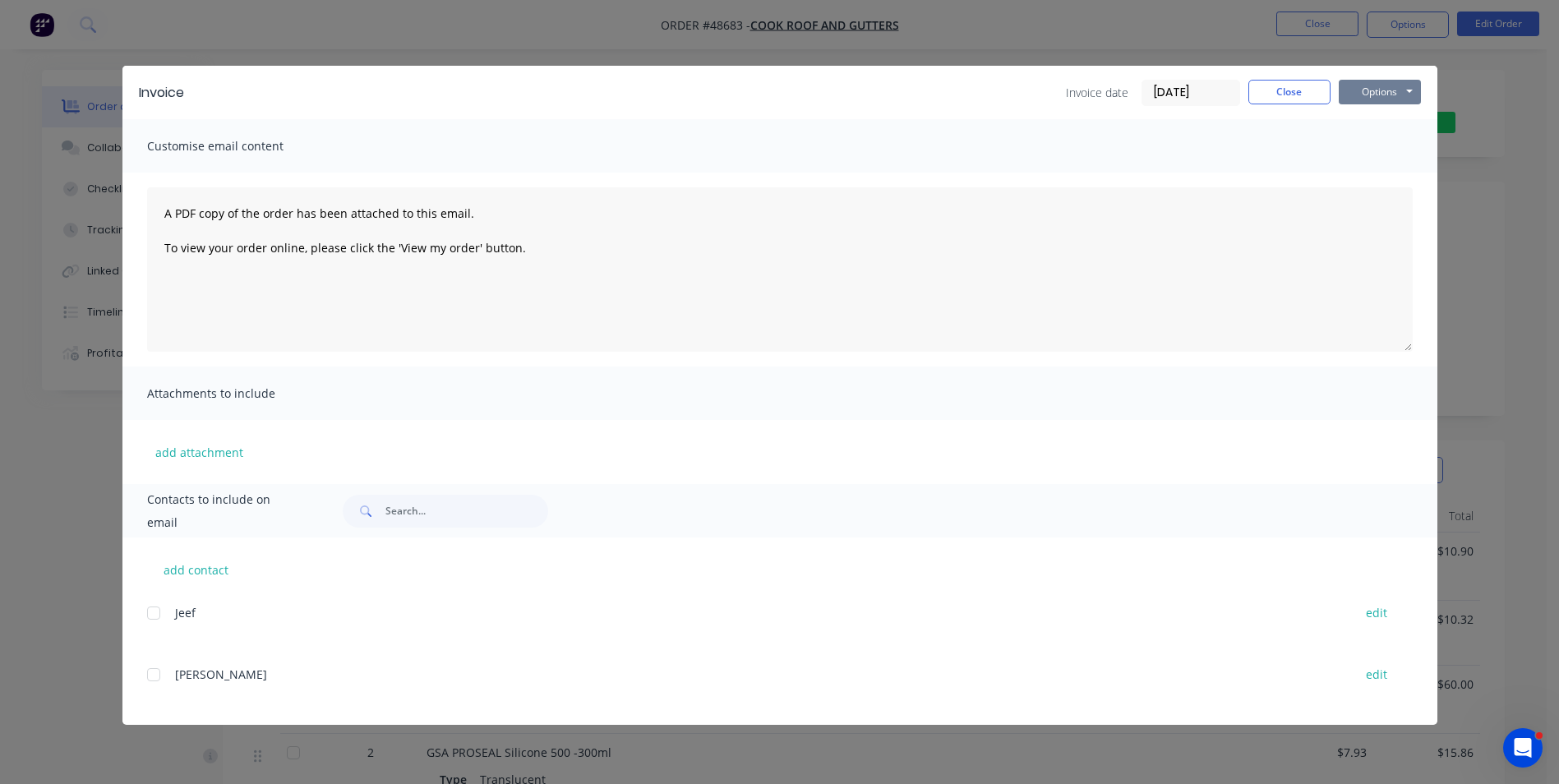
click at [1377, 95] on button "Options" at bounding box center [1380, 92] width 82 height 25
click at [1378, 147] on button "Print" at bounding box center [1391, 149] width 105 height 27
click at [1296, 96] on button "Close" at bounding box center [1289, 92] width 82 height 25
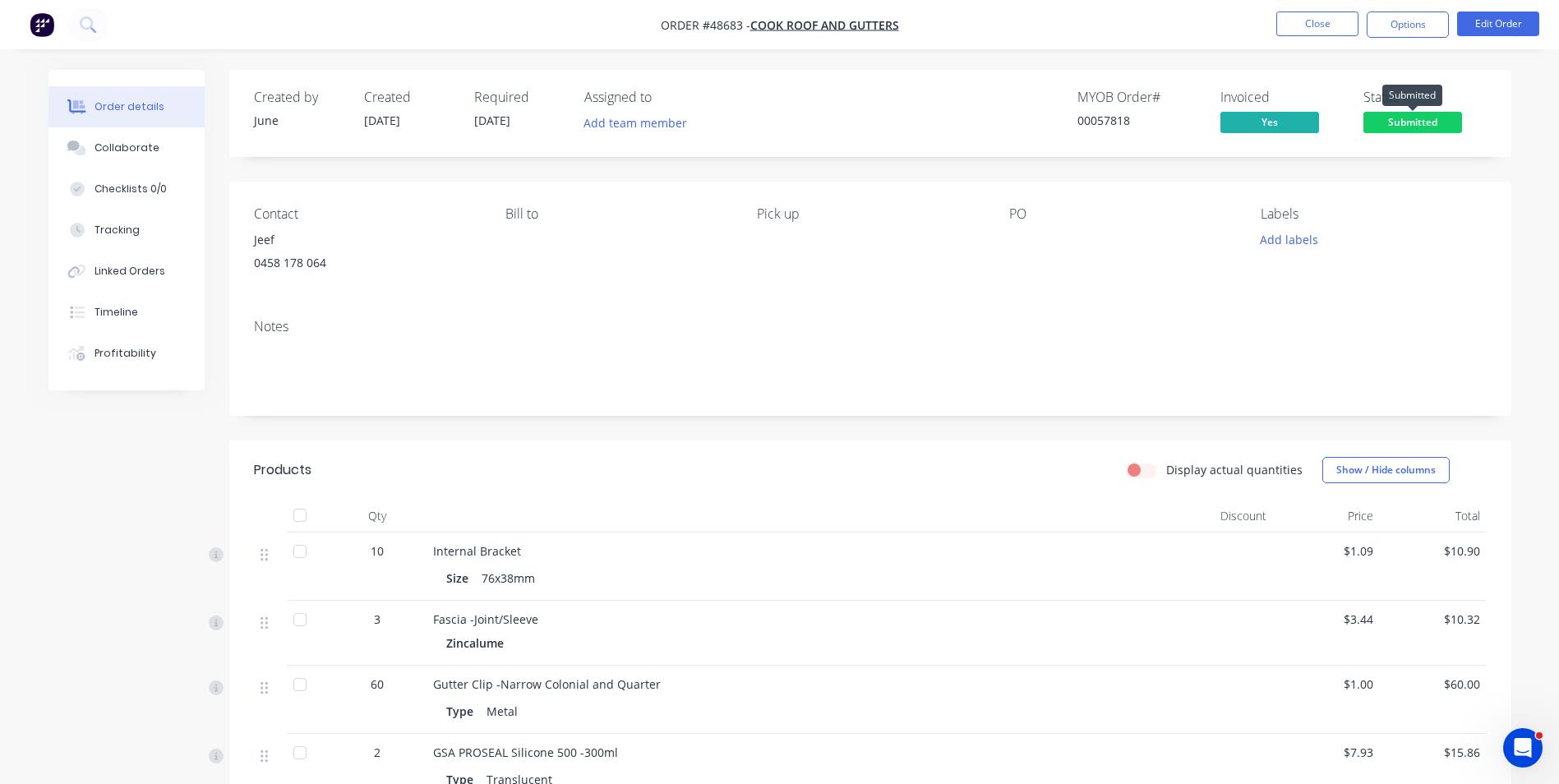
click at [1398, 126] on span "Submitted" at bounding box center [1413, 122] width 99 height 21
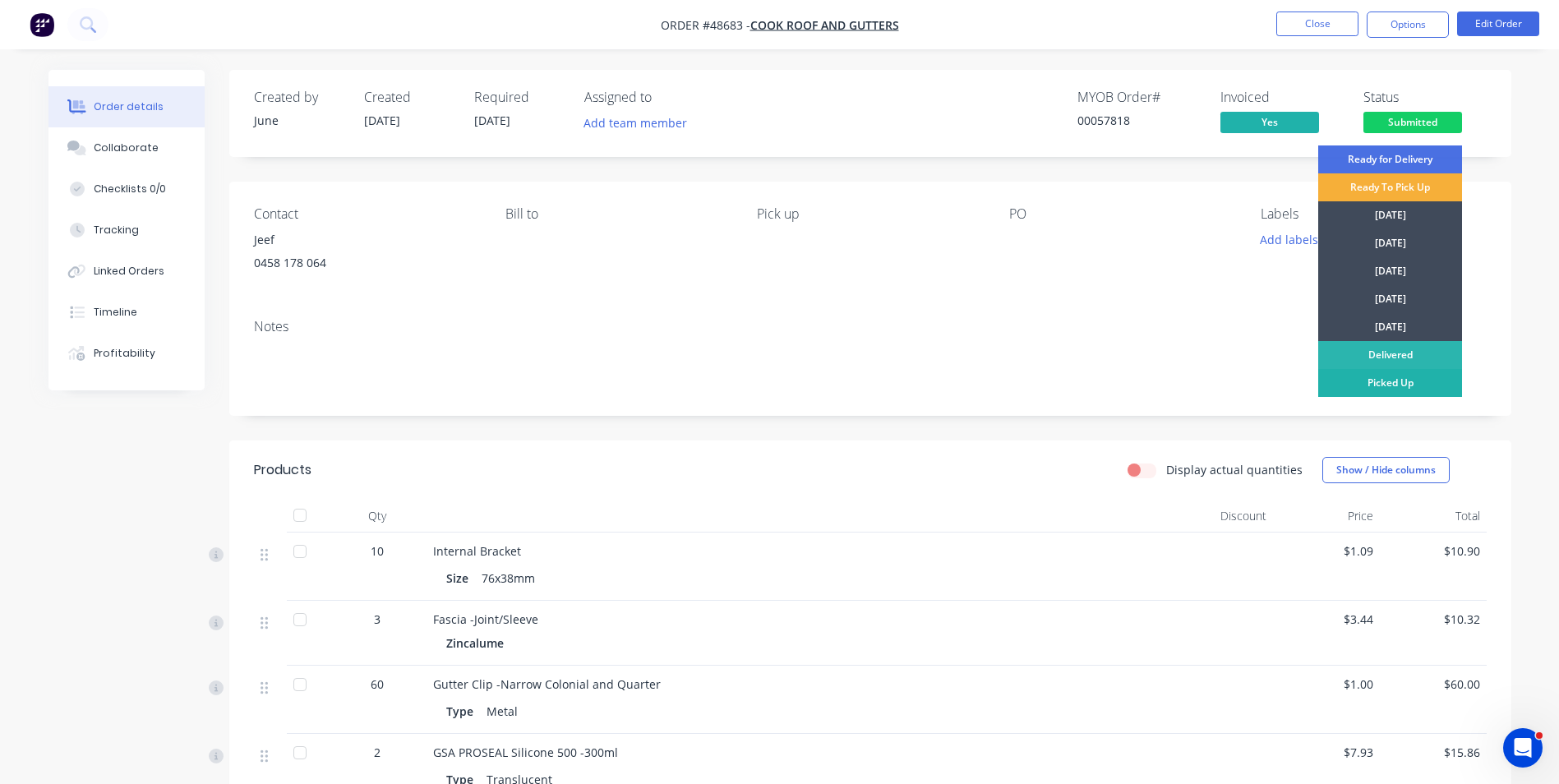
click at [1376, 376] on div "Picked Up" at bounding box center [1390, 382] width 144 height 28
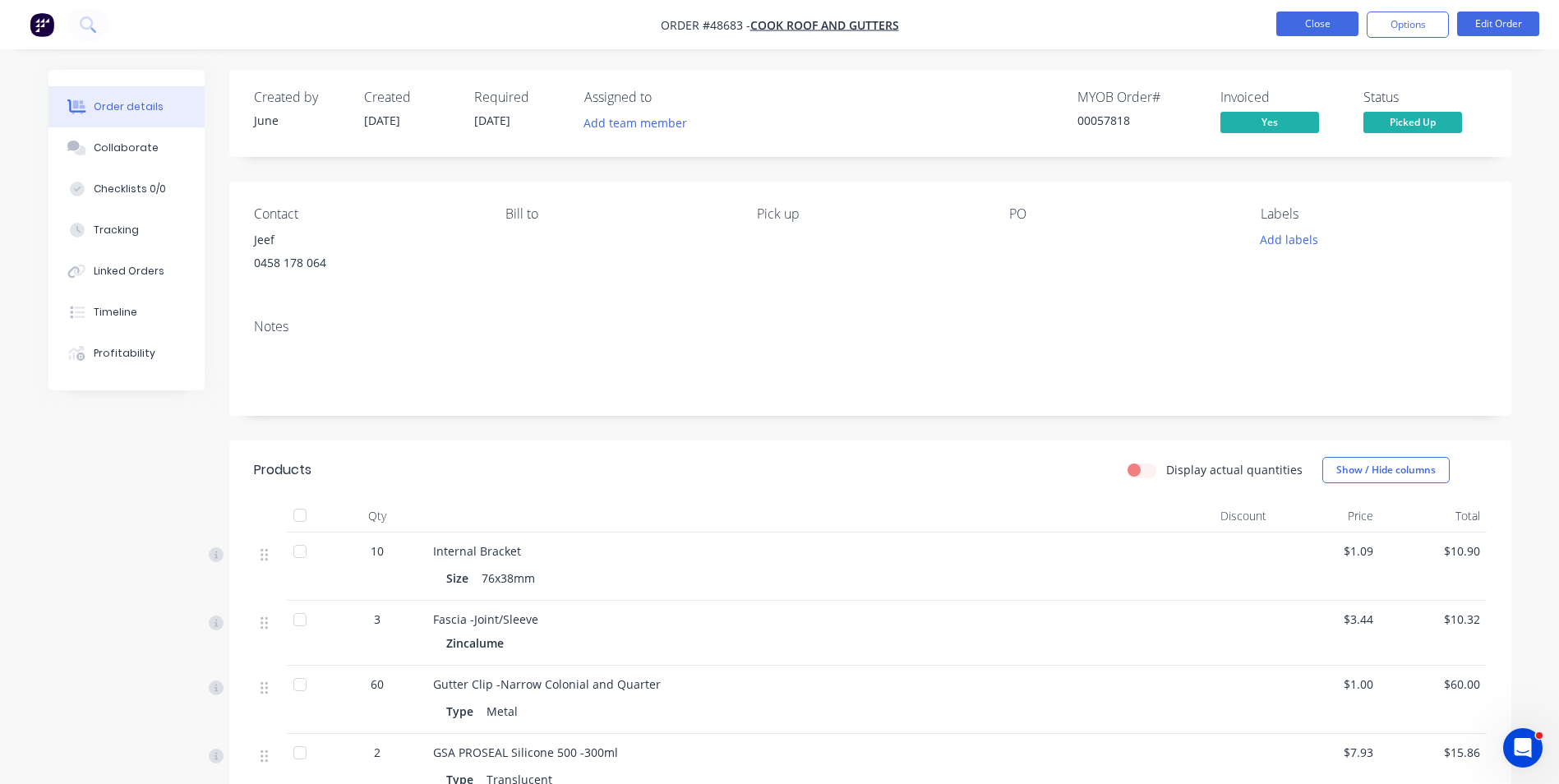
click at [1332, 35] on button "Close" at bounding box center [1318, 24] width 82 height 25
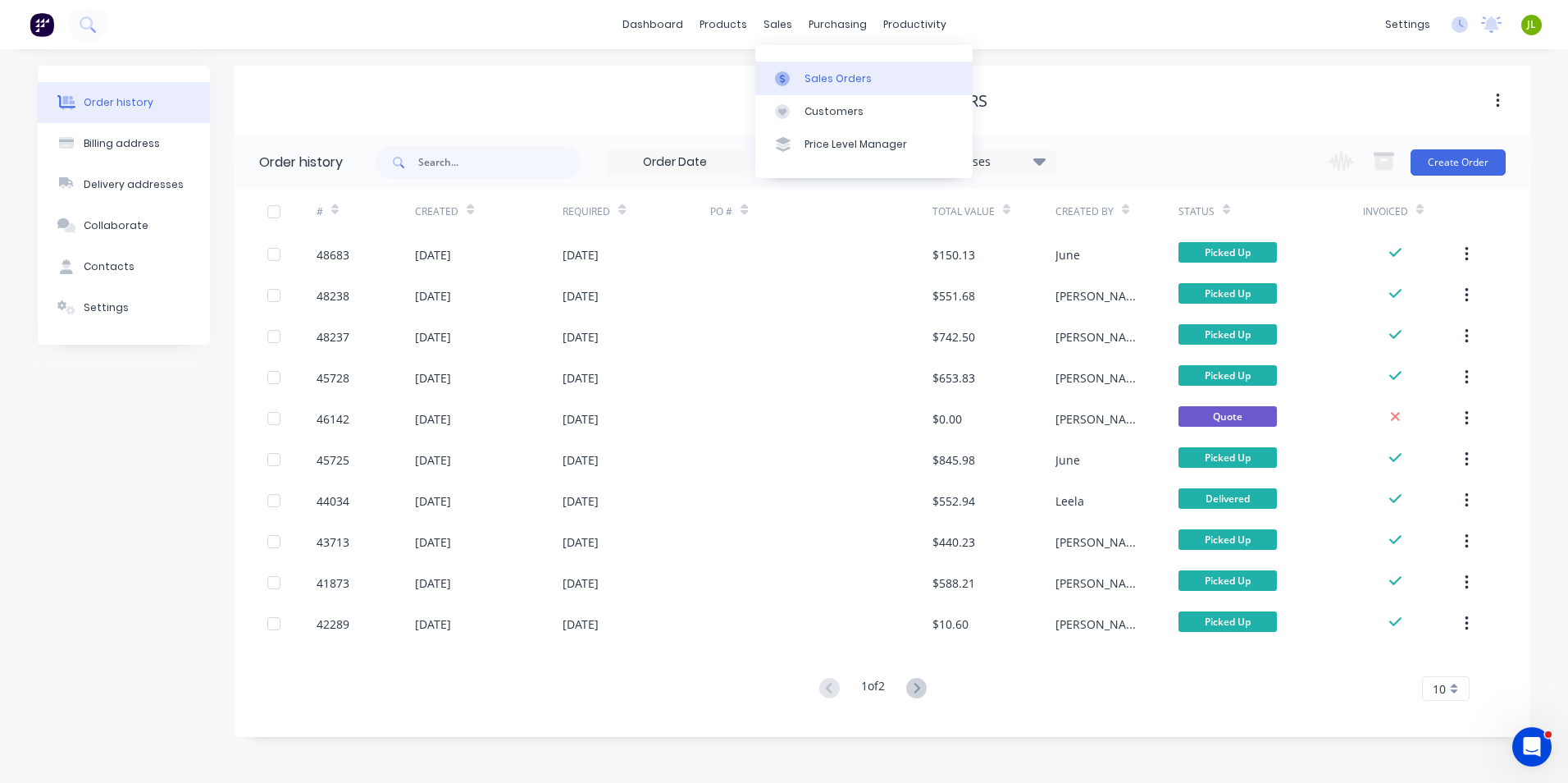
click at [782, 70] on link "Sales Orders" at bounding box center [863, 78] width 217 height 33
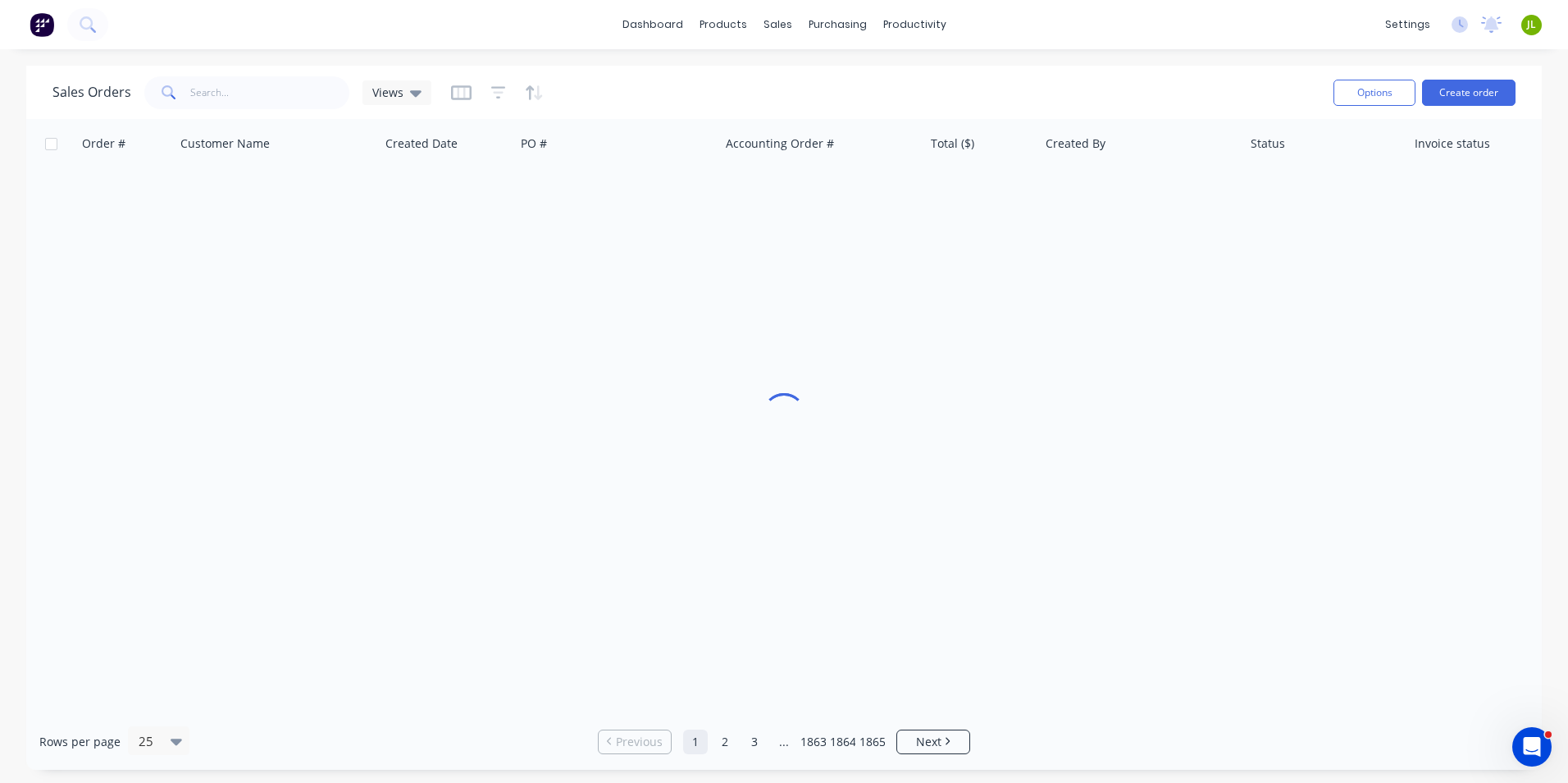
click at [253, 73] on div "Sales Orders Views" at bounding box center [686, 92] width 1268 height 40
click at [247, 90] on input "text" at bounding box center [270, 92] width 160 height 33
type input "48316"
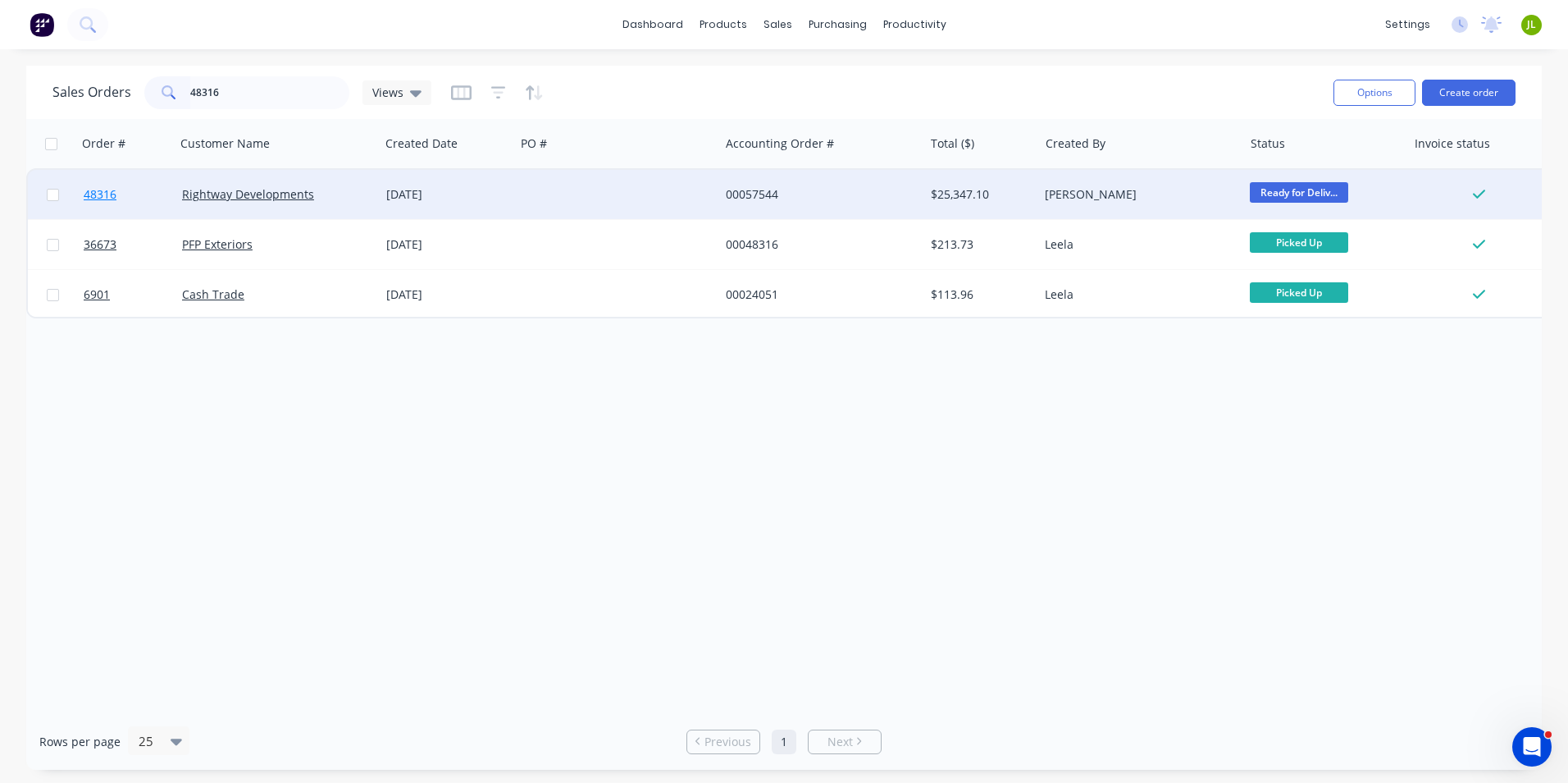
click at [115, 195] on span "48316" at bounding box center [100, 194] width 33 height 16
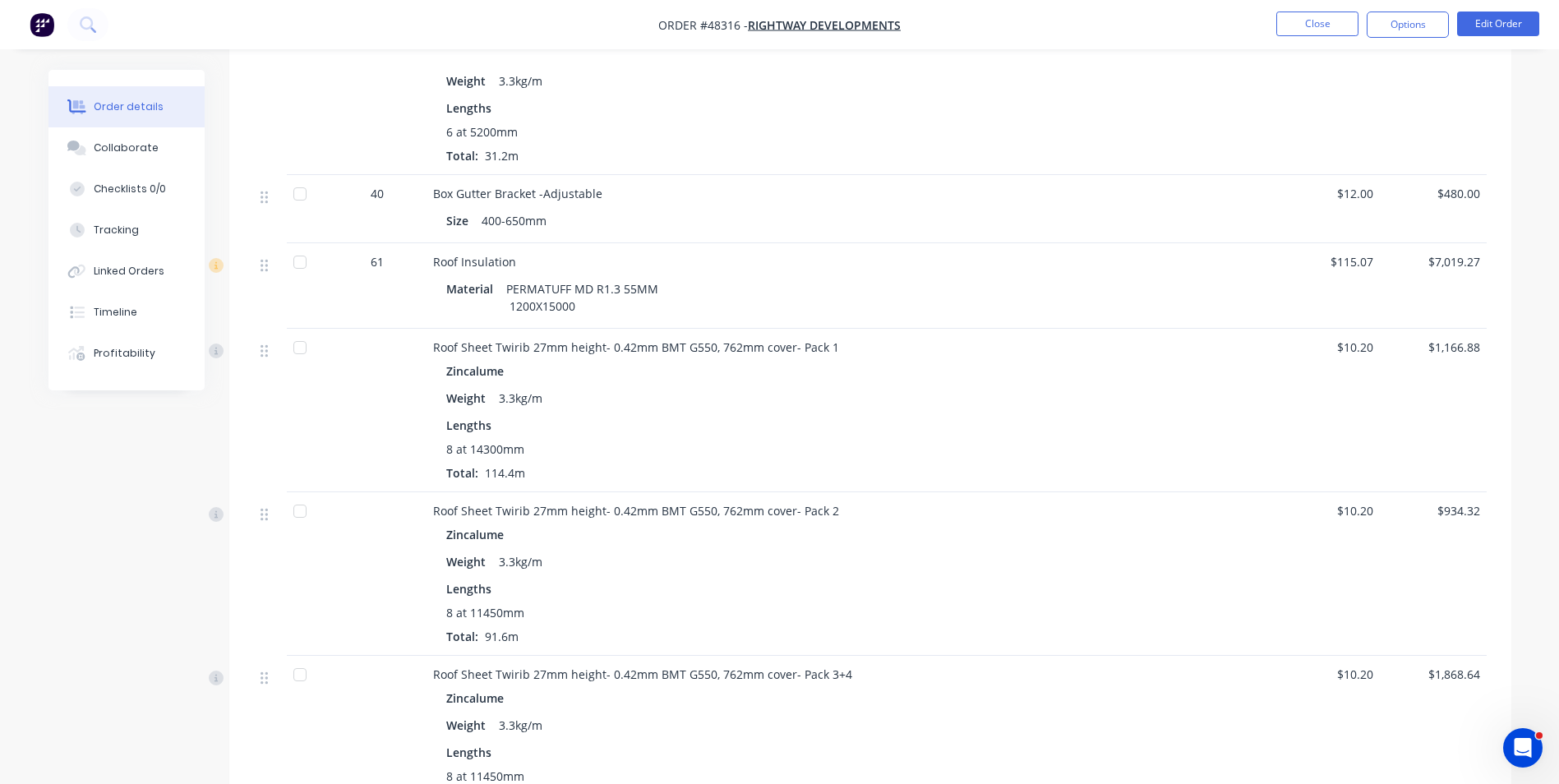
scroll to position [575, 0]
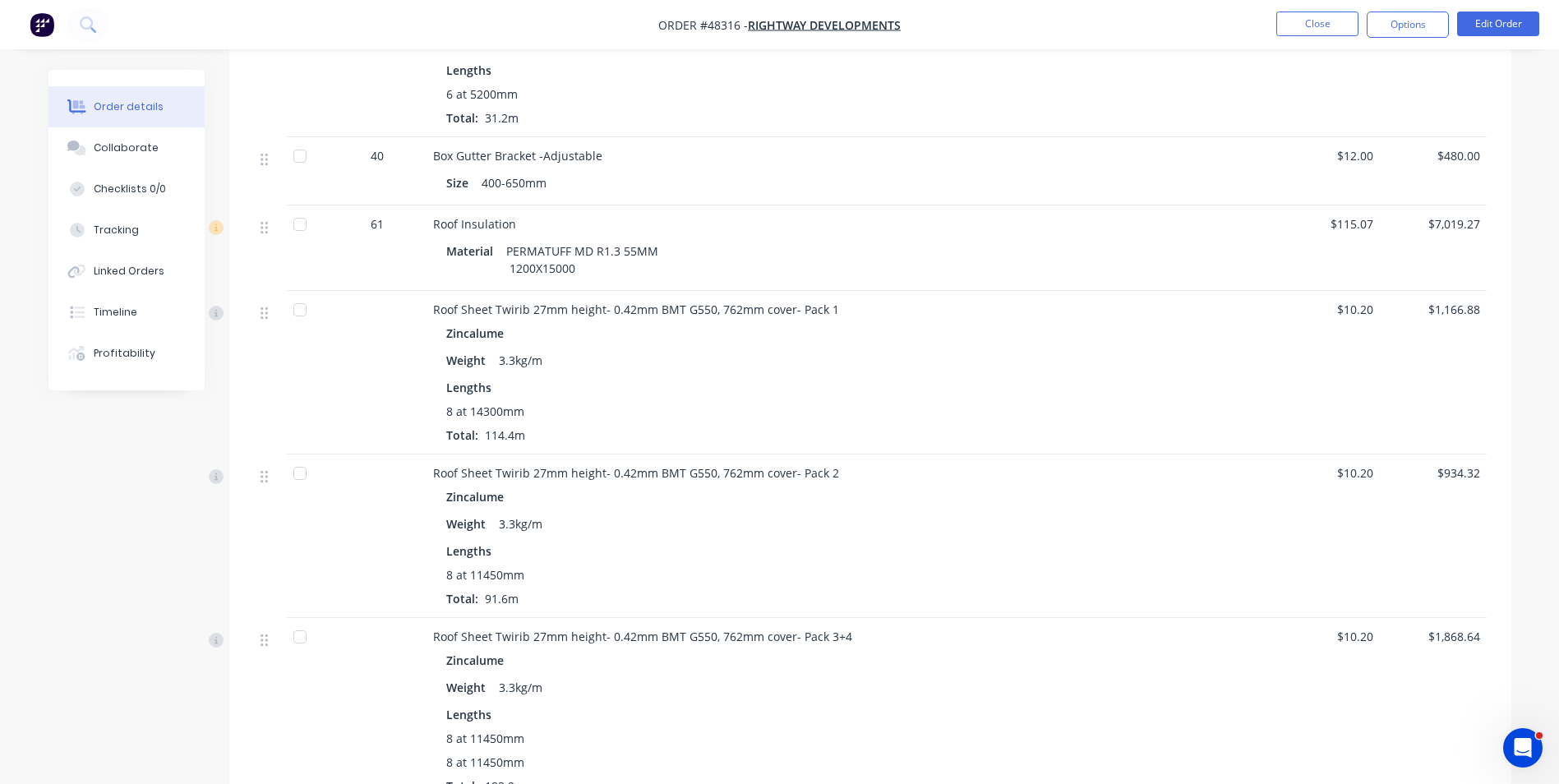
click at [829, 223] on div "Roof Insulation" at bounding box center [796, 223] width 726 height 17
click at [838, 772] on div "8 at 11450mm 8 at 11450mm Total: 183.2m" at bounding box center [796, 762] width 700 height 65
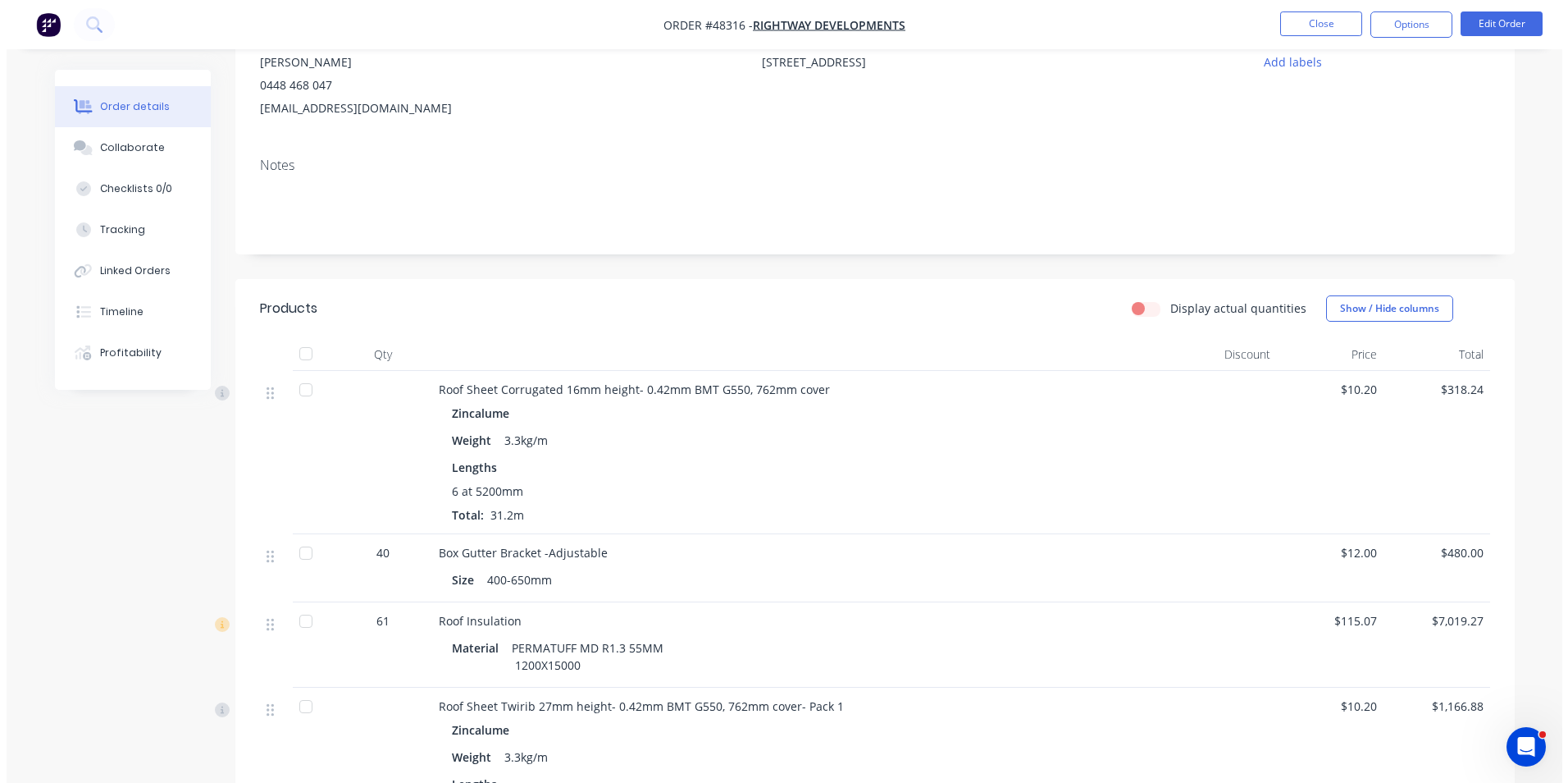
scroll to position [0, 0]
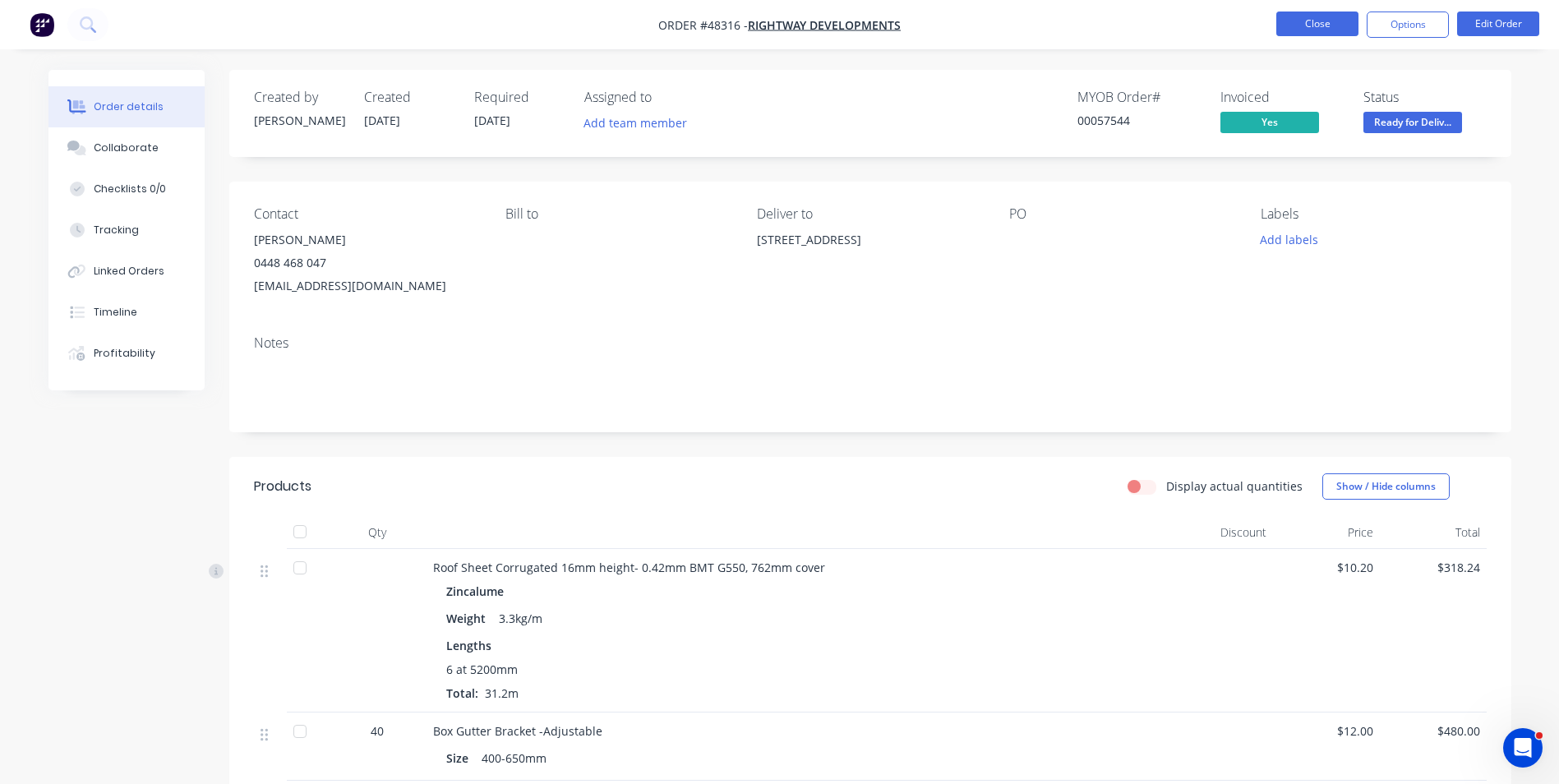
click at [1337, 28] on button "Close" at bounding box center [1318, 24] width 82 height 25
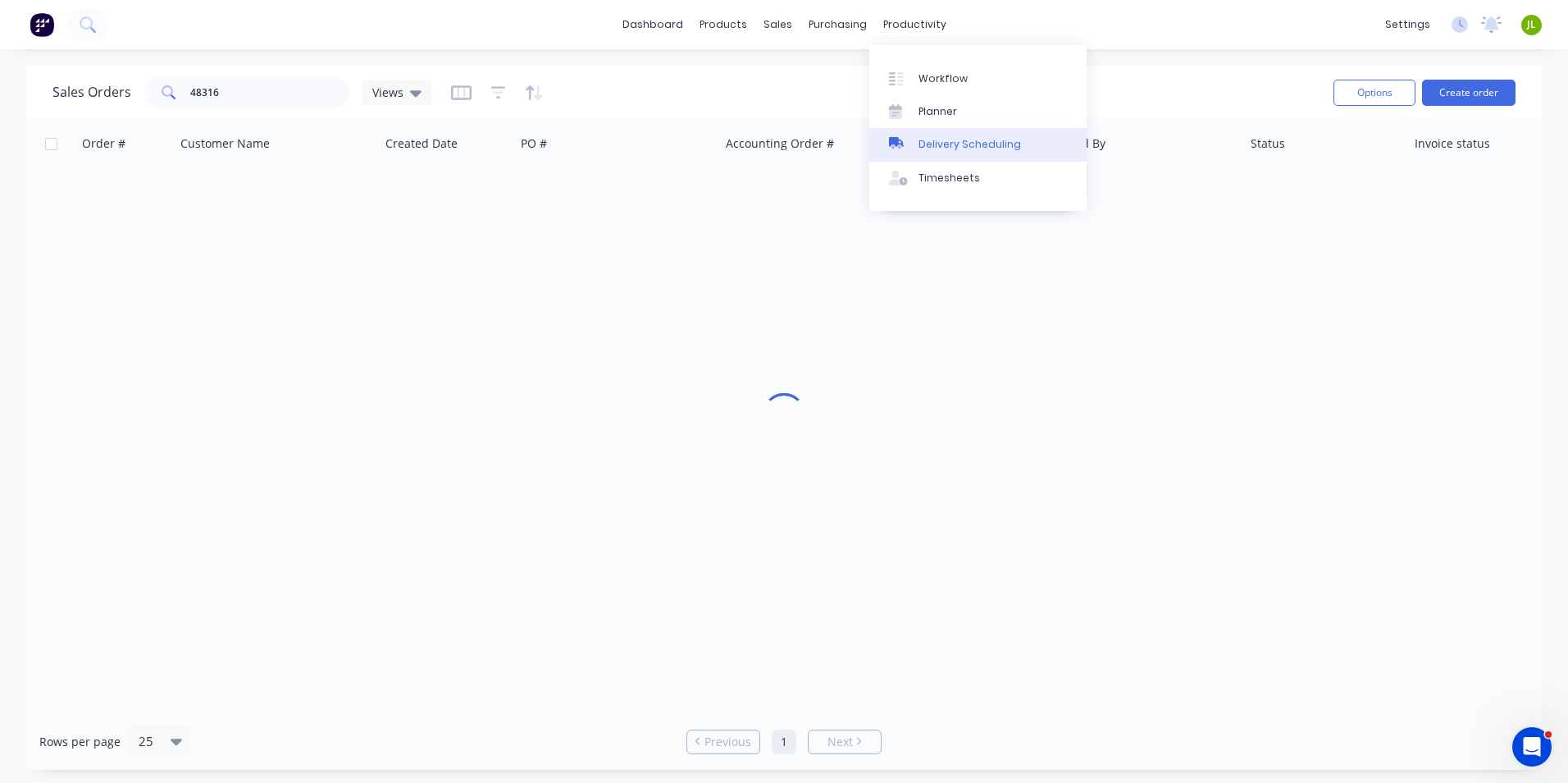
click at [927, 132] on link "Delivery Scheduling" at bounding box center [977, 144] width 217 height 33
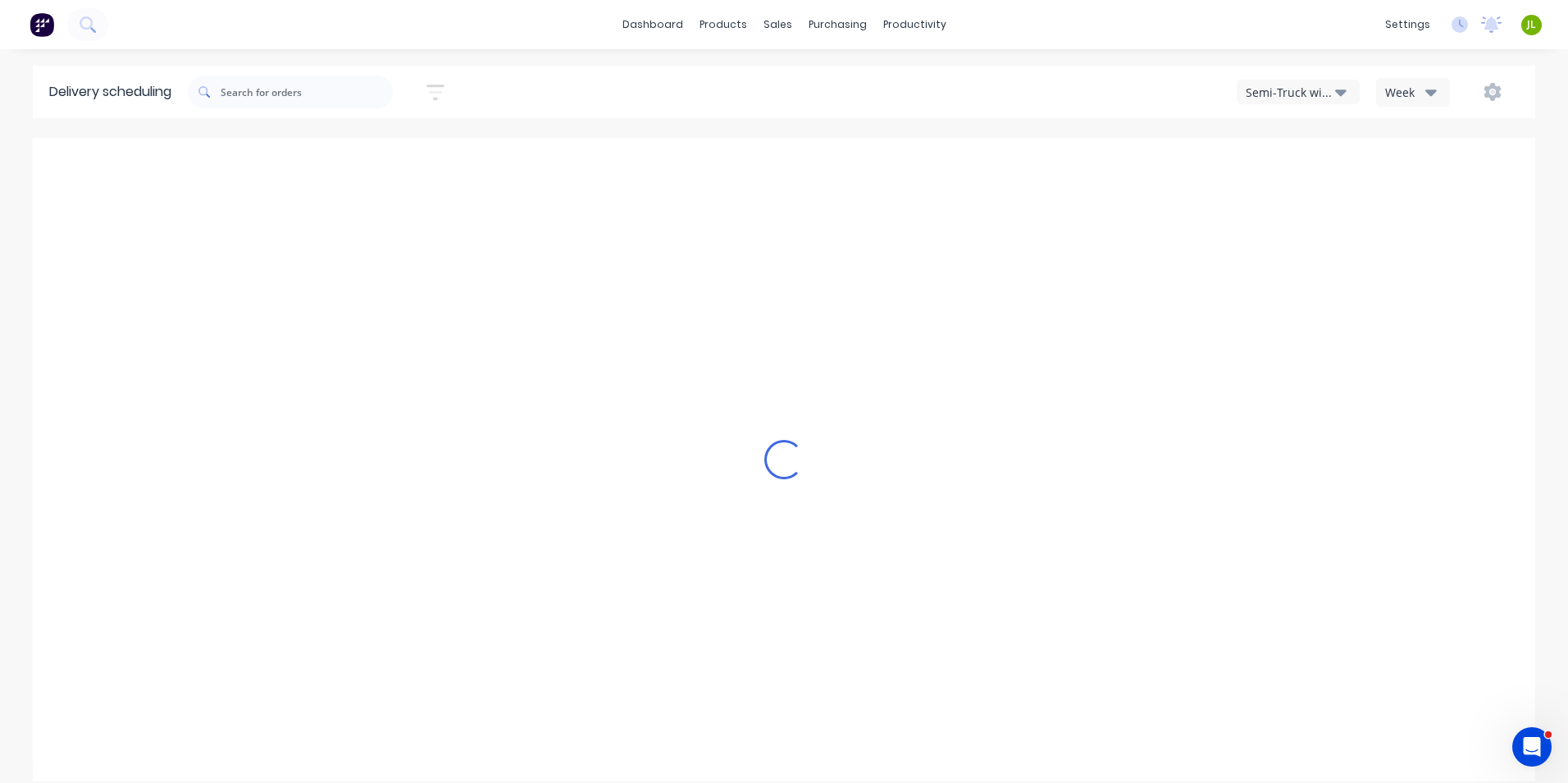
click at [1329, 97] on div "Semi-Truck with Hiab" at bounding box center [1290, 92] width 89 height 17
click at [1306, 201] on div "Utes Delivery" at bounding box center [1319, 199] width 163 height 33
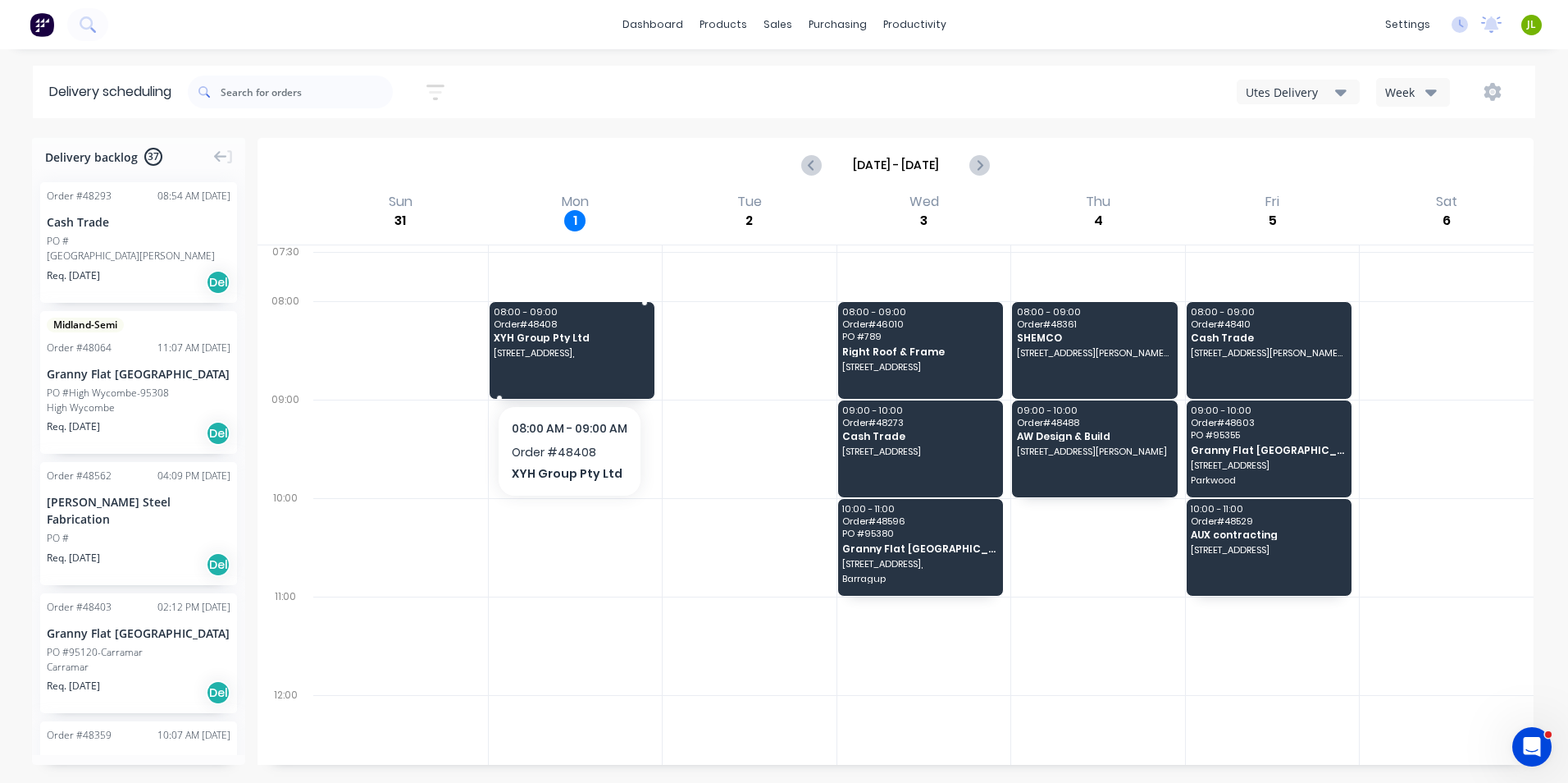
click at [595, 372] on div "08:00 - 09:00 Order # 48408 XYH Group Pty Ltd 107A (lot9) The Promenade, Mount …" at bounding box center [572, 350] width 165 height 97
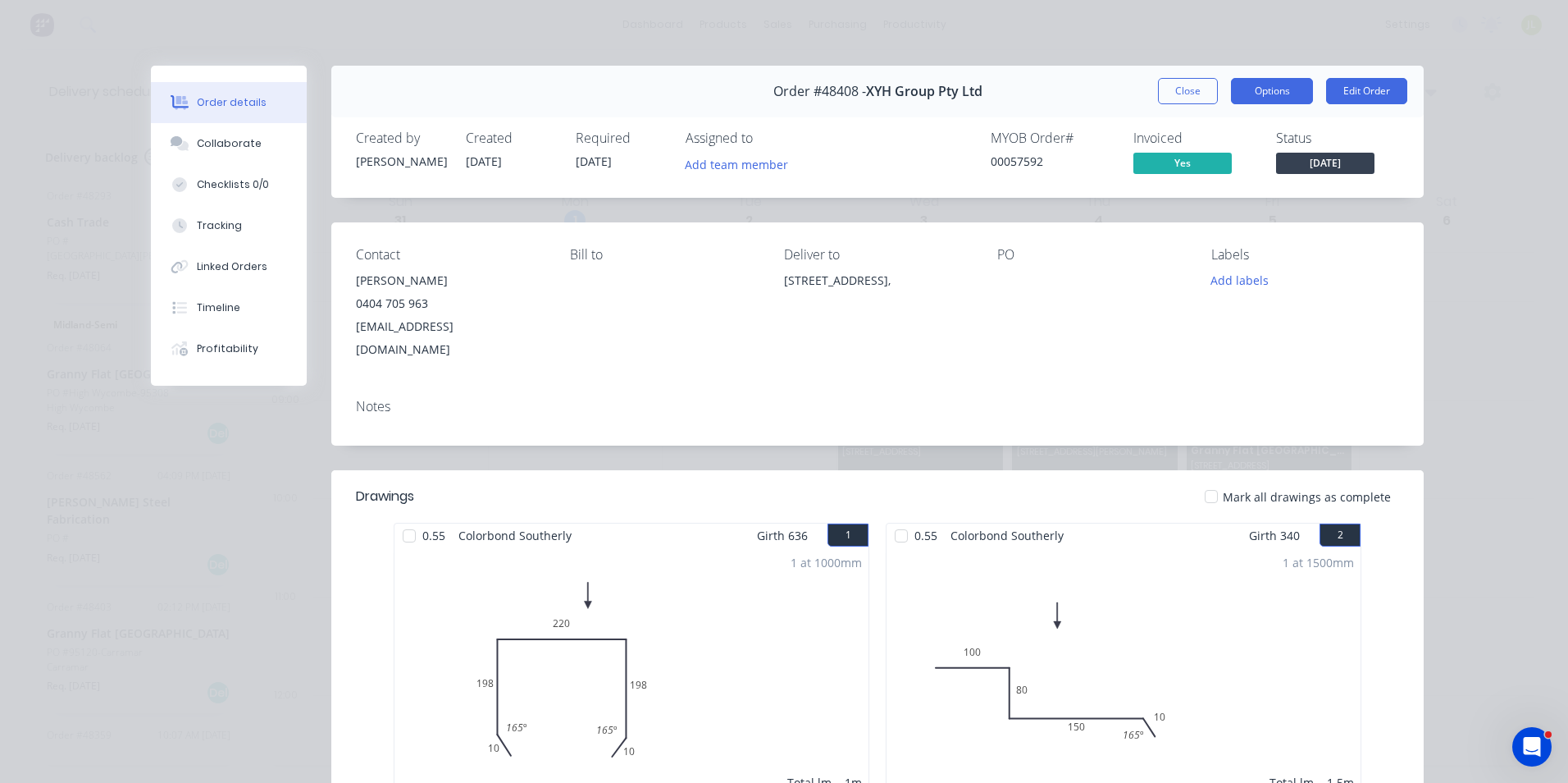
click at [1279, 101] on button "Options" at bounding box center [1272, 90] width 82 height 26
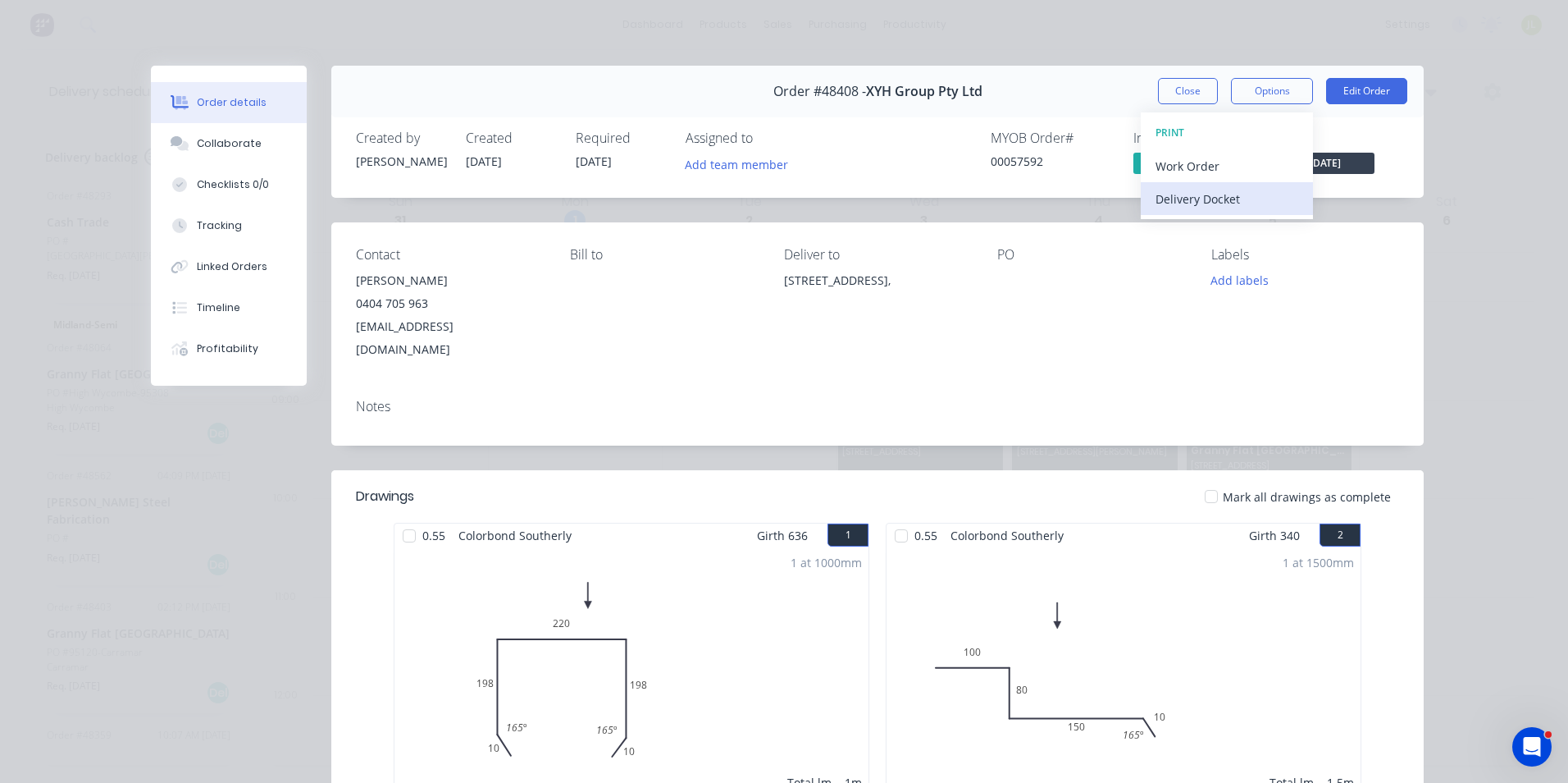
click at [1259, 183] on button "Delivery Docket" at bounding box center [1227, 198] width 172 height 33
click at [1241, 197] on div "Standard" at bounding box center [1227, 198] width 143 height 24
click at [1127, 45] on div "Order details Collaborate Checklists 0/0 Tracking Linked Orders Timeline Profit…" at bounding box center [784, 392] width 1568 height 783
click at [1174, 86] on button "Close" at bounding box center [1187, 90] width 60 height 26
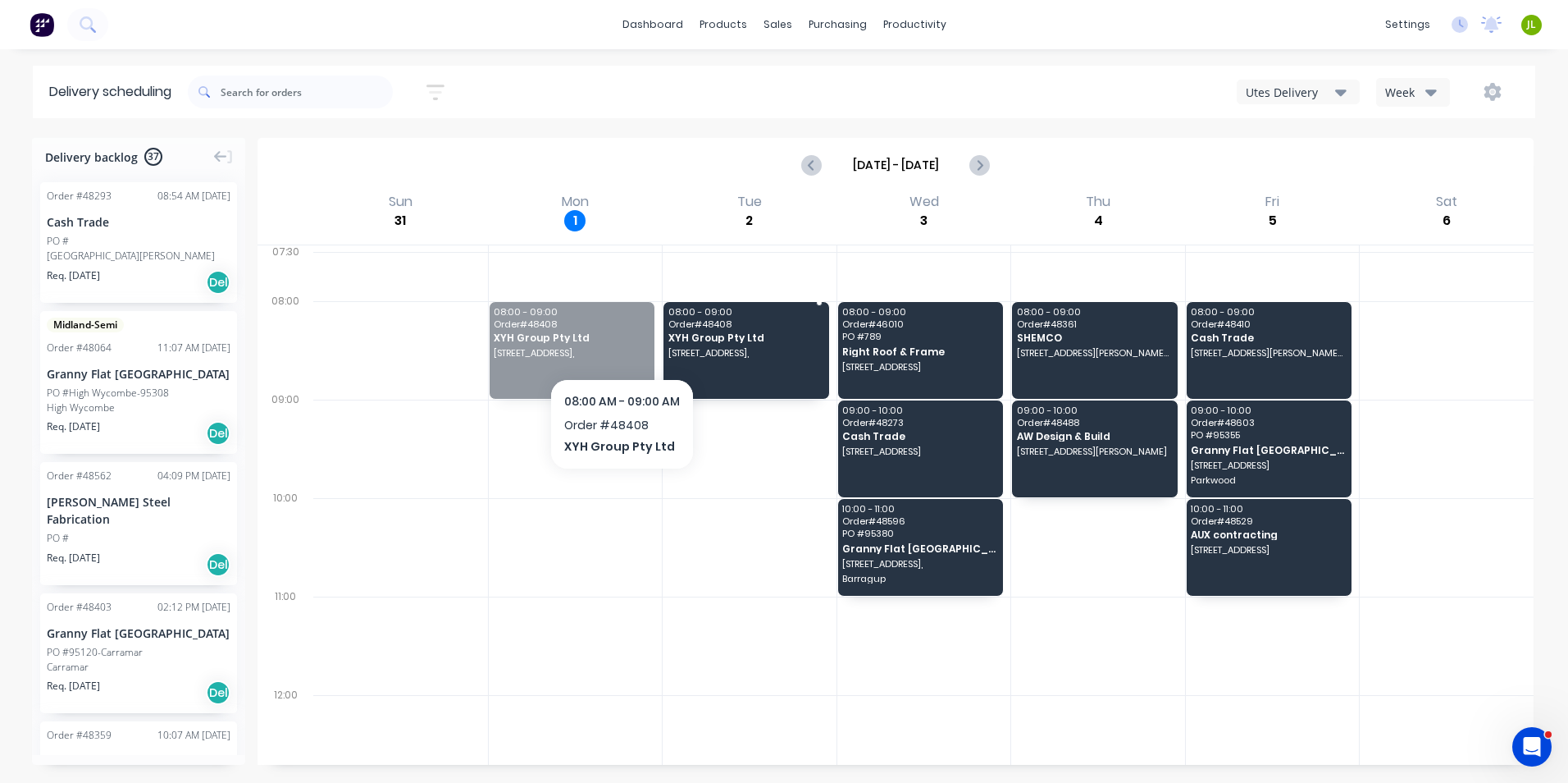
drag, startPoint x: 589, startPoint y: 342, endPoint x: 622, endPoint y: 342, distance: 33.0
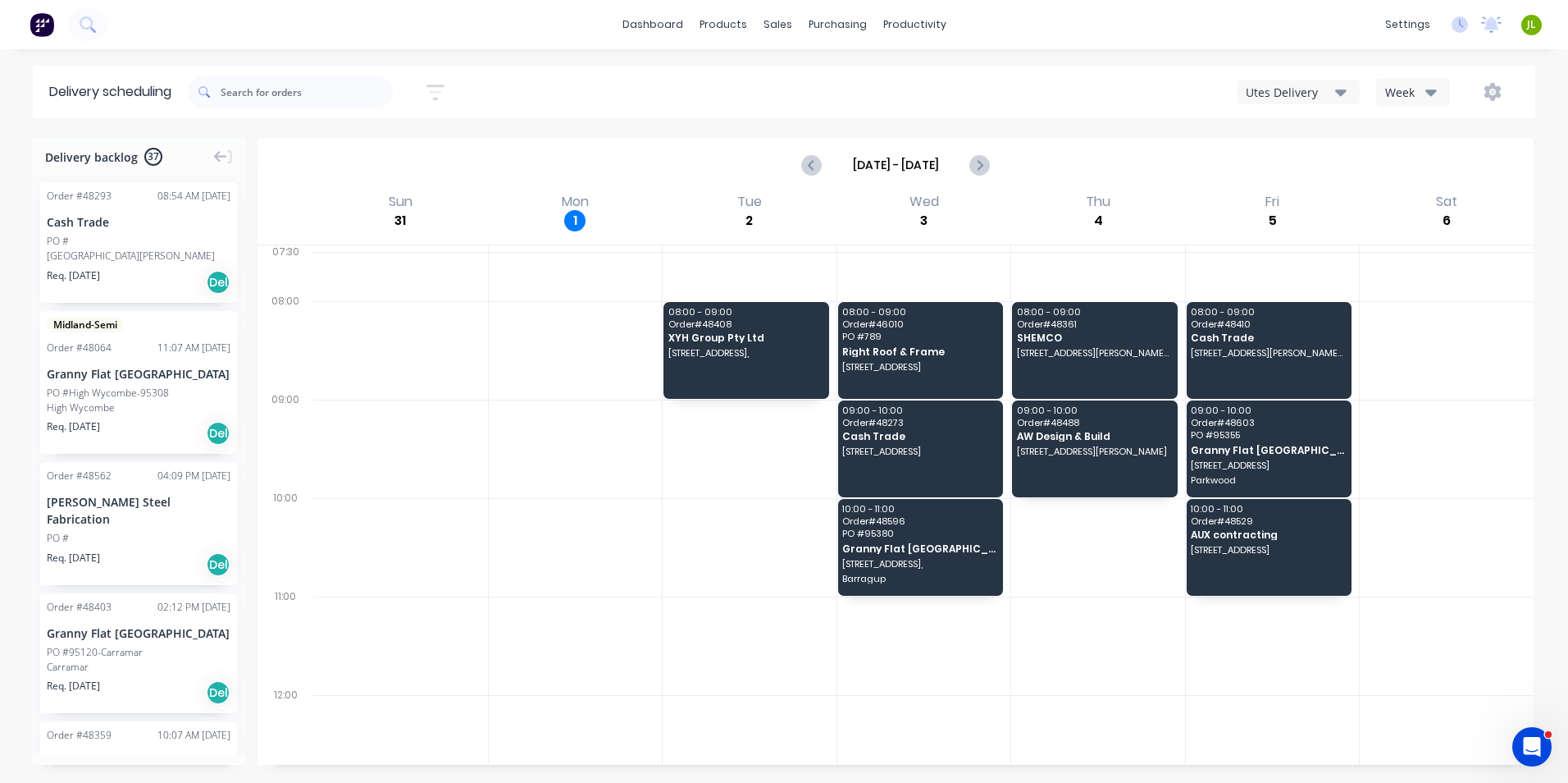
click at [1099, 643] on div at bounding box center [1098, 645] width 174 height 98
click at [782, 79] on icon at bounding box center [783, 79] width 5 height 9
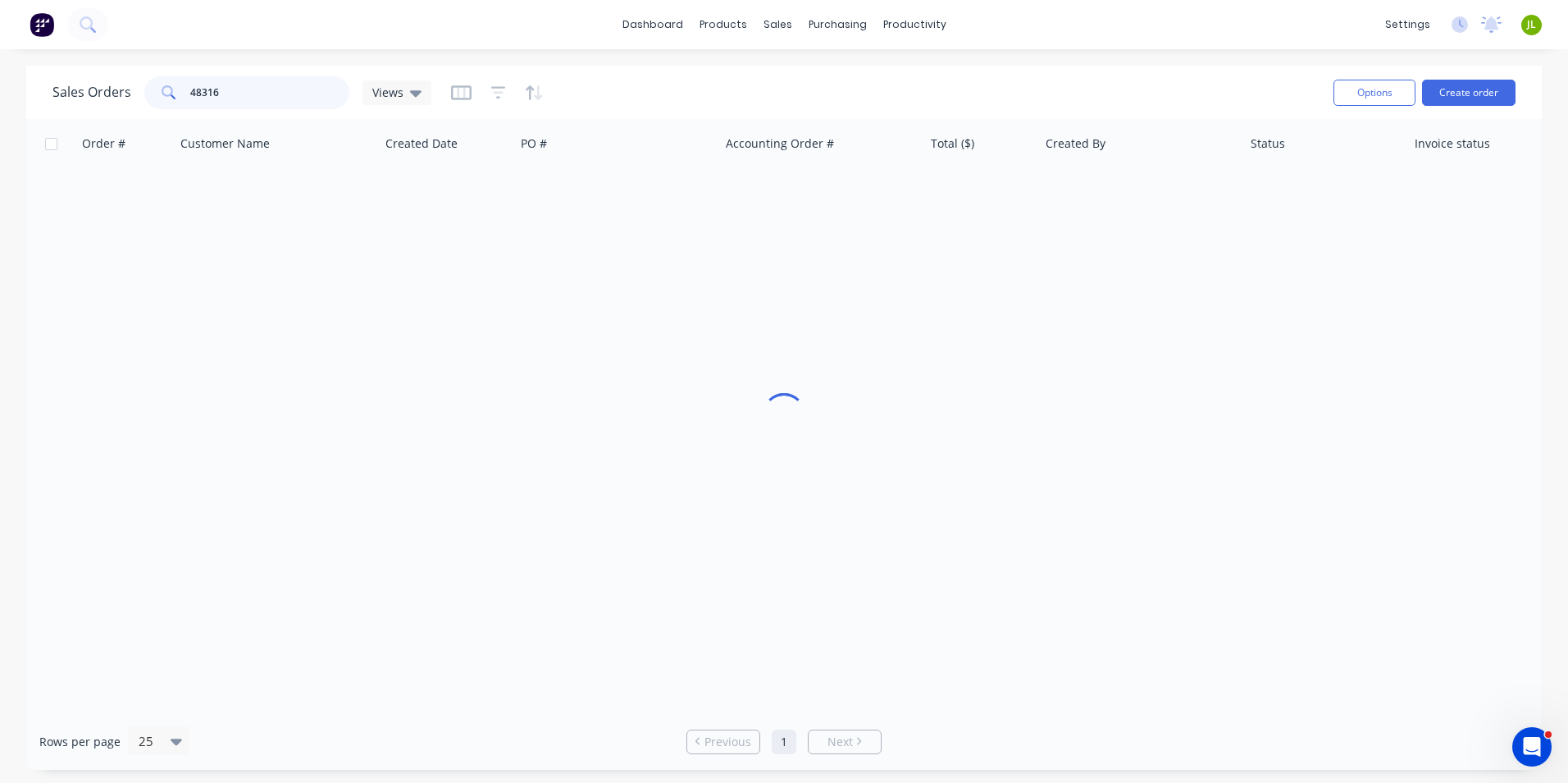
drag, startPoint x: 244, startPoint y: 79, endPoint x: 196, endPoint y: 105, distance: 54.6
click at [196, 105] on input "48316" at bounding box center [270, 92] width 160 height 33
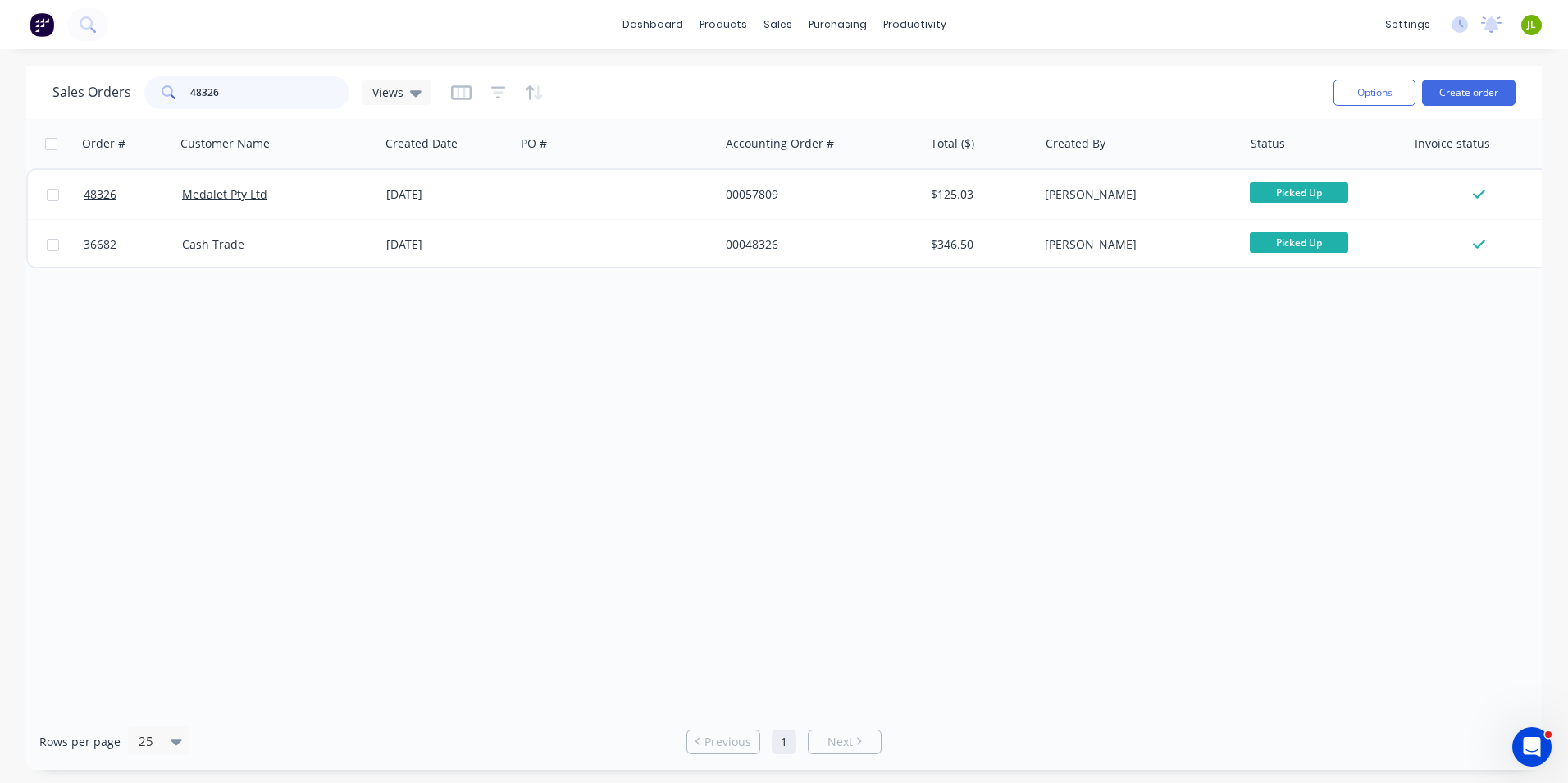
drag, startPoint x: 234, startPoint y: 92, endPoint x: 197, endPoint y: 101, distance: 38.1
click at [197, 101] on input "48326" at bounding box center [270, 92] width 160 height 33
type input "48439"
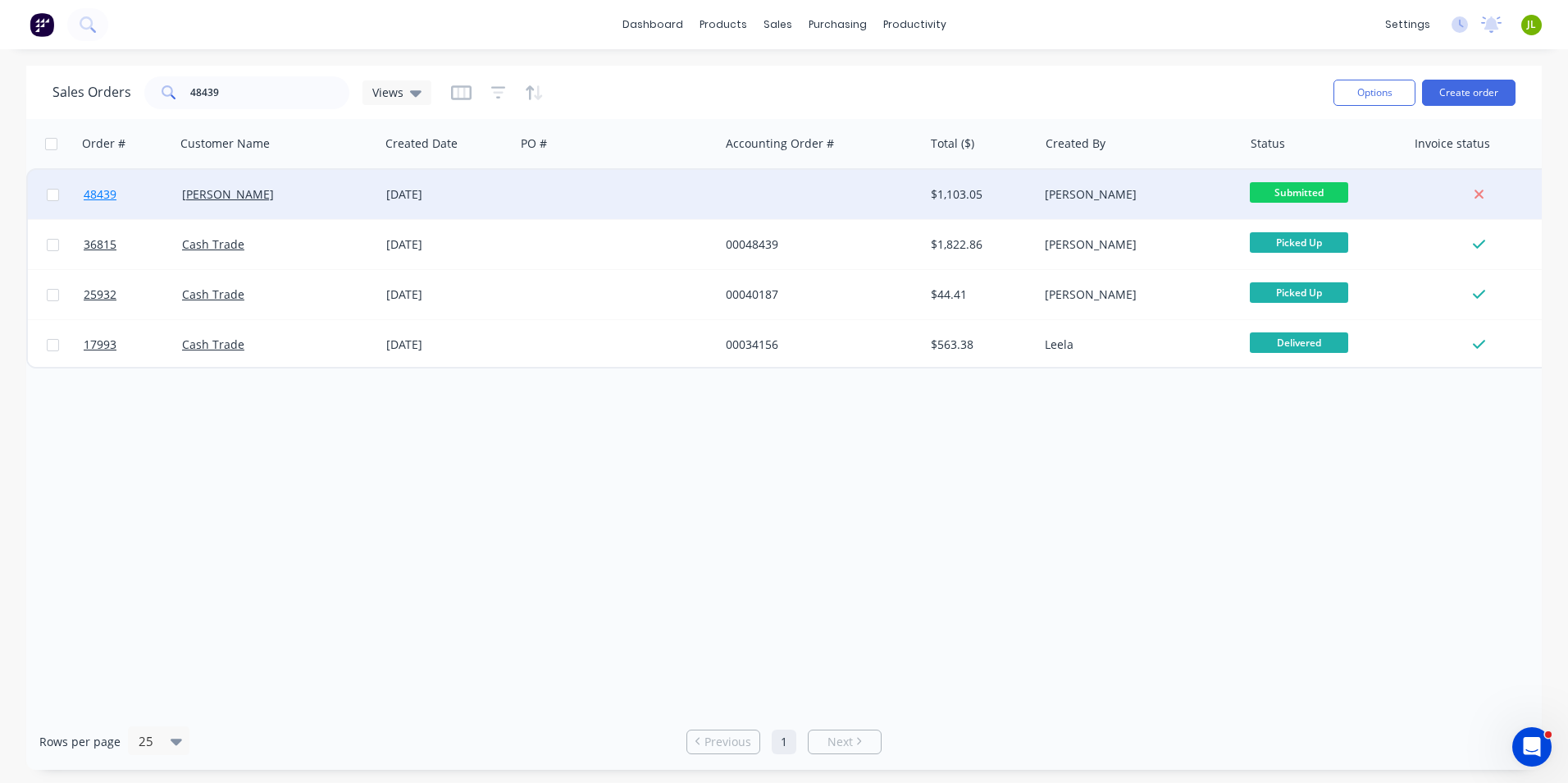
click at [110, 195] on span "48439" at bounding box center [100, 194] width 33 height 16
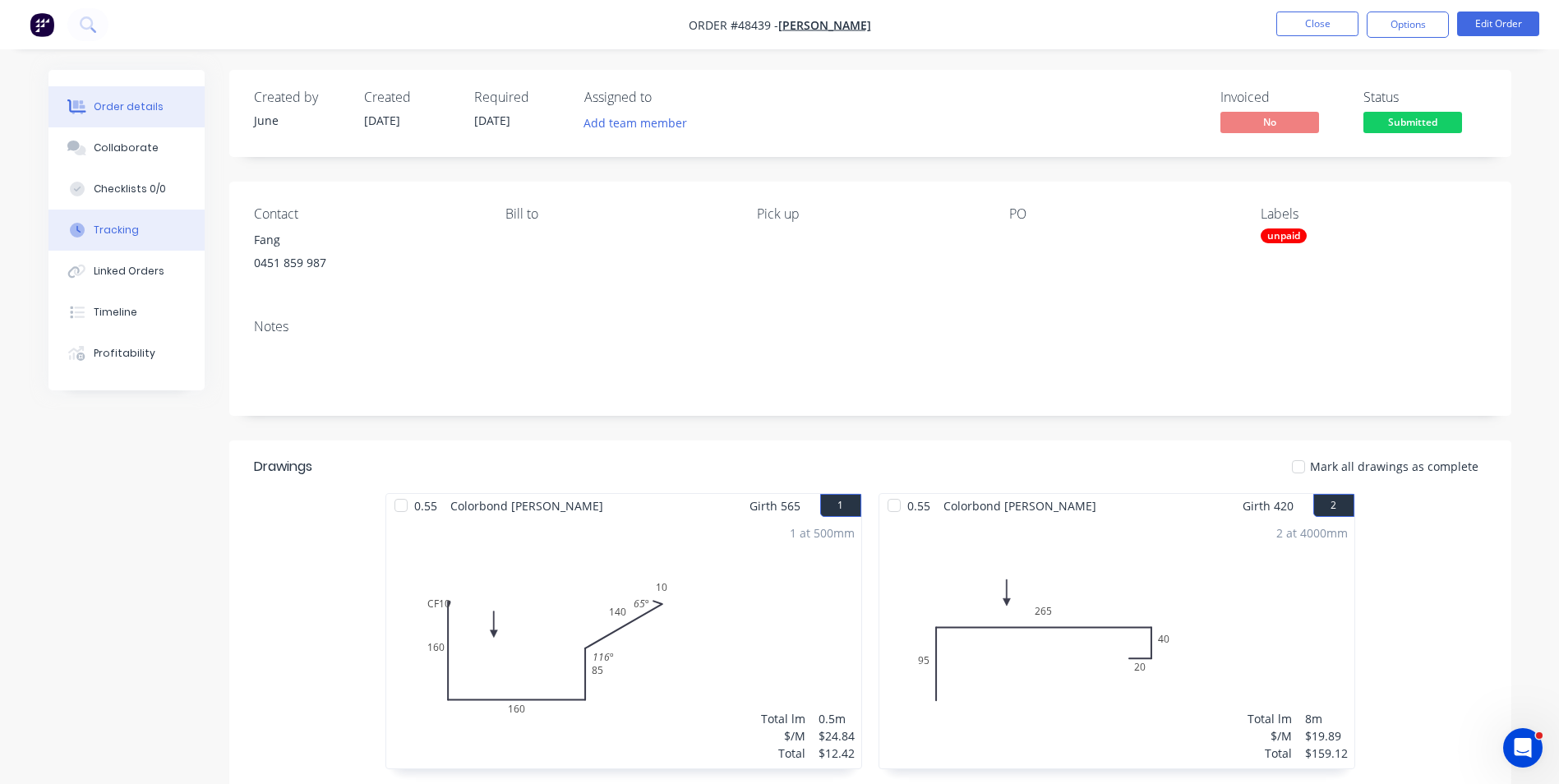
scroll to position [82, 0]
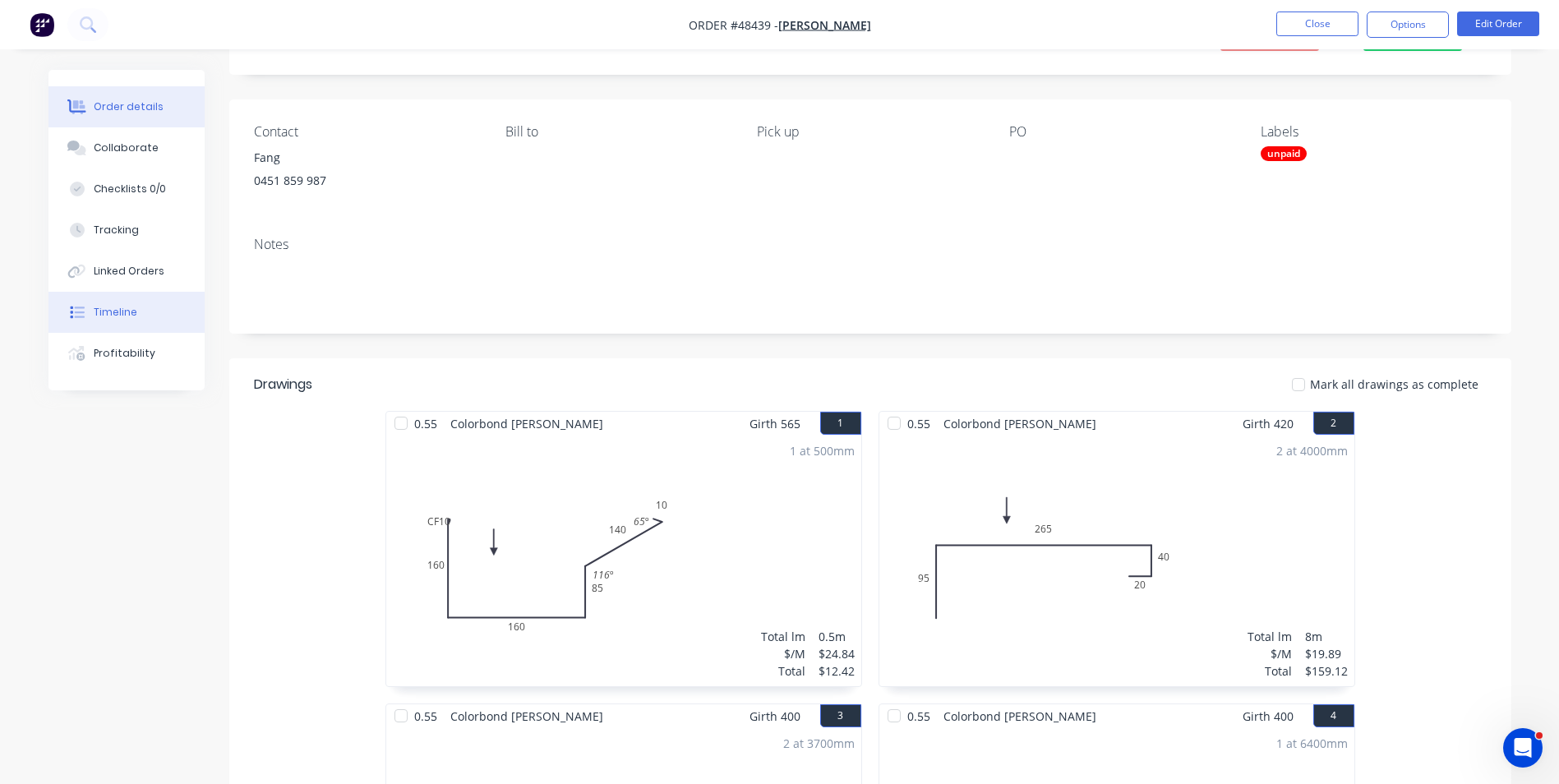
click at [112, 317] on div "Timeline" at bounding box center [116, 312] width 44 height 15
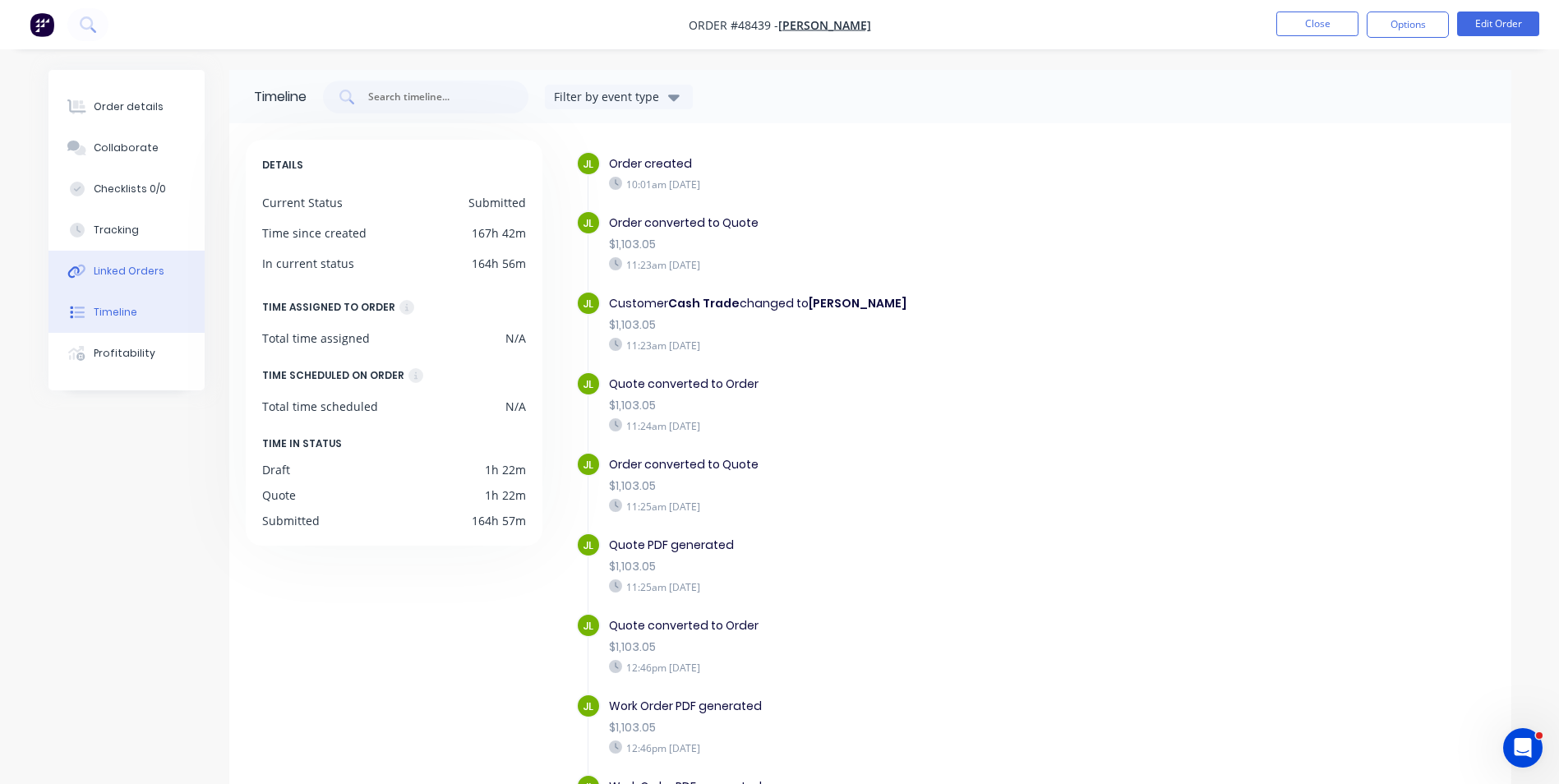
click at [124, 273] on div "Linked Orders" at bounding box center [129, 271] width 71 height 15
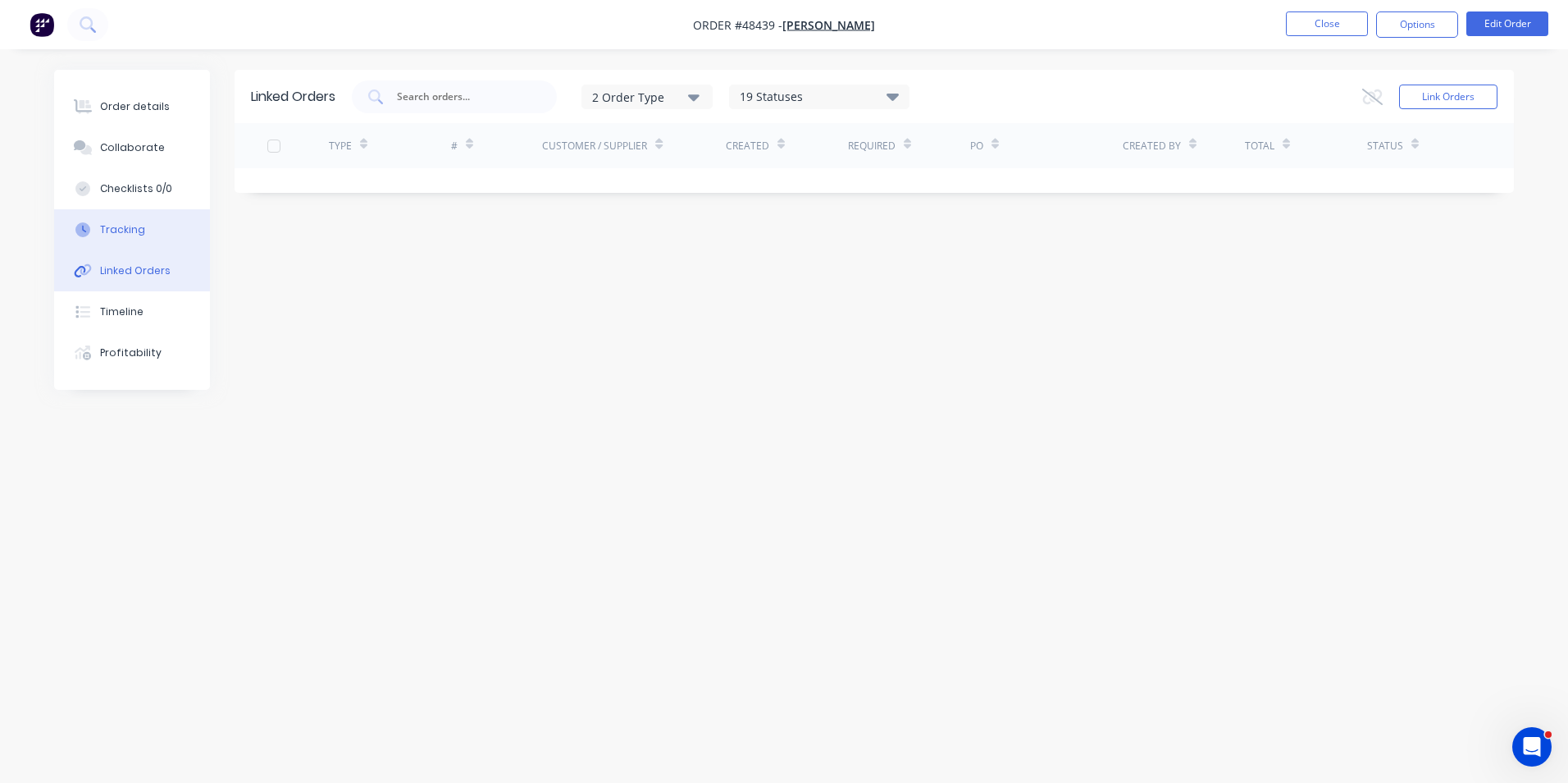
click at [122, 226] on div "Tracking" at bounding box center [122, 230] width 45 height 15
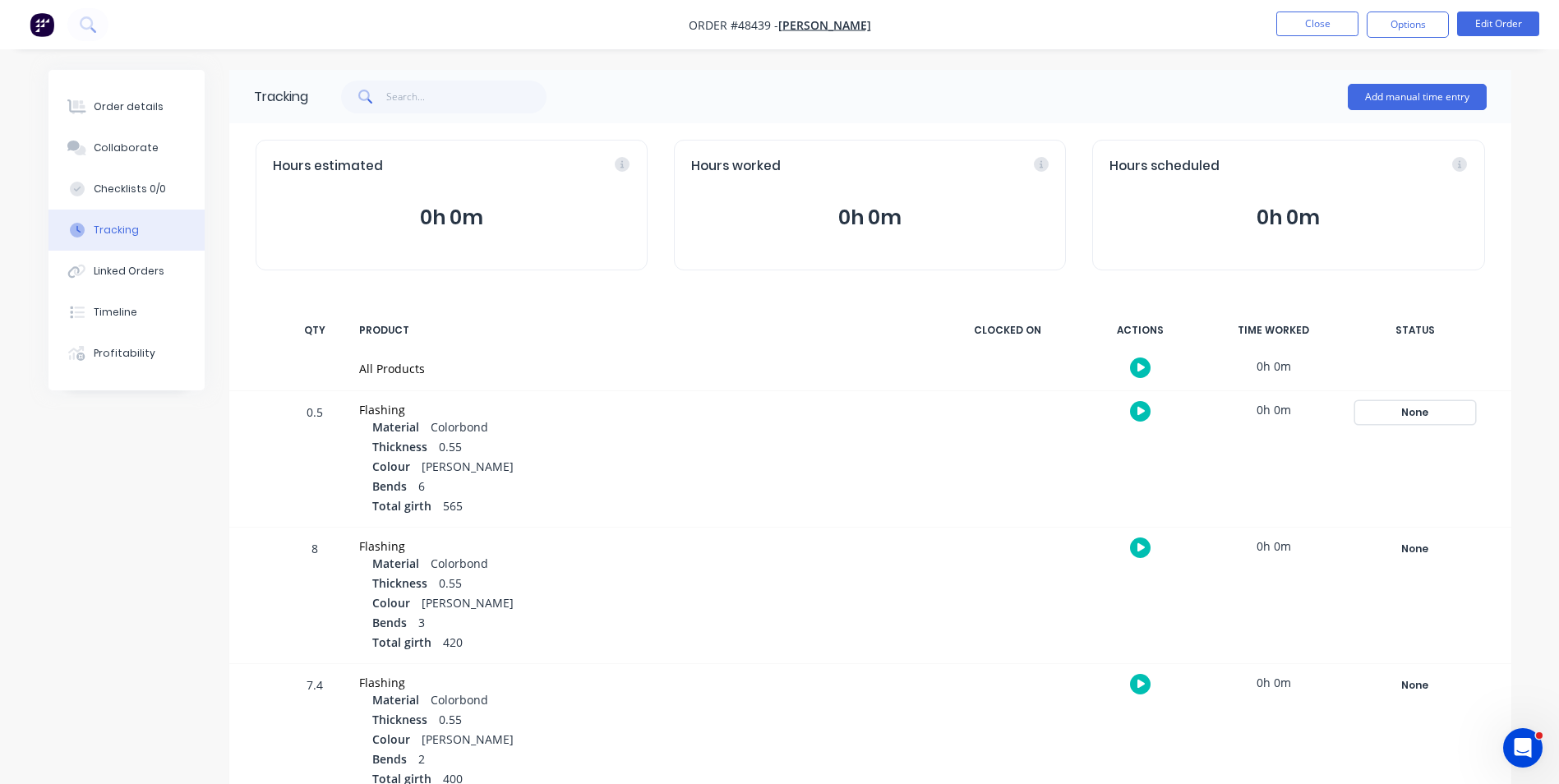
click at [1393, 401] on button "None" at bounding box center [1416, 413] width 120 height 23
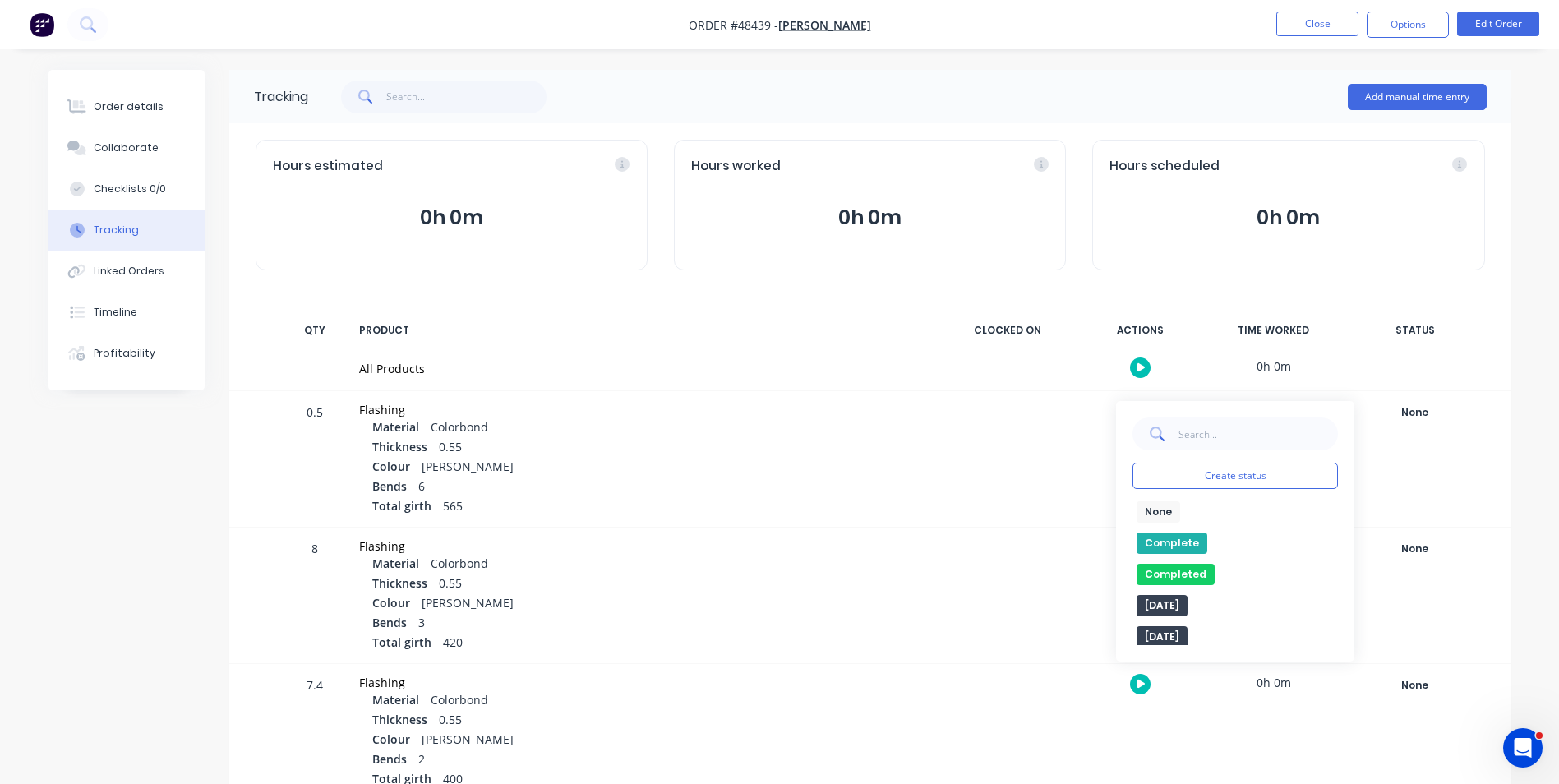
click at [1178, 544] on button "Complete" at bounding box center [1172, 543] width 71 height 21
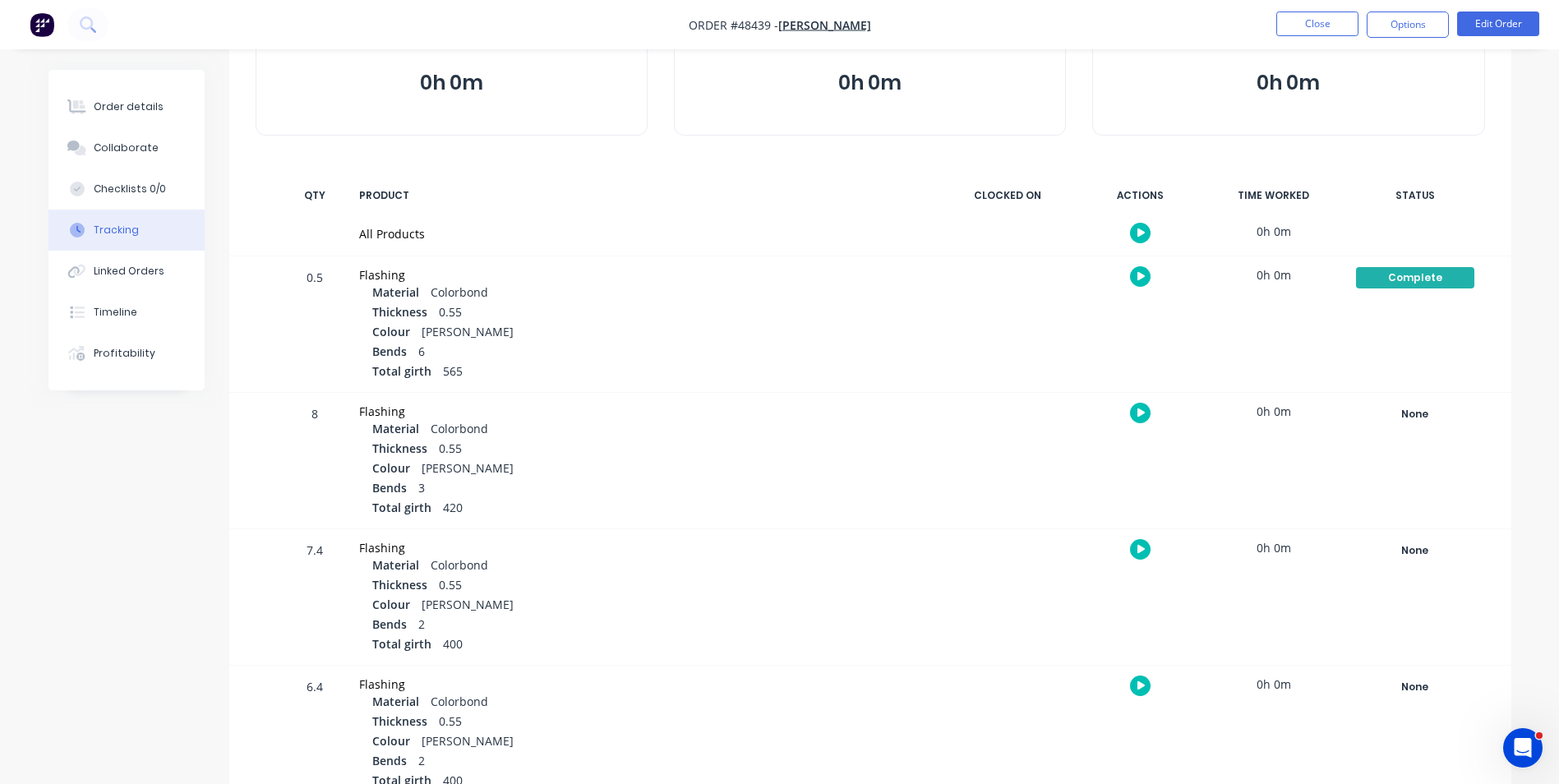
scroll to position [165, 0]
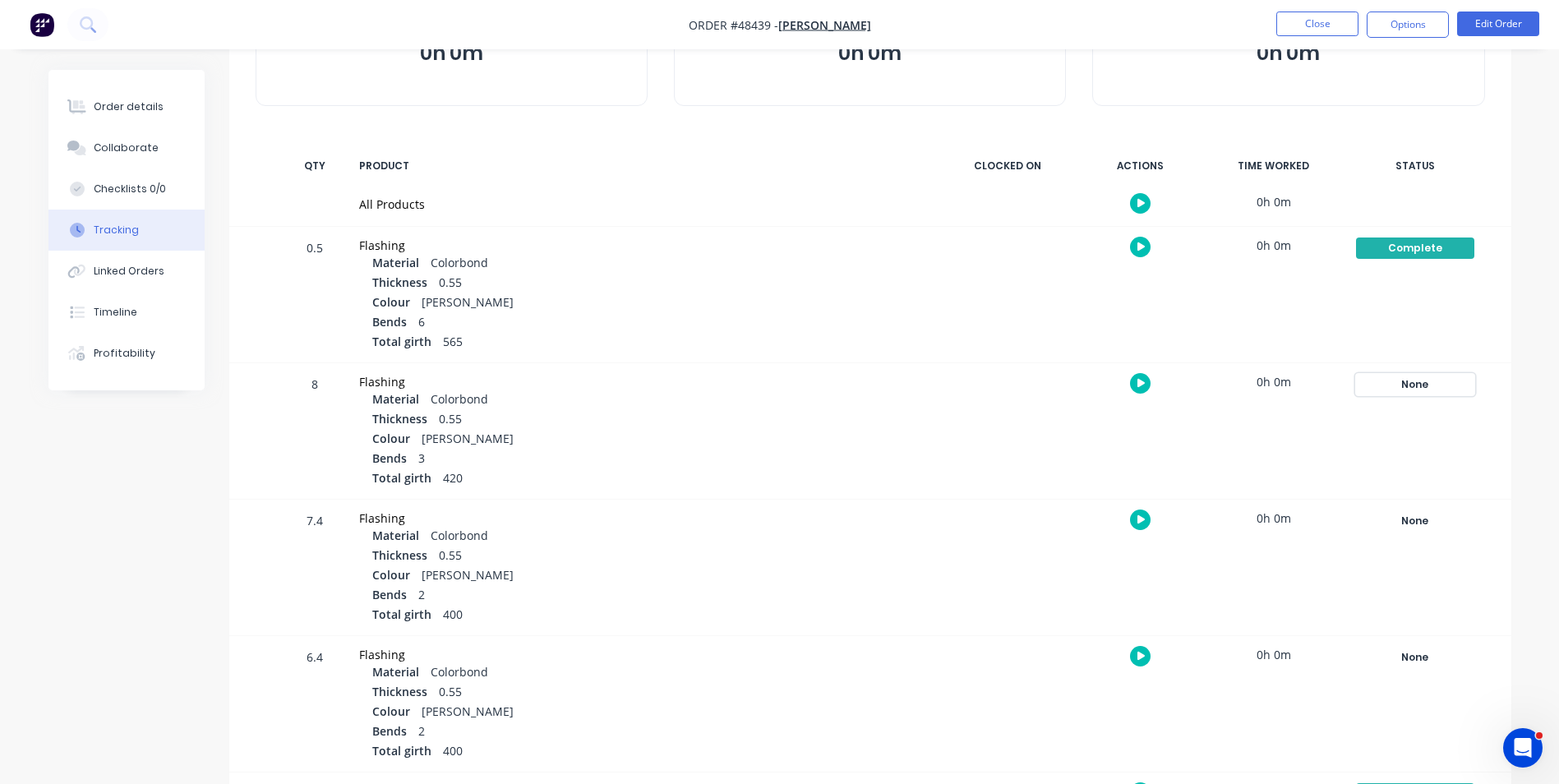
click at [1407, 380] on div "None" at bounding box center [1416, 385] width 118 height 21
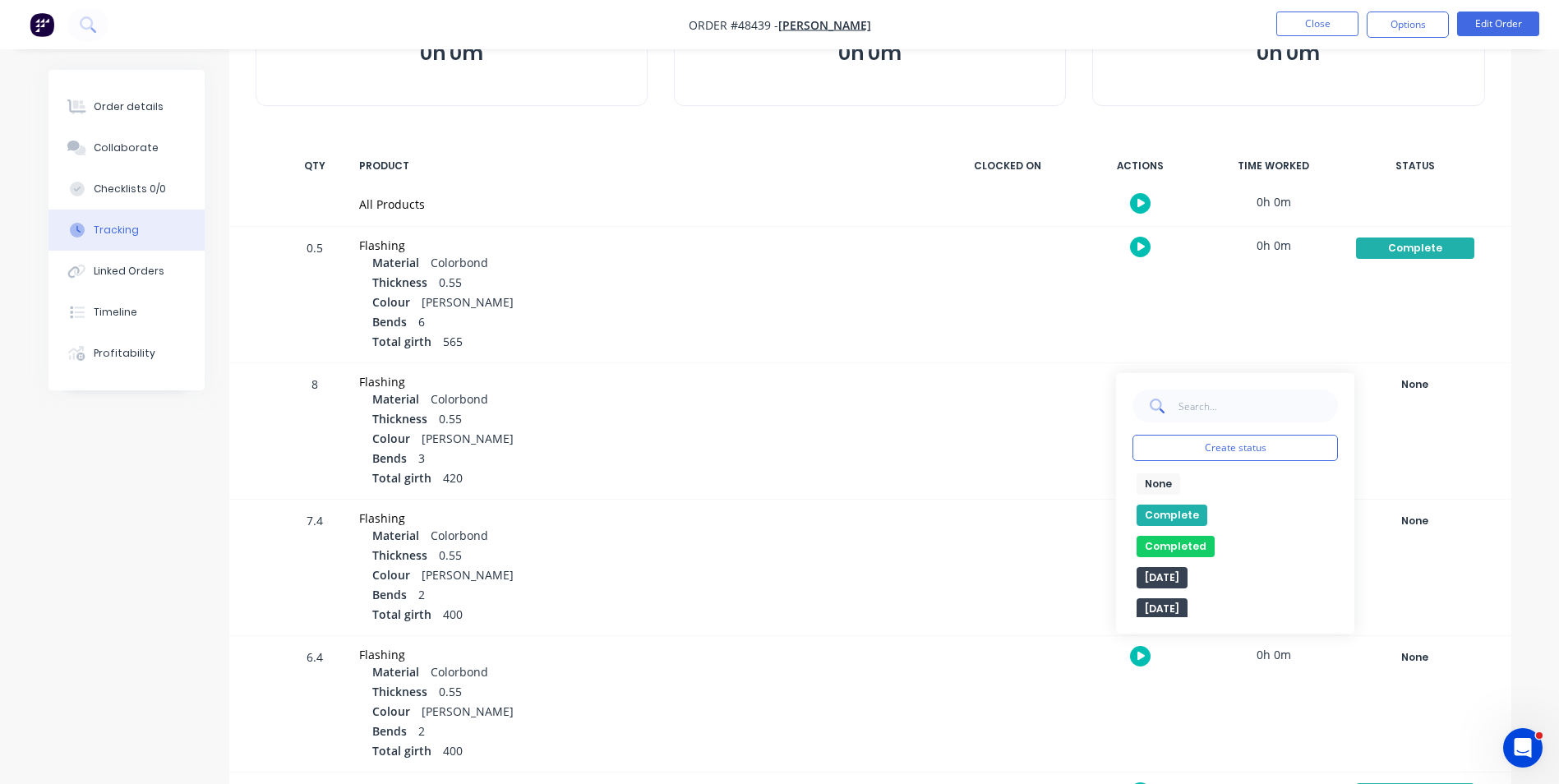
click at [1157, 511] on button "Complete" at bounding box center [1172, 516] width 71 height 21
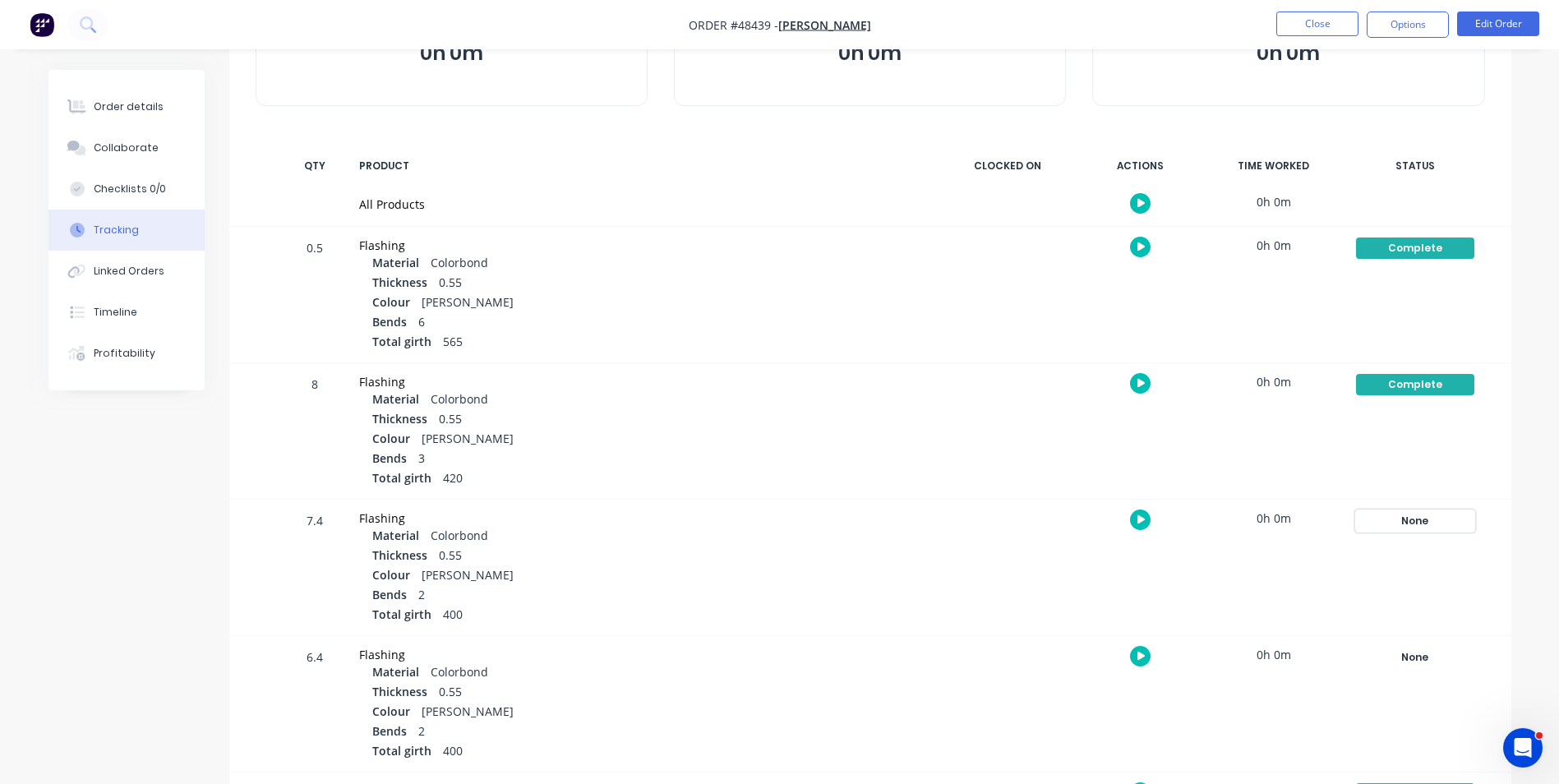
click at [1426, 513] on div "None" at bounding box center [1416, 521] width 118 height 21
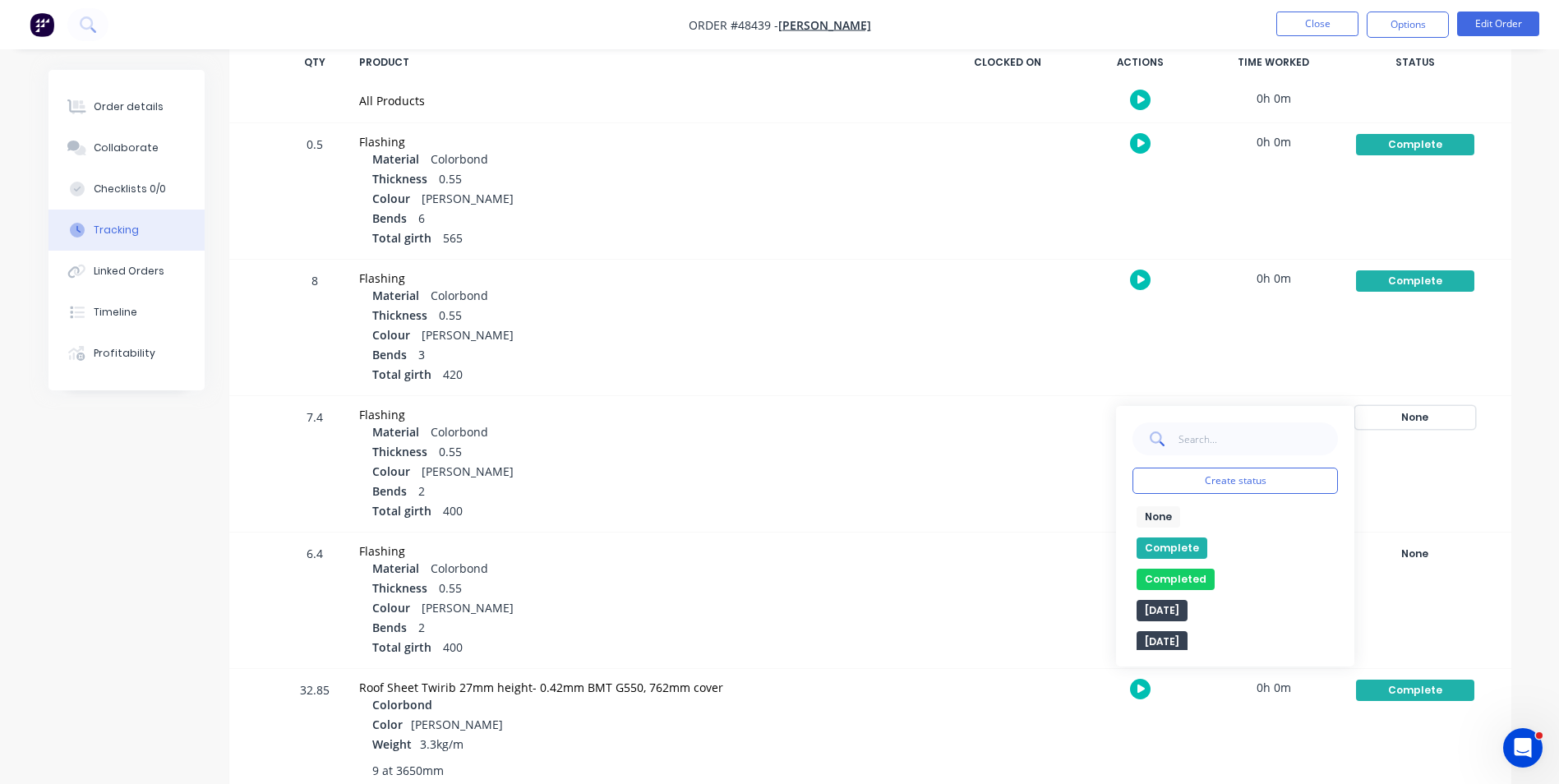
scroll to position [411, 0]
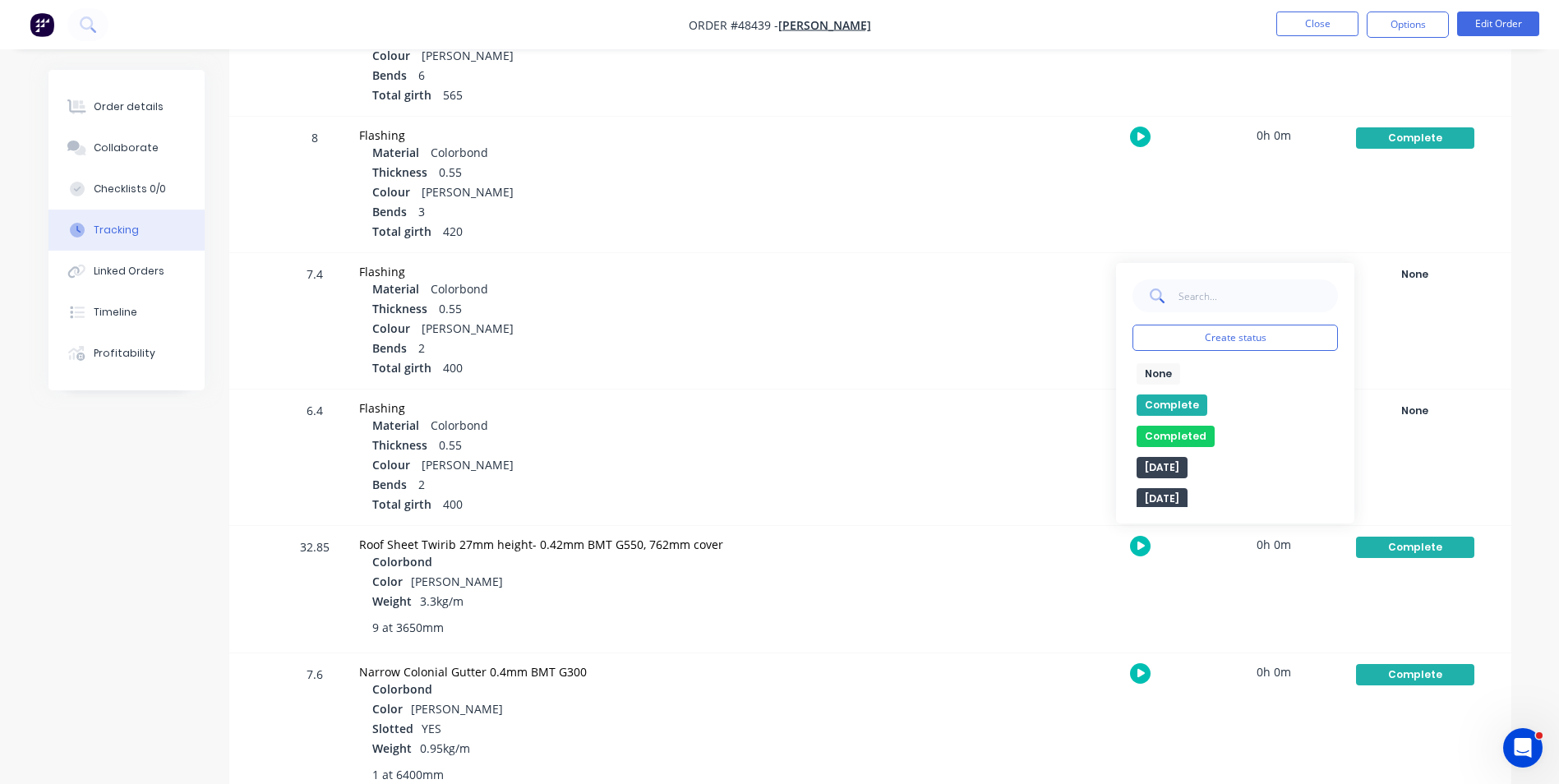
click at [1179, 407] on button "Complete" at bounding box center [1172, 405] width 71 height 21
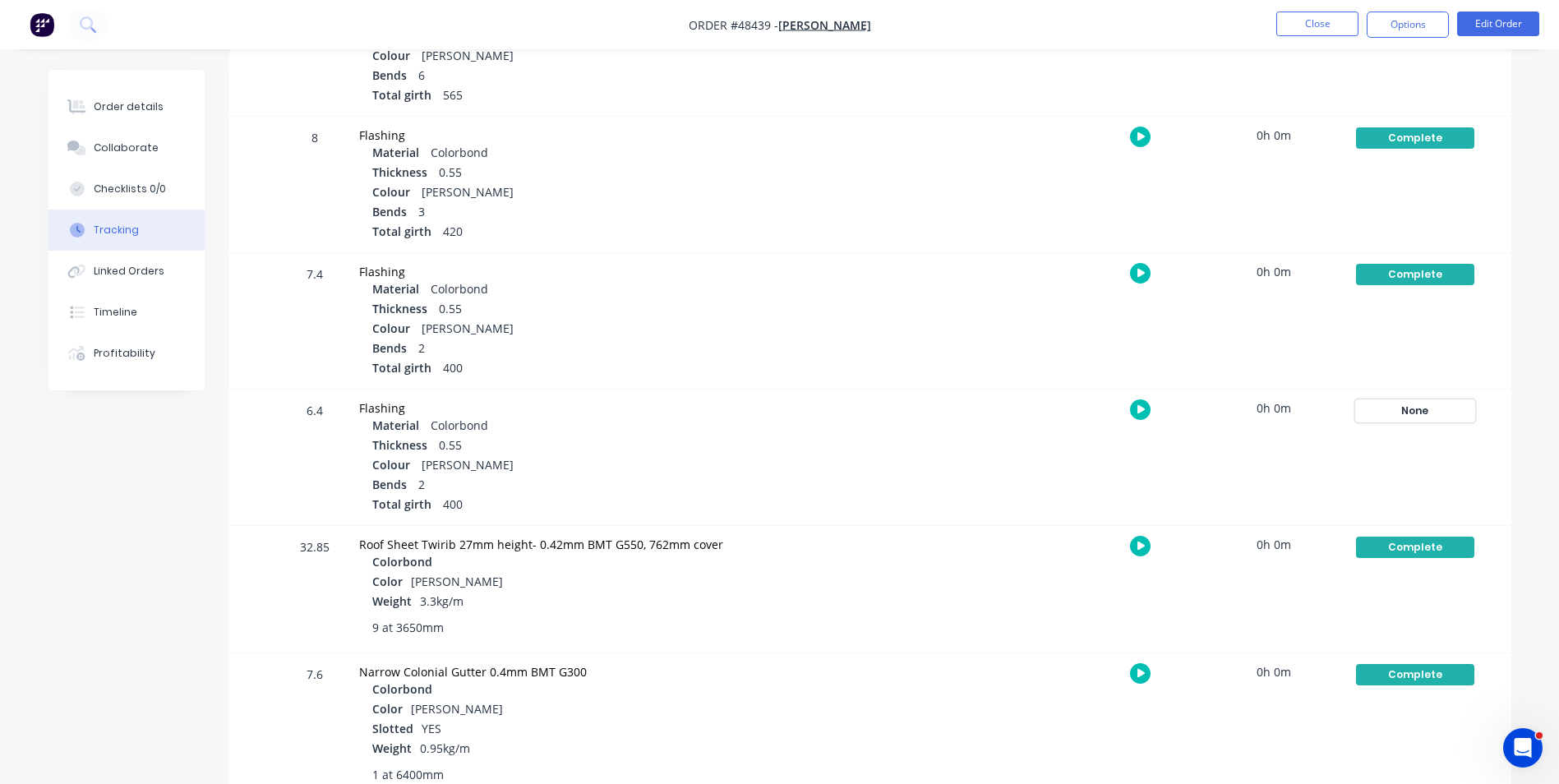
click at [1367, 405] on div "None" at bounding box center [1416, 411] width 118 height 21
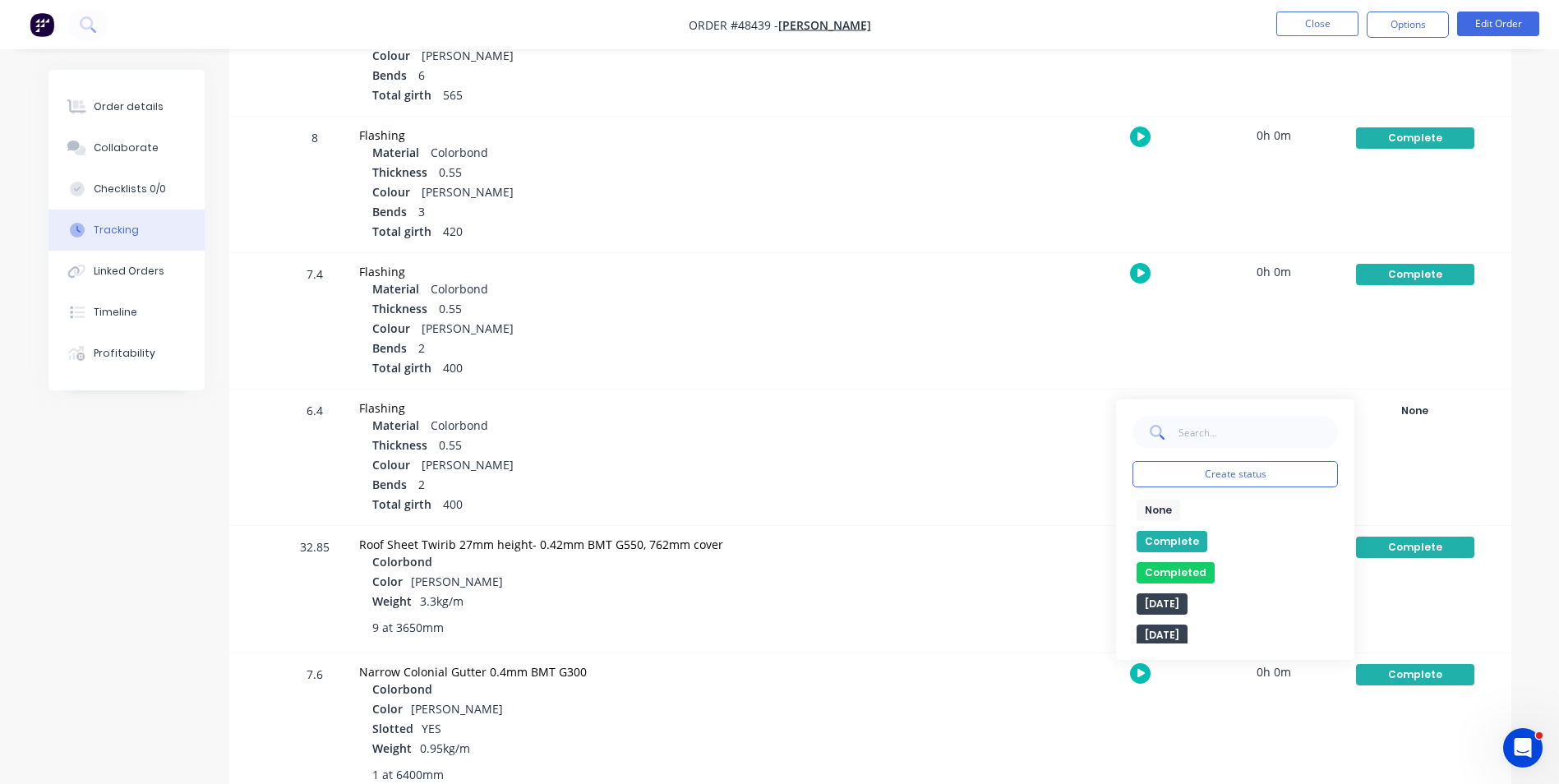
click at [1153, 546] on button "Complete" at bounding box center [1172, 541] width 71 height 21
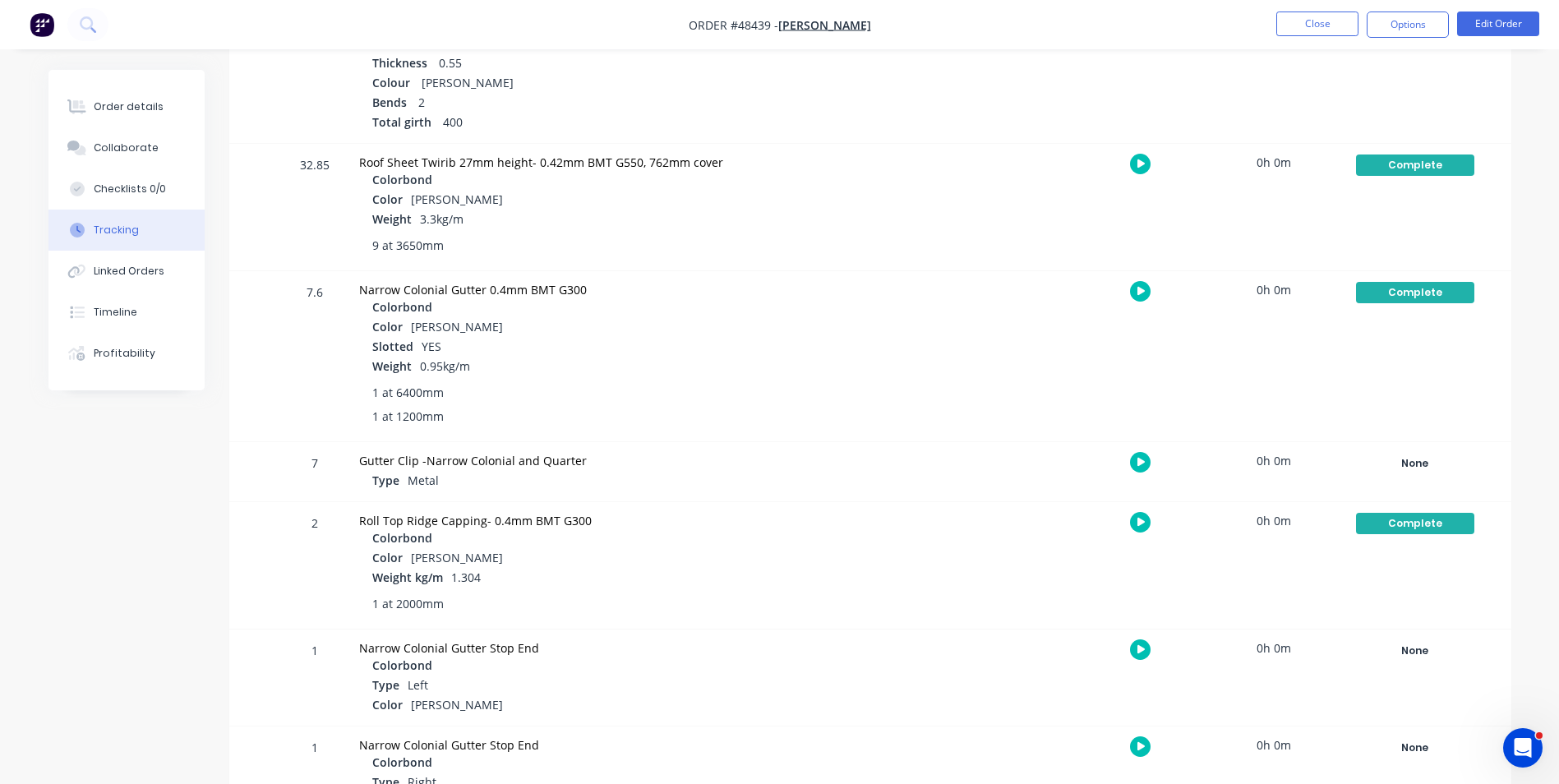
scroll to position [848, 0]
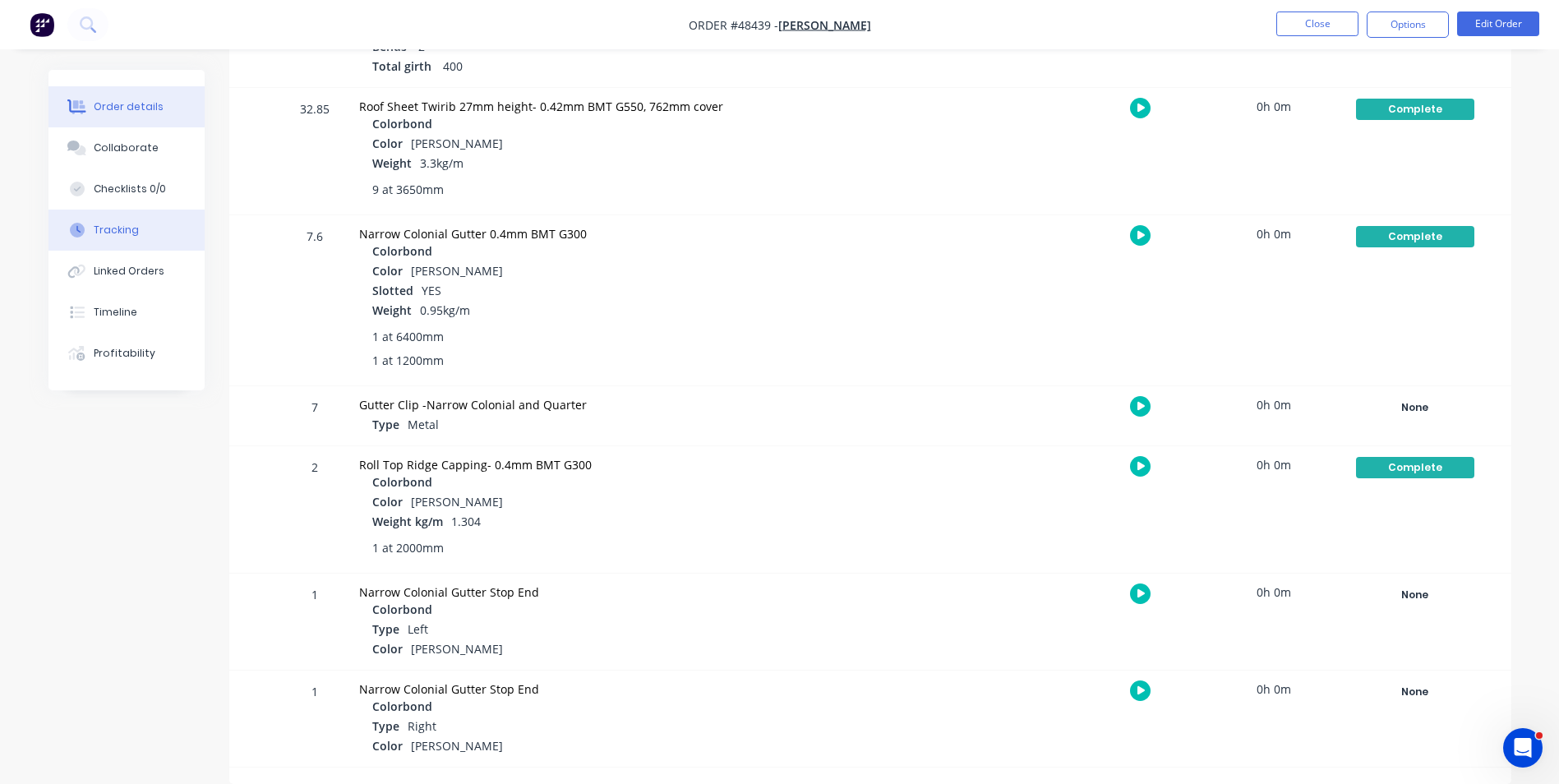
click at [112, 115] on button "Order details" at bounding box center [126, 107] width 156 height 41
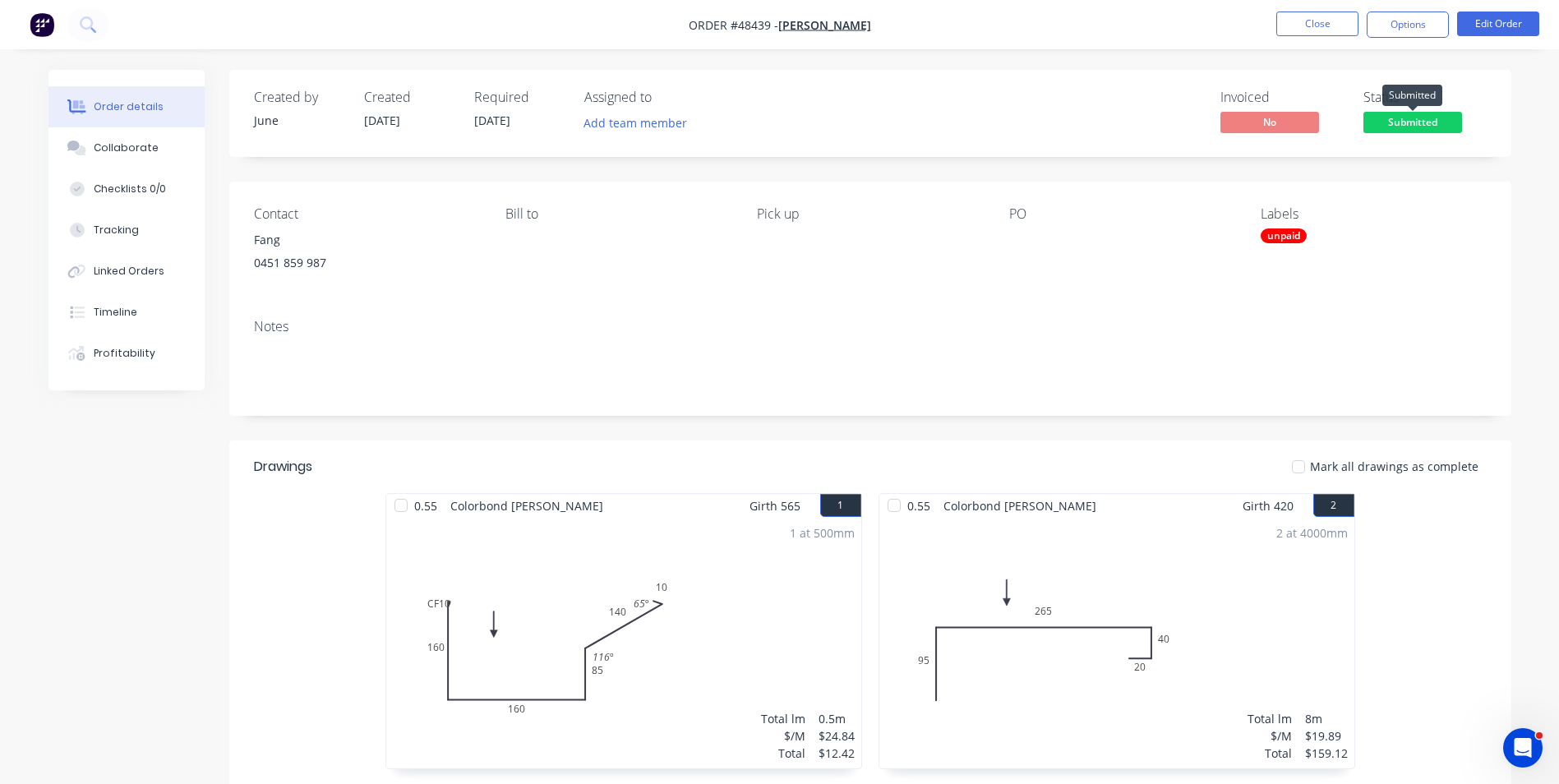
click at [1403, 120] on span "Submitted" at bounding box center [1413, 122] width 99 height 21
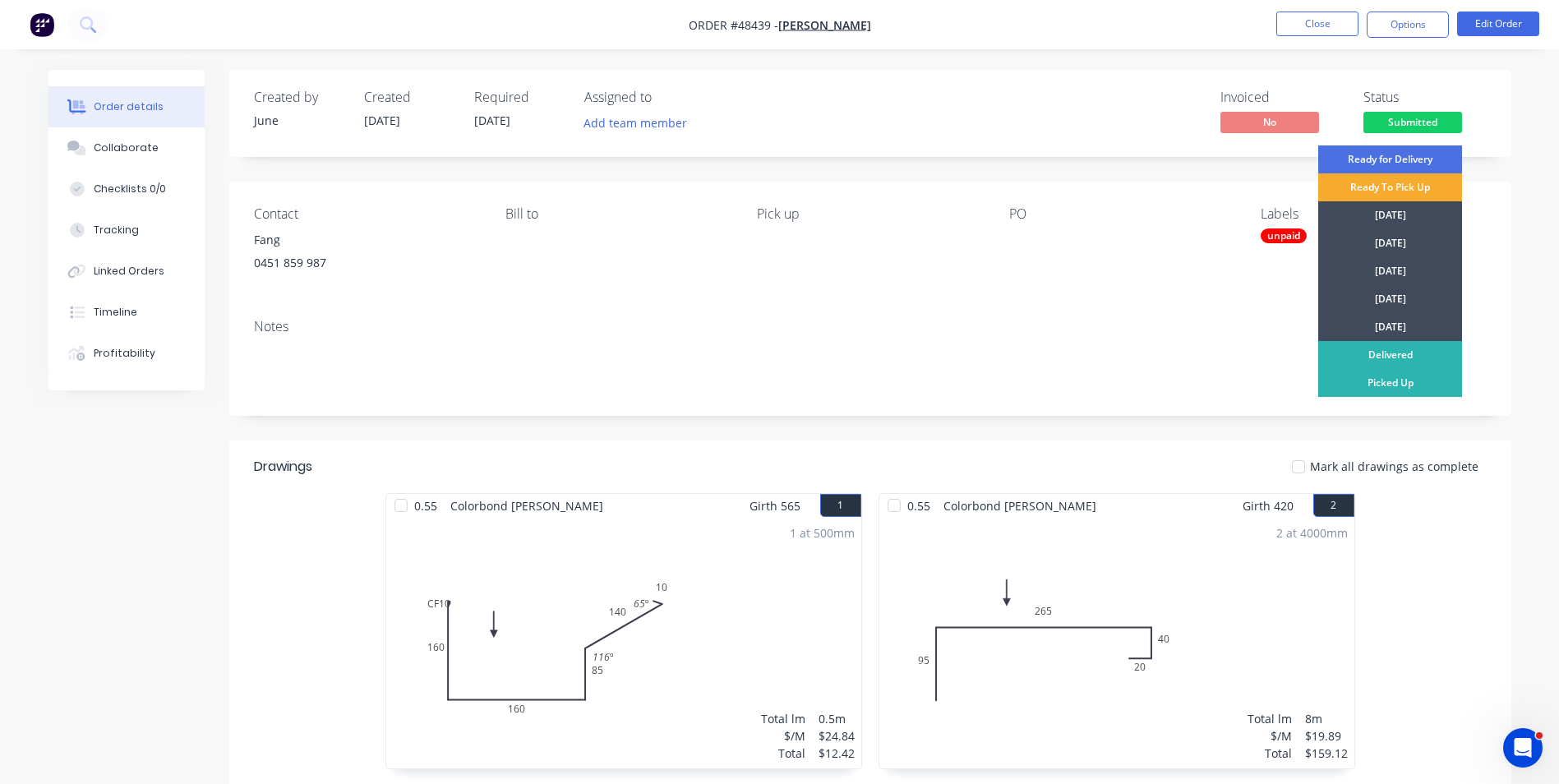
click at [1389, 192] on div "Ready To Pick Up" at bounding box center [1390, 187] width 144 height 28
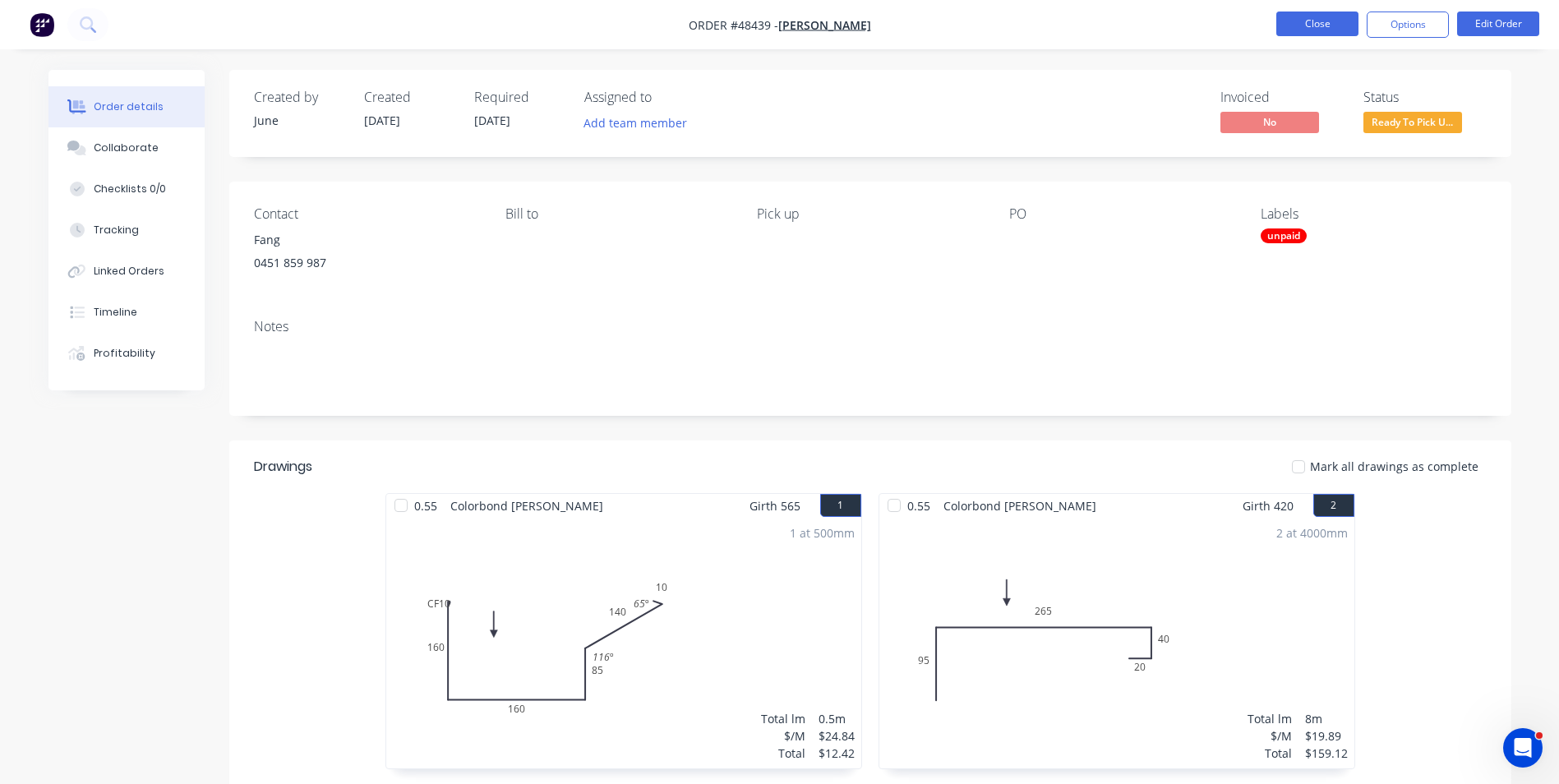
click at [1309, 22] on button "Close" at bounding box center [1318, 24] width 82 height 25
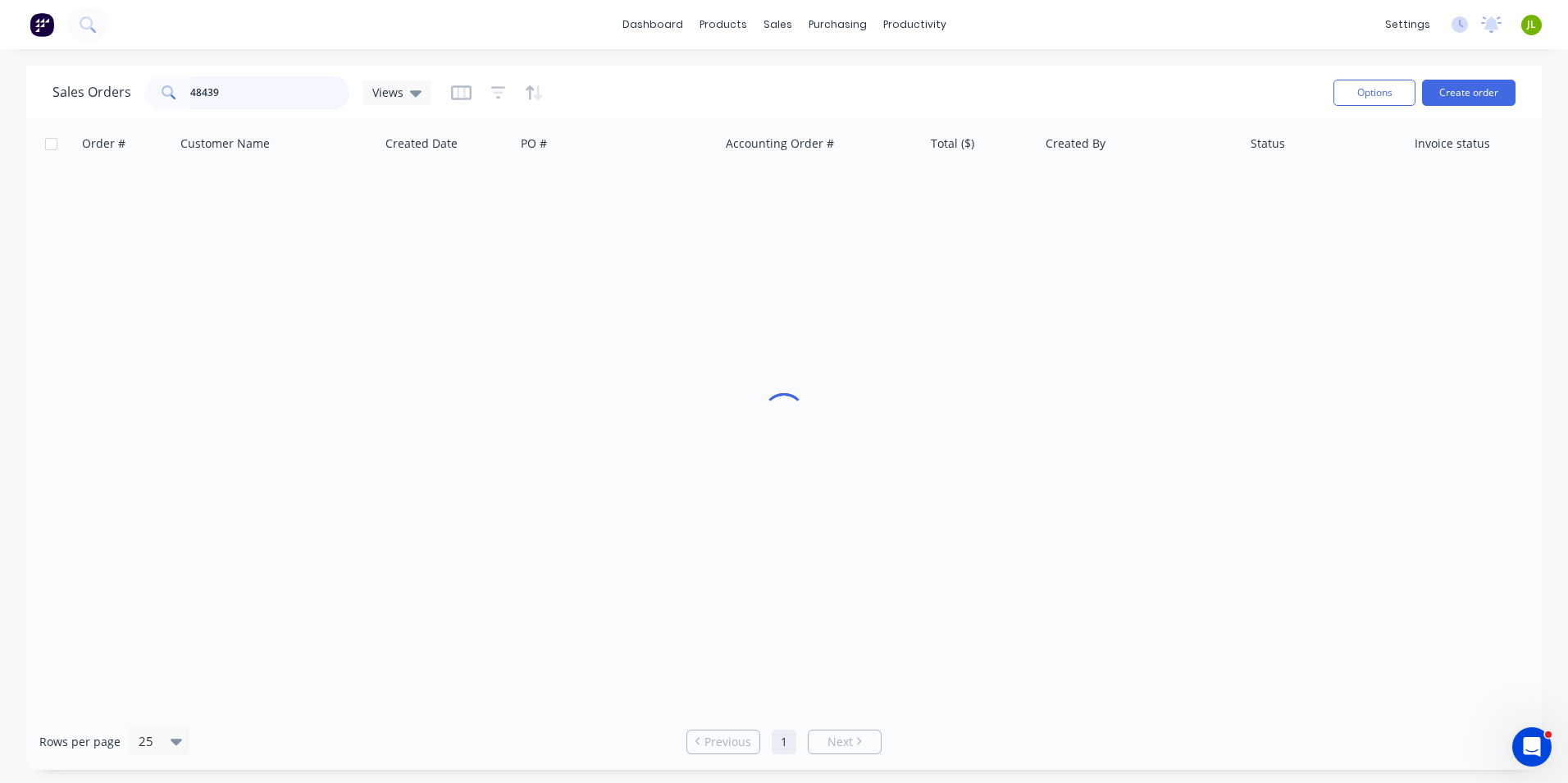
drag, startPoint x: 243, startPoint y: 101, endPoint x: 118, endPoint y: 93, distance: 125.3
click at [105, 95] on div "Sales Orders 48439 Views" at bounding box center [242, 92] width 379 height 33
type input "48374"
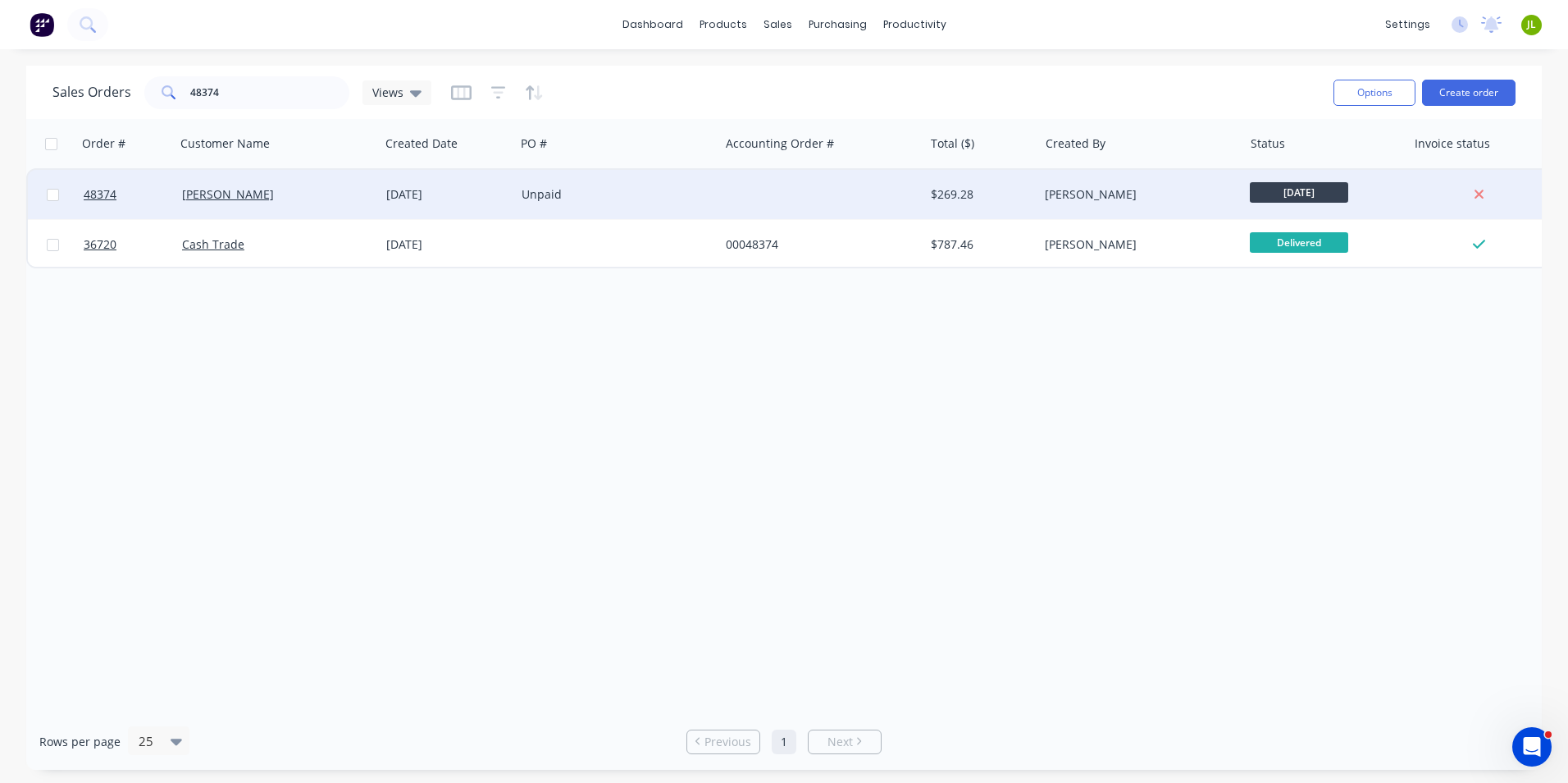
click at [306, 206] on div "Mr Fang" at bounding box center [277, 194] width 205 height 49
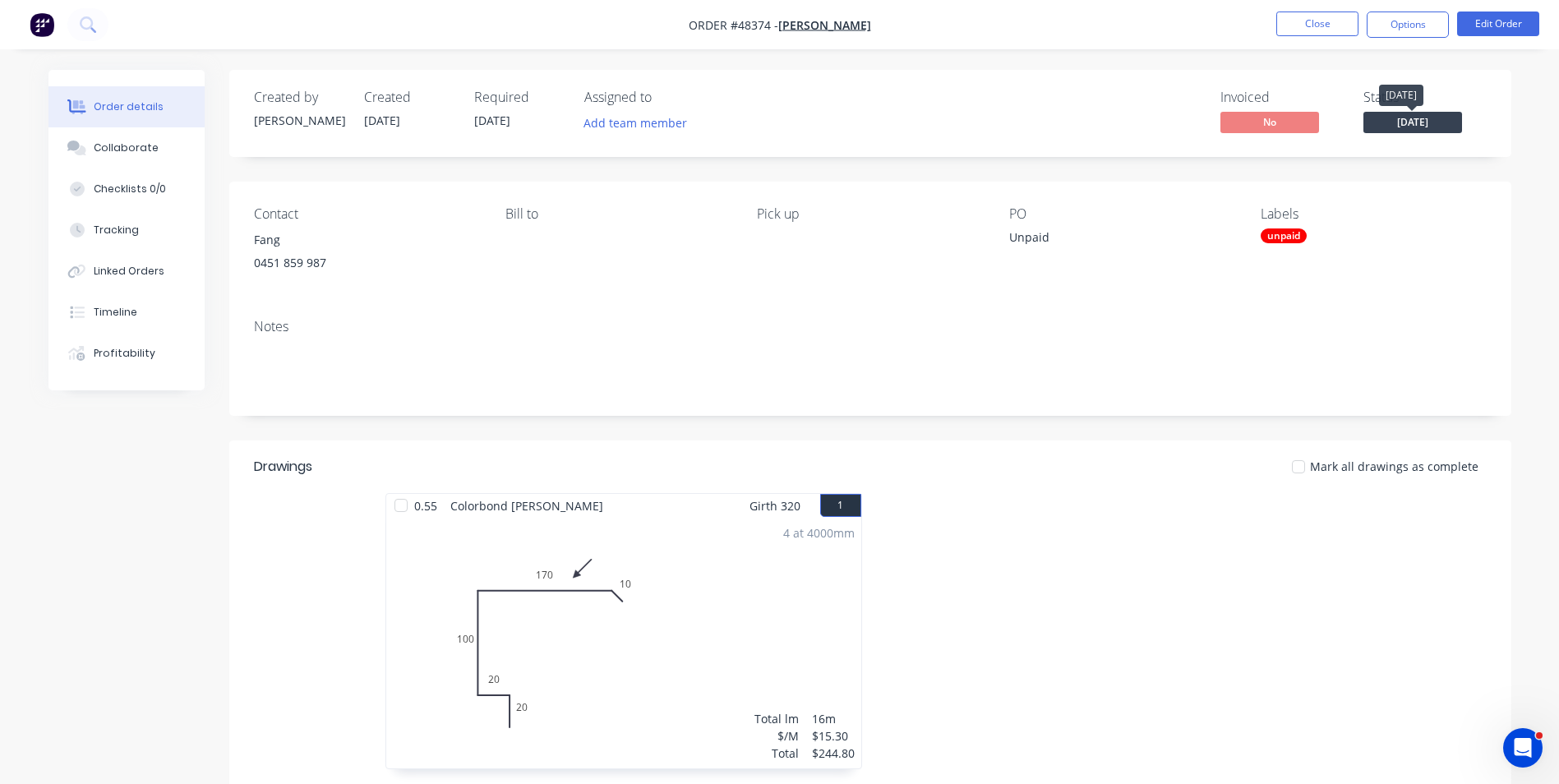
click at [1447, 125] on span "[DATE]" at bounding box center [1413, 122] width 99 height 21
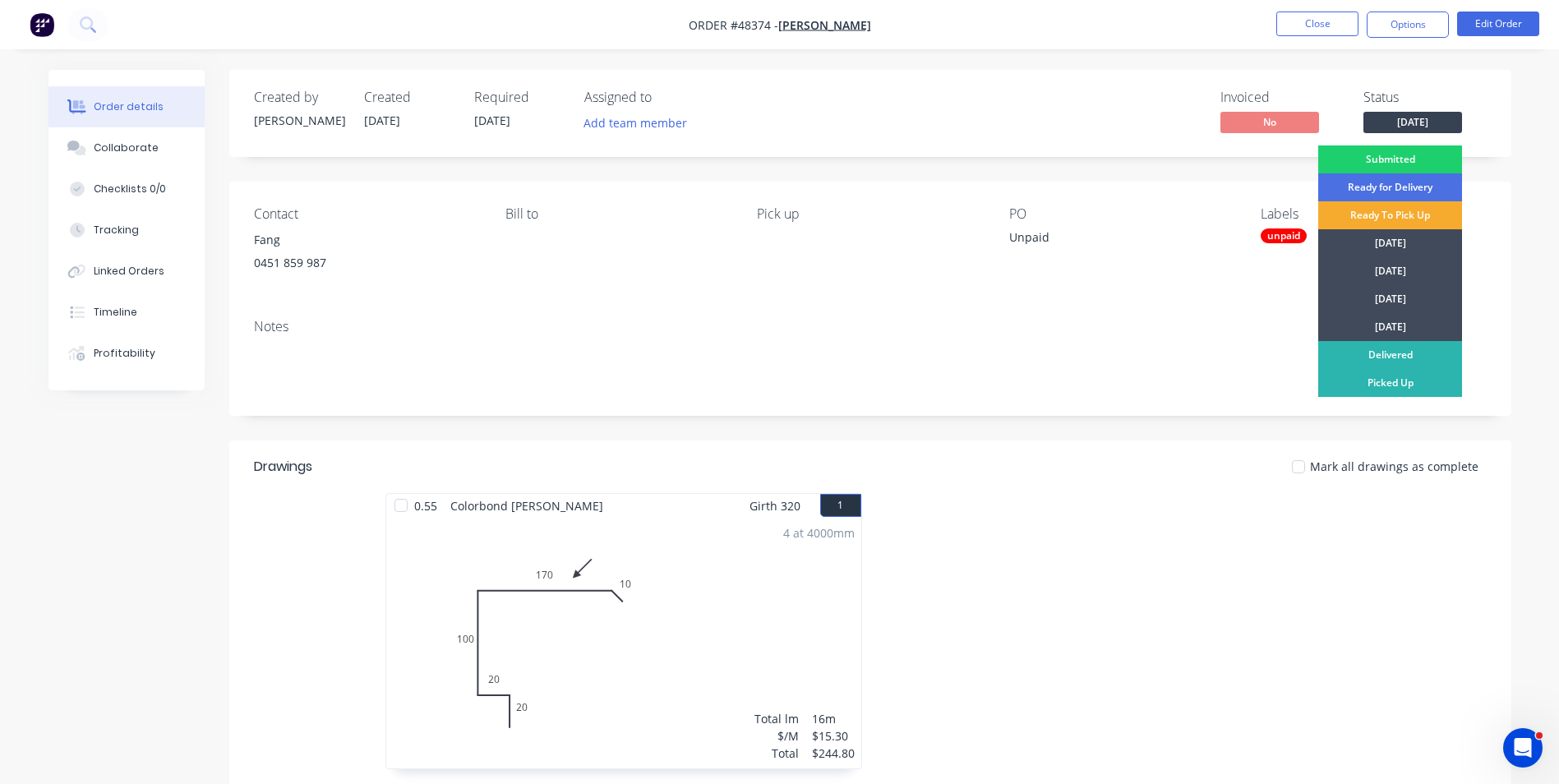
click at [1374, 217] on div "Ready To Pick Up" at bounding box center [1390, 215] width 144 height 28
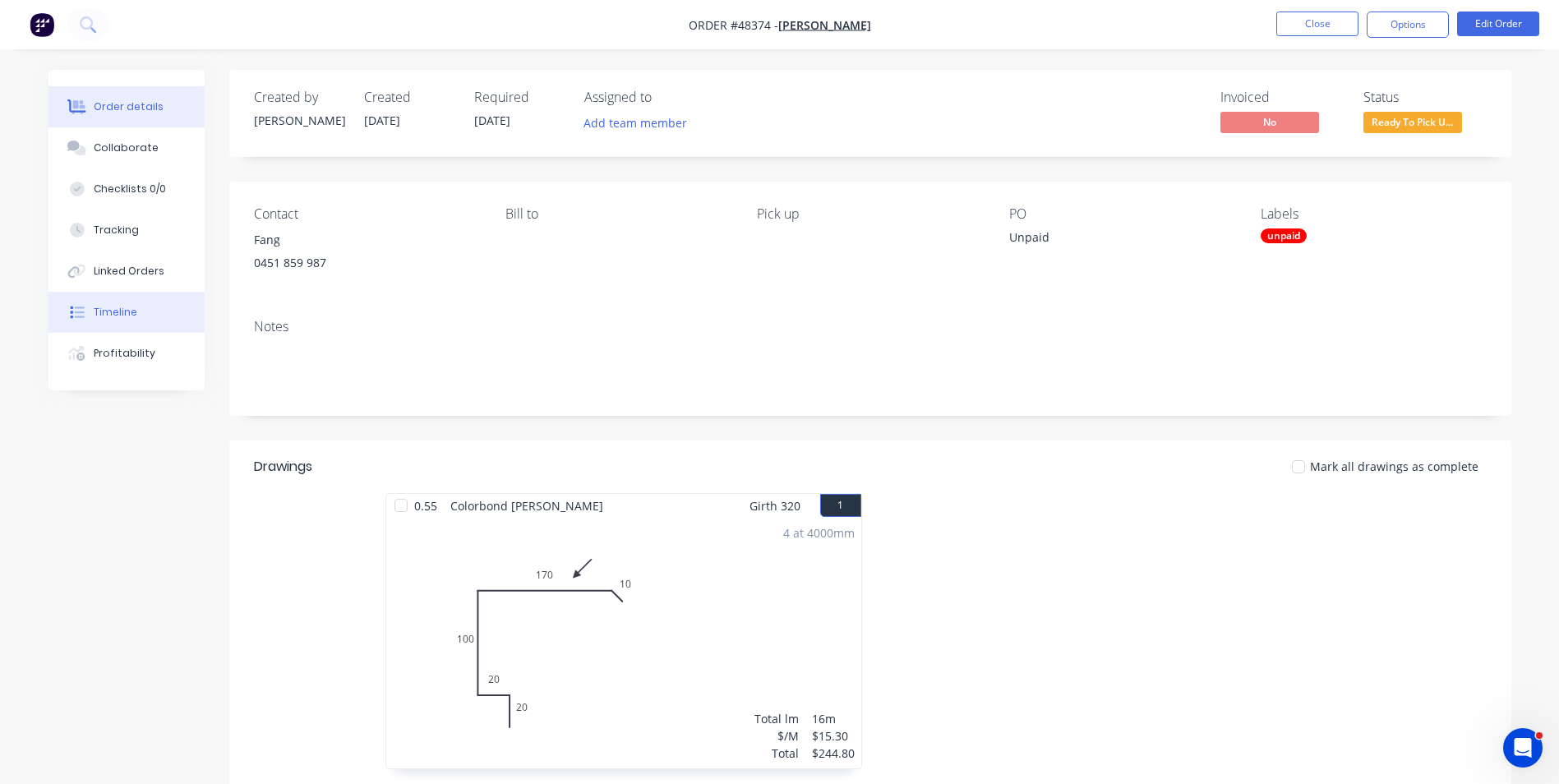
click at [147, 305] on button "Timeline" at bounding box center [126, 312] width 156 height 41
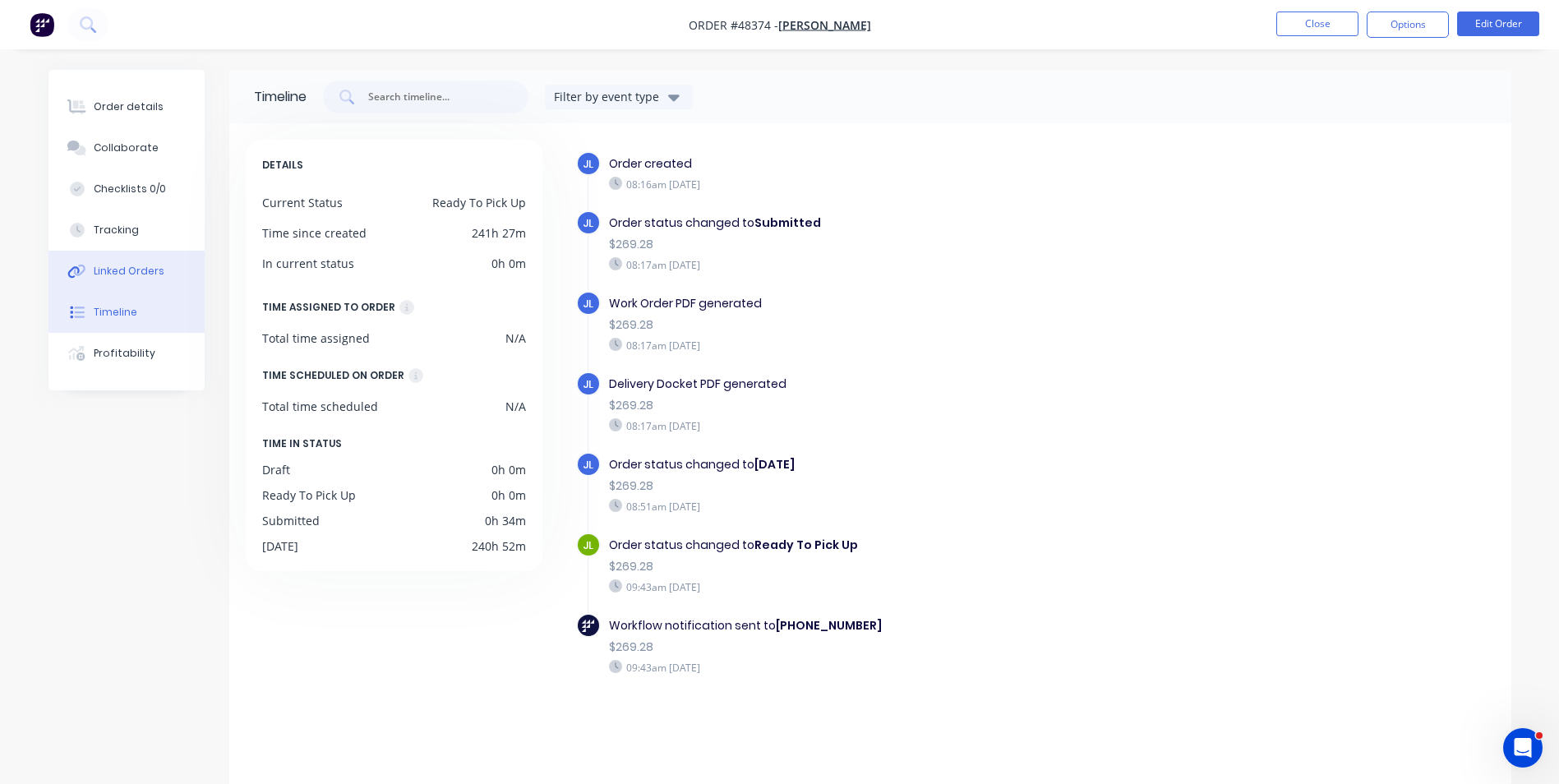
click at [127, 285] on button "Linked Orders" at bounding box center [126, 271] width 156 height 41
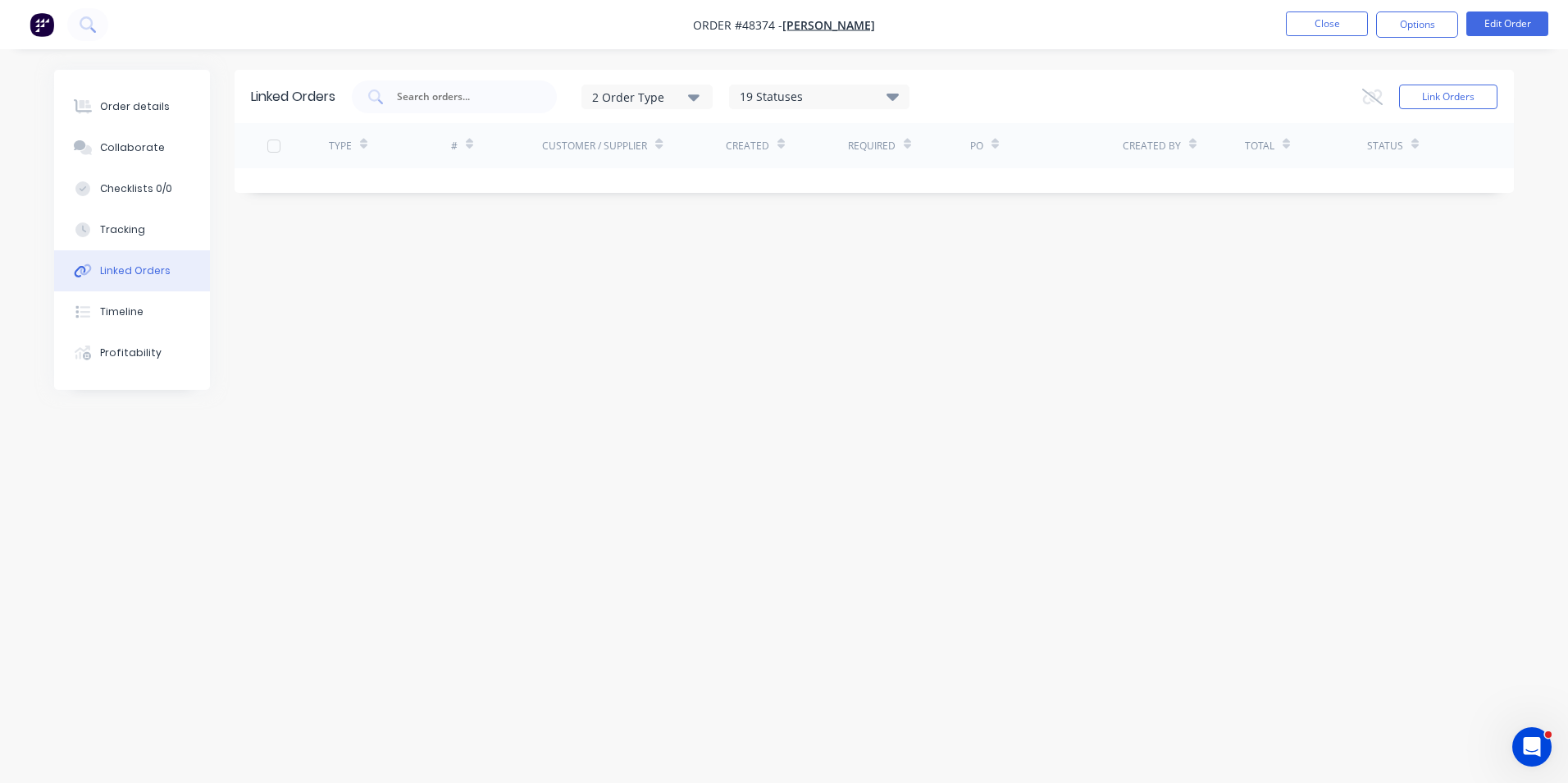
click at [105, 376] on div "Order details Collaborate Checklists 0/0 Tracking Linked Orders Timeline Profit…" at bounding box center [132, 230] width 155 height 320
click at [131, 222] on button "Tracking" at bounding box center [132, 230] width 155 height 41
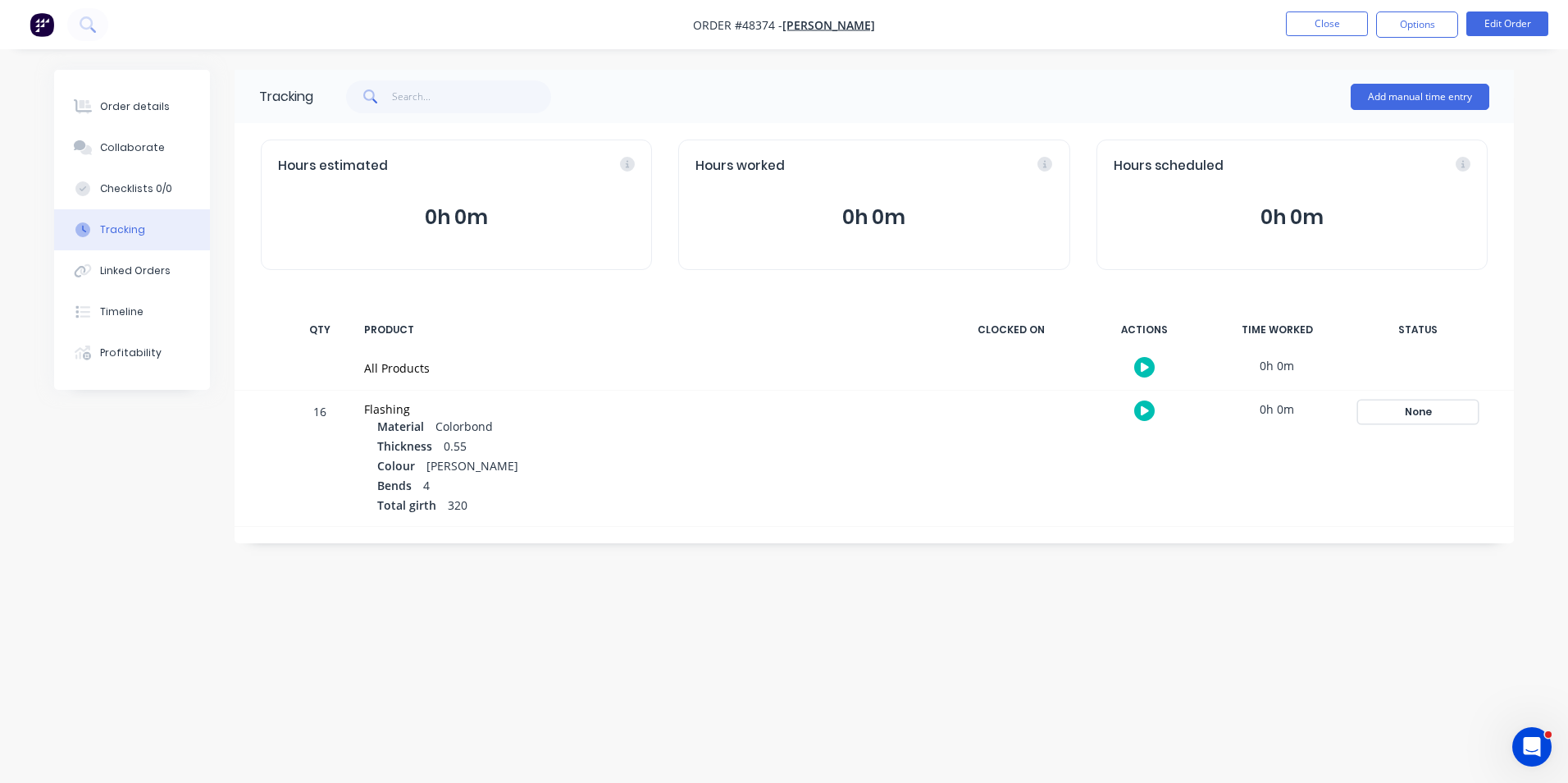
click at [1419, 409] on div "None" at bounding box center [1418, 412] width 118 height 21
click at [1180, 534] on button "Complete" at bounding box center [1176, 543] width 71 height 21
click at [1347, 21] on button "Close" at bounding box center [1327, 24] width 82 height 25
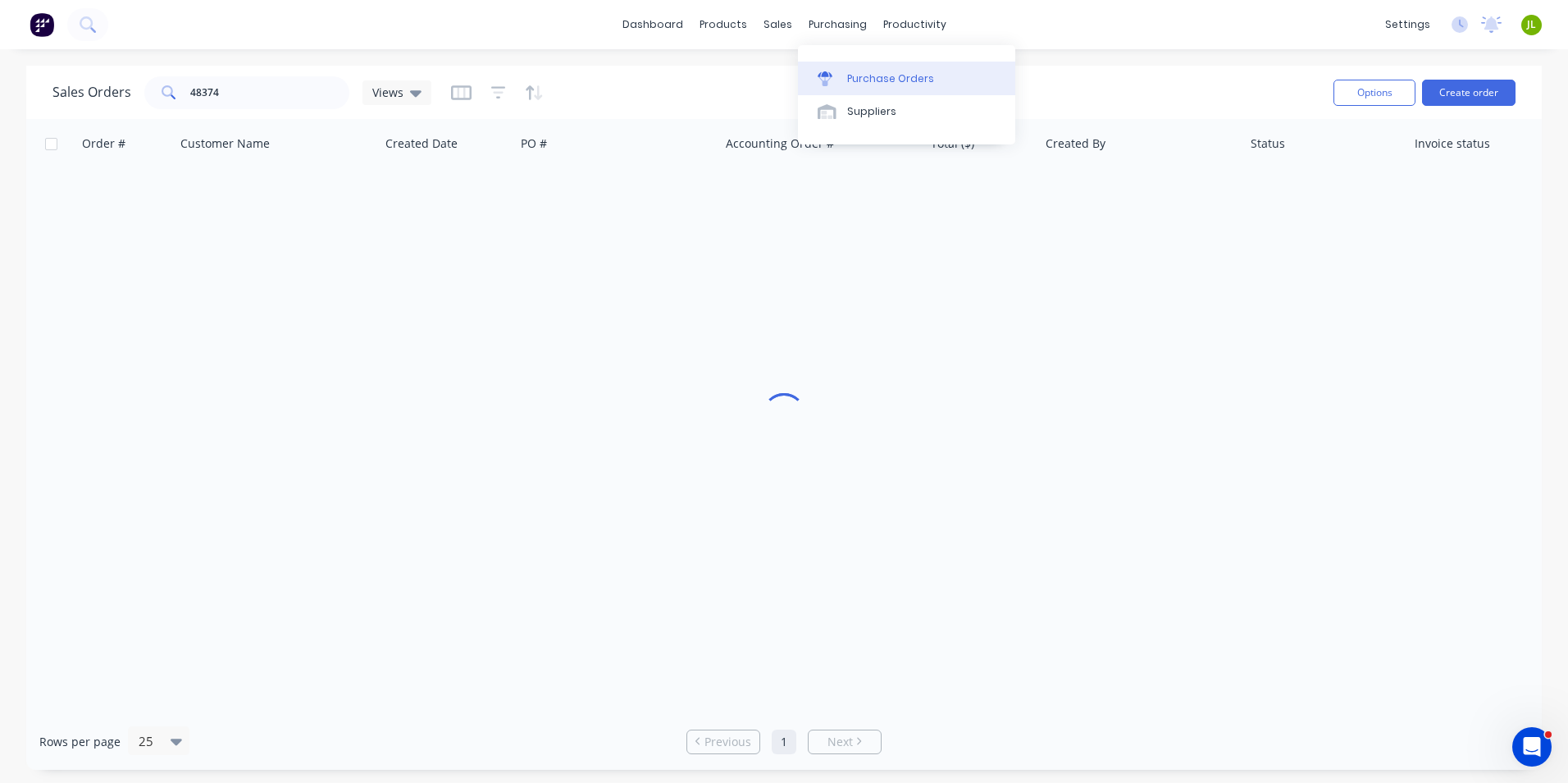
click at [842, 75] on div at bounding box center [830, 79] width 25 height 15
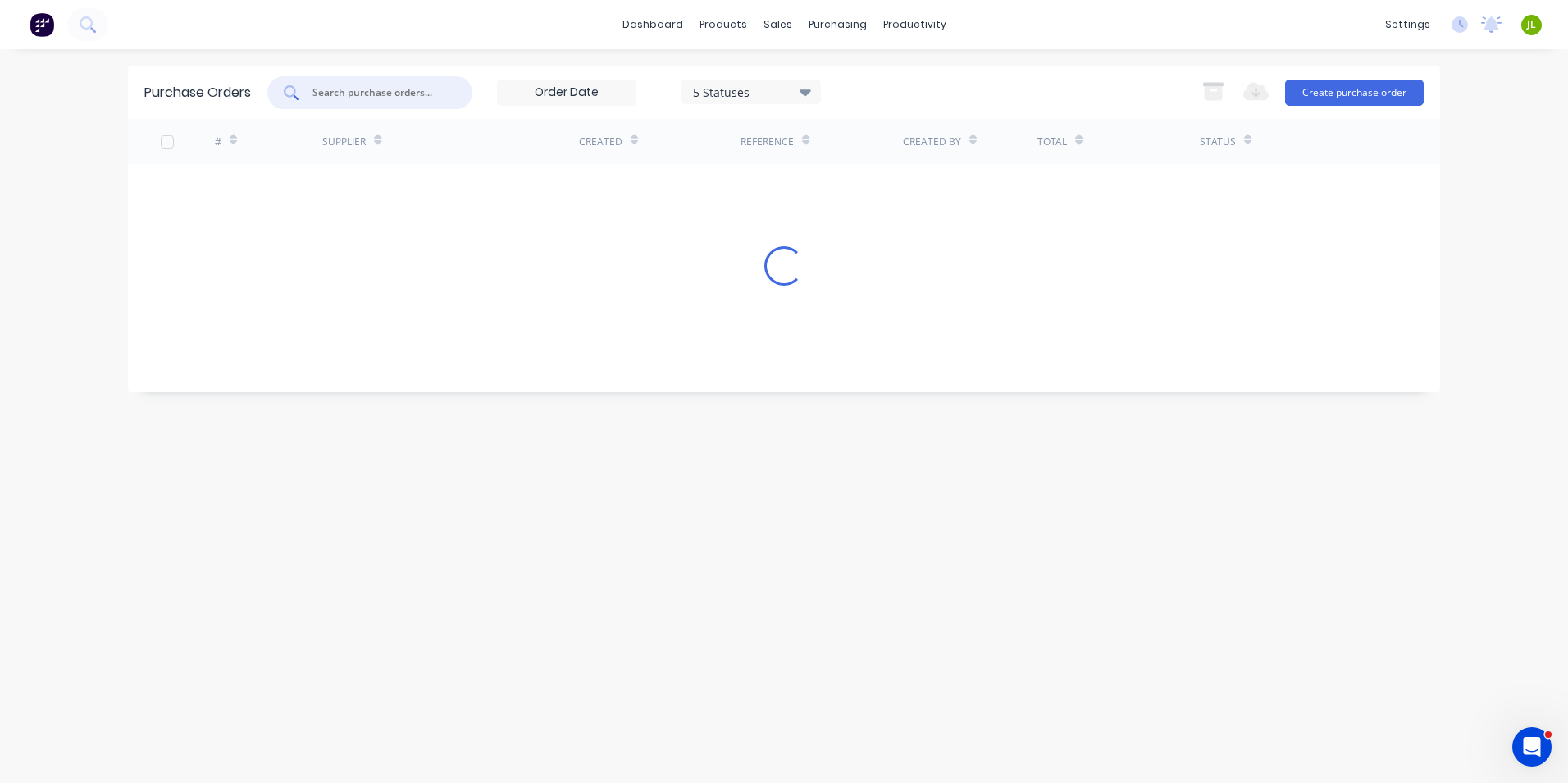
click at [361, 91] on input "text" at bounding box center [379, 93] width 136 height 16
click at [407, 110] on div "Purchase Orders 48415 5 Statuses 5 Statuses Export to Excel (XLSX) Create purch…" at bounding box center [784, 92] width 1312 height 54
click at [407, 89] on input "48415" at bounding box center [379, 93] width 136 height 16
click at [427, 97] on input "48415" at bounding box center [379, 93] width 136 height 16
click at [715, 97] on div "5 Statuses" at bounding box center [751, 91] width 117 height 17
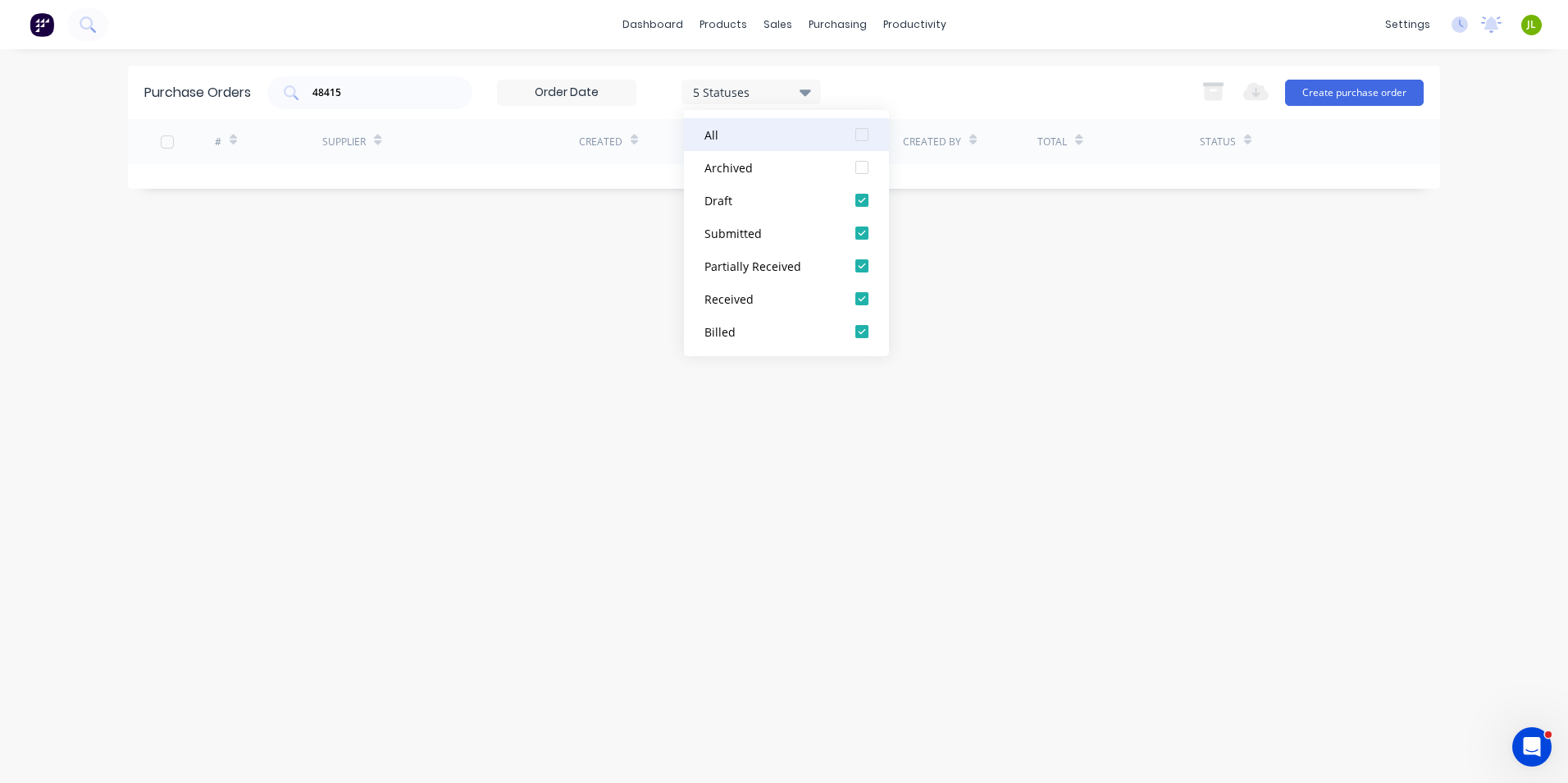
click at [727, 128] on div "All" at bounding box center [770, 134] width 131 height 17
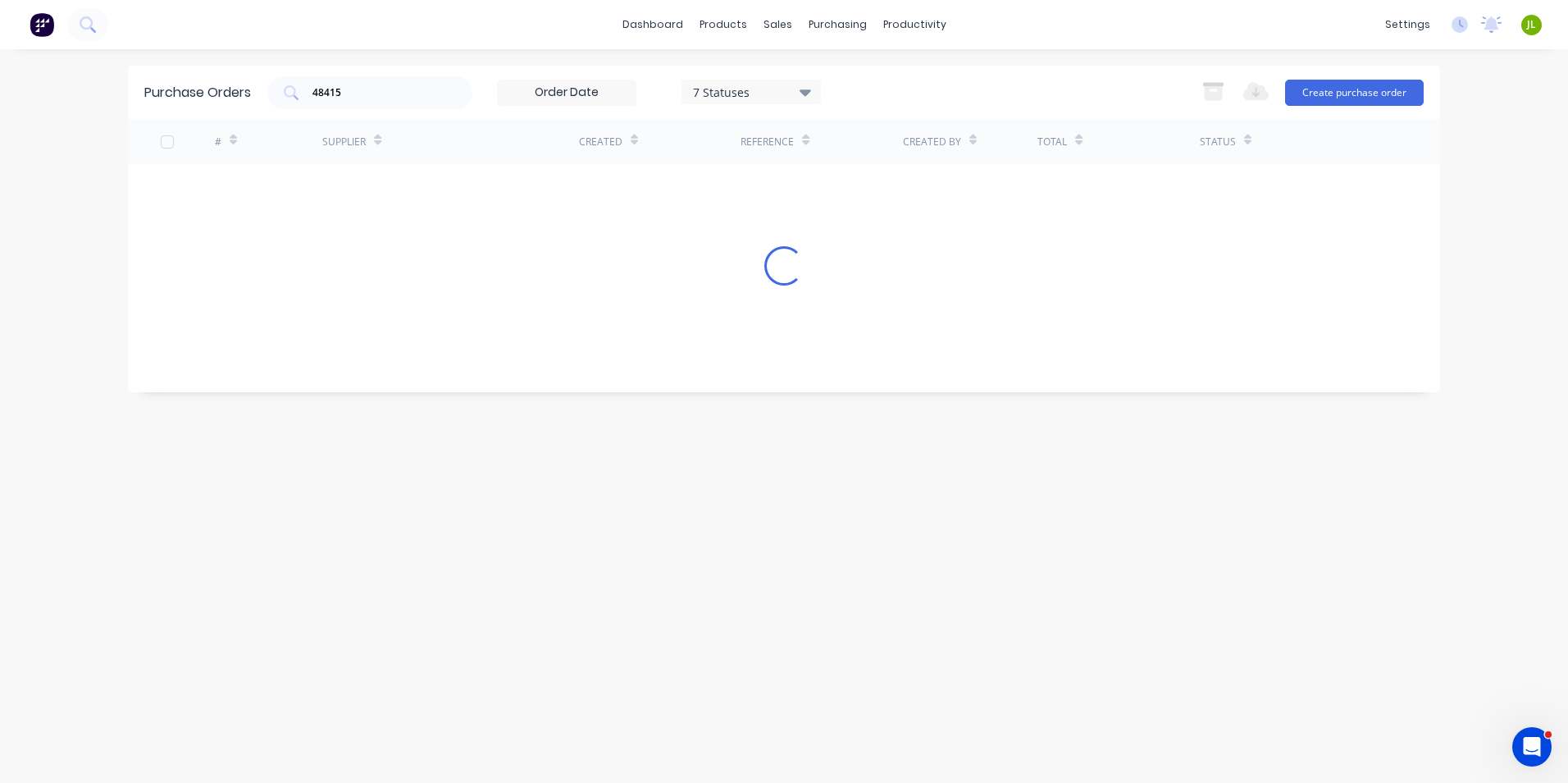
click at [395, 228] on div "Purchase Orders 48415 7 Statuses 7 Statuses Export to Excel (XLSX) Create purch…" at bounding box center [784, 416] width 1312 height 701
click at [387, 96] on input "48415" at bounding box center [379, 93] width 136 height 16
drag, startPoint x: 387, startPoint y: 93, endPoint x: 246, endPoint y: 90, distance: 141.0
click at [233, 90] on div "Purchase Orders 48415 7 Statuses 7 Statuses Export to Excel (XLSX) Create purch…" at bounding box center [784, 92] width 1312 height 54
type input "48415"
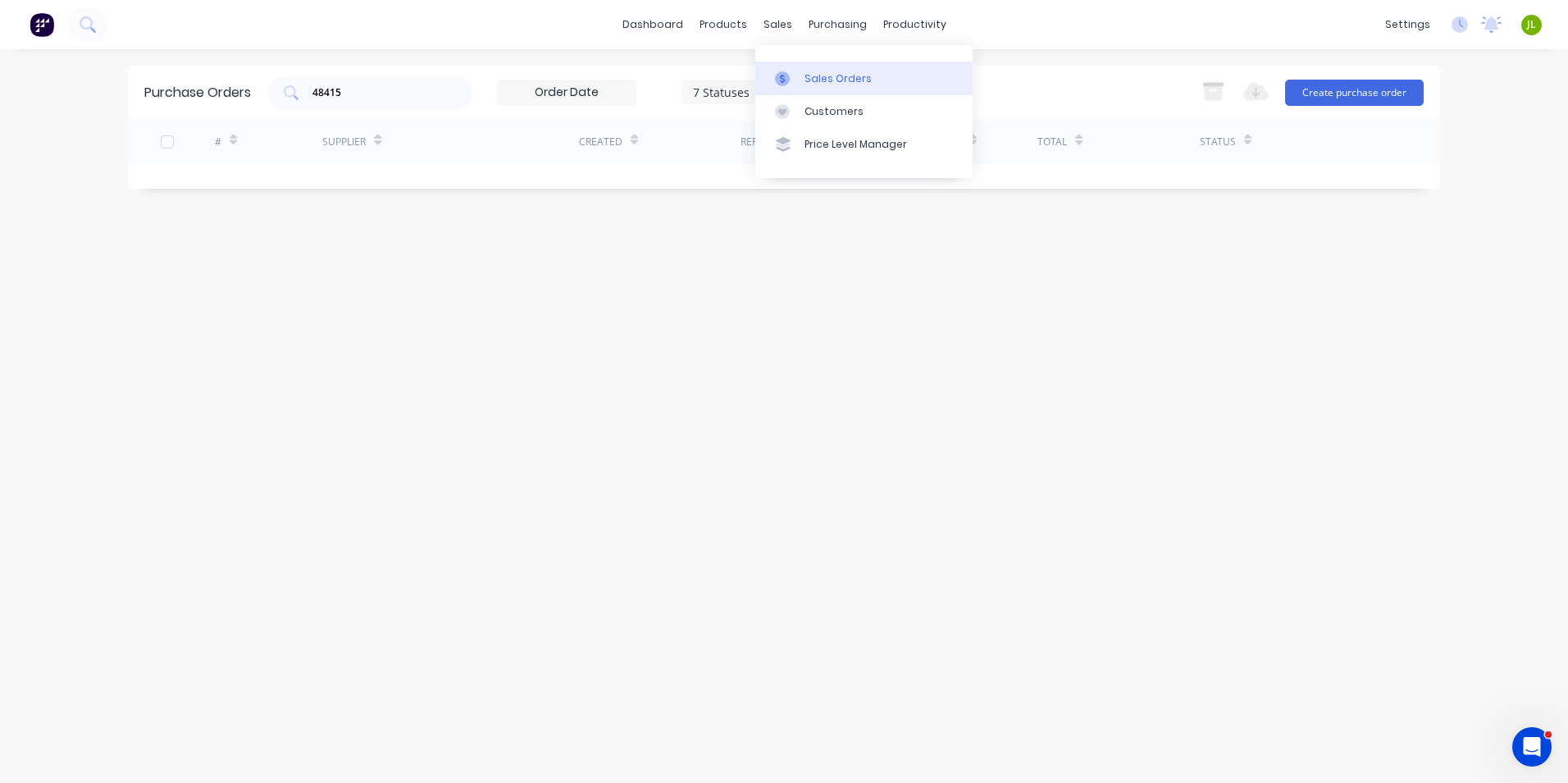
click at [796, 72] on div at bounding box center [787, 79] width 25 height 15
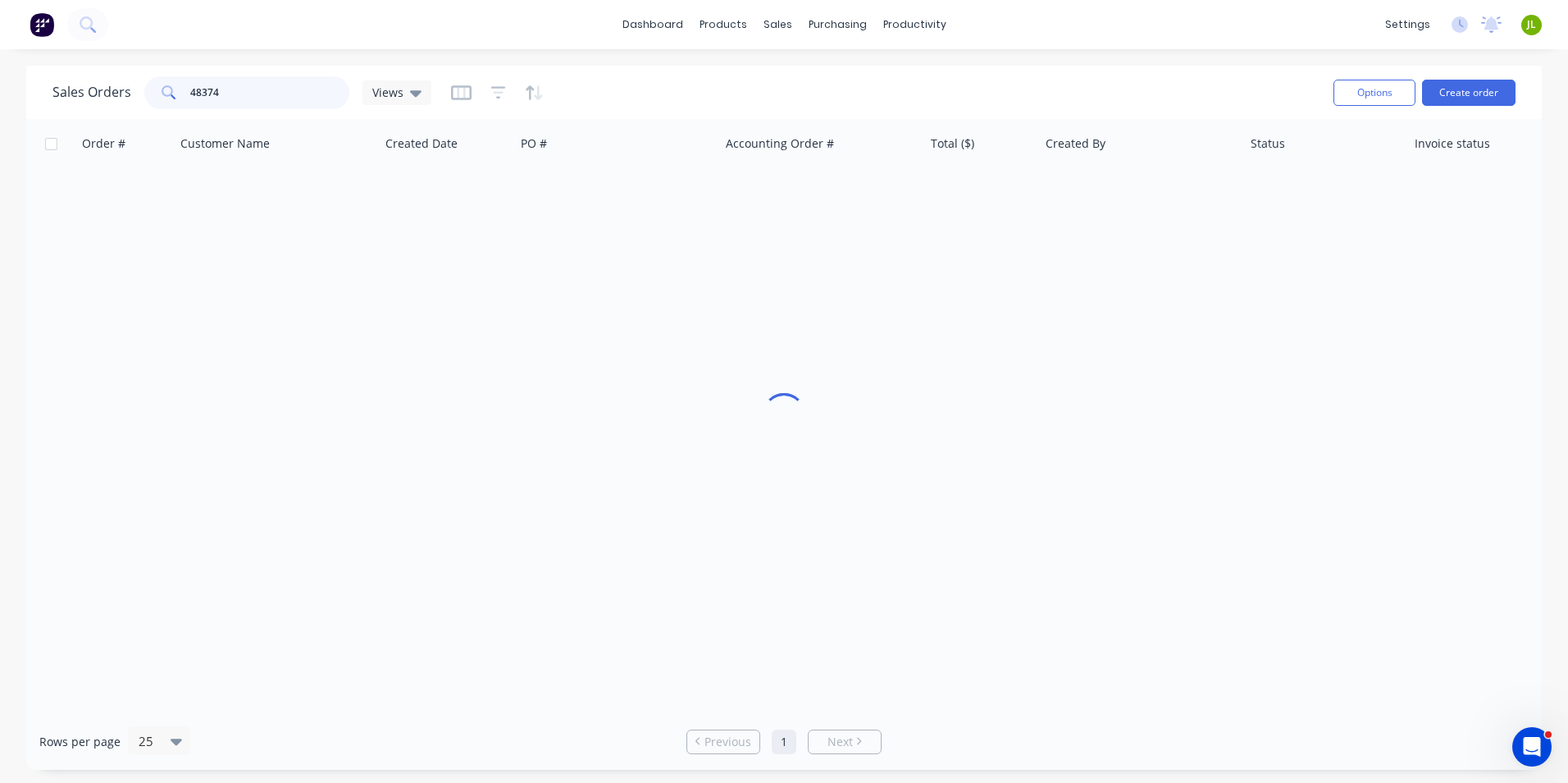
click at [229, 91] on input "48374" at bounding box center [270, 92] width 160 height 33
drag, startPoint x: 255, startPoint y: 91, endPoint x: 130, endPoint y: 103, distance: 125.6
click at [130, 103] on div "Sales Orders 48374 Views" at bounding box center [242, 92] width 379 height 33
type input "48415"
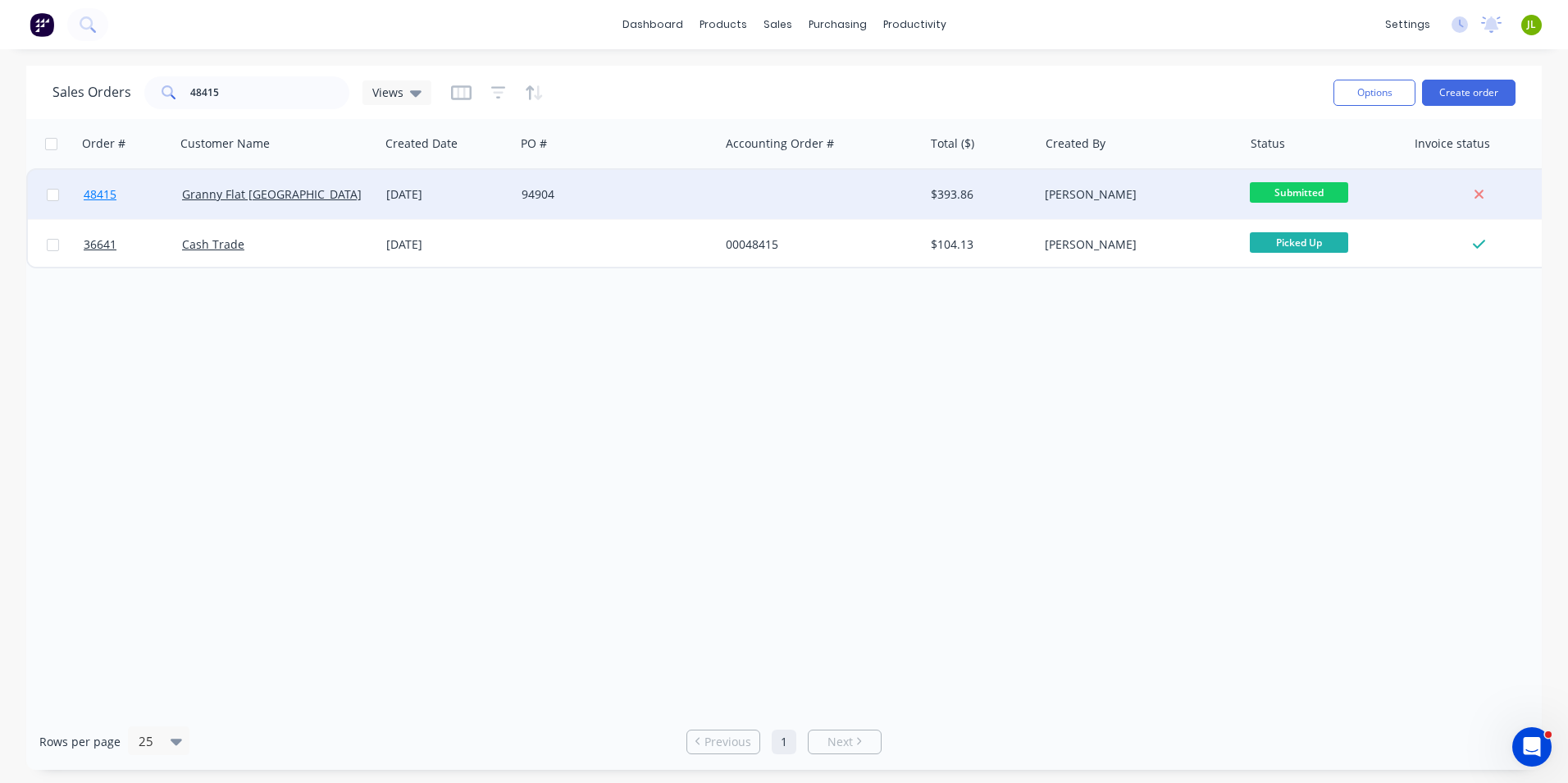
click at [105, 196] on span "48415" at bounding box center [100, 194] width 33 height 16
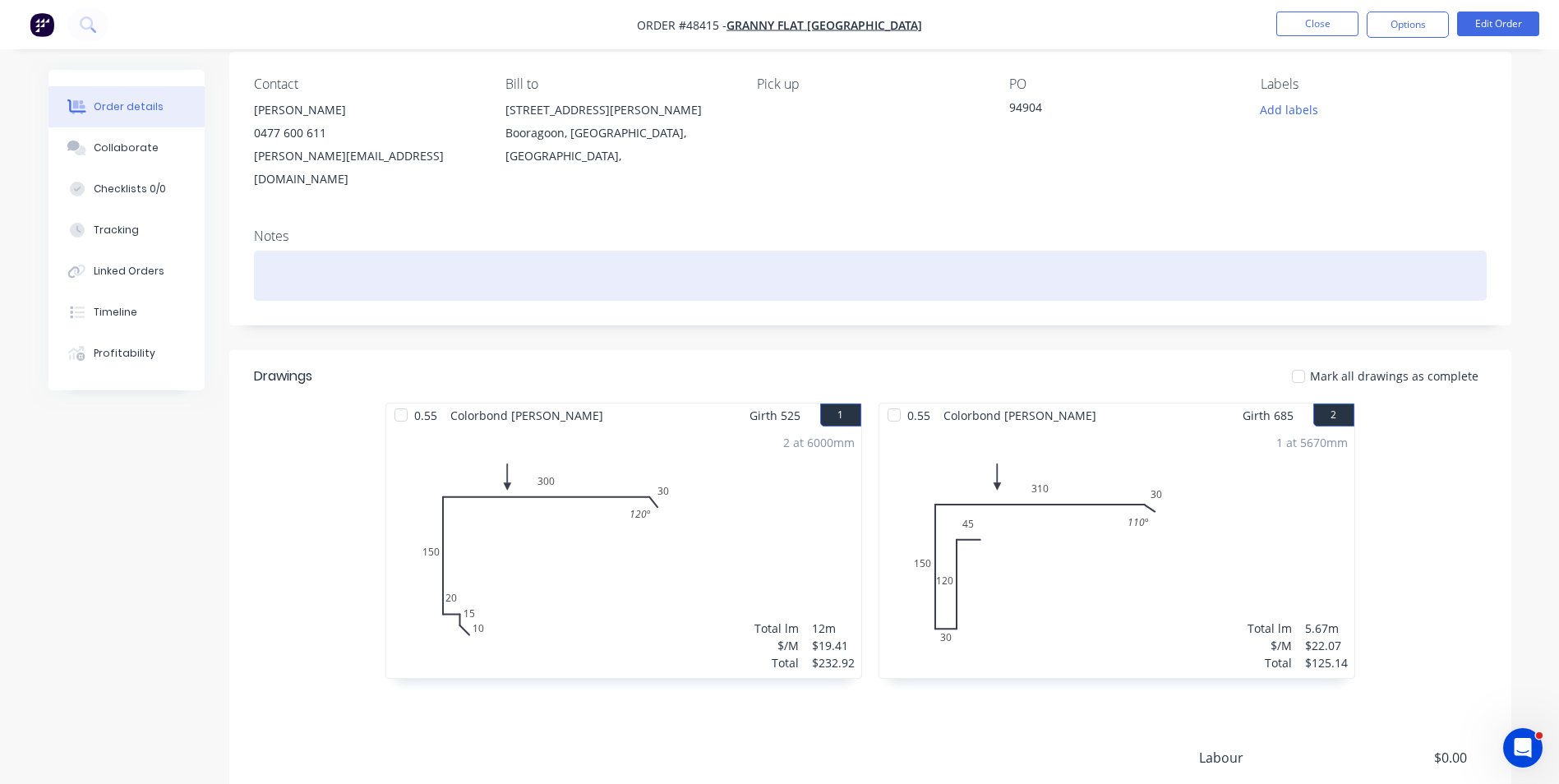
scroll to position [275, 0]
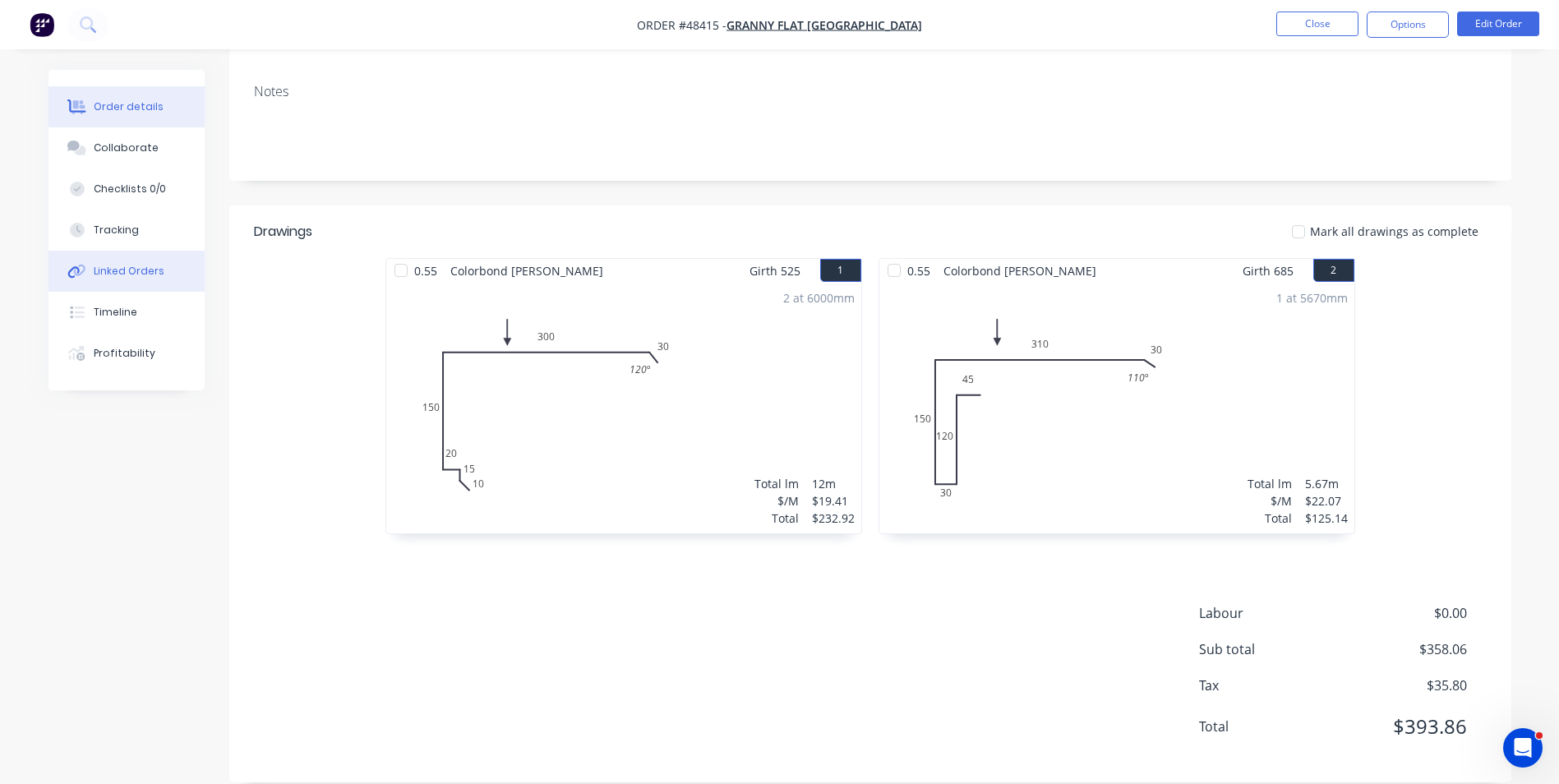
click at [167, 270] on button "Linked Orders" at bounding box center [126, 271] width 156 height 41
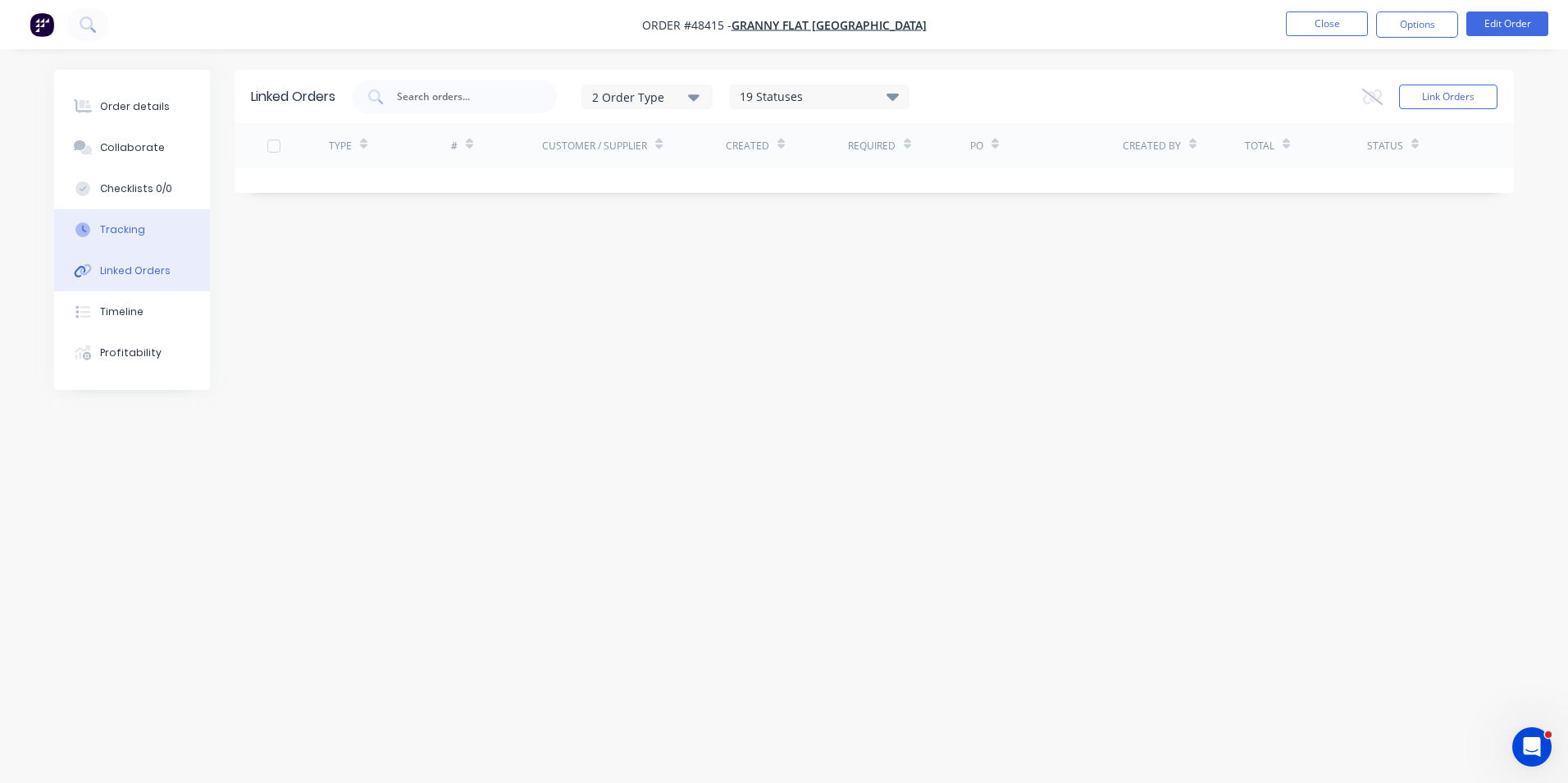
click at [104, 229] on div "Tracking" at bounding box center [122, 230] width 45 height 15
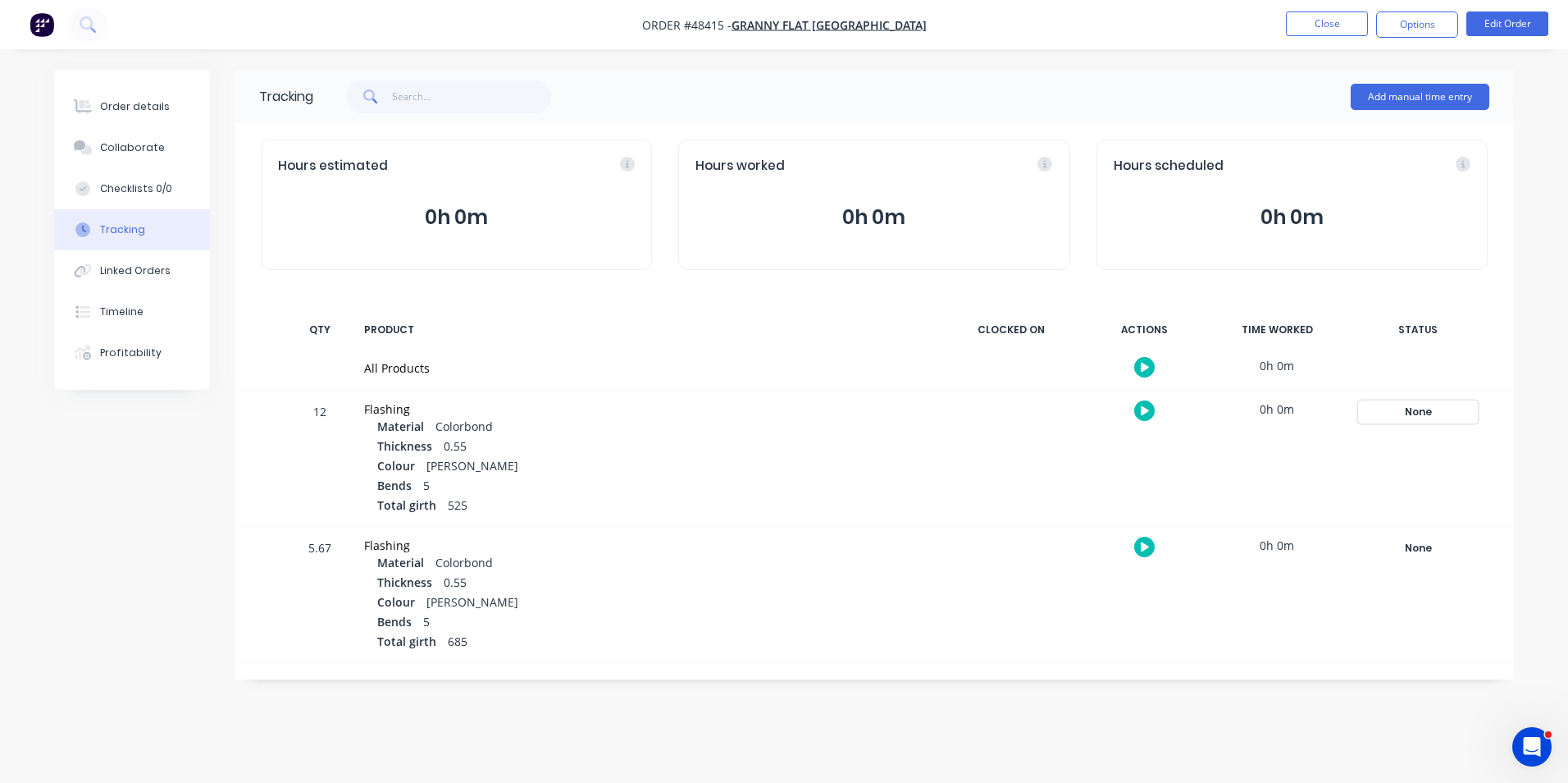
drag, startPoint x: 1396, startPoint y: 415, endPoint x: 1398, endPoint y: 434, distance: 19.1
click at [1397, 415] on div "None" at bounding box center [1418, 412] width 118 height 21
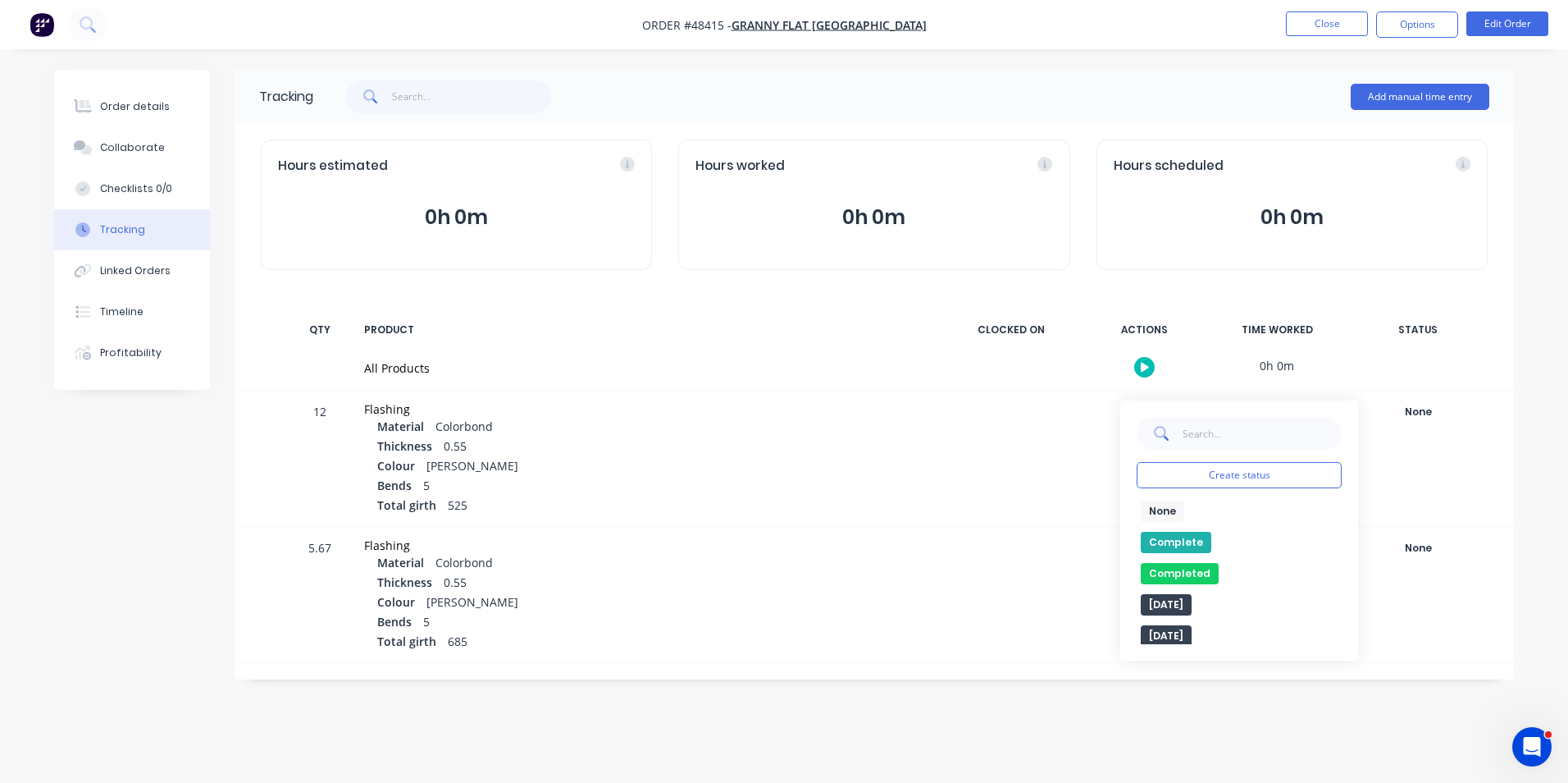
click at [1177, 533] on button "Complete" at bounding box center [1176, 543] width 71 height 21
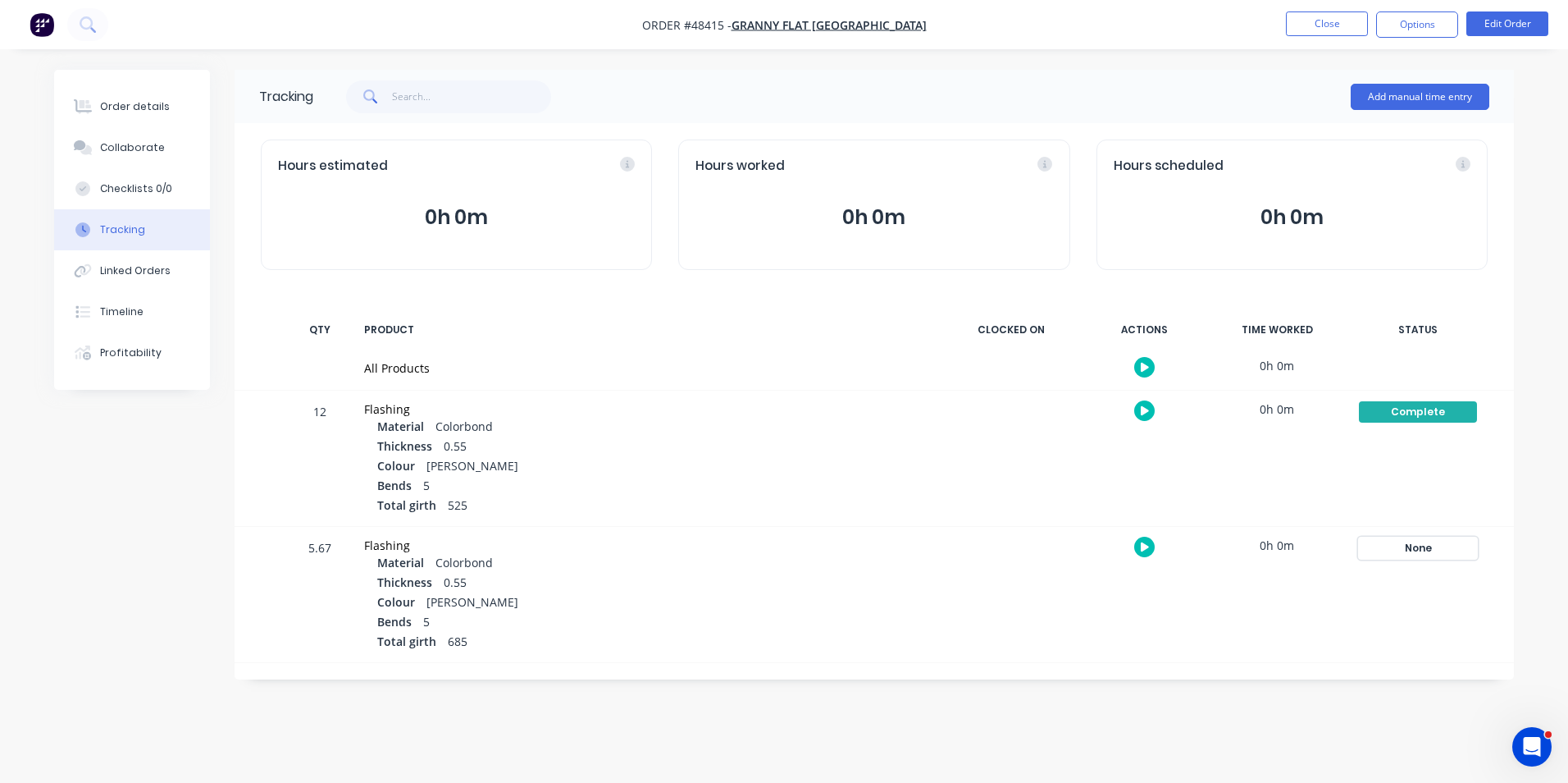
drag, startPoint x: 1475, startPoint y: 557, endPoint x: 1461, endPoint y: 554, distance: 14.3
click at [1475, 556] on div "None" at bounding box center [1418, 548] width 118 height 21
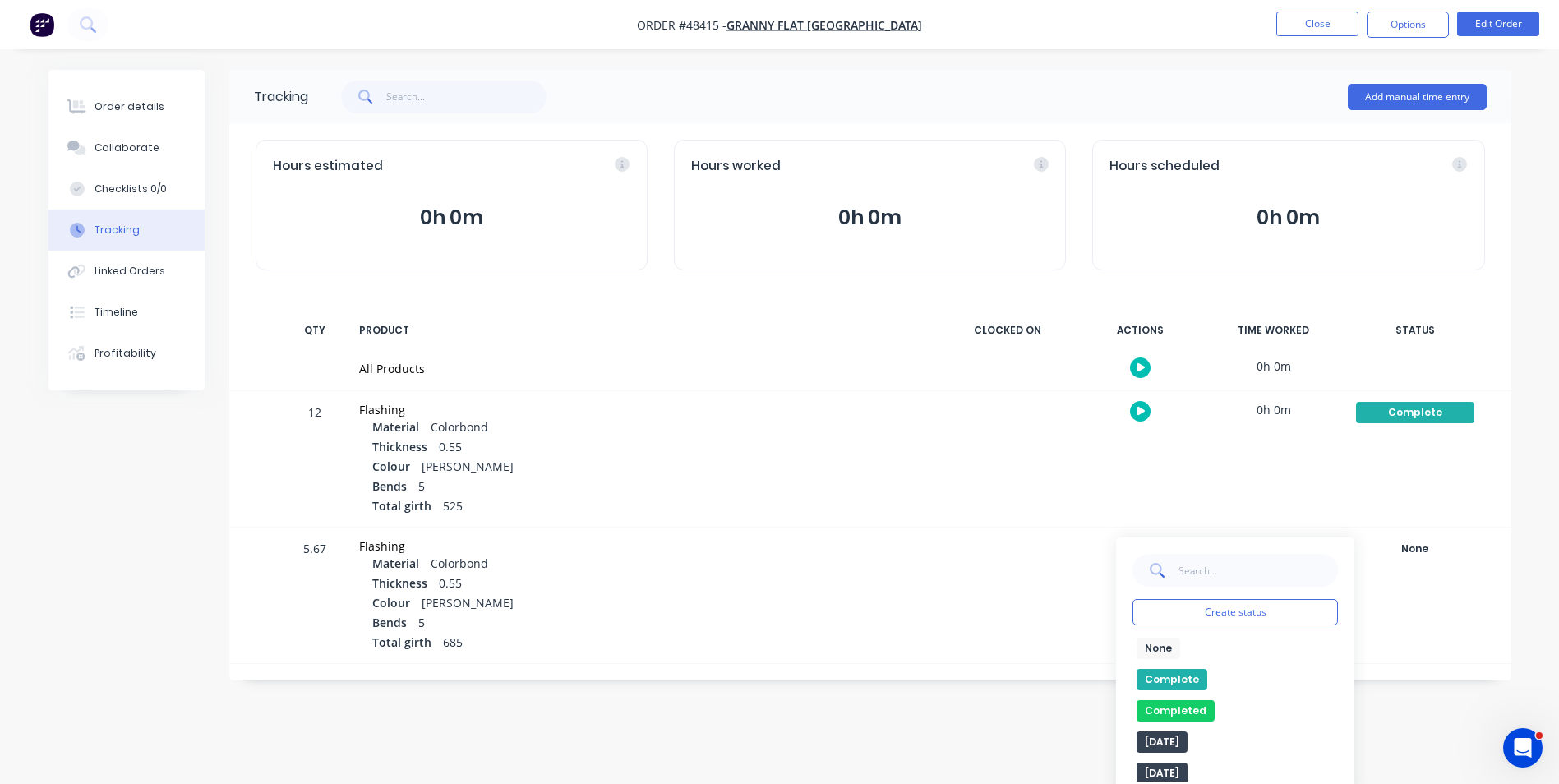
click at [1181, 681] on button "Complete" at bounding box center [1172, 679] width 71 height 21
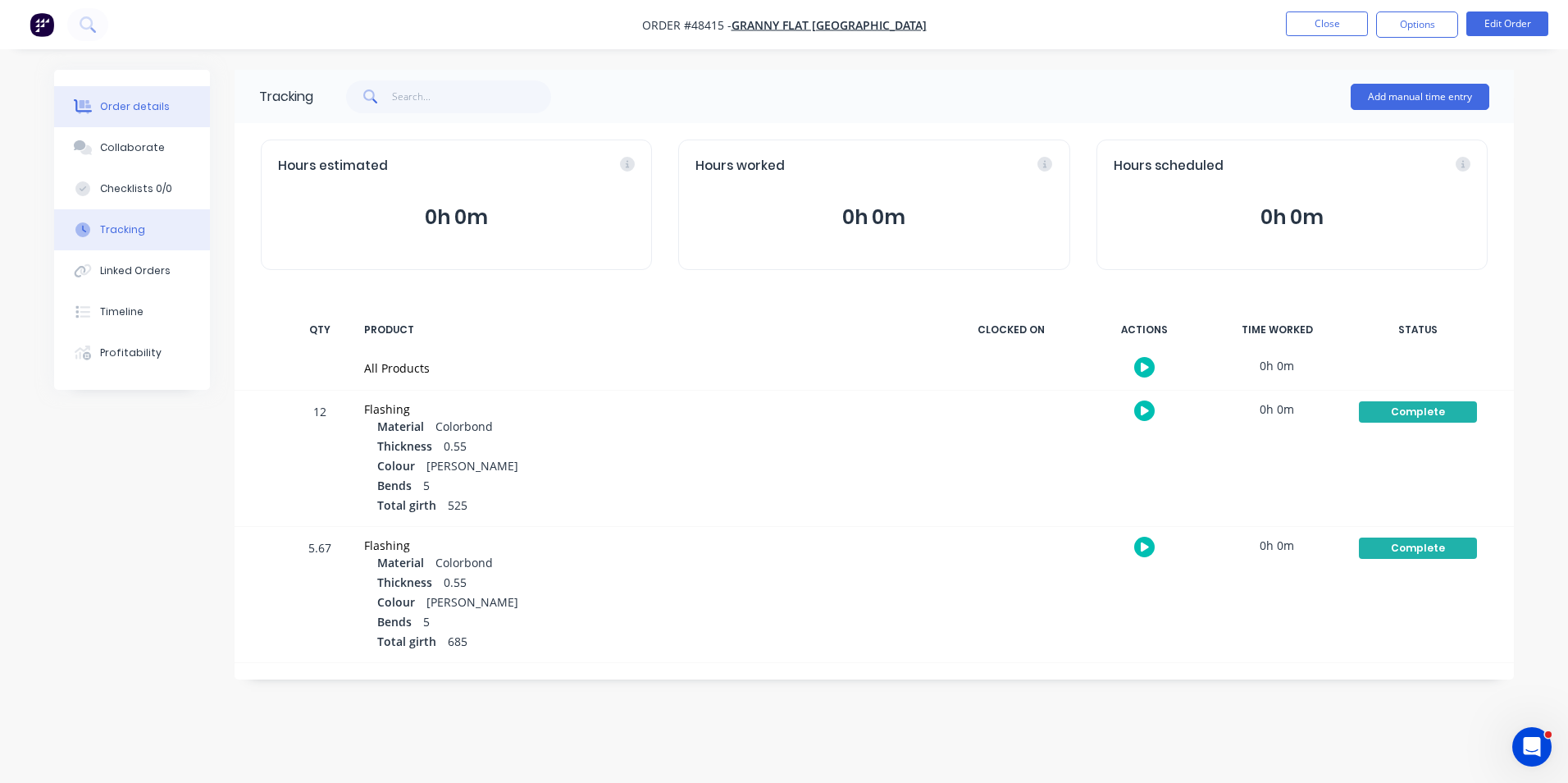
click at [153, 105] on div "Order details" at bounding box center [135, 106] width 70 height 15
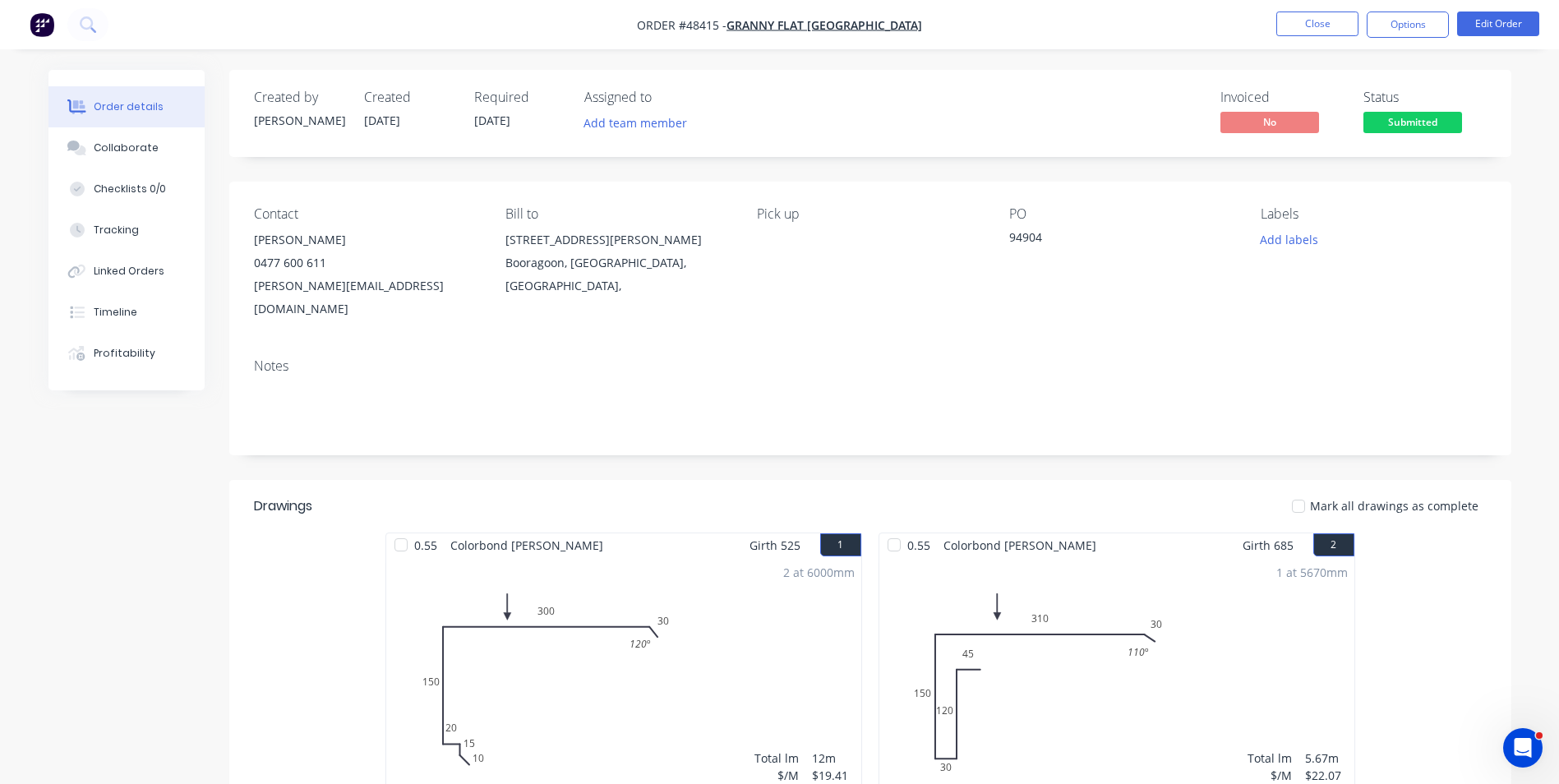
drag, startPoint x: 1400, startPoint y: 120, endPoint x: 1415, endPoint y: 121, distance: 15.0
click at [1401, 120] on span "Submitted" at bounding box center [1413, 122] width 99 height 21
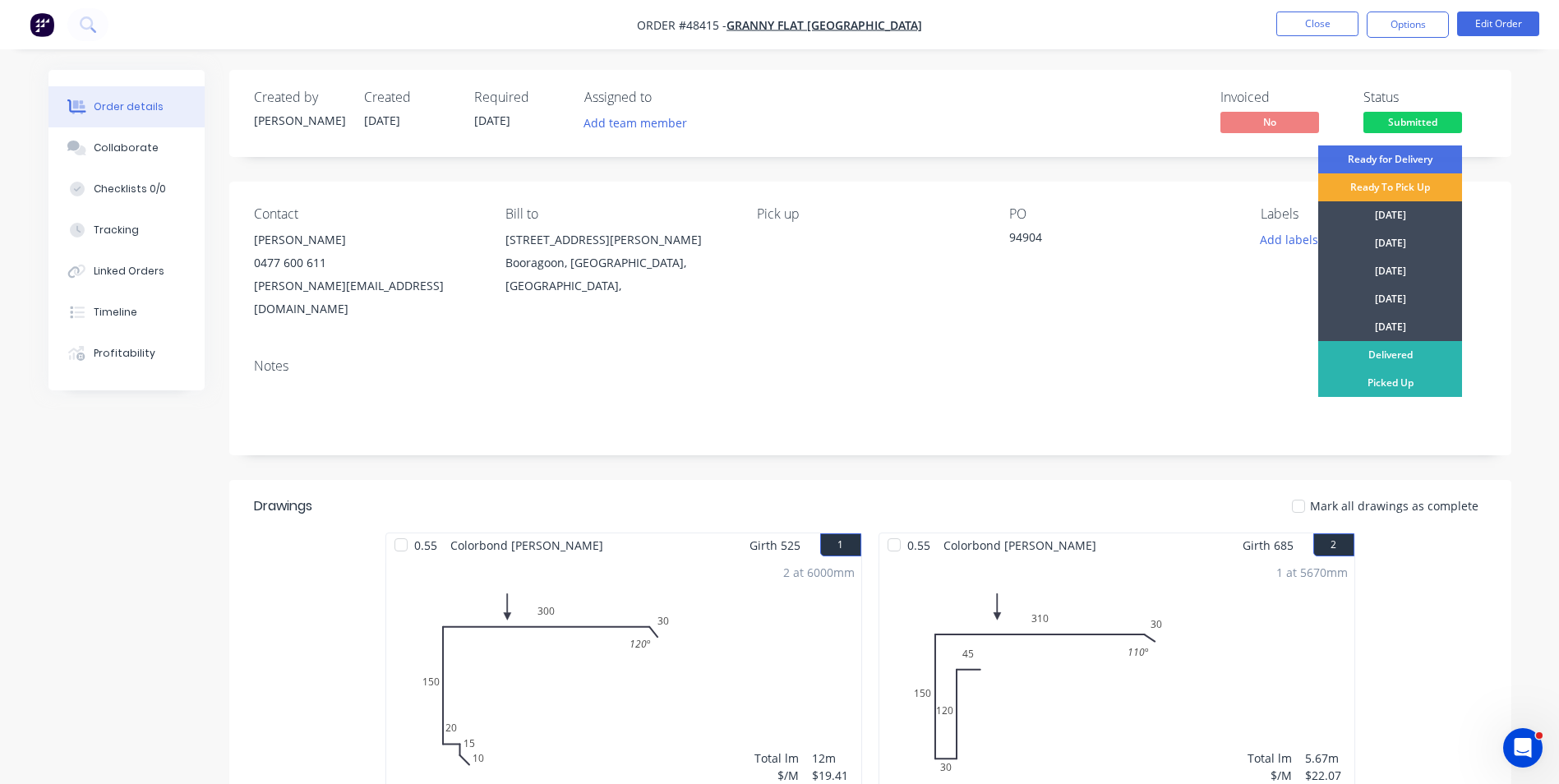
click at [1392, 182] on div "Ready To Pick Up" at bounding box center [1390, 187] width 144 height 28
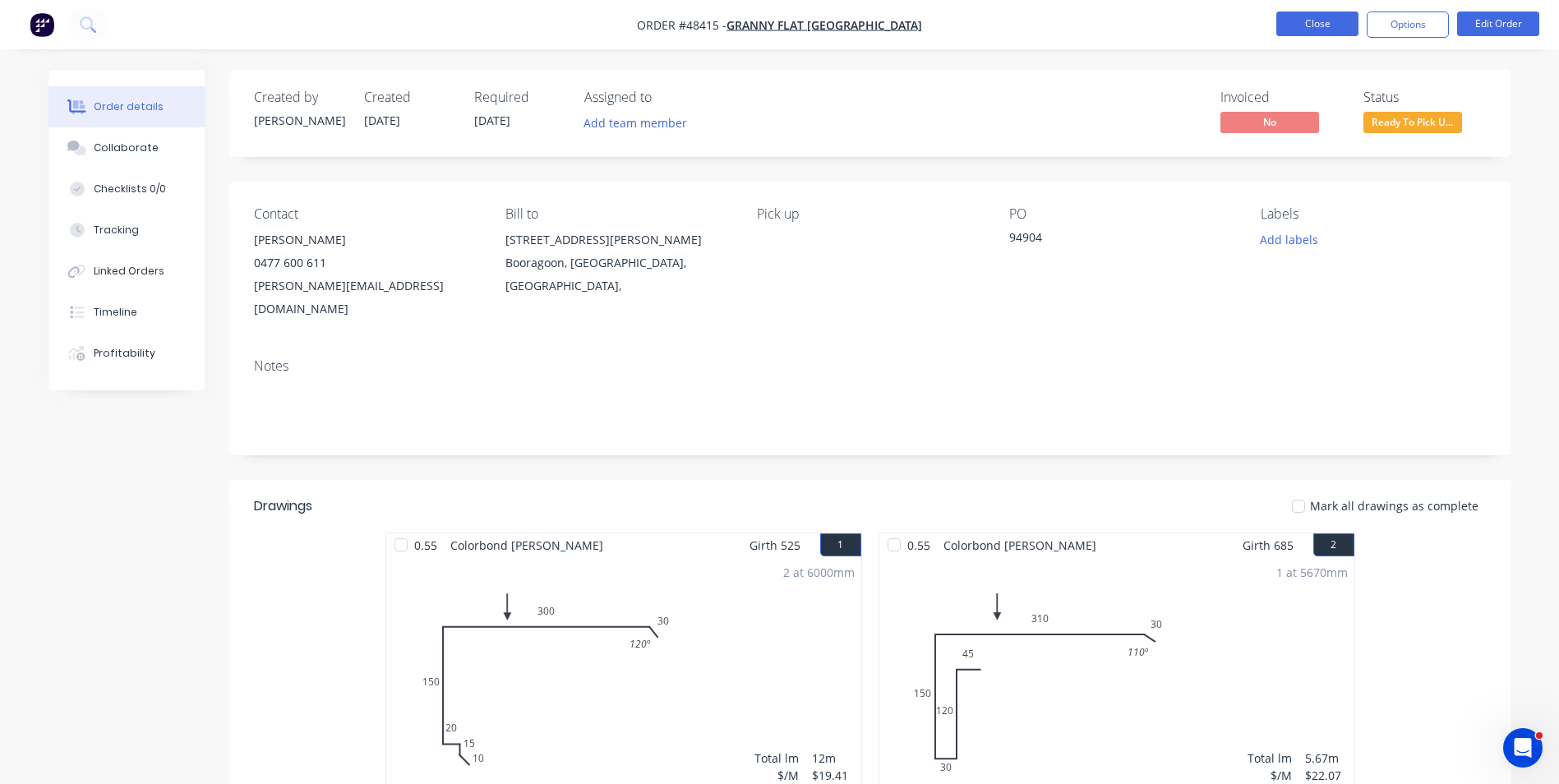
click at [1322, 22] on button "Close" at bounding box center [1318, 24] width 82 height 25
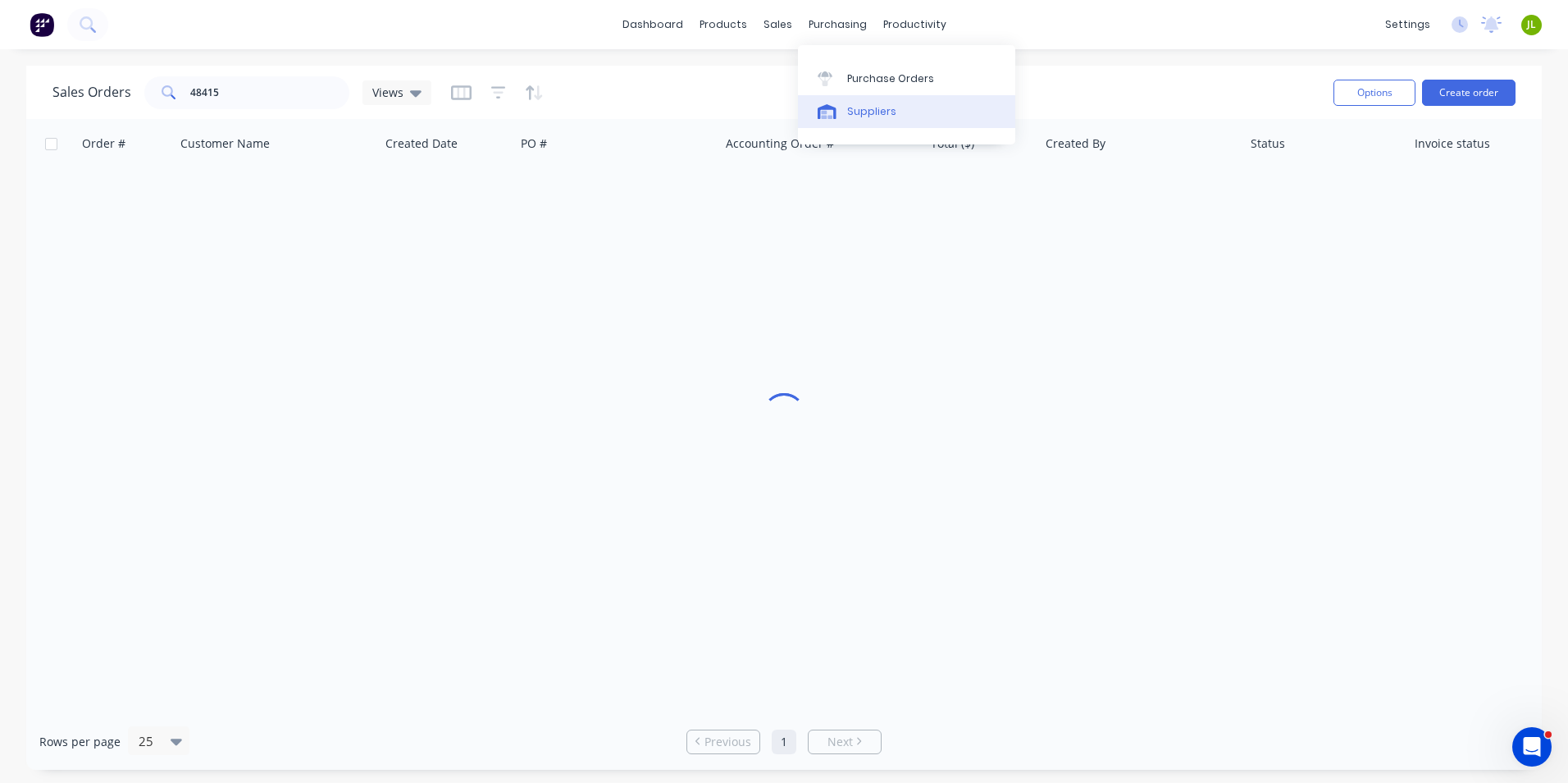
click at [875, 100] on link "Suppliers" at bounding box center [906, 111] width 217 height 33
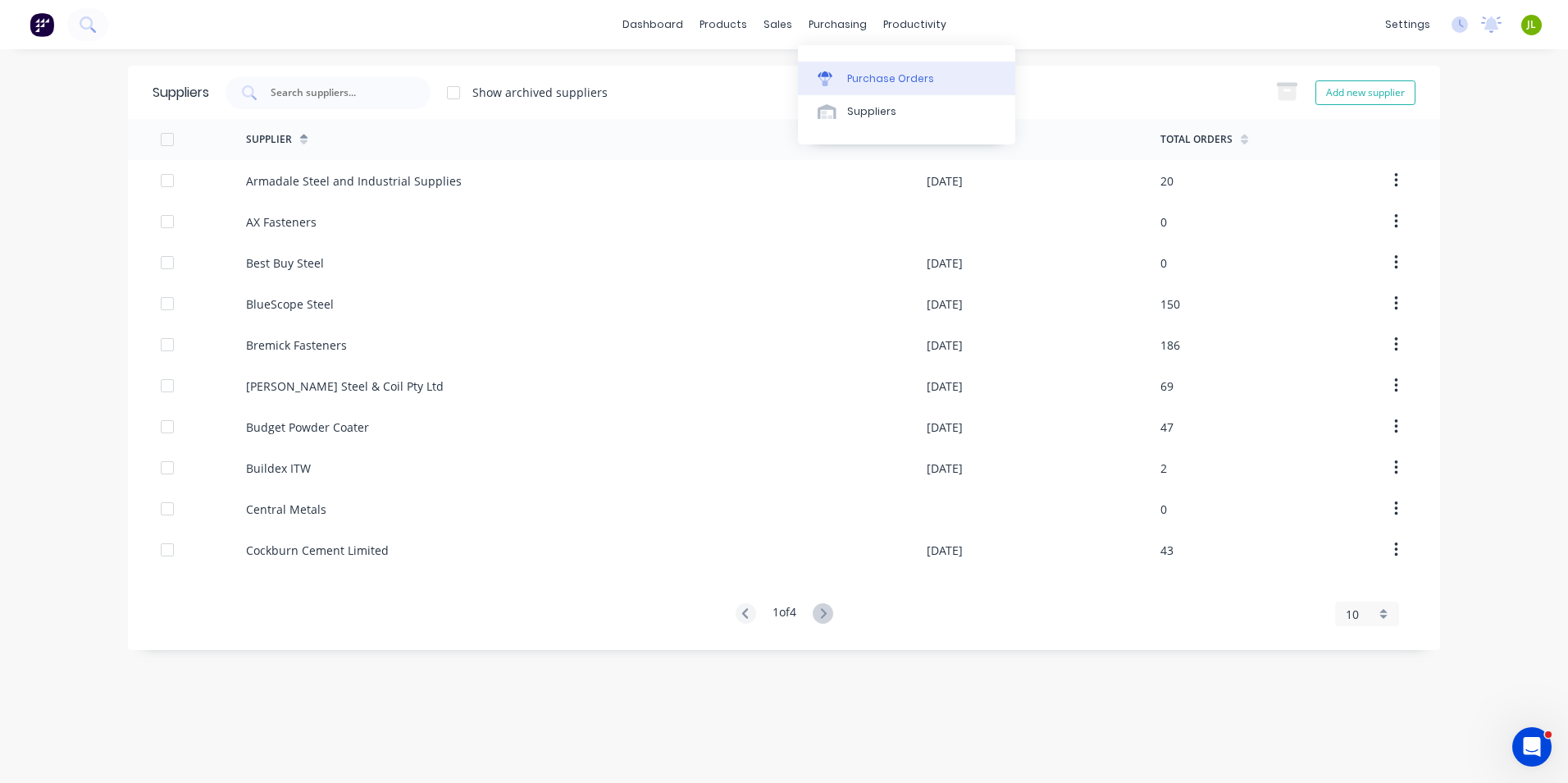
click at [855, 65] on link "Purchase Orders" at bounding box center [906, 78] width 217 height 33
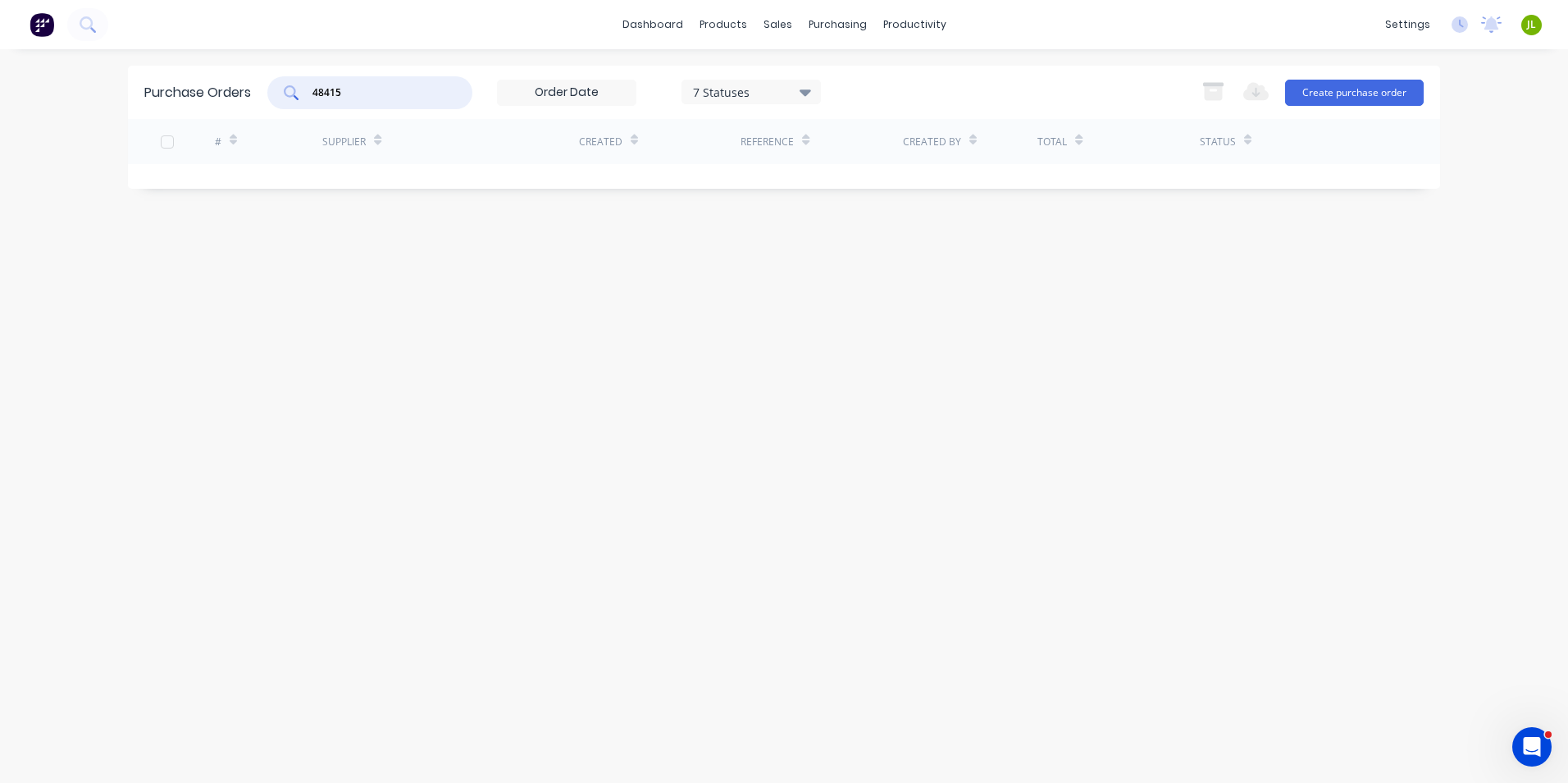
drag, startPoint x: 303, startPoint y: 103, endPoint x: 287, endPoint y: 106, distance: 16.3
click at [287, 106] on div "48415" at bounding box center [369, 92] width 205 height 33
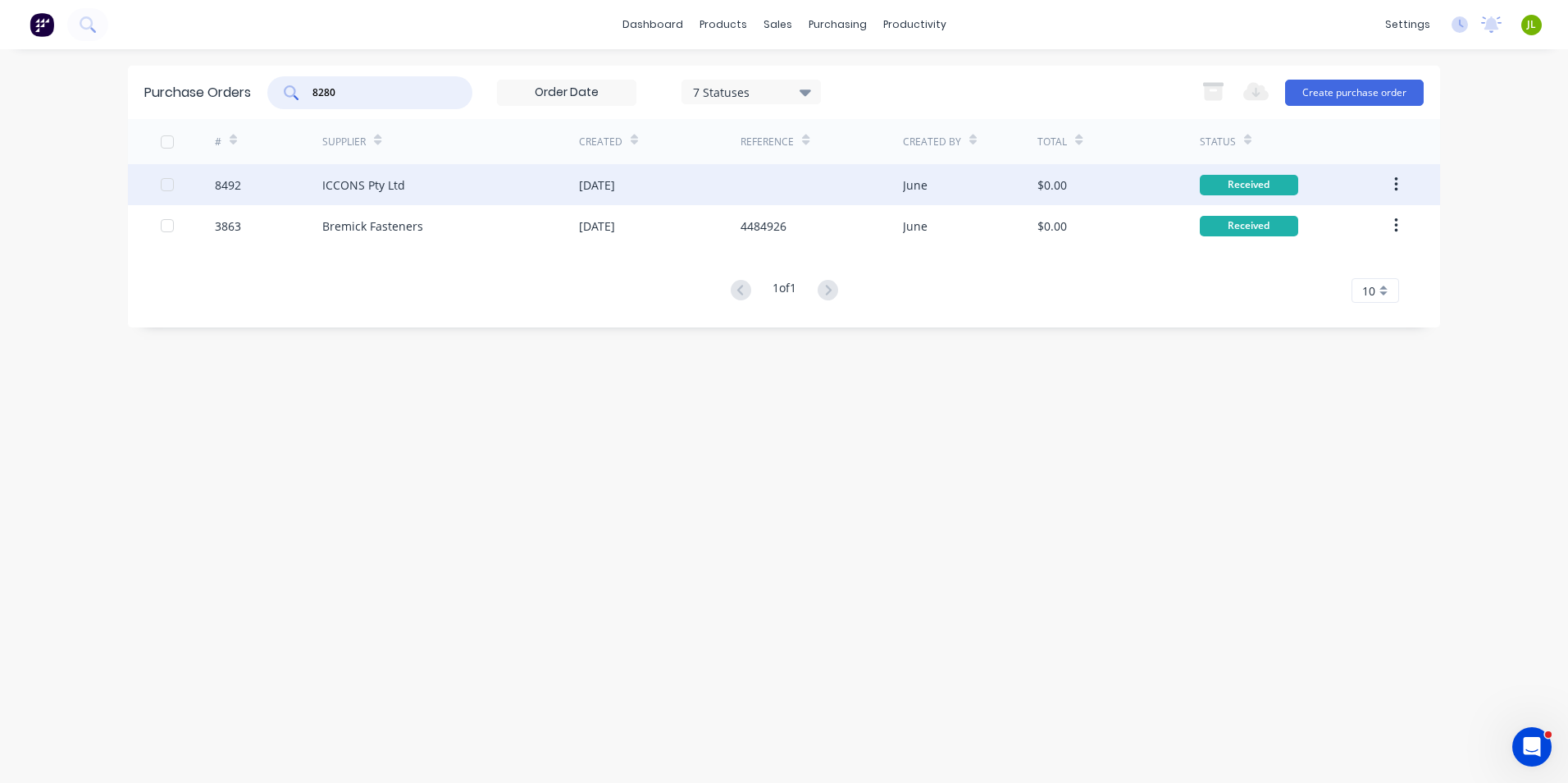
type input "8280"
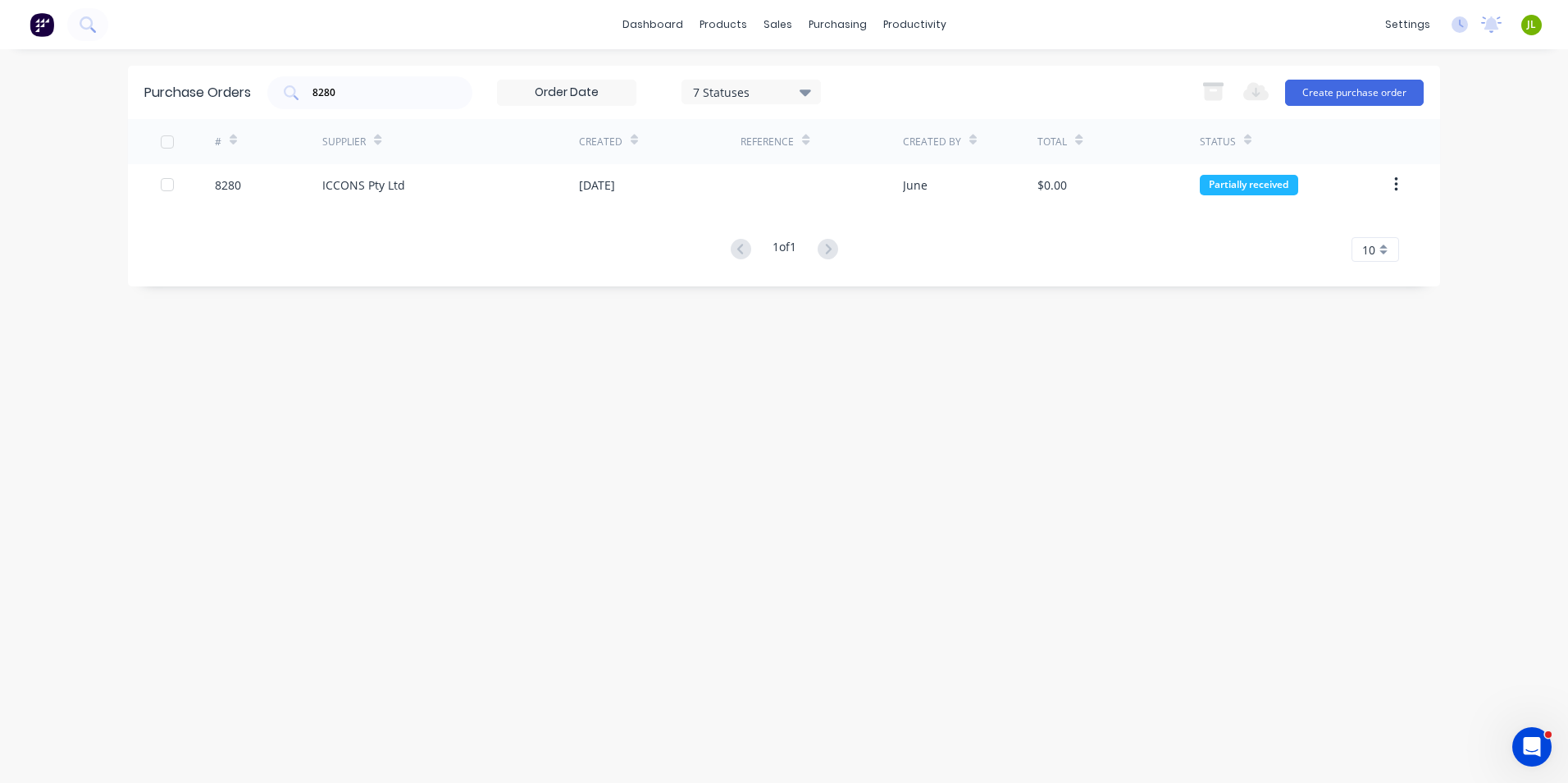
click at [860, 195] on div at bounding box center [821, 185] width 162 height 41
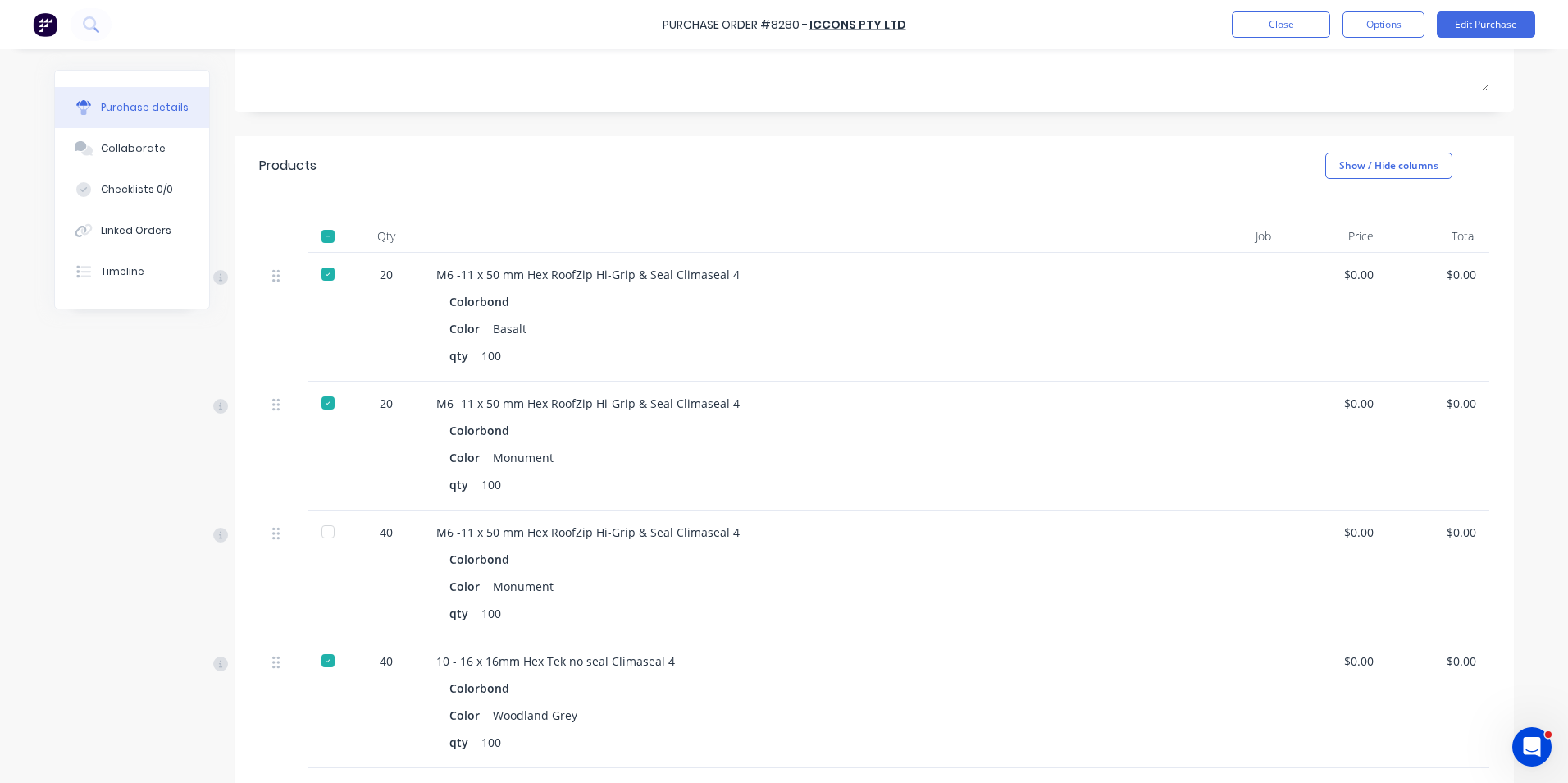
scroll to position [656, 0]
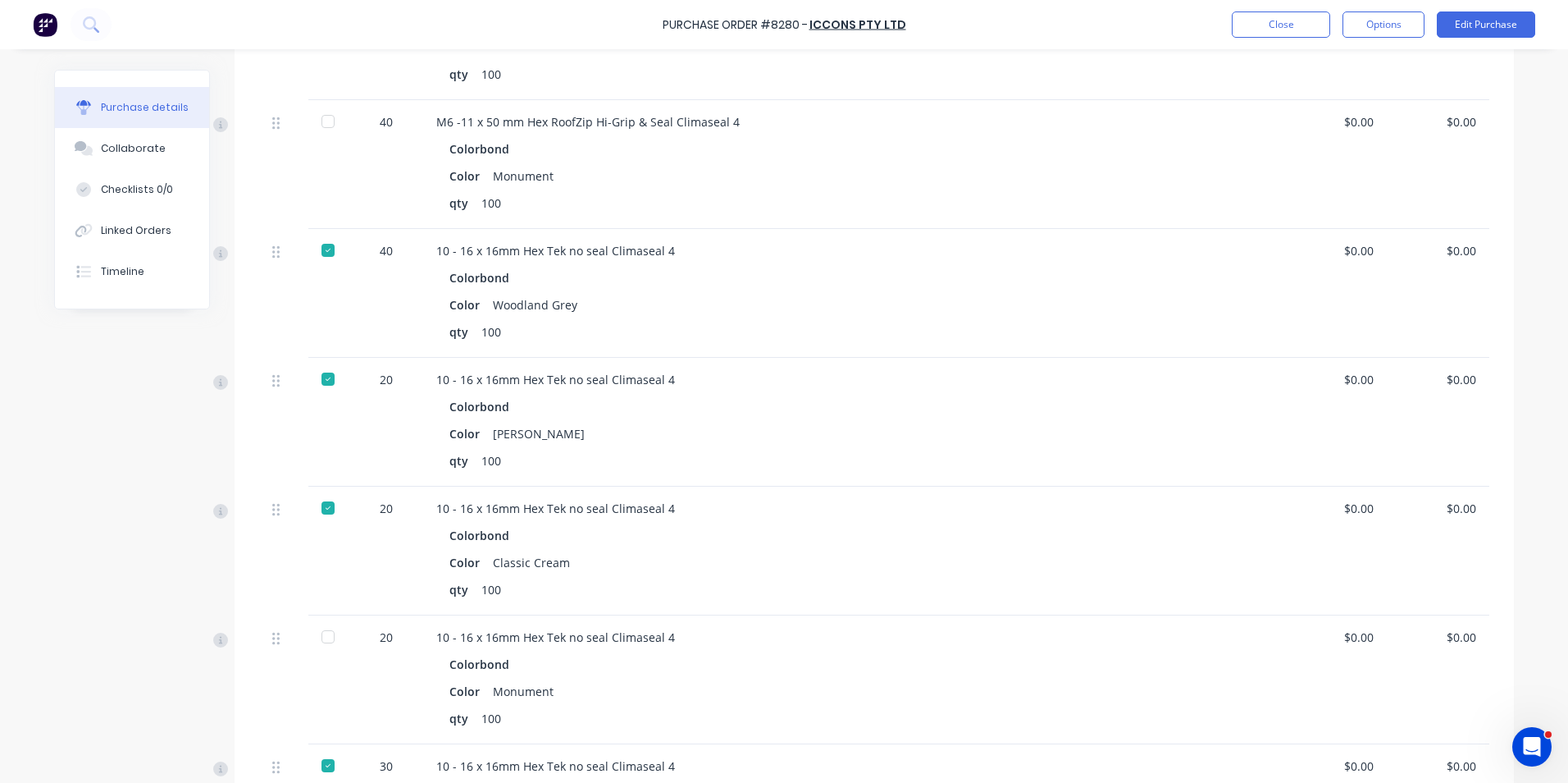
drag, startPoint x: 302, startPoint y: 631, endPoint x: 303, endPoint y: 641, distance: 10.0
click at [308, 641] on div at bounding box center [329, 679] width 41 height 129
click at [324, 639] on div at bounding box center [328, 636] width 33 height 33
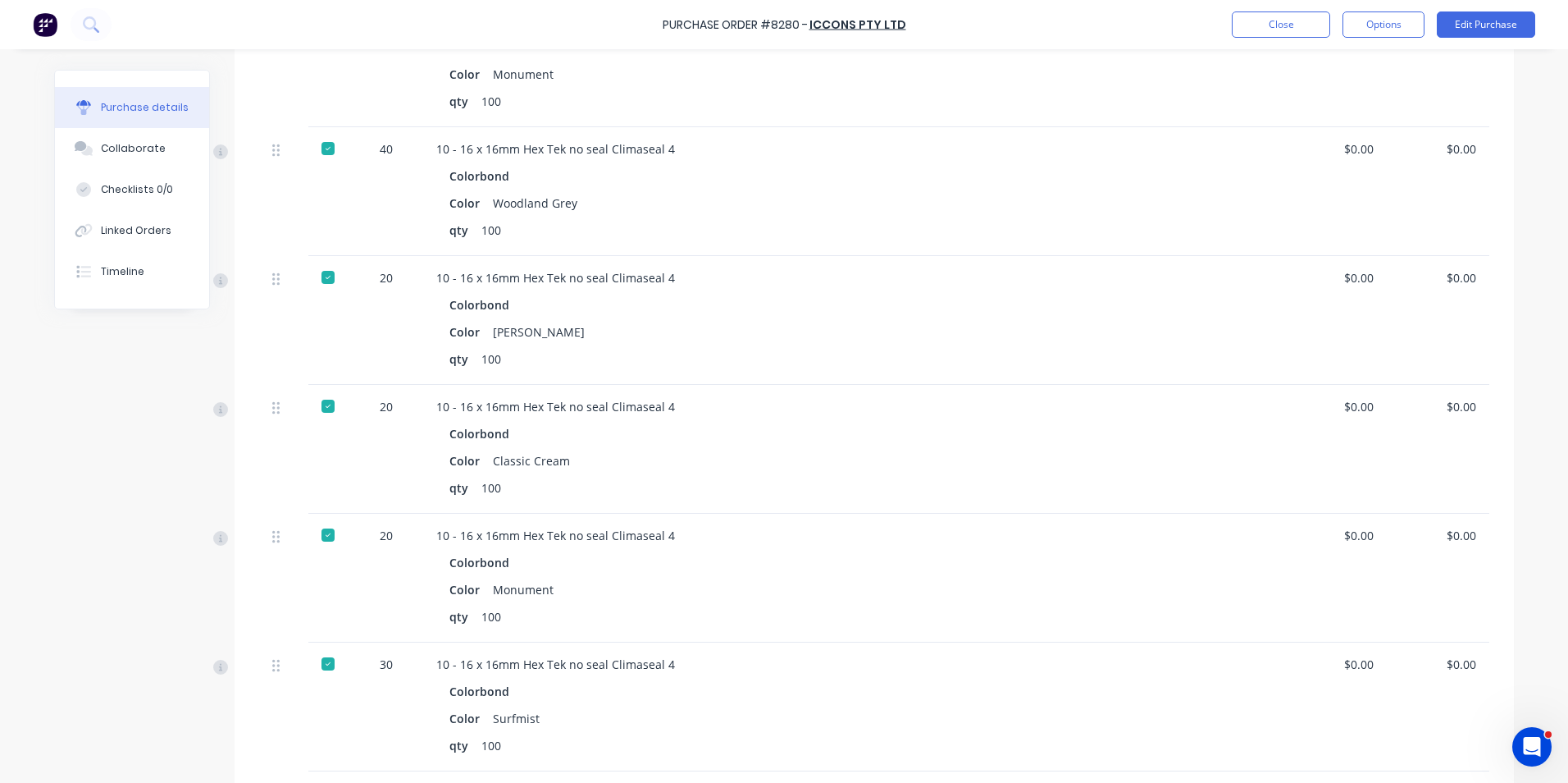
scroll to position [493, 0]
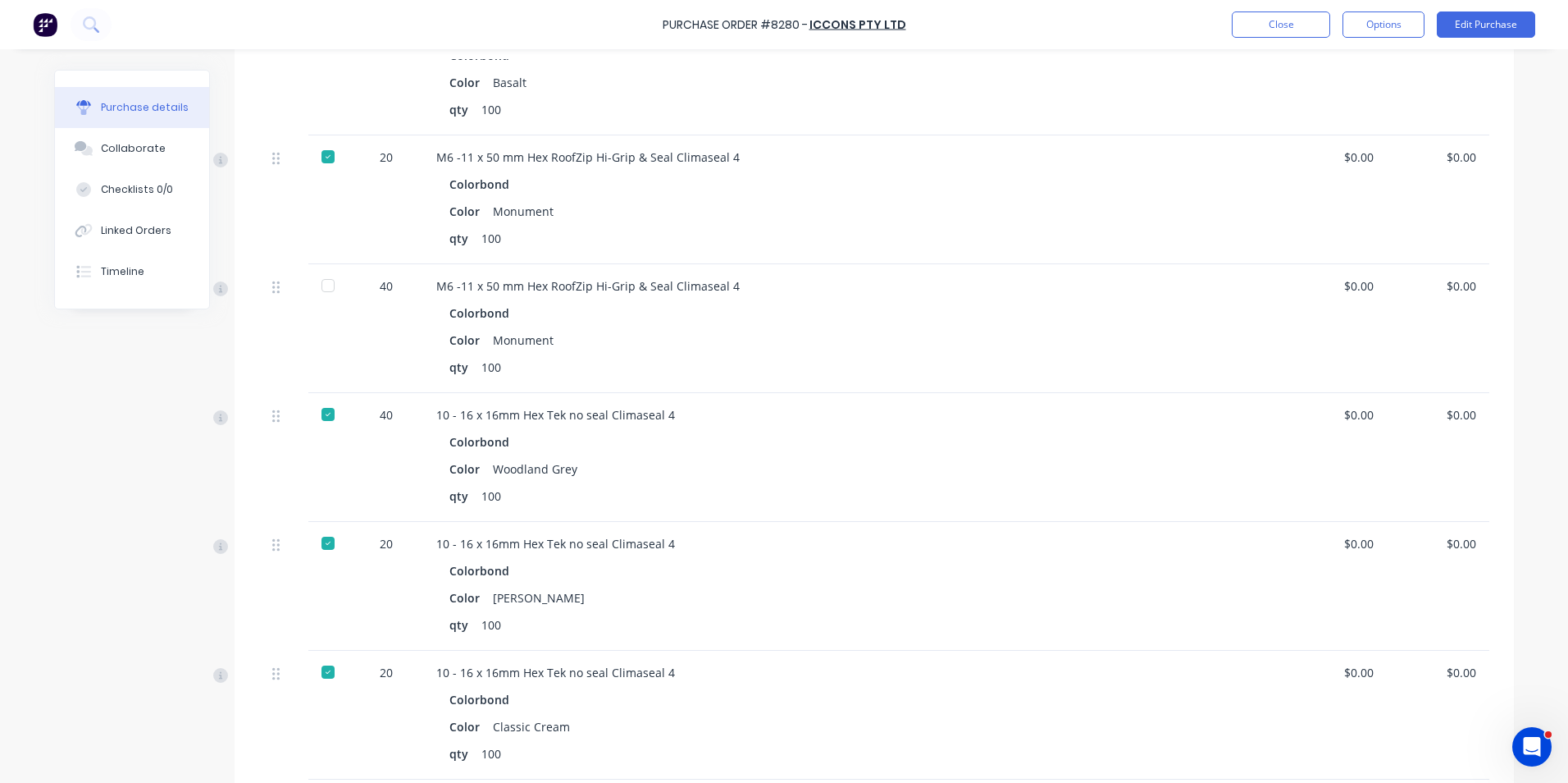
click at [335, 295] on div at bounding box center [328, 285] width 33 height 33
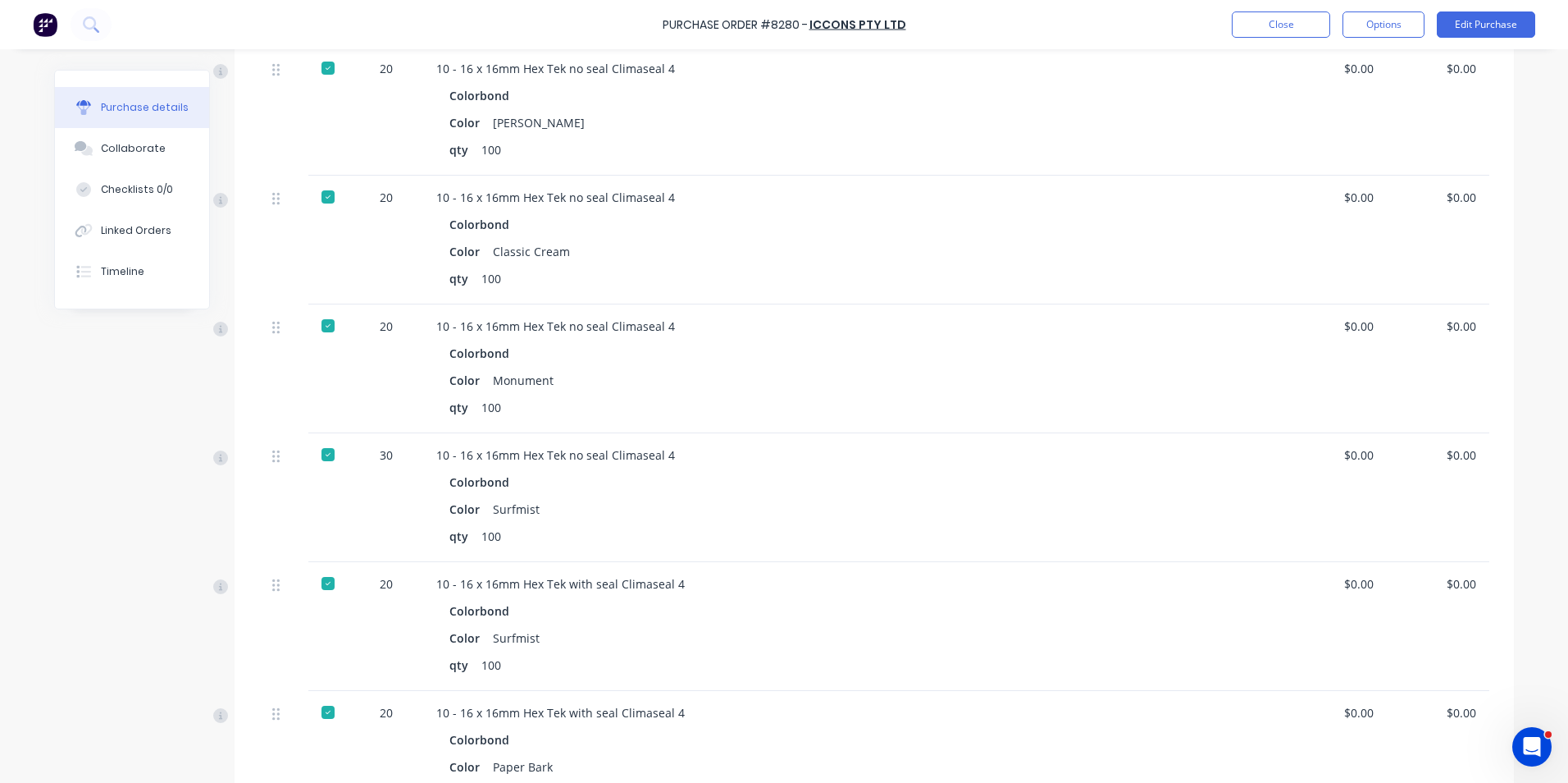
scroll to position [812, 0]
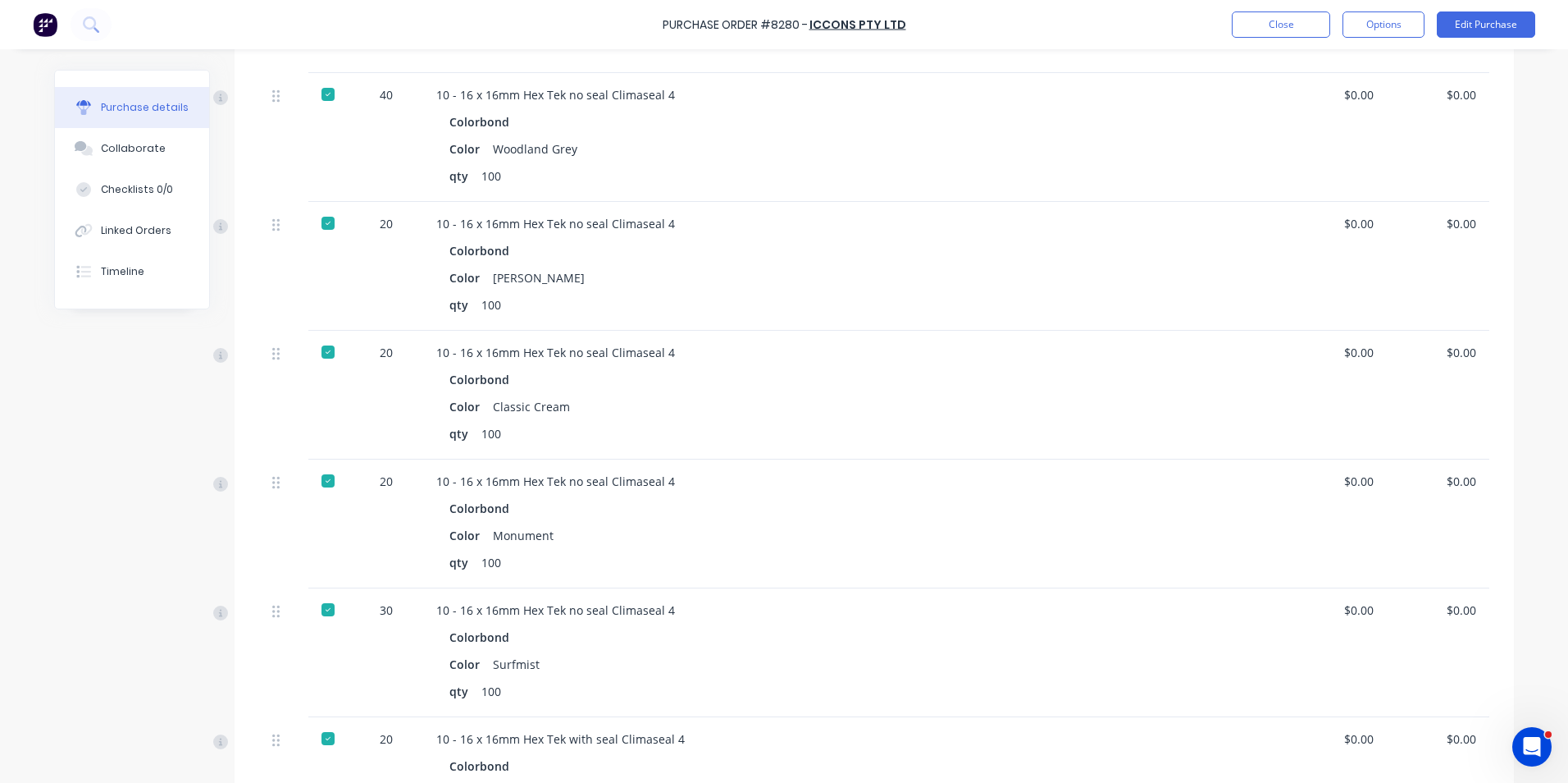
drag, startPoint x: 1285, startPoint y: 47, endPoint x: 1287, endPoint y: 20, distance: 27.1
click at [1285, 46] on div "Purchase Order #8280 - ICCONS Pty Ltd Close Options Edit Purchase" at bounding box center [784, 24] width 1568 height 49
click at [1287, 20] on button "Close" at bounding box center [1281, 24] width 98 height 26
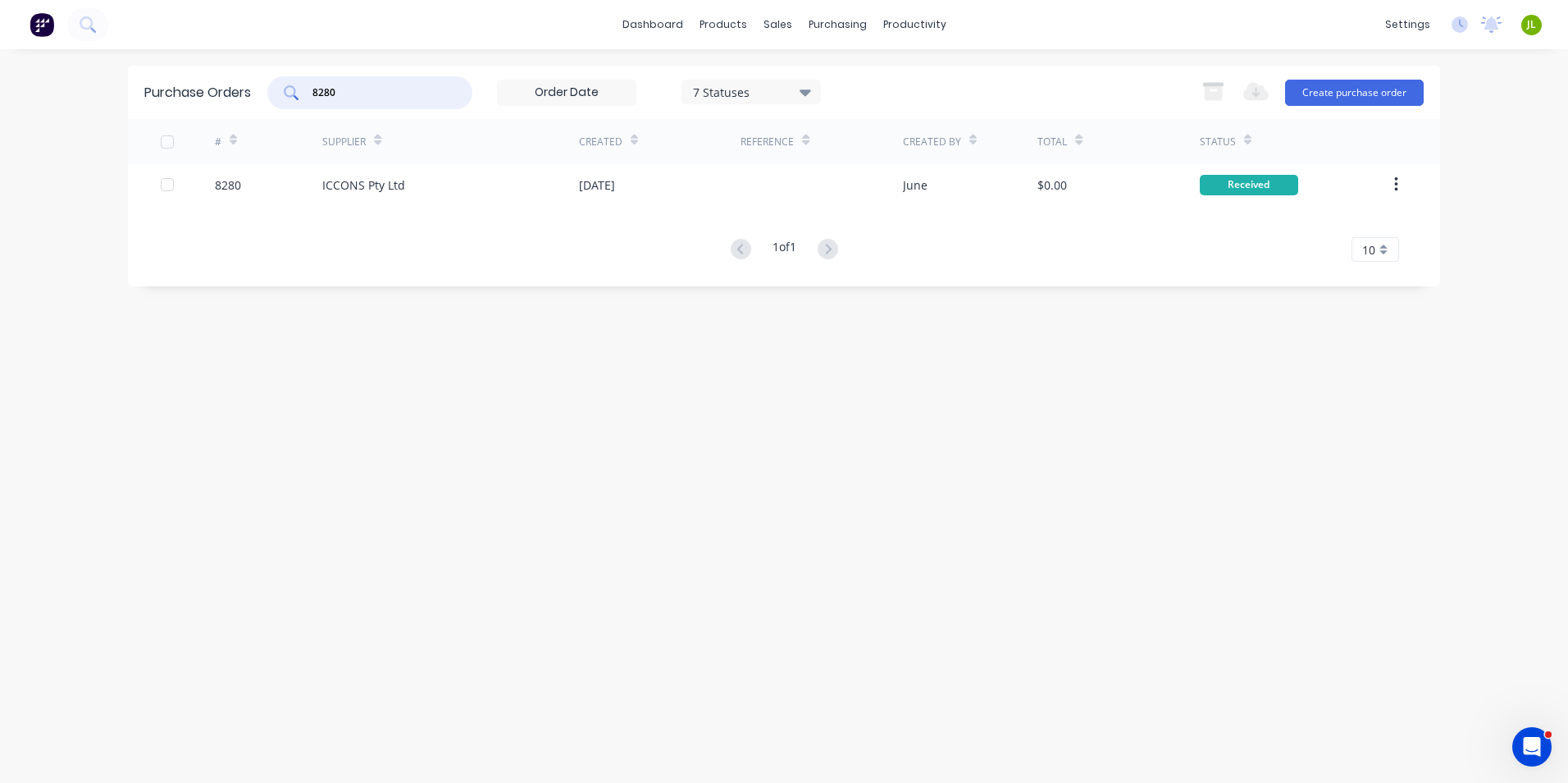
drag, startPoint x: 385, startPoint y: 89, endPoint x: 882, endPoint y: 133, distance: 498.9
click at [85, 105] on div "dashboard products sales purchasing productivity dashboard products Product Cat…" at bounding box center [784, 392] width 1568 height 783
type input "8532"
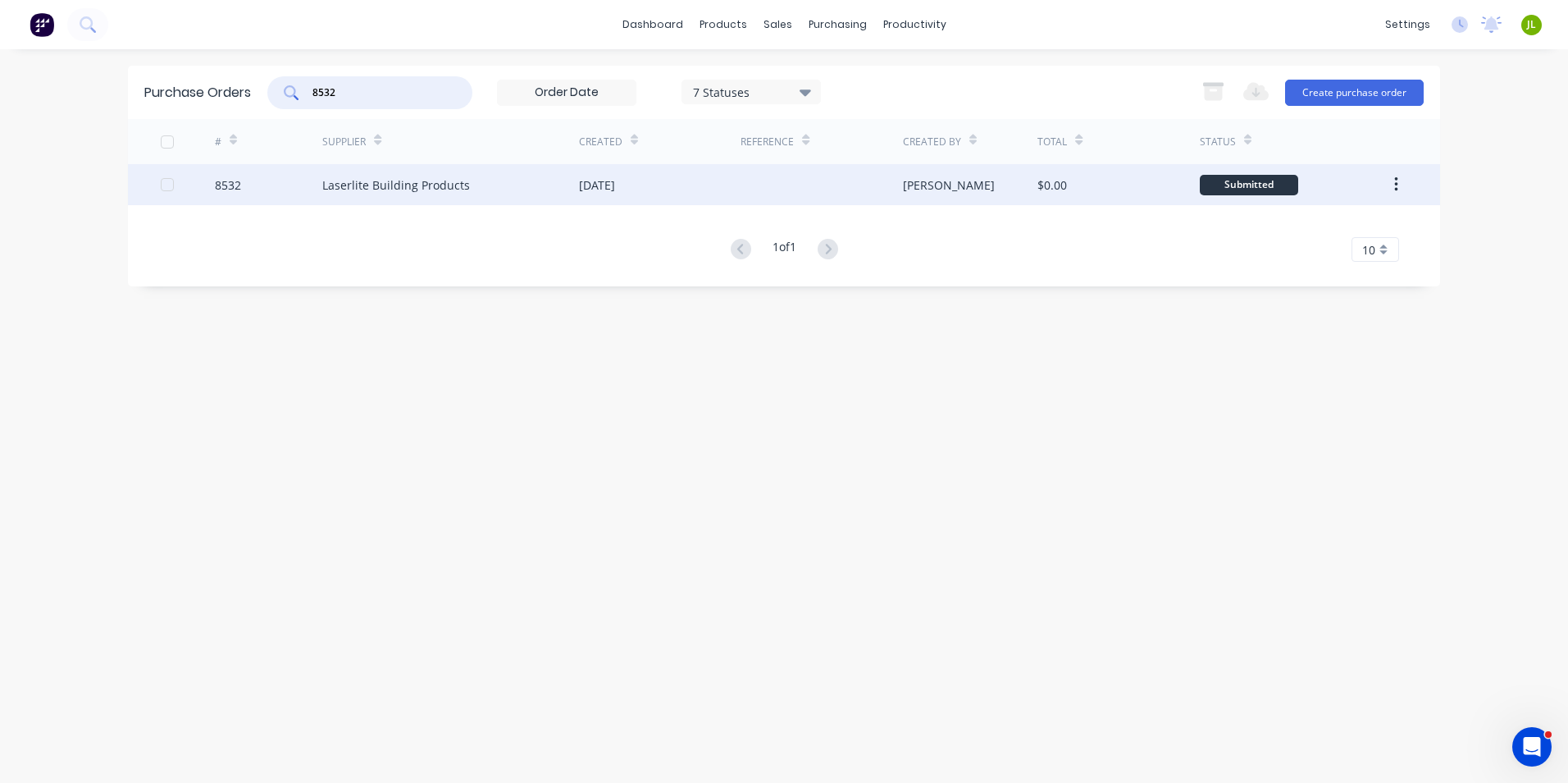
click at [487, 172] on div "Laserlite Building Products" at bounding box center [450, 185] width 256 height 41
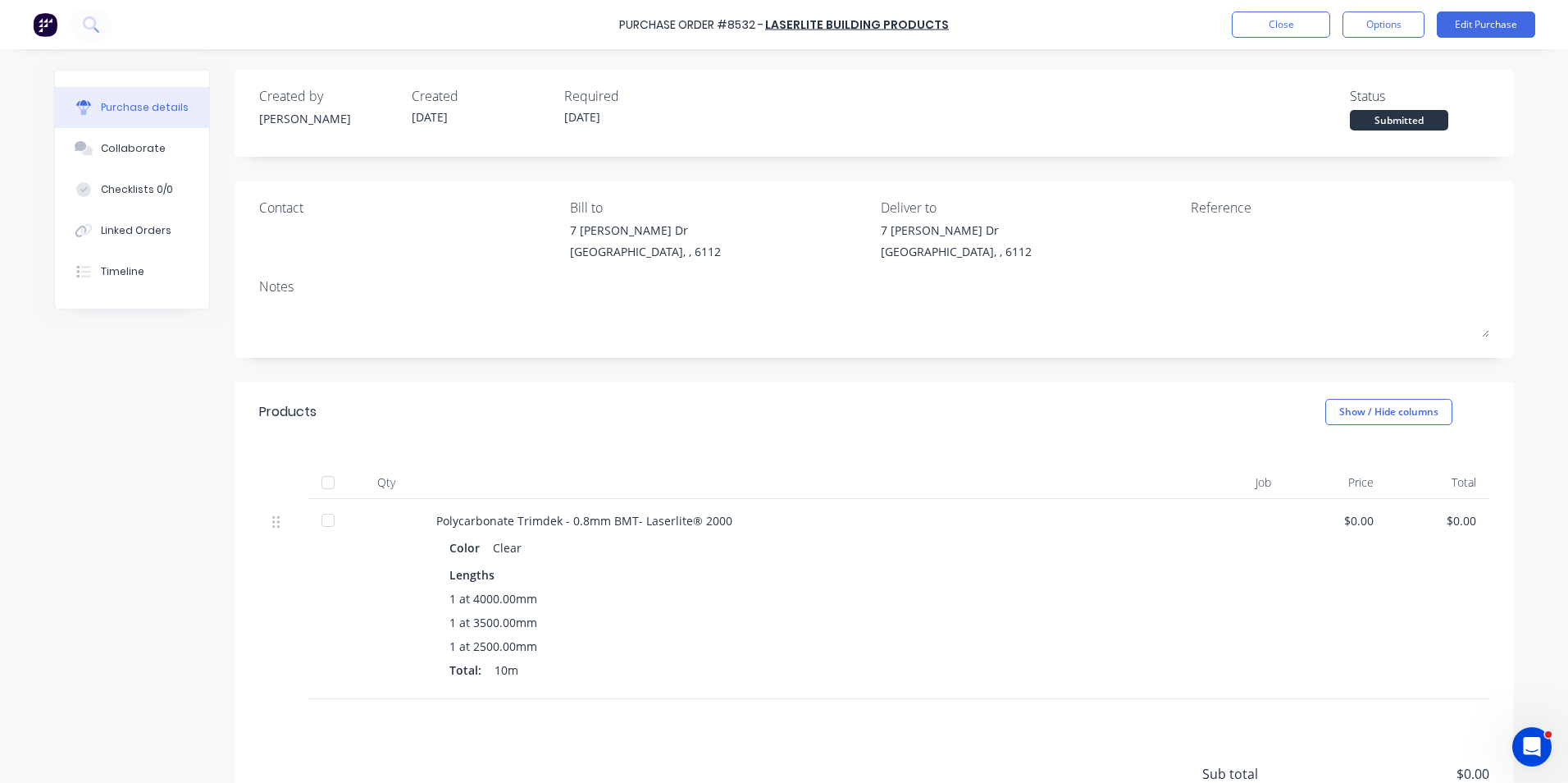
click at [320, 480] on div at bounding box center [328, 482] width 33 height 33
click at [102, 225] on div "Linked Orders" at bounding box center [136, 231] width 71 height 15
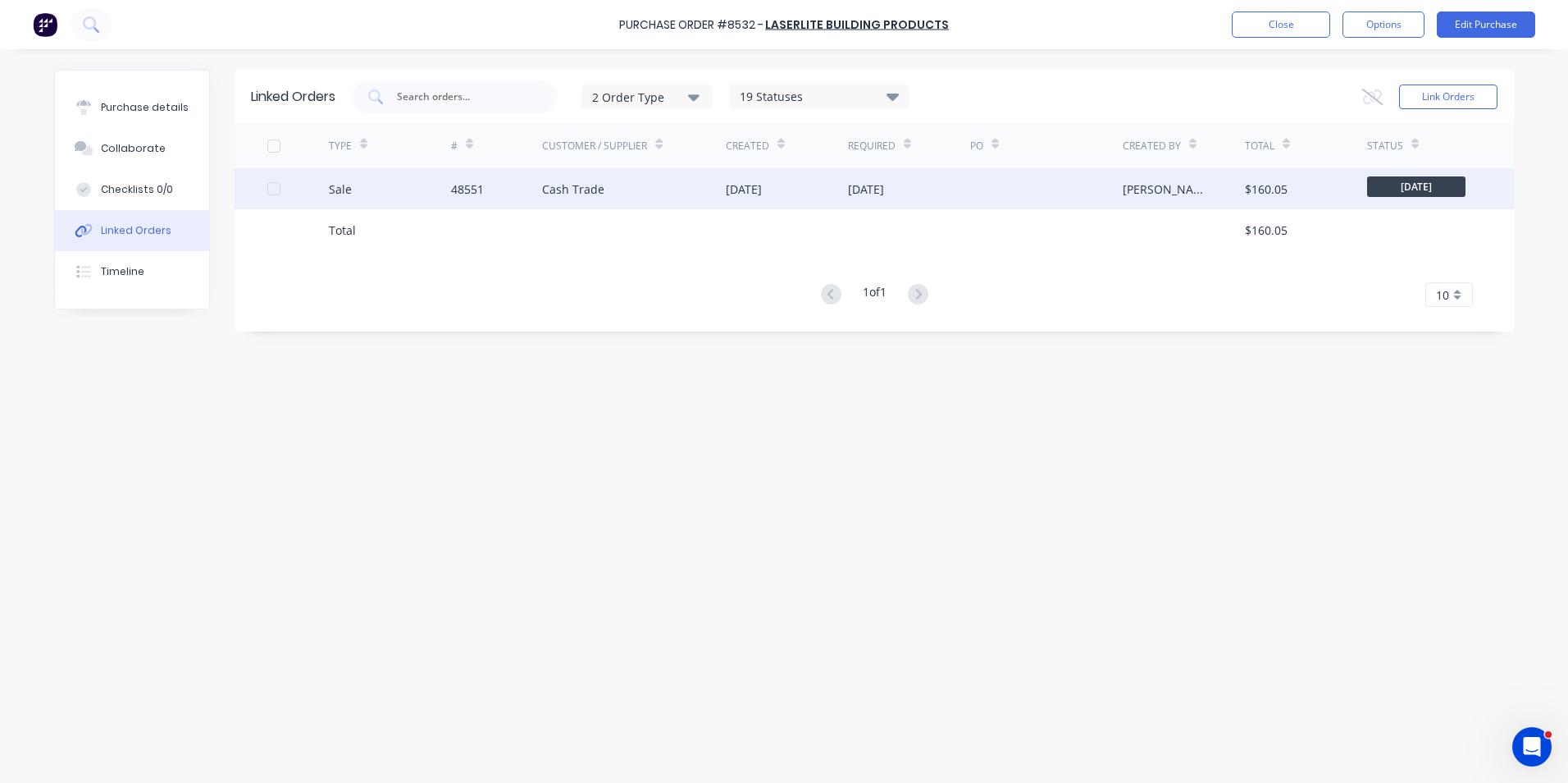
click at [536, 208] on div "48551" at bounding box center [497, 189] width 92 height 41
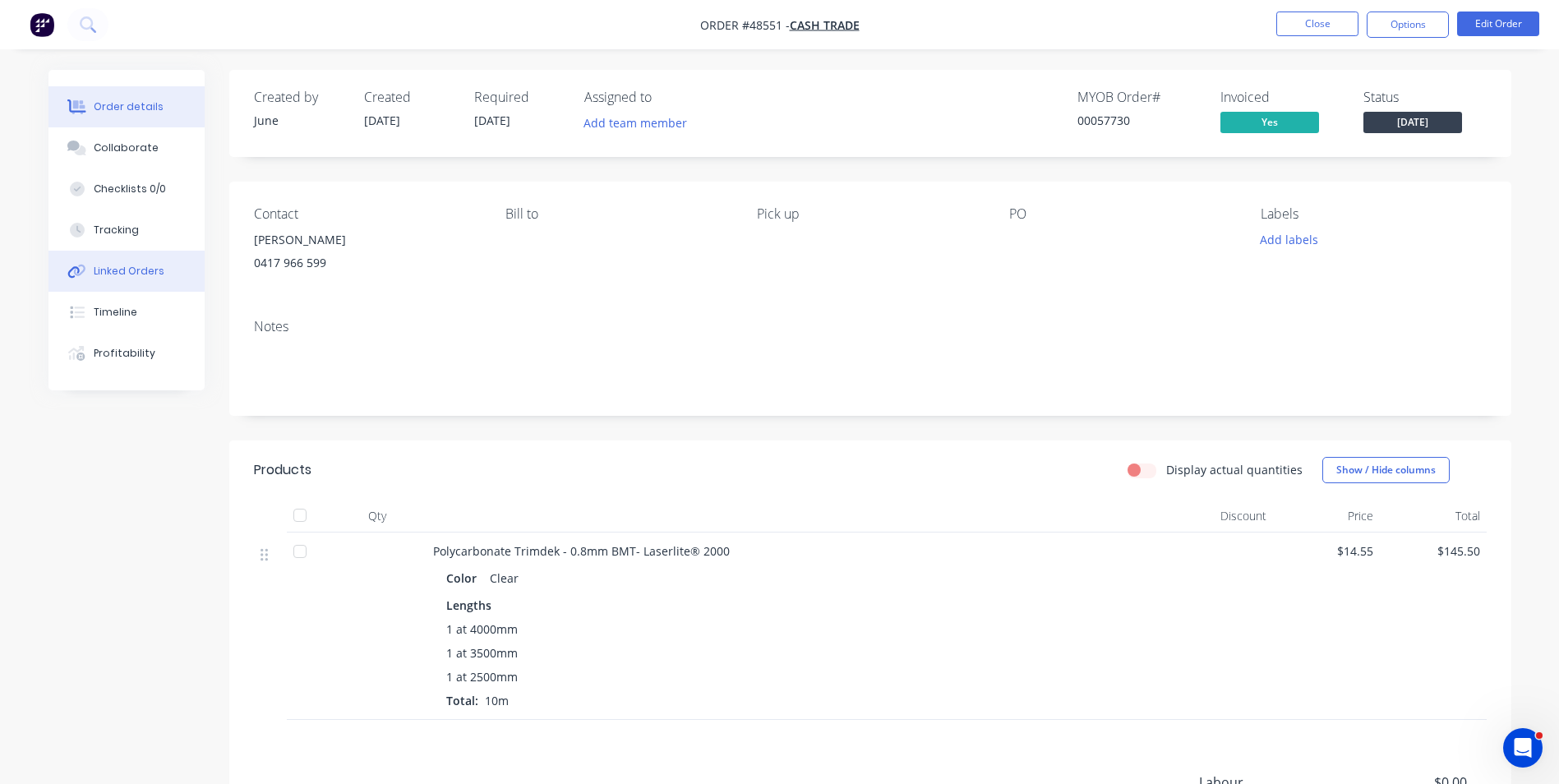
click at [113, 269] on div "Linked Orders" at bounding box center [129, 271] width 71 height 15
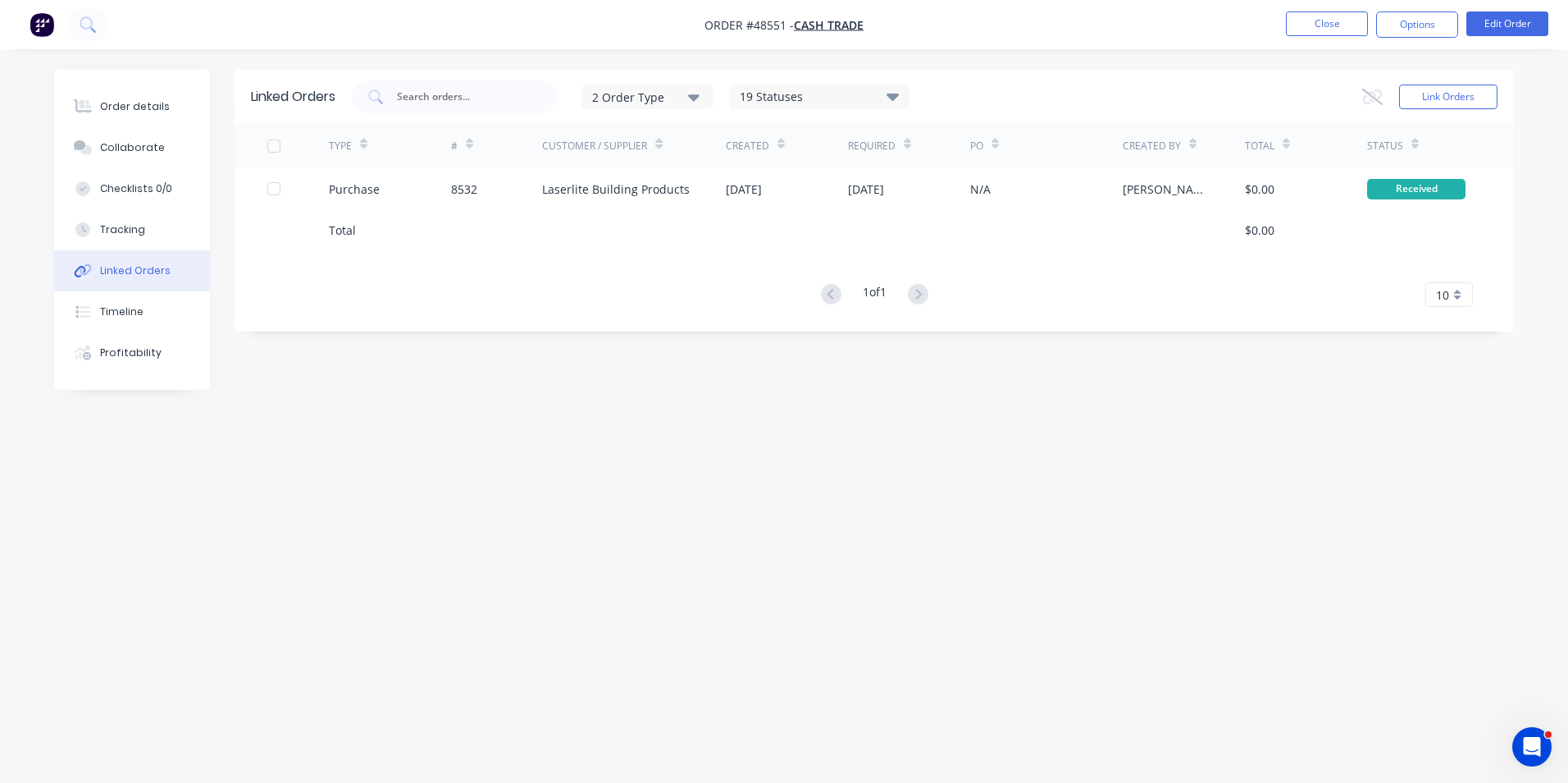
click at [660, 206] on div "Laserlite Building Products" at bounding box center [634, 189] width 184 height 41
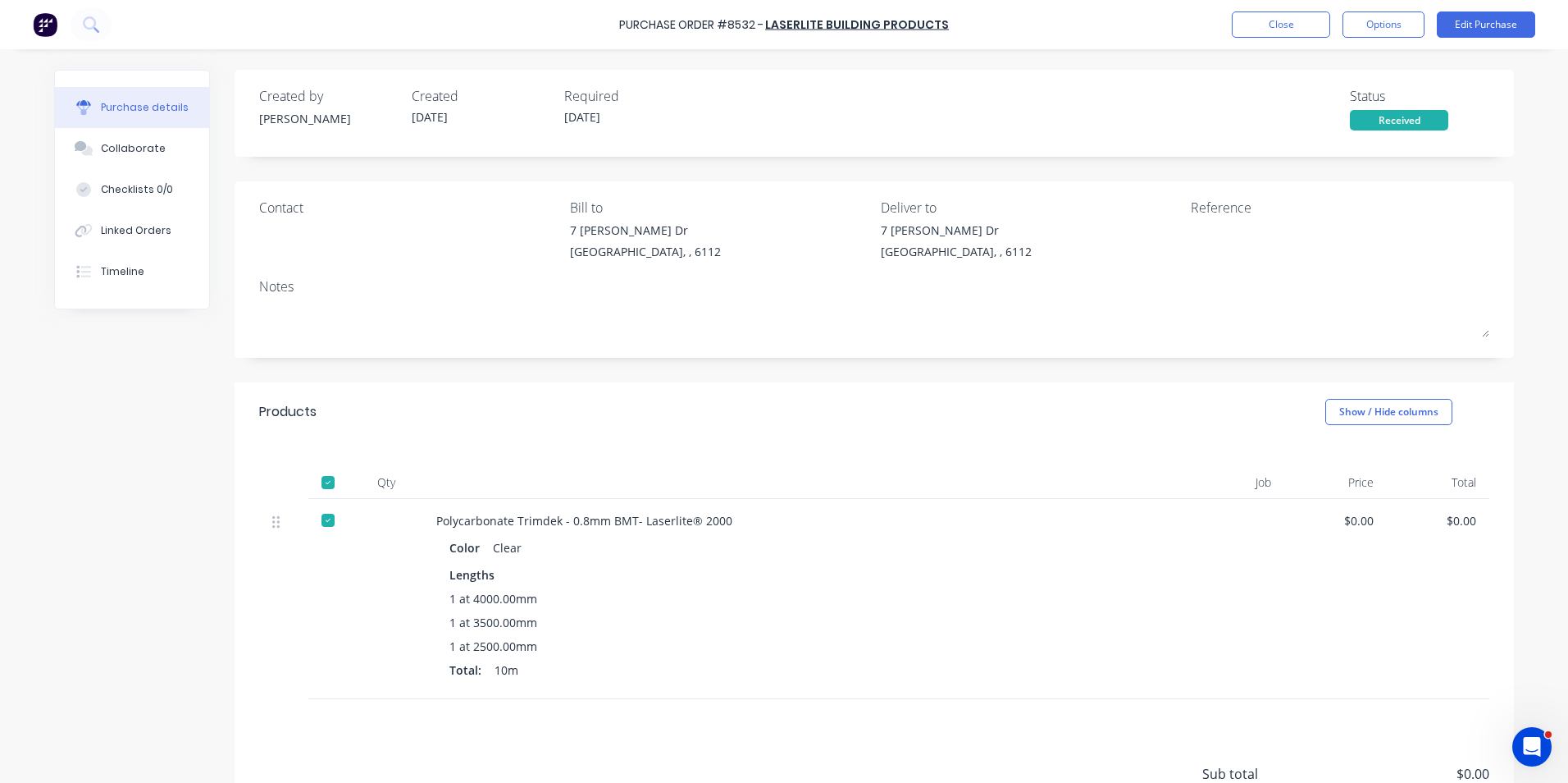
click at [319, 491] on div at bounding box center [328, 482] width 33 height 33
click at [321, 484] on div at bounding box center [328, 482] width 33 height 33
click at [111, 229] on div "Linked Orders" at bounding box center [136, 231] width 71 height 15
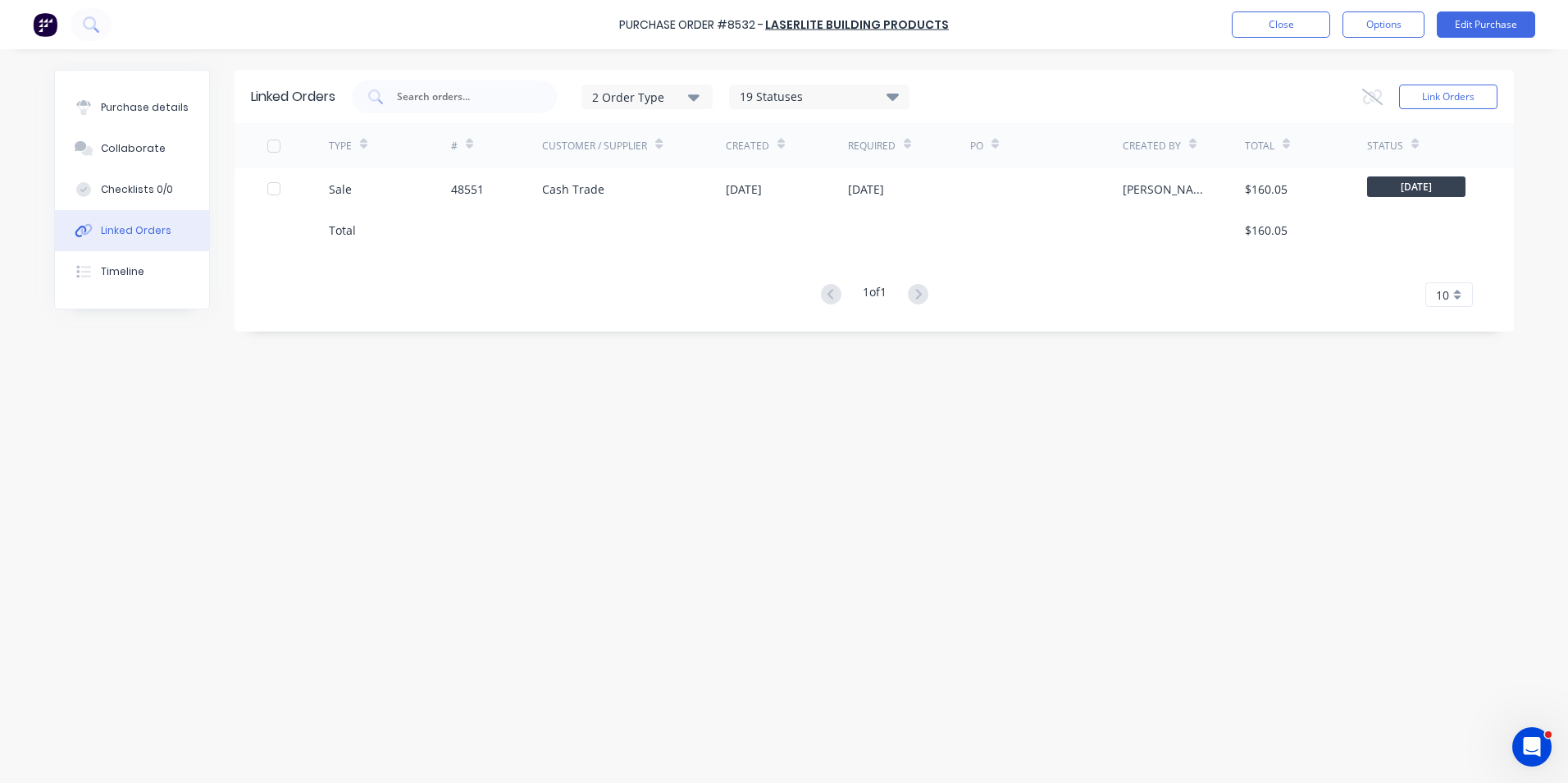
click at [407, 195] on div "Sale" at bounding box center [390, 189] width 122 height 41
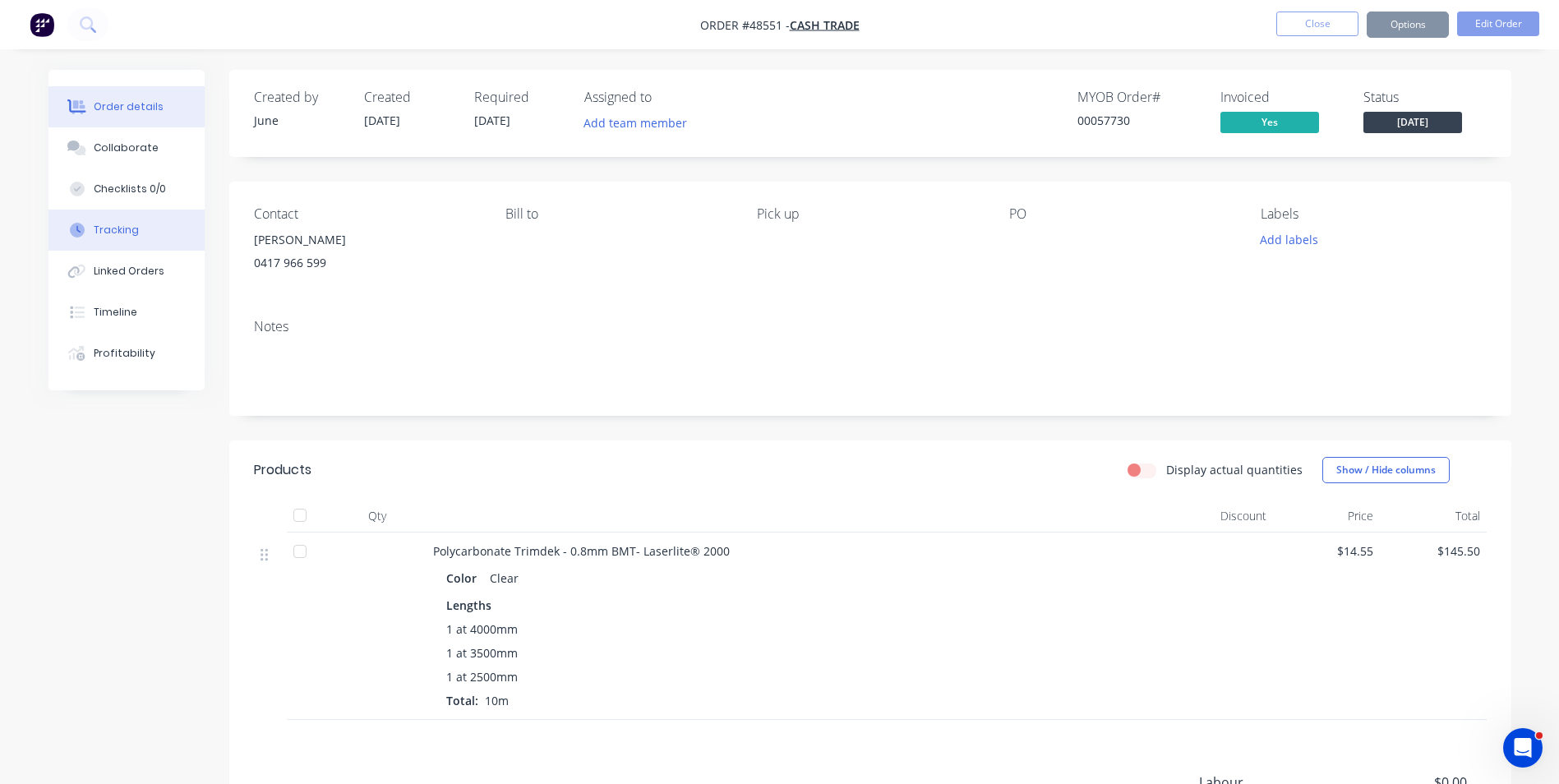
click at [155, 244] on div "Order details Collaborate Checklists 0/0 Tracking Linked Orders Timeline Profit…" at bounding box center [779, 488] width 1559 height 976
click at [106, 237] on button "Tracking" at bounding box center [126, 230] width 156 height 41
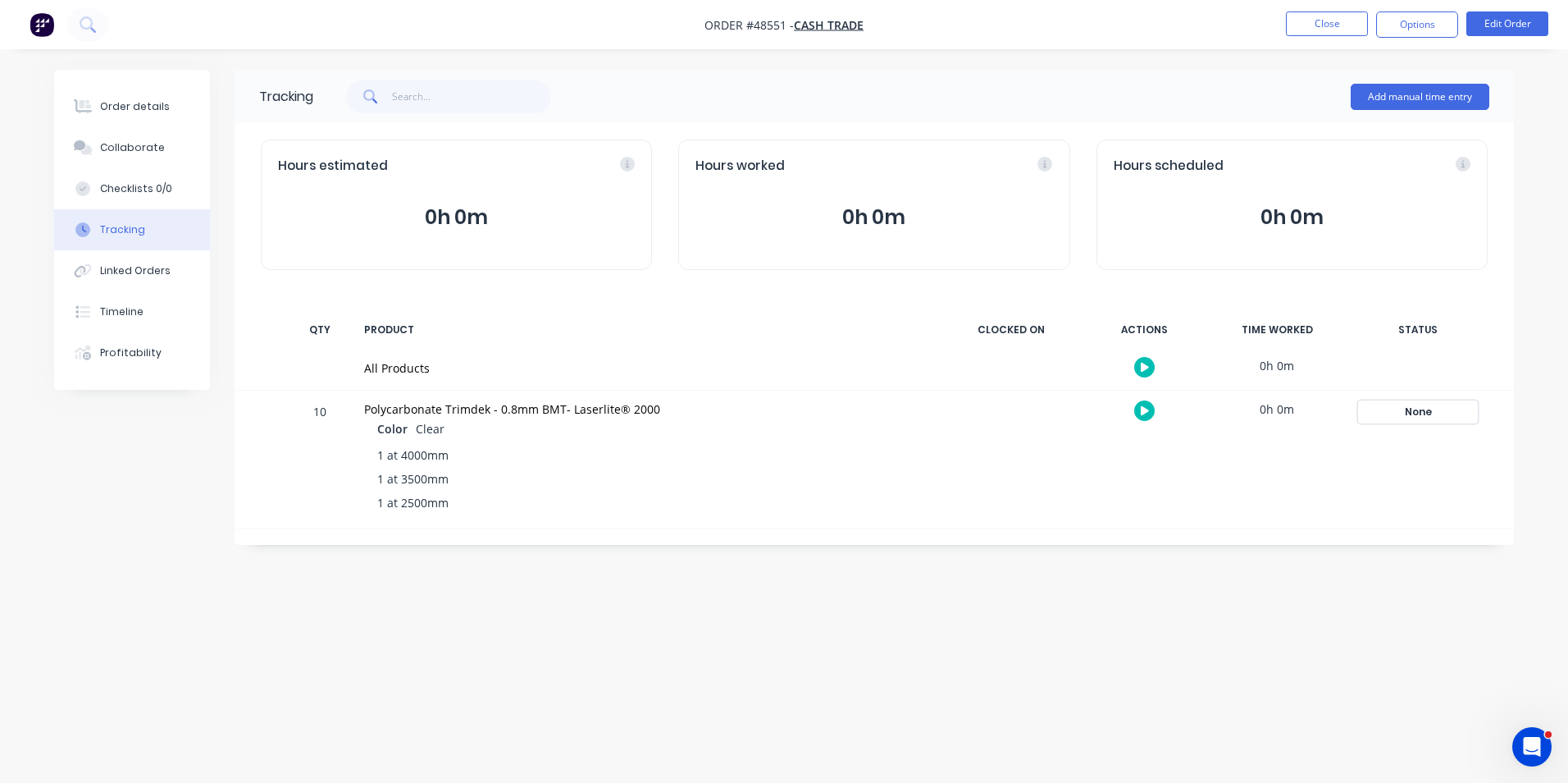
click at [1419, 417] on div "None" at bounding box center [1418, 412] width 118 height 21
drag, startPoint x: 1164, startPoint y: 528, endPoint x: 1164, endPoint y: 537, distance: 9.0
click at [1164, 530] on div "None edit Complete Completed edit Friday Monday Ready for Delivery Ready To Pic…" at bounding box center [1238, 572] width 205 height 144
click at [1164, 537] on button "Complete" at bounding box center [1176, 543] width 71 height 21
click at [138, 107] on div "Order details" at bounding box center [135, 106] width 70 height 15
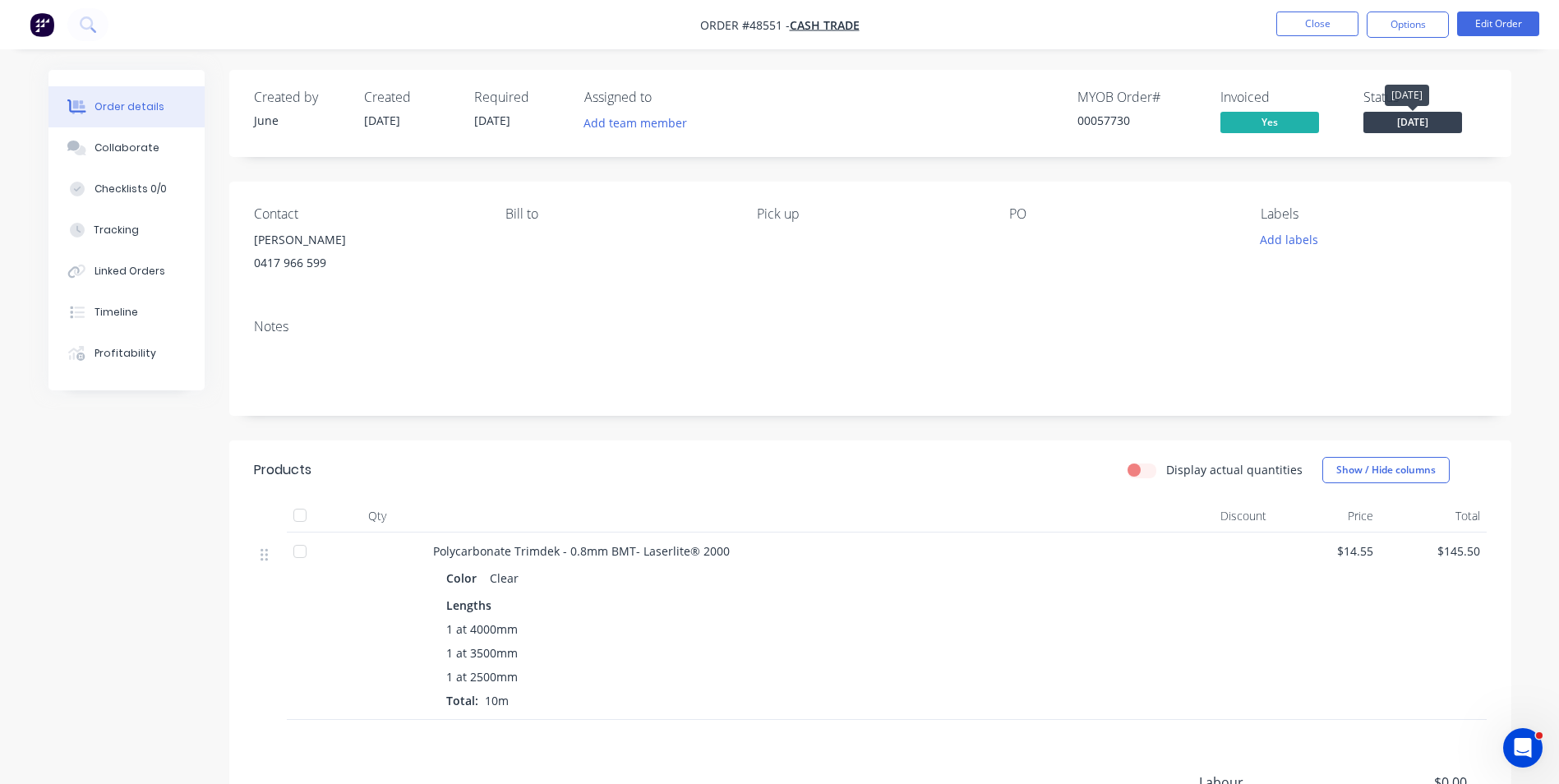
click at [1409, 114] on span "[DATE]" at bounding box center [1413, 122] width 99 height 21
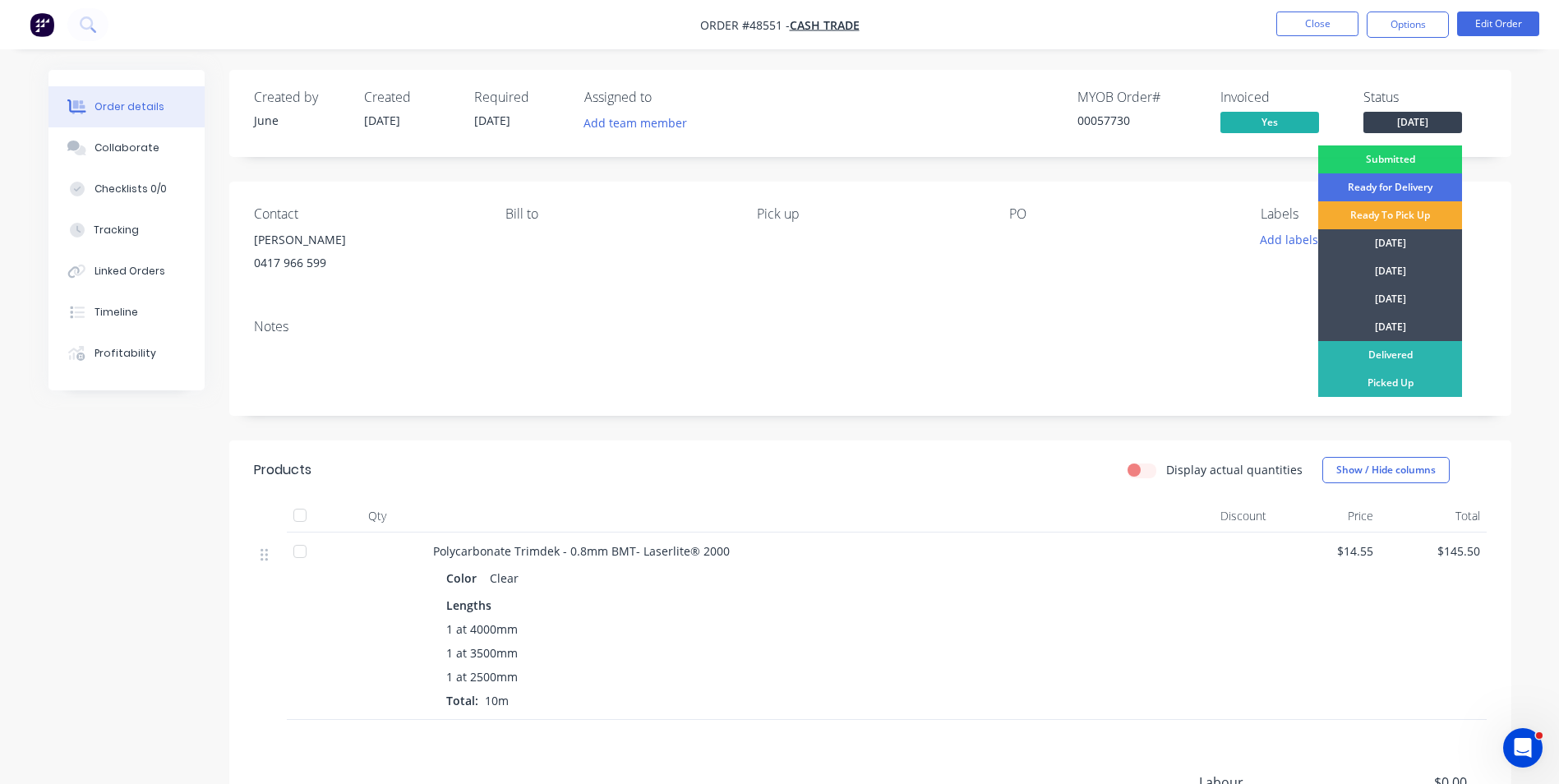
click at [1358, 222] on div "Ready To Pick Up" at bounding box center [1390, 215] width 144 height 28
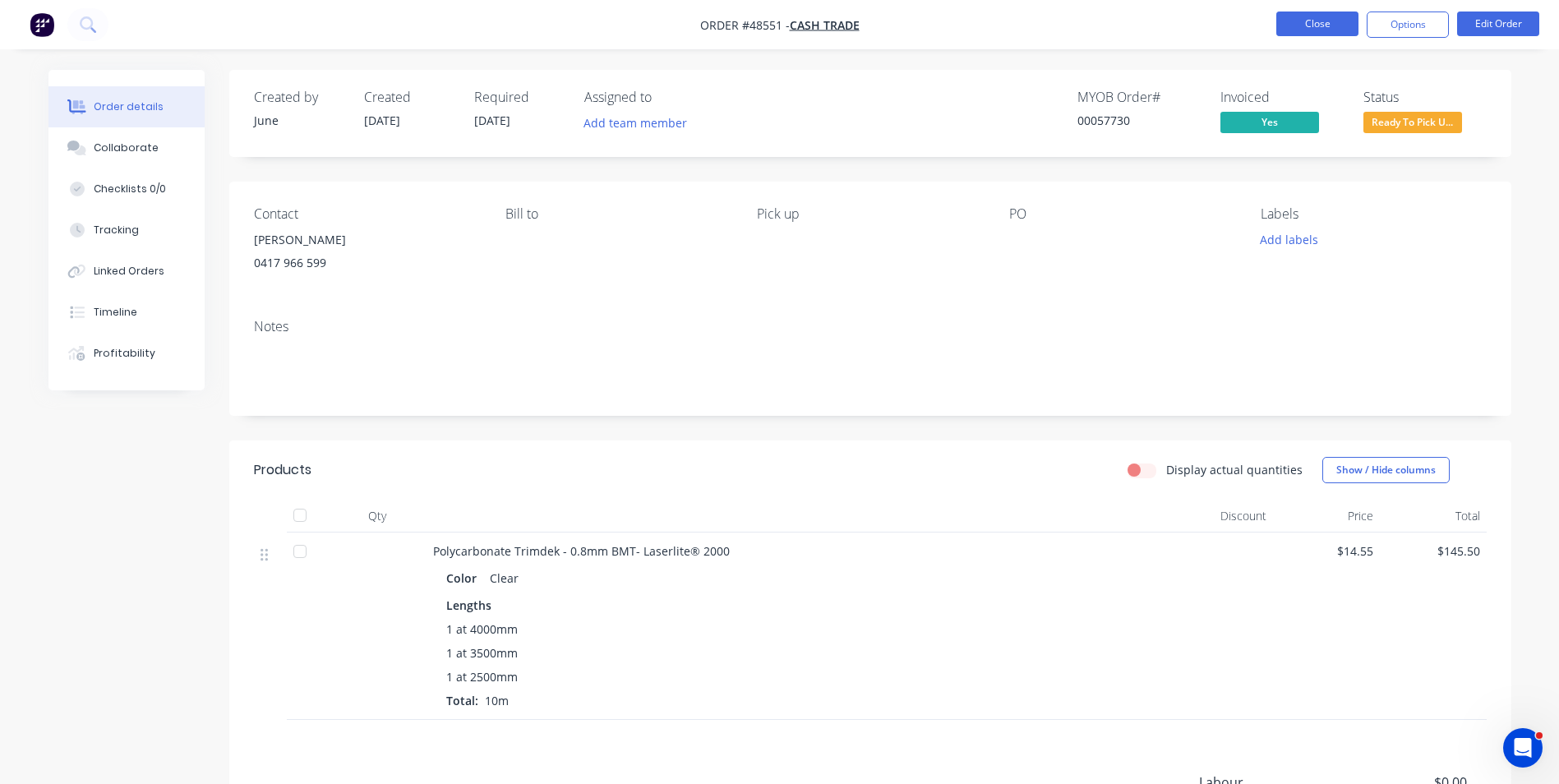
click at [1326, 32] on button "Close" at bounding box center [1318, 24] width 82 height 25
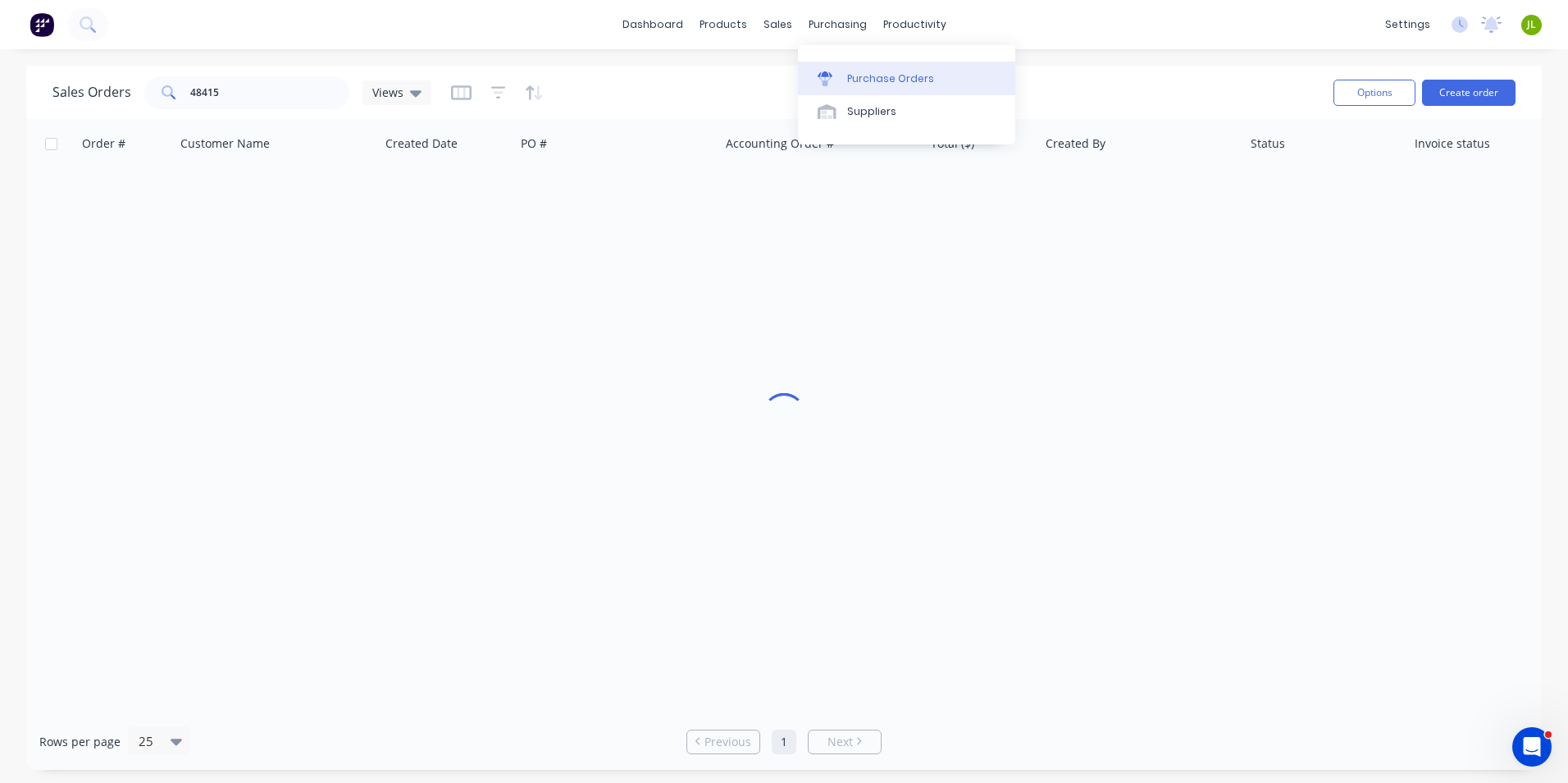
click at [859, 78] on div "Purchase Orders" at bounding box center [890, 79] width 87 height 15
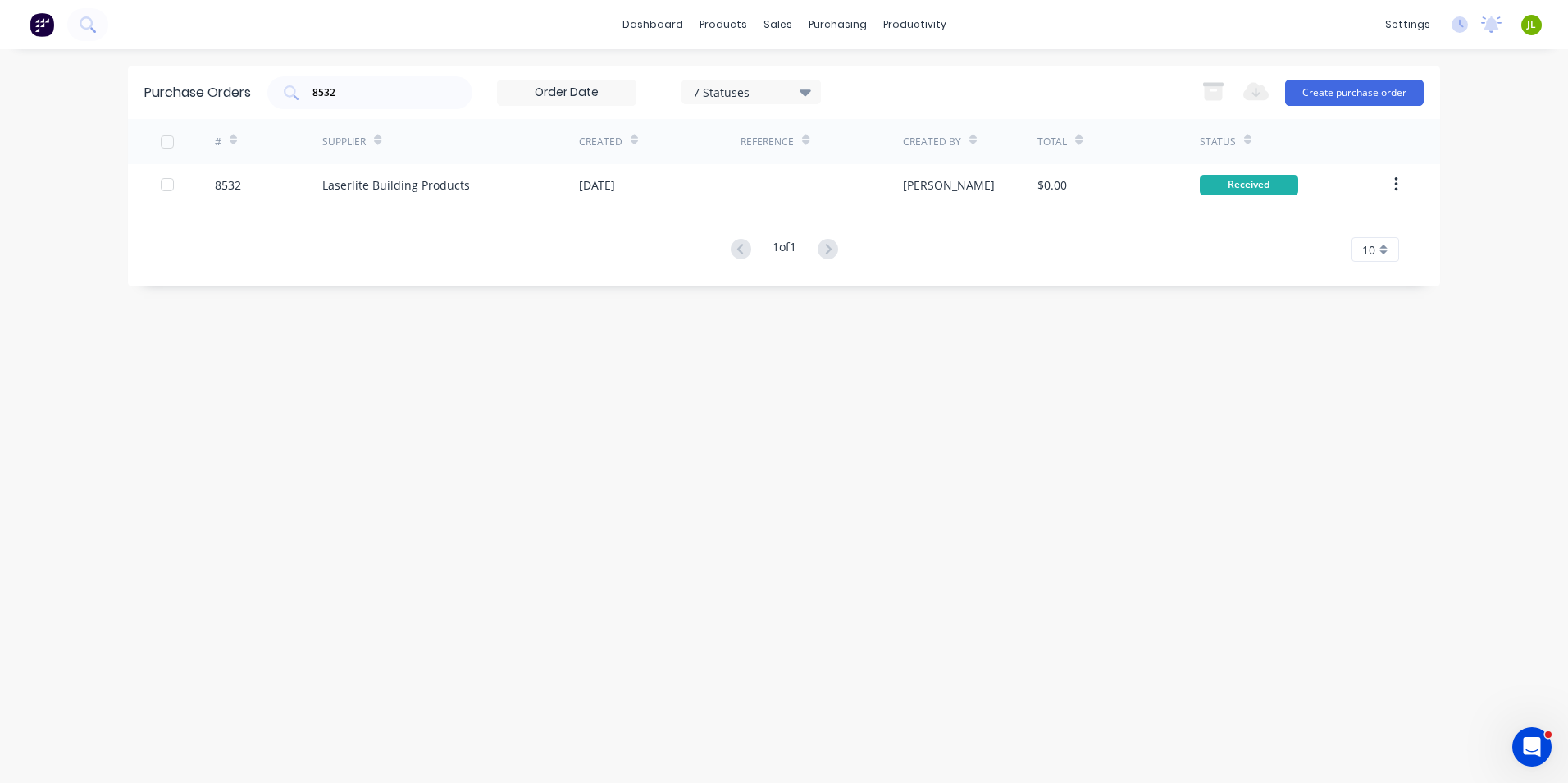
drag, startPoint x: 426, startPoint y: 91, endPoint x: 231, endPoint y: 103, distance: 195.4
click at [219, 103] on div "Purchase Orders 8532 7 Statuses 7 Statuses Export to Excel (XLSX) Create purcha…" at bounding box center [784, 92] width 1312 height 54
type input "8537"
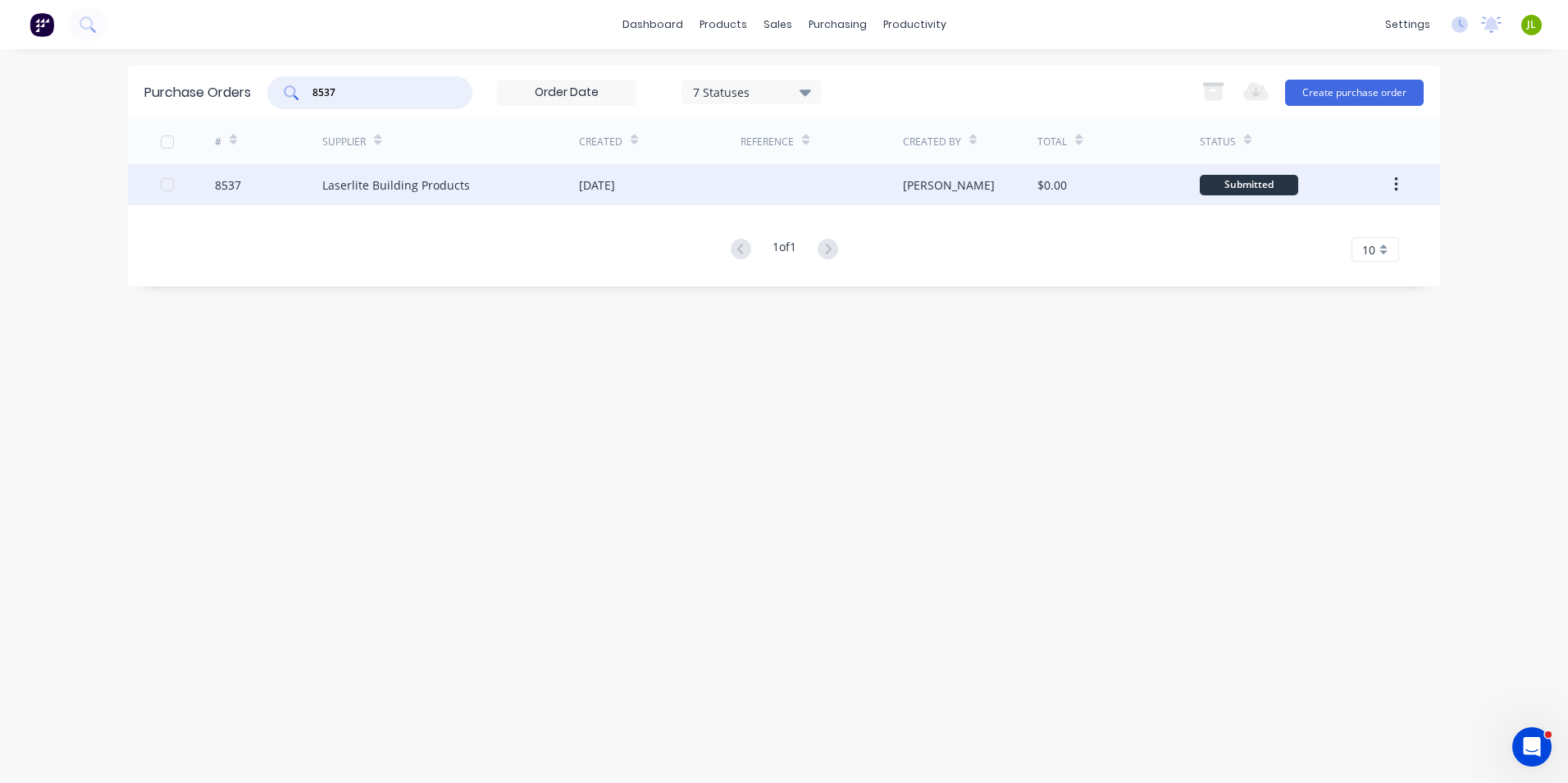
click at [455, 176] on div "Laserlite Building Products" at bounding box center [396, 184] width 147 height 17
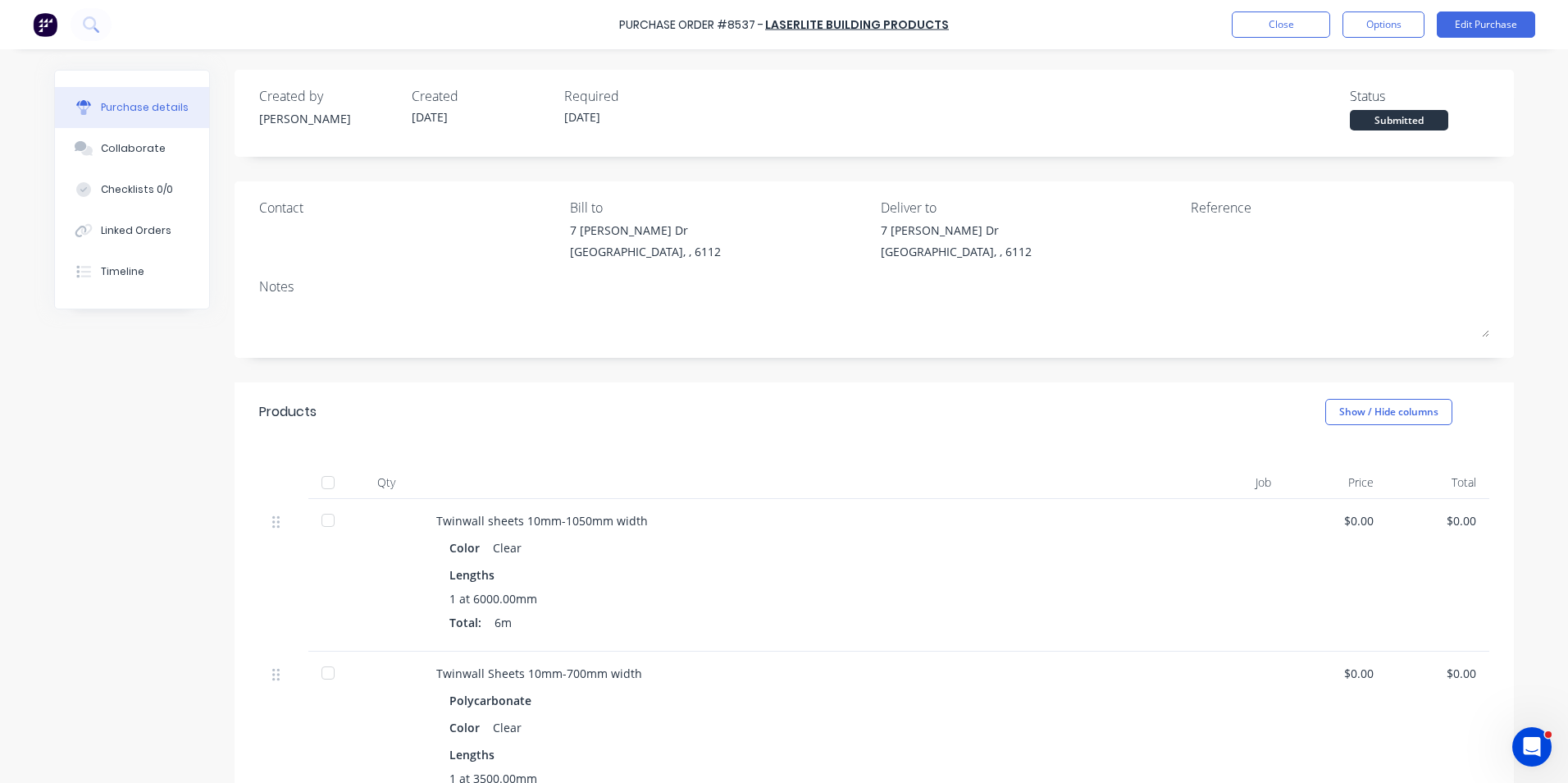
click at [333, 491] on div at bounding box center [328, 482] width 33 height 33
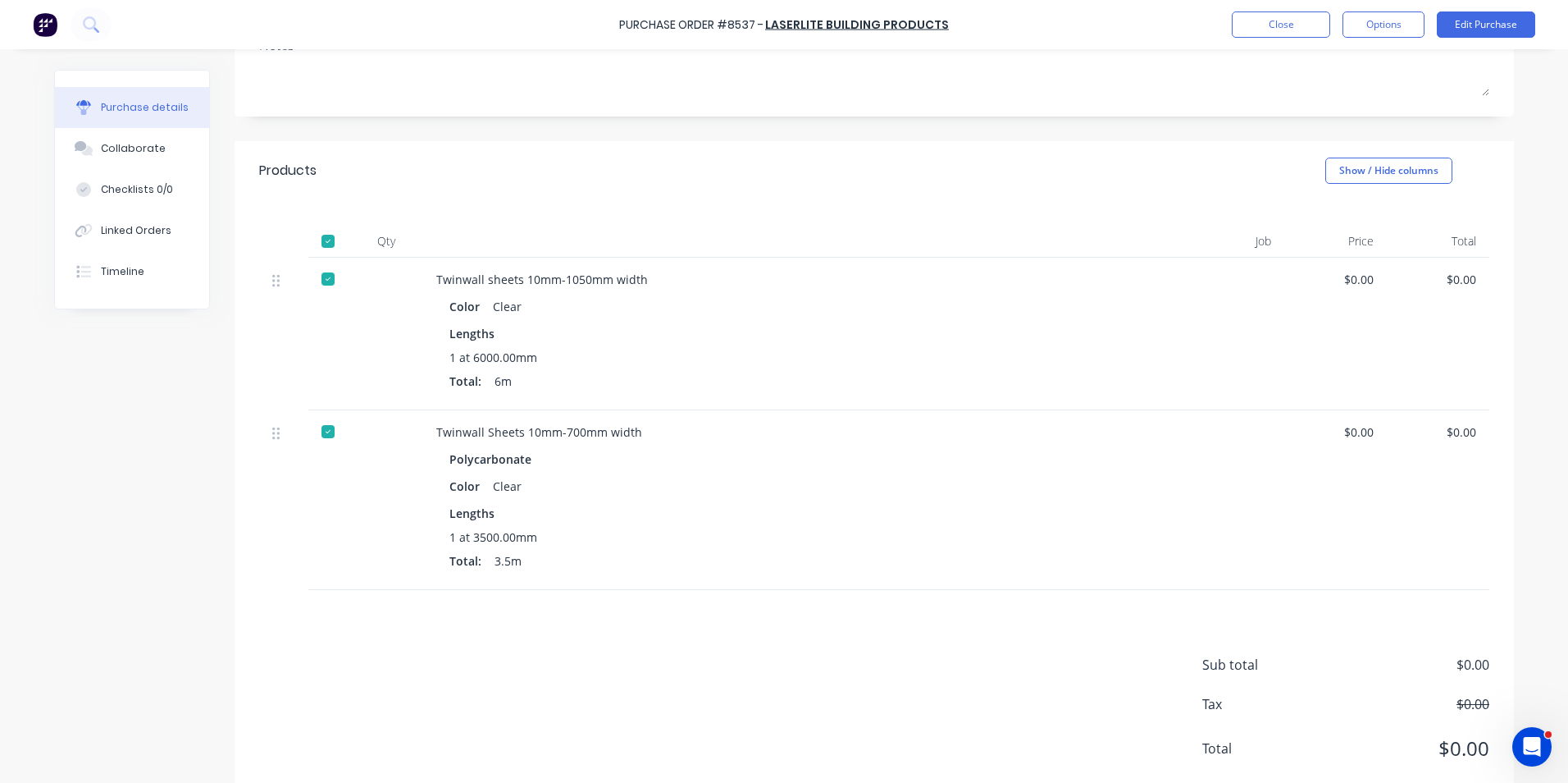
scroll to position [246, 0]
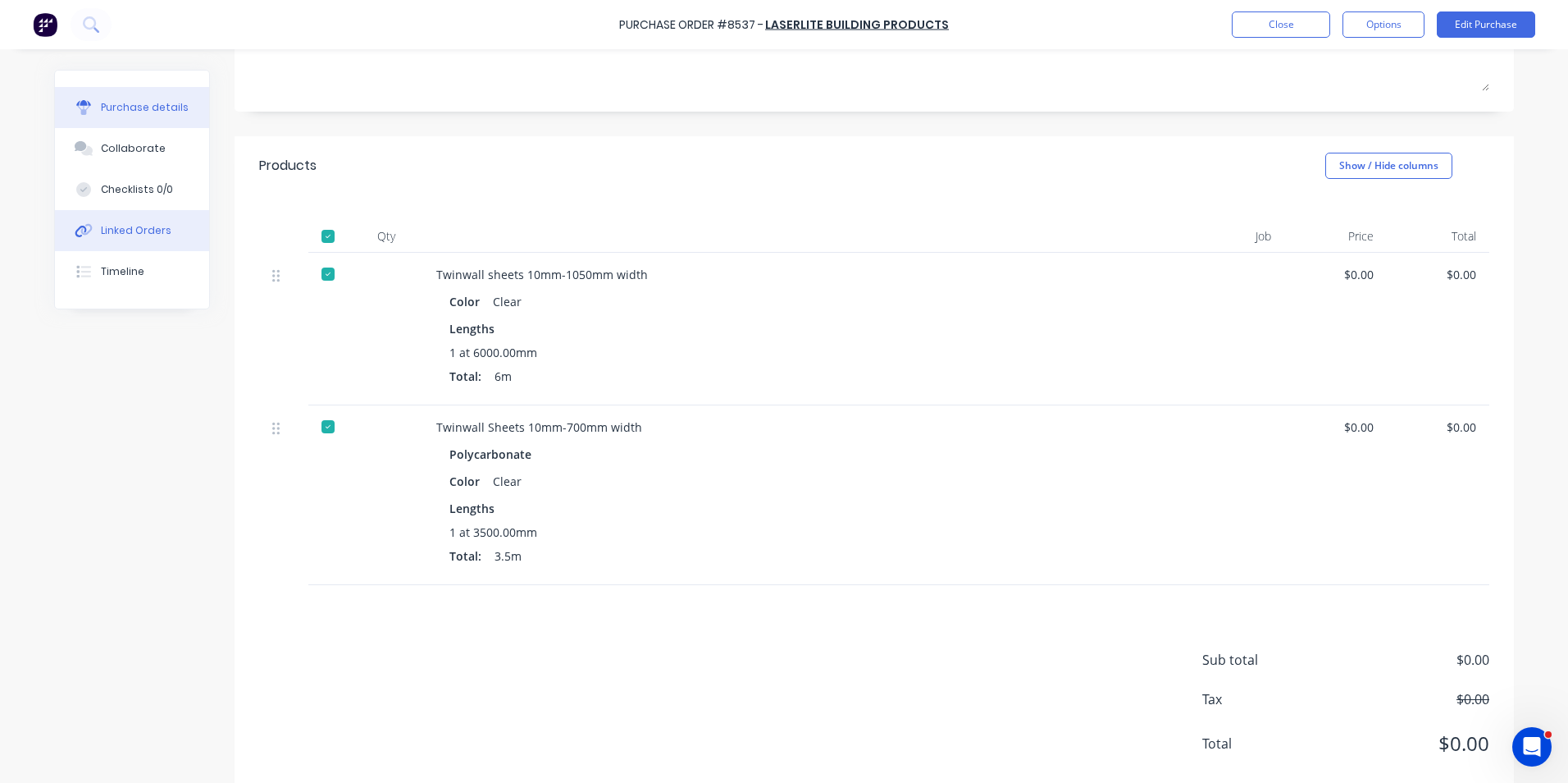
click at [141, 223] on div "Linked Orders" at bounding box center [136, 231] width 71 height 15
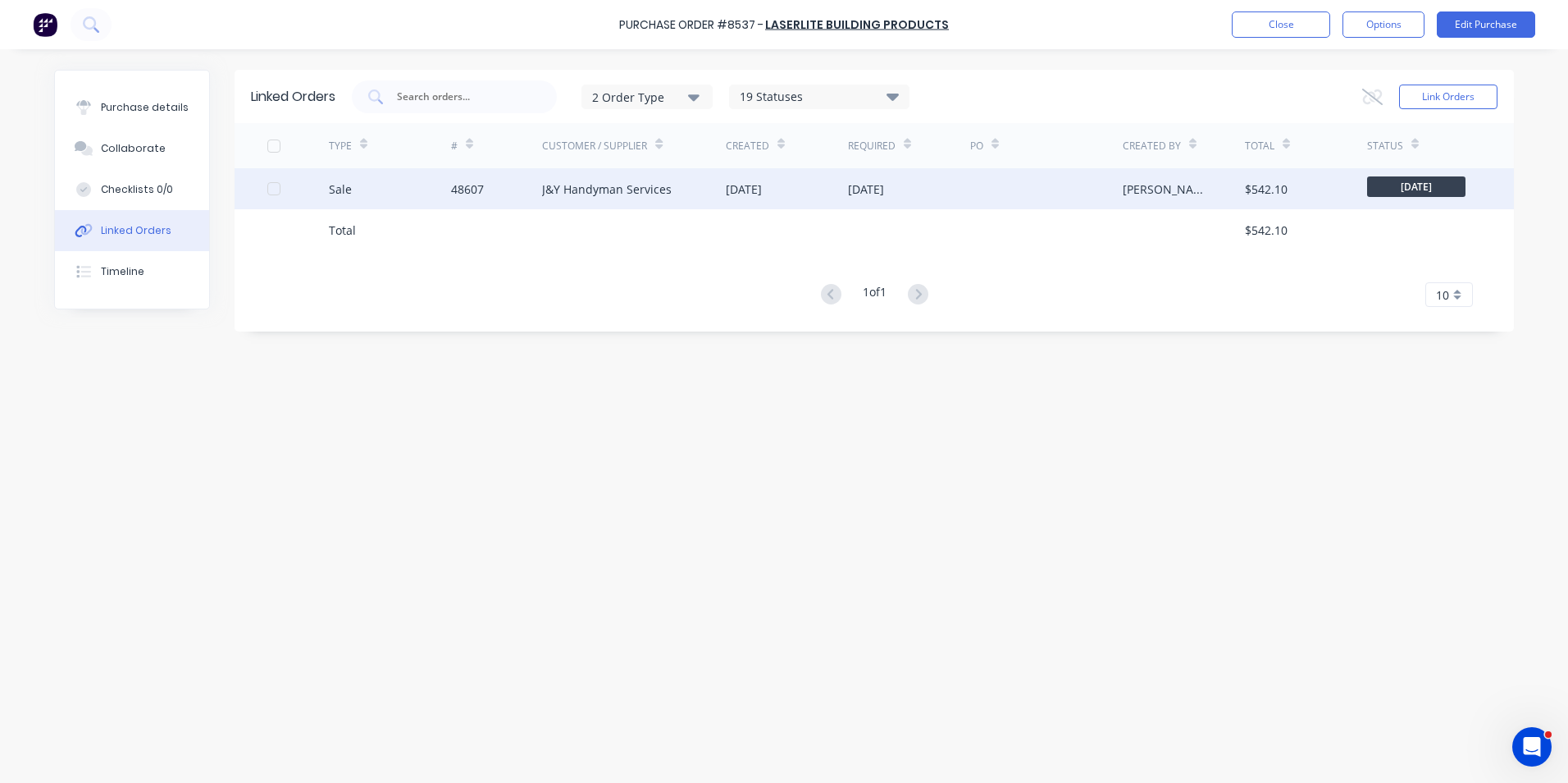
click at [543, 205] on div "J&Y Handyman Services" at bounding box center [634, 189] width 184 height 41
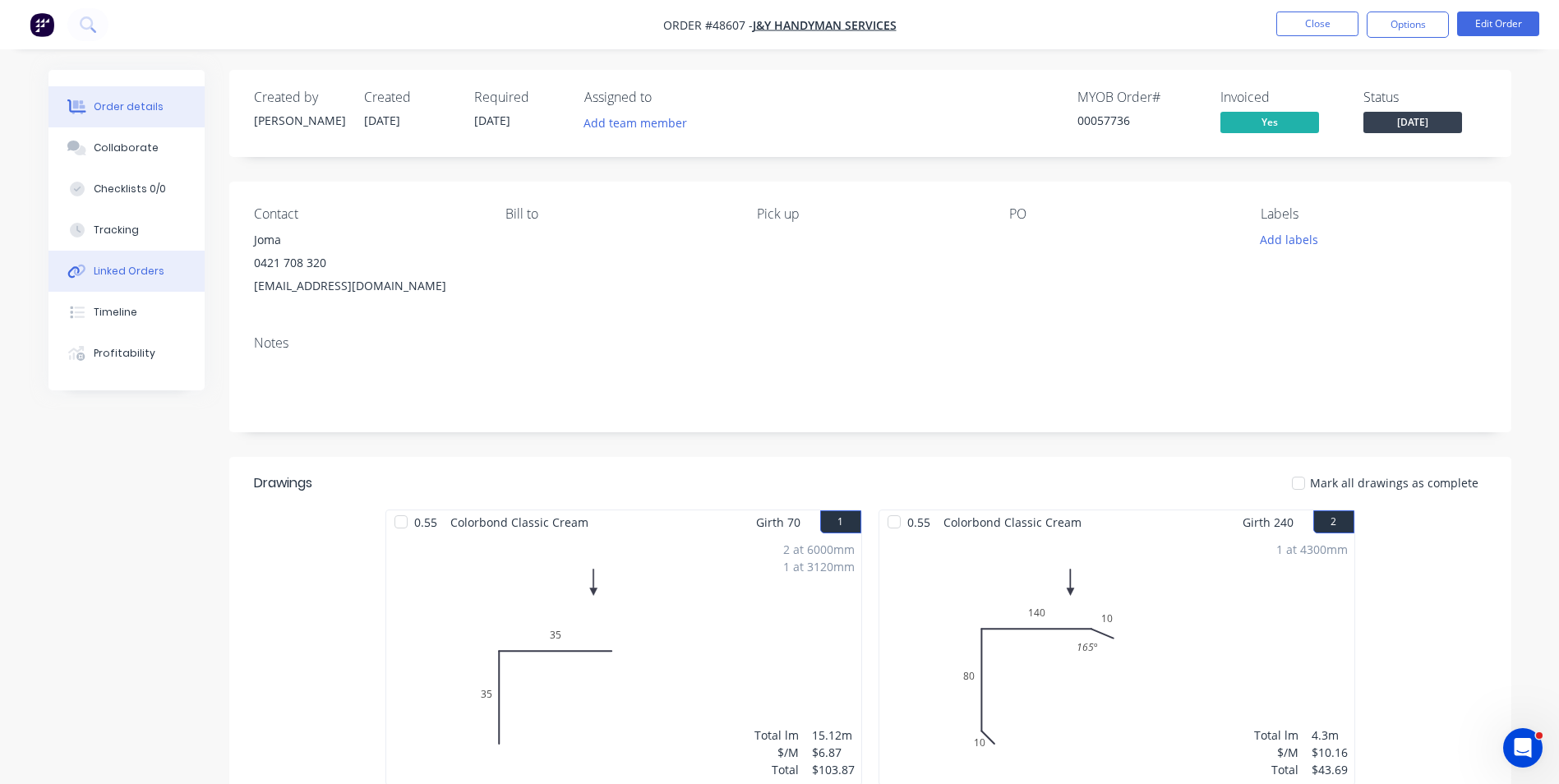
click at [148, 278] on button "Linked Orders" at bounding box center [126, 271] width 156 height 41
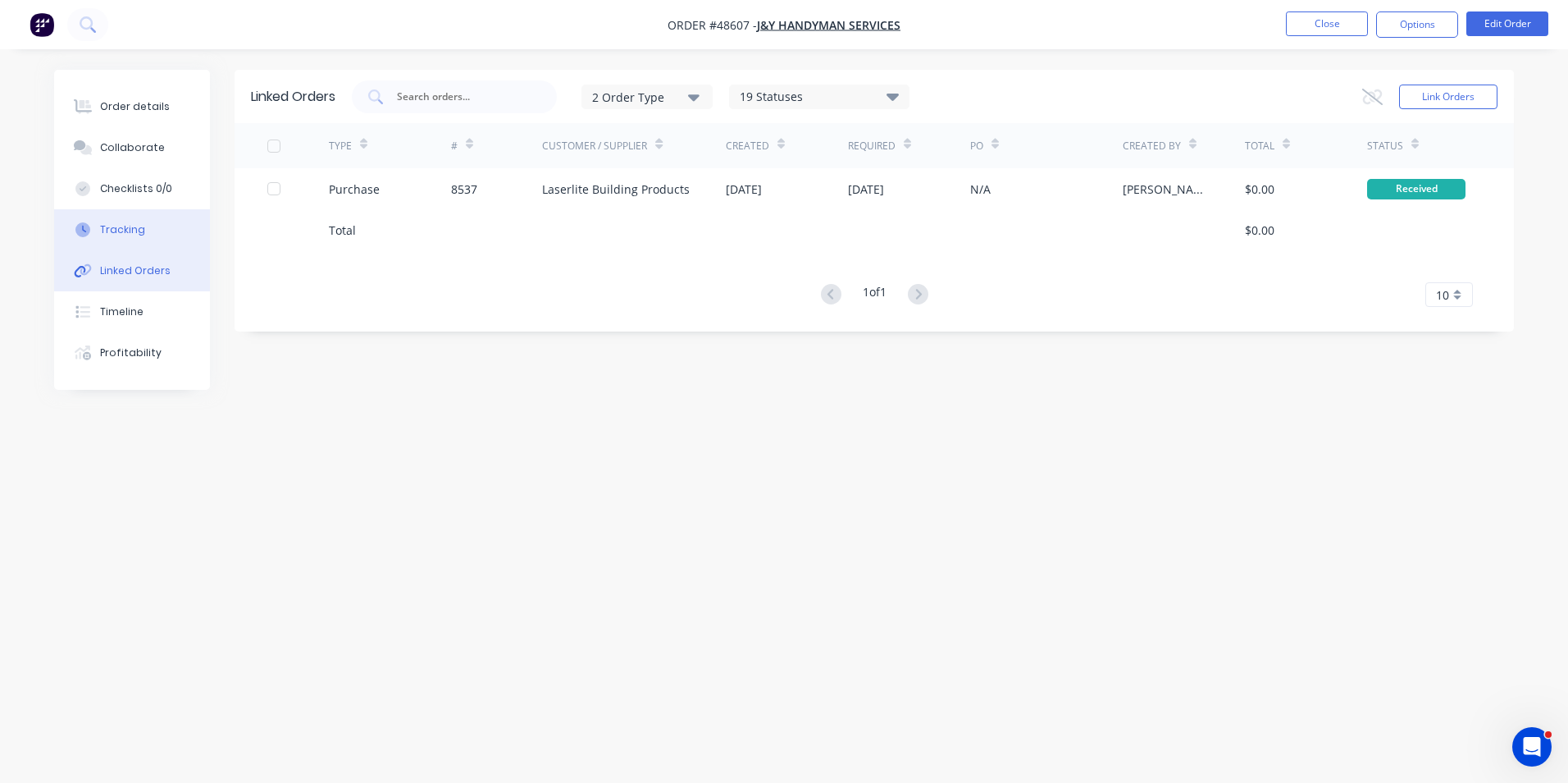
click at [128, 220] on button "Tracking" at bounding box center [132, 230] width 155 height 41
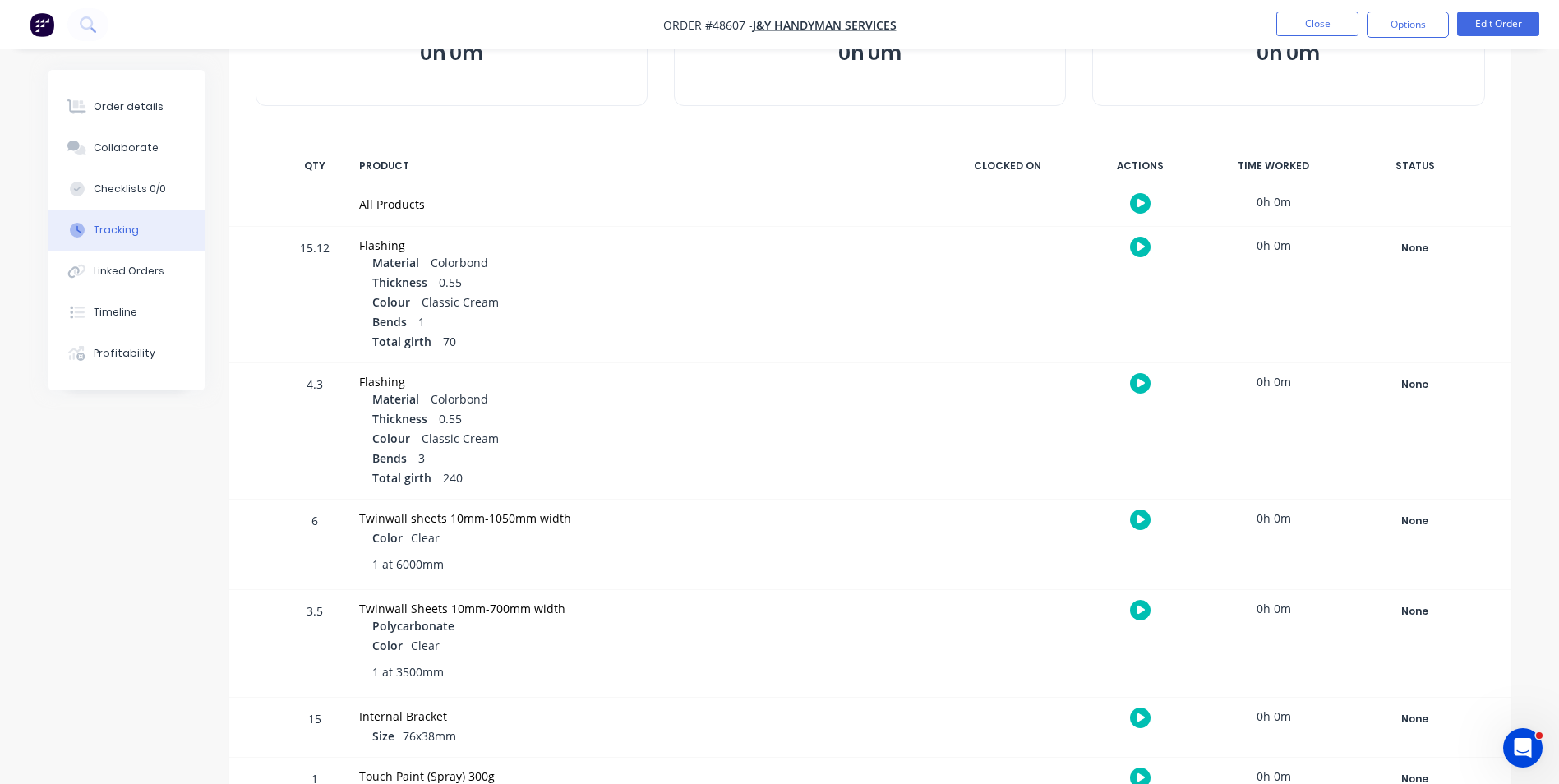
scroll to position [215, 0]
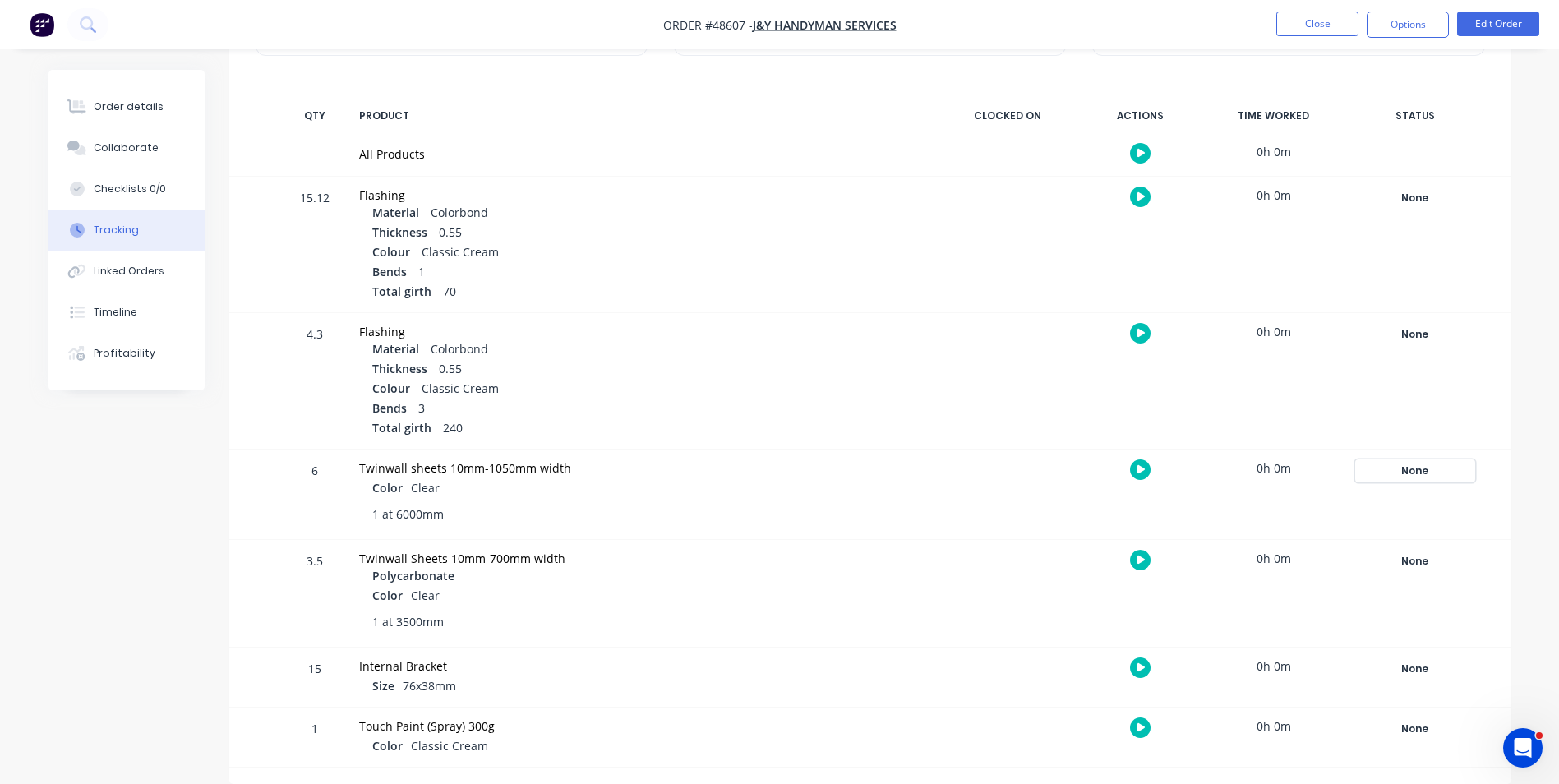
click at [1412, 470] on div "None" at bounding box center [1416, 471] width 118 height 21
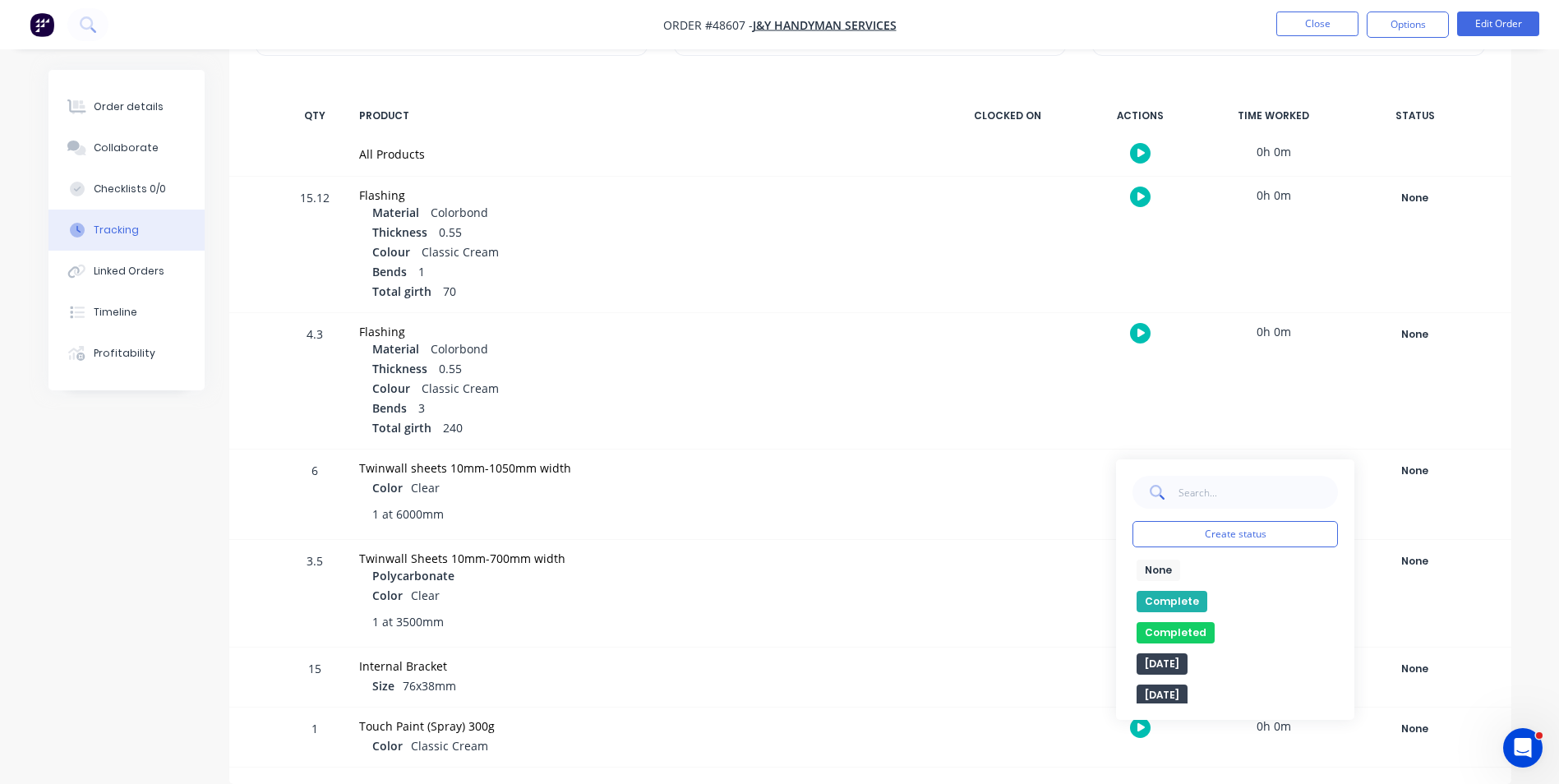
click at [1167, 596] on button "Complete" at bounding box center [1172, 601] width 71 height 21
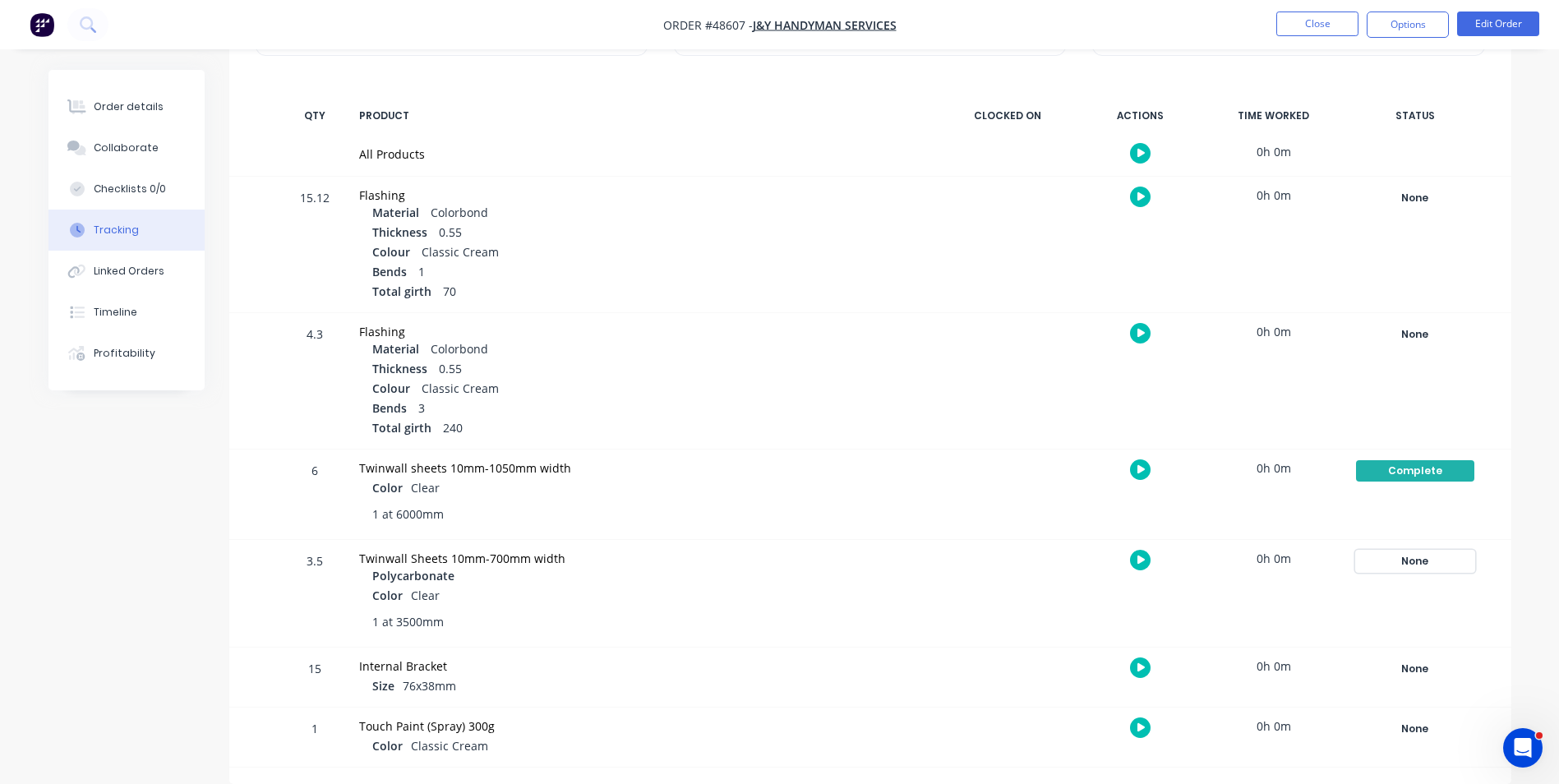
click at [1437, 571] on div "None" at bounding box center [1416, 561] width 118 height 21
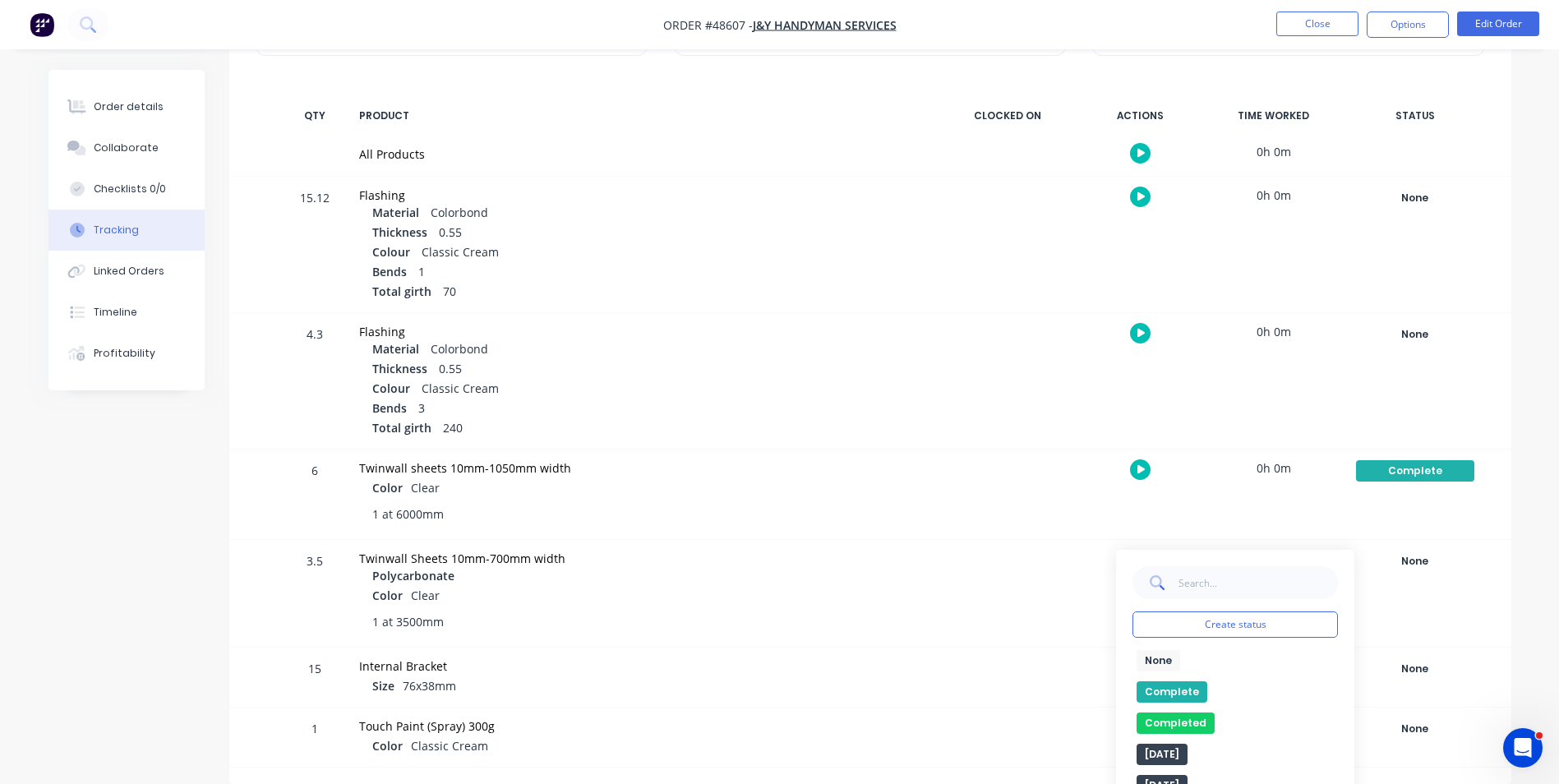
click at [1198, 686] on button "Complete" at bounding box center [1172, 692] width 71 height 21
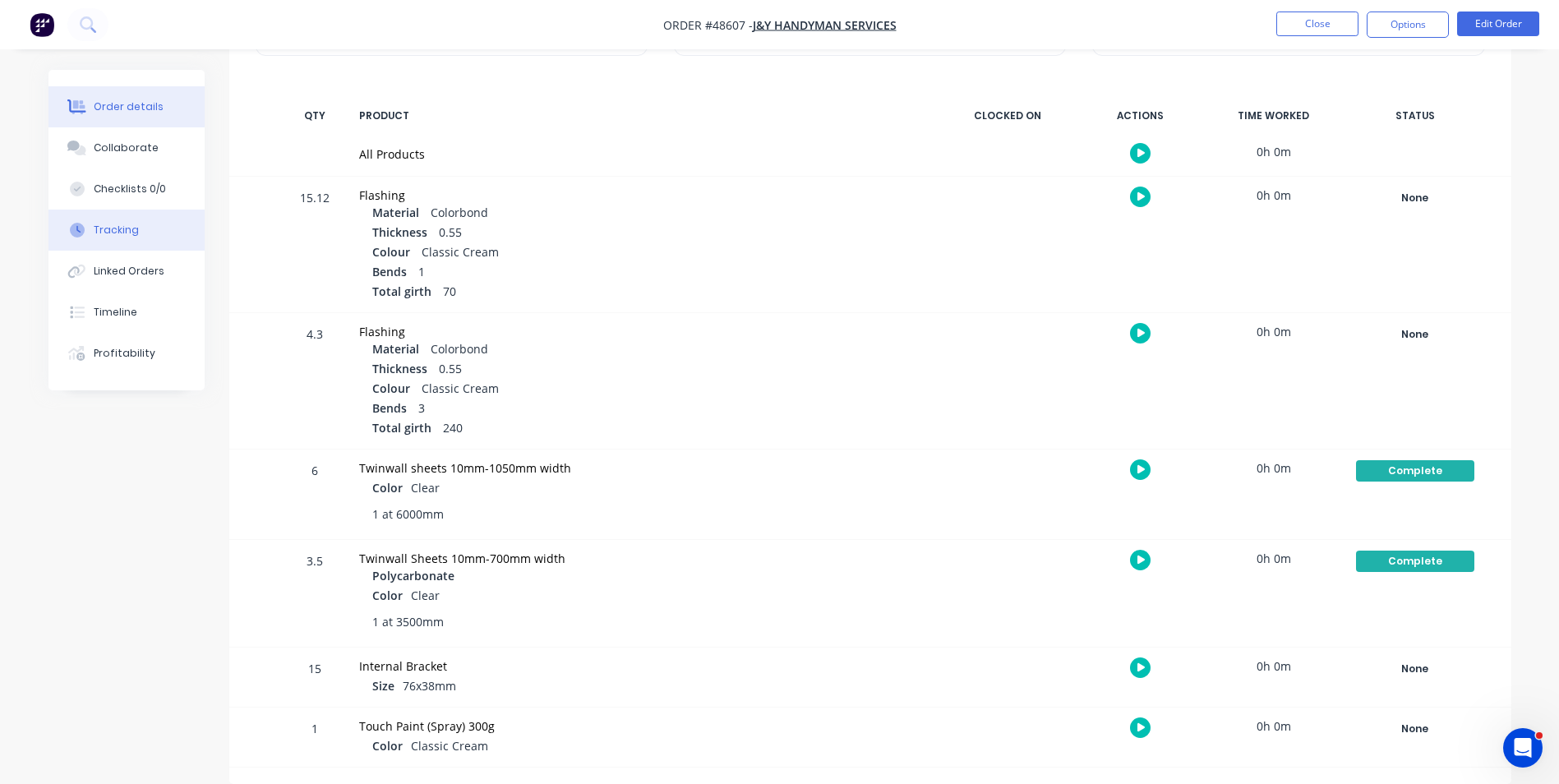
click at [178, 111] on button "Order details" at bounding box center [126, 107] width 156 height 41
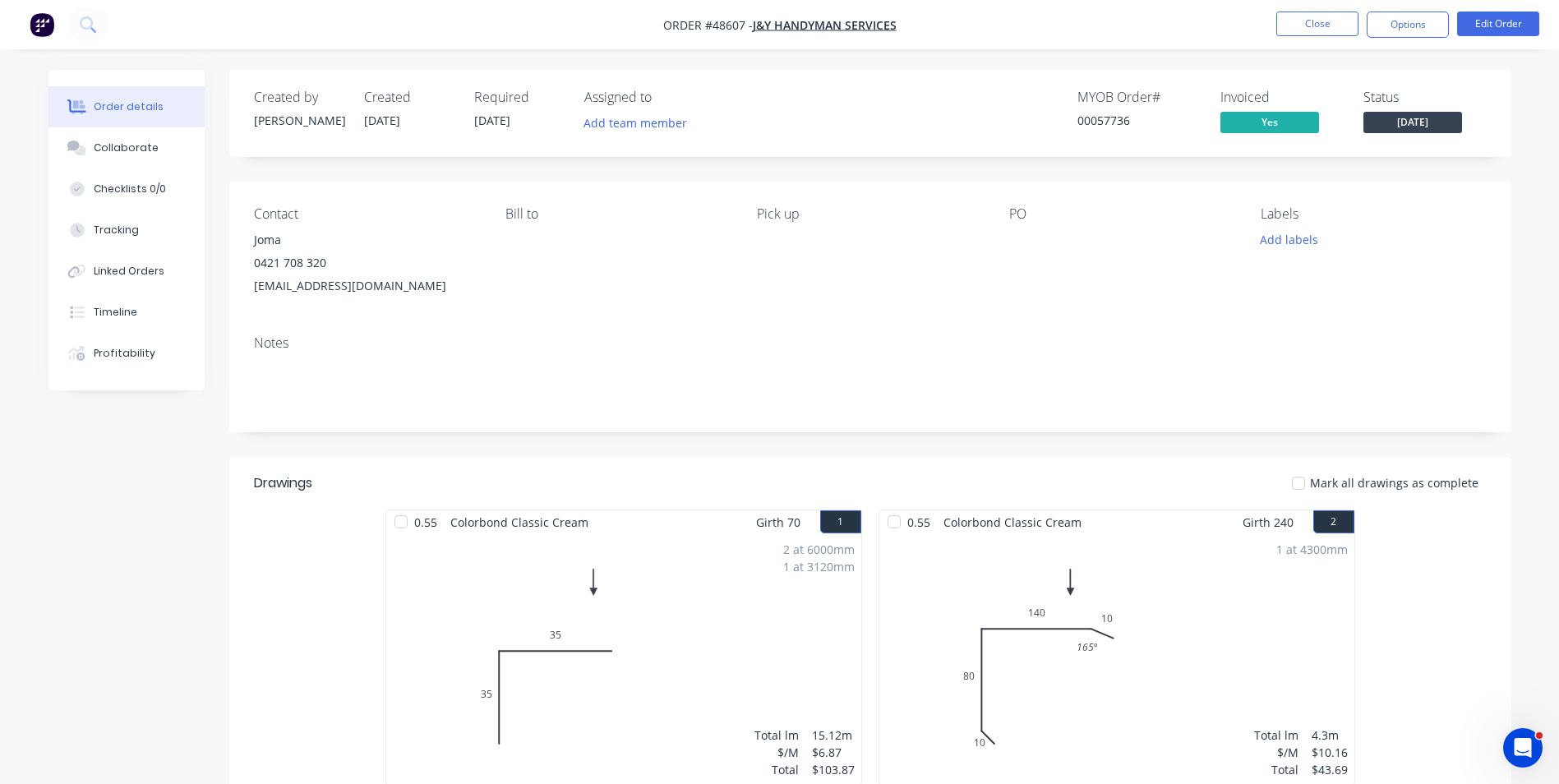
click at [502, 235] on div "Contact Joma 0421 708 320 yassinhussainy@yahoo.com Bill to Pick up PO Labels Ad…" at bounding box center [870, 251] width 1282 height 141
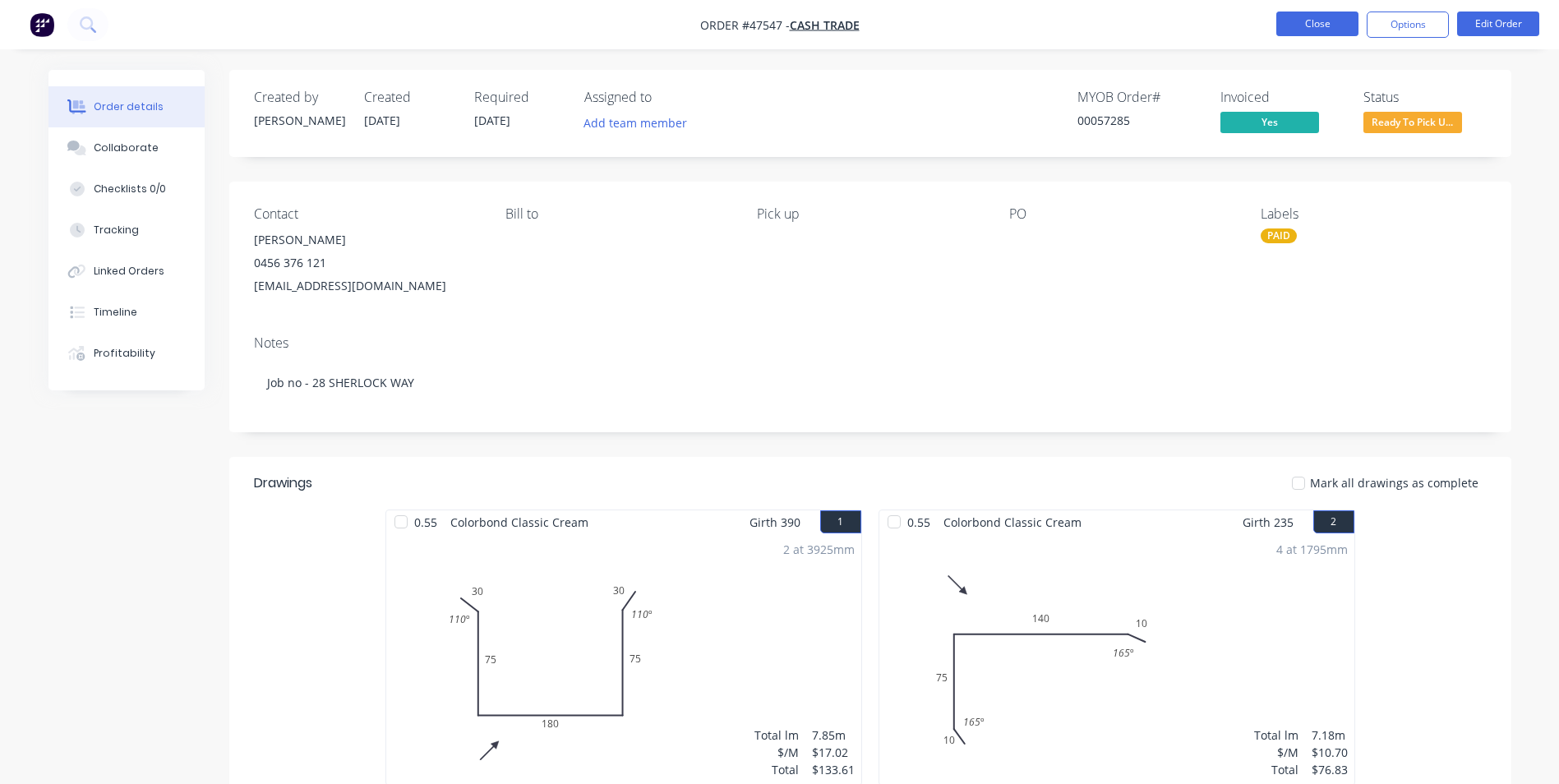
click at [1279, 27] on button "Close" at bounding box center [1318, 24] width 82 height 25
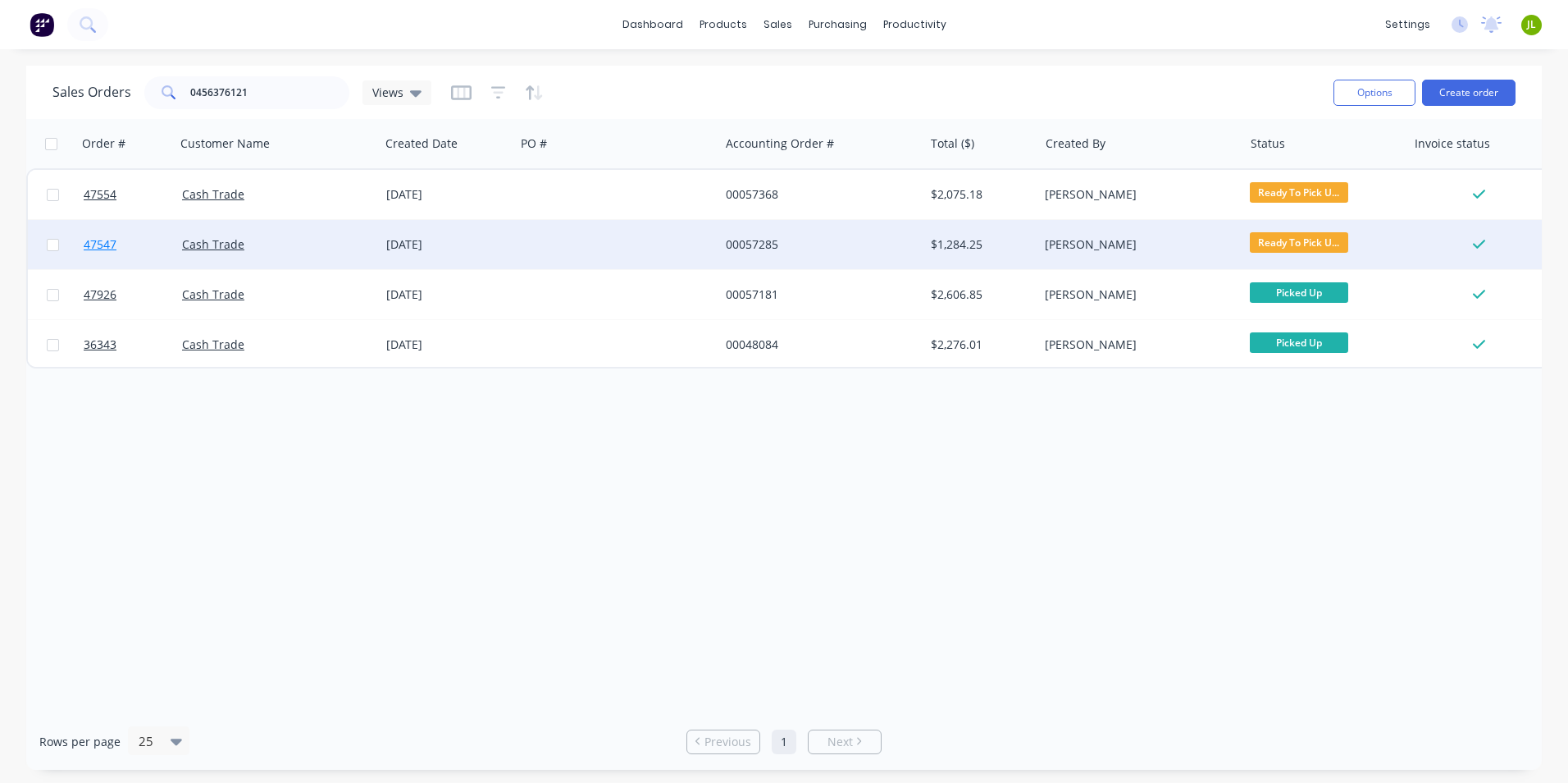
click at [143, 245] on link "47547" at bounding box center [133, 244] width 98 height 49
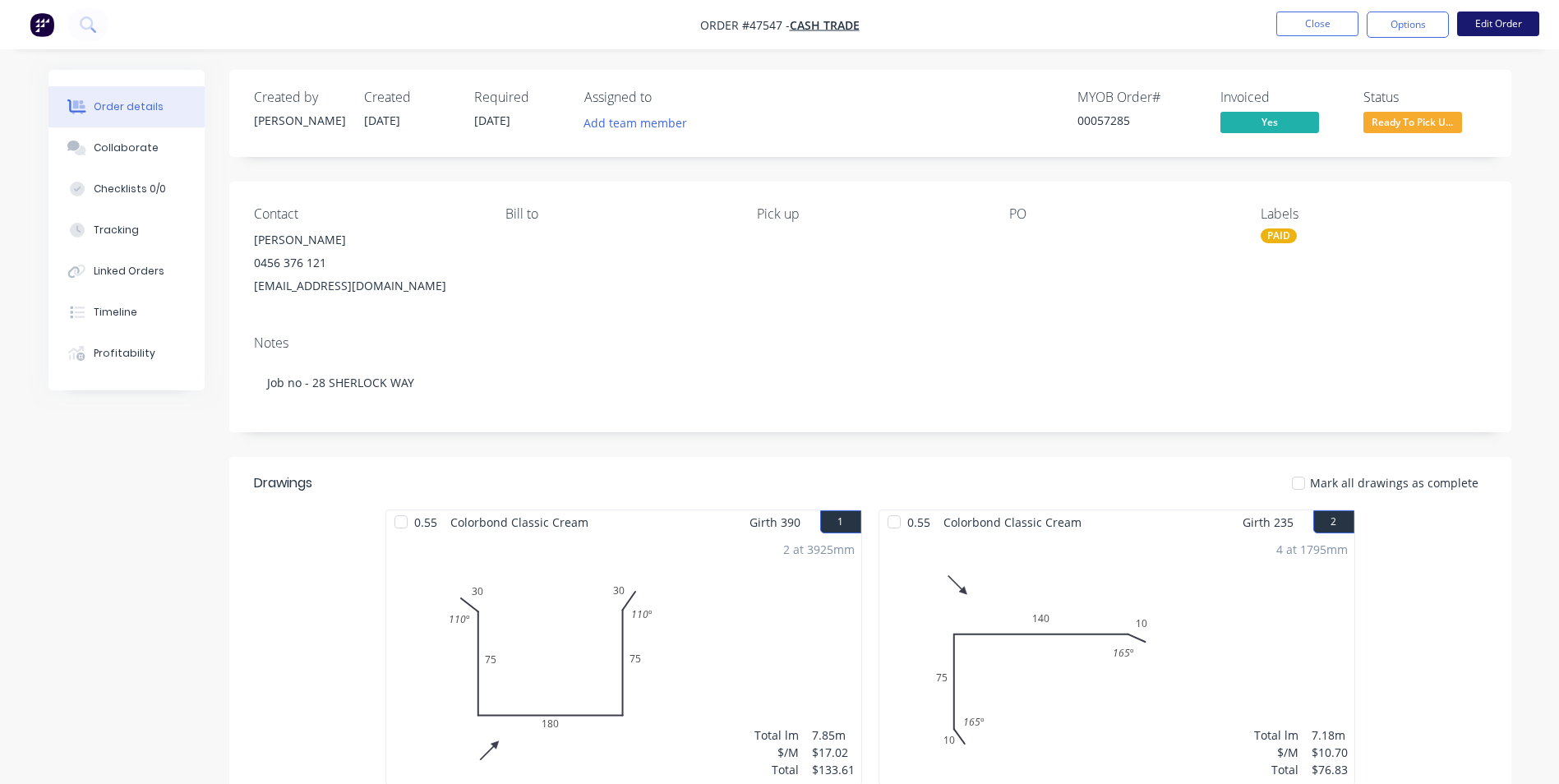
click at [1490, 15] on button "Edit Order" at bounding box center [1498, 24] width 82 height 25
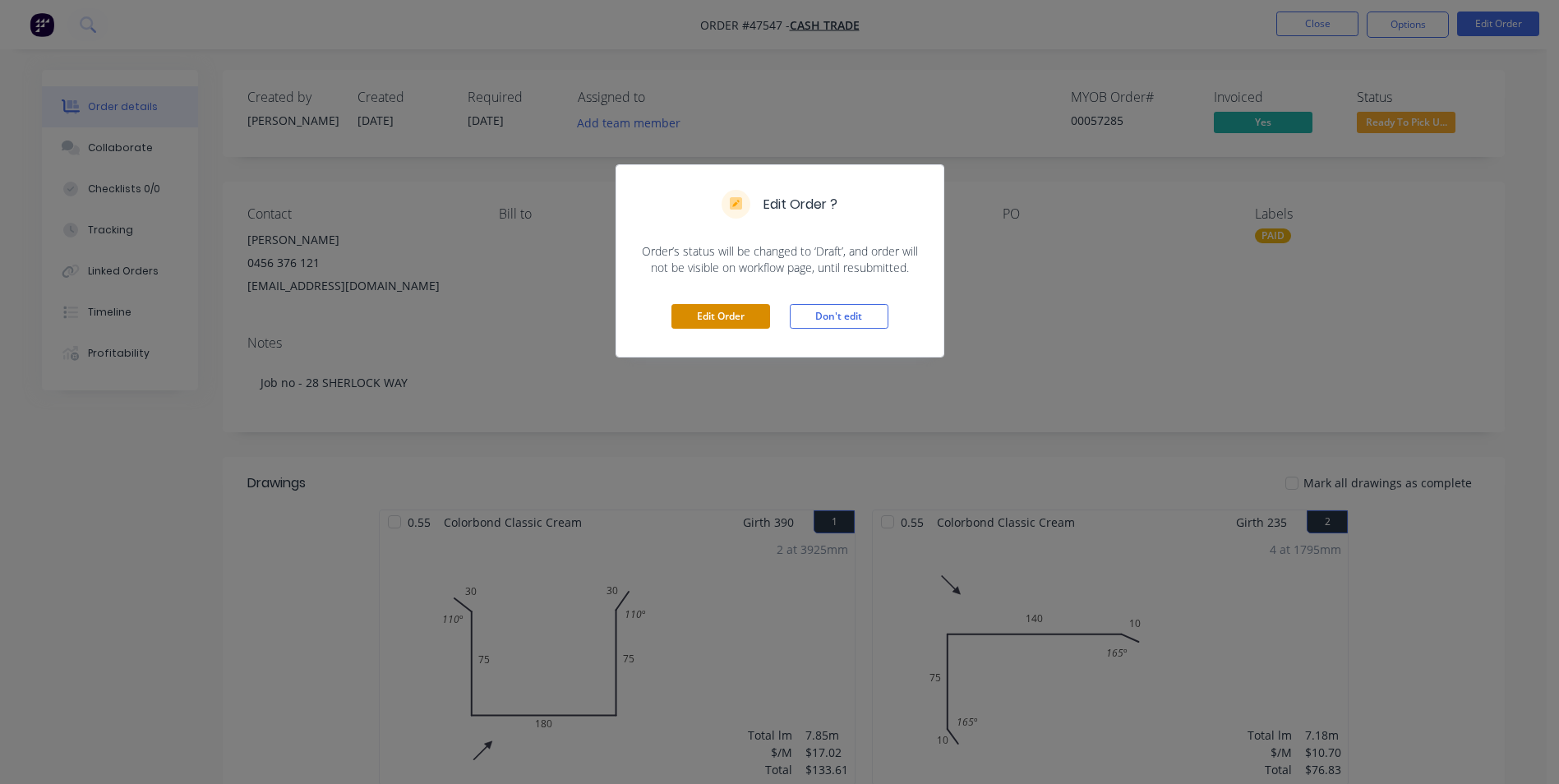
click at [698, 312] on button "Edit Order" at bounding box center [721, 317] width 99 height 25
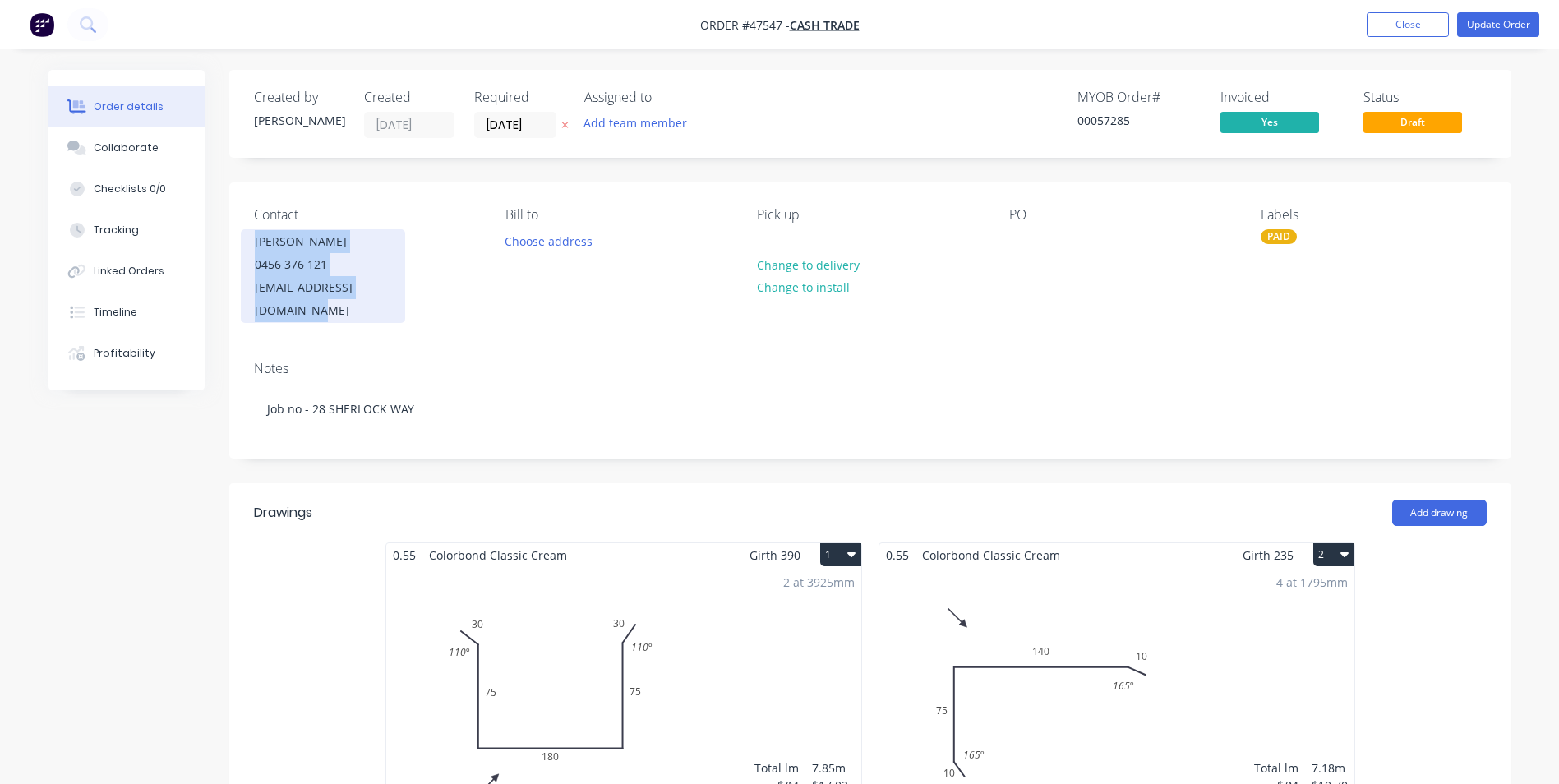
drag, startPoint x: 444, startPoint y: 298, endPoint x: 254, endPoint y: 240, distance: 198.7
click at [254, 240] on div "Contact Stefan 0456 376 121 pattoshandywork@gmail.com" at bounding box center [367, 264] width 226 height 115
copy div "Stefan 0456 376 121 pattoshandywork@gmail.com"
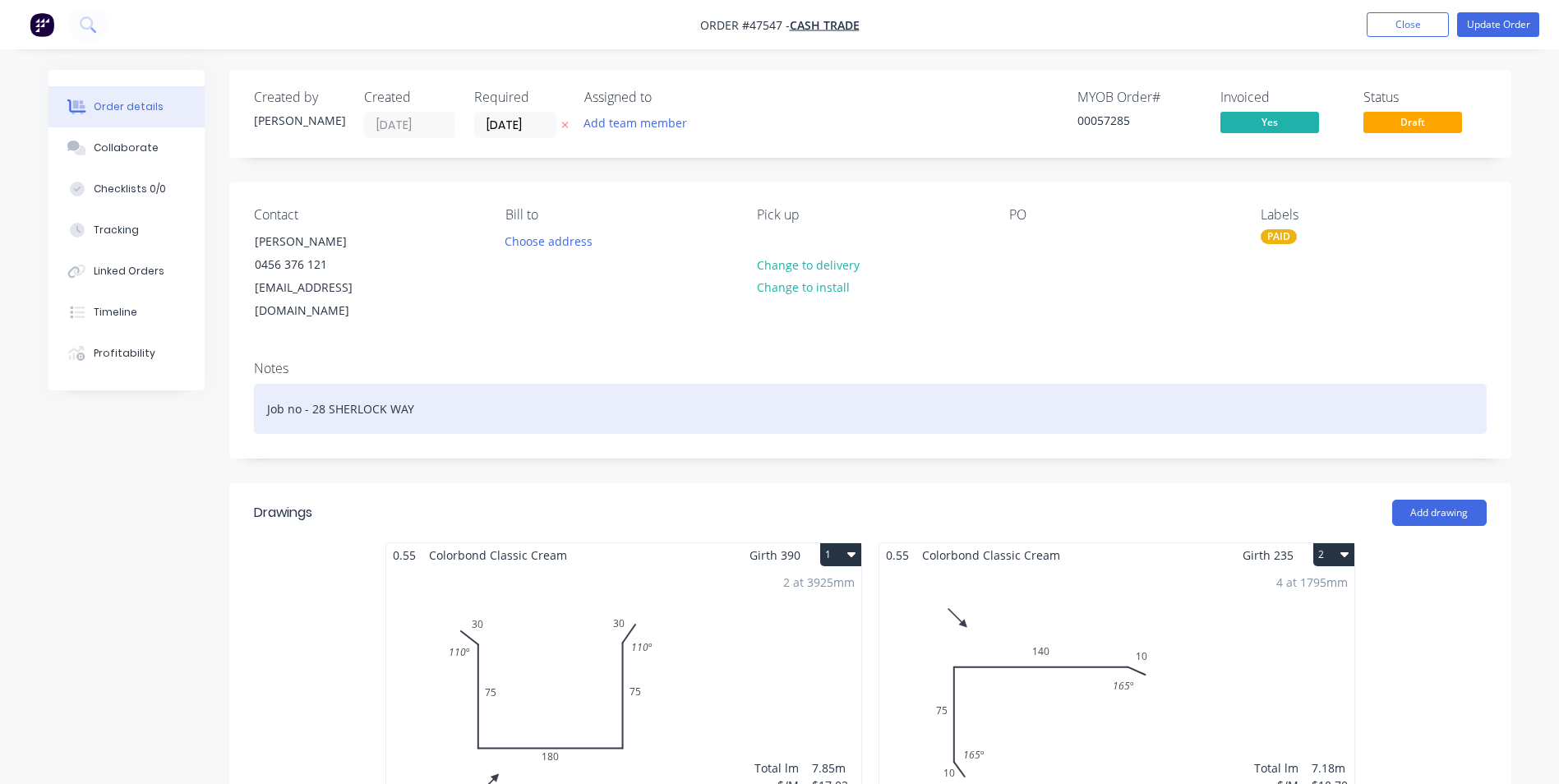
drag, startPoint x: 515, startPoint y: 365, endPoint x: 515, endPoint y: 377, distance: 12.0
click at [515, 384] on div "Job no - 28 SHERLOCK WAY" at bounding box center [870, 409] width 1233 height 50
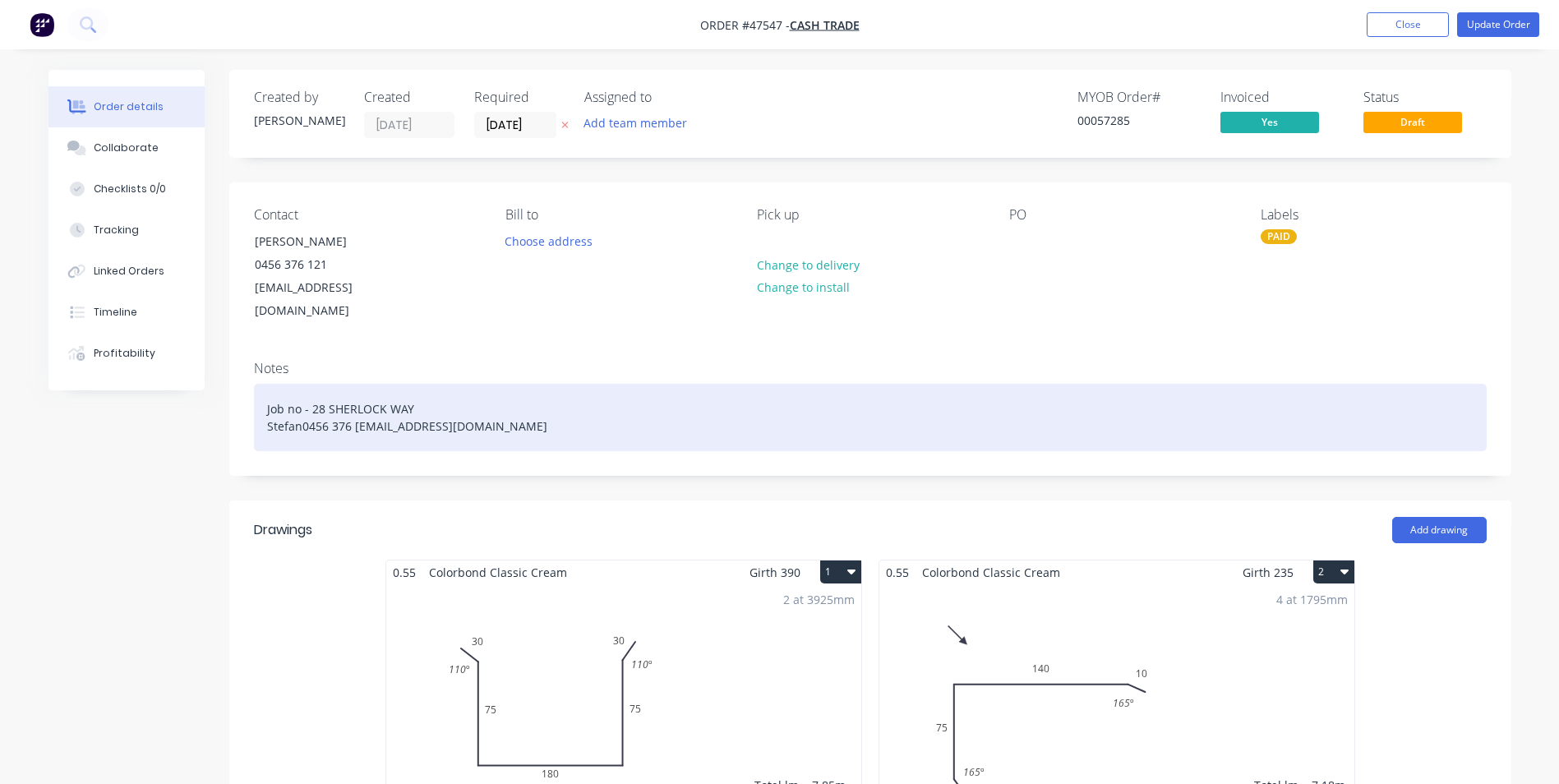
click at [301, 404] on div "Job no - 28 SHERLOCK WAY Stefan0456 376 121pattoshandywork@gmail.com" at bounding box center [870, 417] width 1233 height 67
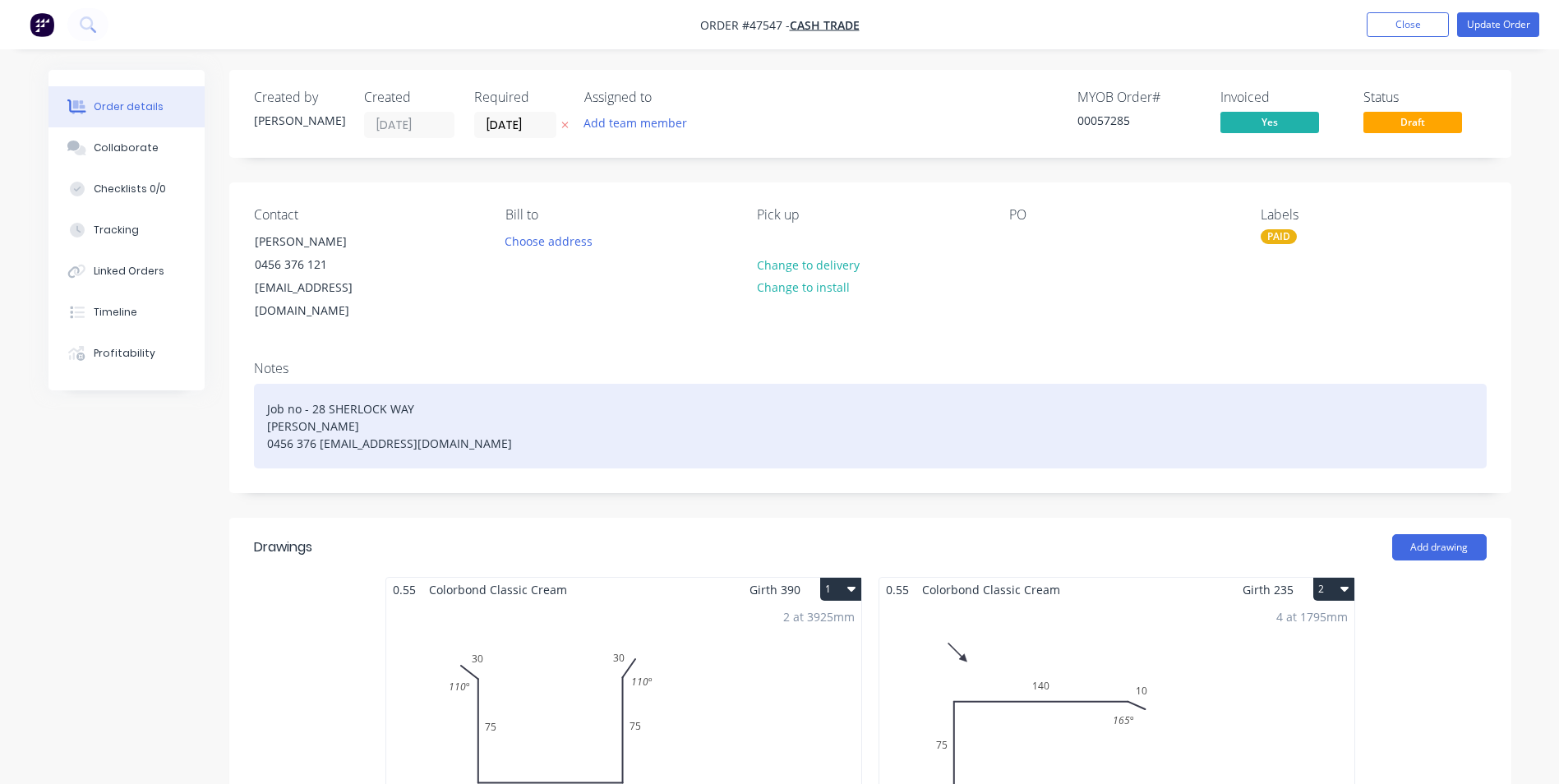
click at [341, 414] on div "Job no - 28 SHERLOCK WAY Stefan 0456 376 121pattoshandywork@gmail.com" at bounding box center [870, 426] width 1233 height 85
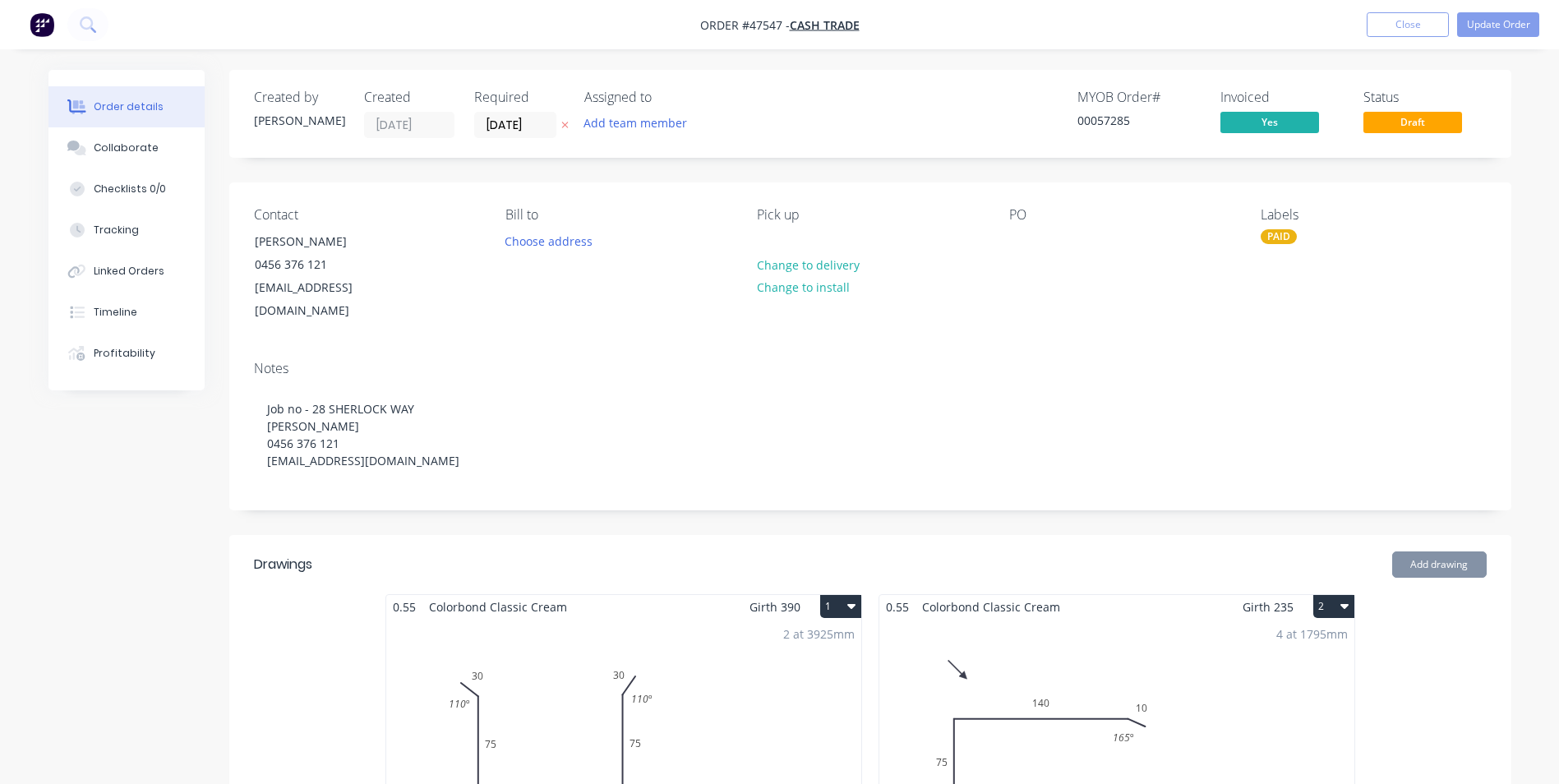
click at [409, 361] on div "Notes" at bounding box center [870, 368] width 1233 height 15
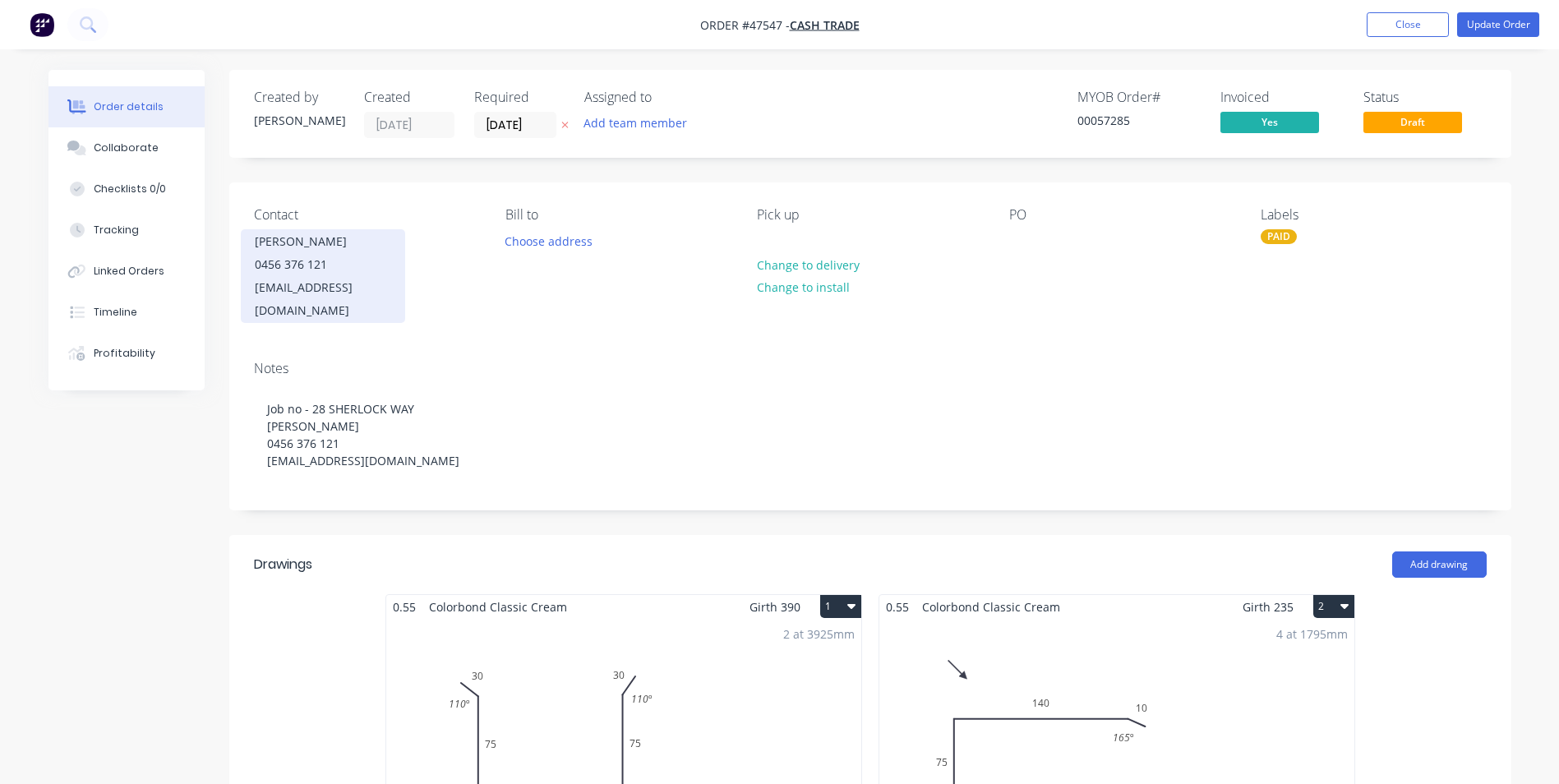
click at [405, 279] on div "Stefan 0456 376 121 pattoshandywork@gmail.com" at bounding box center [323, 276] width 165 height 94
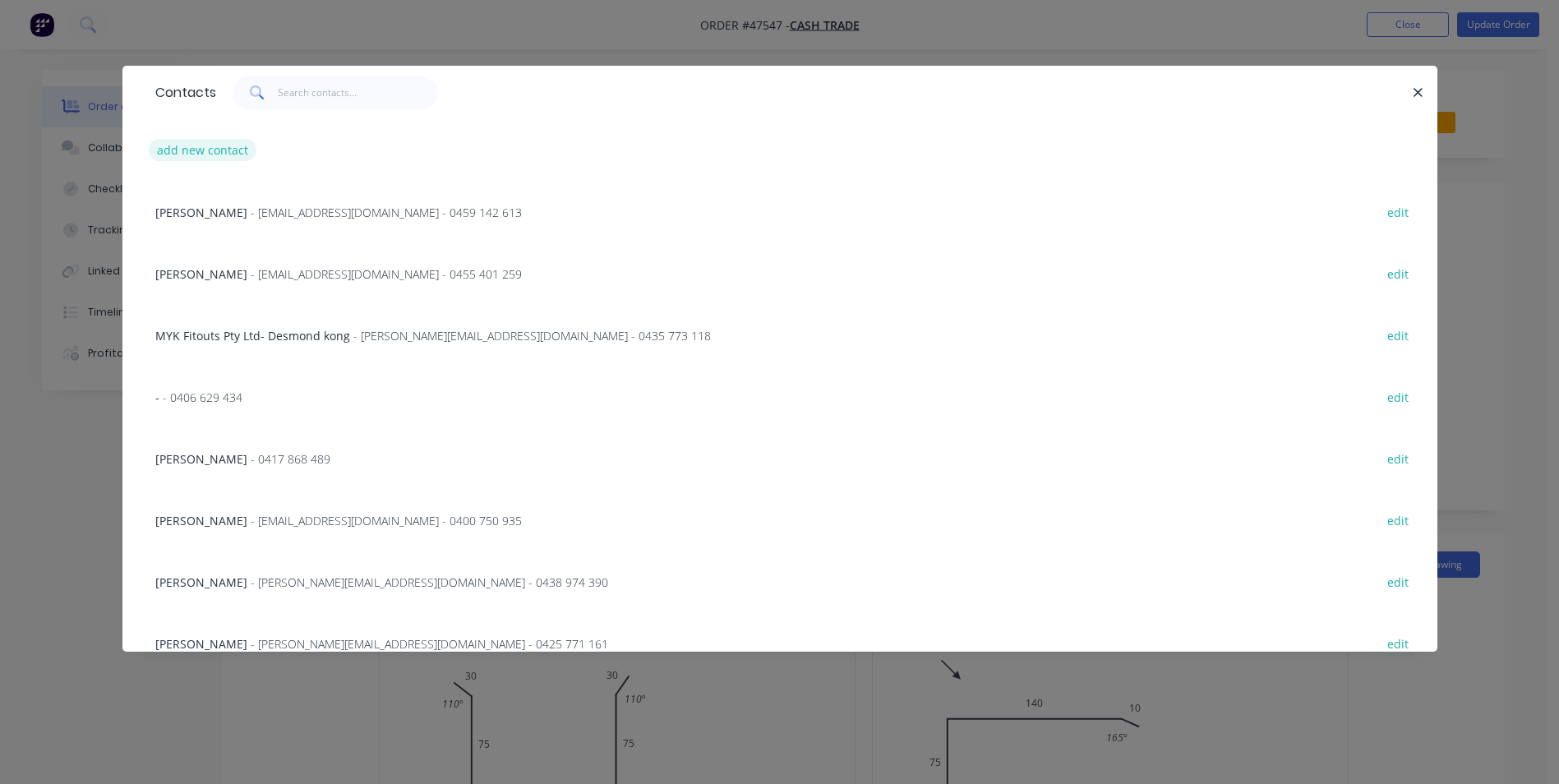
click at [204, 144] on button "add new contact" at bounding box center [202, 149] width 108 height 22
select select "AU"
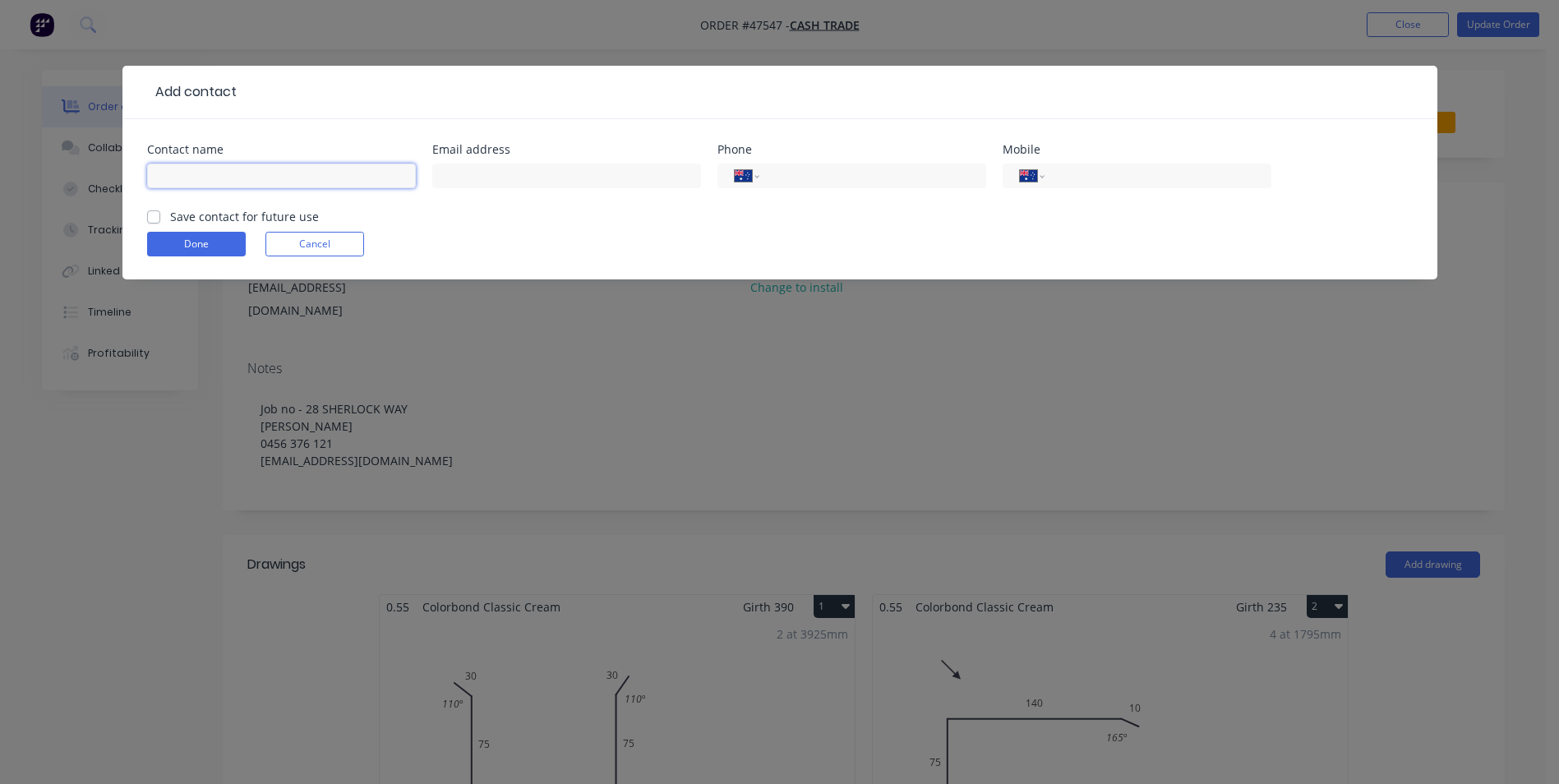
click at [195, 171] on input "text" at bounding box center [281, 176] width 269 height 25
click at [183, 242] on button "Done" at bounding box center [196, 244] width 99 height 25
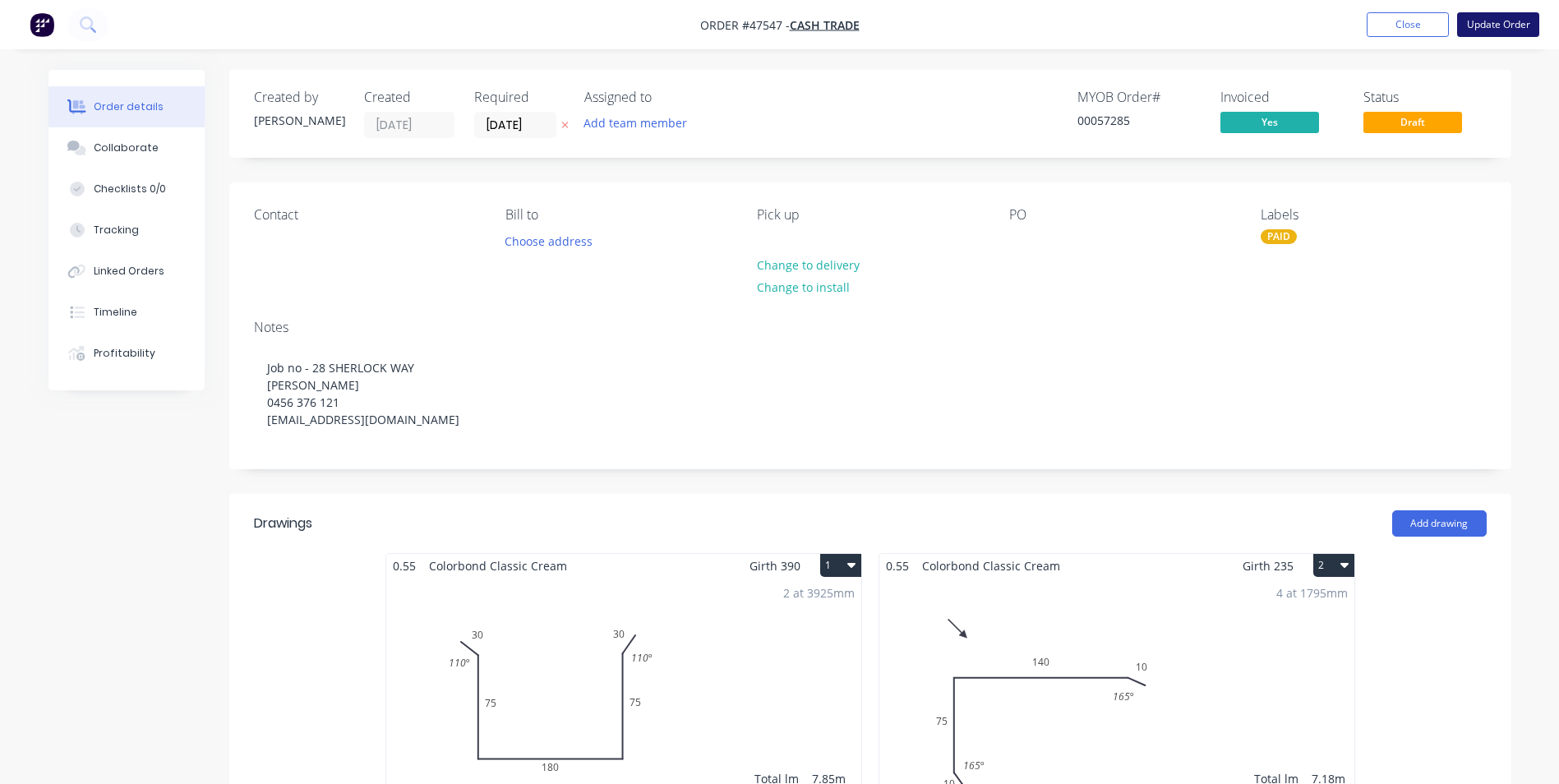
click at [1460, 30] on button "Update Order" at bounding box center [1498, 25] width 82 height 25
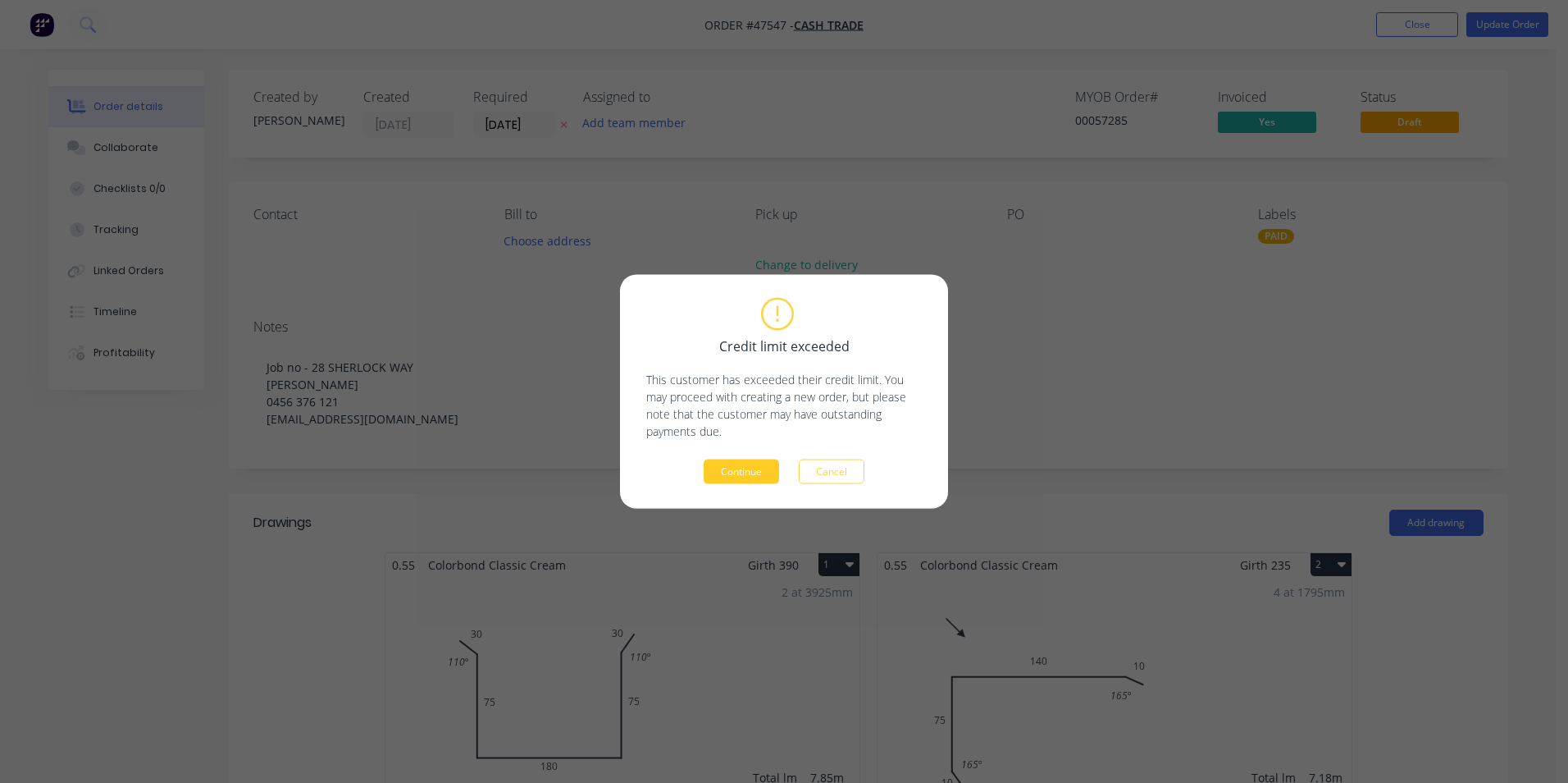
click at [726, 476] on button "Continue" at bounding box center [742, 472] width 75 height 25
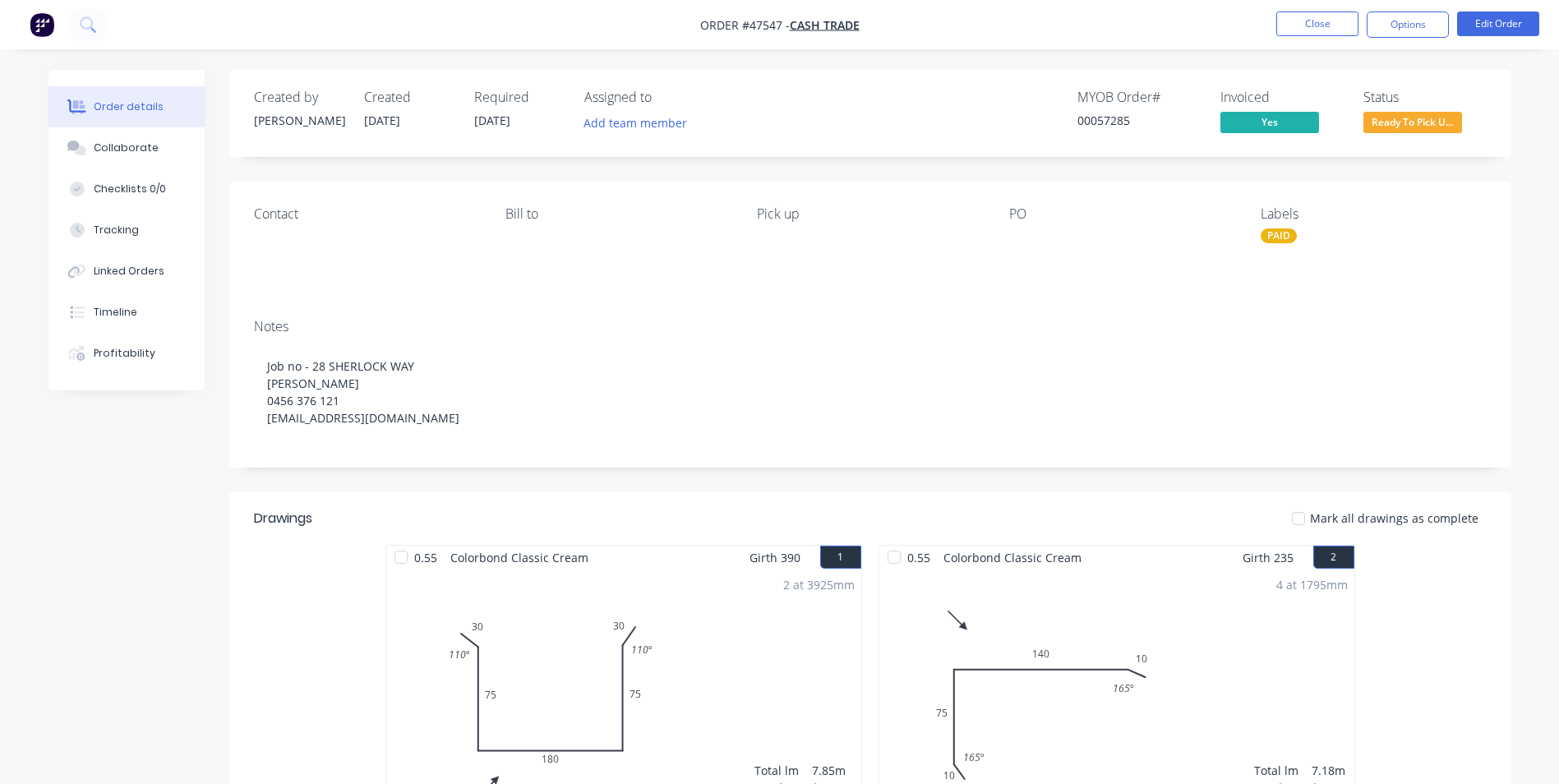
click at [1426, 124] on span "Ready To Pick U..." at bounding box center [1413, 122] width 99 height 21
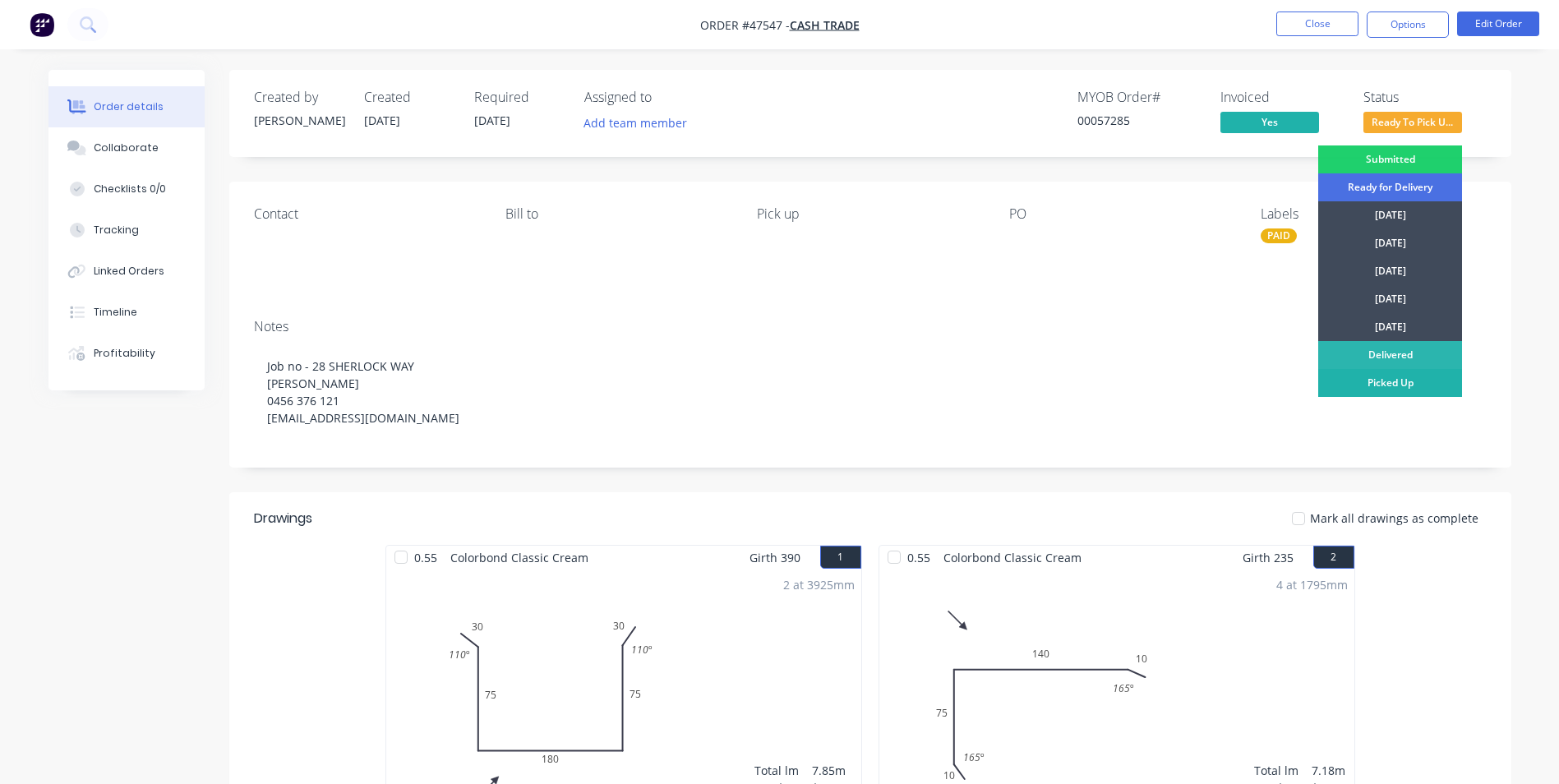
click at [1373, 378] on div "Picked Up" at bounding box center [1390, 382] width 144 height 28
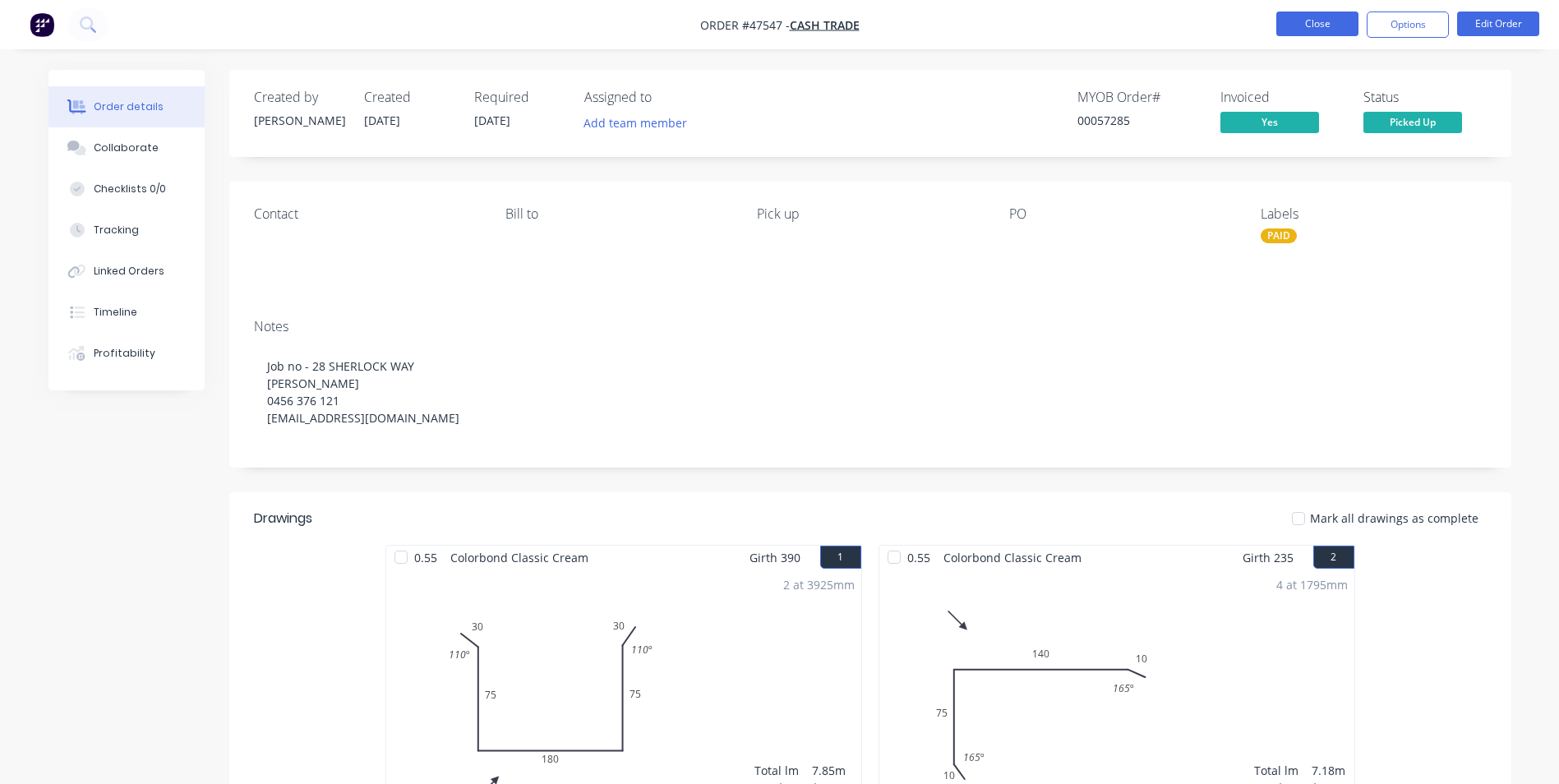
click at [1297, 19] on button "Close" at bounding box center [1318, 24] width 82 height 25
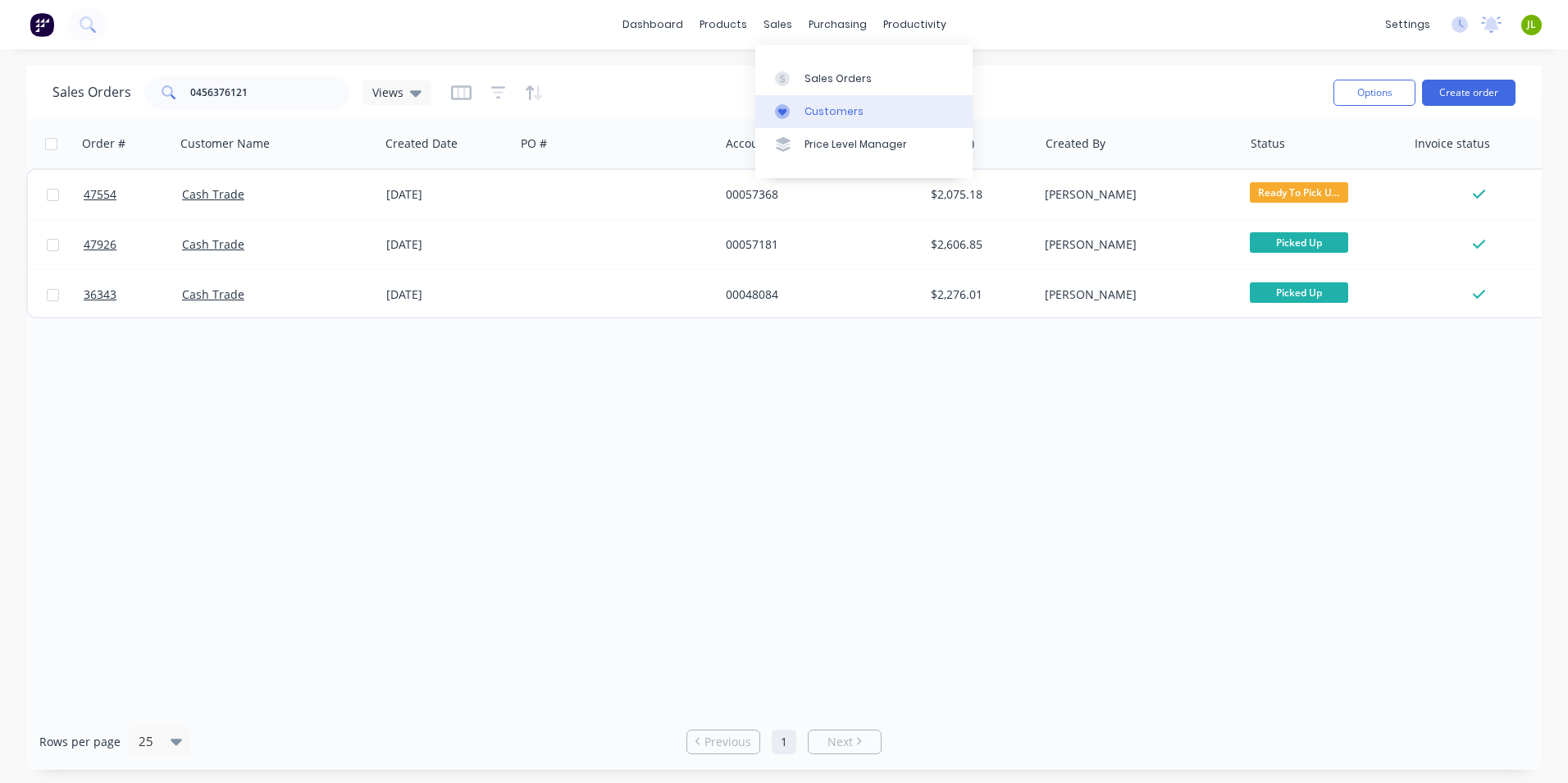
click at [807, 111] on div "Customers" at bounding box center [834, 112] width 59 height 15
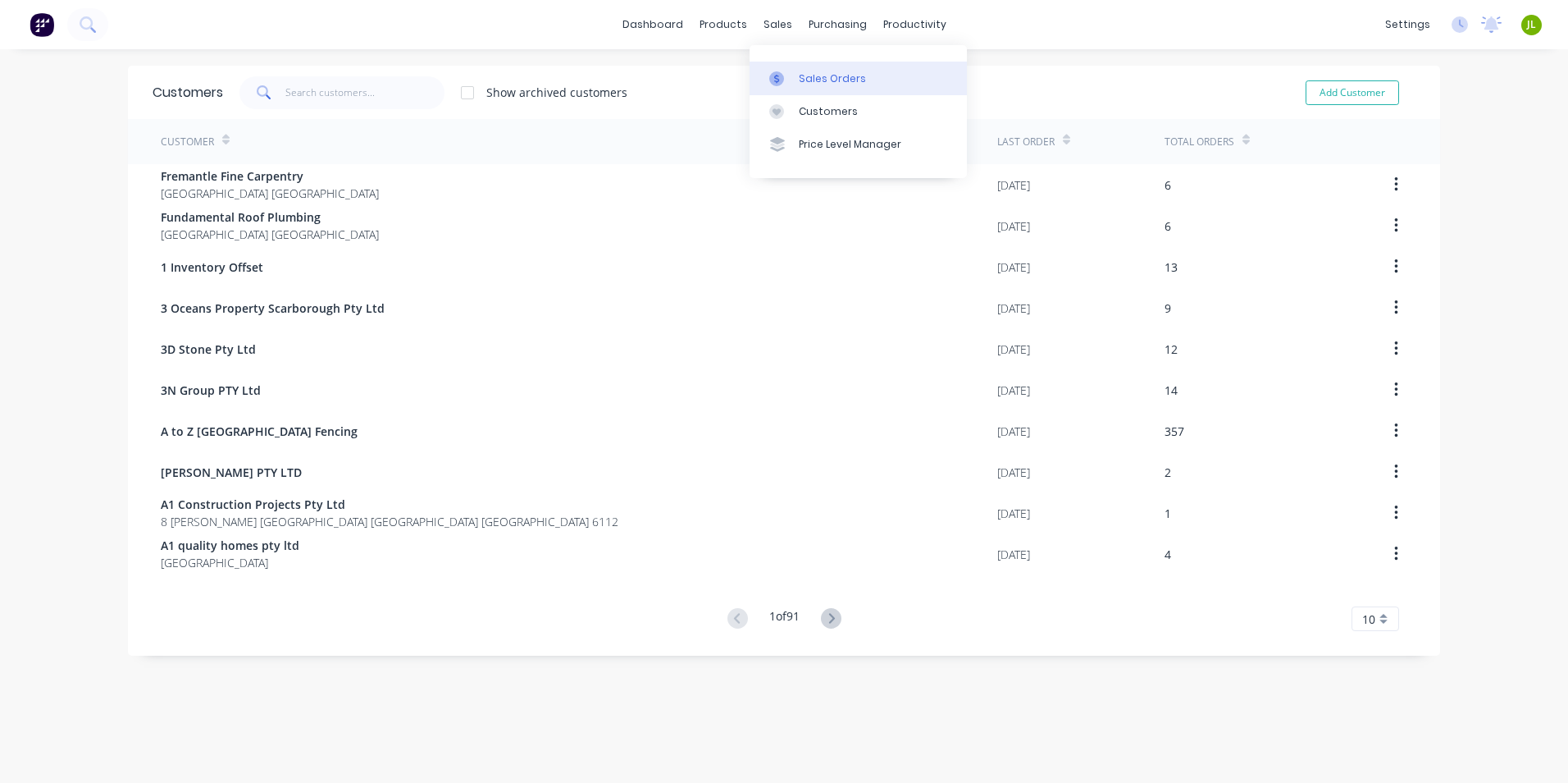
click at [776, 72] on icon at bounding box center [776, 79] width 15 height 15
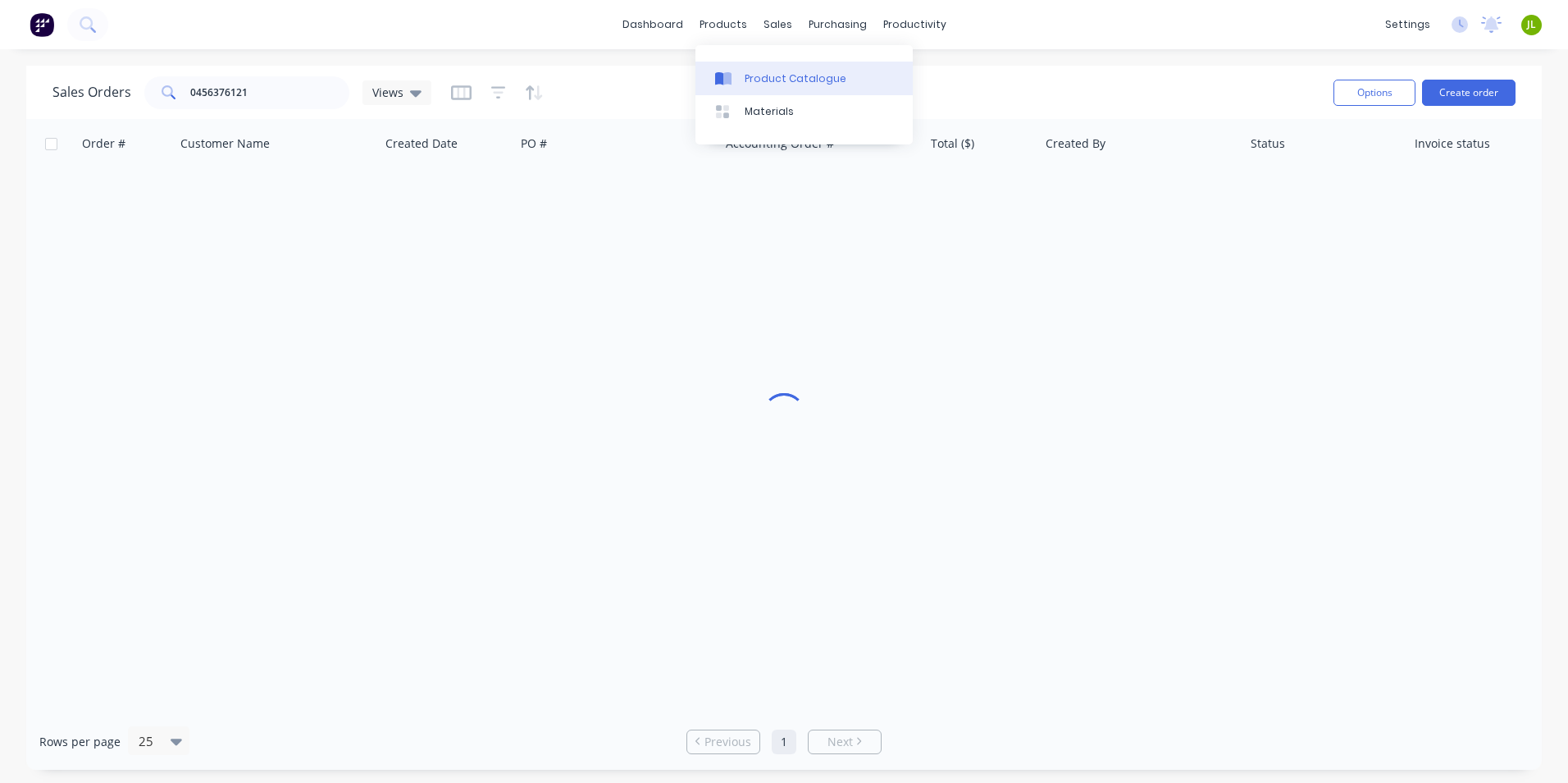
click at [734, 72] on div at bounding box center [727, 79] width 25 height 15
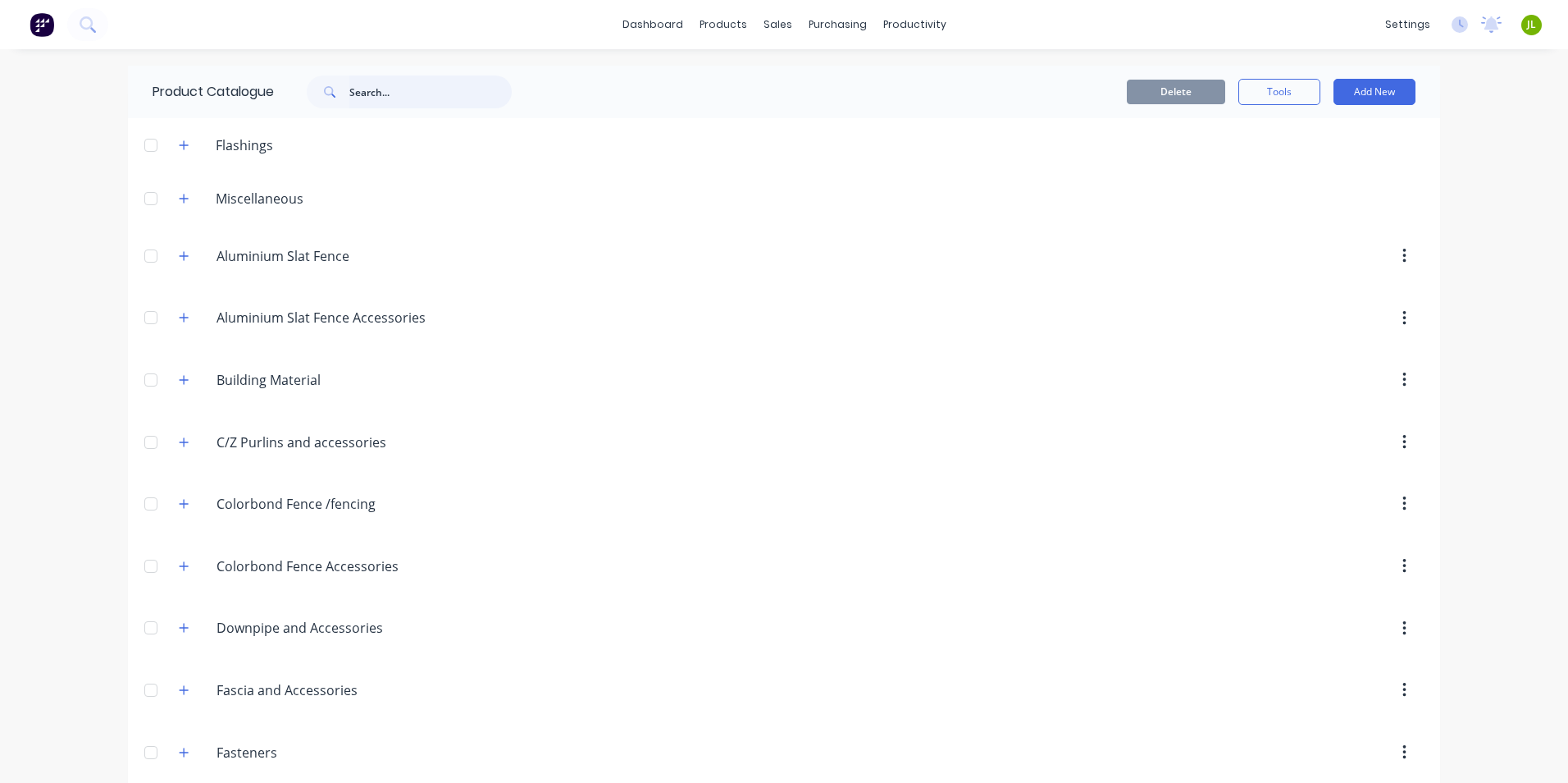
click at [377, 81] on input "text" at bounding box center [431, 91] width 163 height 33
type input "s"
type input "rhs"
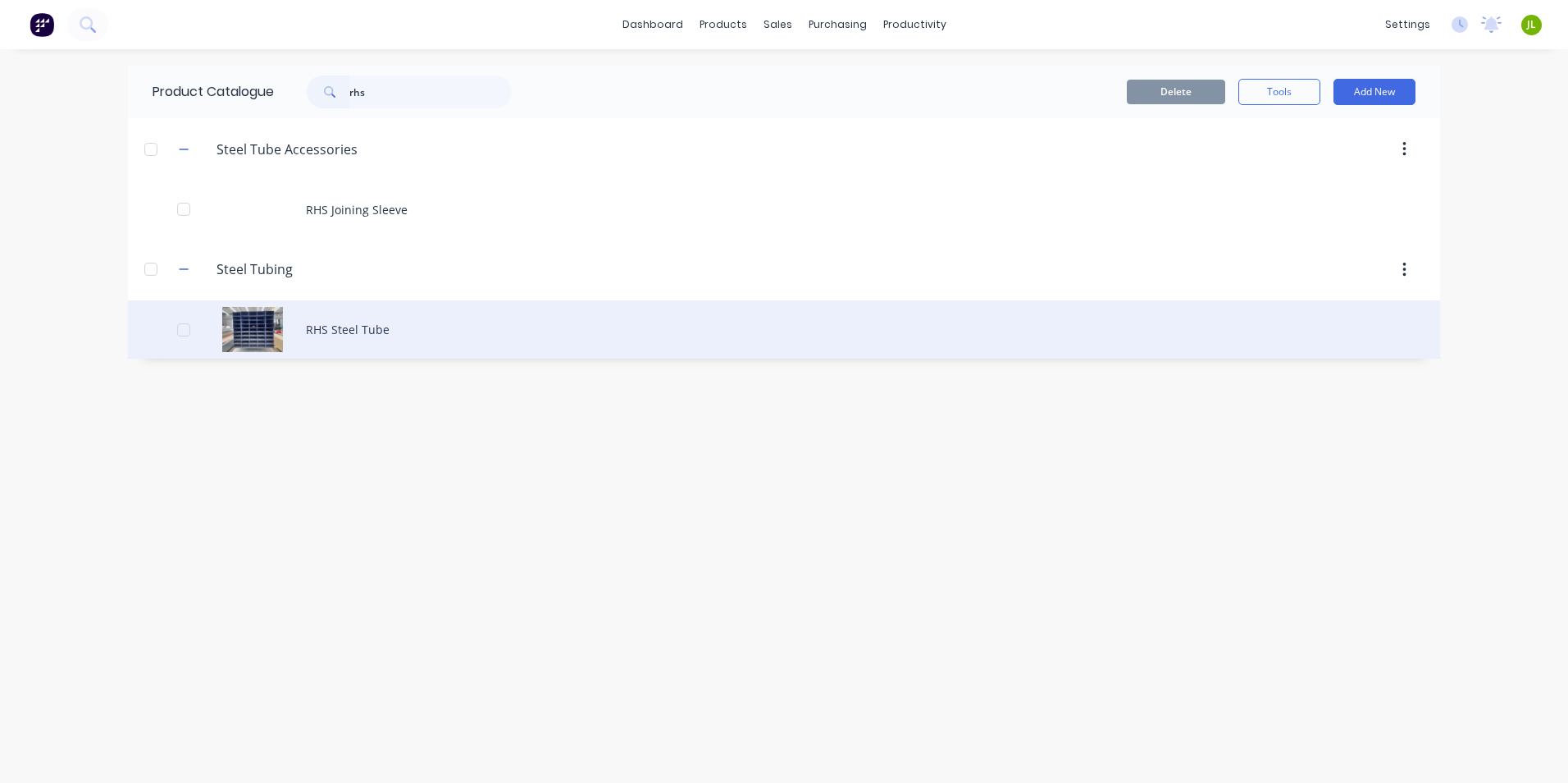
click at [429, 321] on div "RHS Steel Tube" at bounding box center [784, 329] width 1312 height 58
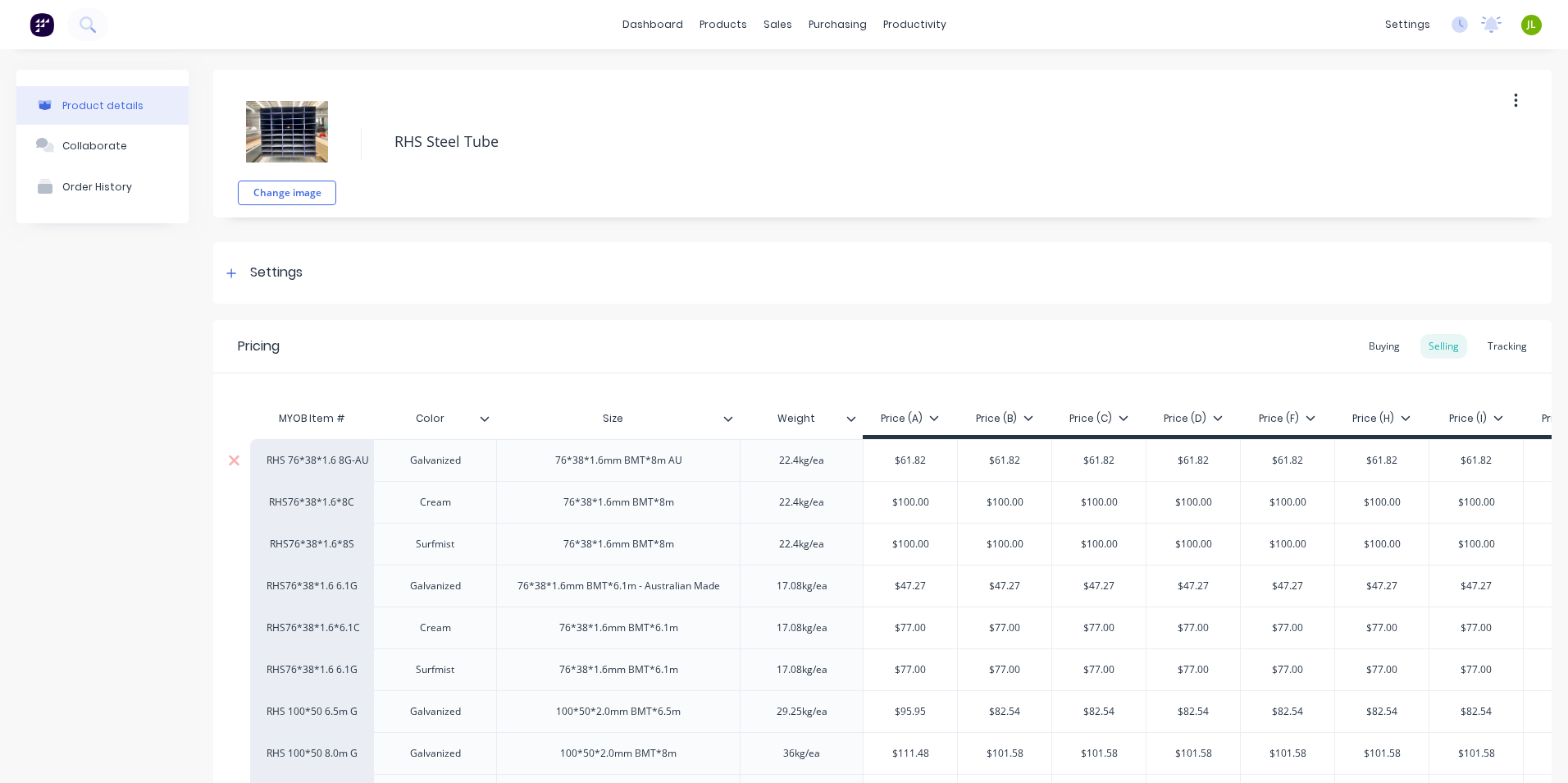
type textarea "x"
click at [1505, 342] on div "Tracking" at bounding box center [1507, 347] width 55 height 25
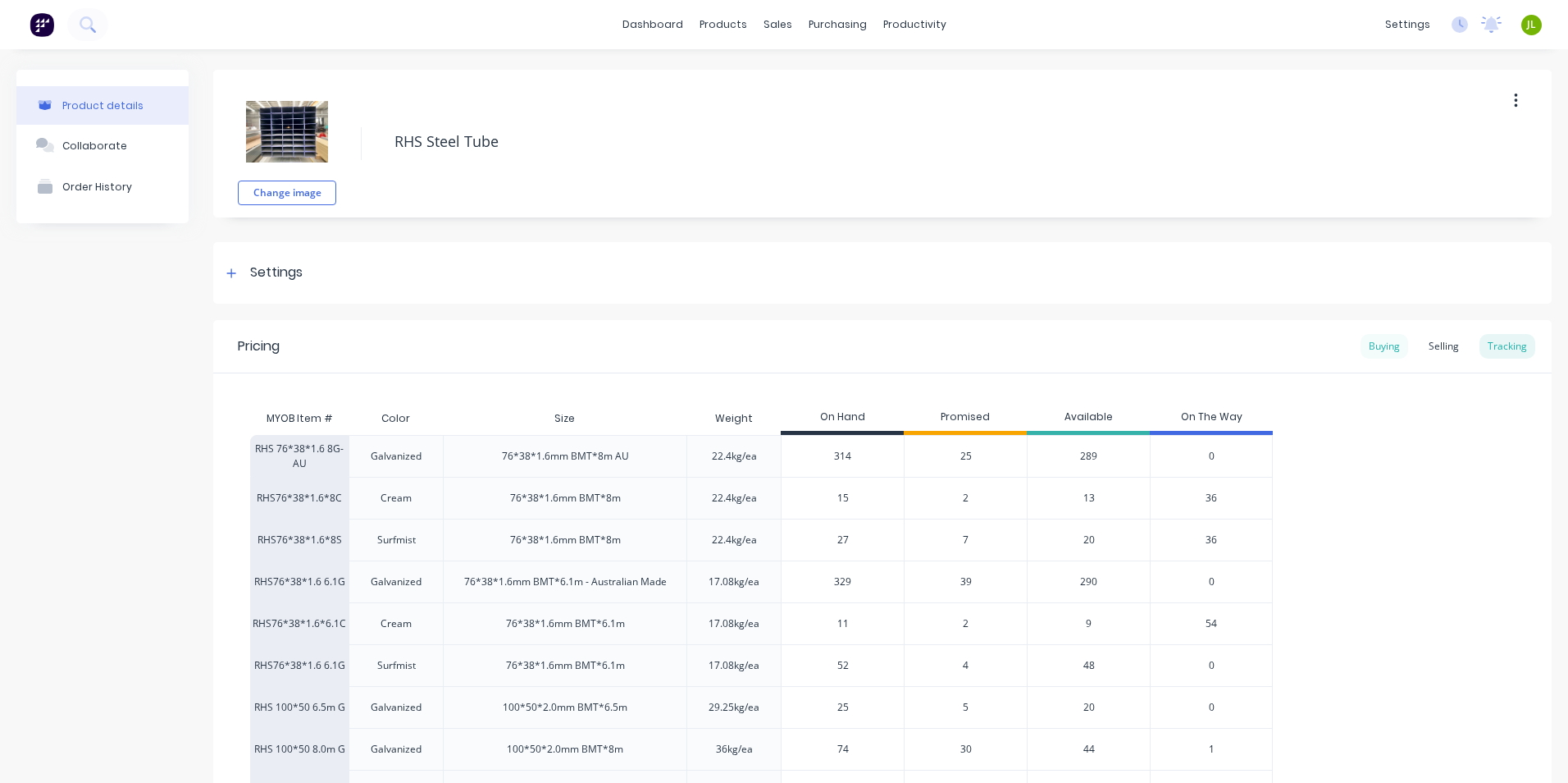
click at [1379, 349] on div "Buying" at bounding box center [1384, 347] width 47 height 25
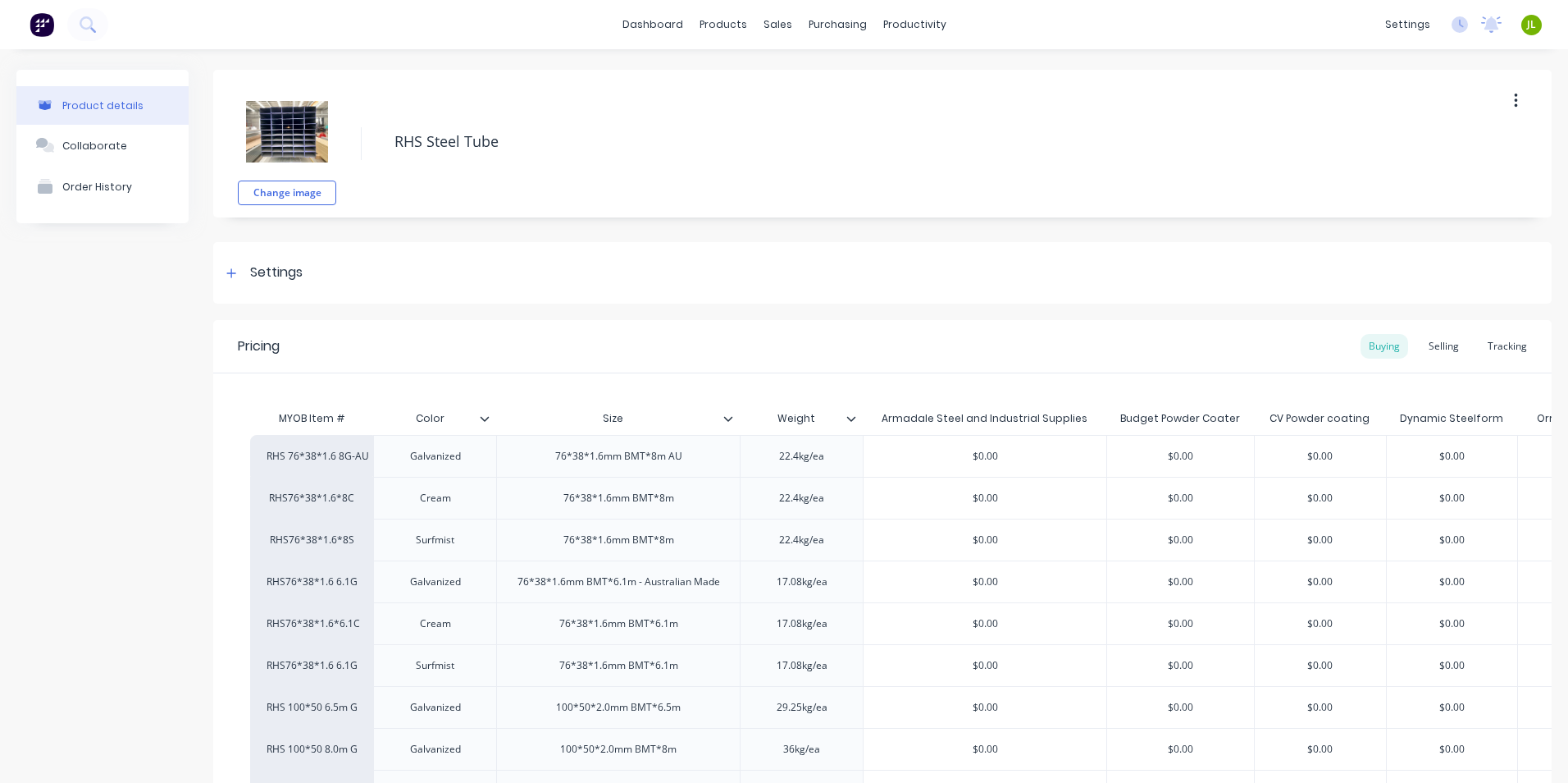
click at [873, 392] on div "MYOB Item # Color Size Weight Armadale Steel and Industrial Supplies Budget Pow…" at bounding box center [883, 761] width 1338 height 774
click at [866, 408] on div "Armadale Steel and Industrial Supplies" at bounding box center [985, 418] width 244 height 33
click at [841, 112] on div "Suppliers" at bounding box center [865, 112] width 49 height 15
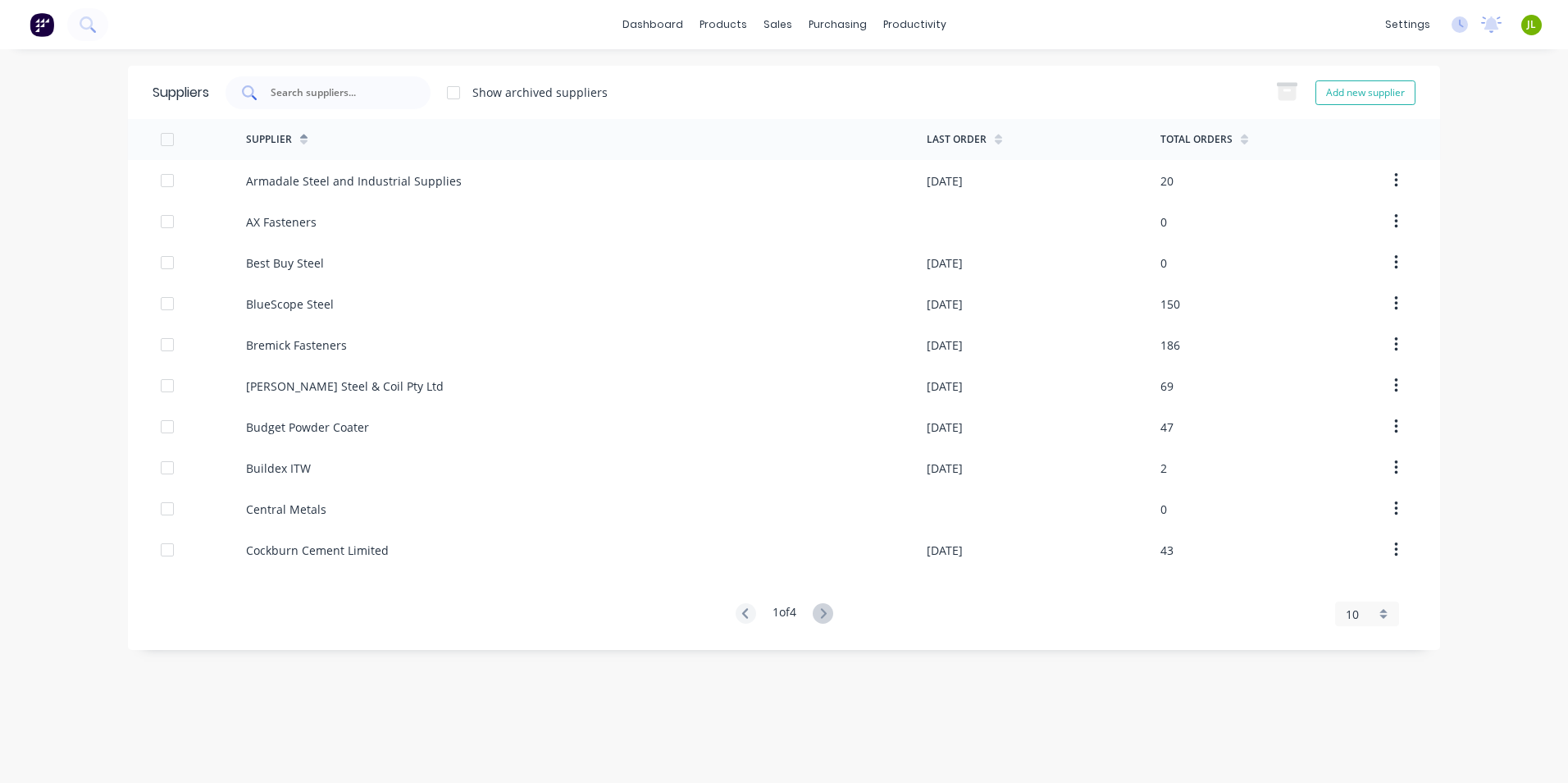
click at [365, 102] on div at bounding box center [327, 92] width 205 height 33
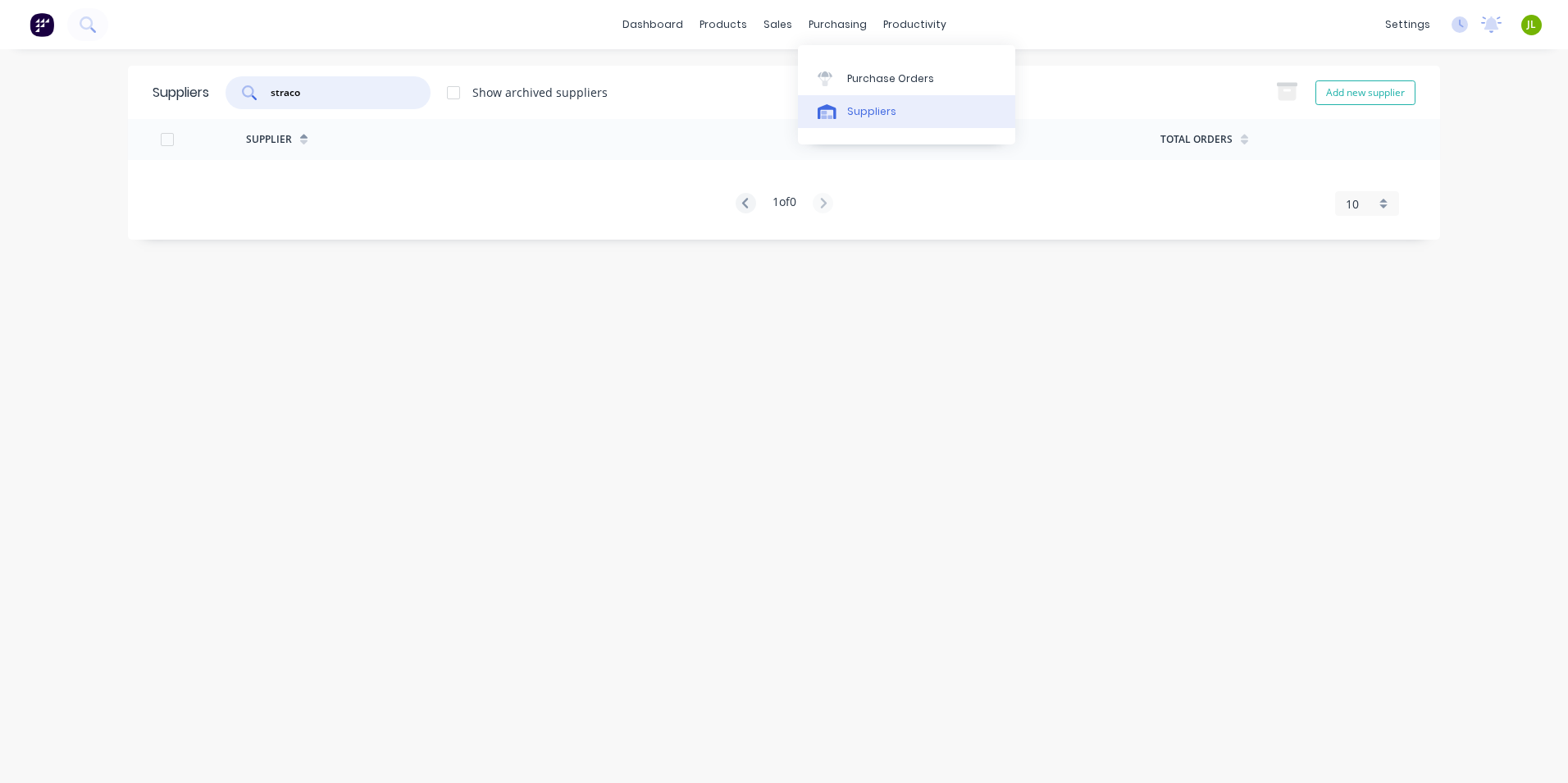
drag, startPoint x: 854, startPoint y: 115, endPoint x: 864, endPoint y: 112, distance: 10.4
click at [854, 115] on div "Suppliers" at bounding box center [871, 112] width 49 height 15
click at [391, 102] on div "straco" at bounding box center [327, 92] width 205 height 33
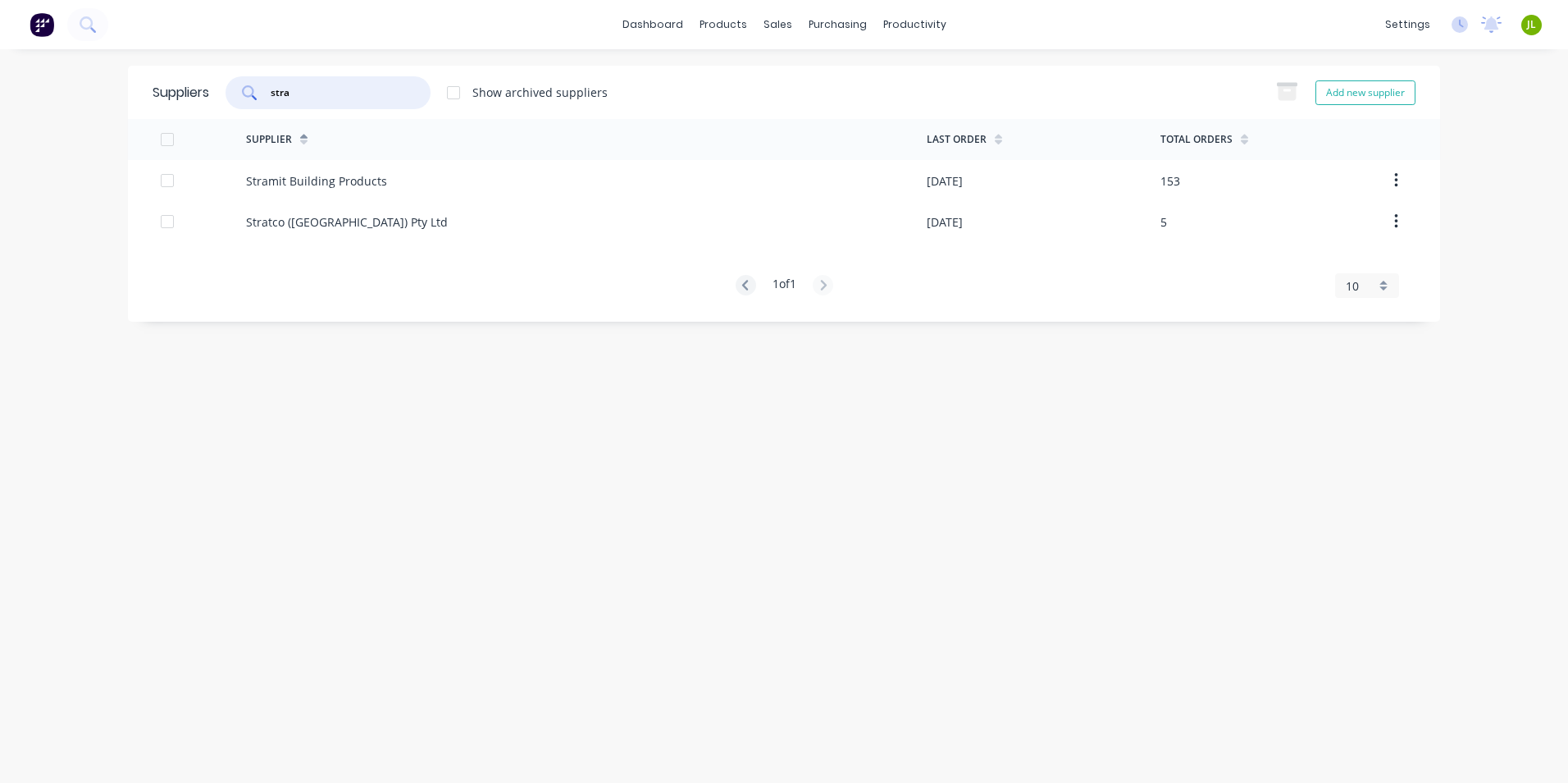
type input "stra"
